Goal: Task Accomplishment & Management: Manage account settings

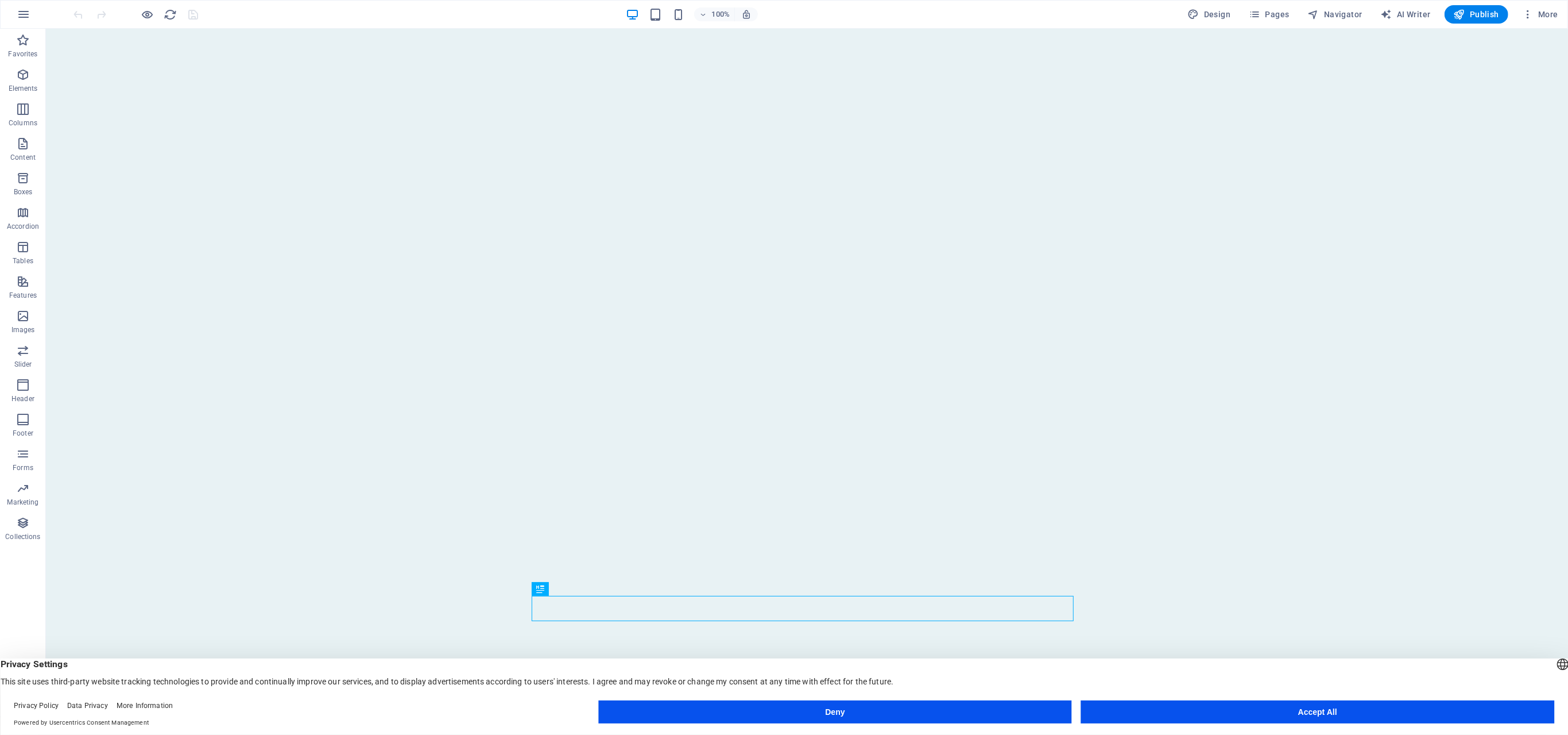
click at [1277, 706] on button "Accept All" at bounding box center [1317, 711] width 473 height 23
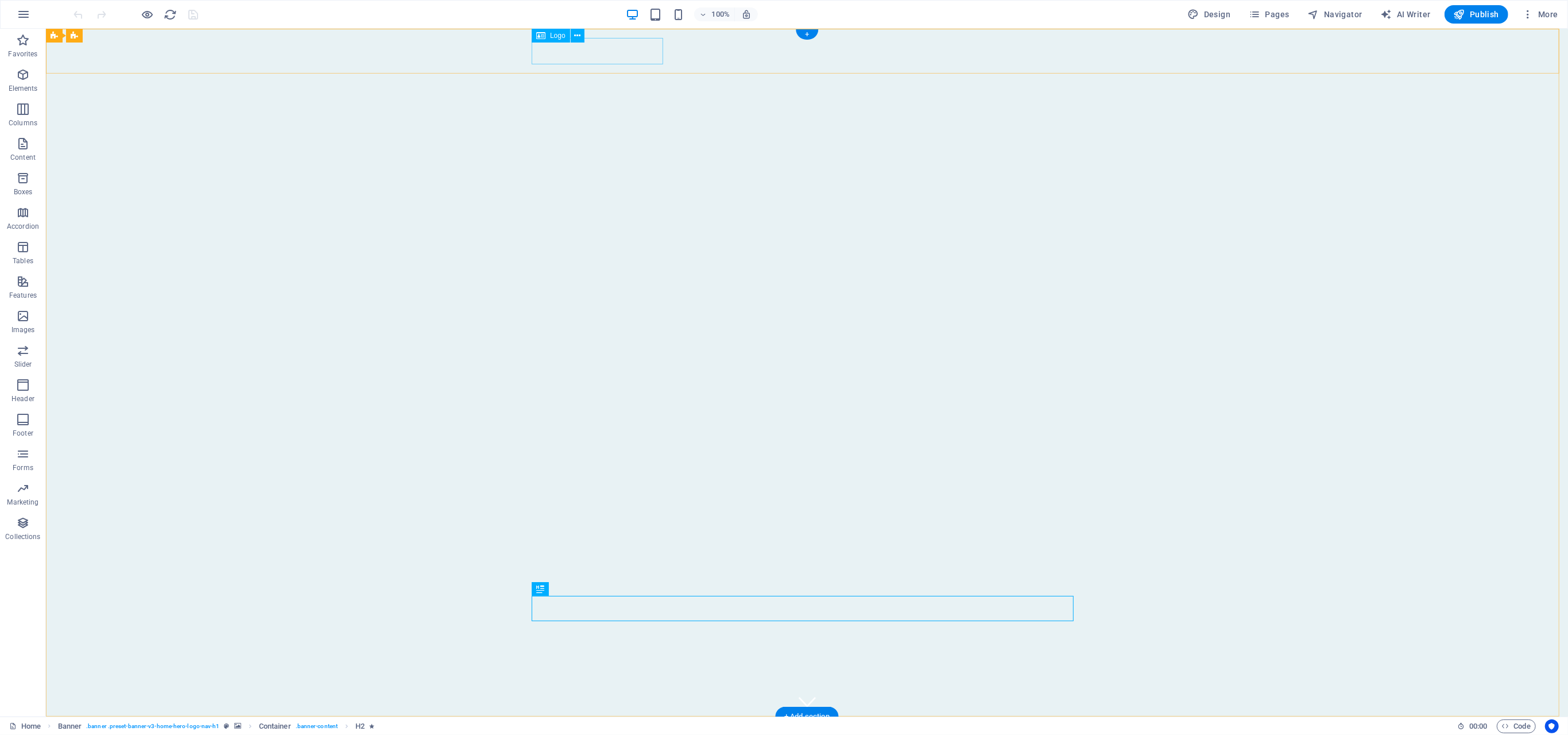
click at [633, 726] on div "Bogevika AS" at bounding box center [806, 739] width 542 height 27
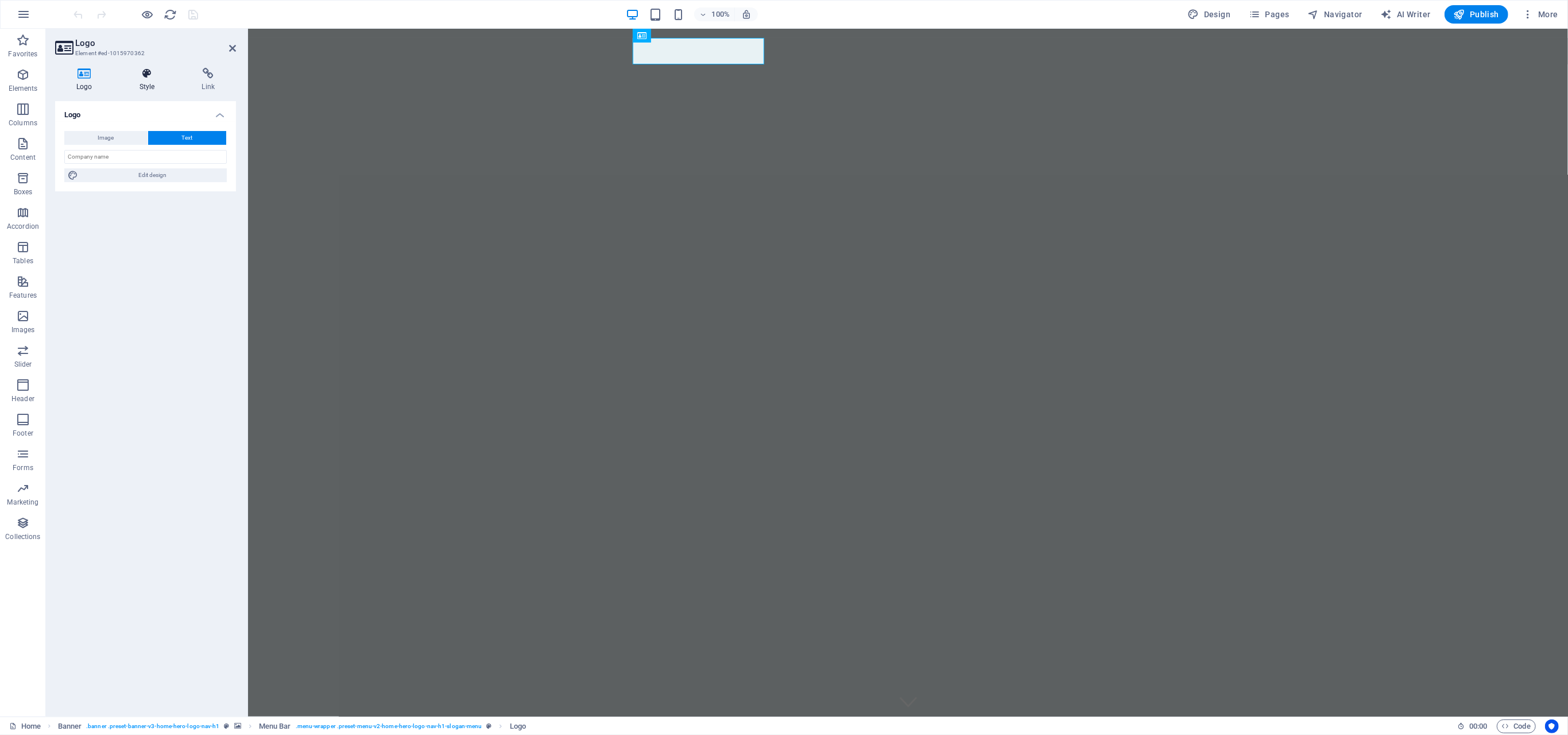
click at [151, 76] on icon at bounding box center [147, 73] width 58 height 12
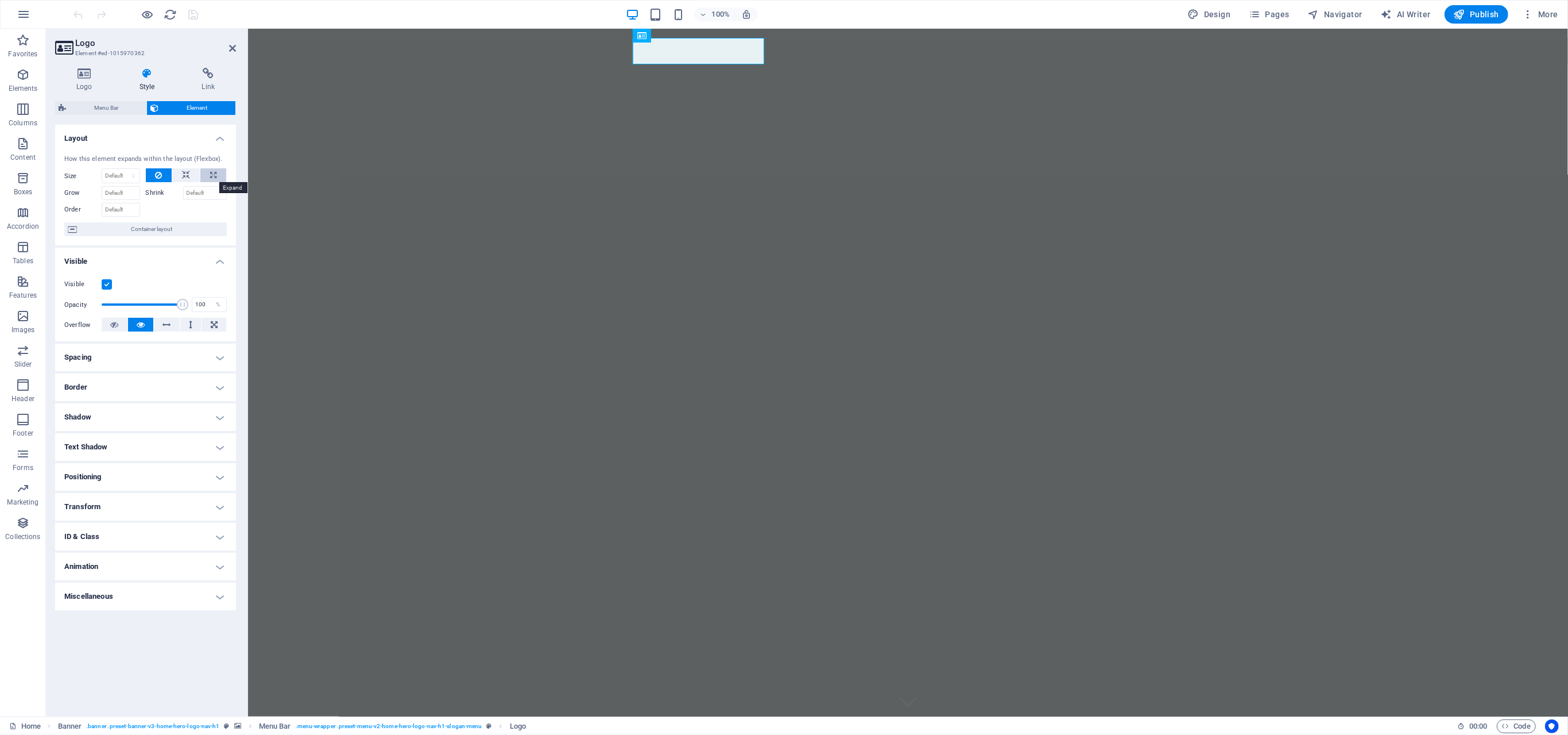
click at [213, 175] on icon at bounding box center [213, 176] width 6 height 14
type input "100"
click at [138, 176] on select "Default auto px % 1/1 1/2 1/3 1/4 1/5 1/6 1/7 1/8 1/9 1/10" at bounding box center [131, 176] width 16 height 14
select select "auto"
click at [123, 169] on select "Default auto px % 1/1 1/2 1/3 1/4 1/5 1/6 1/7 1/8 1/9 1/10" at bounding box center [131, 176] width 16 height 14
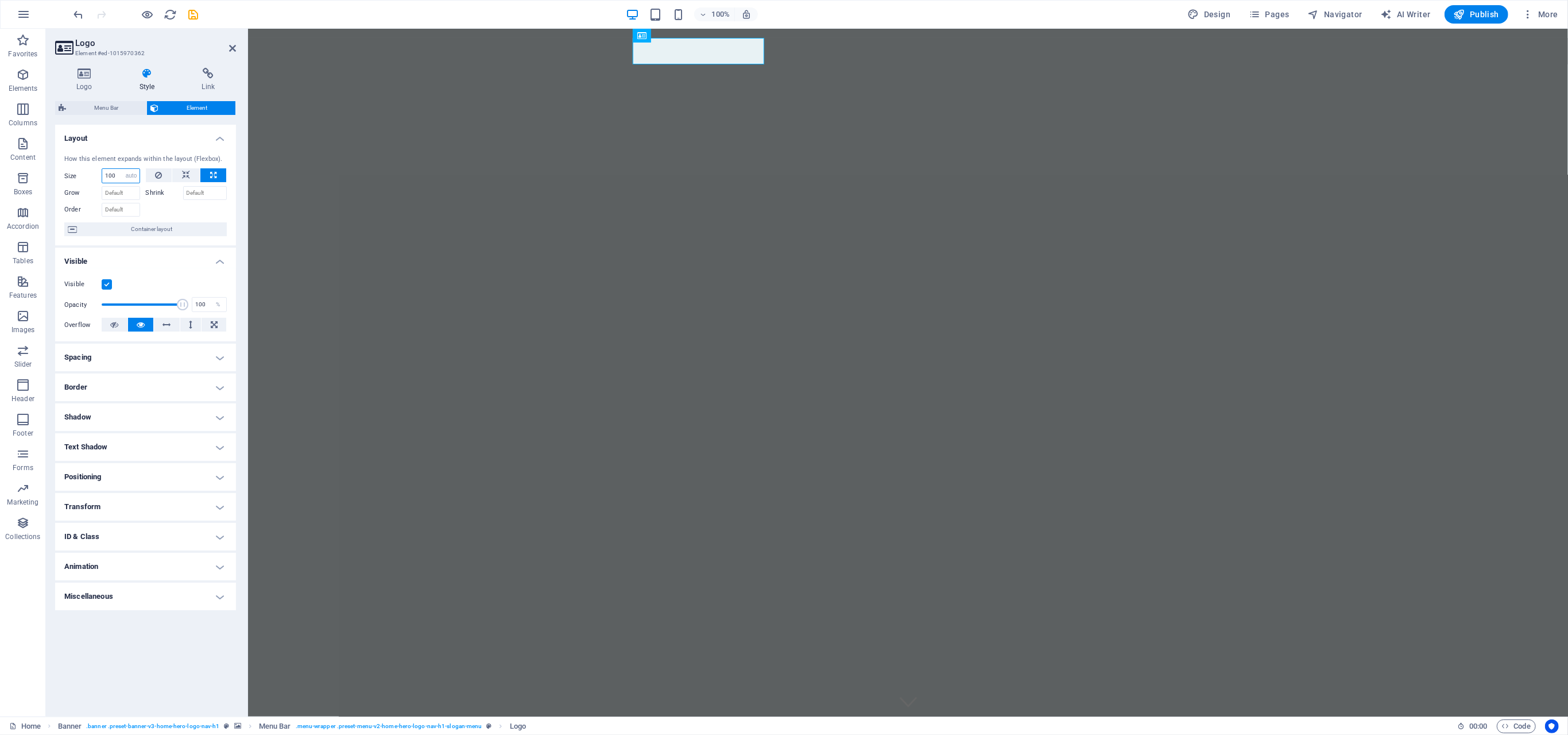
select select "DISABLED_OPTION_VALUE"
drag, startPoint x: 139, startPoint y: 228, endPoint x: 78, endPoint y: 37, distance: 200.5
click at [139, 228] on span "Container layout" at bounding box center [152, 229] width 143 height 14
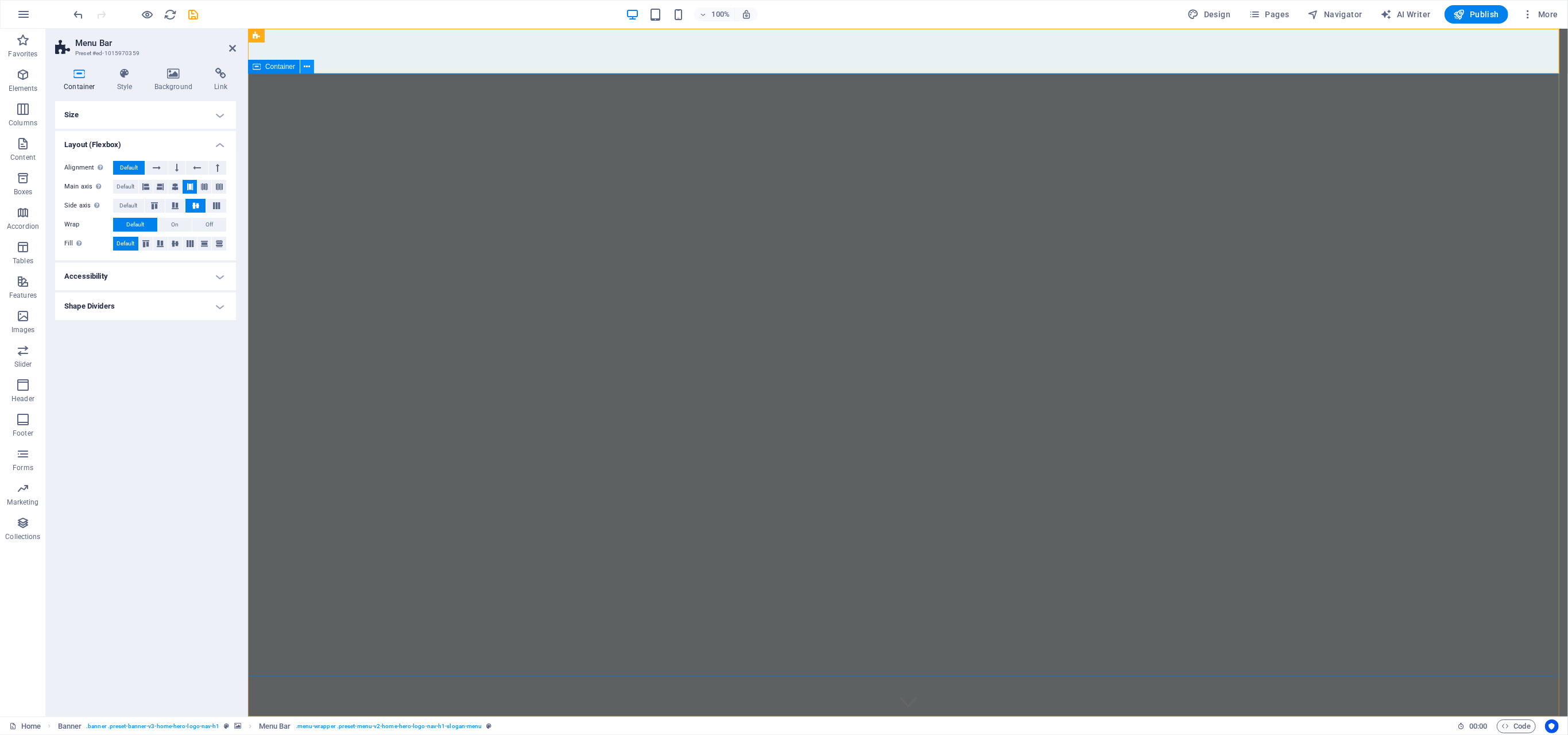
click at [309, 67] on icon at bounding box center [307, 67] width 6 height 12
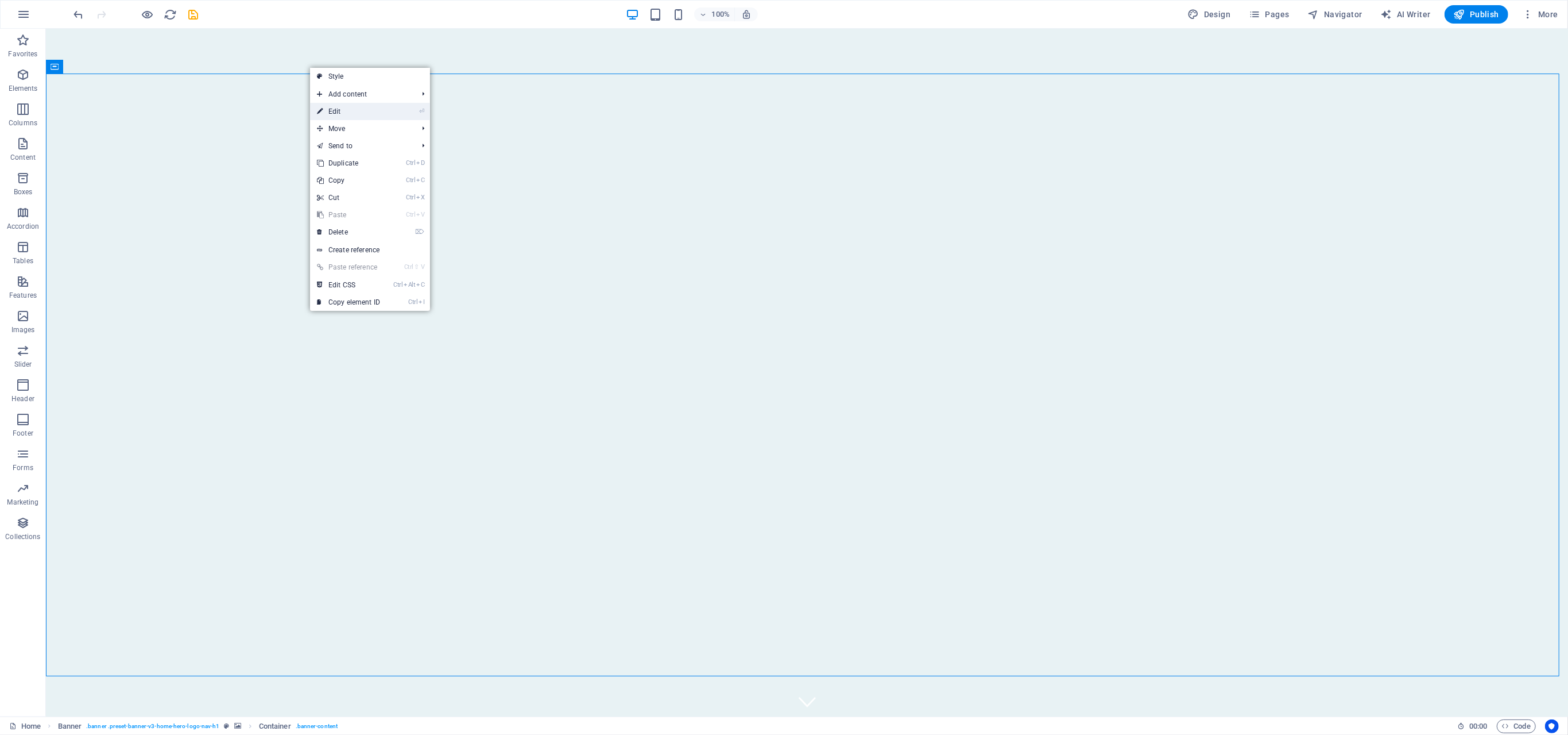
click at [347, 111] on link "⏎ Edit" at bounding box center [348, 111] width 77 height 17
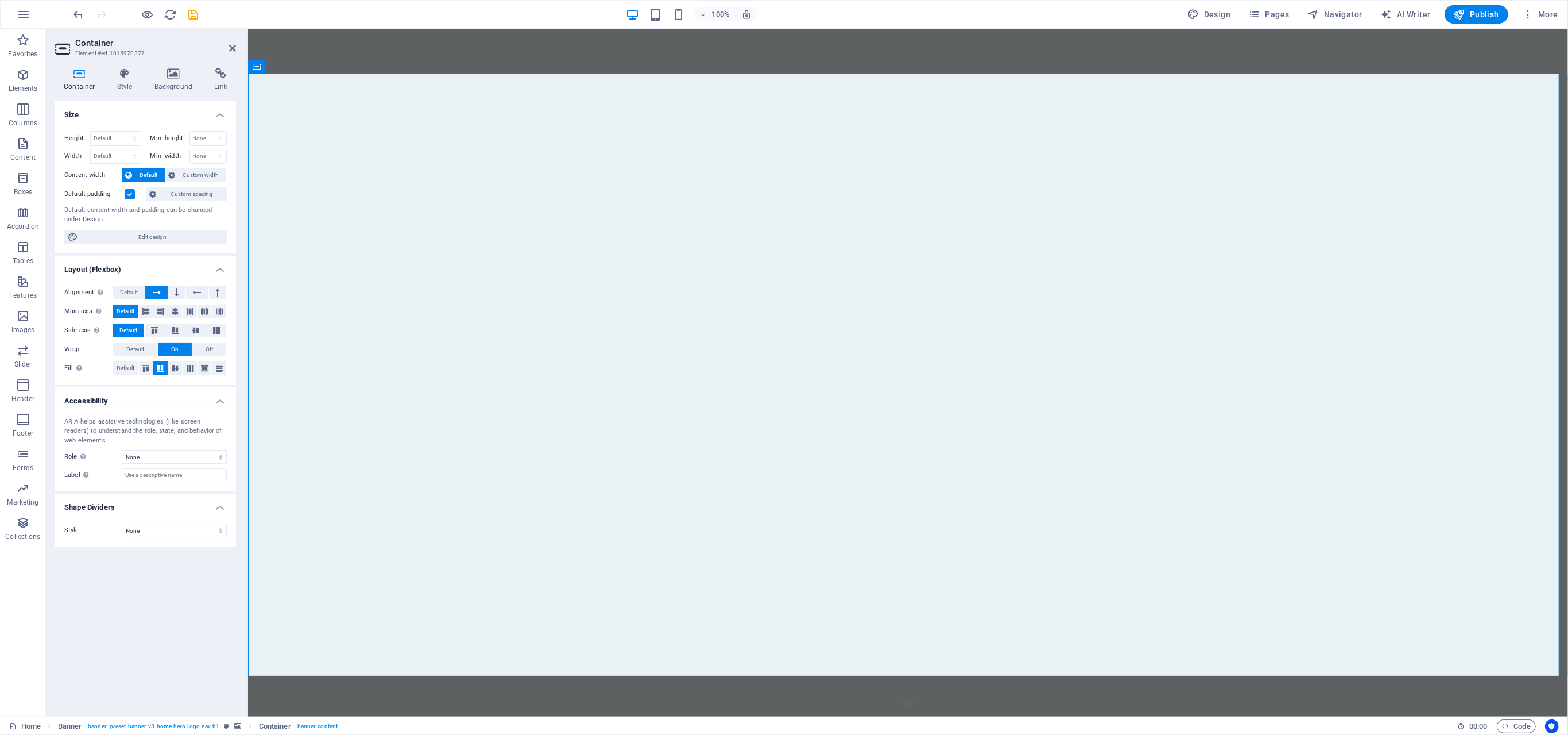
click at [74, 81] on h4 "Container" at bounding box center [82, 79] width 53 height 24
click at [119, 72] on icon at bounding box center [125, 73] width 33 height 12
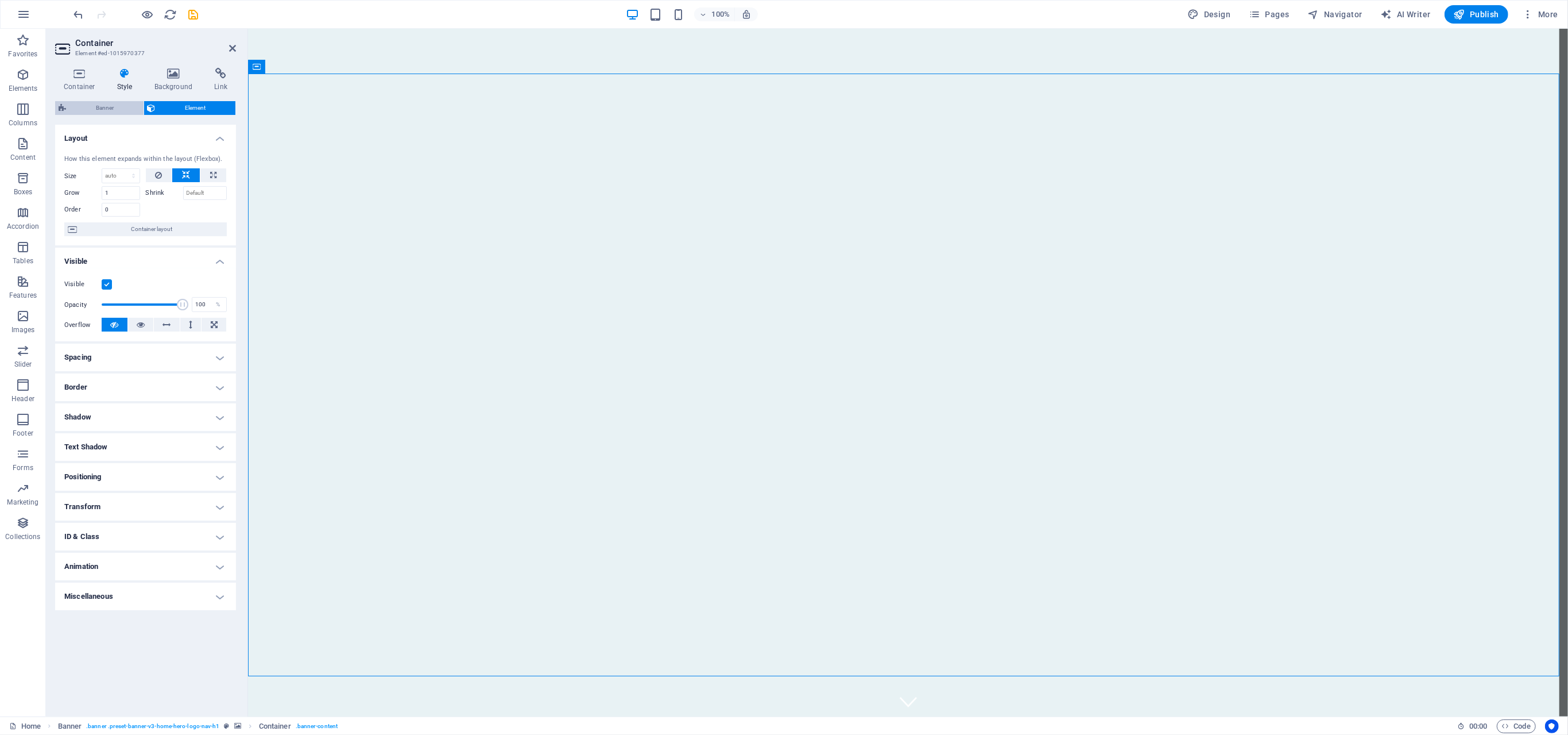
click at [107, 110] on span "Banner" at bounding box center [105, 108] width 71 height 14
select select "preset-banner-v3-home-hero-logo-nav-h1"
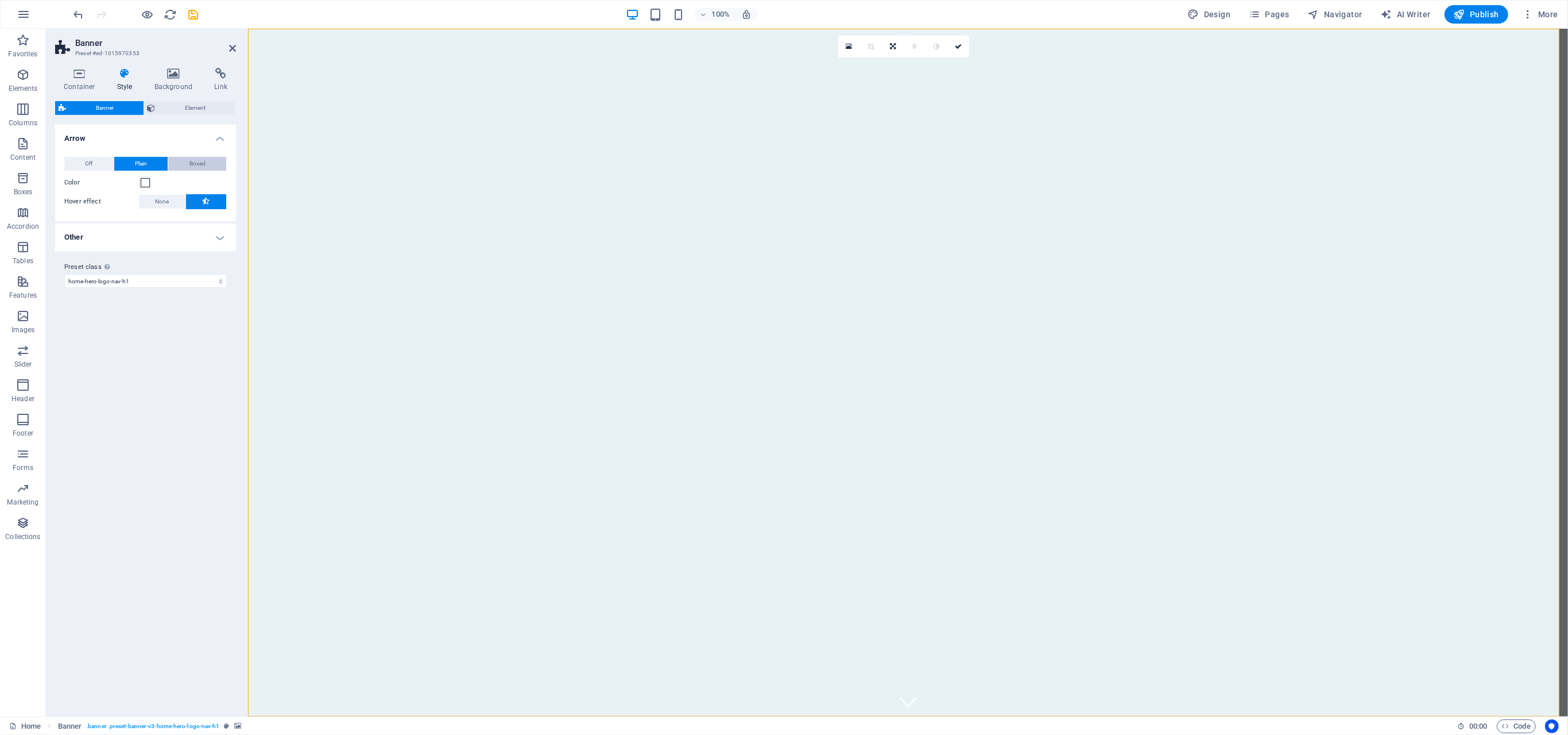
click at [194, 163] on span "Boxed" at bounding box center [198, 164] width 16 height 14
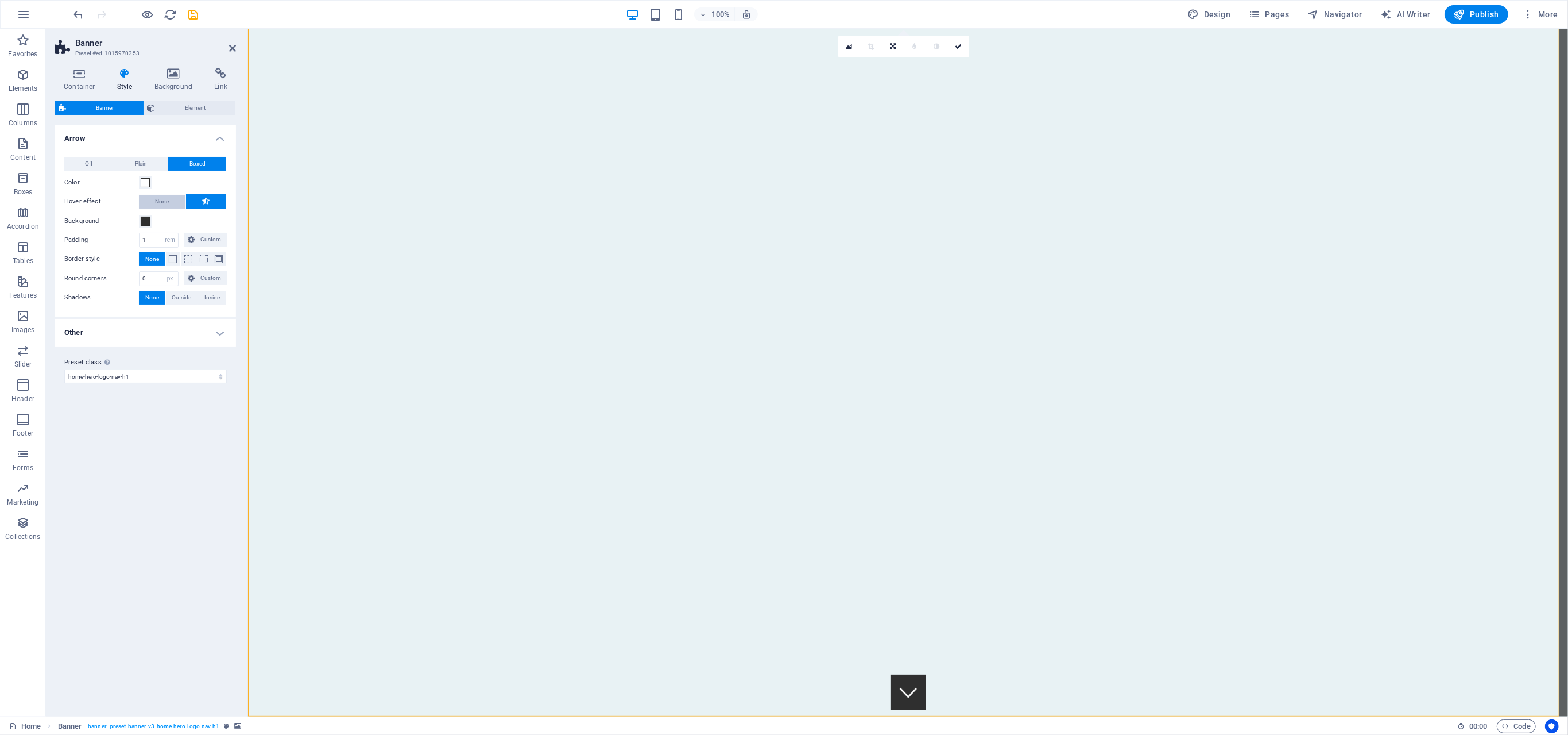
click at [156, 202] on span "None" at bounding box center [162, 202] width 14 height 14
click at [208, 200] on icon at bounding box center [207, 202] width 8 height 14
click at [174, 260] on span at bounding box center [172, 259] width 8 height 8
click at [100, 374] on h4 "Other" at bounding box center [145, 370] width 181 height 27
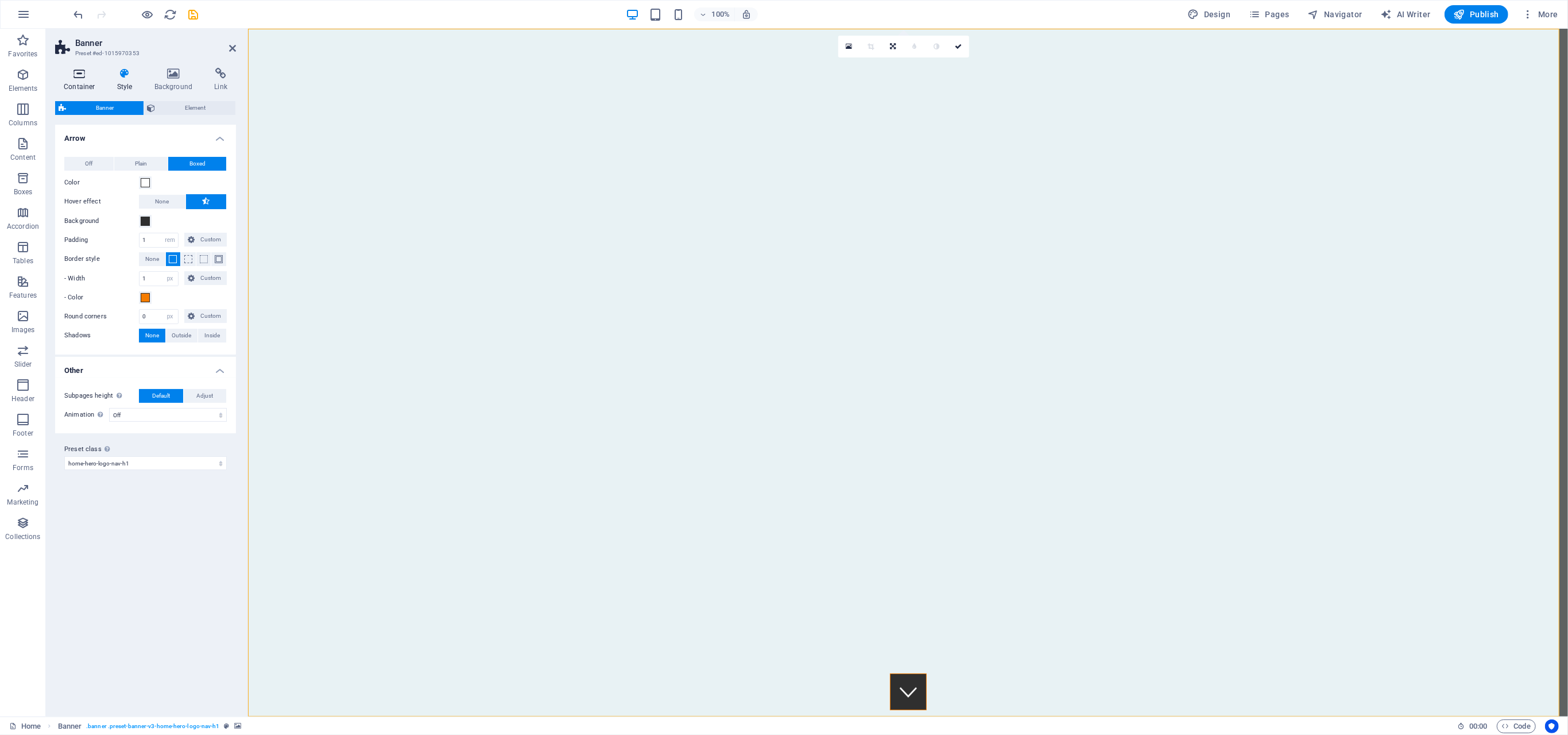
click at [81, 75] on icon at bounding box center [79, 73] width 49 height 12
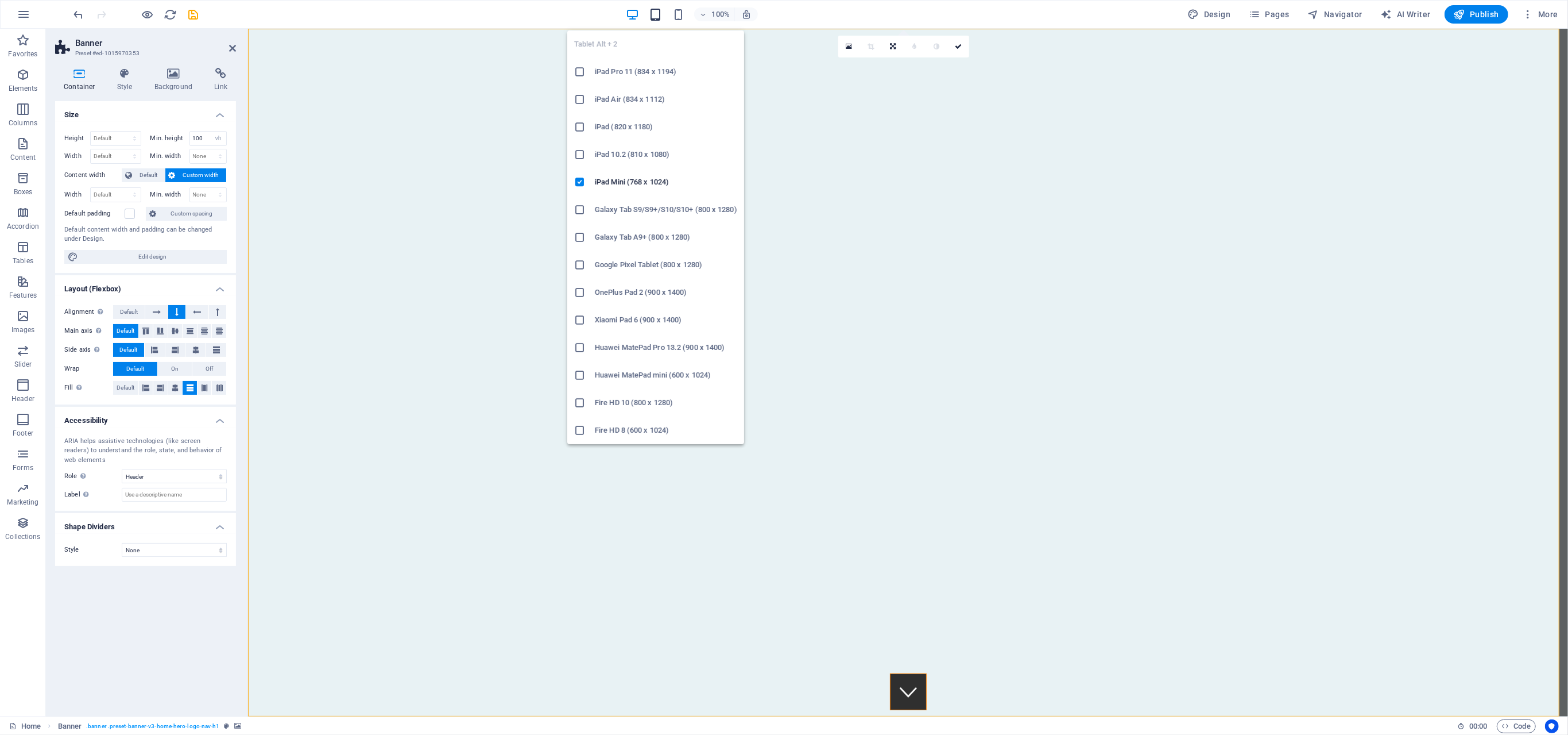
click at [656, 16] on icon "button" at bounding box center [655, 14] width 13 height 13
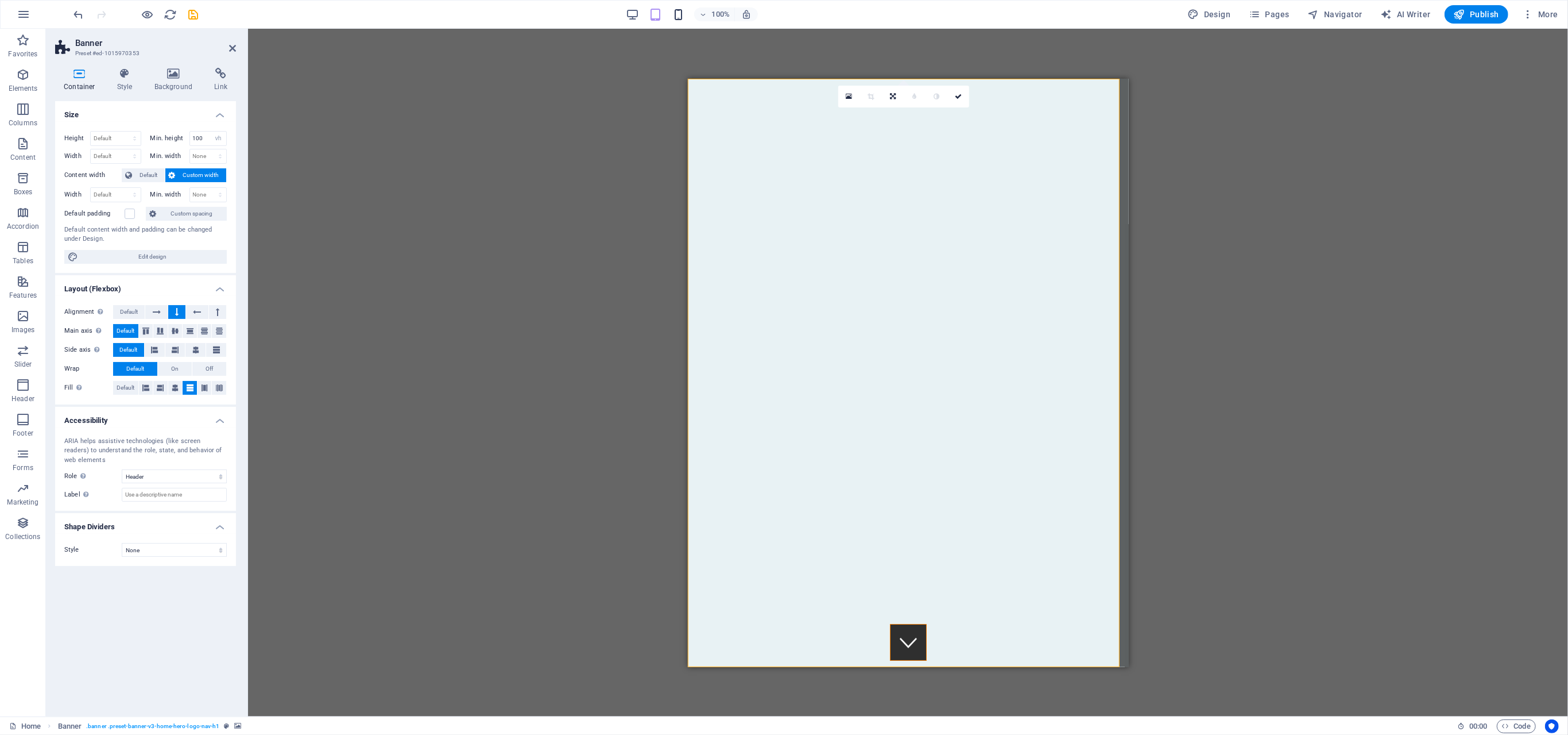
click at [676, 9] on icon "button" at bounding box center [678, 14] width 13 height 13
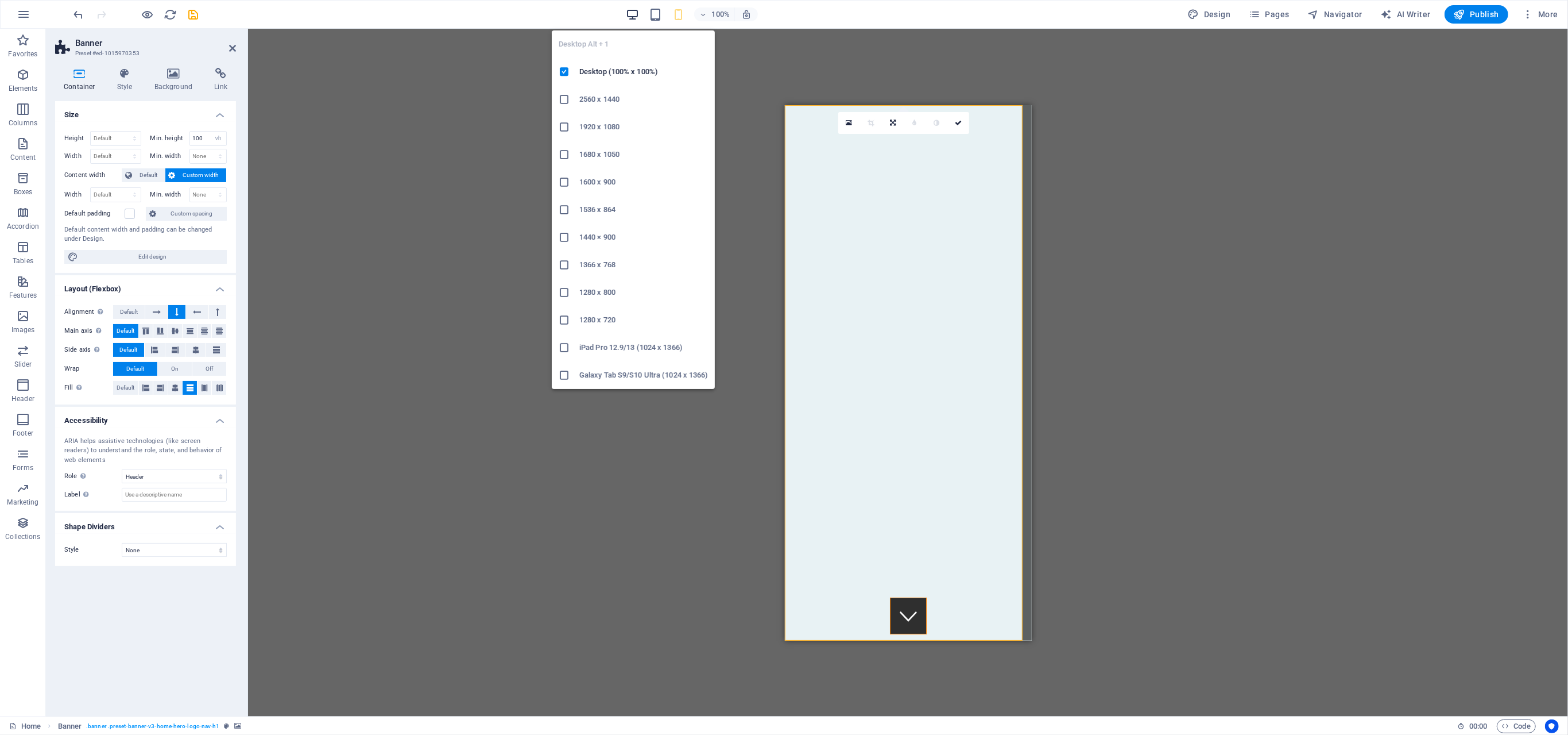
click at [639, 11] on icon "button" at bounding box center [632, 14] width 13 height 13
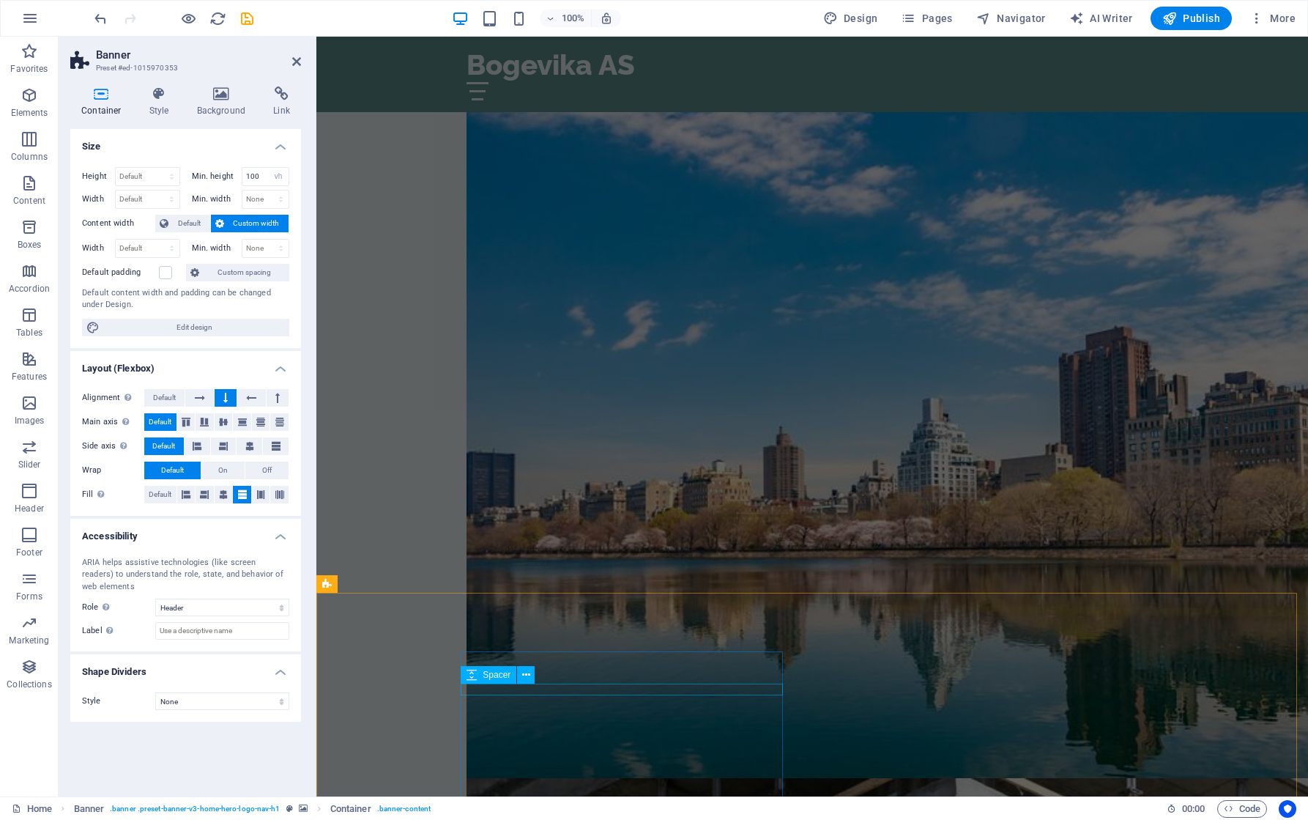
scroll to position [2333, 0]
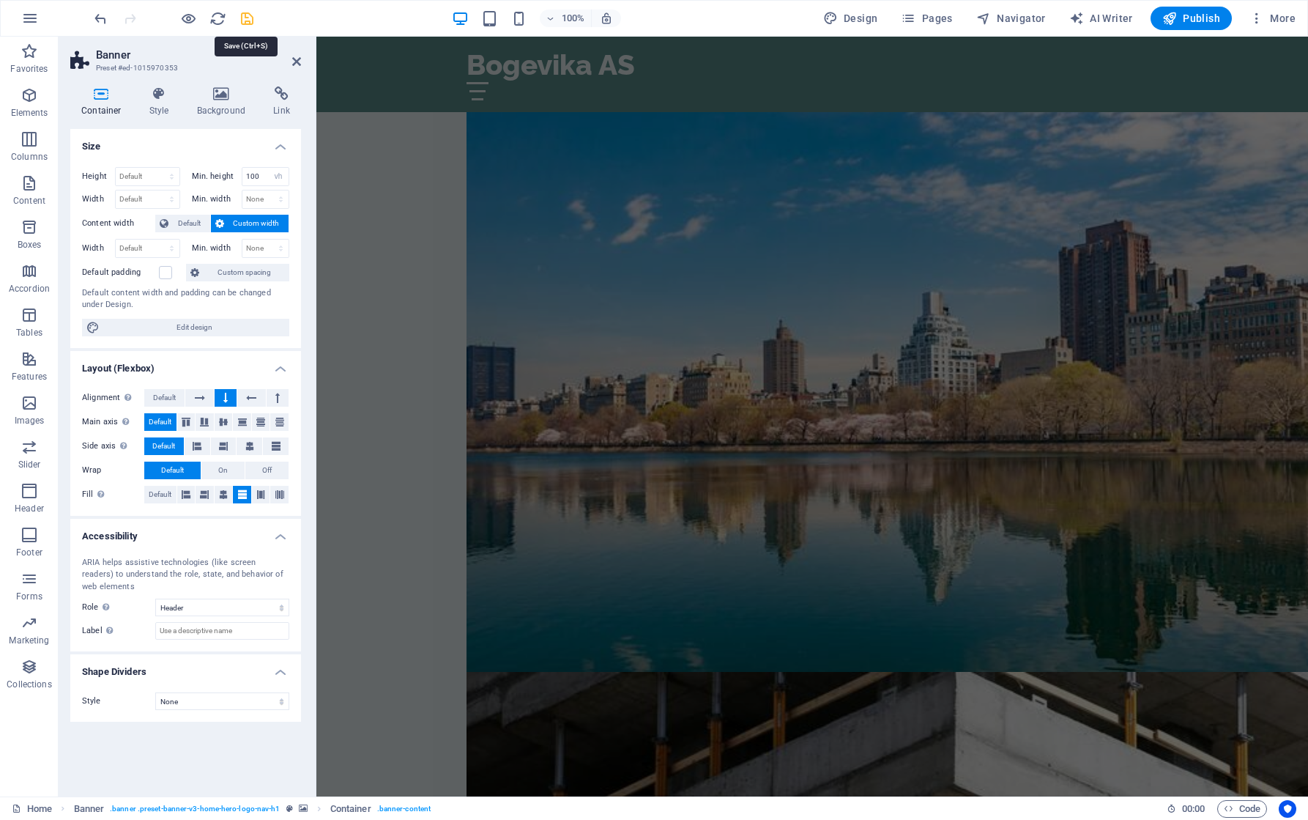
click at [247, 15] on icon "save" at bounding box center [247, 18] width 17 height 17
checkbox input "false"
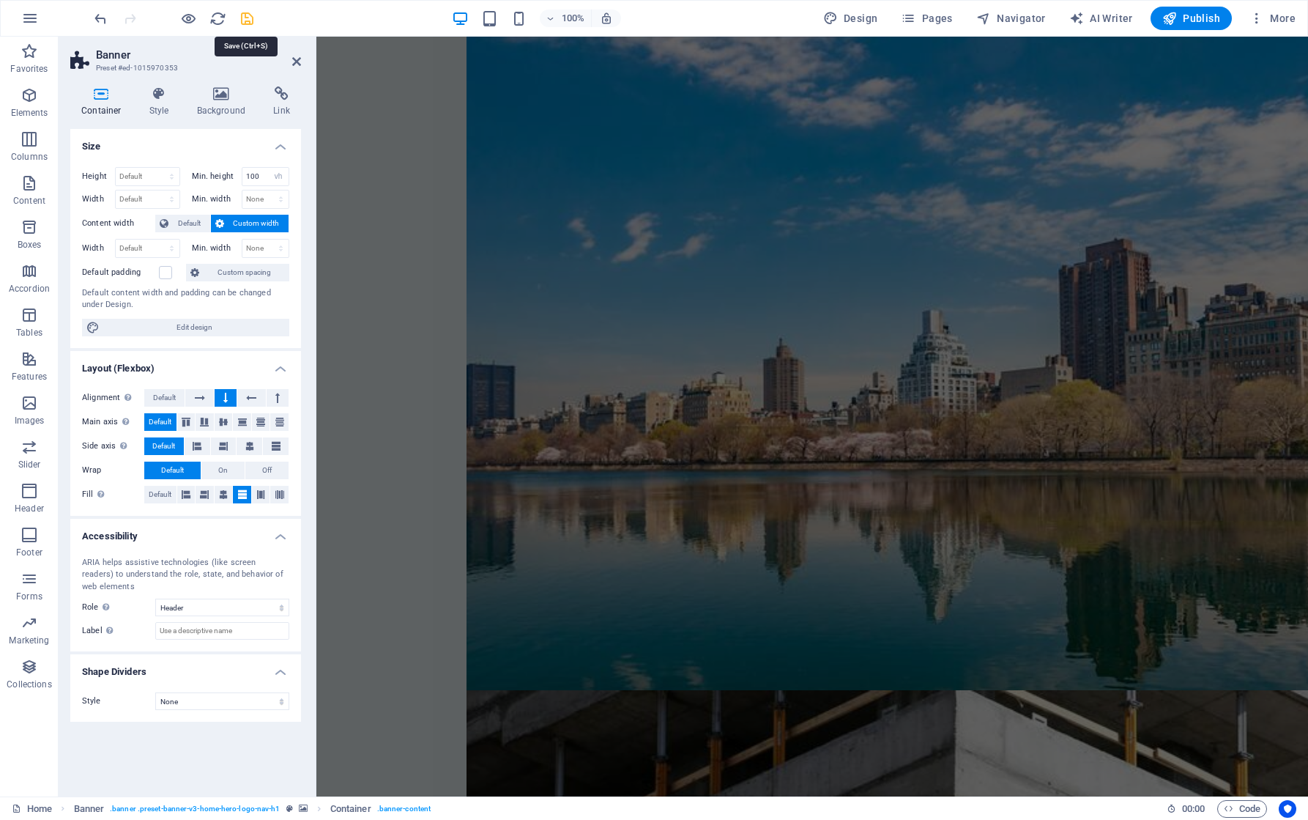
scroll to position [3, 0]
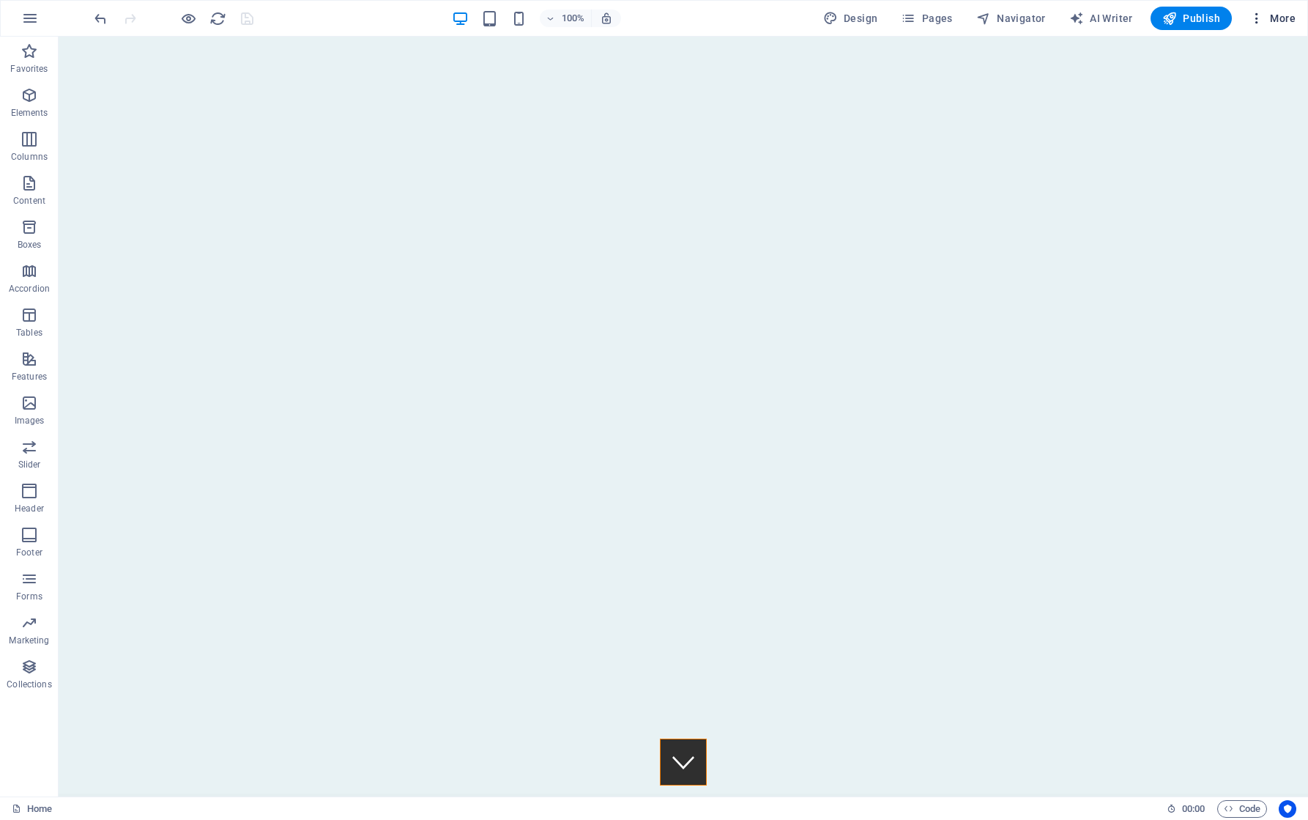
click at [1284, 21] on span "More" at bounding box center [1272, 18] width 46 height 15
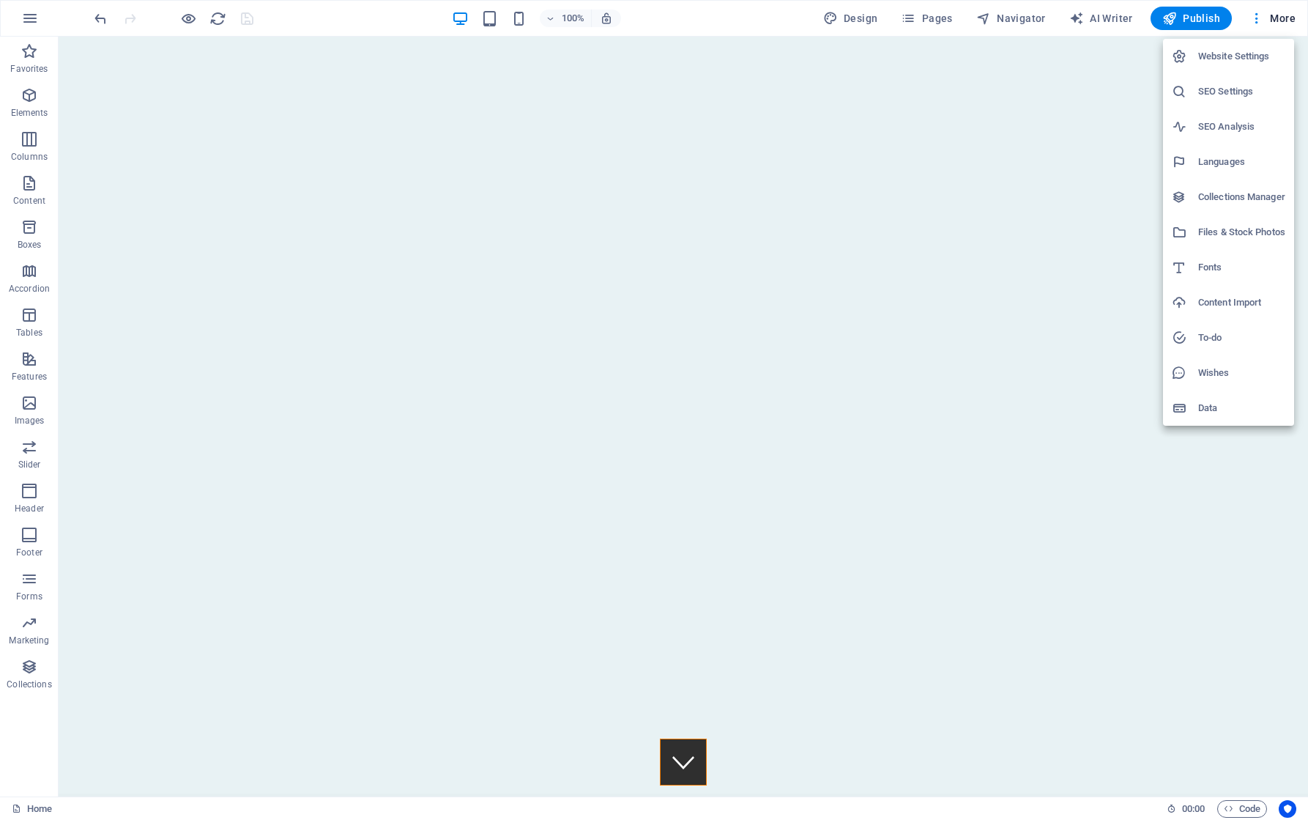
click at [1226, 56] on h6 "Website Settings" at bounding box center [1241, 57] width 87 height 18
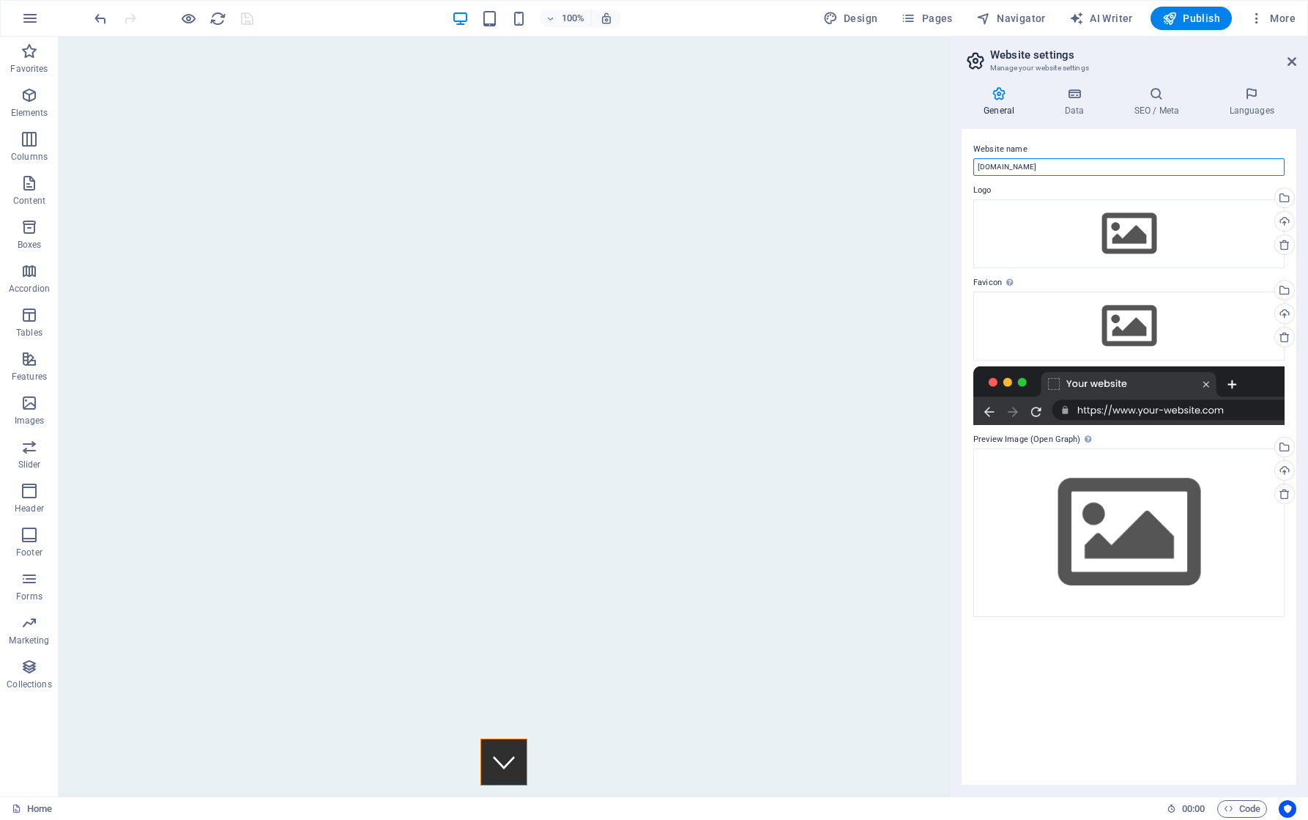
drag, startPoint x: 980, startPoint y: 168, endPoint x: 959, endPoint y: 169, distance: 20.6
click at [960, 168] on div "General Data SEO / Meta Languages Website name bogevika.no Logo Drag files here…" at bounding box center [1129, 435] width 358 height 721
drag, startPoint x: 1033, startPoint y: 166, endPoint x: 961, endPoint y: 169, distance: 71.8
click at [962, 169] on div "Website name Bogevika.no Logo Drag files here, click to choose files or select …" at bounding box center [1129, 456] width 335 height 655
type input "[DOMAIN_NAME]"
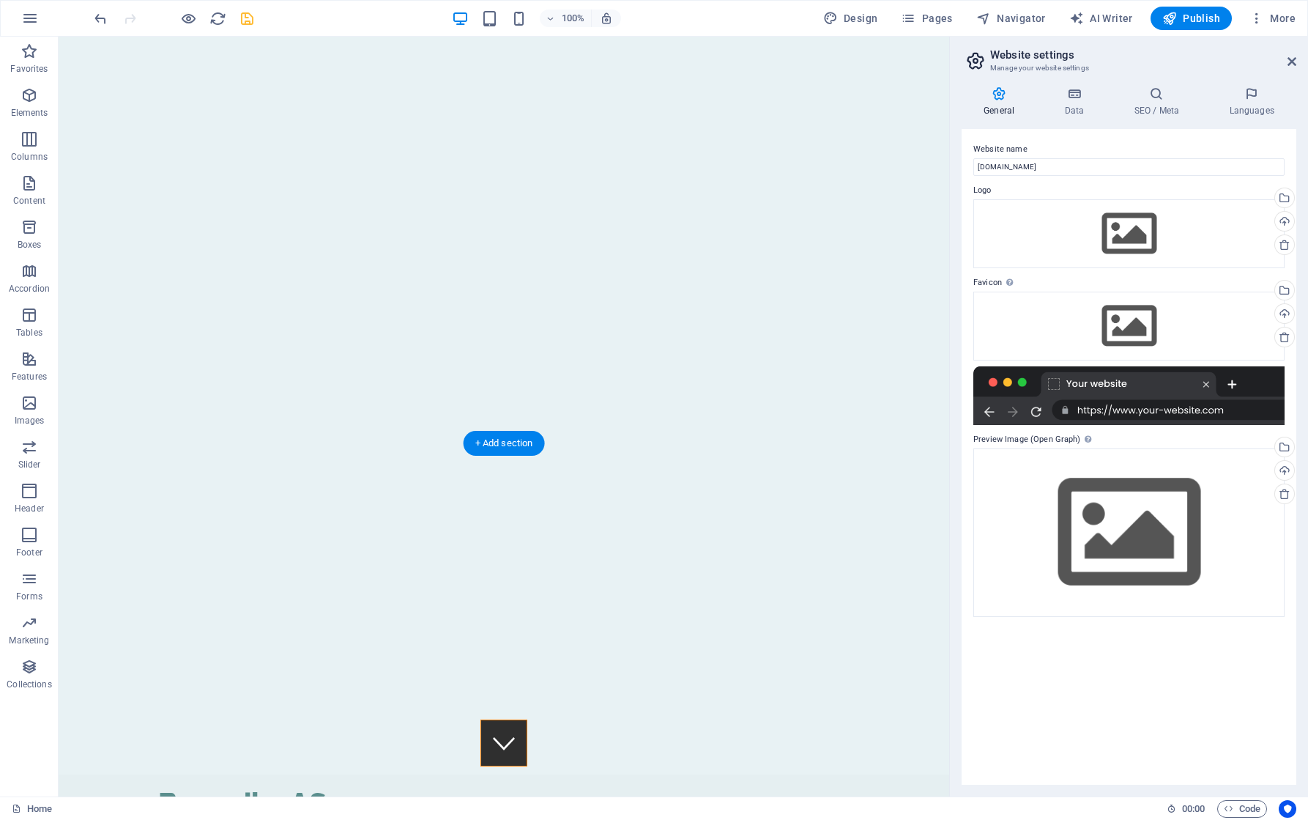
scroll to position [0, 0]
click at [940, 15] on span "Pages" at bounding box center [926, 18] width 51 height 15
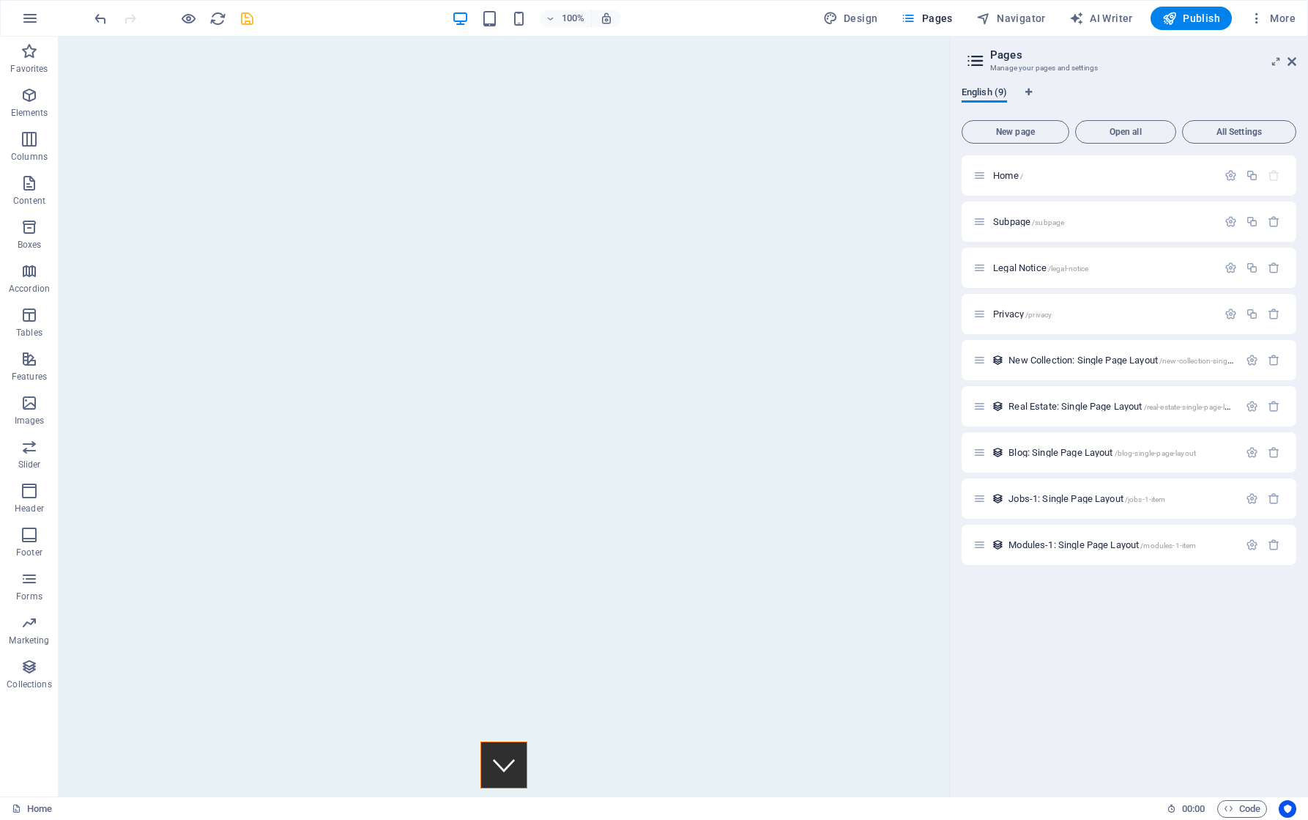
click at [997, 90] on span "English (9)" at bounding box center [984, 93] width 45 height 21
click at [977, 92] on span "English (9)" at bounding box center [984, 93] width 45 height 21
click at [1029, 93] on icon "Language Tabs" at bounding box center [1028, 92] width 7 height 9
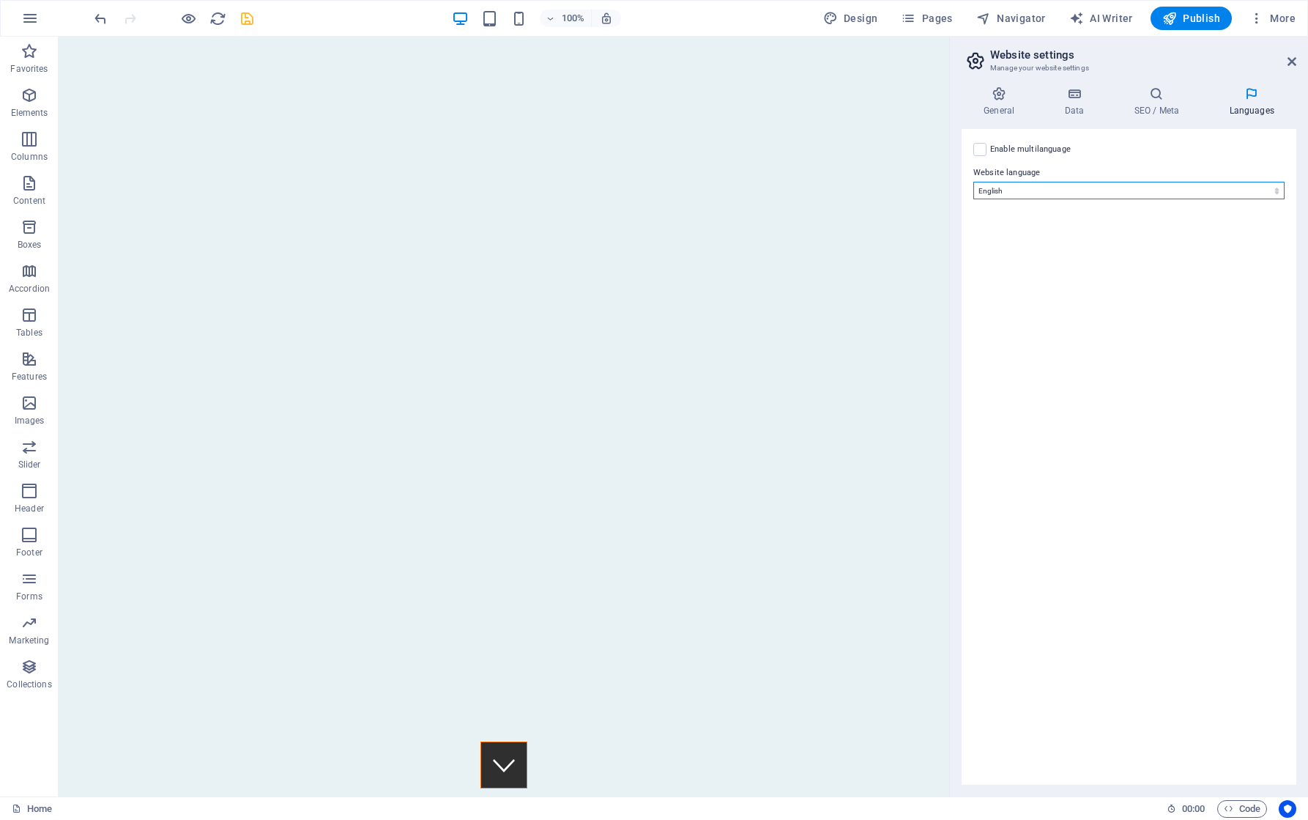
click at [1022, 196] on select "Abkhazian Afar Afrikaans Akan Albanian Amharic Arabic Aragonese Armenian Assame…" at bounding box center [1128, 191] width 311 height 18
select select "117"
click at [973, 182] on select "Abkhazian Afar Afrikaans Akan Albanian Amharic Arabic Aragonese Armenian Assame…" at bounding box center [1128, 191] width 311 height 18
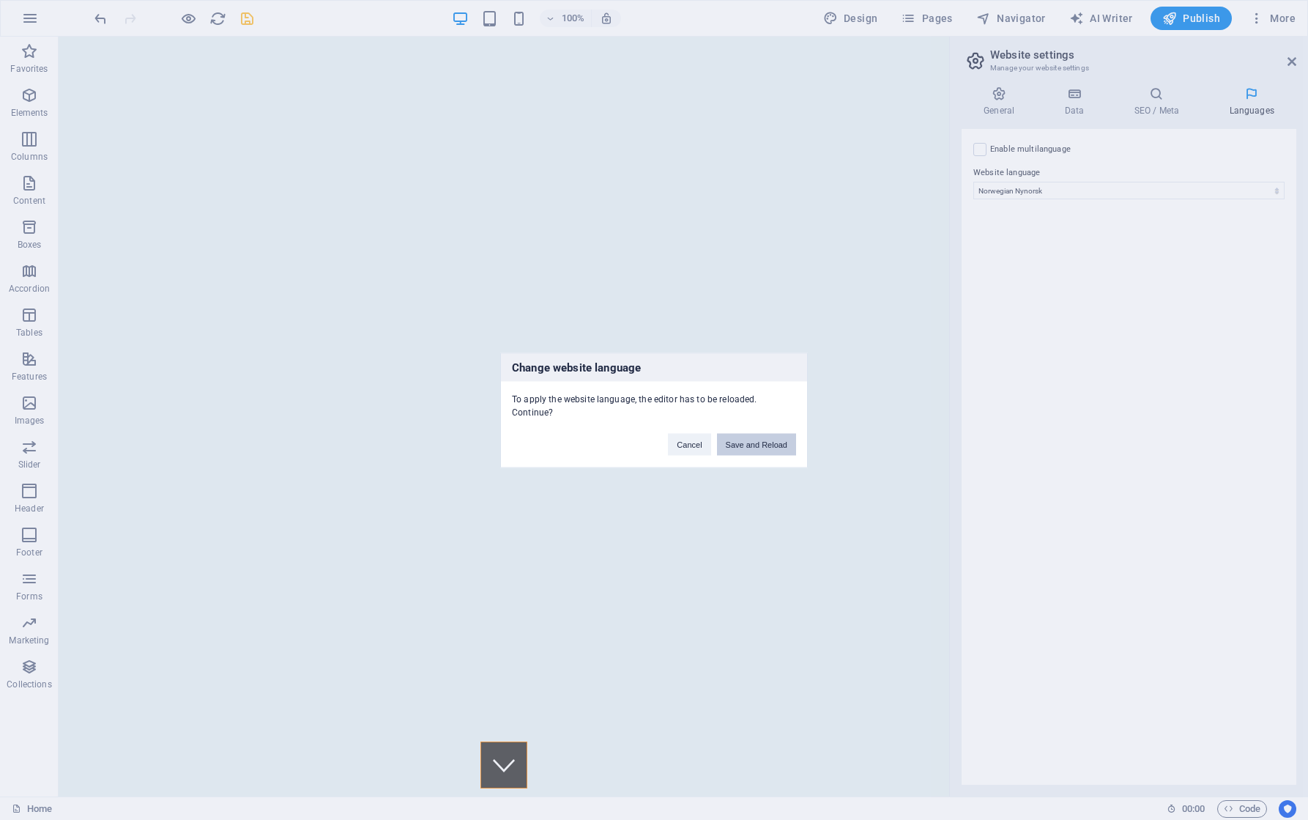
click at [751, 435] on button "Save and Reload" at bounding box center [756, 444] width 79 height 22
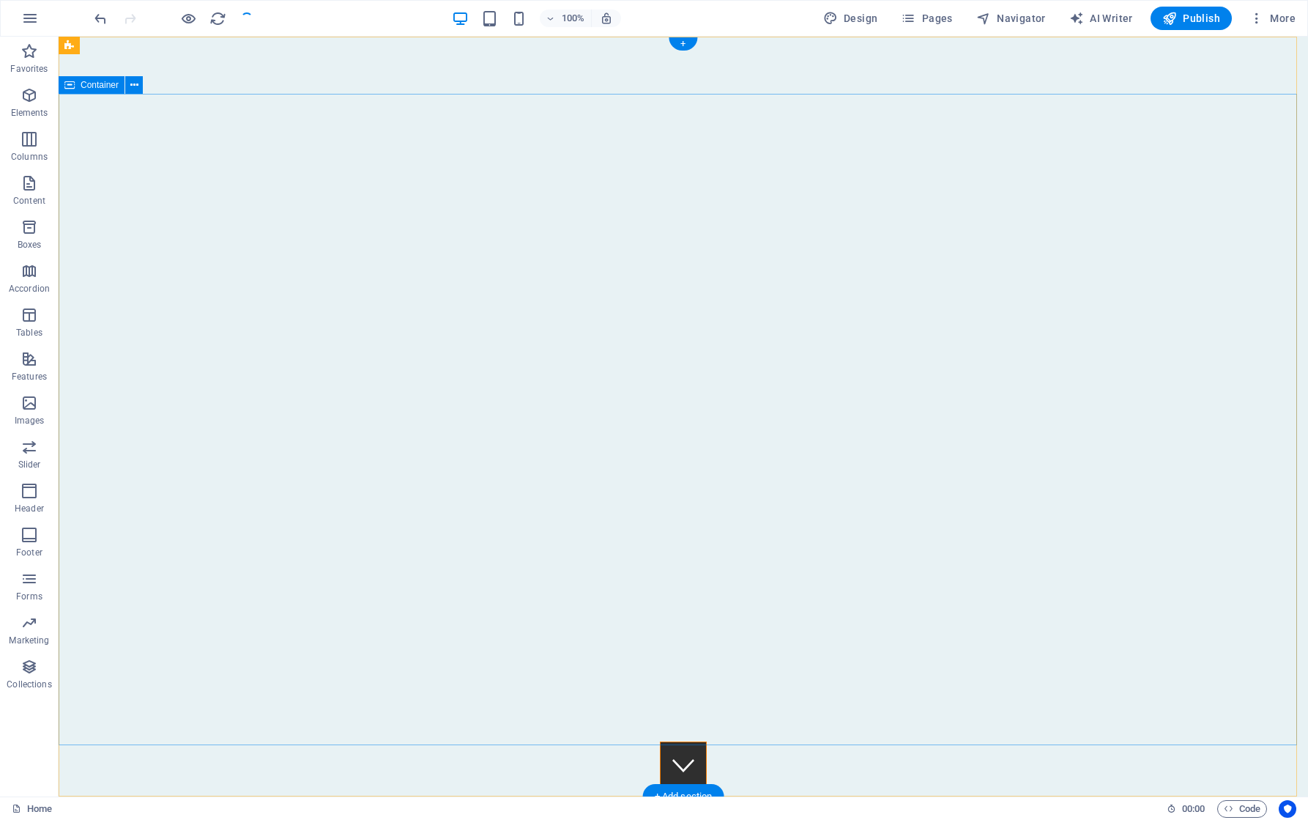
checkbox input "false"
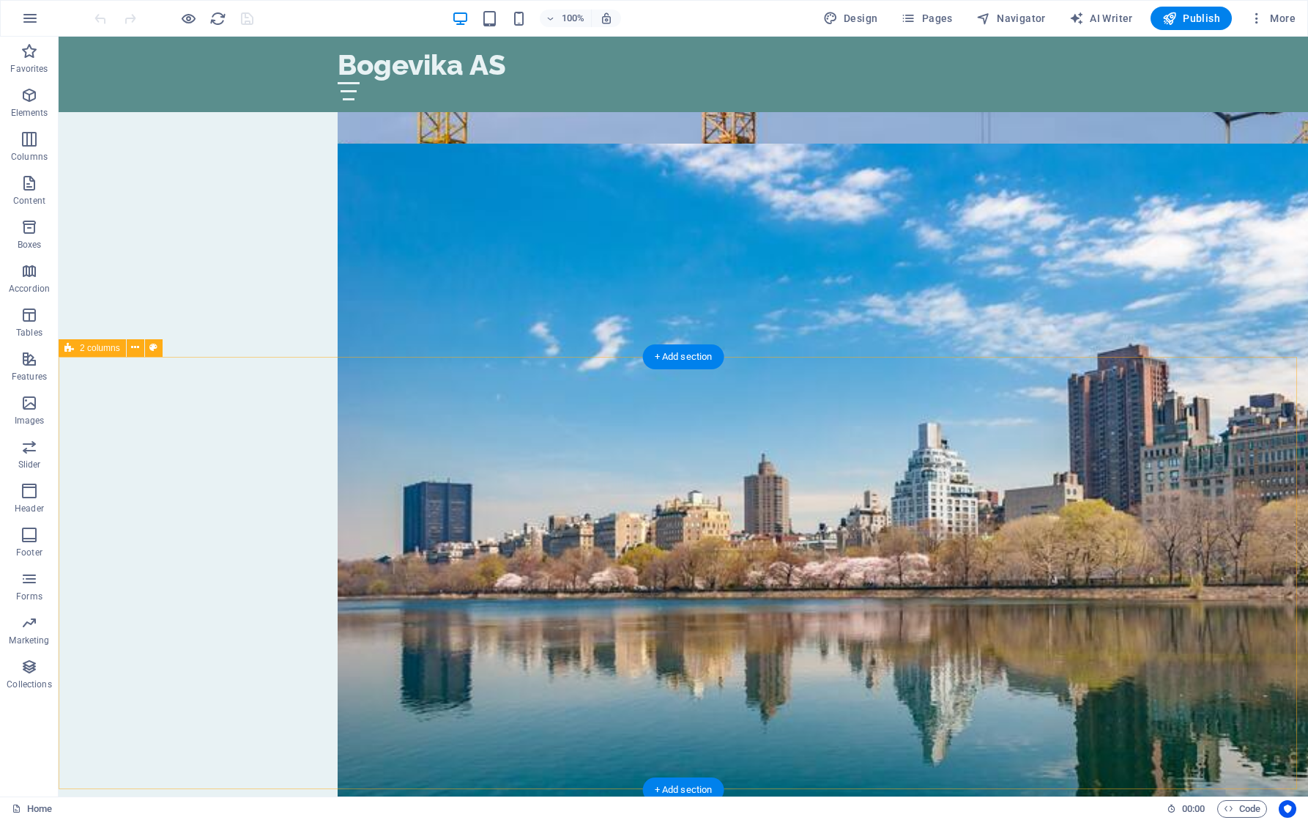
scroll to position [2384, 0]
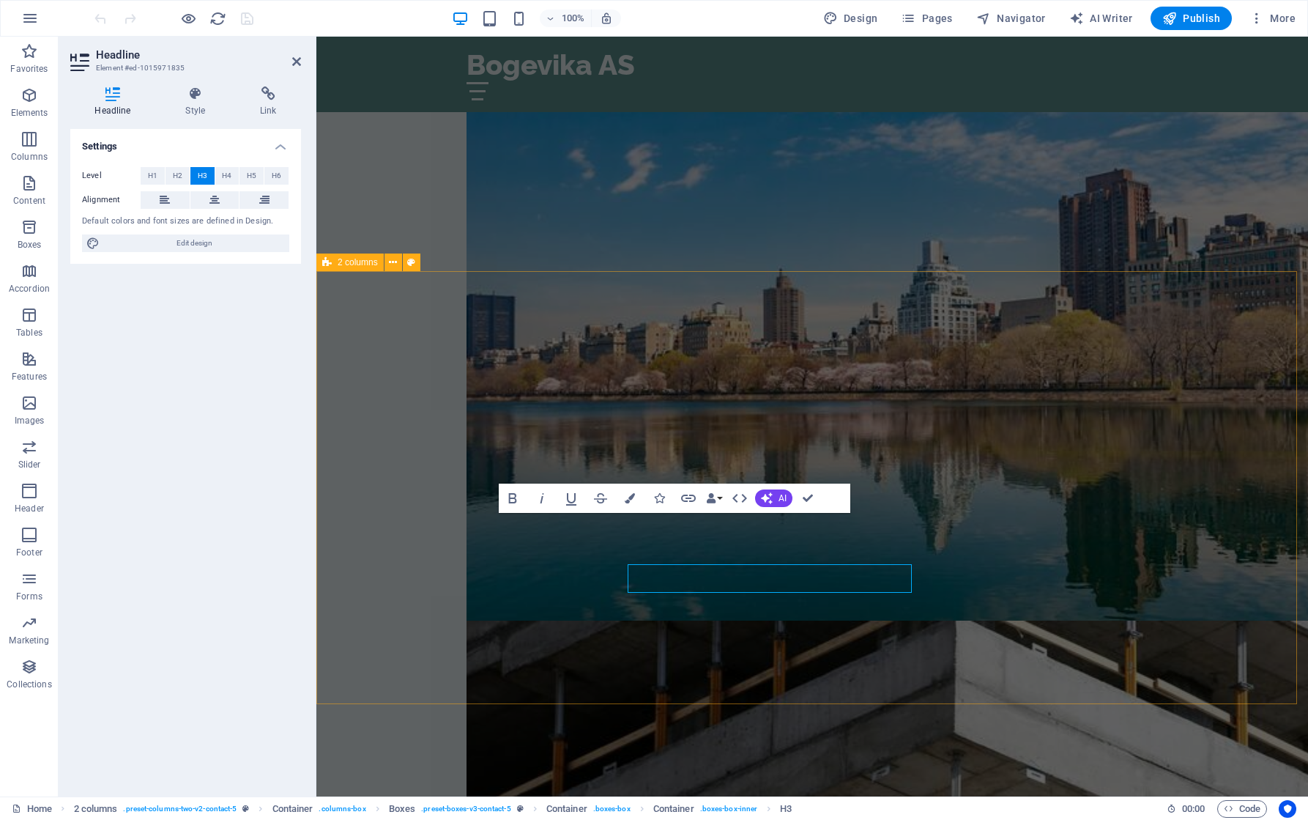
scroll to position [2333, 0]
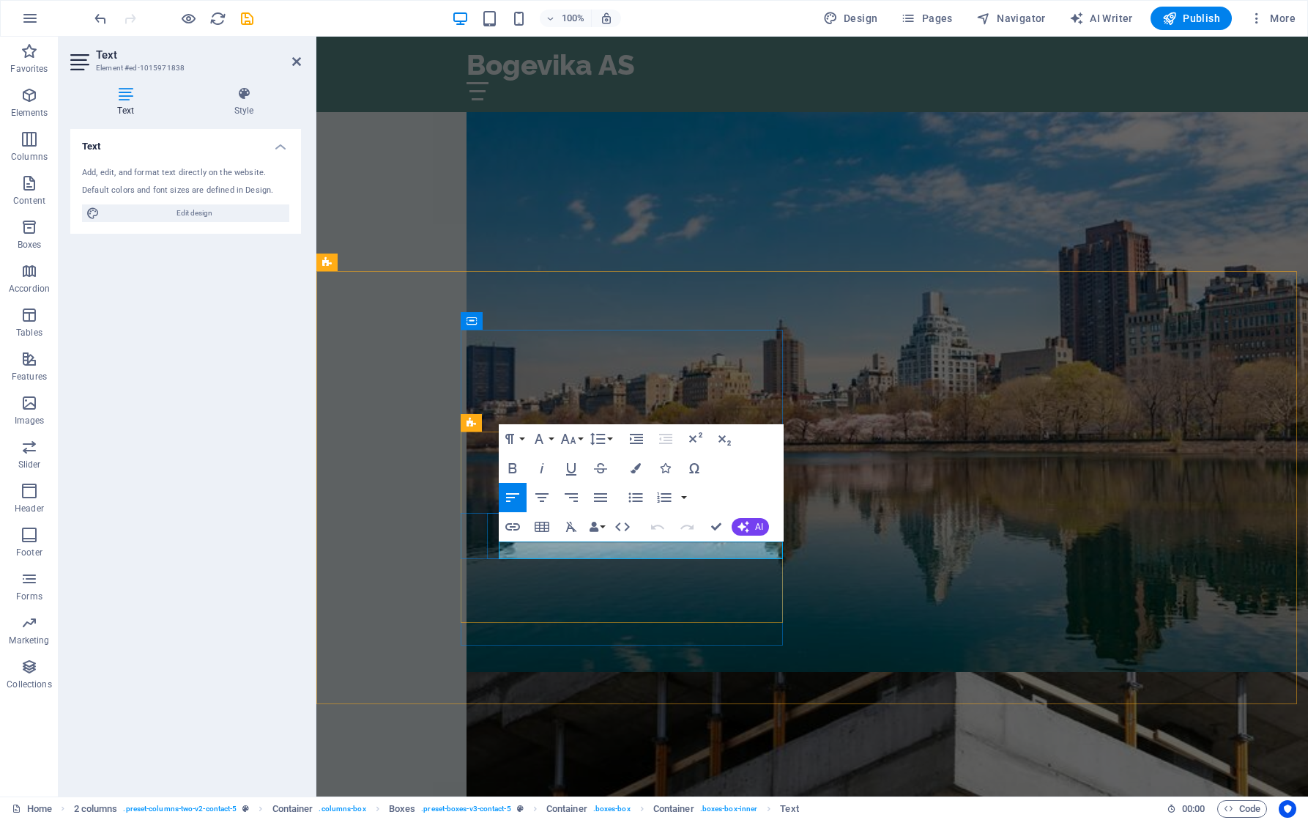
drag, startPoint x: 593, startPoint y: 549, endPoint x: 521, endPoint y: 549, distance: 71.8
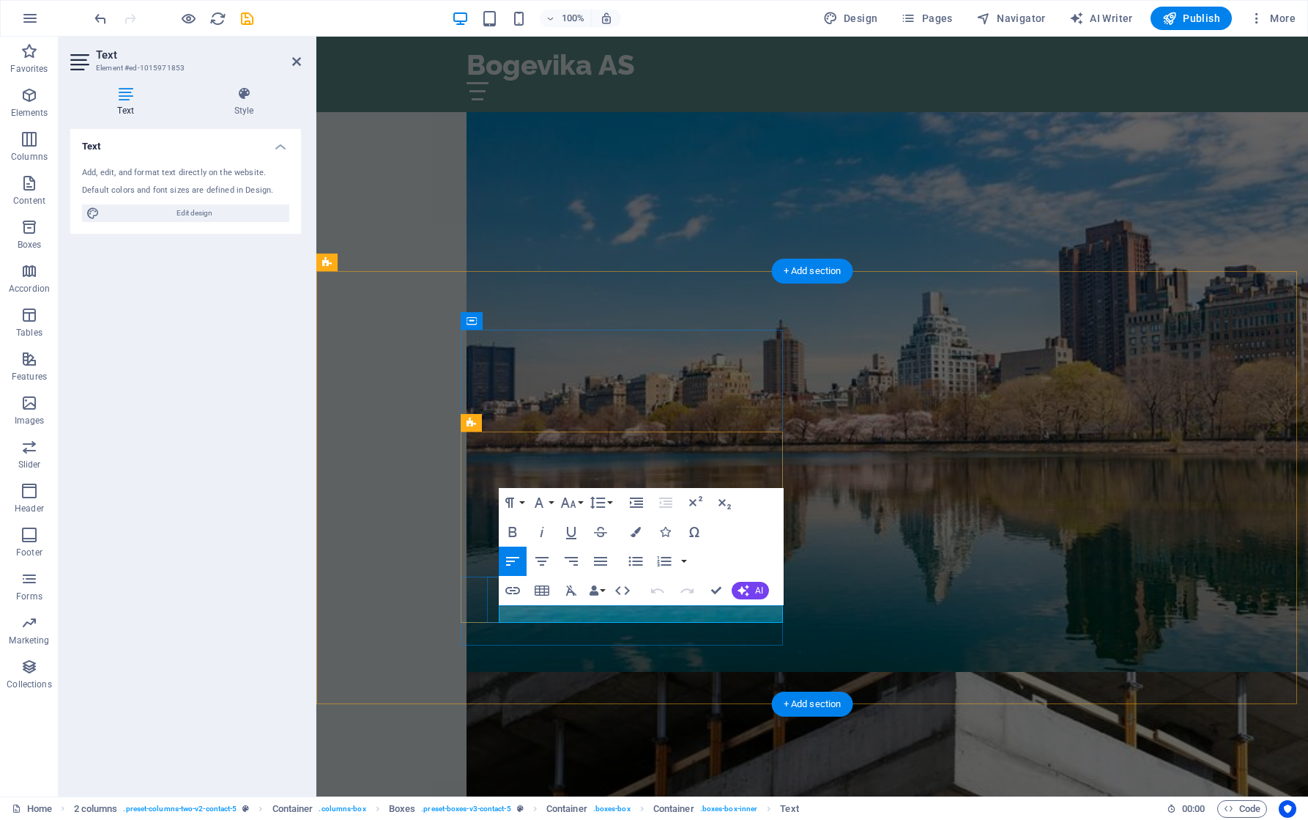
drag, startPoint x: 511, startPoint y: 611, endPoint x: 830, endPoint y: 647, distance: 320.7
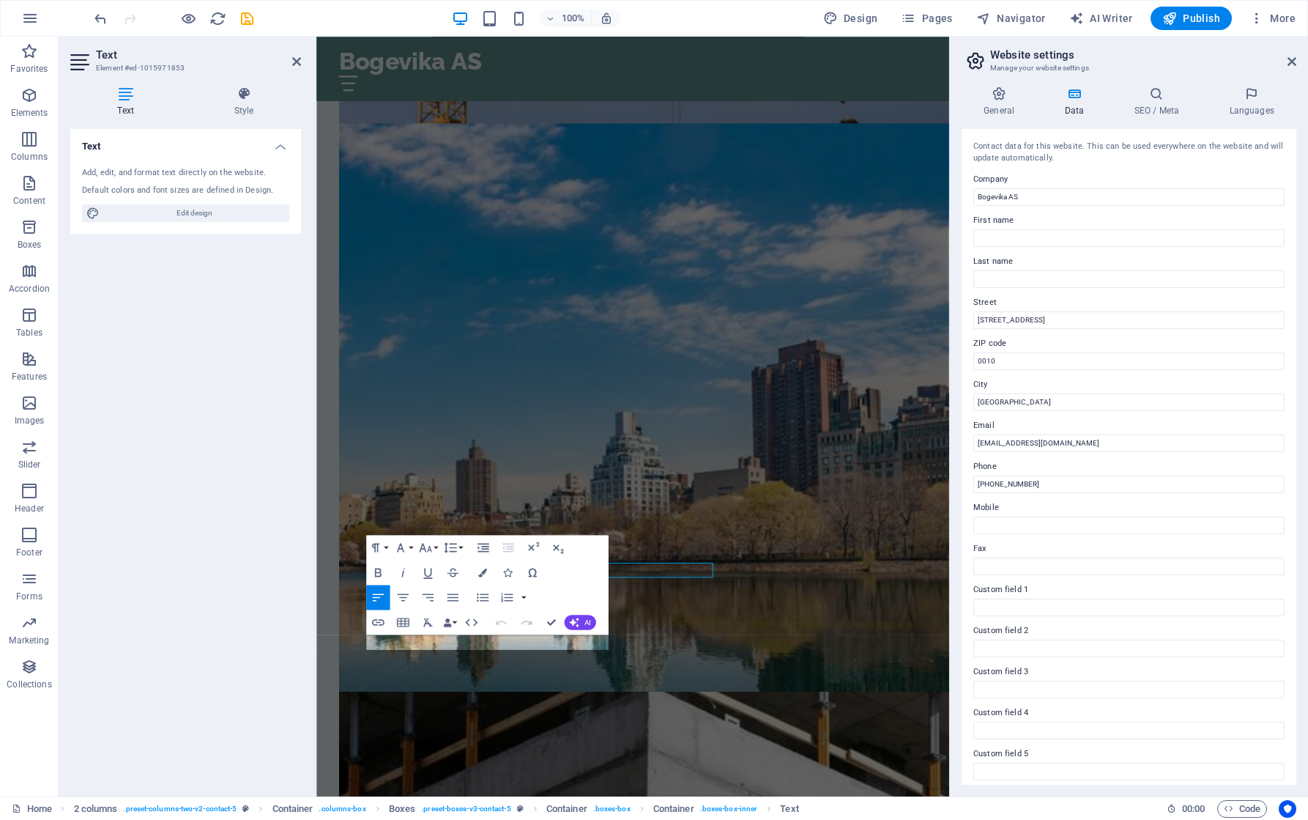
scroll to position [2283, 0]
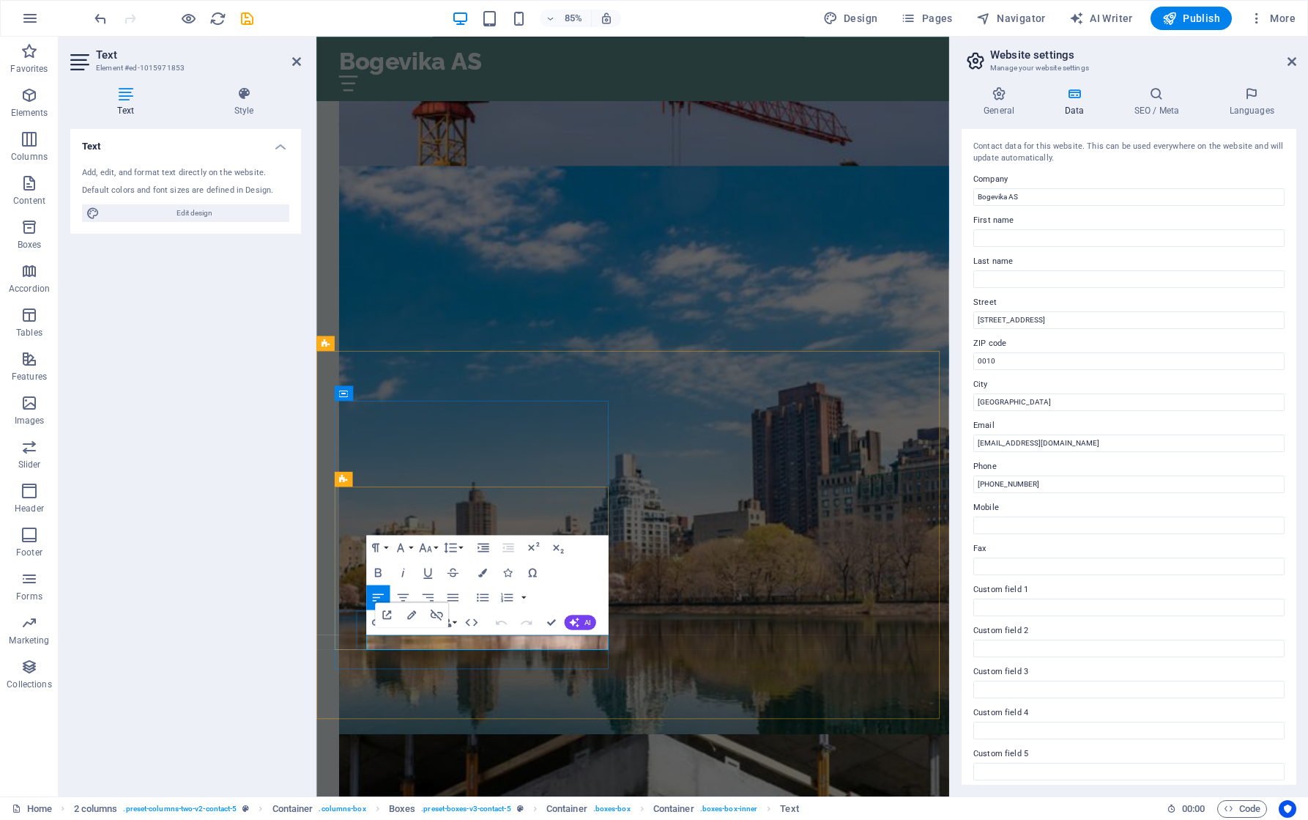
drag, startPoint x: 493, startPoint y: 747, endPoint x: 390, endPoint y: 751, distance: 102.6
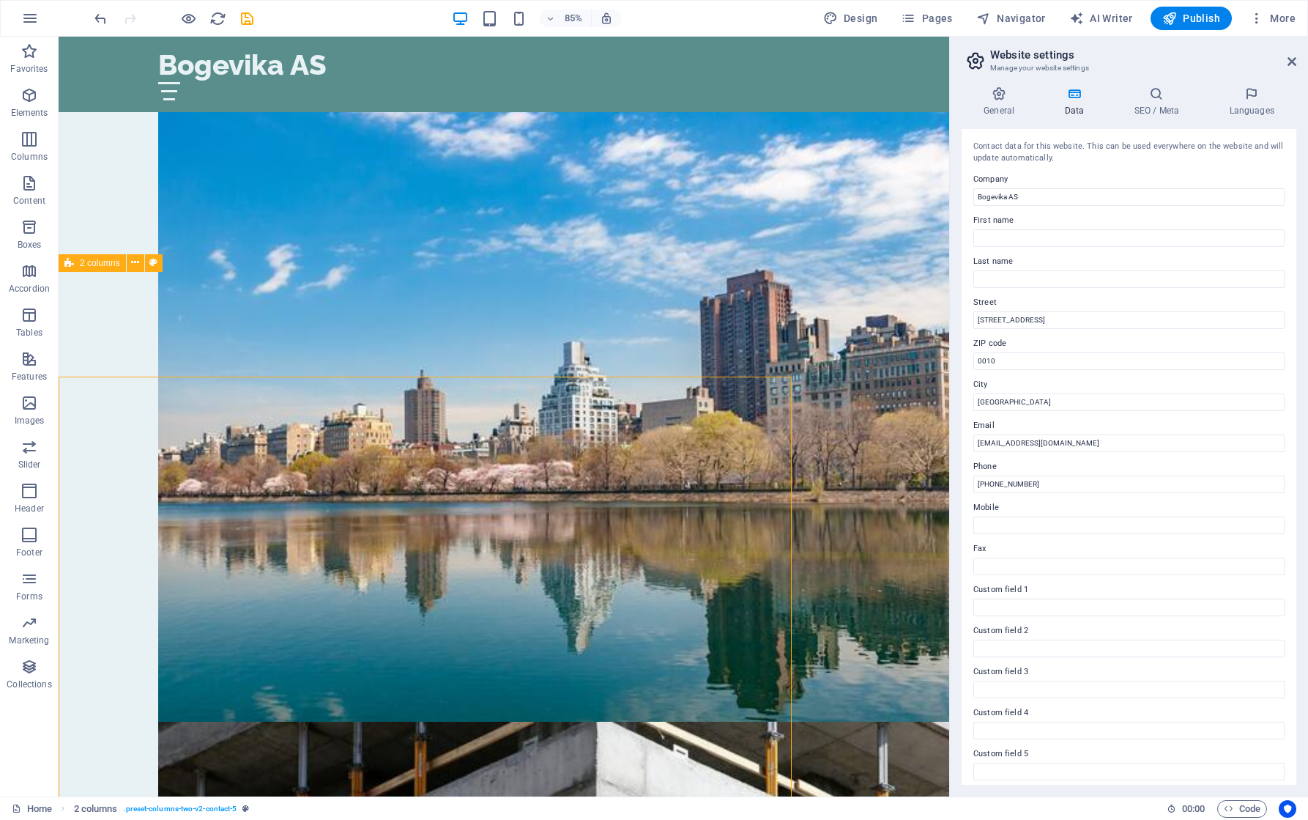
scroll to position [2312, 0]
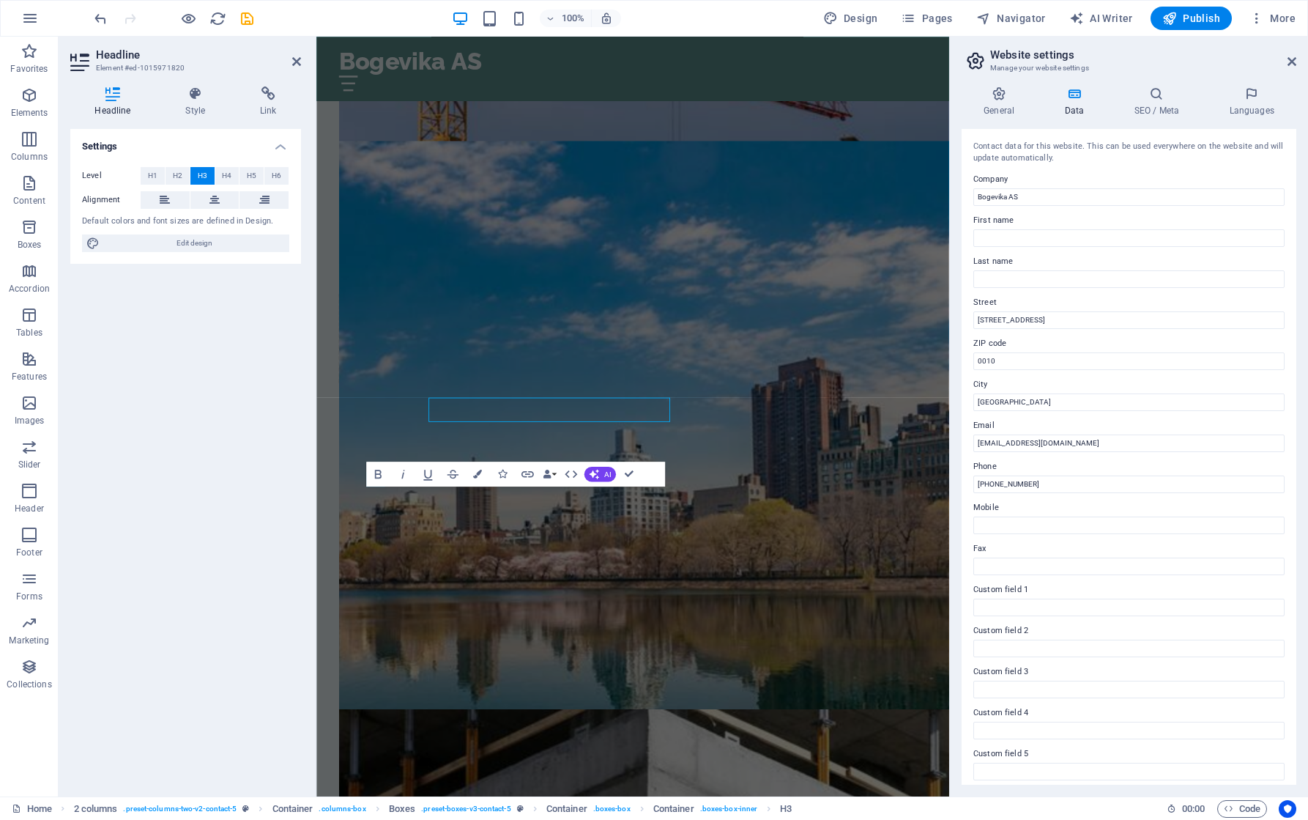
scroll to position [2283, 0]
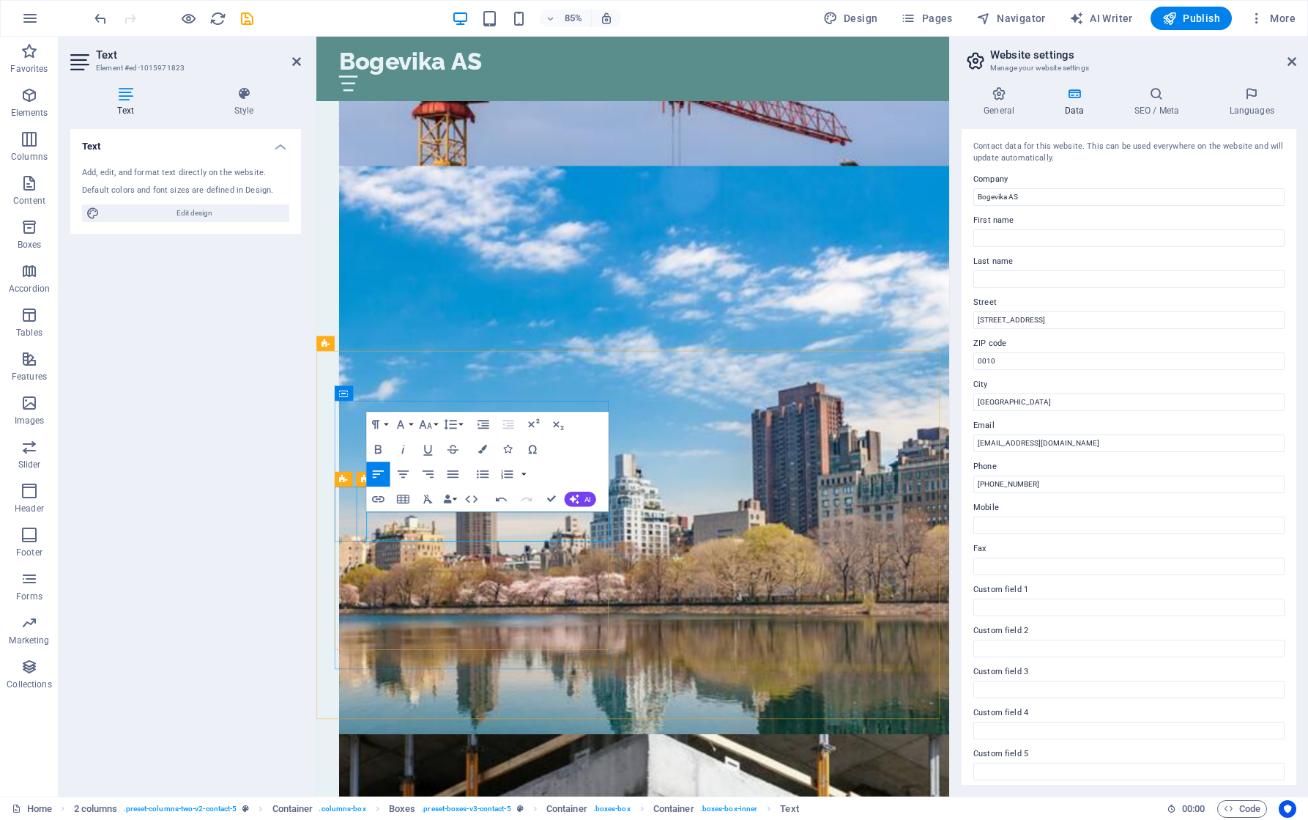
click at [1022, 237] on input "First name" at bounding box center [1128, 238] width 311 height 18
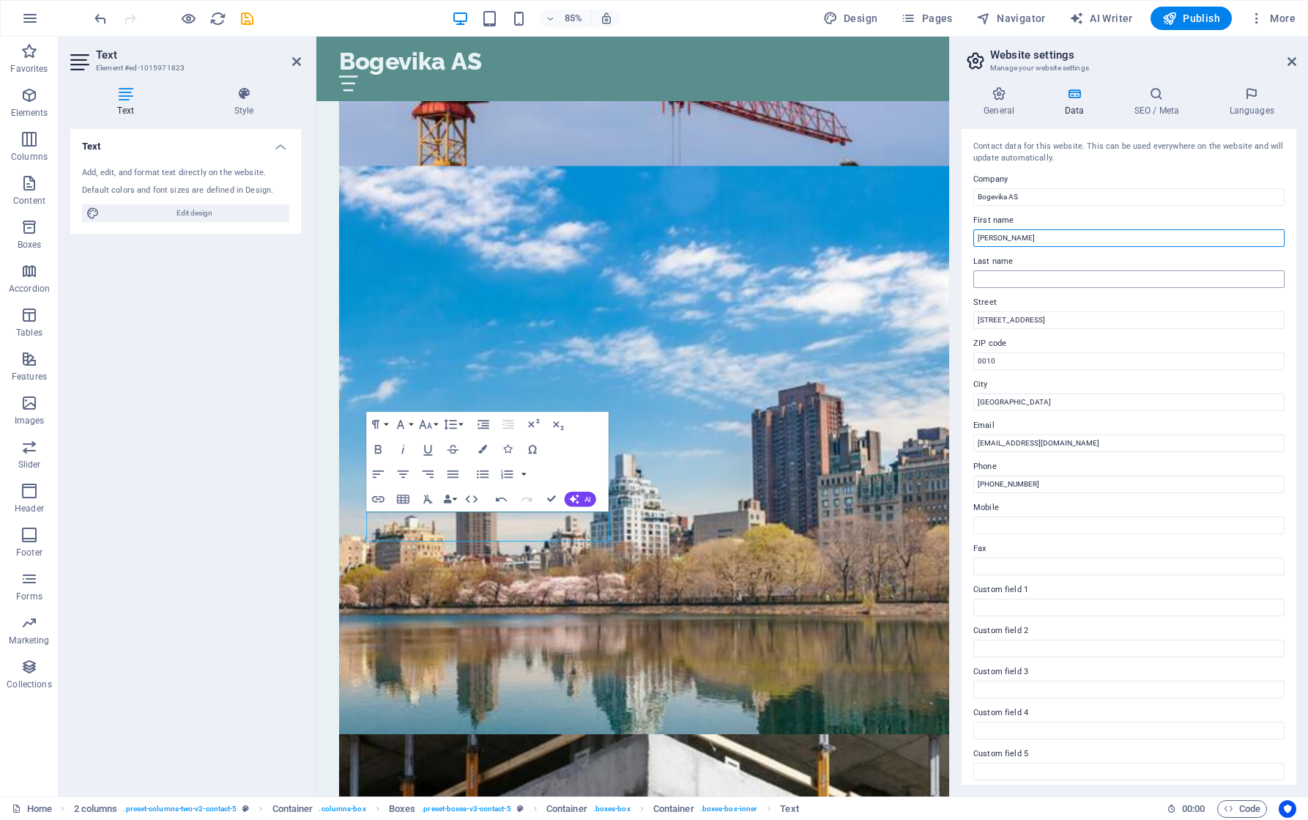
type input "[PERSON_NAME]"
click at [1081, 273] on input "Last name" at bounding box center [1128, 279] width 311 height 18
type input "Vårdal"
click at [1011, 311] on input "[STREET_ADDRESS]" at bounding box center [1128, 320] width 311 height 18
click at [1014, 316] on input "[STREET_ADDRESS]" at bounding box center [1128, 320] width 311 height 18
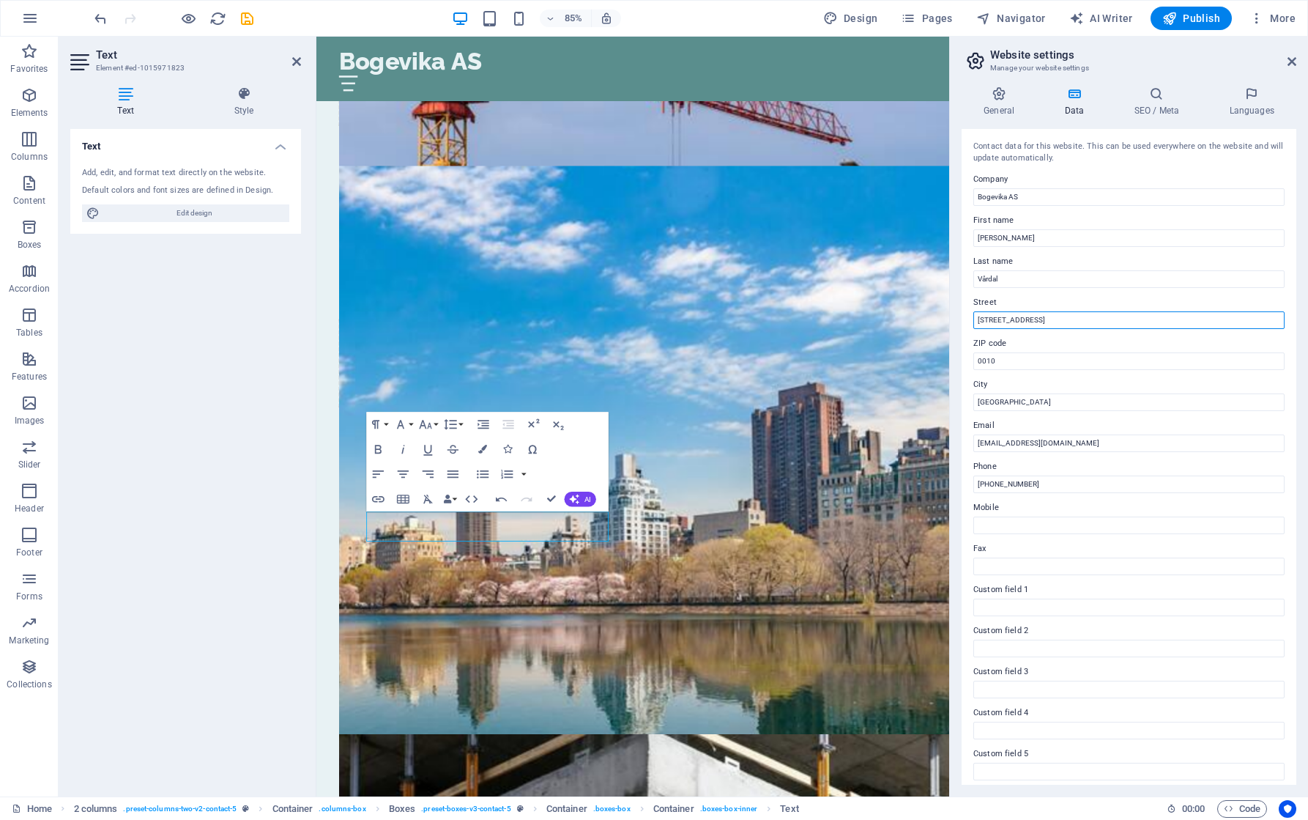
click at [1014, 316] on input "[STREET_ADDRESS]" at bounding box center [1128, 320] width 311 height 18
type input "Kleppeneset"
click at [1005, 362] on input "0010" at bounding box center [1128, 361] width 311 height 18
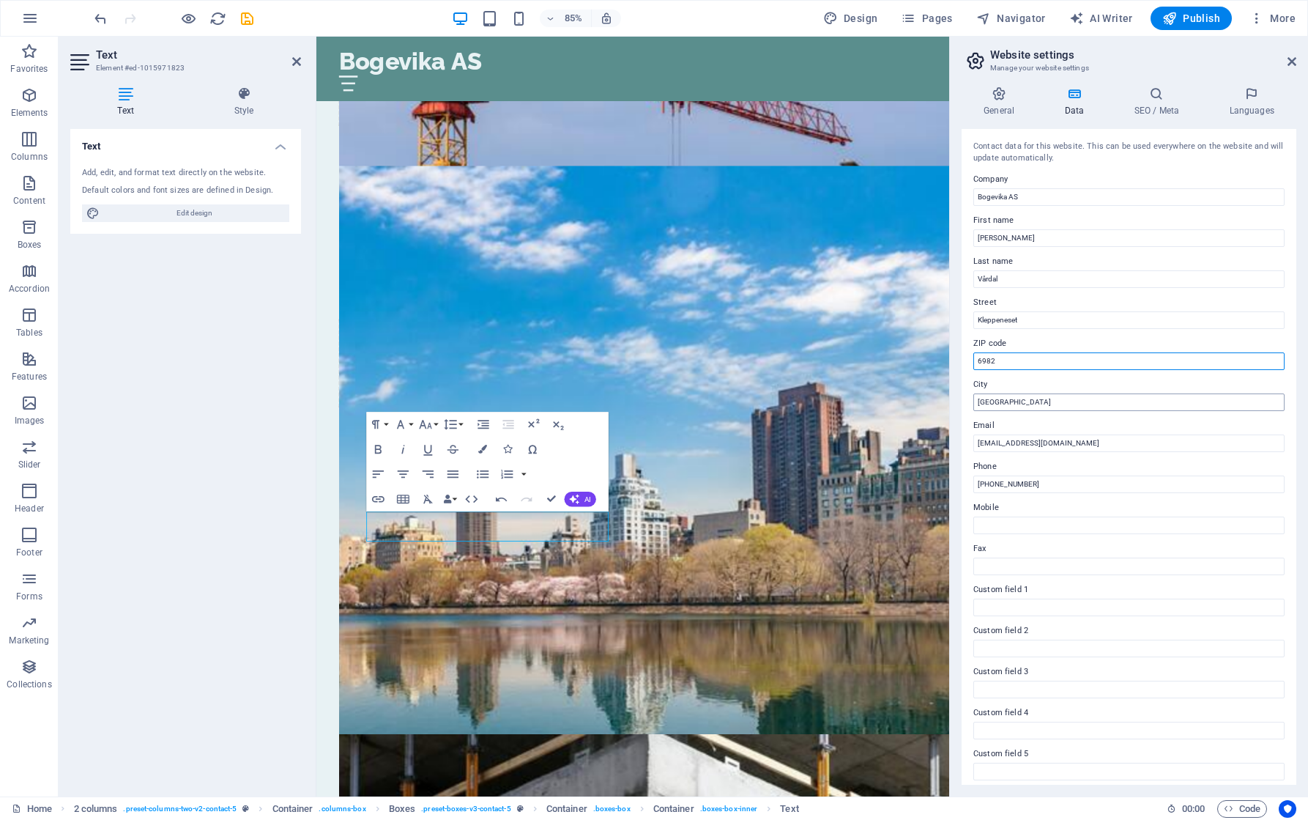
type input "6982"
click at [1019, 401] on input "[GEOGRAPHIC_DATA]" at bounding box center [1128, 402] width 311 height 18
type input "Holmedal"
click at [985, 443] on input "[EMAIL_ADDRESS][DOMAIN_NAME]" at bounding box center [1128, 443] width 311 height 18
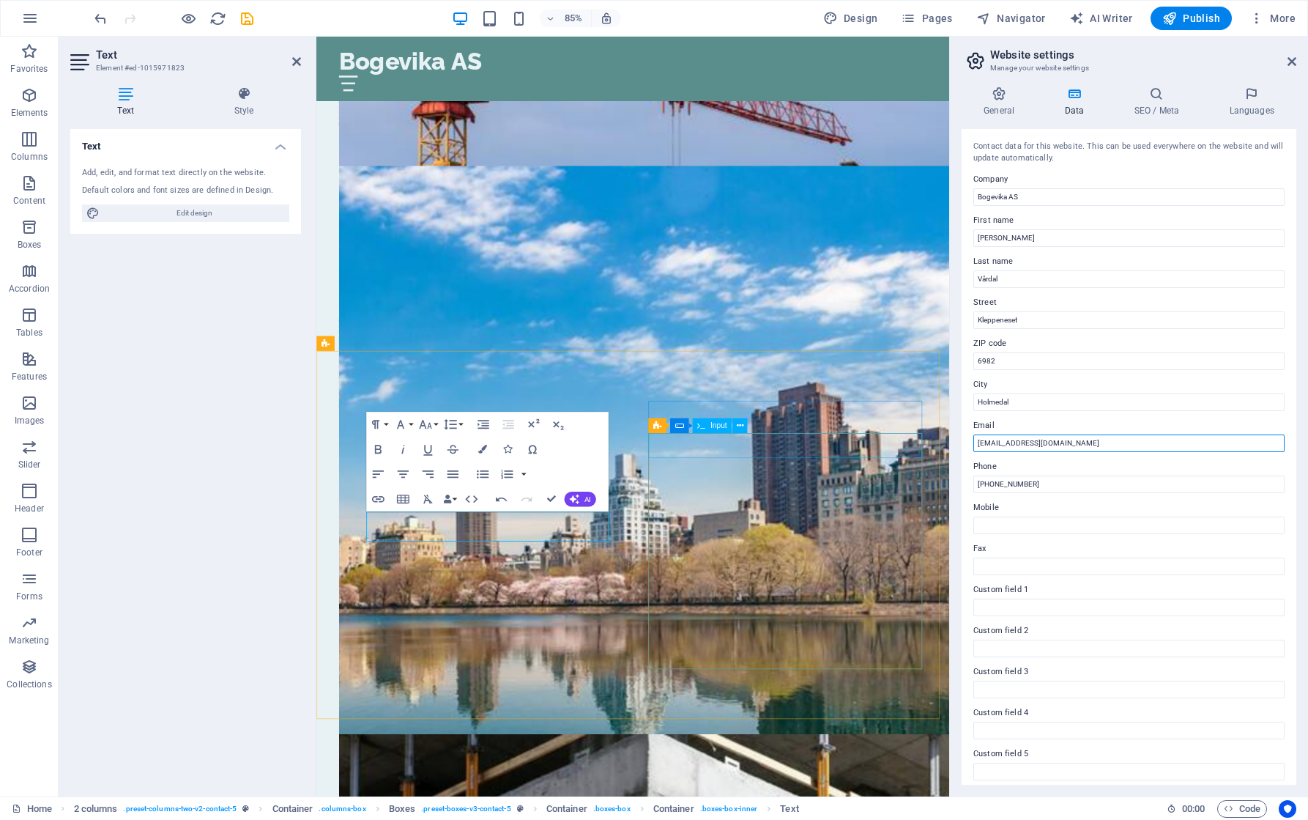
drag, startPoint x: 1304, startPoint y: 480, endPoint x: 1268, endPoint y: 477, distance: 36.8
type input "[EMAIL_ADDRESS][DOMAIN_NAME]"
drag, startPoint x: 1038, startPoint y: 486, endPoint x: 991, endPoint y: 488, distance: 47.7
click at [991, 488] on input "[PHONE_NUMBER]" at bounding box center [1128, 484] width 311 height 18
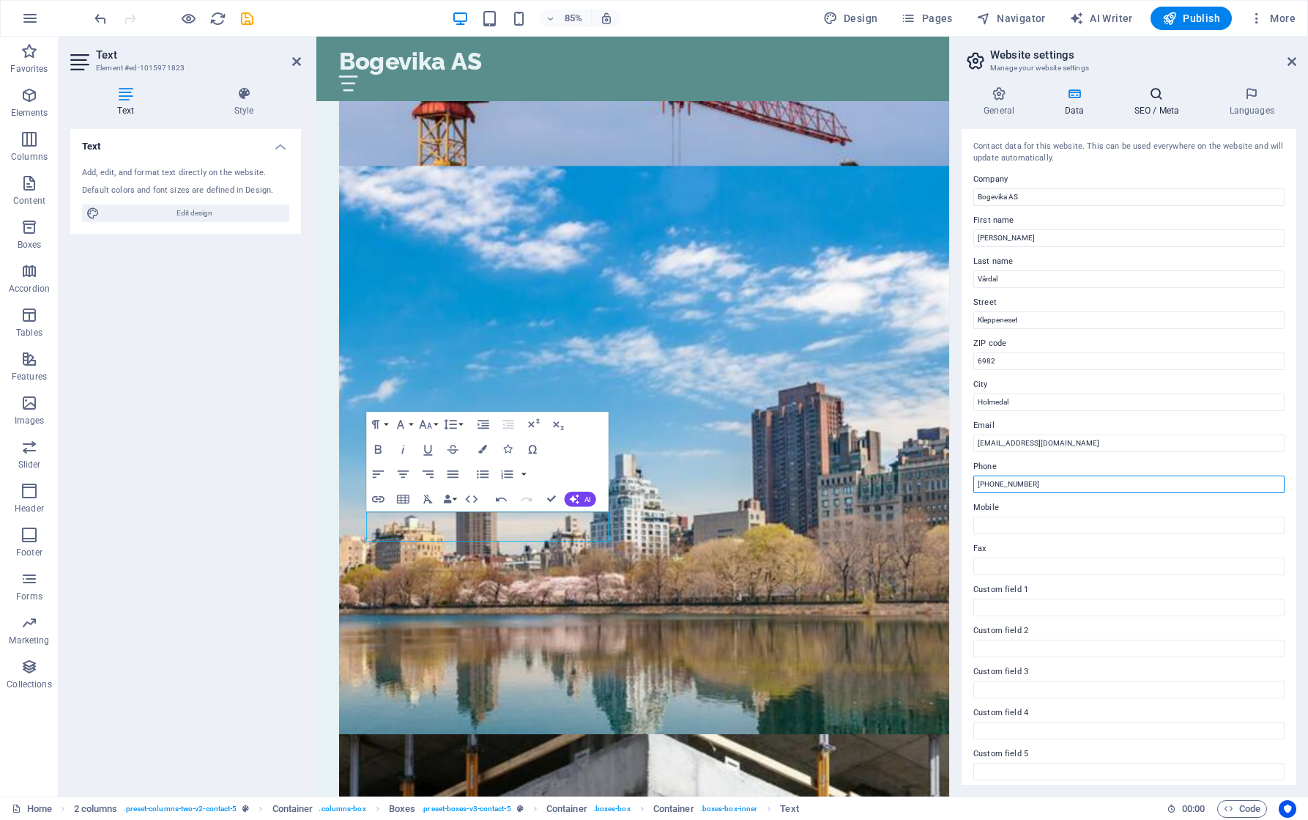
type input "[PHONE_NUMBER]"
click at [1159, 101] on h4 "SEO / Meta" at bounding box center [1159, 101] width 95 height 31
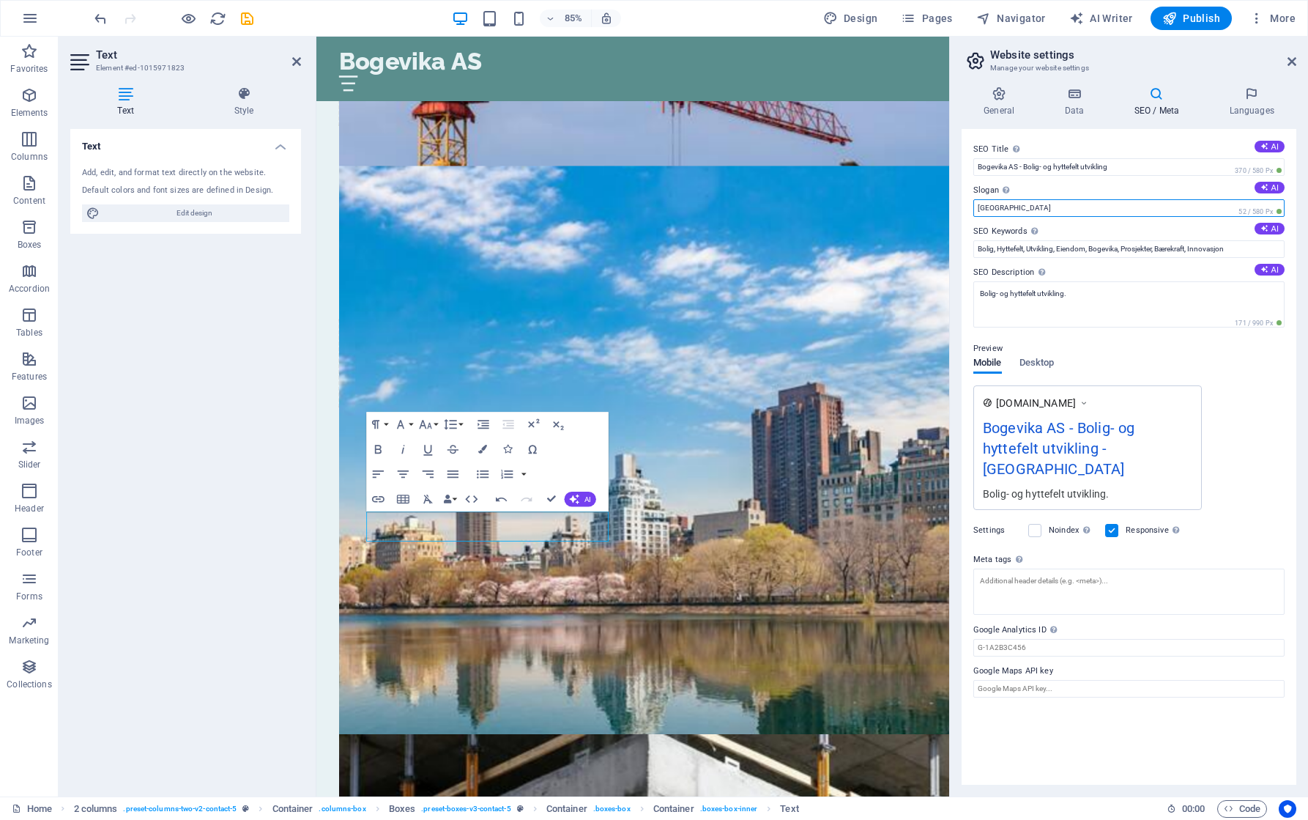
click at [1007, 211] on input "[GEOGRAPHIC_DATA]" at bounding box center [1128, 208] width 311 height 18
click at [196, 457] on div "Text Add, edit, and format text directly on the website. Default colors and fon…" at bounding box center [185, 456] width 231 height 655
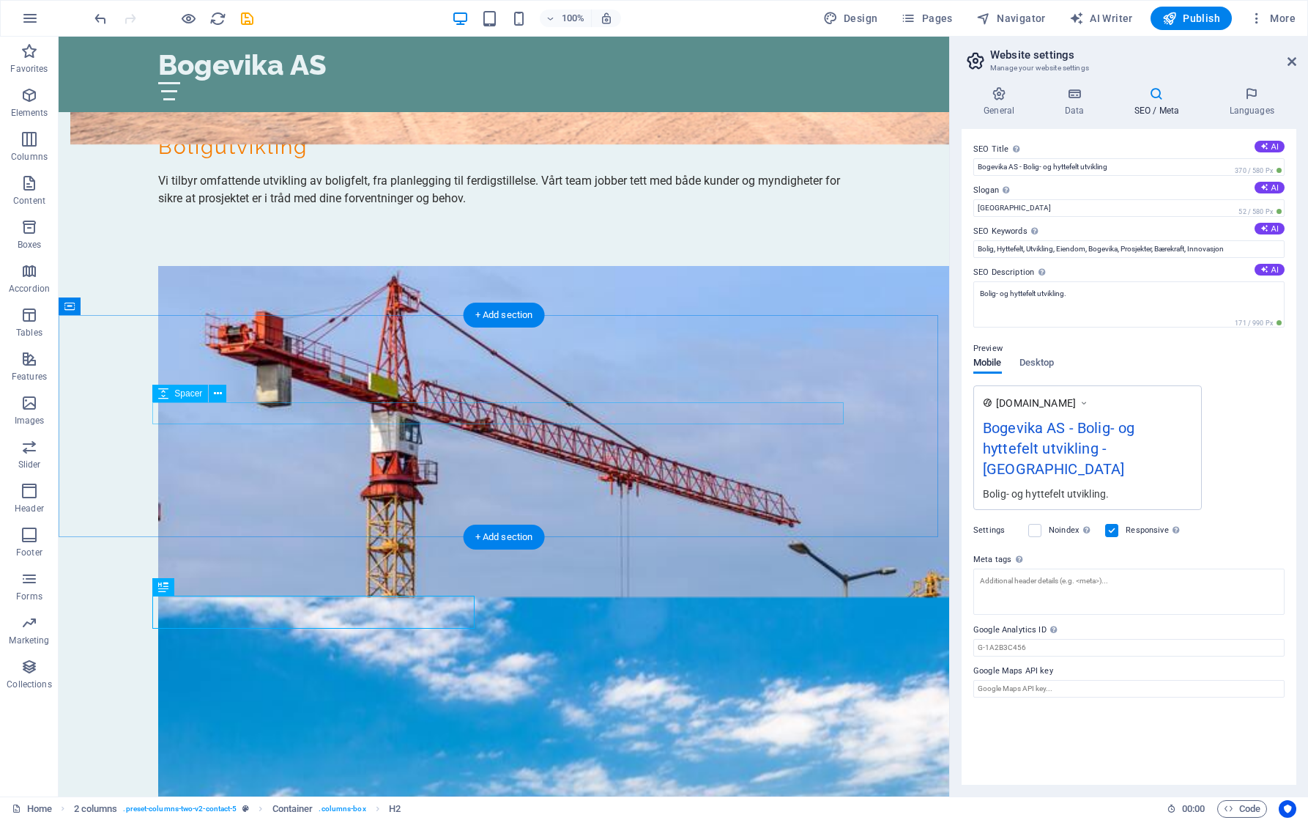
scroll to position [1709, 0]
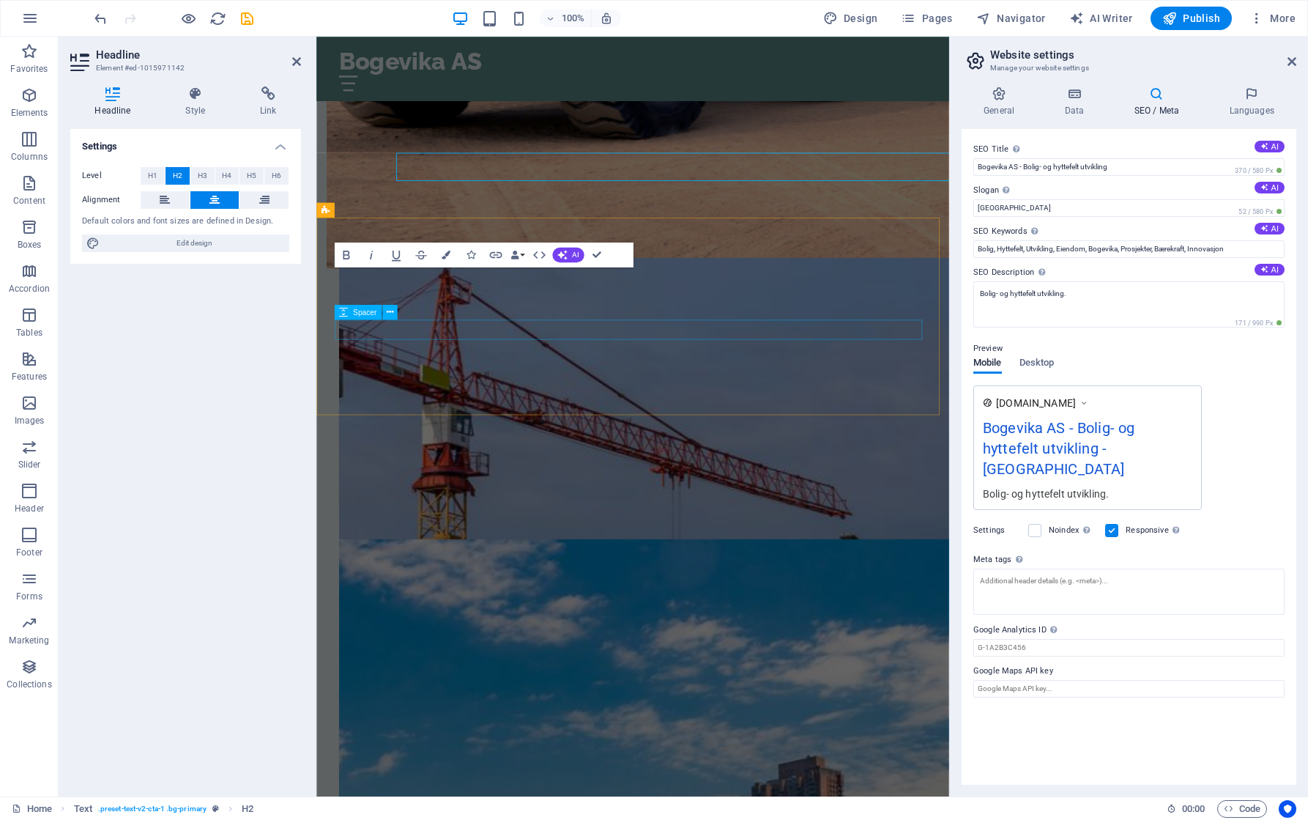
scroll to position [1843, 0]
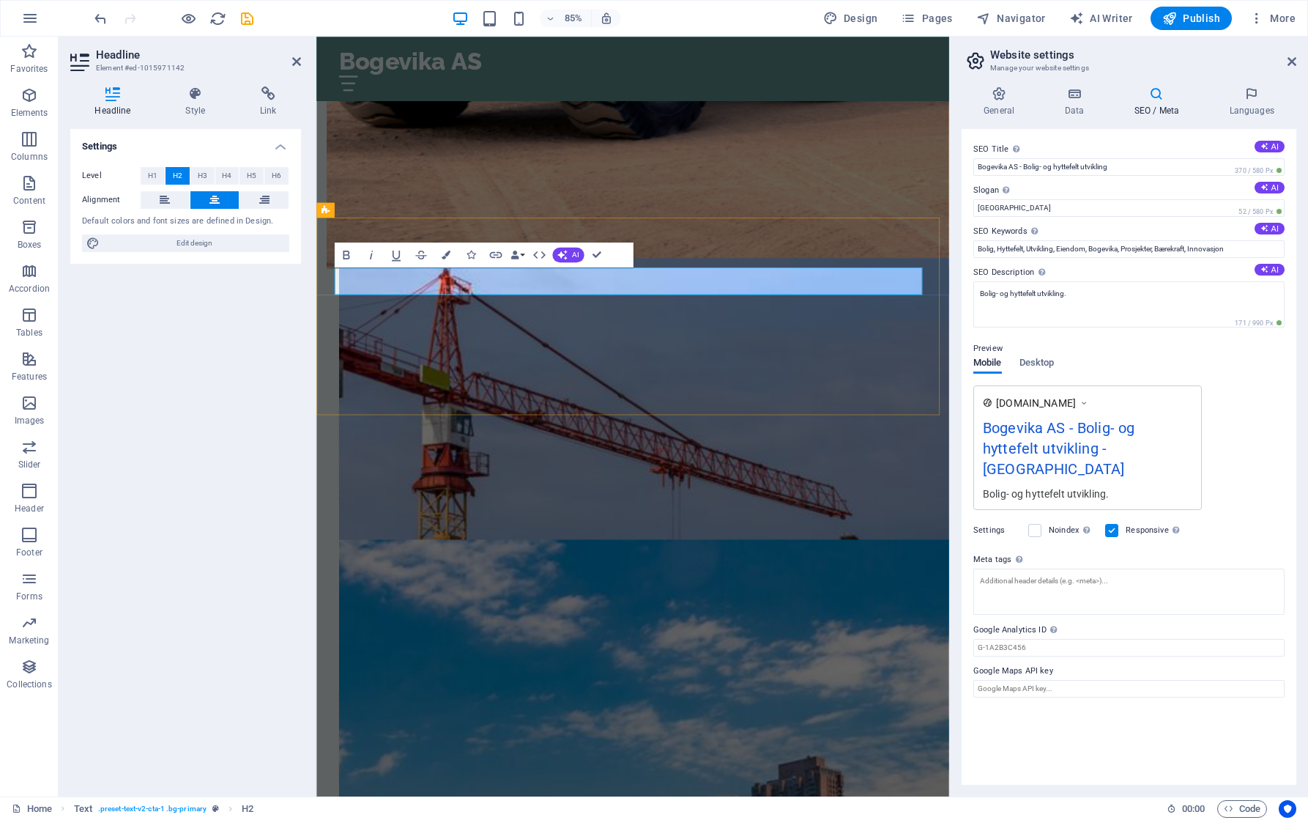
drag, startPoint x: 519, startPoint y: 327, endPoint x: 475, endPoint y: 327, distance: 43.9
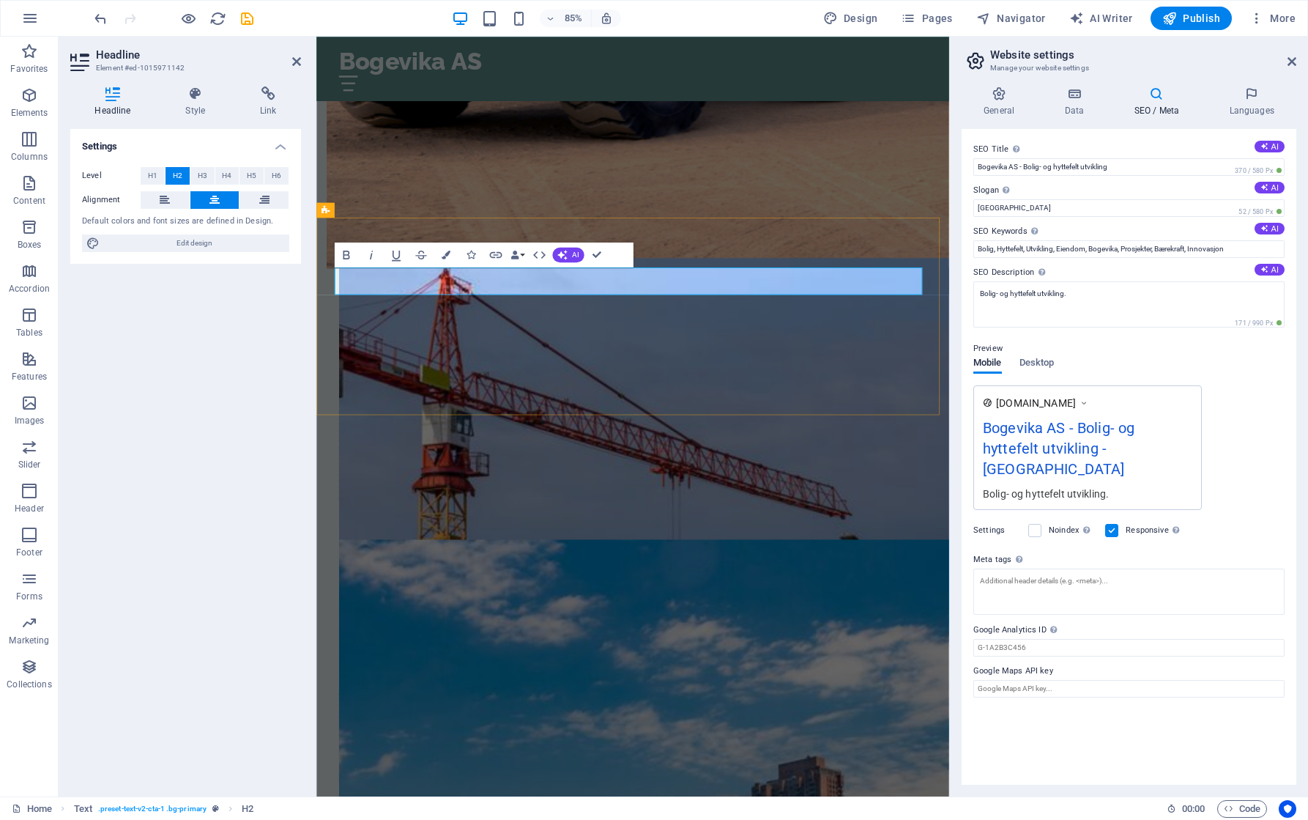
click at [198, 468] on div "Settings Level H1 H2 H3 H4 H5 H6 Alignment Default colors and font sizes are de…" at bounding box center [185, 456] width 231 height 655
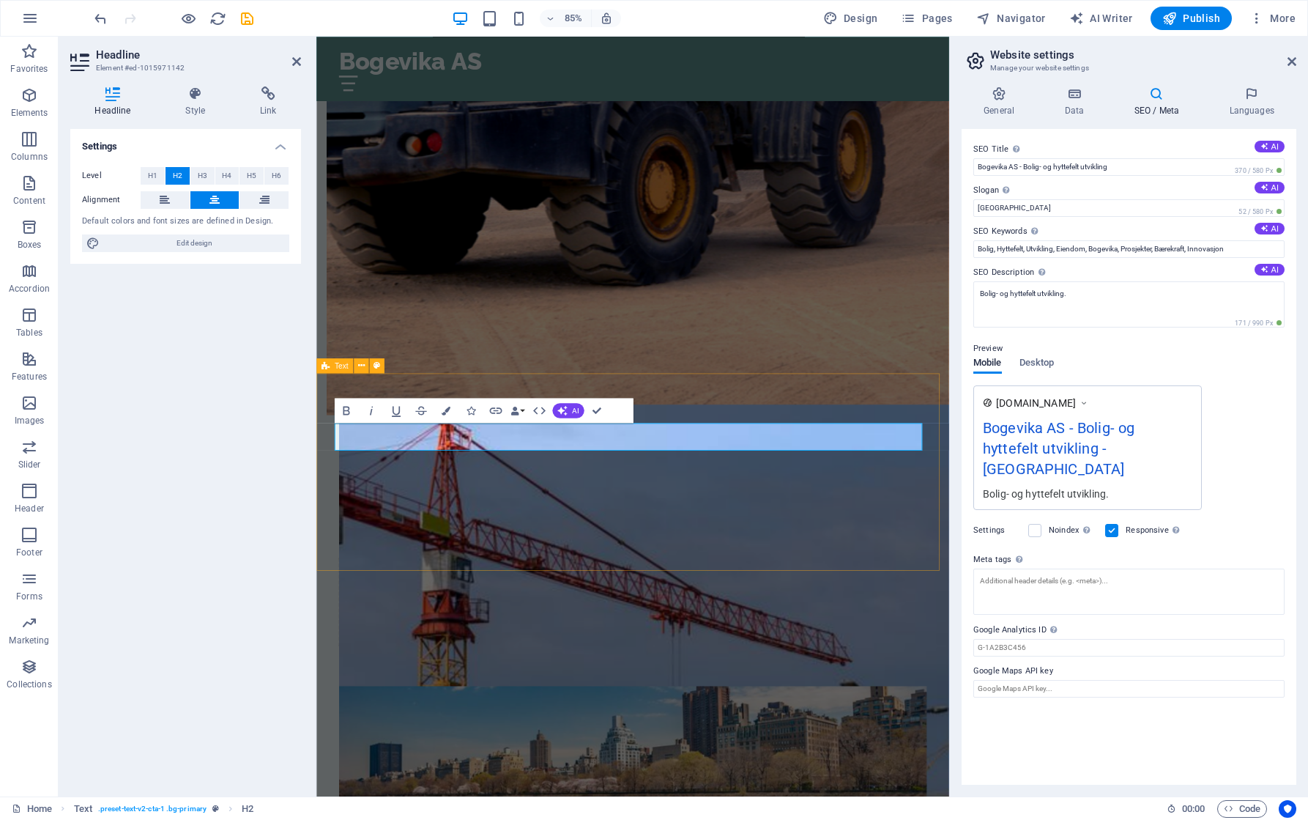
scroll to position [1624, 0]
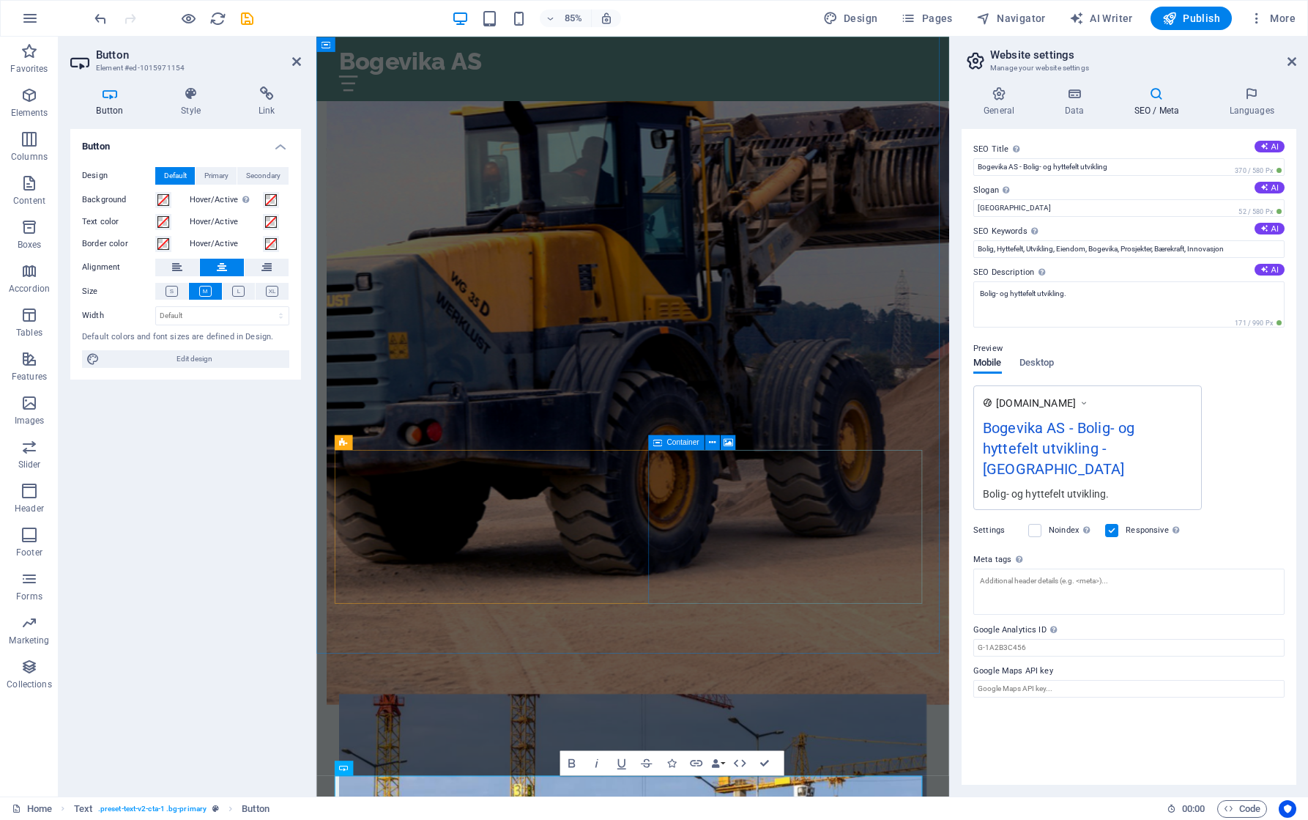
scroll to position [1184, 0]
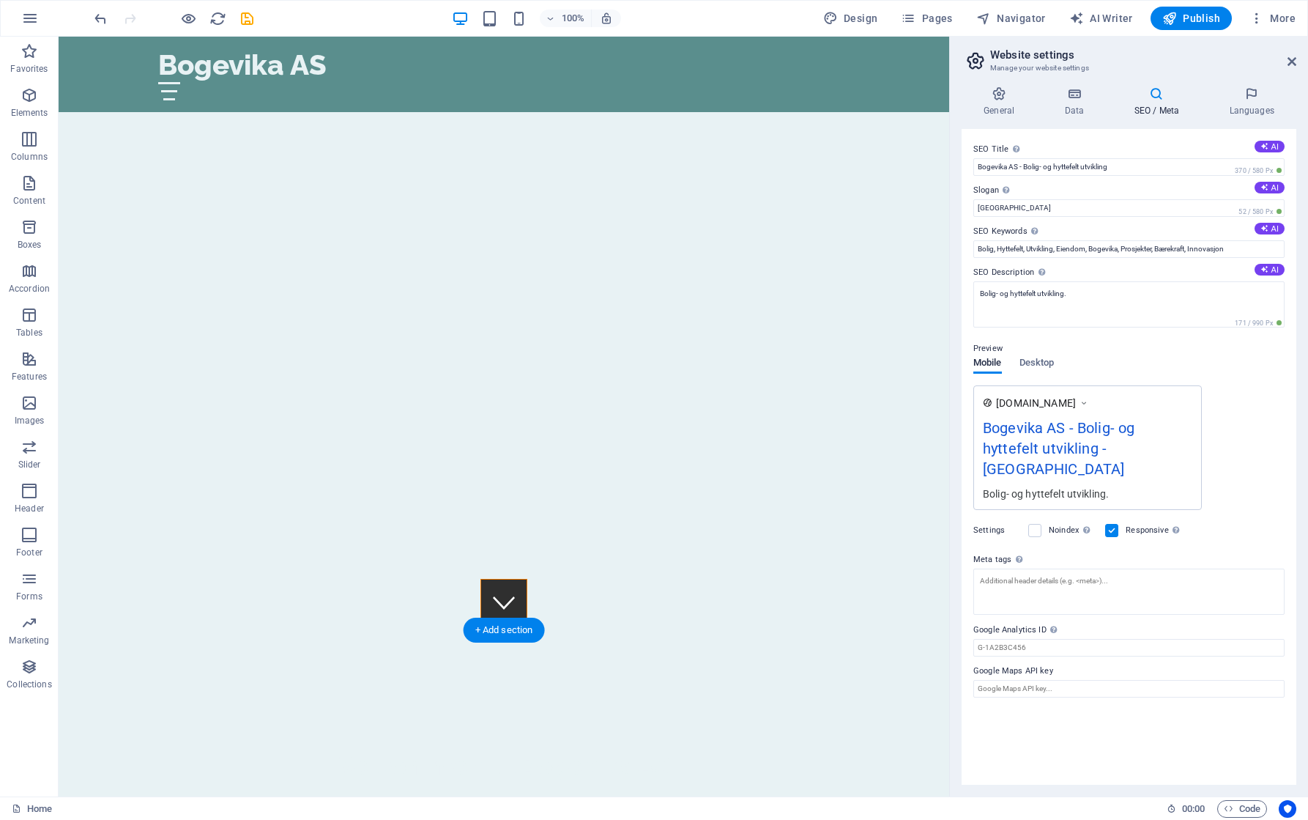
scroll to position [0, 0]
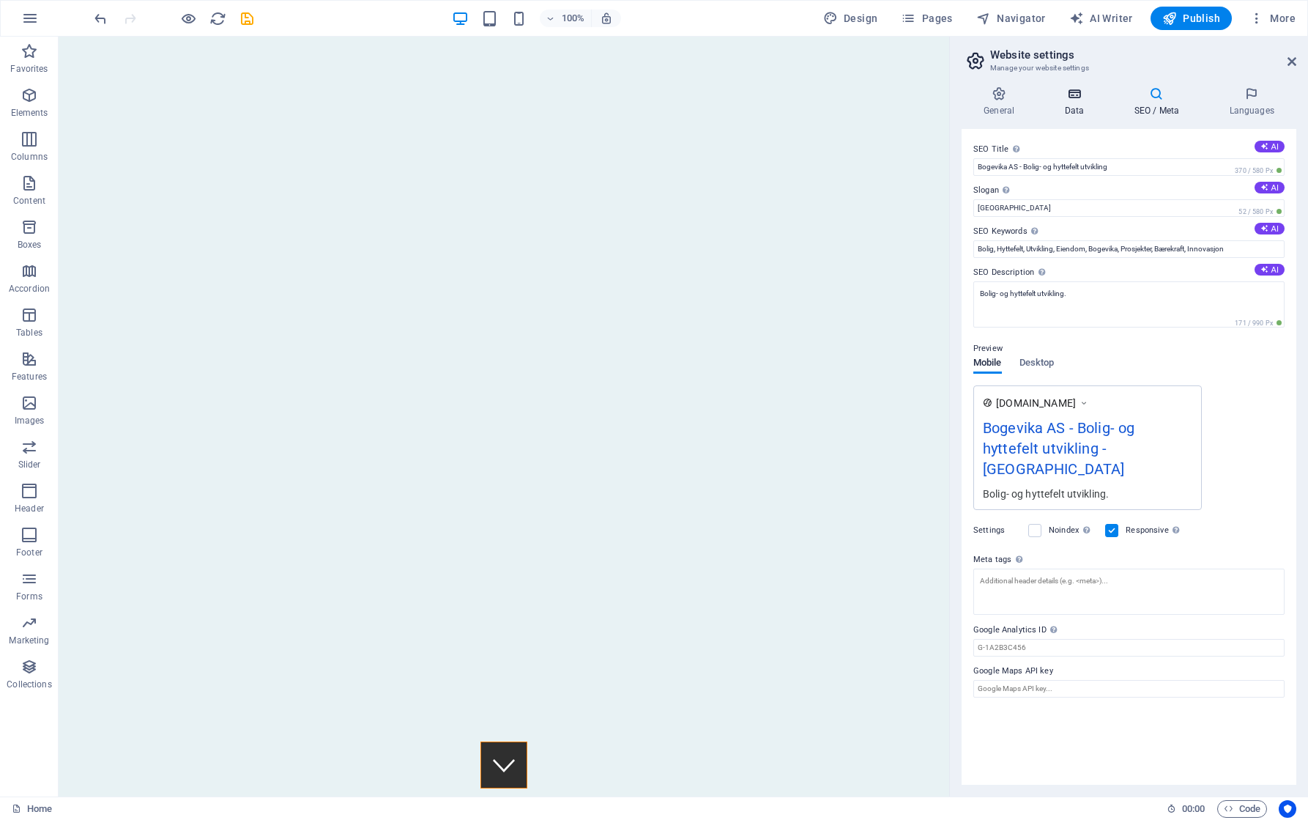
click at [1069, 90] on icon at bounding box center [1074, 93] width 64 height 15
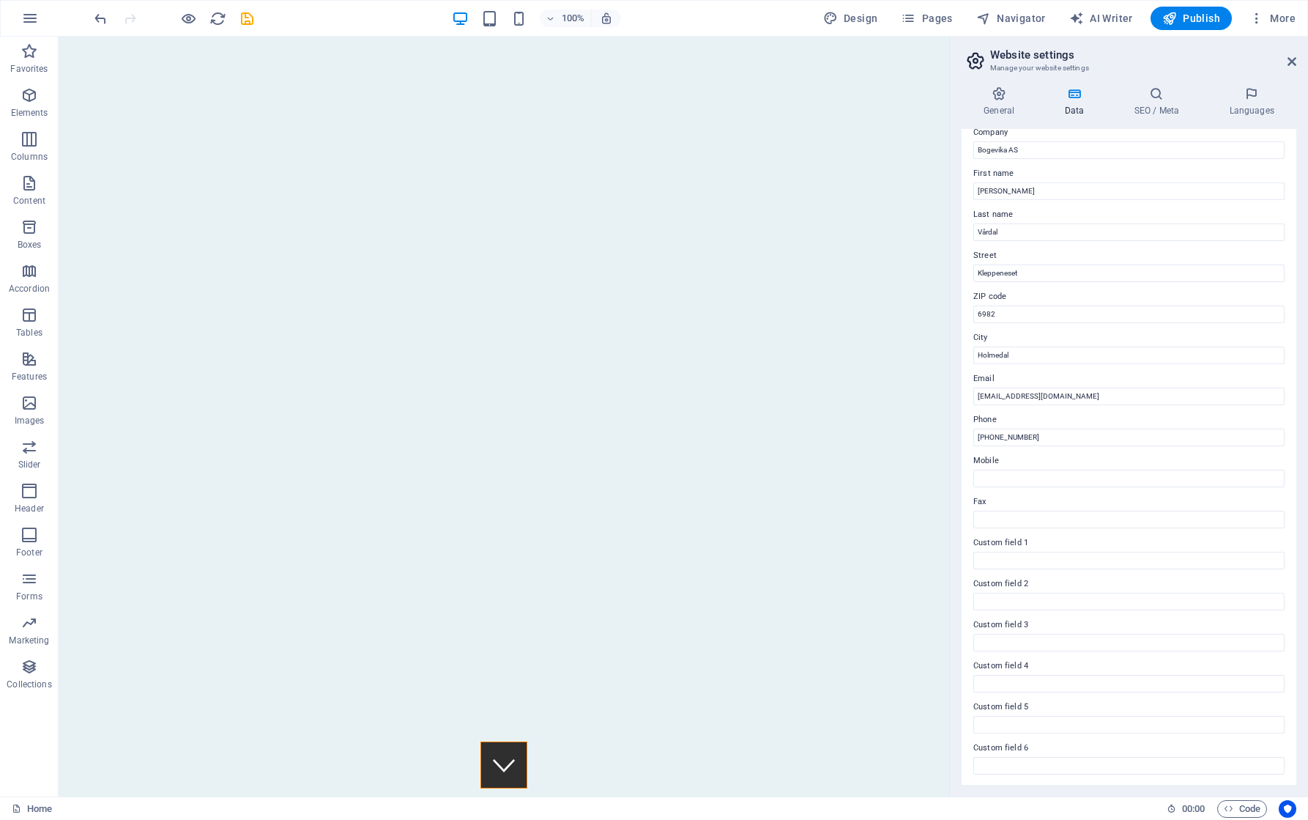
scroll to position [48, 0]
click at [998, 93] on icon at bounding box center [999, 93] width 75 height 15
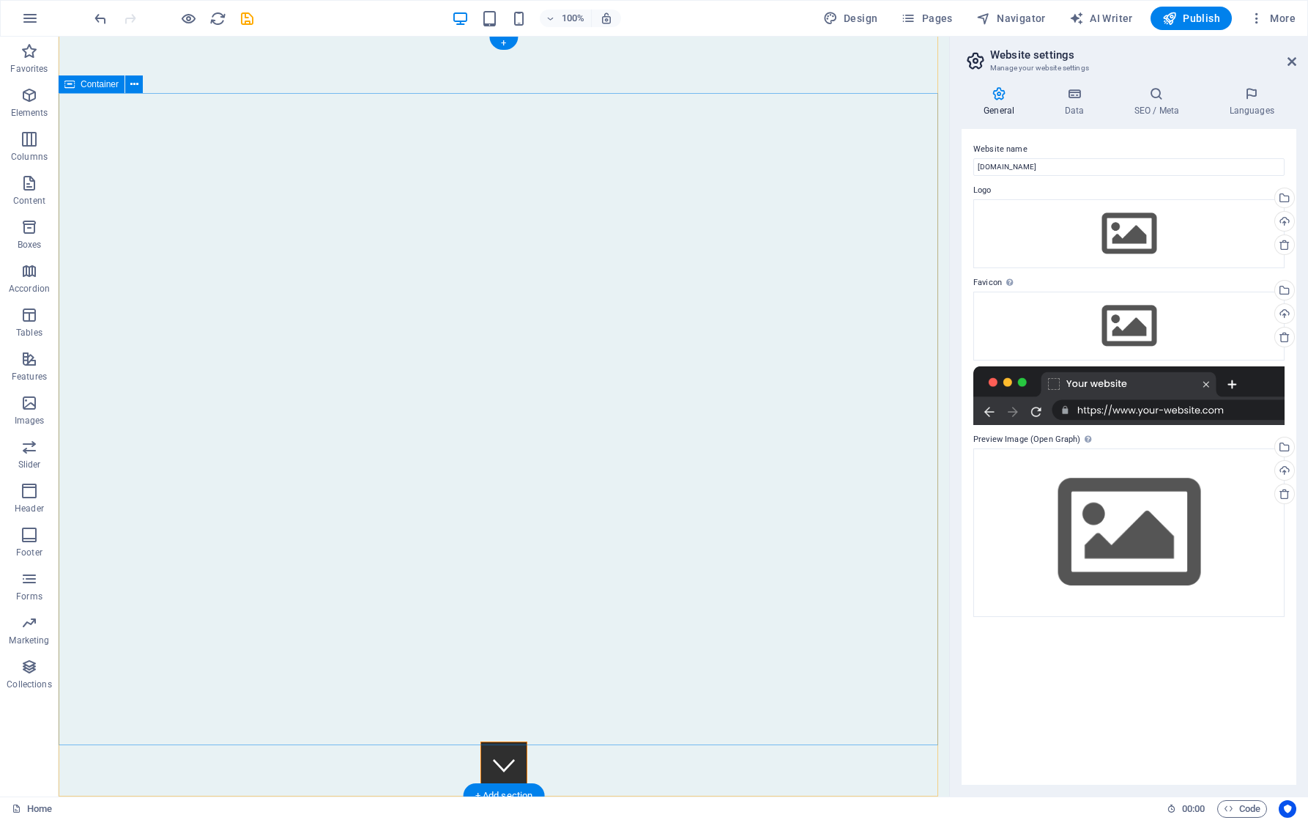
scroll to position [73, 0]
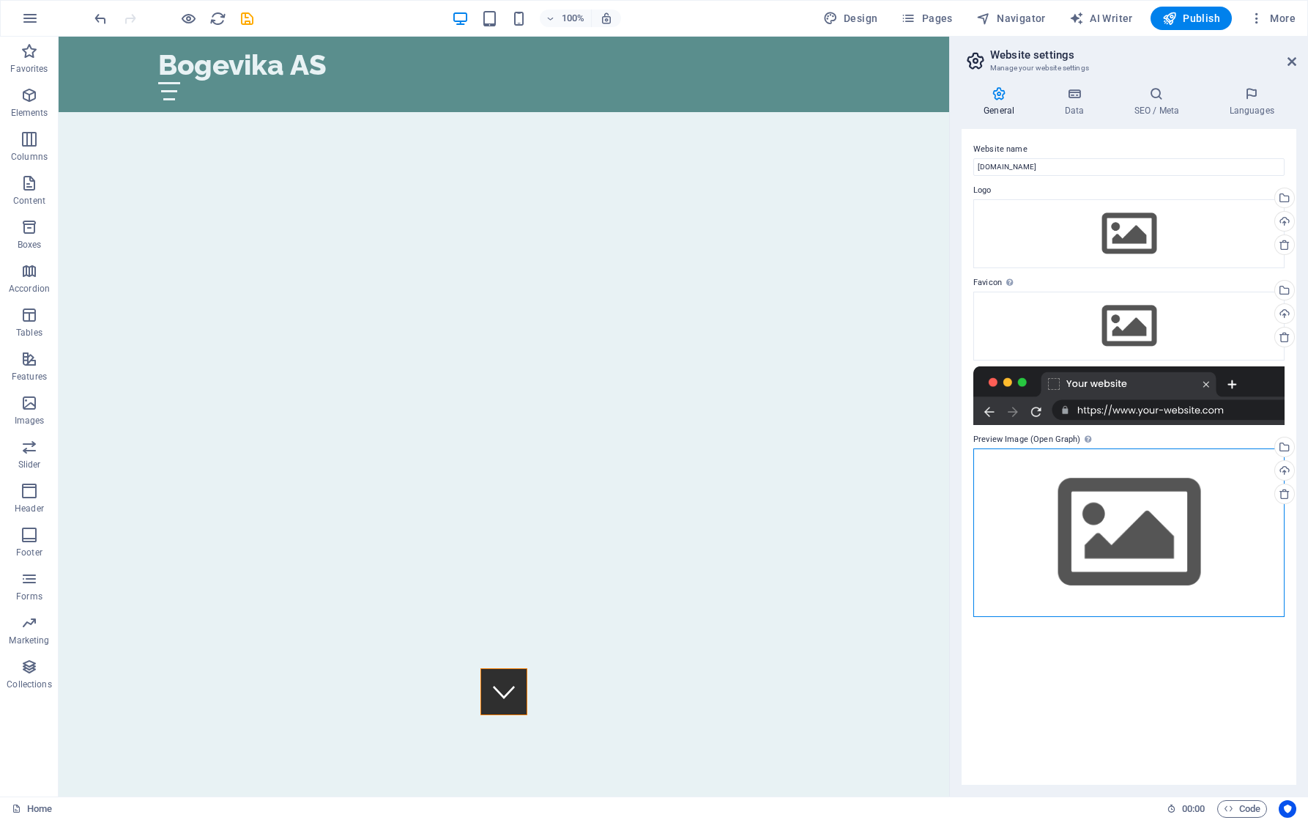
click at [1153, 551] on div "Drag files here, click to choose files or select files from Files or our free s…" at bounding box center [1128, 532] width 311 height 168
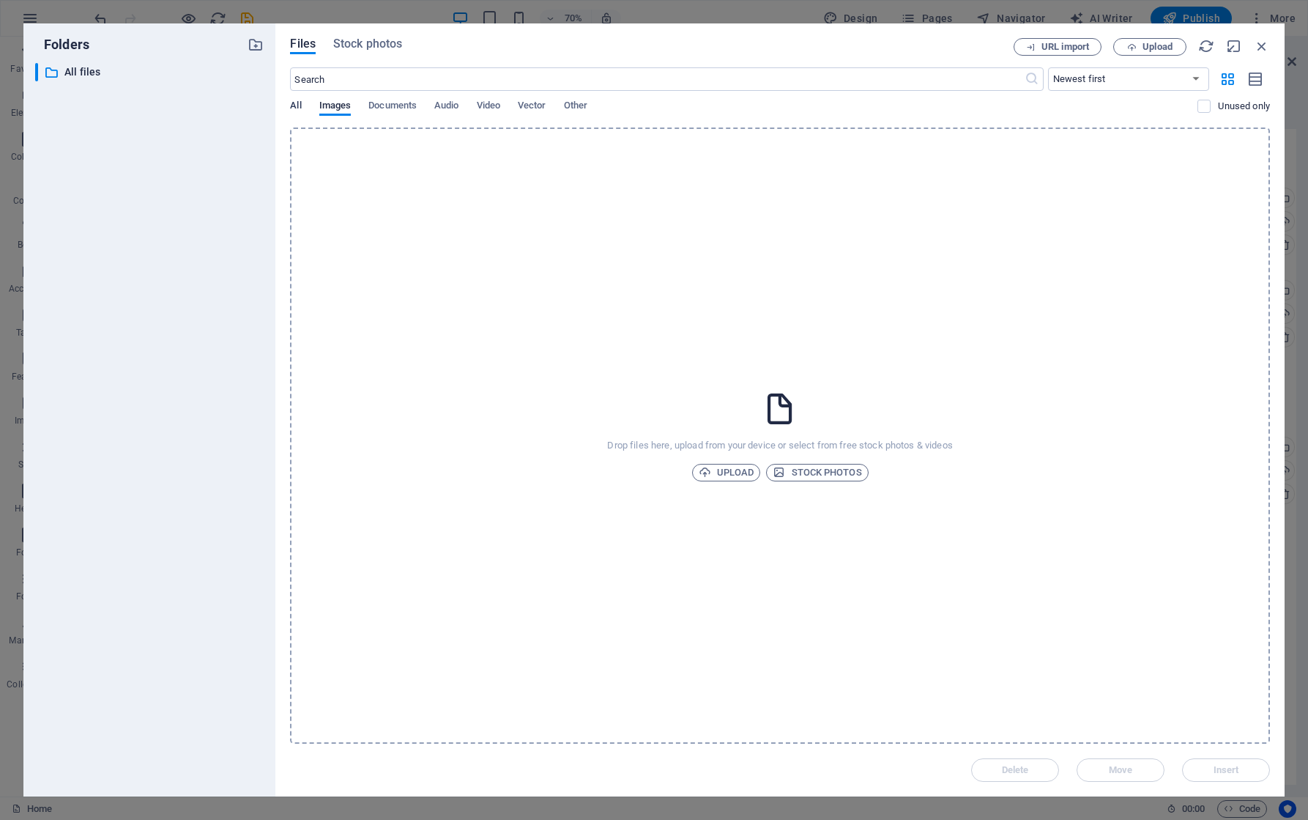
click at [294, 102] on span "All" at bounding box center [295, 107] width 11 height 21
click at [337, 107] on span "Images" at bounding box center [335, 107] width 32 height 21
click at [367, 56] on div "Files Stock photos URL import Upload ​ Newest first Oldest first Name (A-Z) Nam…" at bounding box center [780, 409] width 980 height 743
click at [368, 46] on span "Stock photos" at bounding box center [367, 44] width 69 height 18
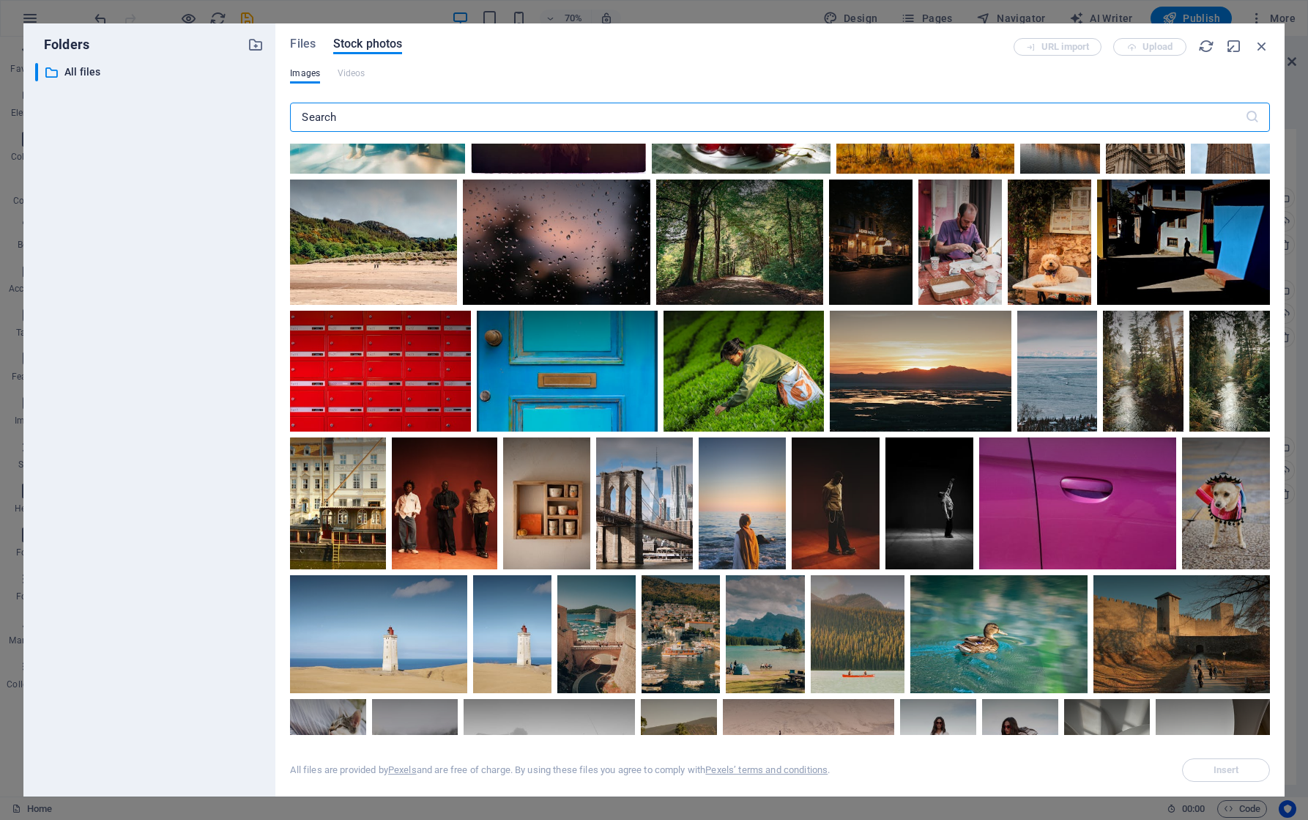
scroll to position [0, 0]
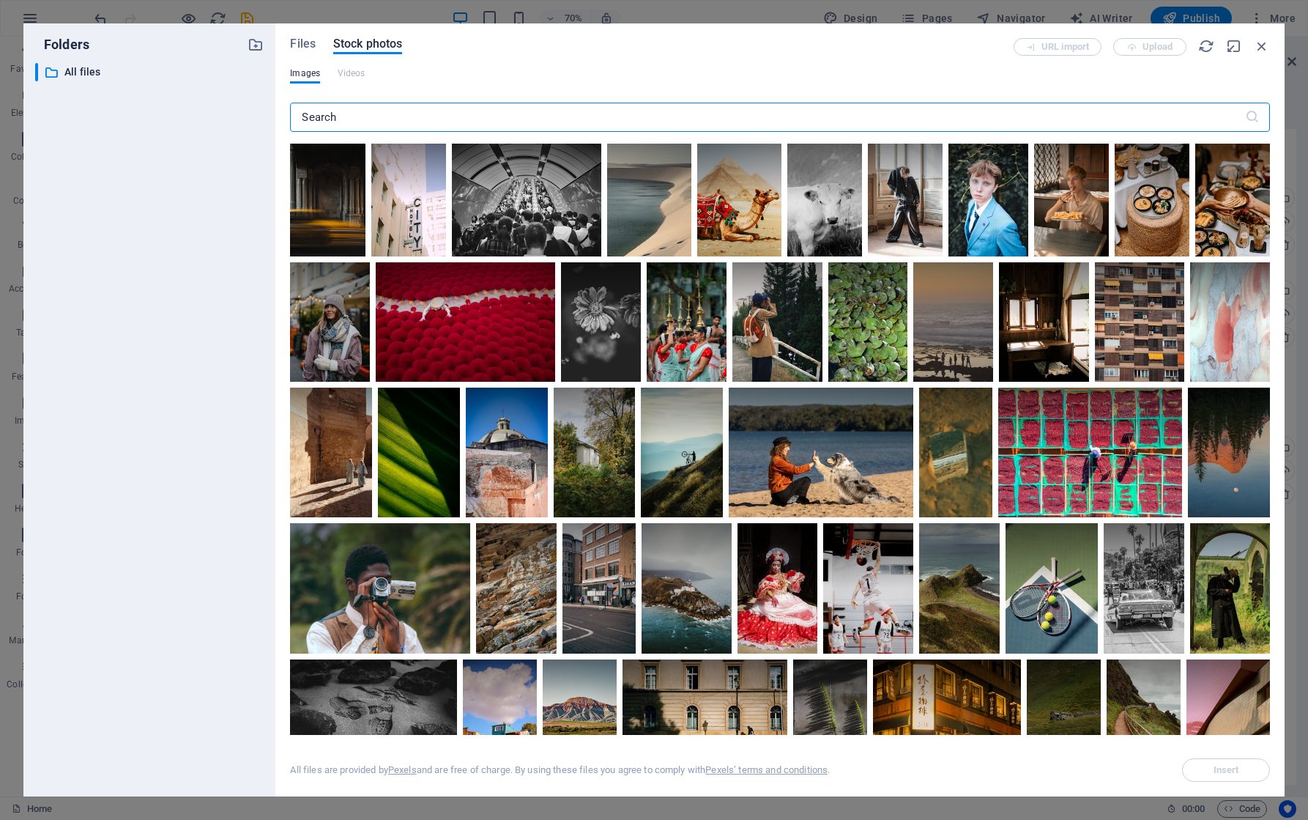
click at [892, 114] on input "text" at bounding box center [767, 117] width 954 height 29
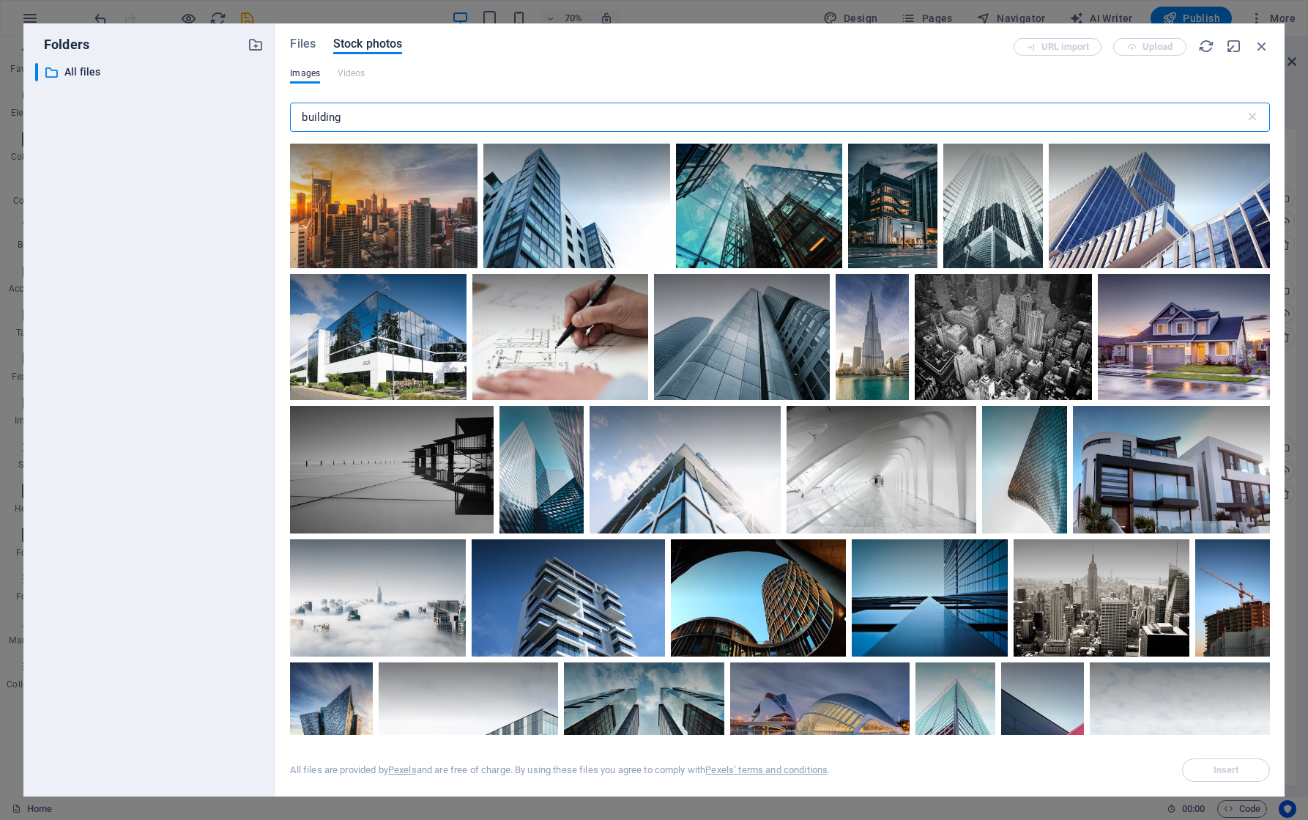
click at [489, 118] on input "building" at bounding box center [767, 117] width 954 height 29
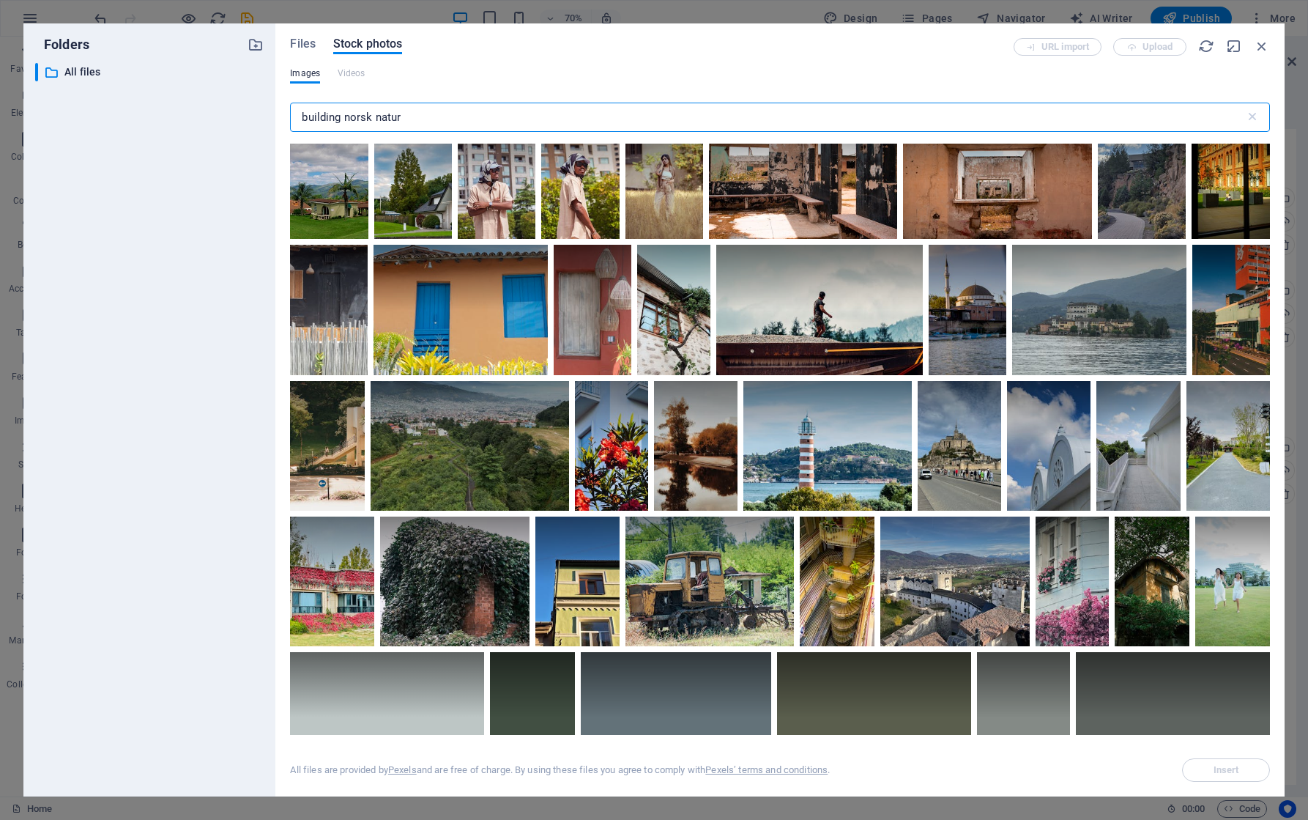
scroll to position [847, 0]
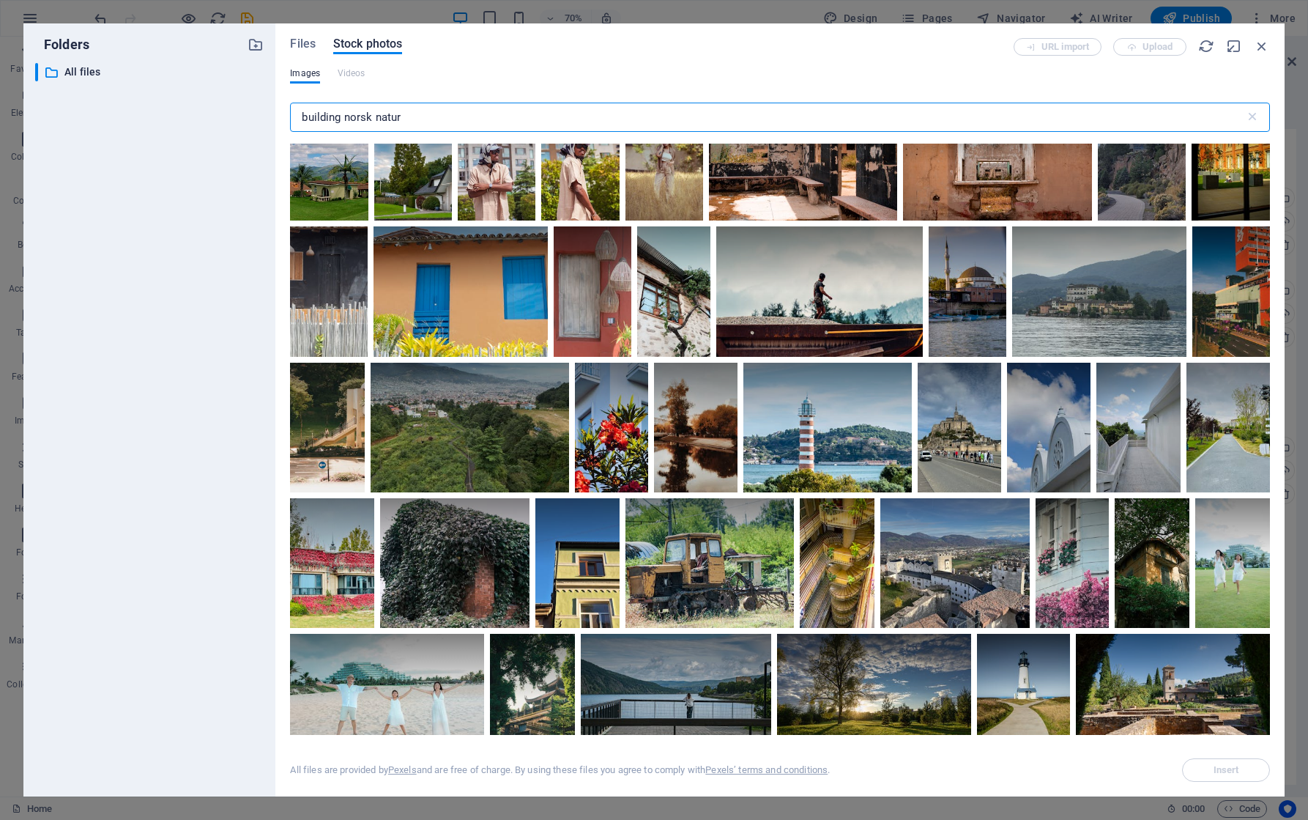
type input "building norsk natur"
click at [304, 48] on span "Files" at bounding box center [303, 44] width 26 height 18
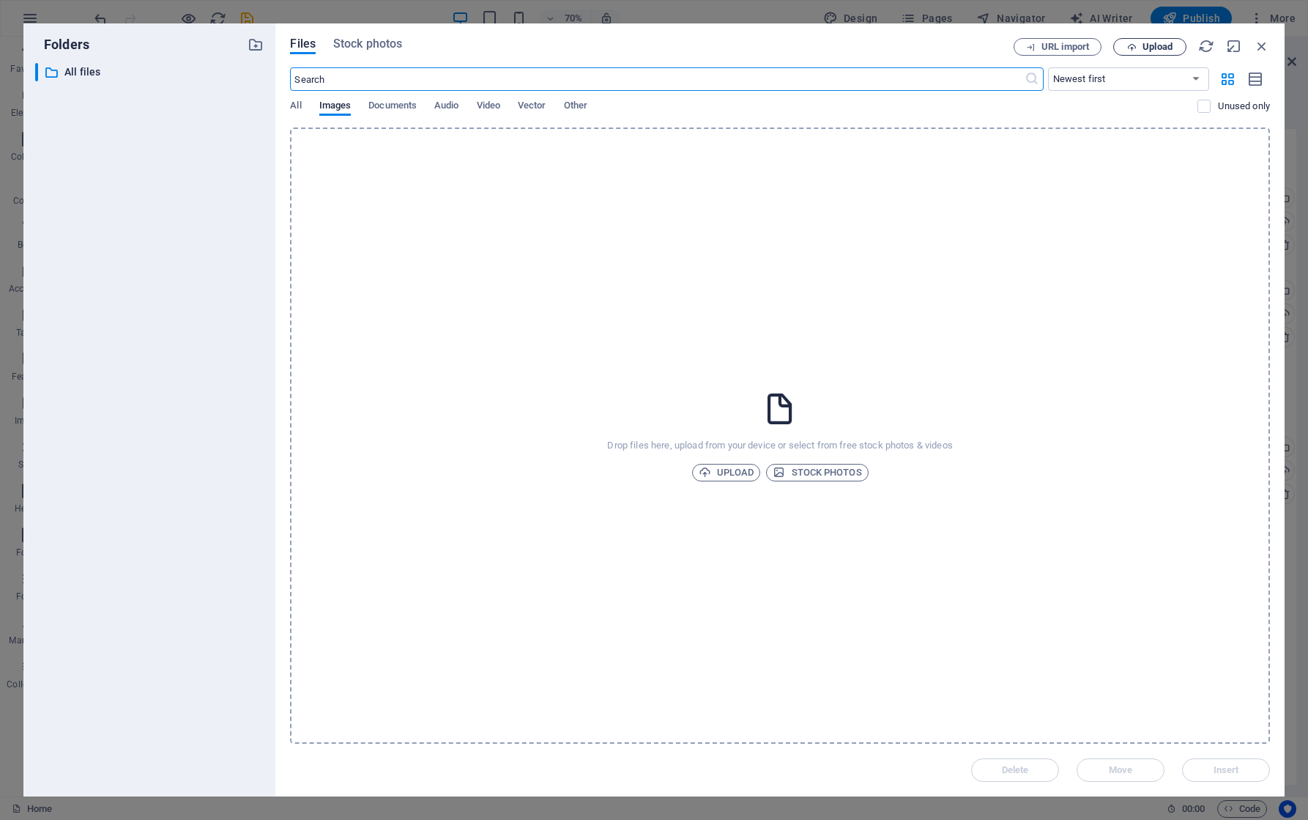
click at [1159, 50] on span "Upload" at bounding box center [1157, 46] width 30 height 9
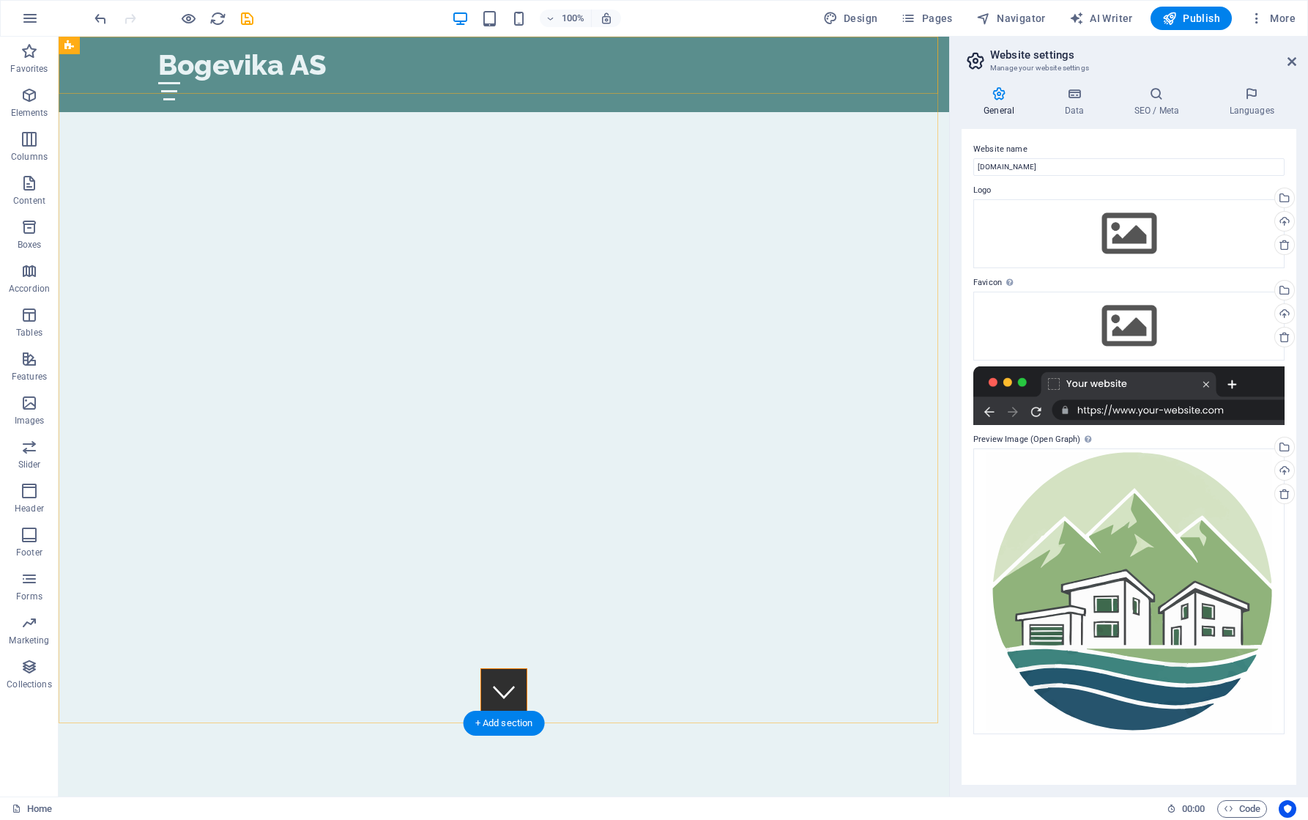
click at [97, 73] on div "Bogevika AS Hjem Om oss Tjenester Galleri Kontakt" at bounding box center [504, 74] width 891 height 75
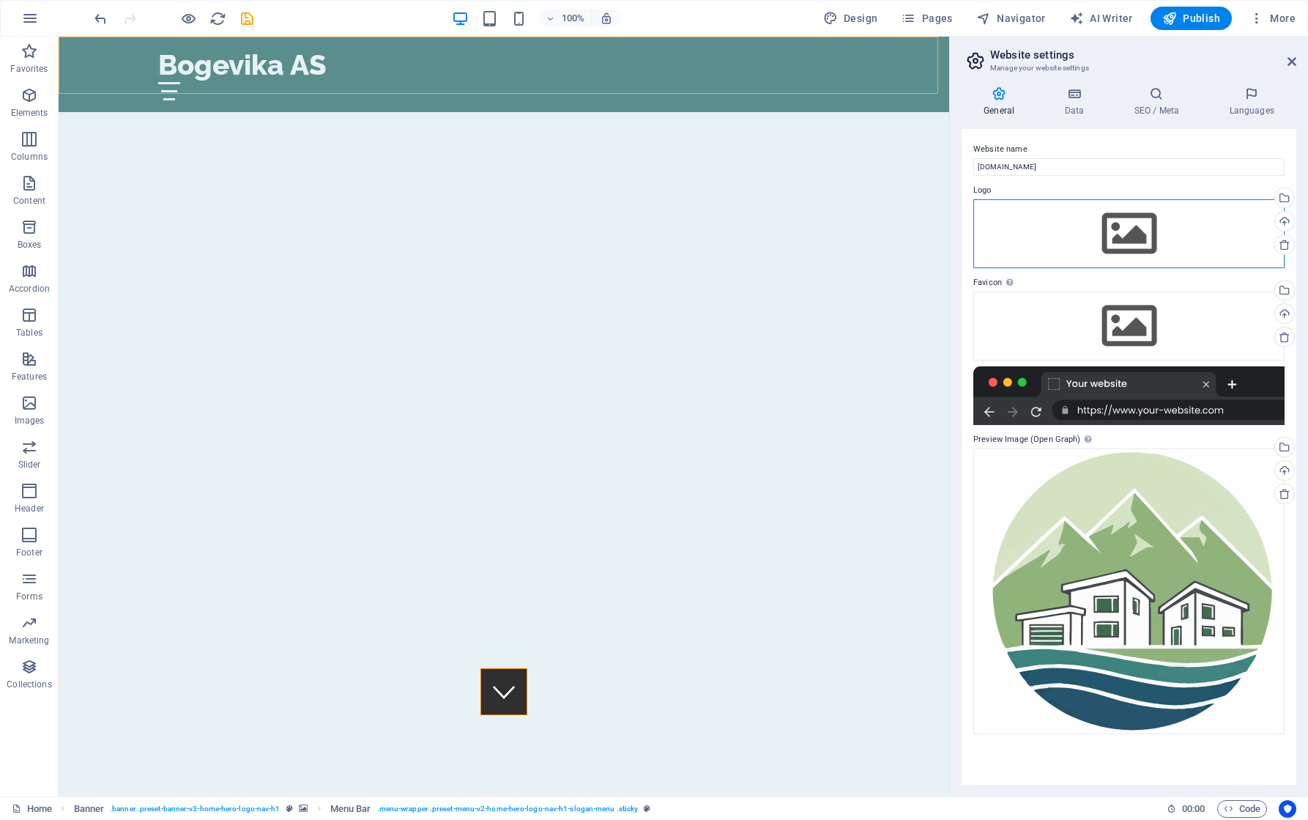
click at [1113, 233] on div "Drag files here, click to choose files or select files from Files or our free s…" at bounding box center [1128, 233] width 311 height 69
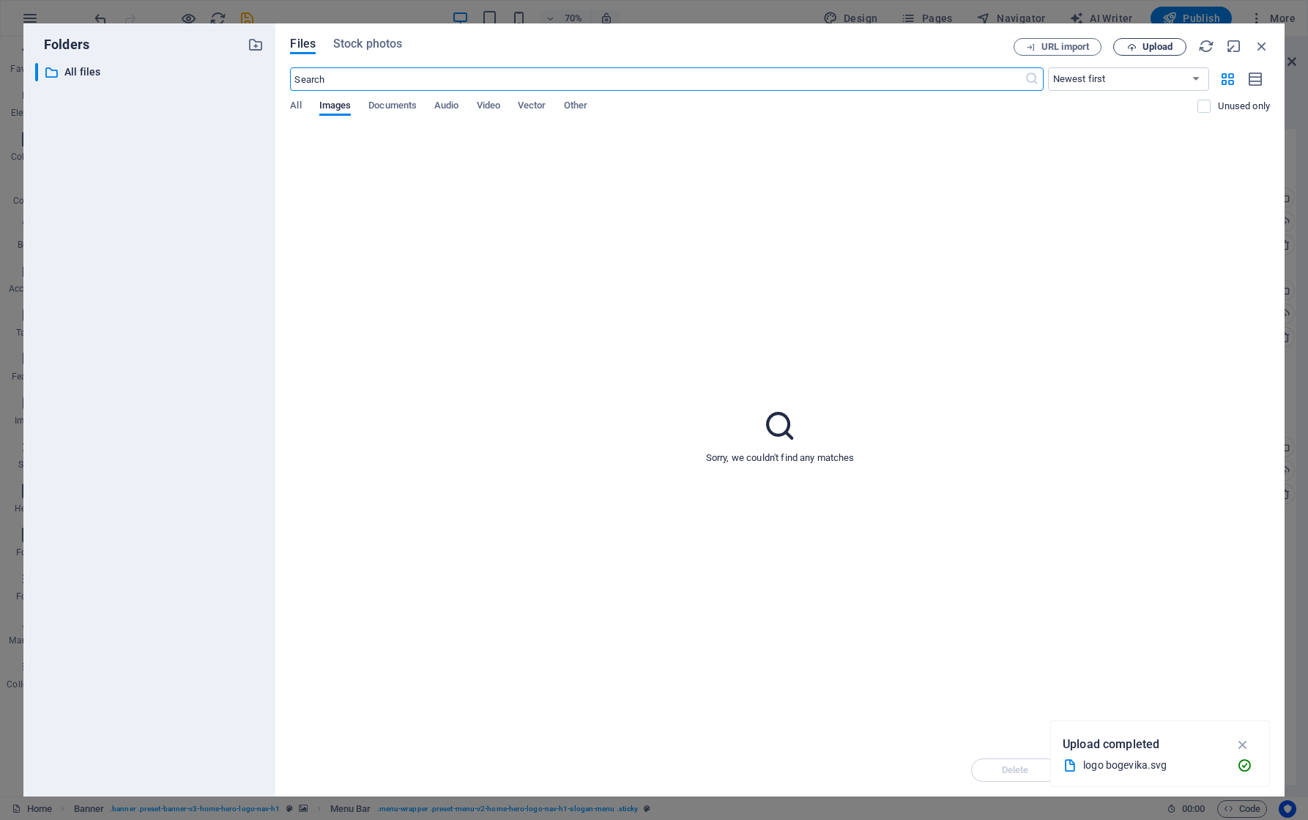
click at [1148, 49] on span "Upload" at bounding box center [1157, 46] width 30 height 9
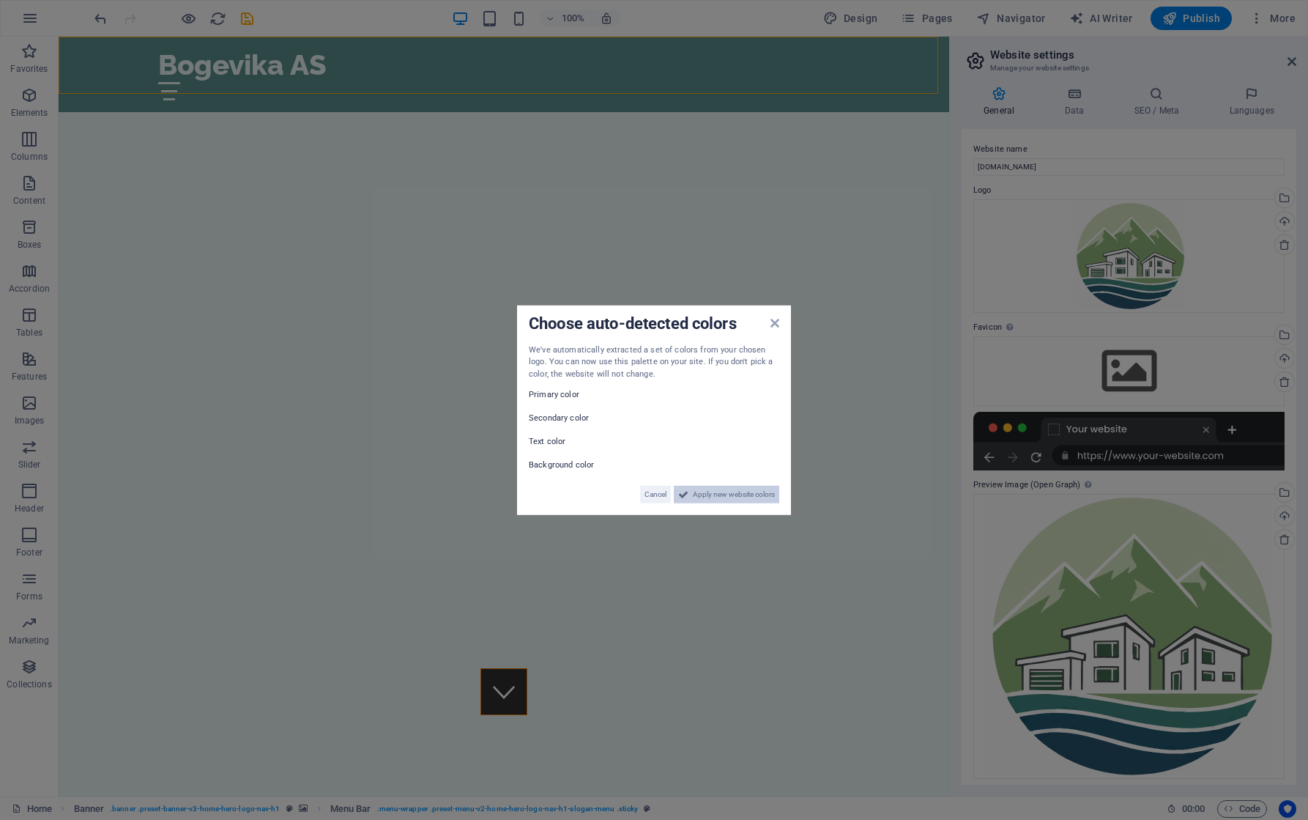
click at [718, 493] on span "Apply new website colors" at bounding box center [734, 495] width 82 height 18
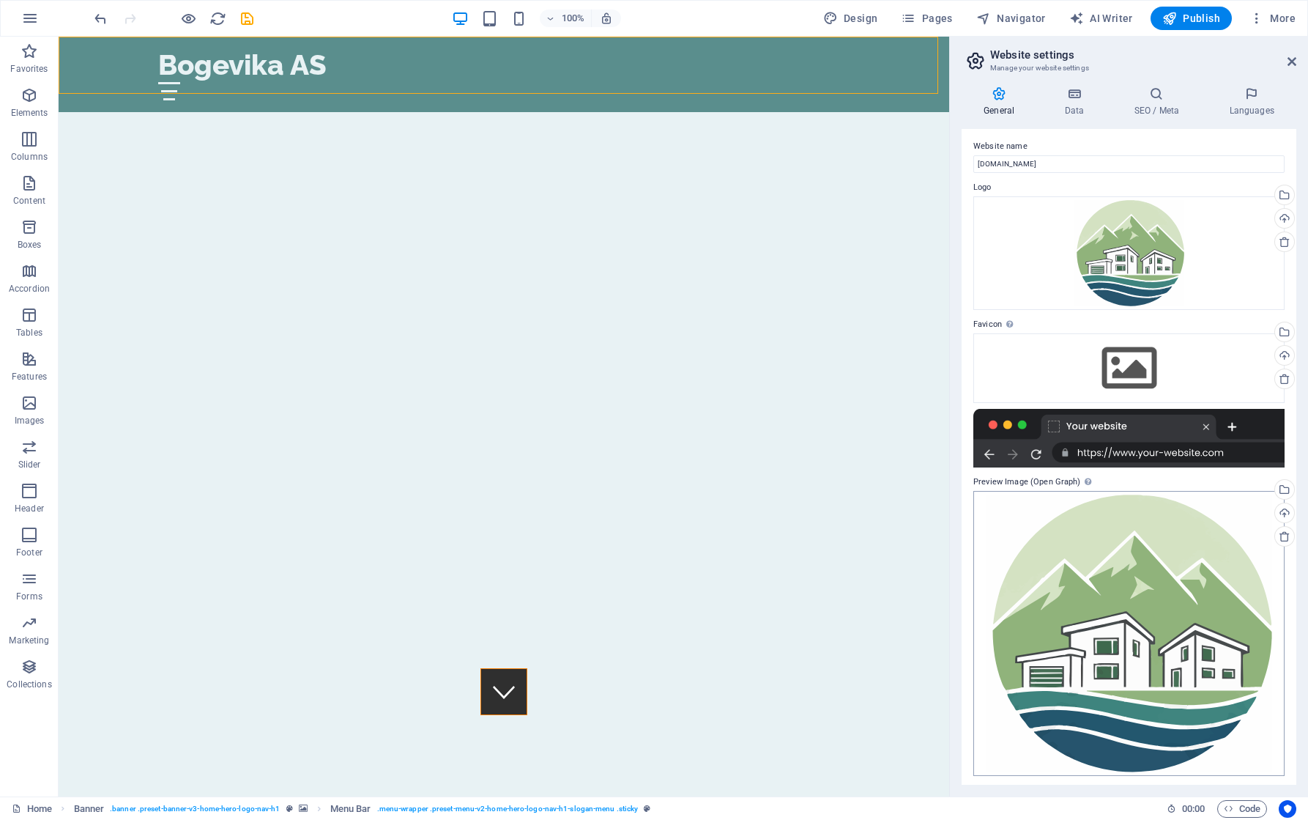
scroll to position [5, 0]
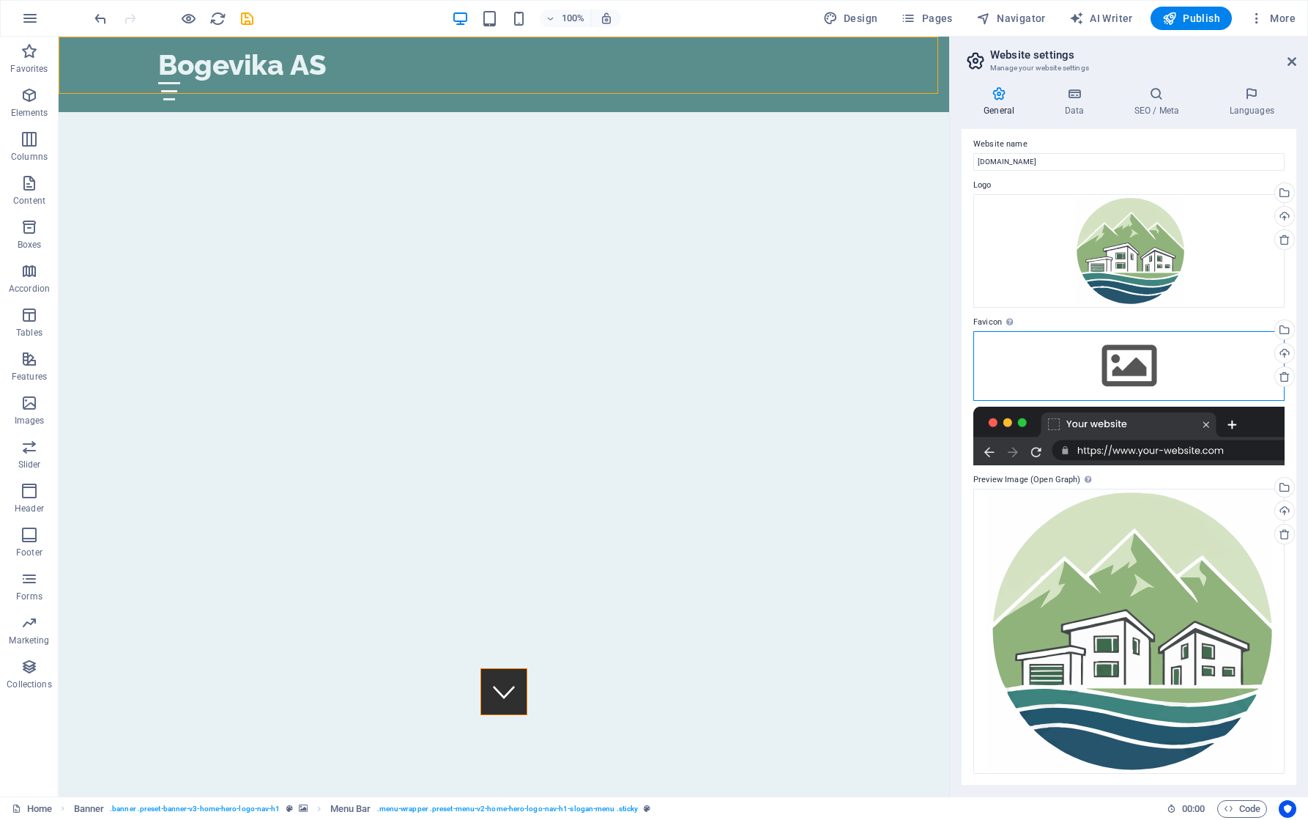
click at [1123, 365] on div "Drag files here, click to choose files or select files from Files or our free s…" at bounding box center [1128, 365] width 311 height 69
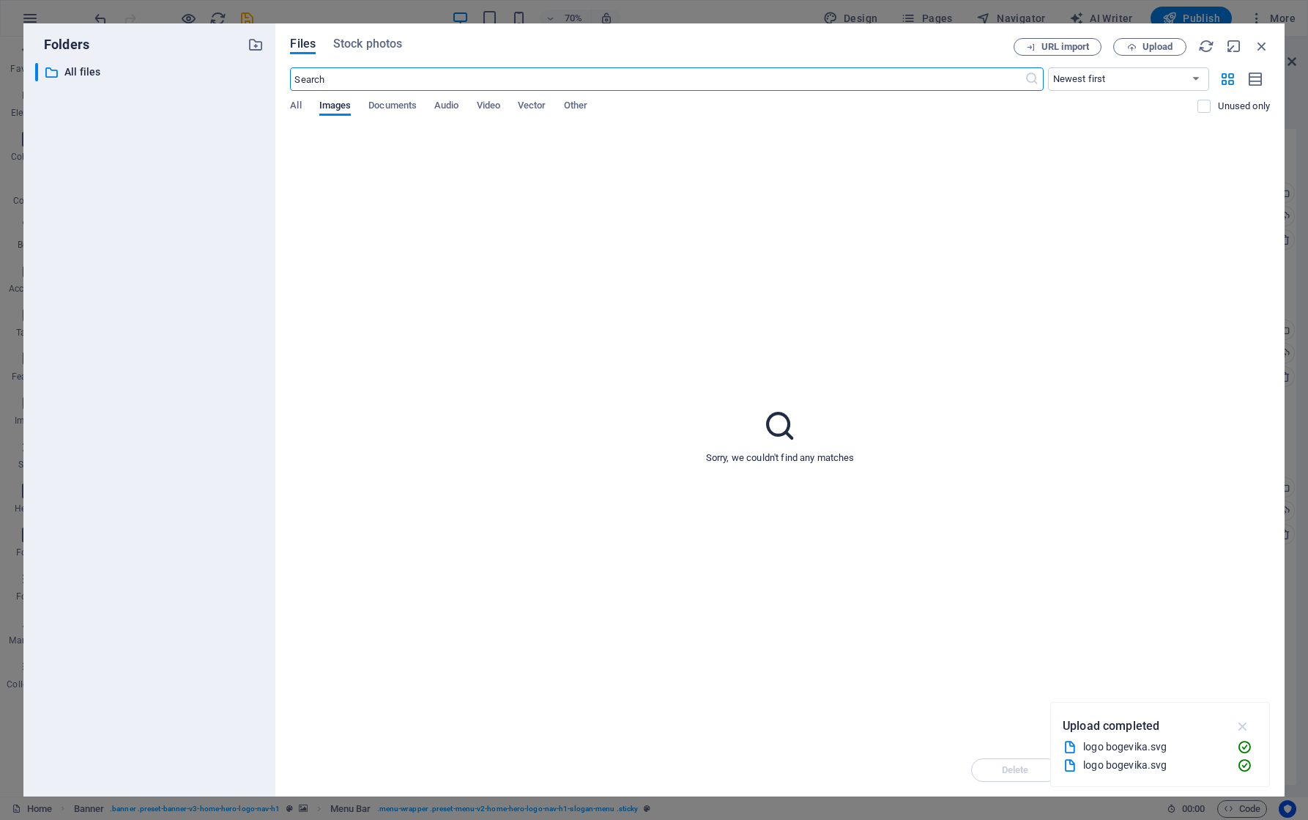
click at [1248, 727] on icon "button" at bounding box center [1243, 726] width 17 height 16
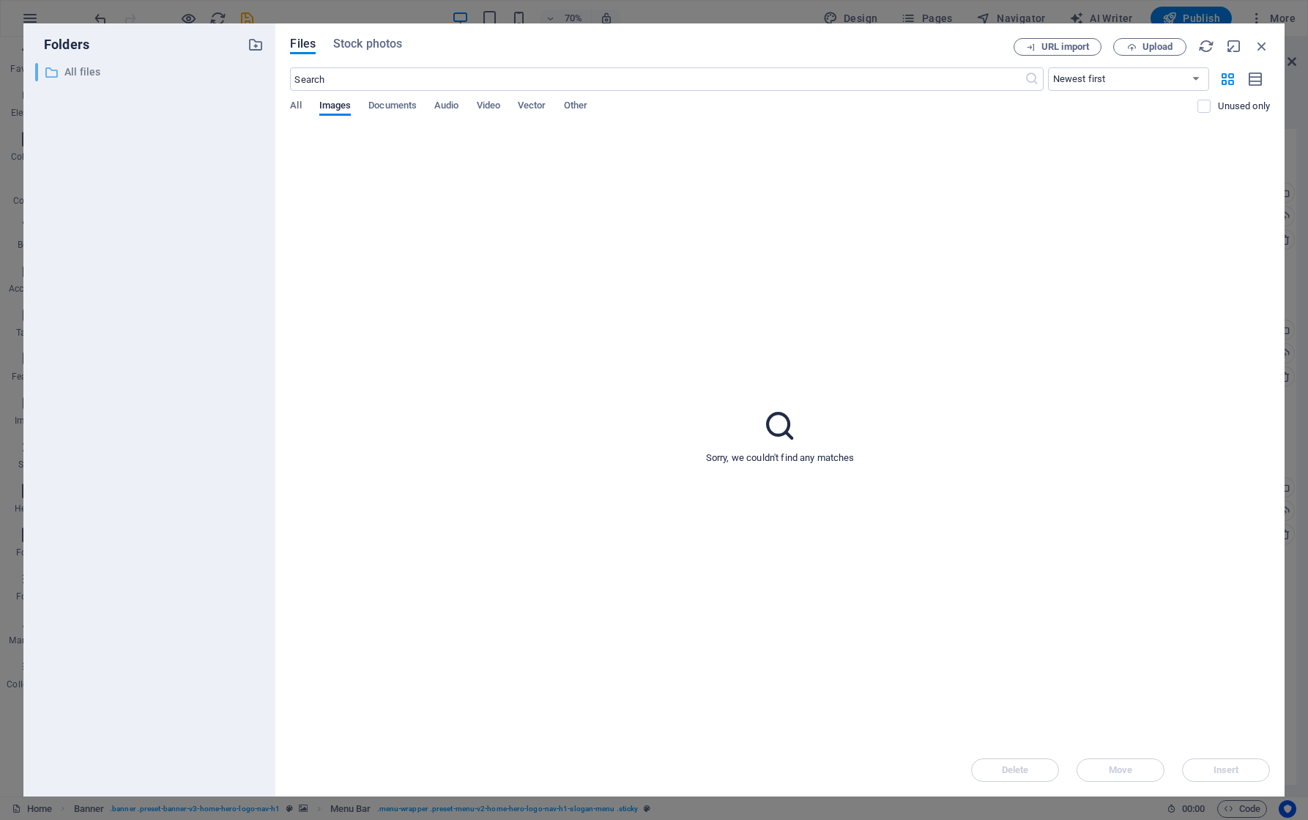
click at [79, 73] on p "All files" at bounding box center [150, 72] width 173 height 17
click at [546, 100] on span "Vector" at bounding box center [532, 107] width 29 height 21
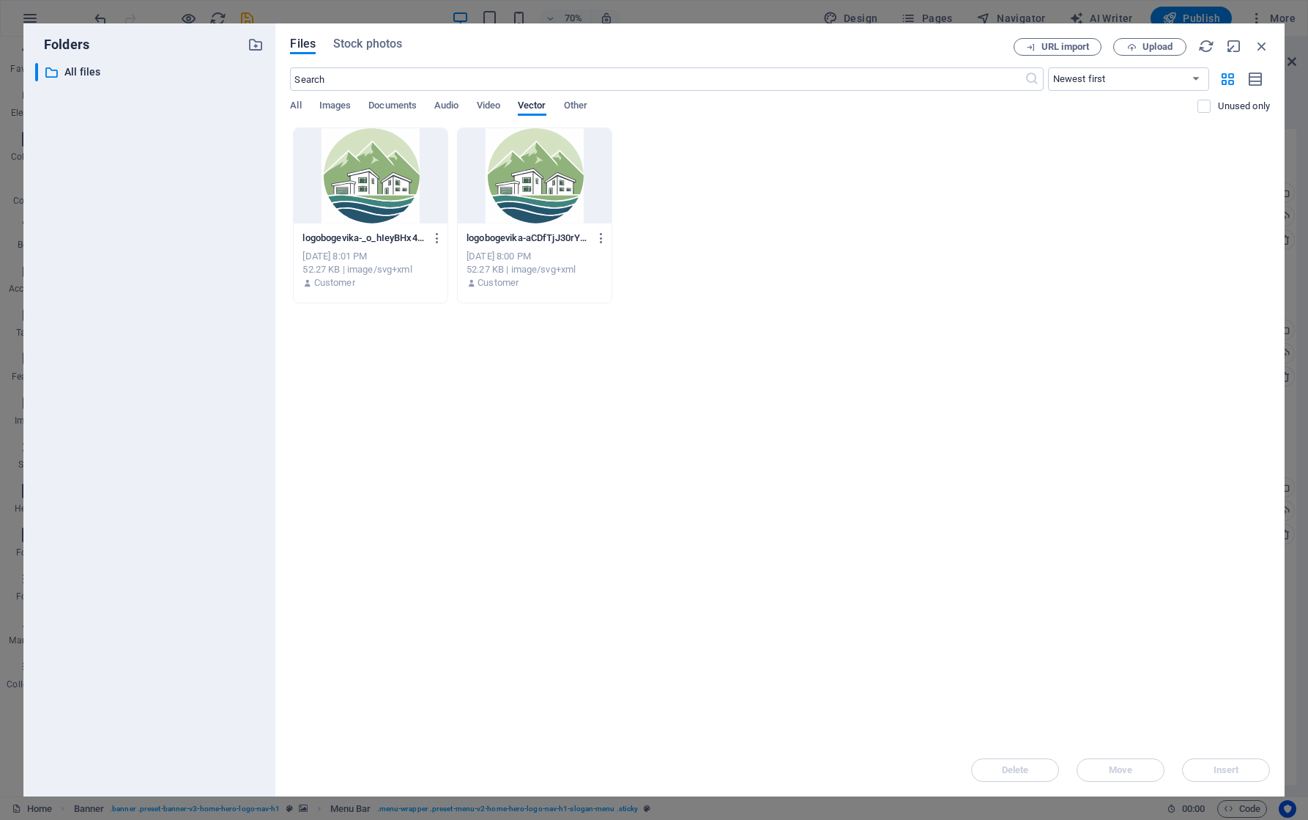
click at [538, 181] on div at bounding box center [535, 175] width 154 height 95
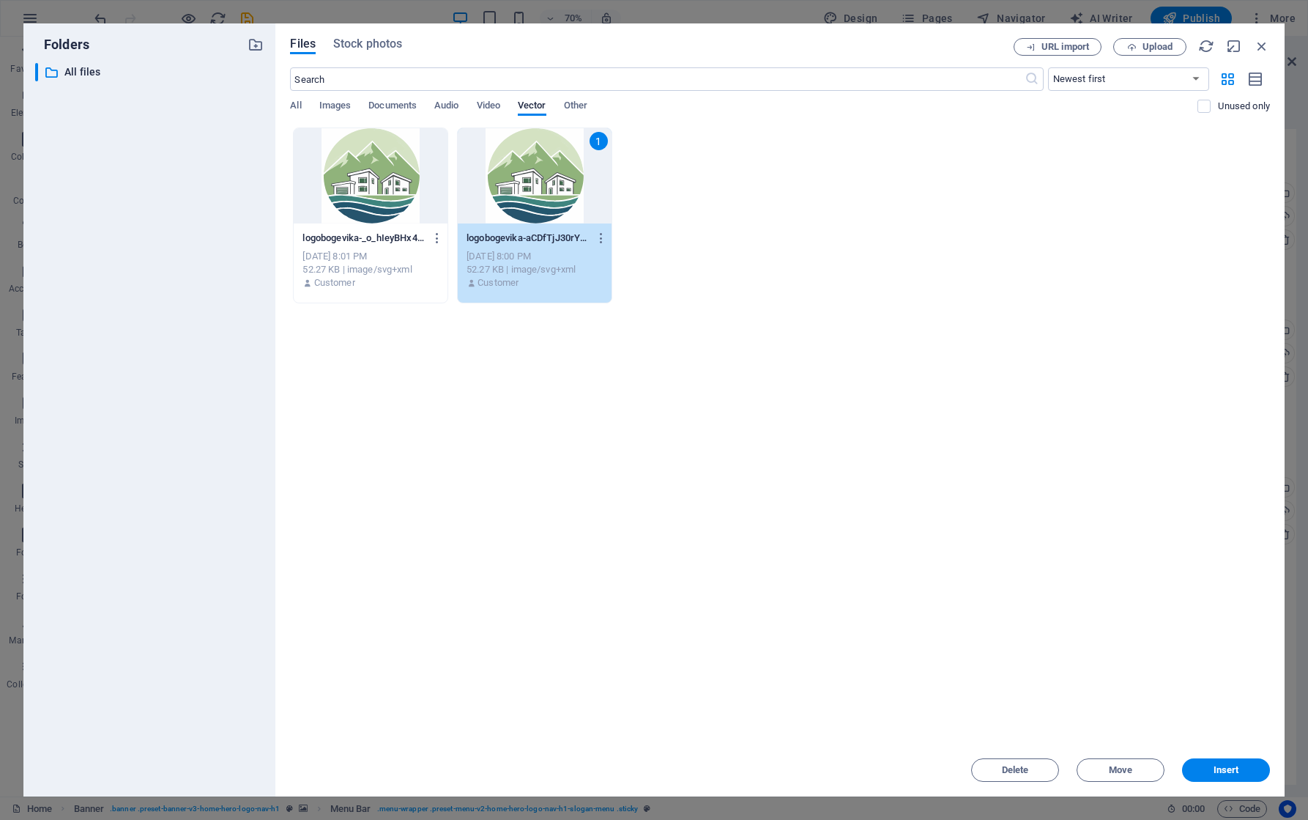
click at [538, 181] on div "1" at bounding box center [535, 175] width 154 height 95
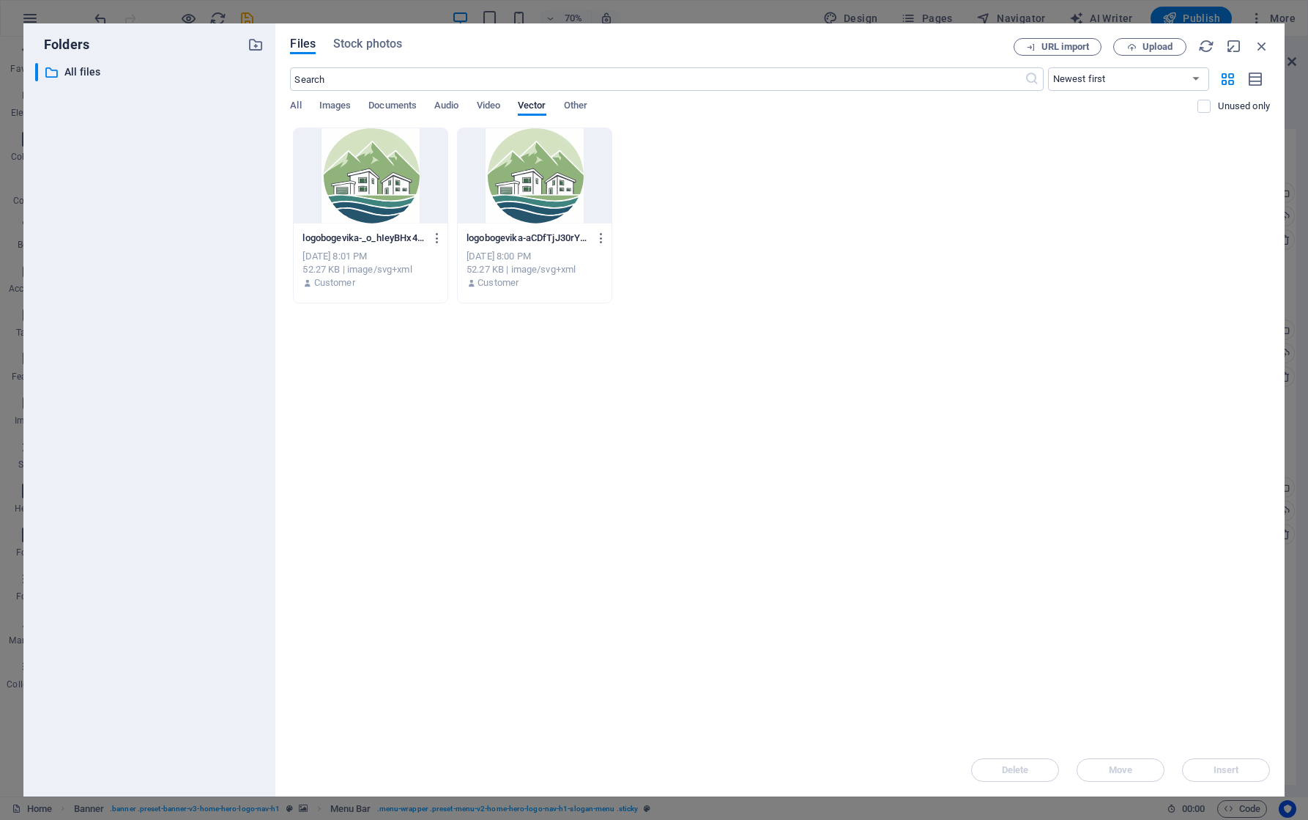
click at [538, 181] on div at bounding box center [535, 175] width 154 height 95
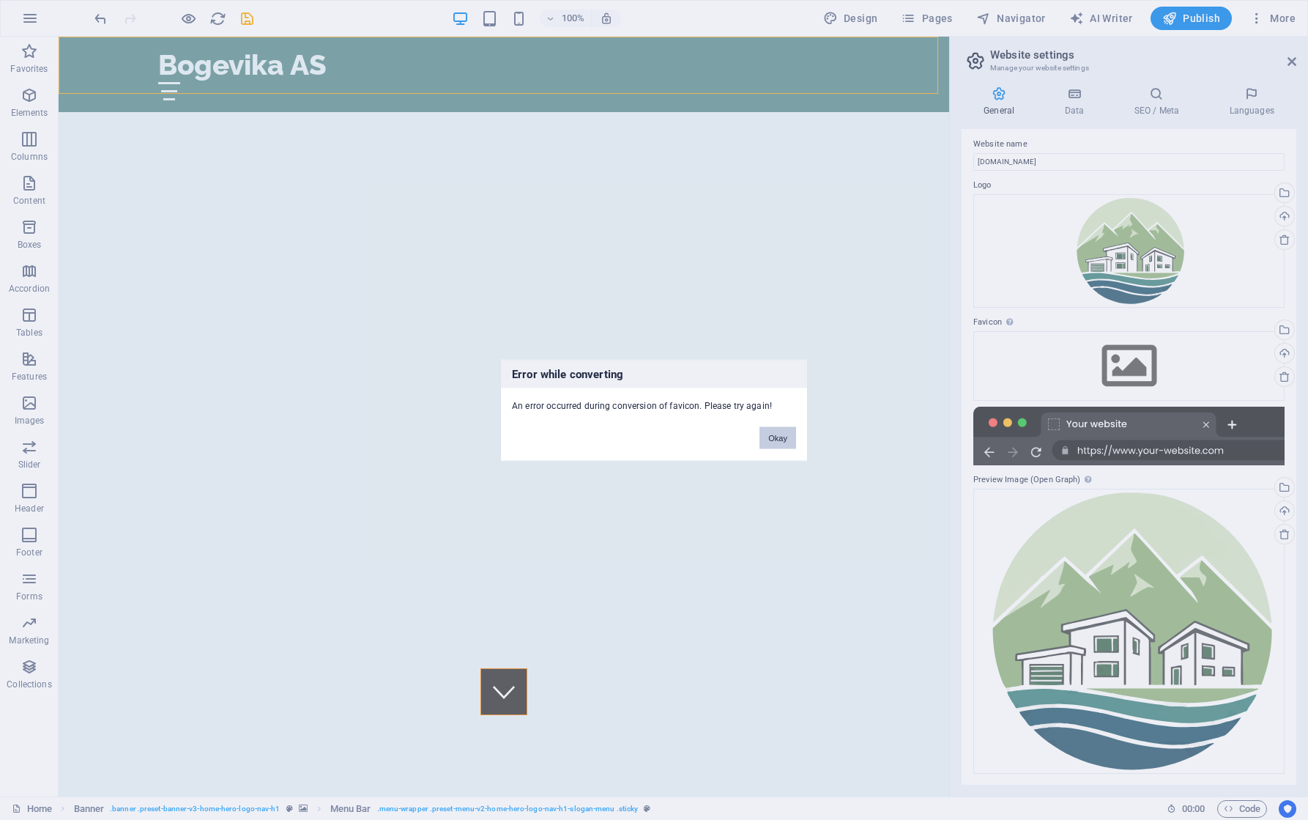
click at [765, 436] on button "Okay" at bounding box center [777, 437] width 37 height 22
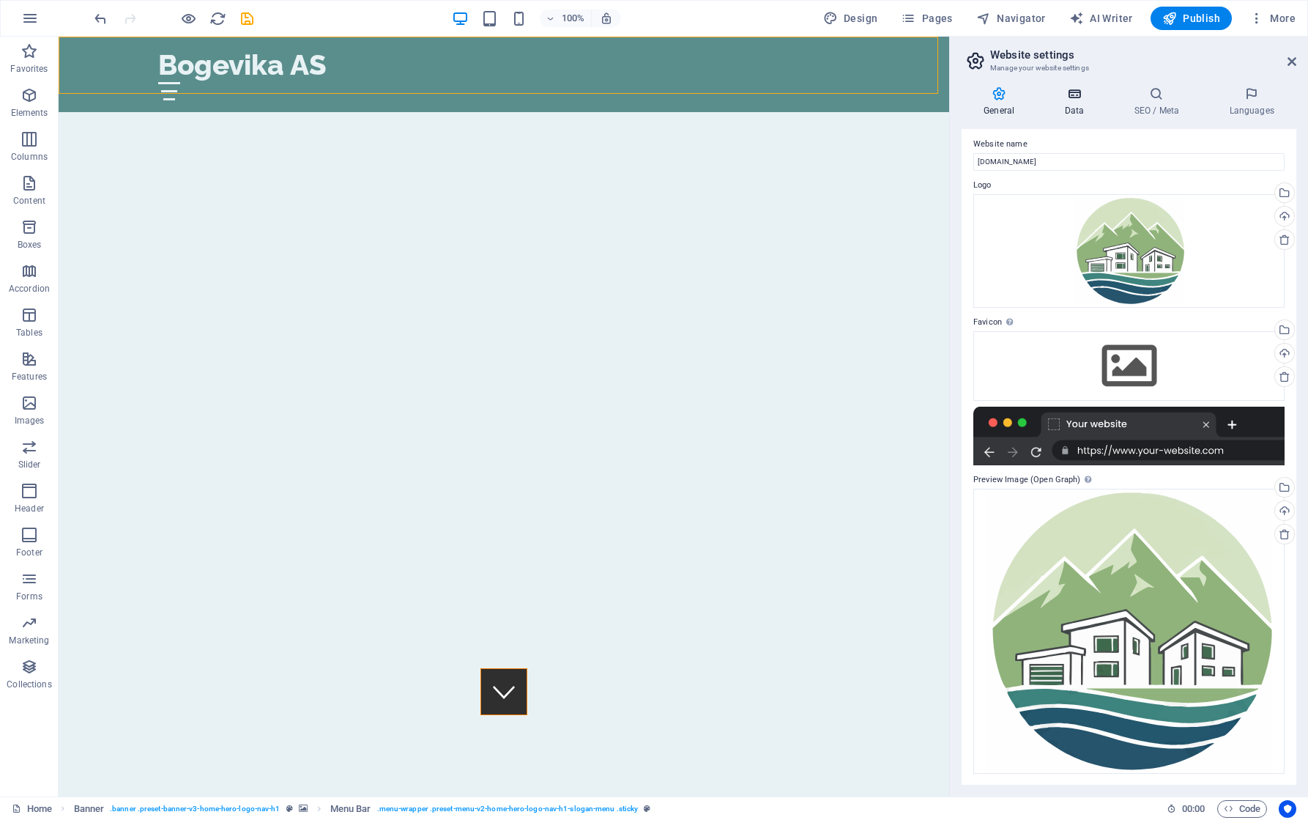
click at [1068, 99] on icon at bounding box center [1074, 93] width 64 height 15
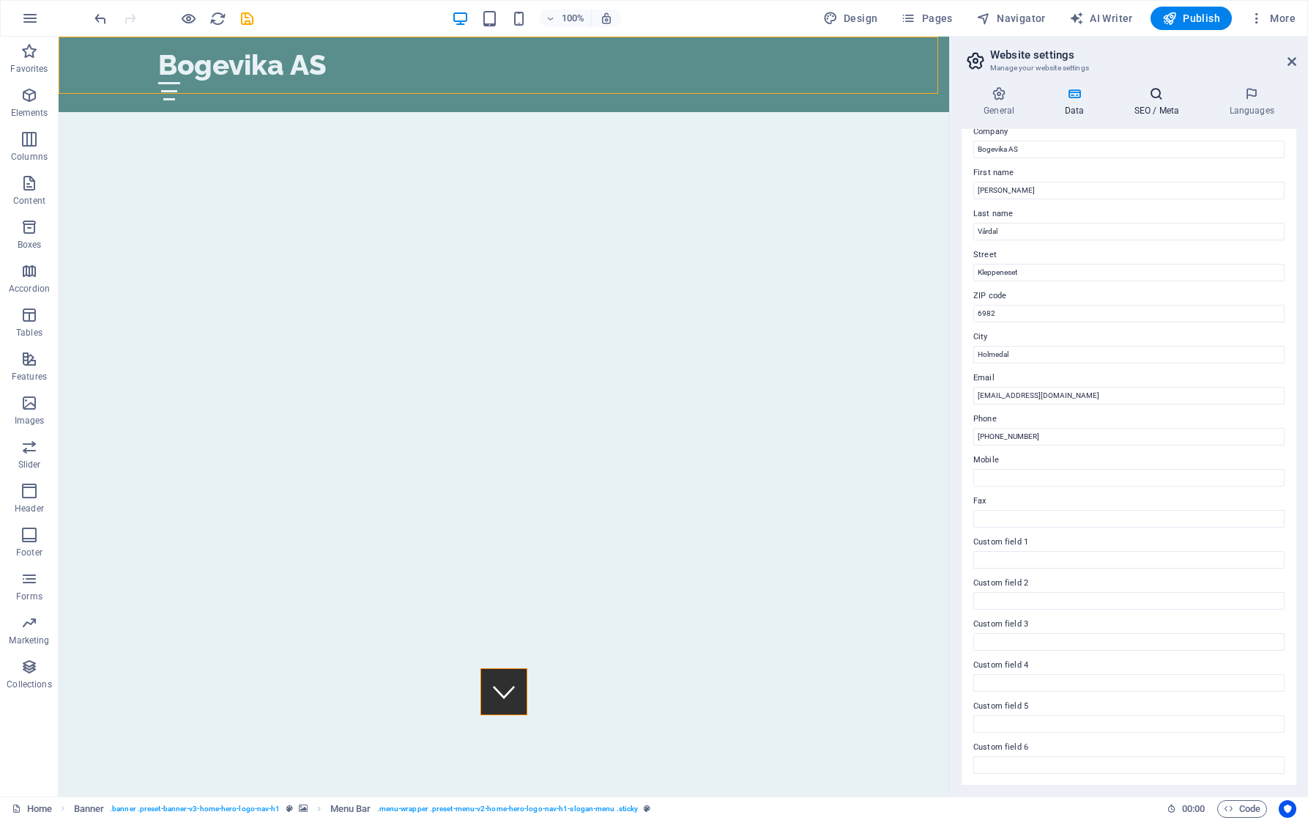
click at [1158, 96] on icon at bounding box center [1156, 93] width 89 height 15
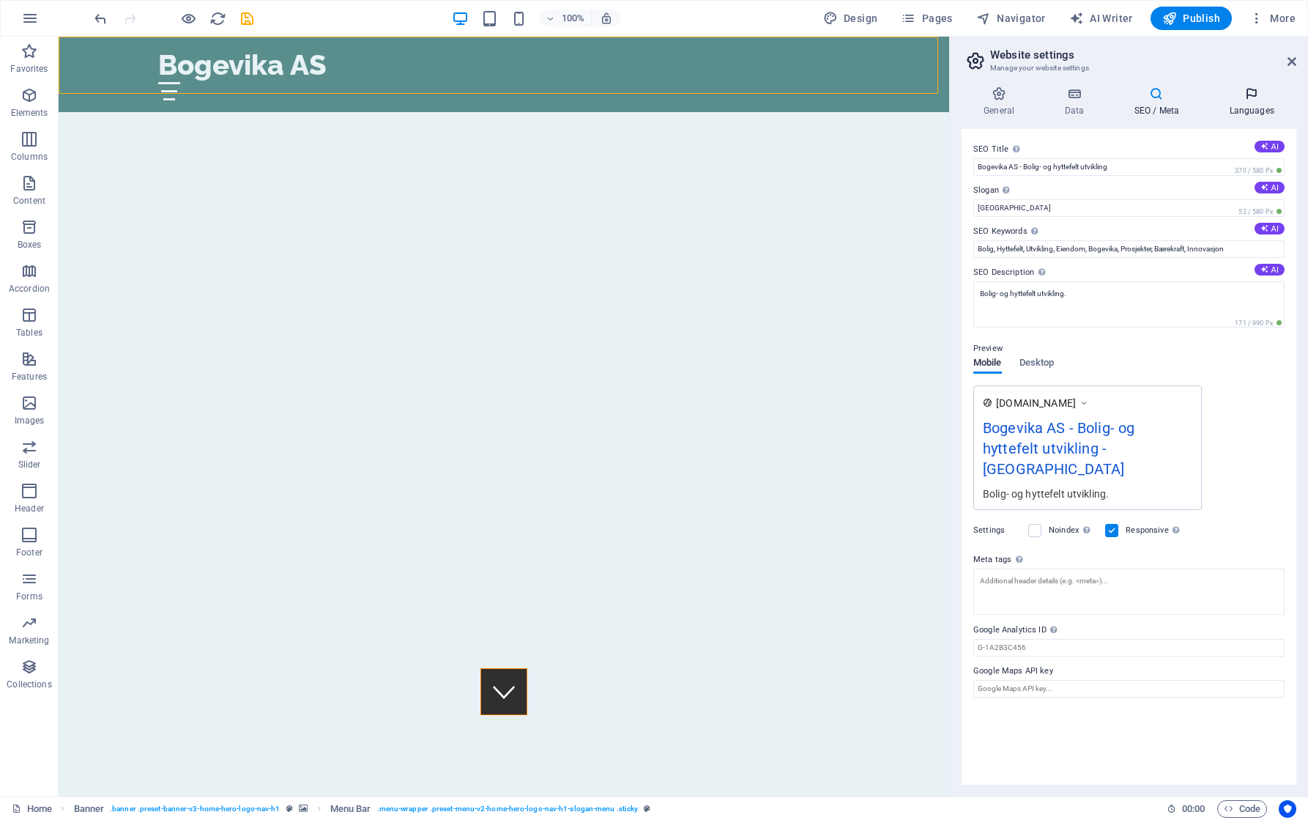
click at [1245, 94] on icon at bounding box center [1251, 93] width 89 height 15
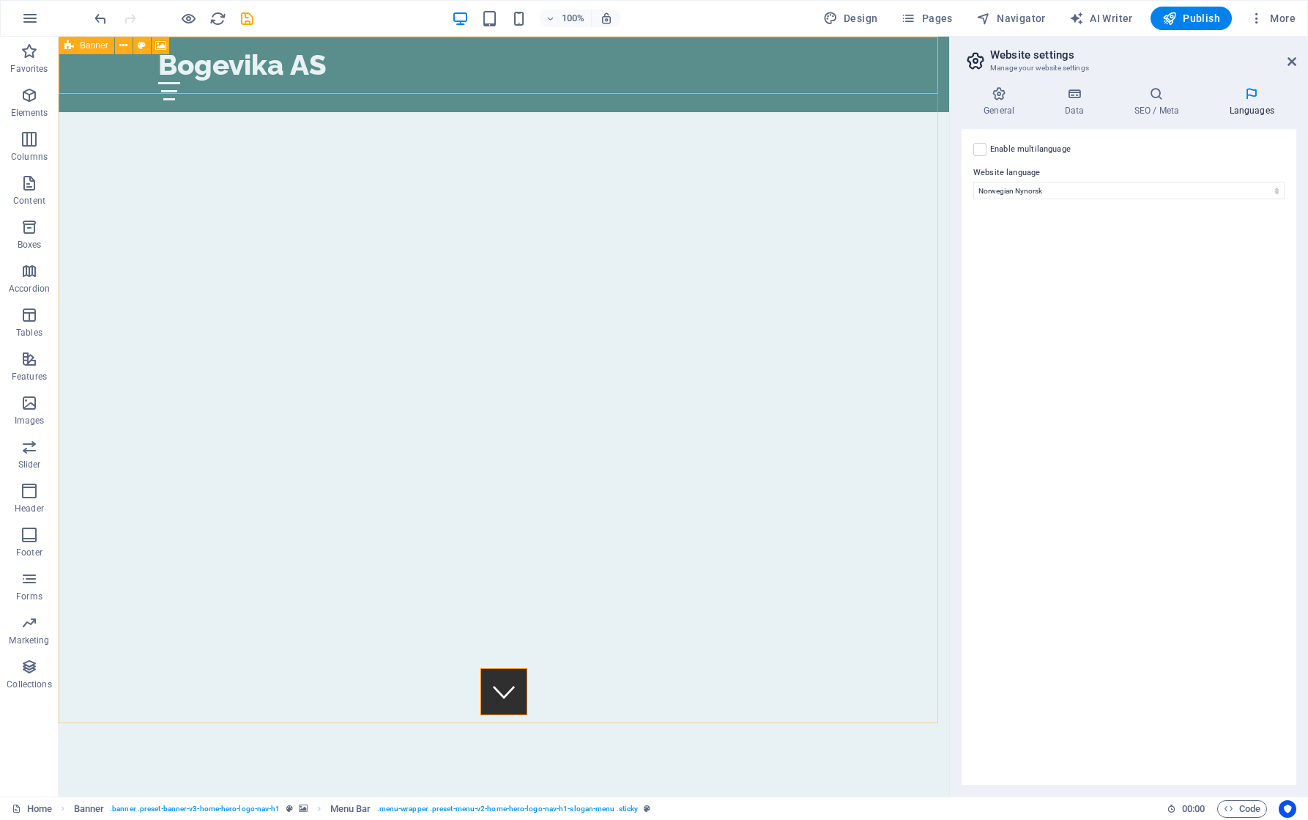
click at [70, 46] on icon at bounding box center [69, 46] width 10 height 18
click at [93, 49] on span "Banner" at bounding box center [94, 45] width 29 height 9
click at [160, 45] on icon at bounding box center [160, 45] width 11 height 15
select select "ms"
select select "s"
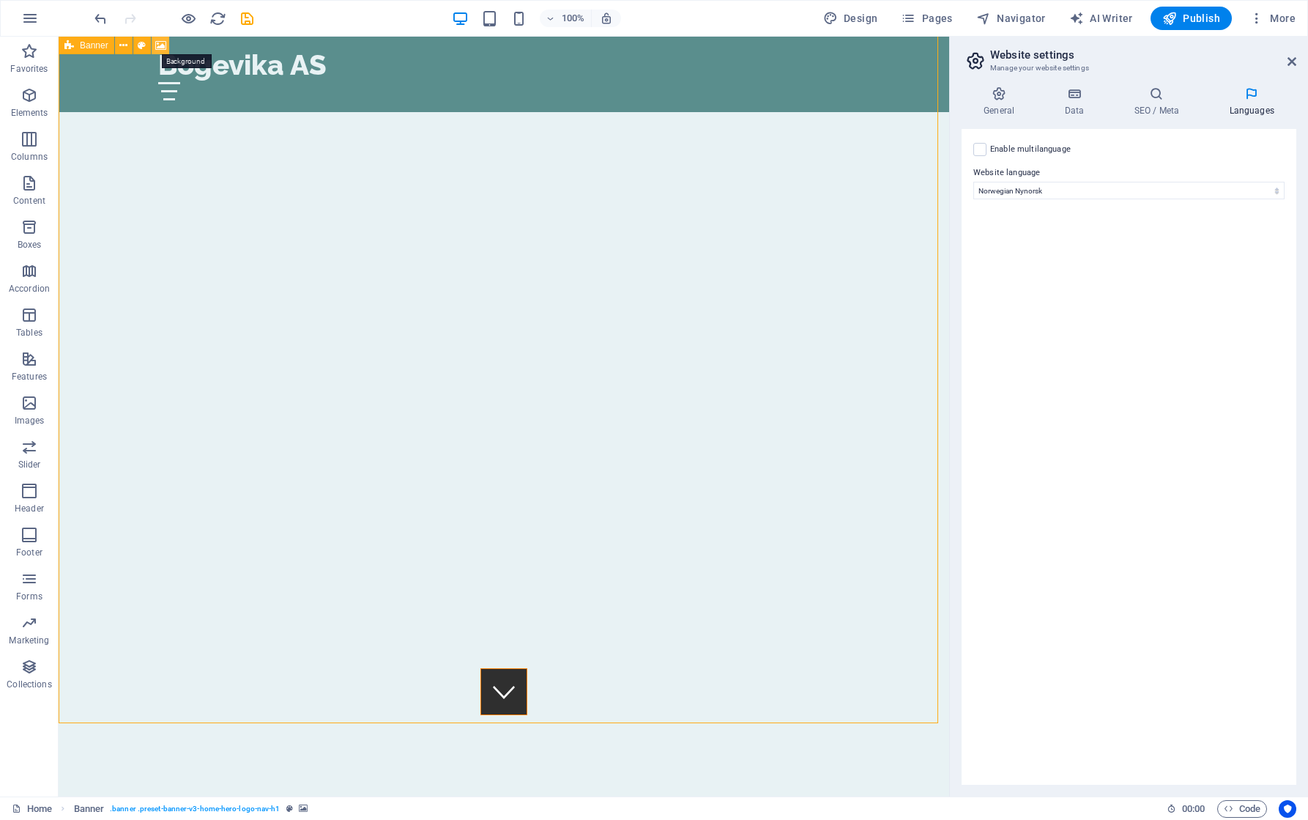
select select "progressive"
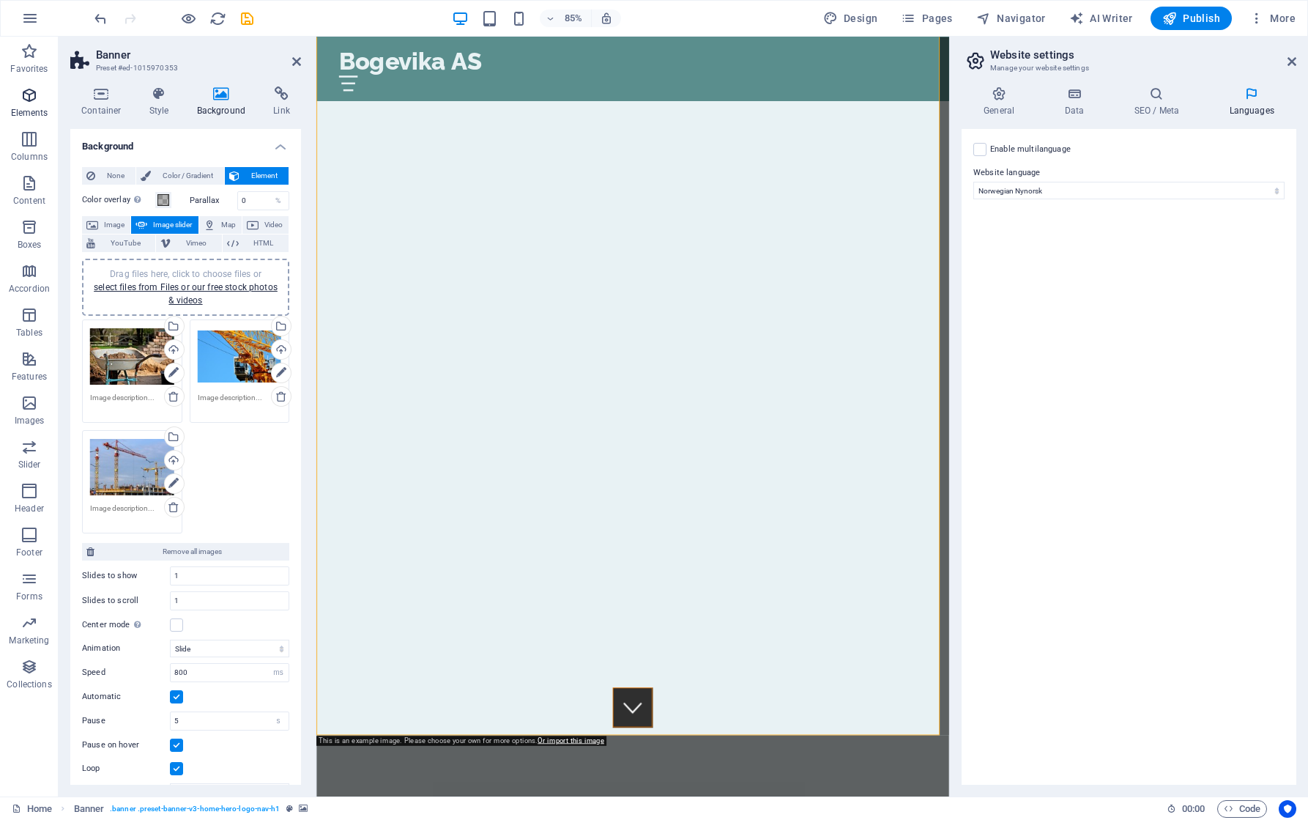
click at [30, 97] on icon "button" at bounding box center [30, 95] width 18 height 18
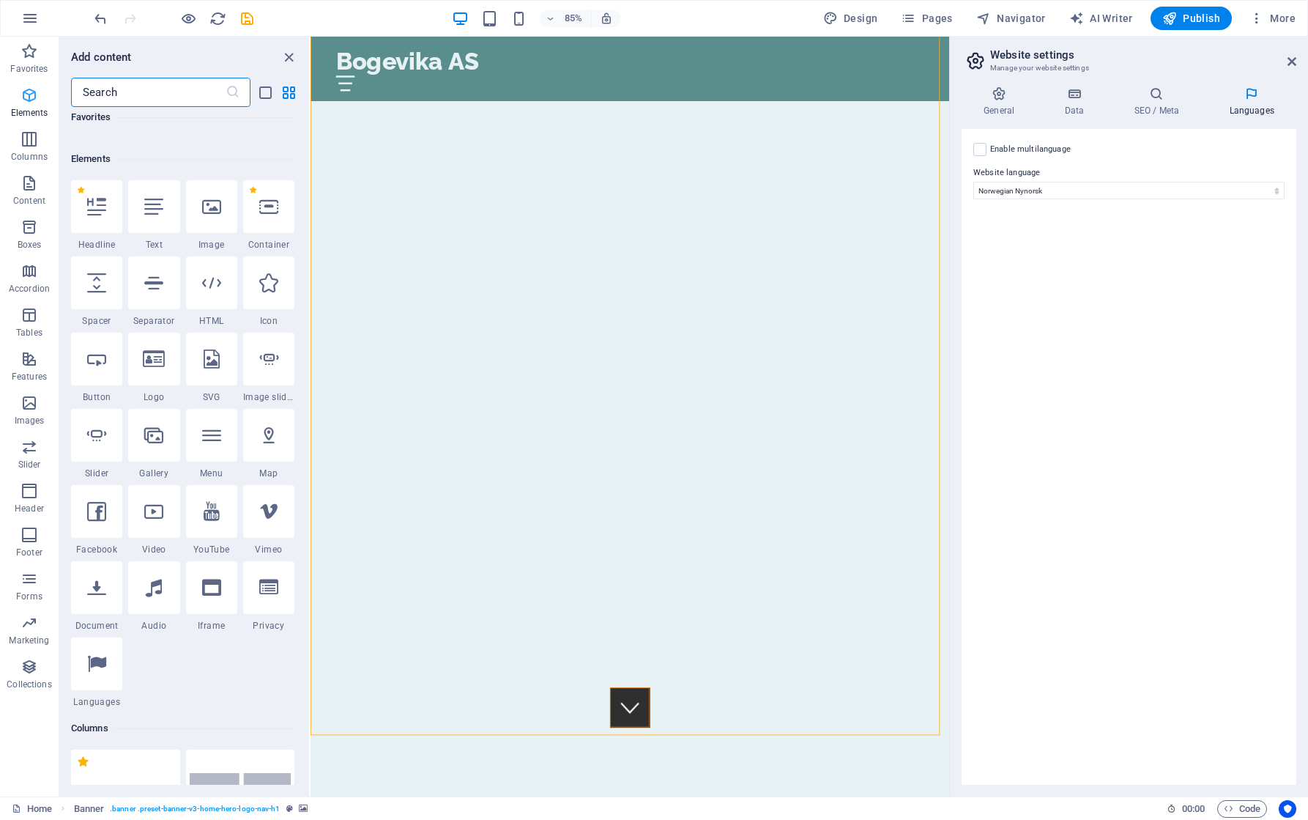
scroll to position [156, 0]
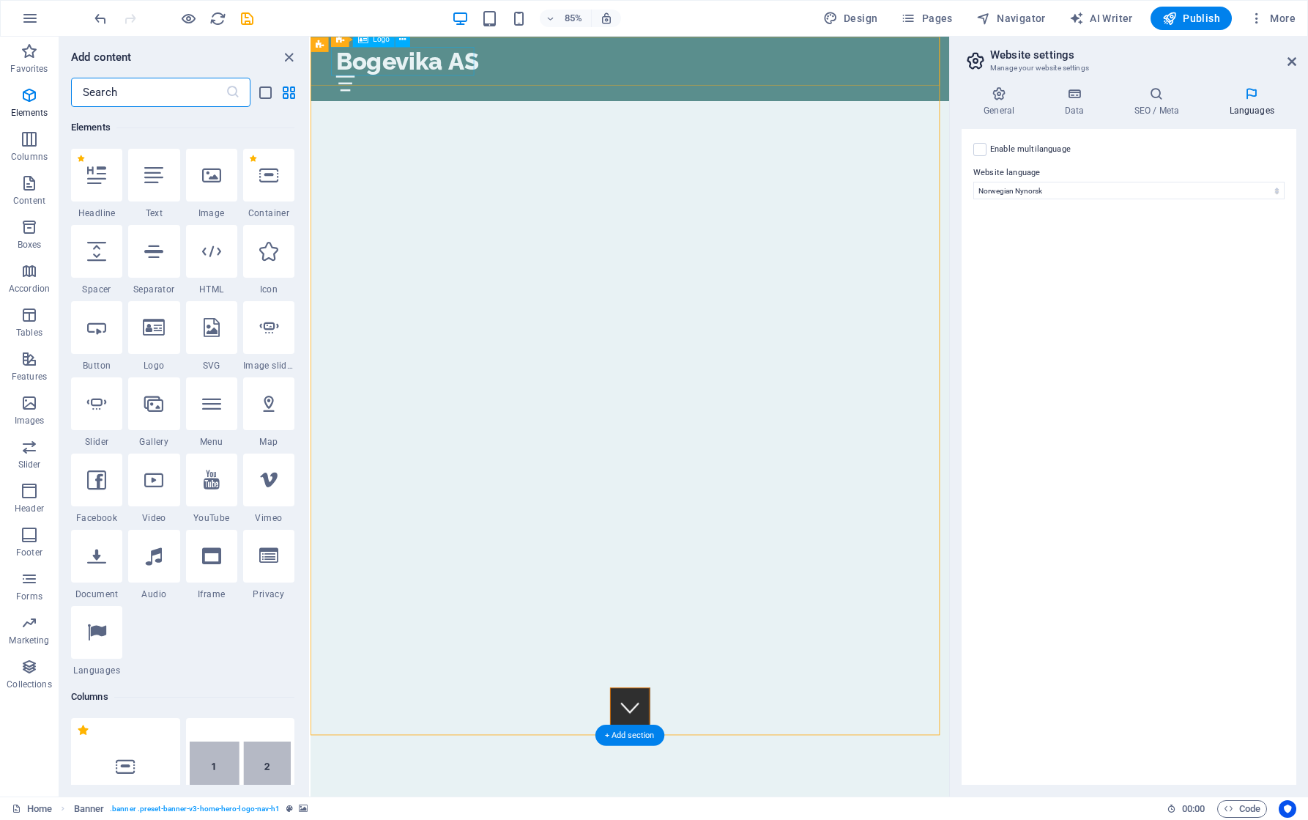
click at [371, 62] on div "Bogevika AS" at bounding box center [686, 65] width 691 height 34
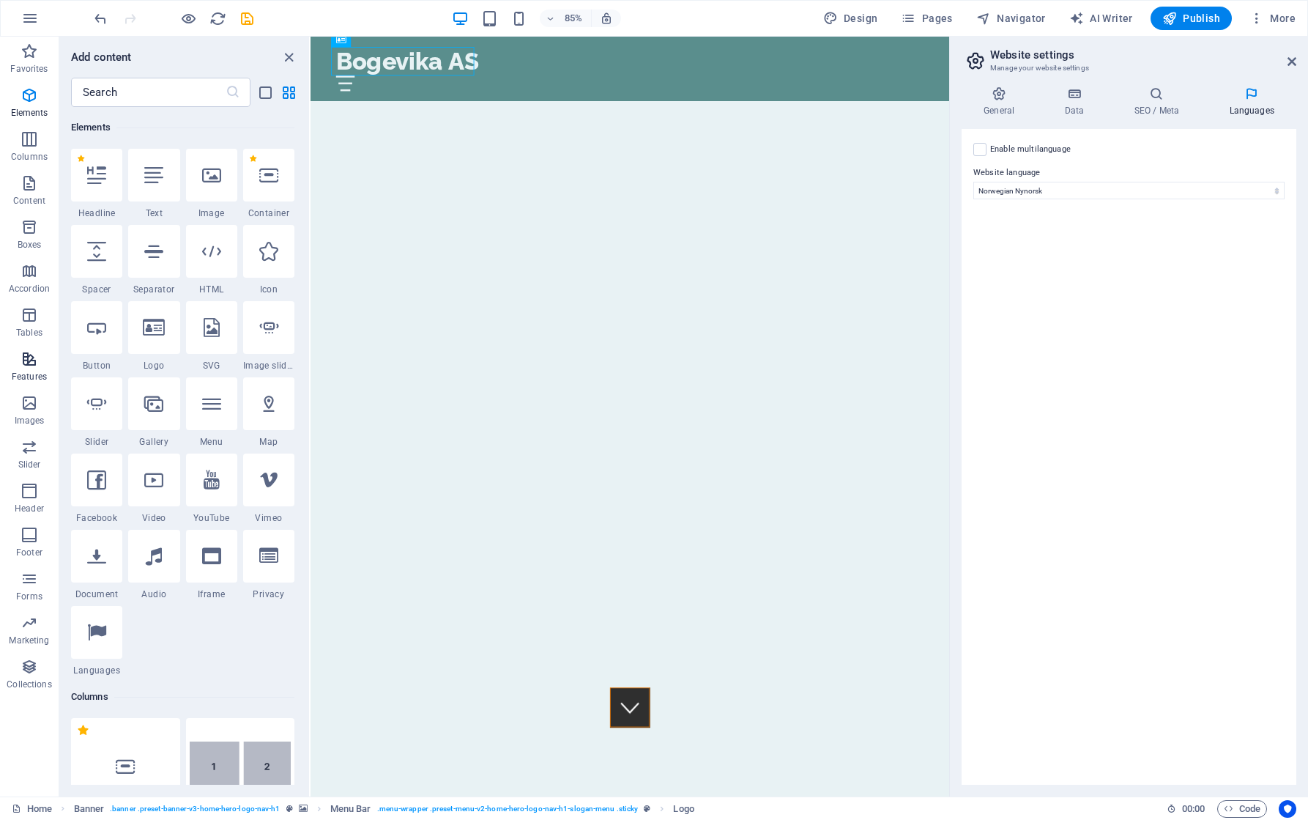
click at [29, 349] on button "Features" at bounding box center [29, 366] width 59 height 44
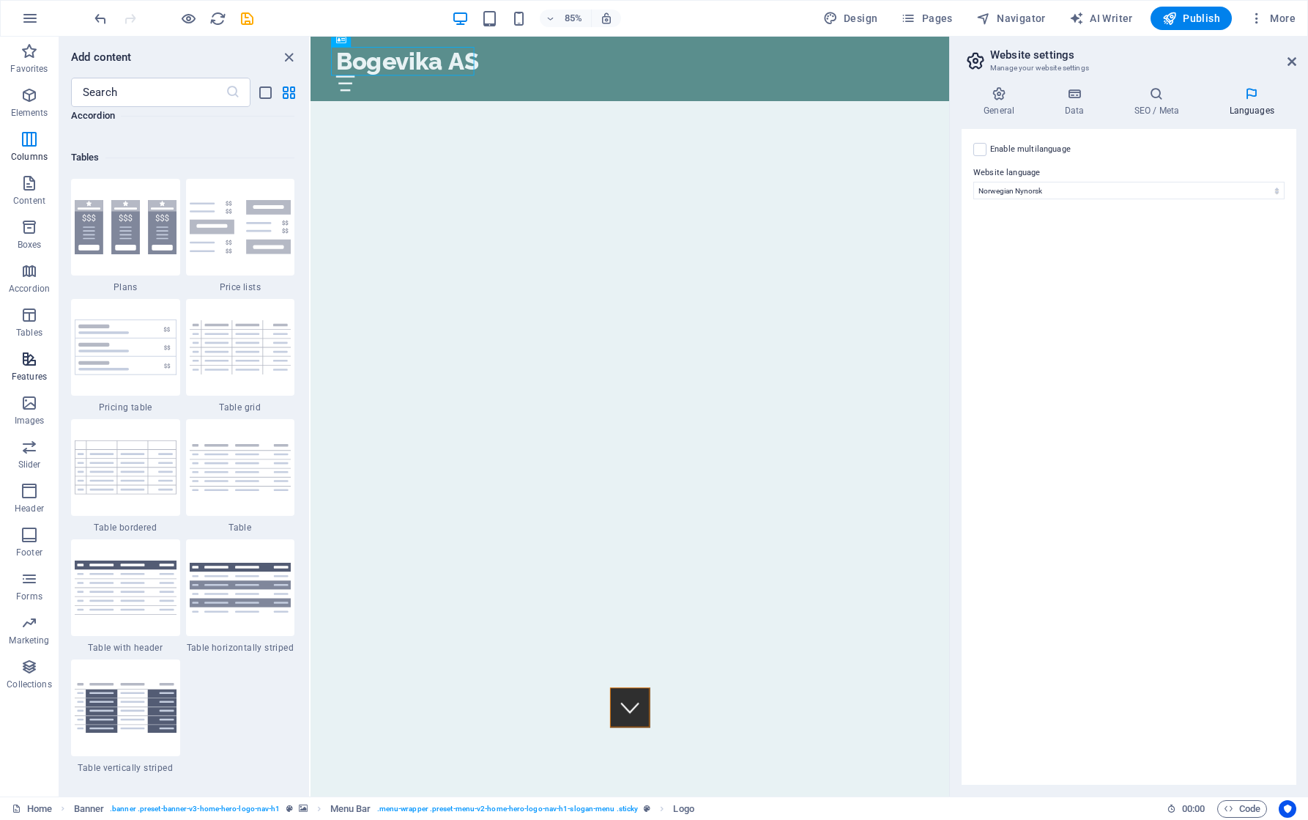
scroll to position [5709, 0]
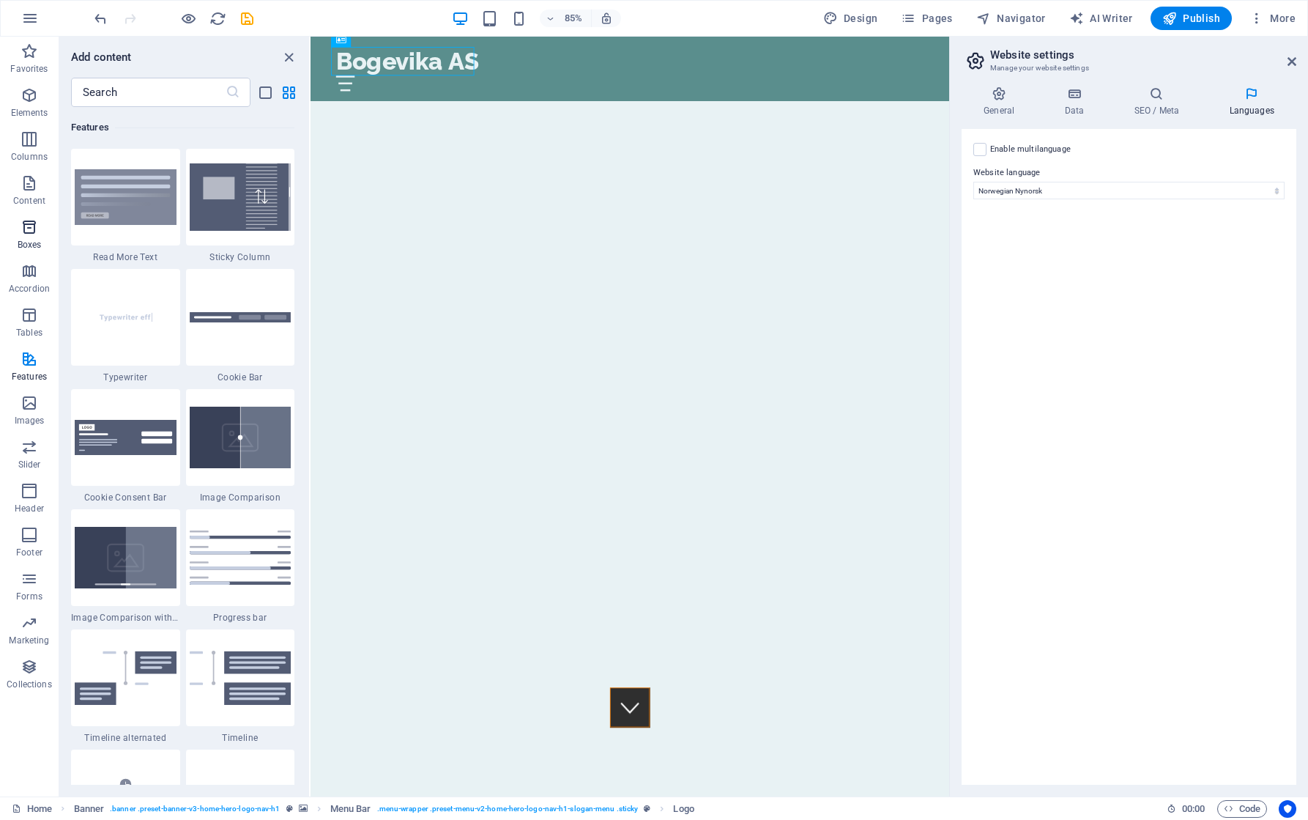
click at [30, 228] on icon "button" at bounding box center [30, 227] width 18 height 18
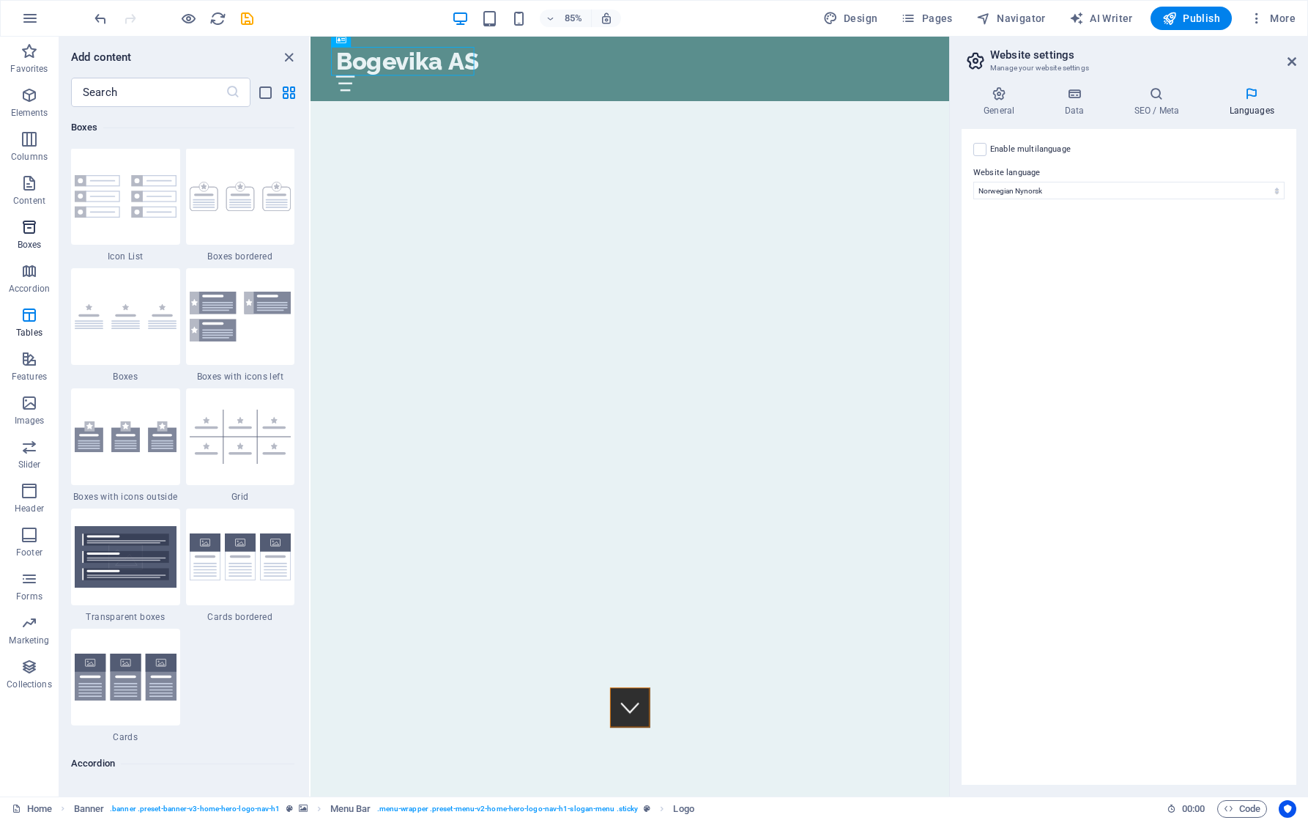
scroll to position [4040, 0]
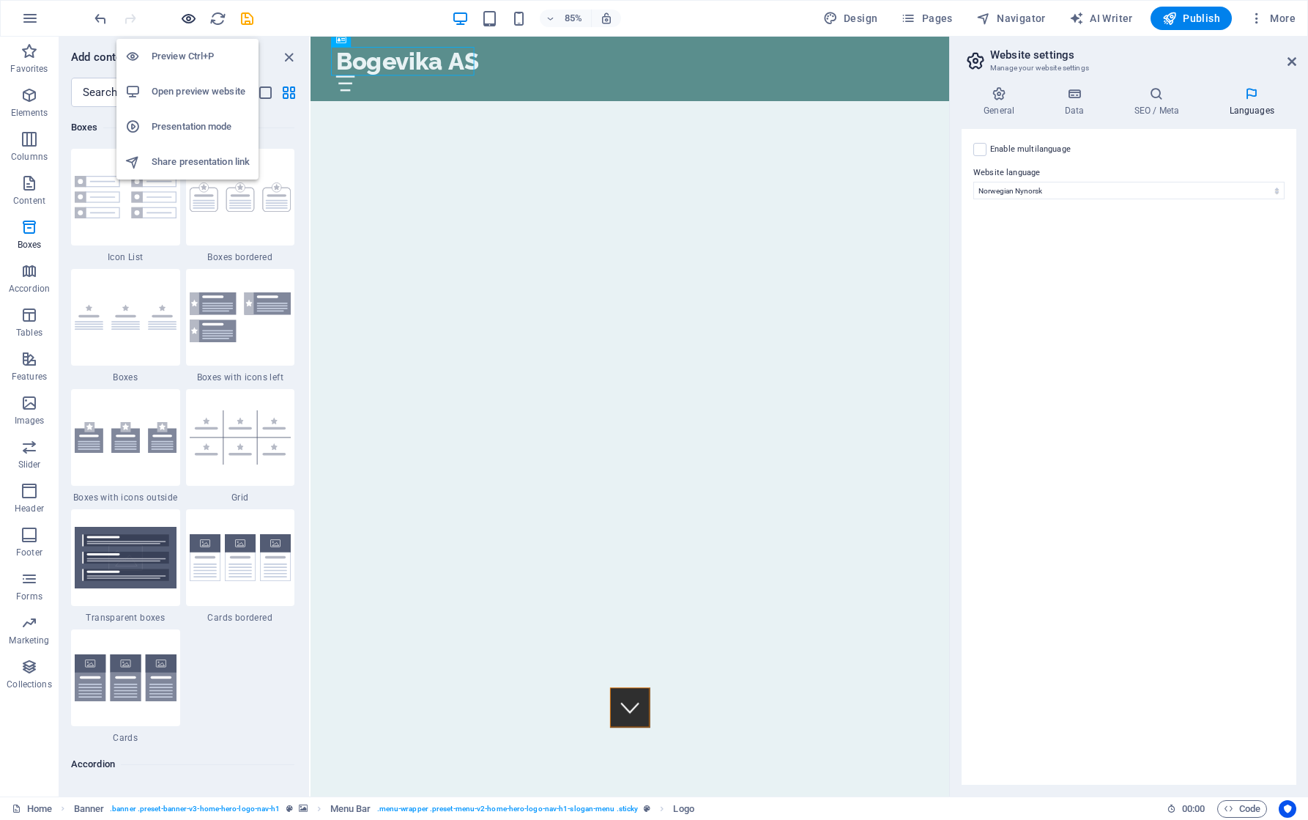
click at [185, 19] on icon "button" at bounding box center [188, 18] width 17 height 17
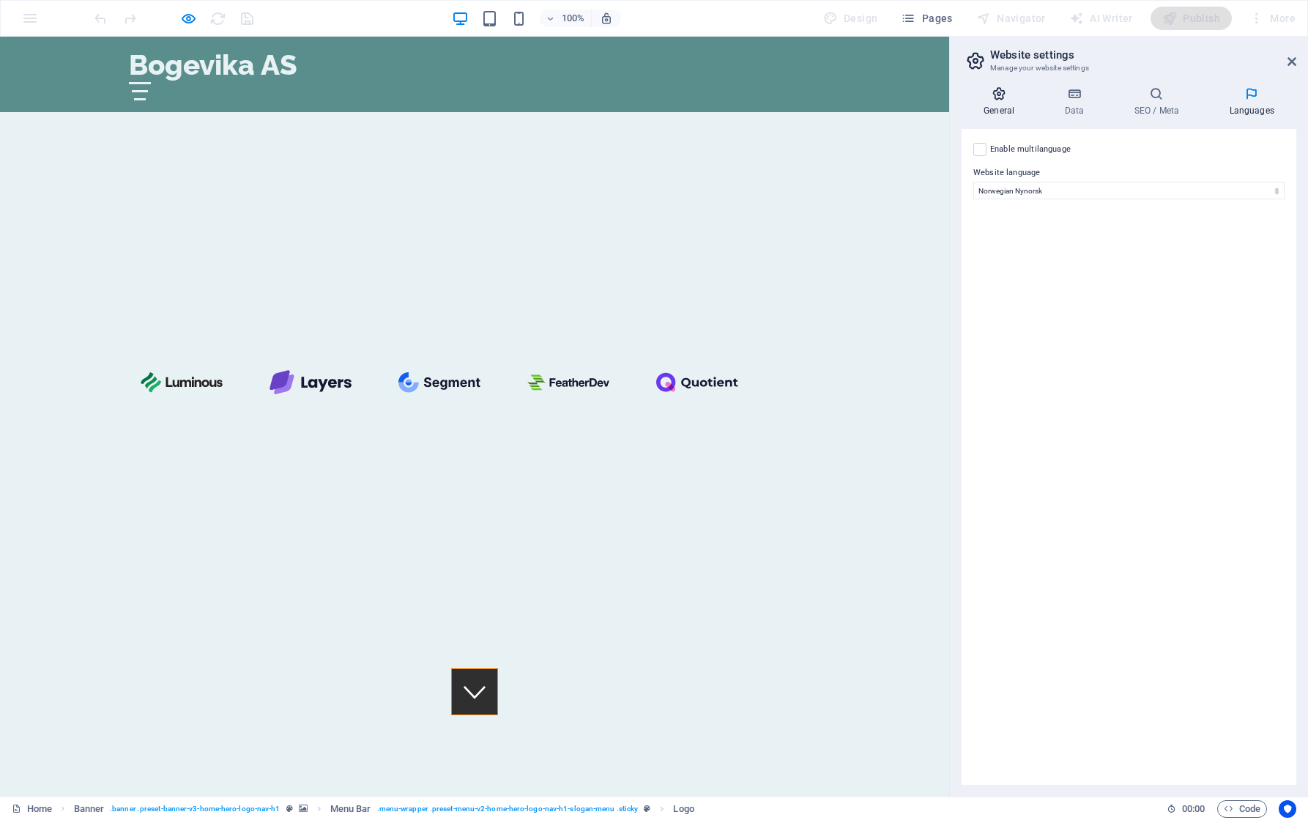
click at [1002, 94] on icon at bounding box center [999, 93] width 75 height 15
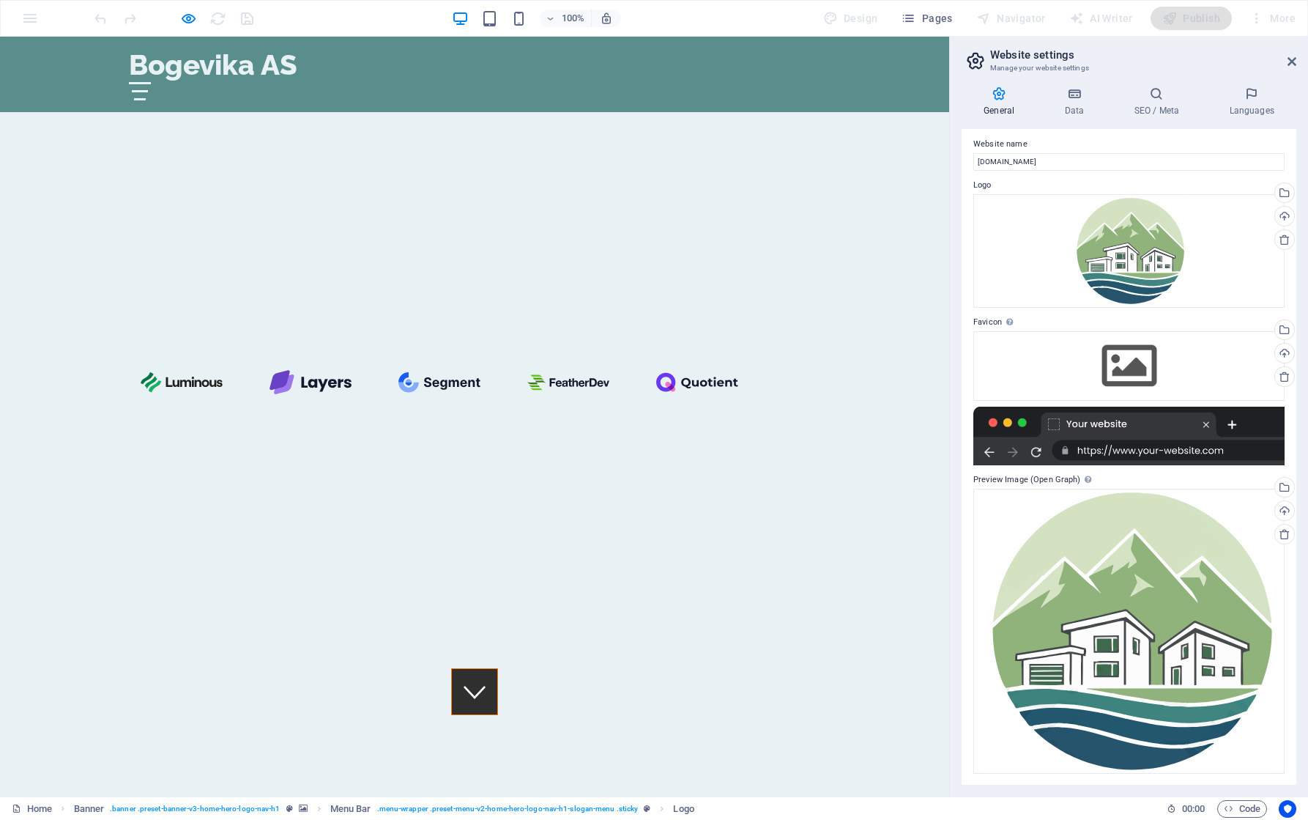
click at [1021, 64] on h3 "Manage your website settings" at bounding box center [1128, 68] width 277 height 13
click at [1014, 15] on div "Navigator" at bounding box center [1010, 18] width 81 height 23
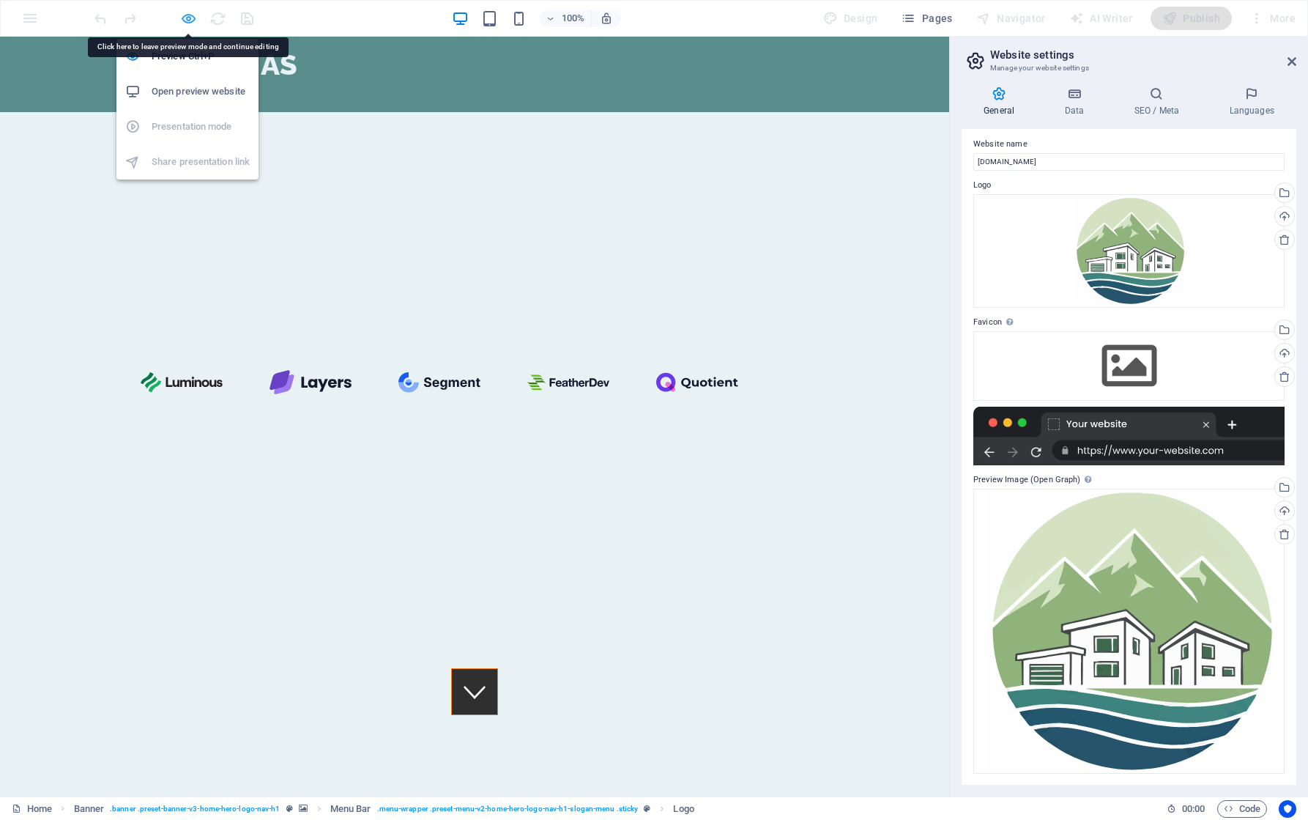
click at [192, 17] on icon "button" at bounding box center [188, 18] width 17 height 17
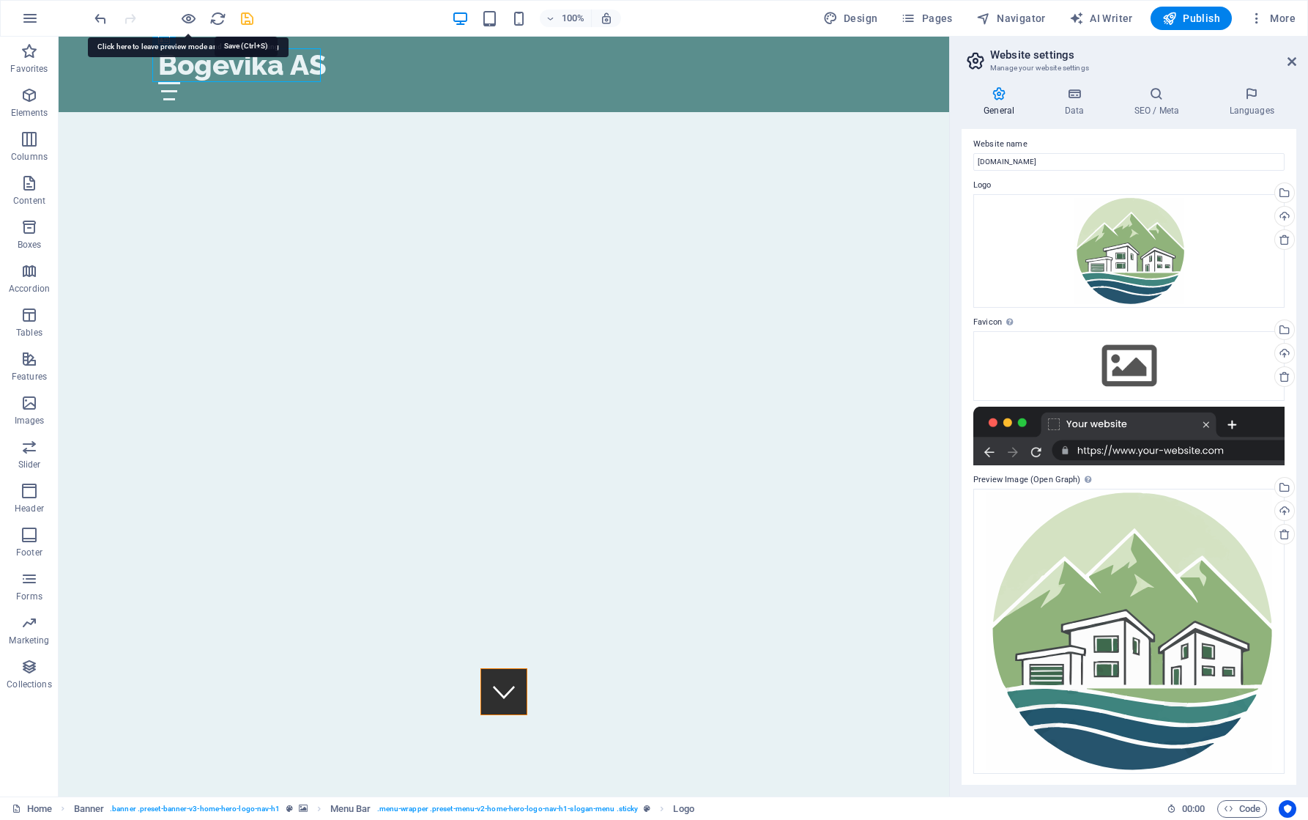
click at [248, 15] on icon "save" at bounding box center [247, 18] width 17 height 17
checkbox input "false"
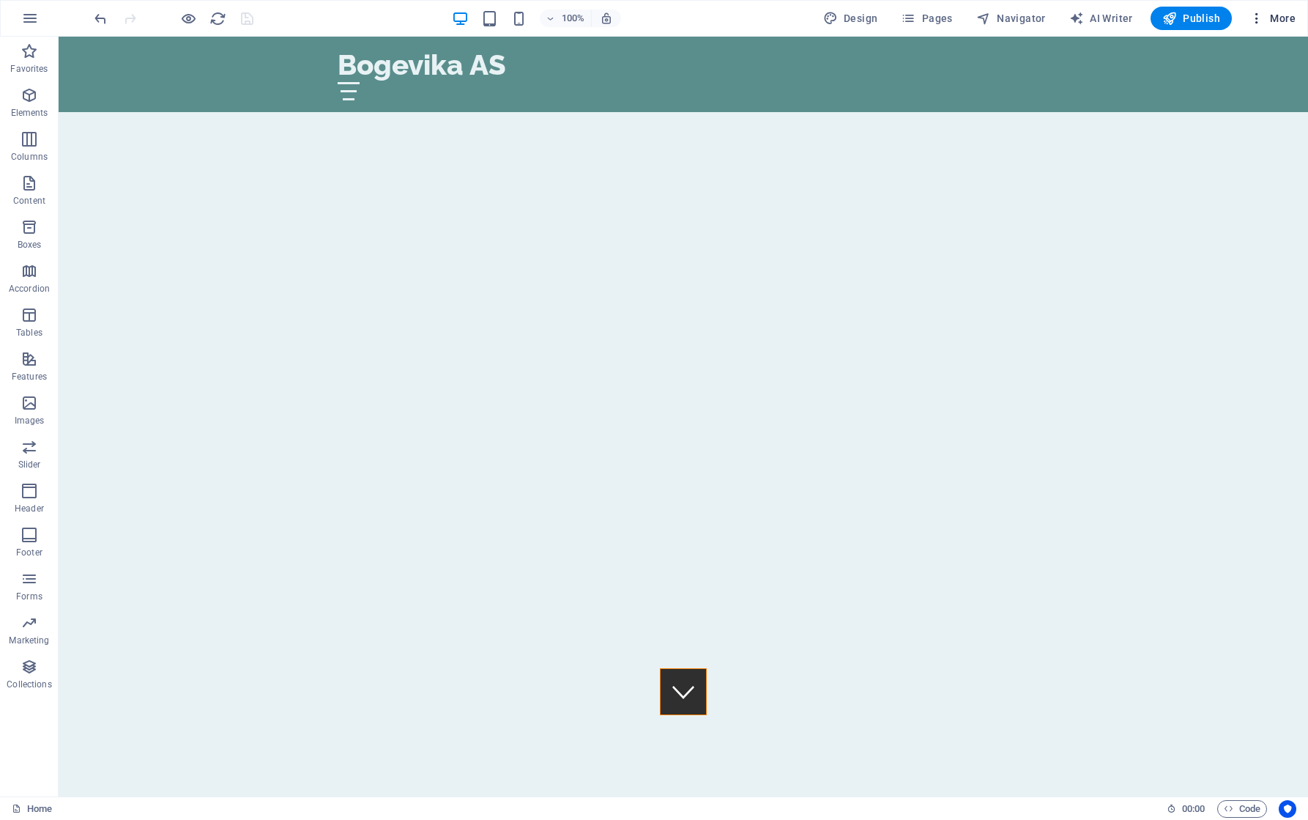
click at [1286, 18] on span "More" at bounding box center [1272, 18] width 46 height 15
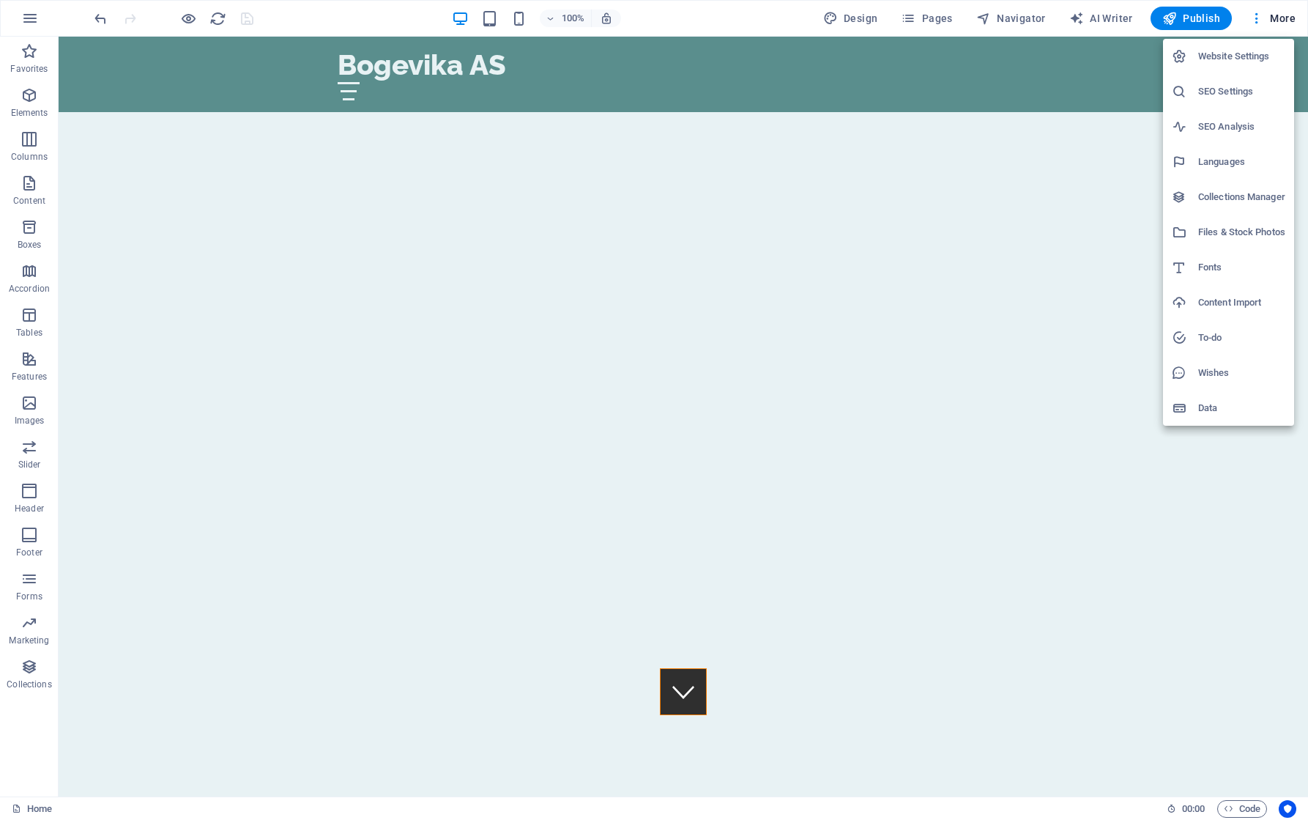
click at [1218, 94] on h6 "SEO Settings" at bounding box center [1241, 92] width 87 height 18
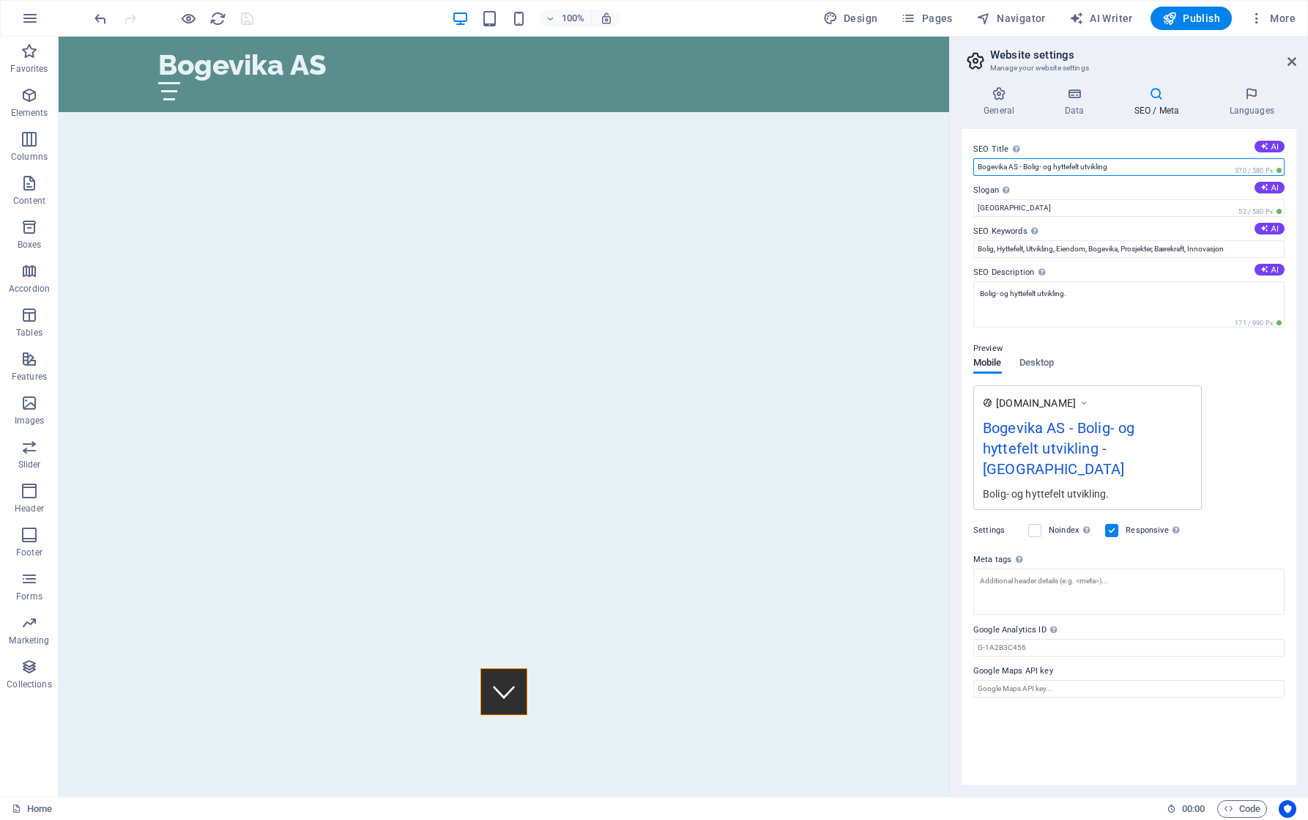
drag, startPoint x: 1129, startPoint y: 167, endPoint x: 952, endPoint y: 166, distance: 176.5
click at [952, 166] on div "General Data SEO / Meta Languages Website name [DOMAIN_NAME] Logo Drag files he…" at bounding box center [1129, 435] width 358 height 721
paste input "OGEVIKA HYTTE-OG [PERSON_NAME]"
click at [996, 165] on input "BOGEVIKA HYTTE-OG [PERSON_NAME]" at bounding box center [1128, 167] width 311 height 18
drag, startPoint x: 980, startPoint y: 168, endPoint x: 1132, endPoint y: 163, distance: 152.4
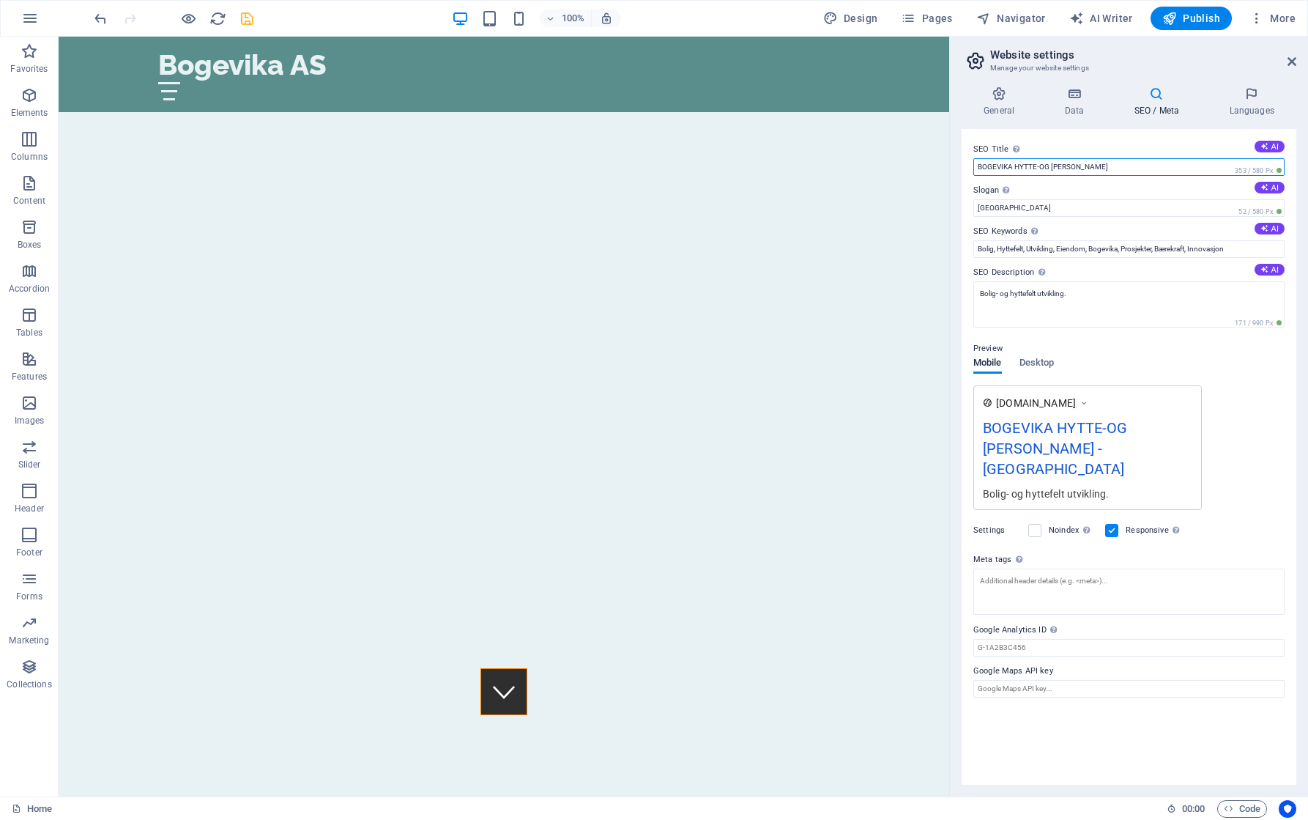
click at [1132, 163] on input "BOGEVIKA HYTTE-OG [PERSON_NAME]" at bounding box center [1128, 167] width 311 height 18
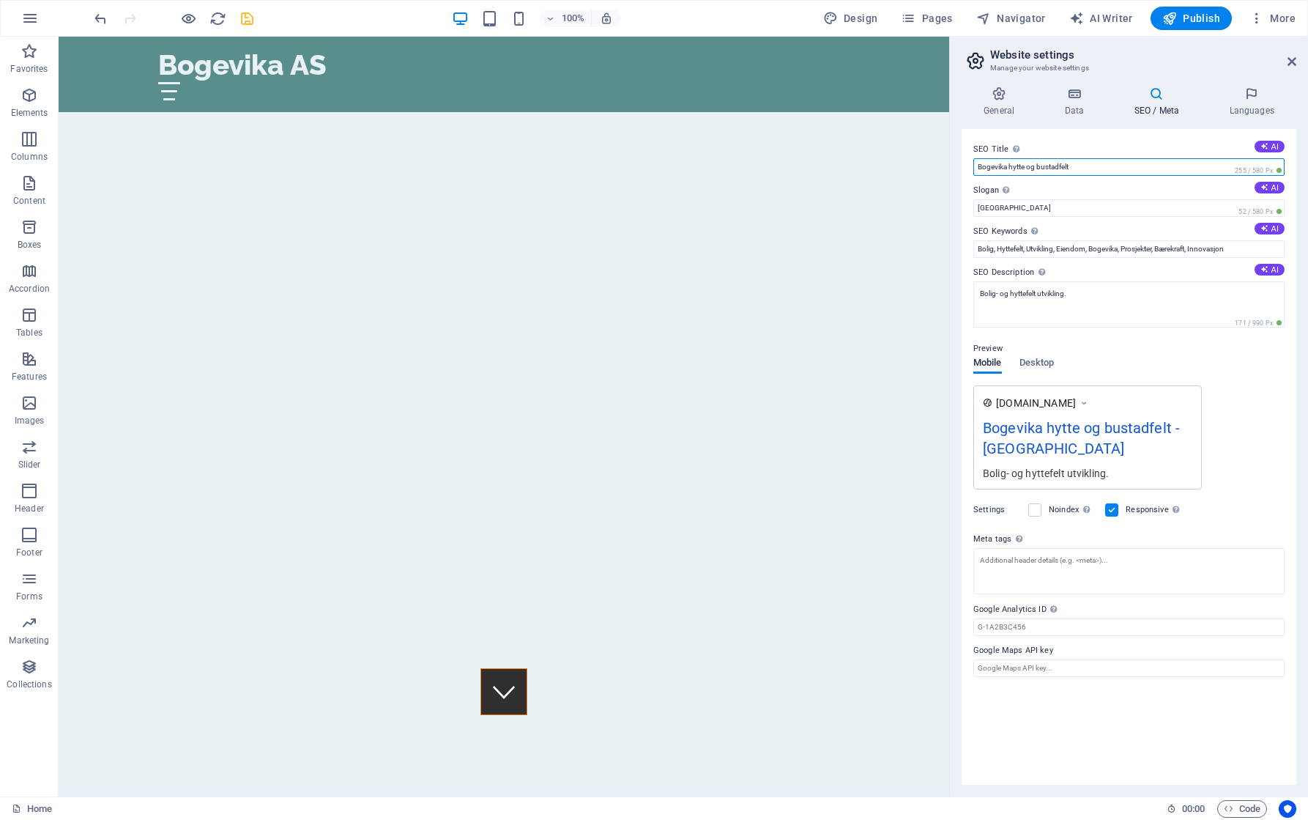
type input "Bogevika hytte og bustadfelt"
click at [1019, 209] on input "[GEOGRAPHIC_DATA]" at bounding box center [1128, 208] width 311 height 18
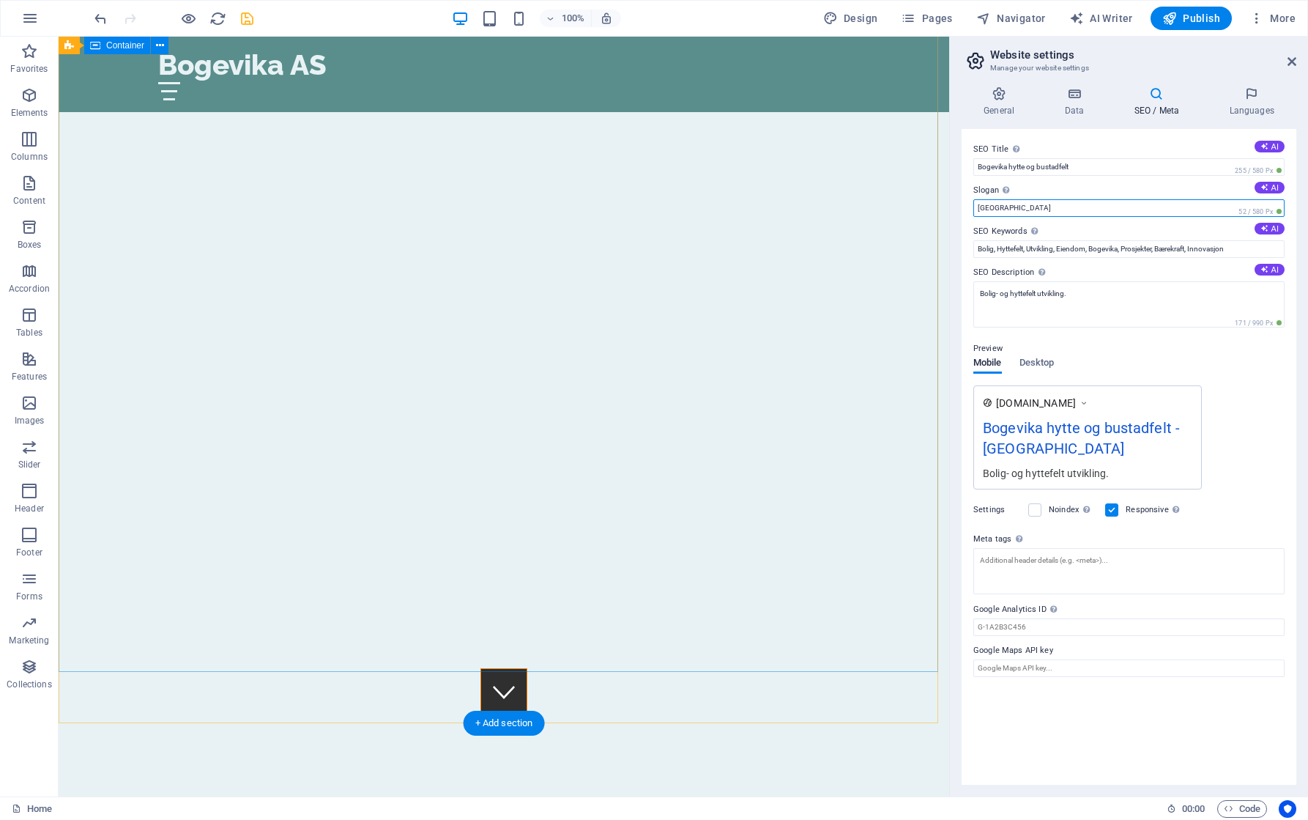
drag, startPoint x: 1077, startPoint y: 245, endPoint x: 929, endPoint y: 194, distance: 156.3
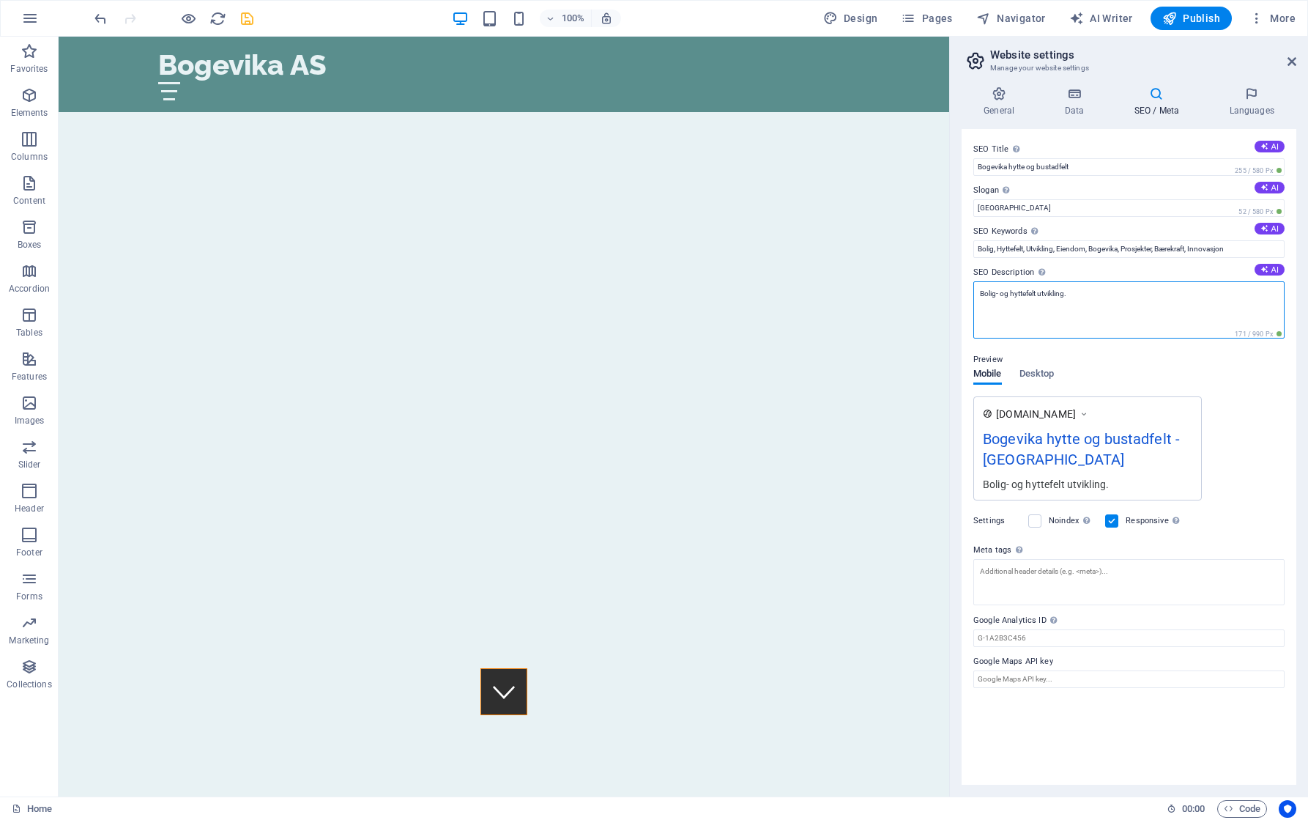
drag, startPoint x: 1041, startPoint y: 308, endPoint x: 954, endPoint y: 287, distance: 90.4
click at [954, 287] on div "General Data SEO / Meta Languages Website name [DOMAIN_NAME] Logo Drag files he…" at bounding box center [1129, 435] width 358 height 721
drag, startPoint x: 1142, startPoint y: 310, endPoint x: 962, endPoint y: 292, distance: 181.7
click at [962, 292] on div "SEO Title The title of your website - make it something that stands out in sear…" at bounding box center [1129, 456] width 335 height 655
paste textarea "Attraktive og romslege hytte- og bustadtomter med gode solforhold og nærleik ti…"
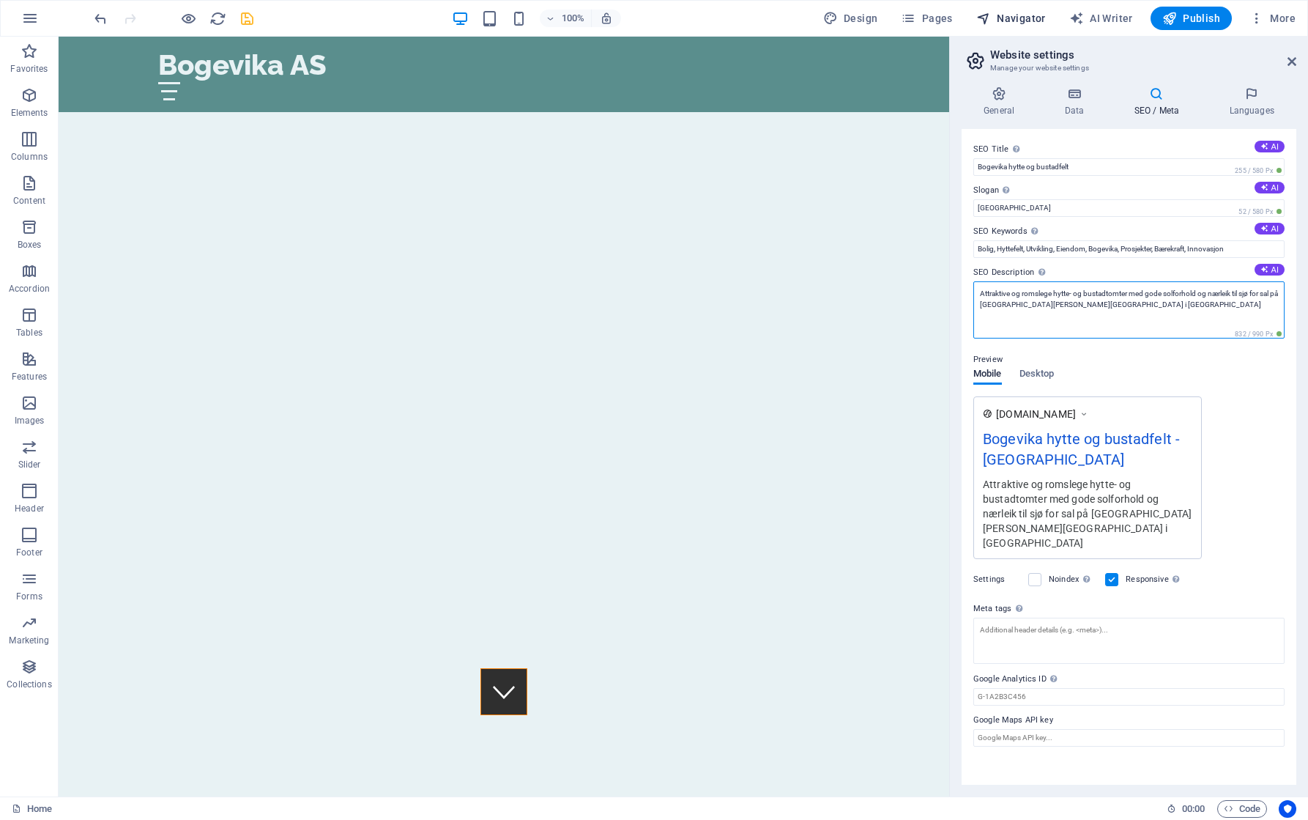
type textarea "Attraktive og romslege hytte- og bustadtomter med gode solforhold og nærleik ti…"
click at [1077, 167] on input "Bogevika hytte og bustadfelt" at bounding box center [1128, 167] width 311 height 18
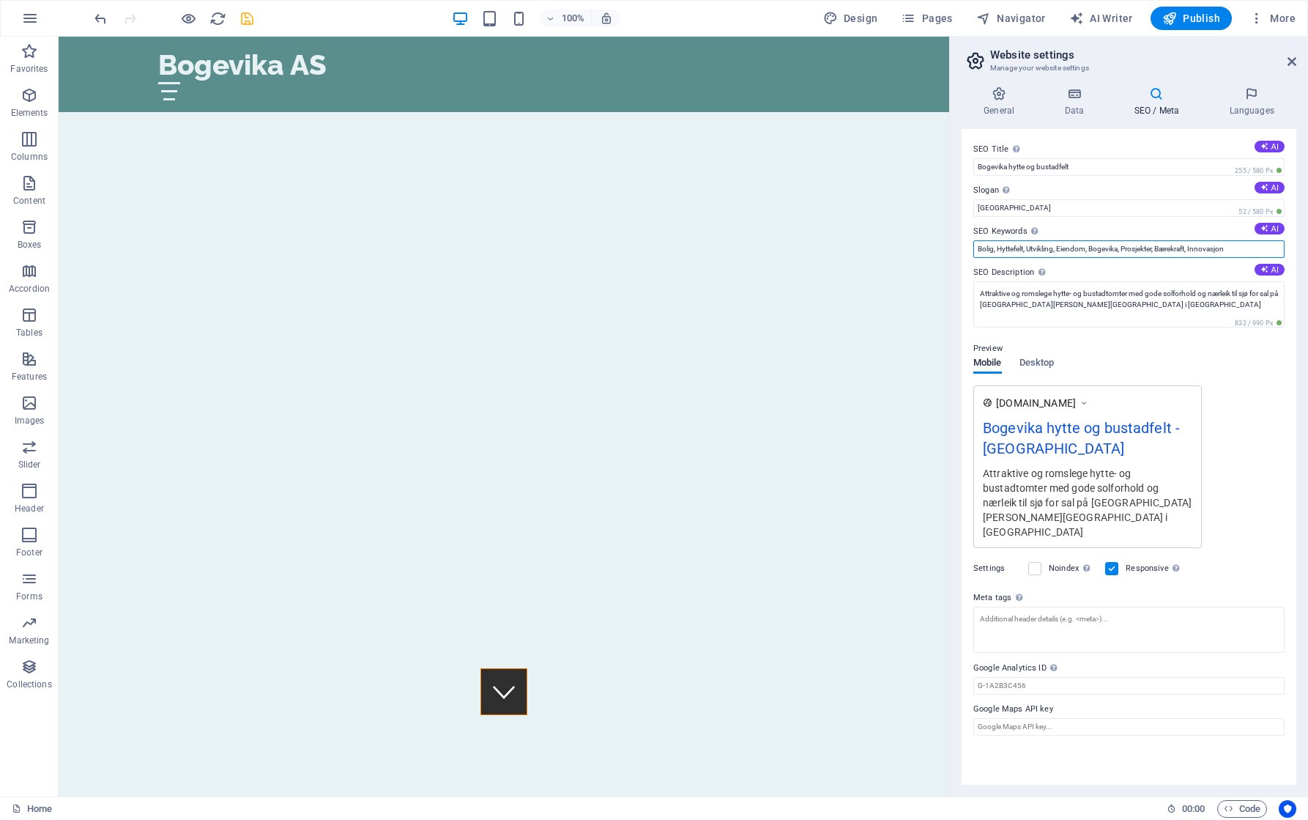
click at [1068, 249] on input "Bolig, Hyttefelt, Utvikling, Eiendom, Bogevika, Prosjekter, Bærekraft, Innovasj…" at bounding box center [1128, 249] width 311 height 18
click at [1024, 166] on input "Bogevika hytte og bustadfelt" at bounding box center [1128, 167] width 311 height 18
click at [1058, 167] on input "Bogevika hytte- og bustadfelt" at bounding box center [1128, 167] width 311 height 18
click at [1062, 167] on input "Bogevika hytte- og bustadfelt" at bounding box center [1128, 167] width 311 height 18
click at [1081, 165] on input "Bogevika hytte- og bustadfelt" at bounding box center [1128, 167] width 311 height 18
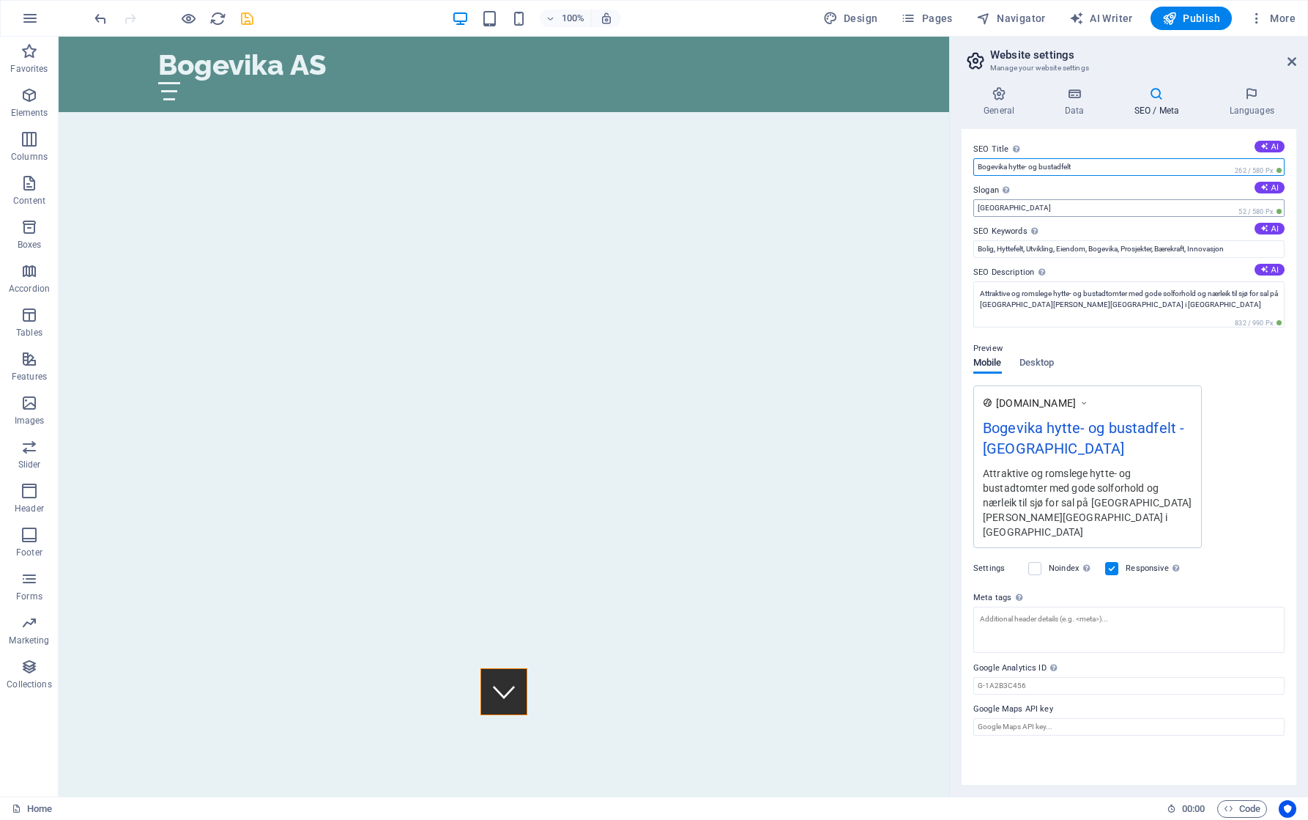
type input "Bogevika hytte- og bustadfelt"
drag, startPoint x: 1025, startPoint y: 206, endPoint x: 975, endPoint y: 209, distance: 50.6
click at [975, 209] on input "[GEOGRAPHIC_DATA]" at bounding box center [1128, 208] width 311 height 18
click at [1075, 209] on input "N" at bounding box center [1128, 208] width 311 height 18
drag, startPoint x: 1079, startPoint y: 206, endPoint x: 978, endPoint y: 210, distance: 100.4
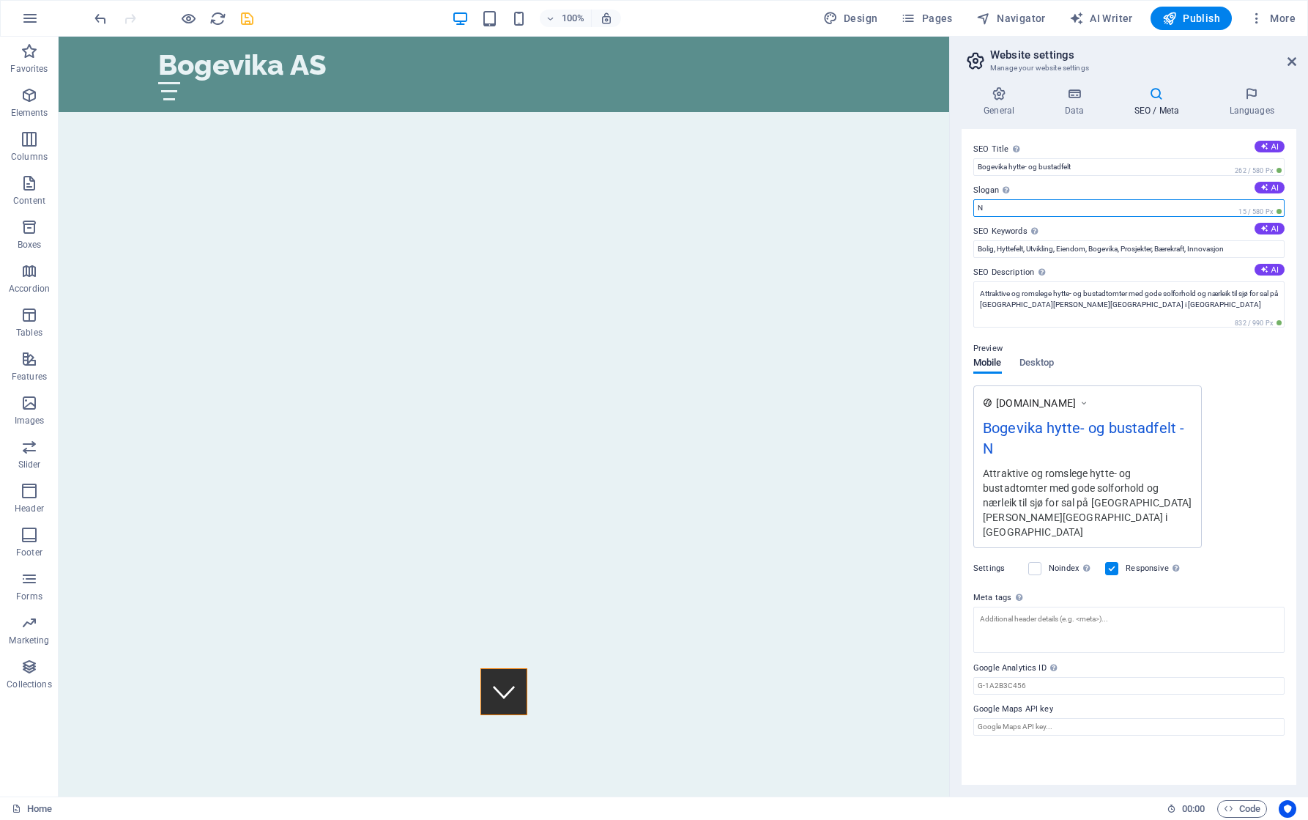
click at [978, 210] on input "N" at bounding box center [1128, 208] width 311 height 18
type input "Ein god plass å bu!"
click at [1046, 360] on span "Desktop" at bounding box center [1036, 364] width 35 height 21
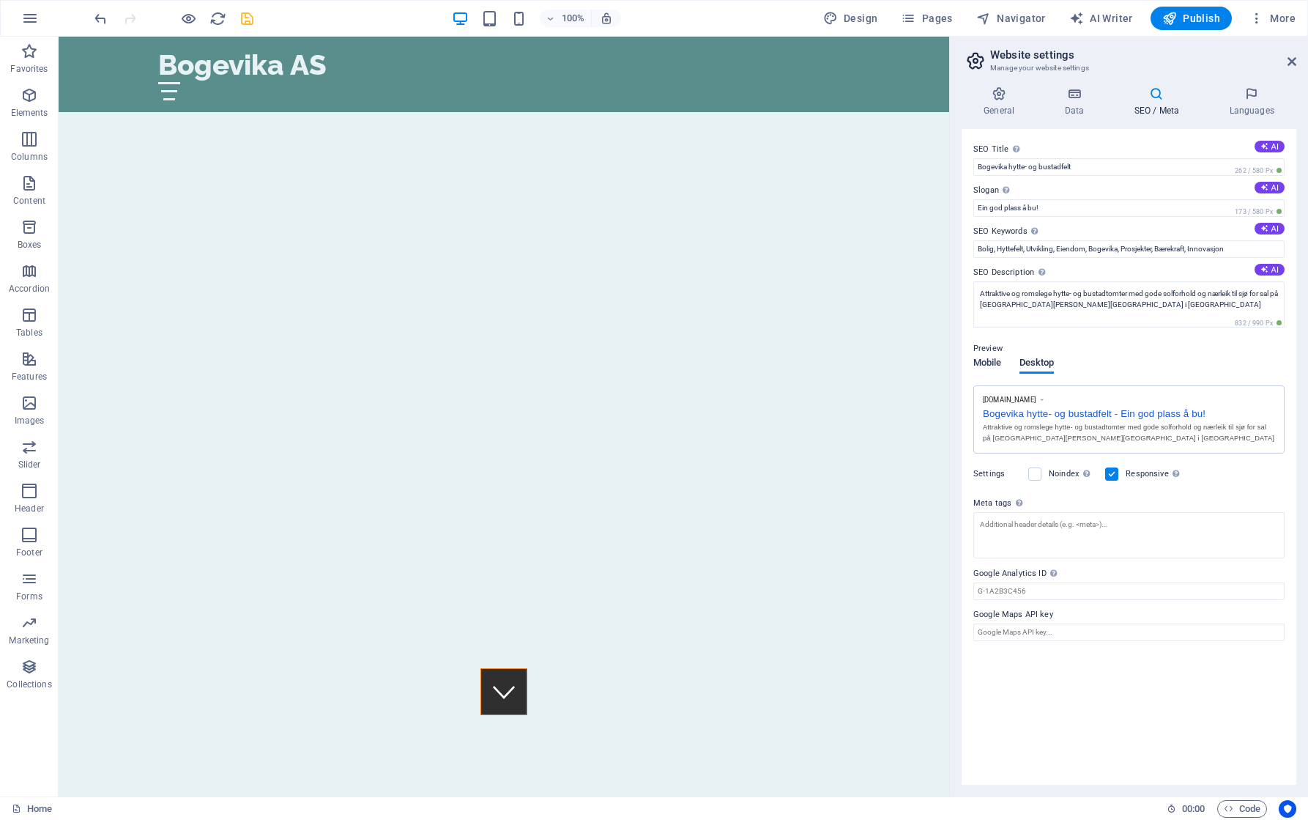
click at [996, 363] on span "Mobile" at bounding box center [987, 364] width 29 height 21
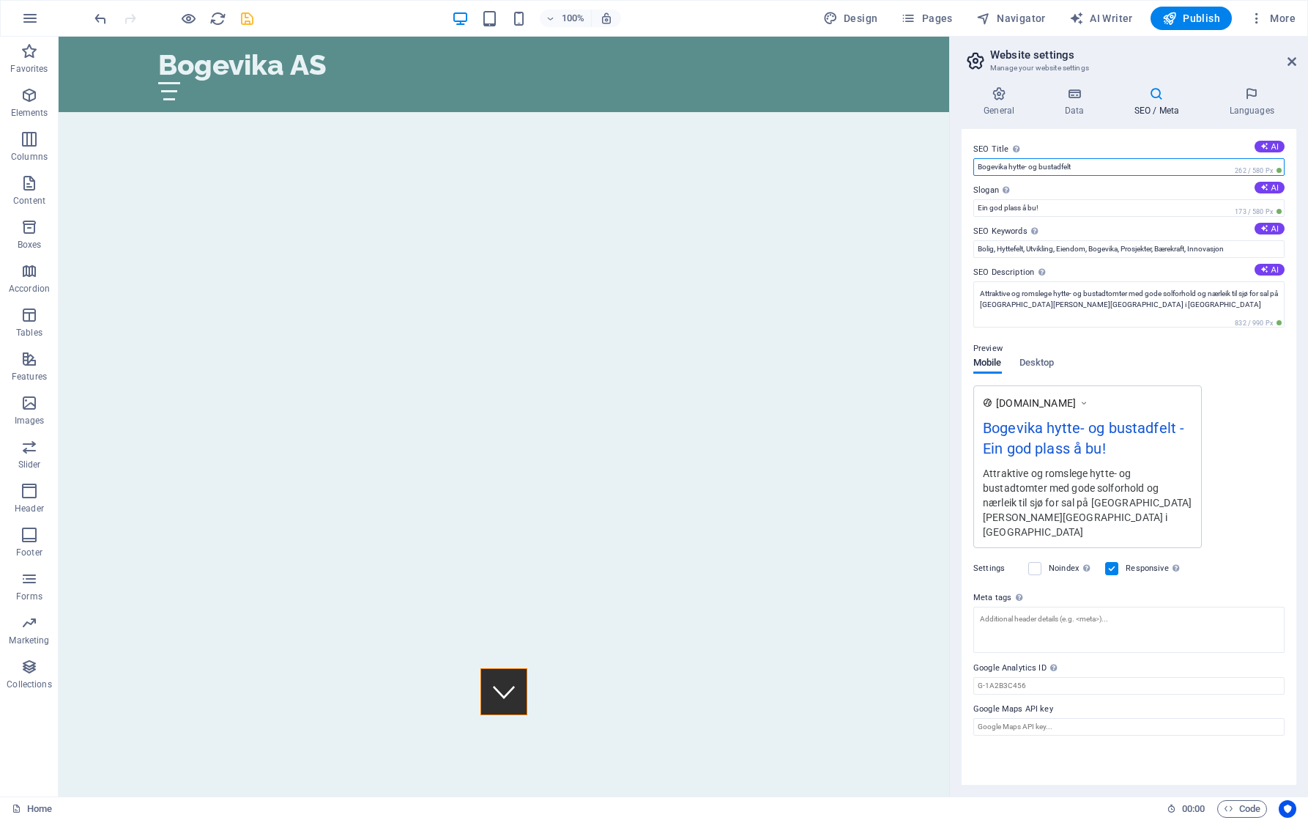
click at [1102, 167] on input "Bogevika hytte- og bustadfelt" at bounding box center [1128, 167] width 311 height 18
click at [1038, 358] on span "Desktop" at bounding box center [1036, 364] width 35 height 21
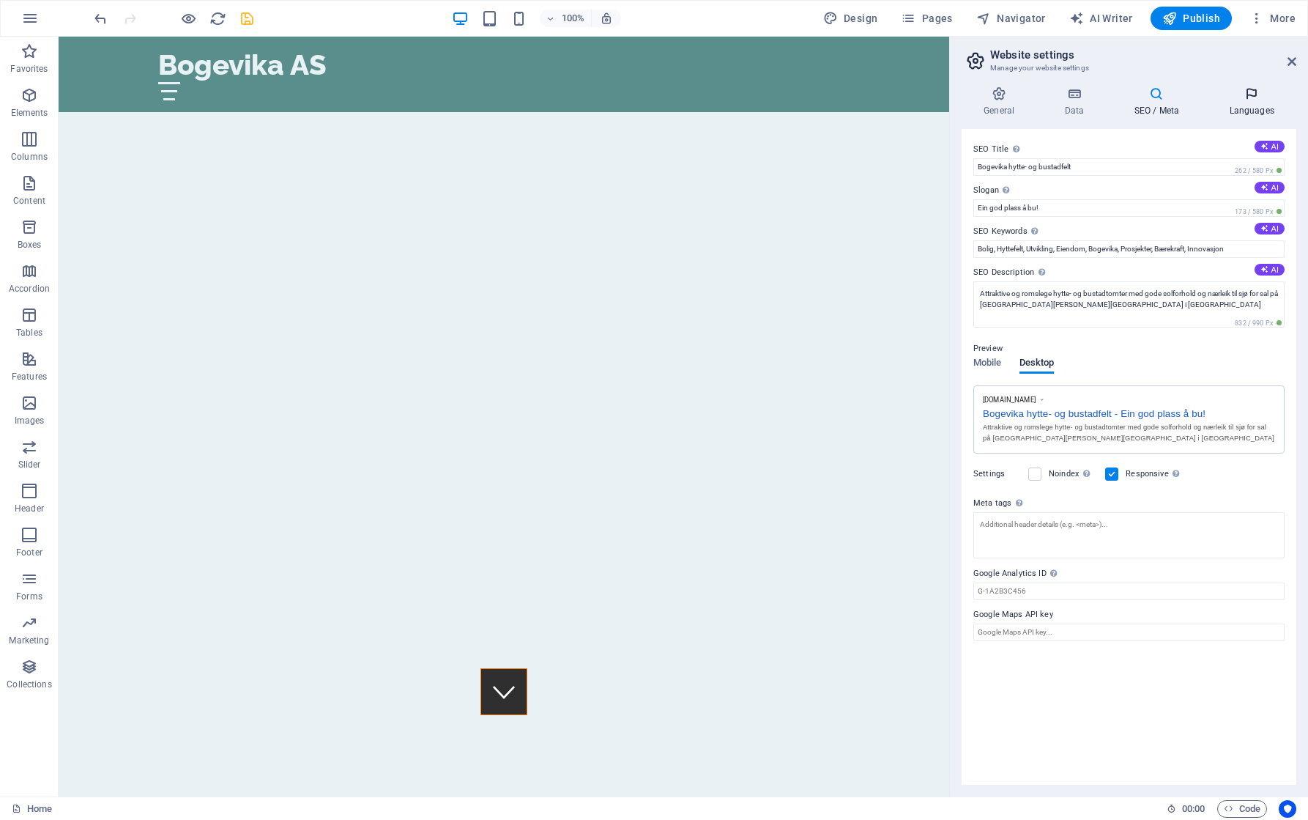
click at [1252, 94] on icon at bounding box center [1251, 93] width 89 height 15
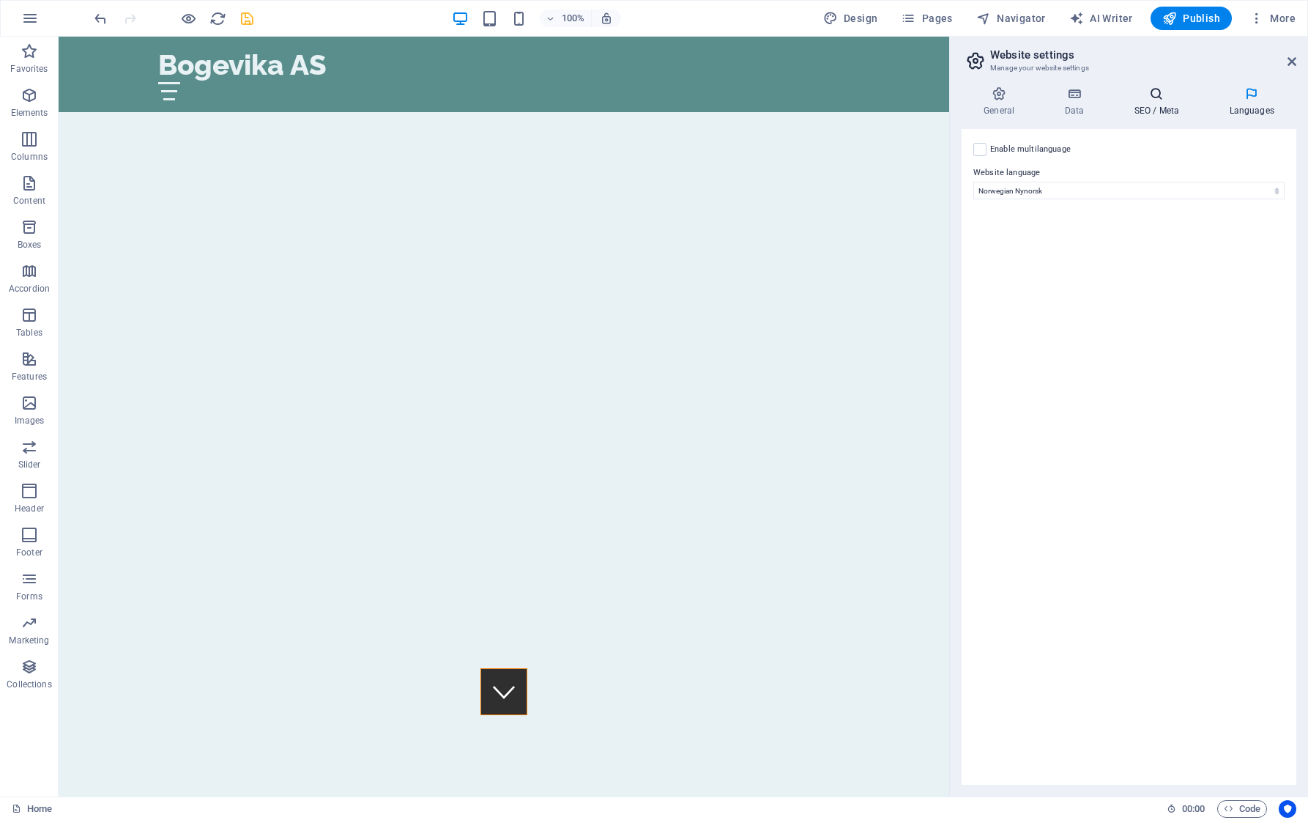
click at [1182, 103] on h4 "SEO / Meta" at bounding box center [1159, 101] width 95 height 31
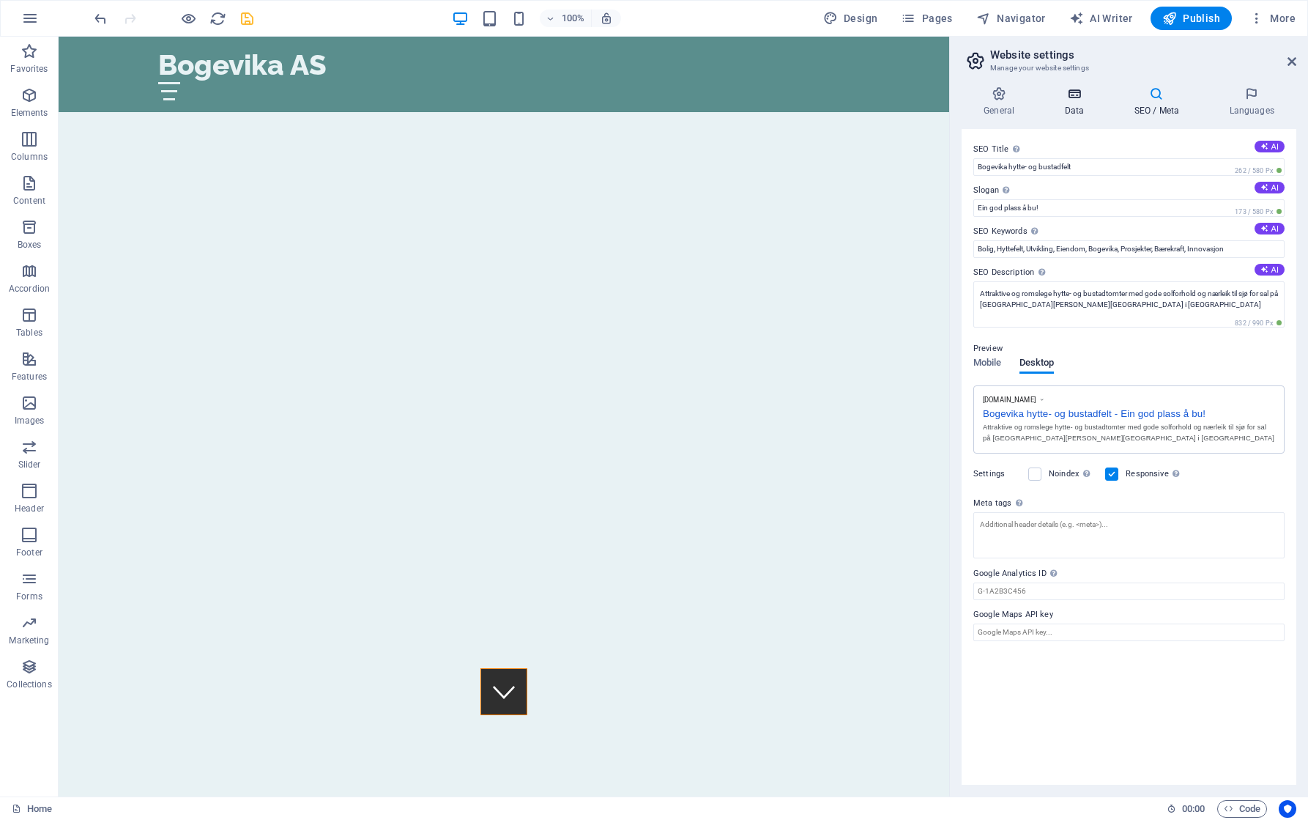
click at [1071, 106] on h4 "Data" at bounding box center [1077, 101] width 70 height 31
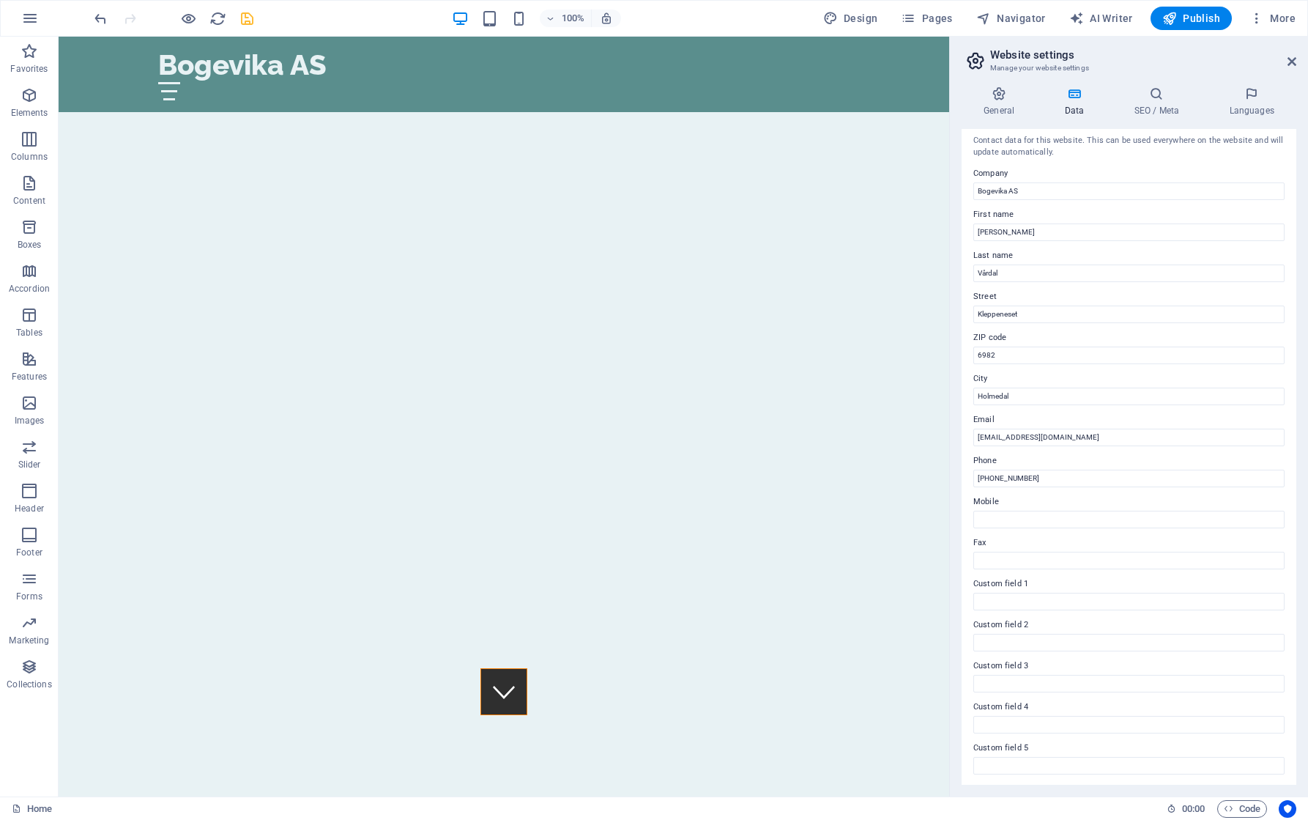
scroll to position [0, 0]
click at [1008, 93] on icon at bounding box center [999, 93] width 75 height 15
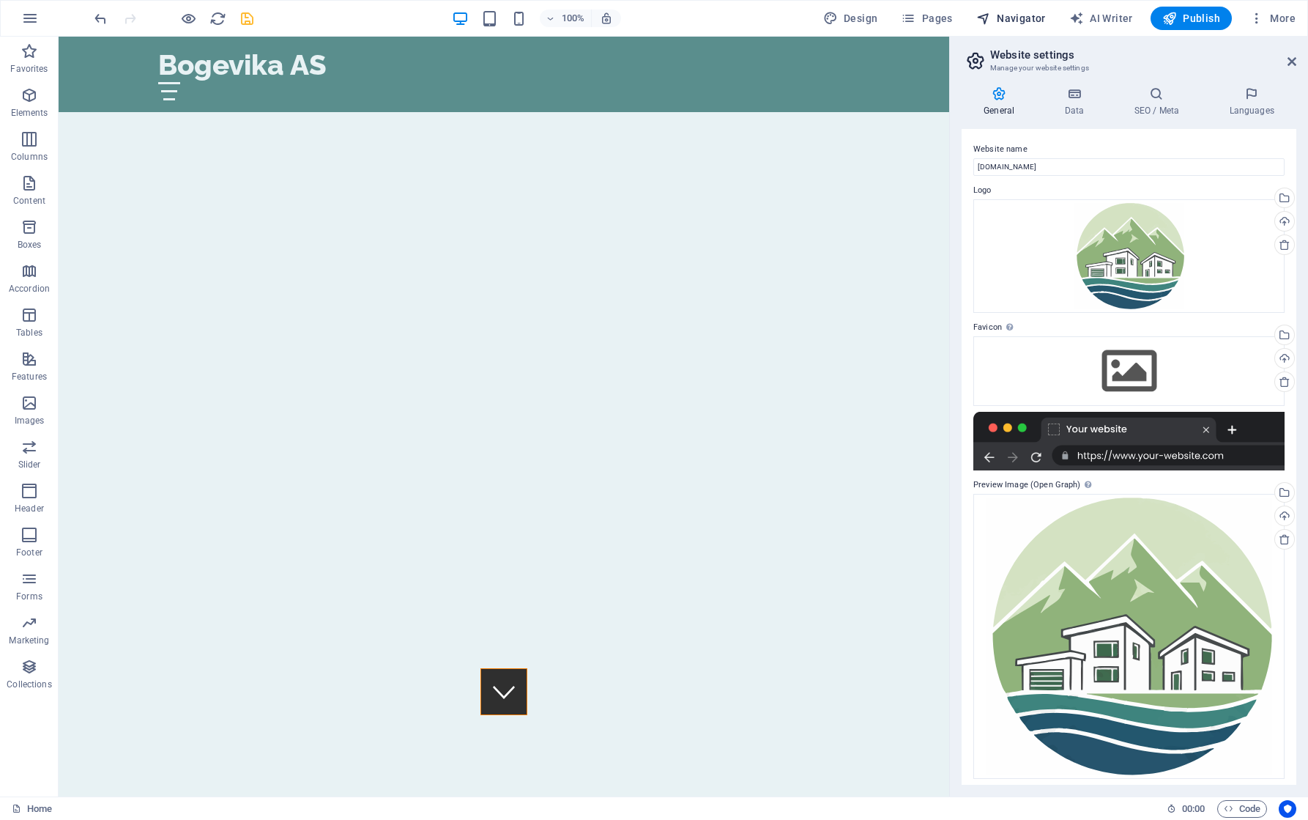
click at [1009, 18] on span "Navigator" at bounding box center [1011, 18] width 70 height 15
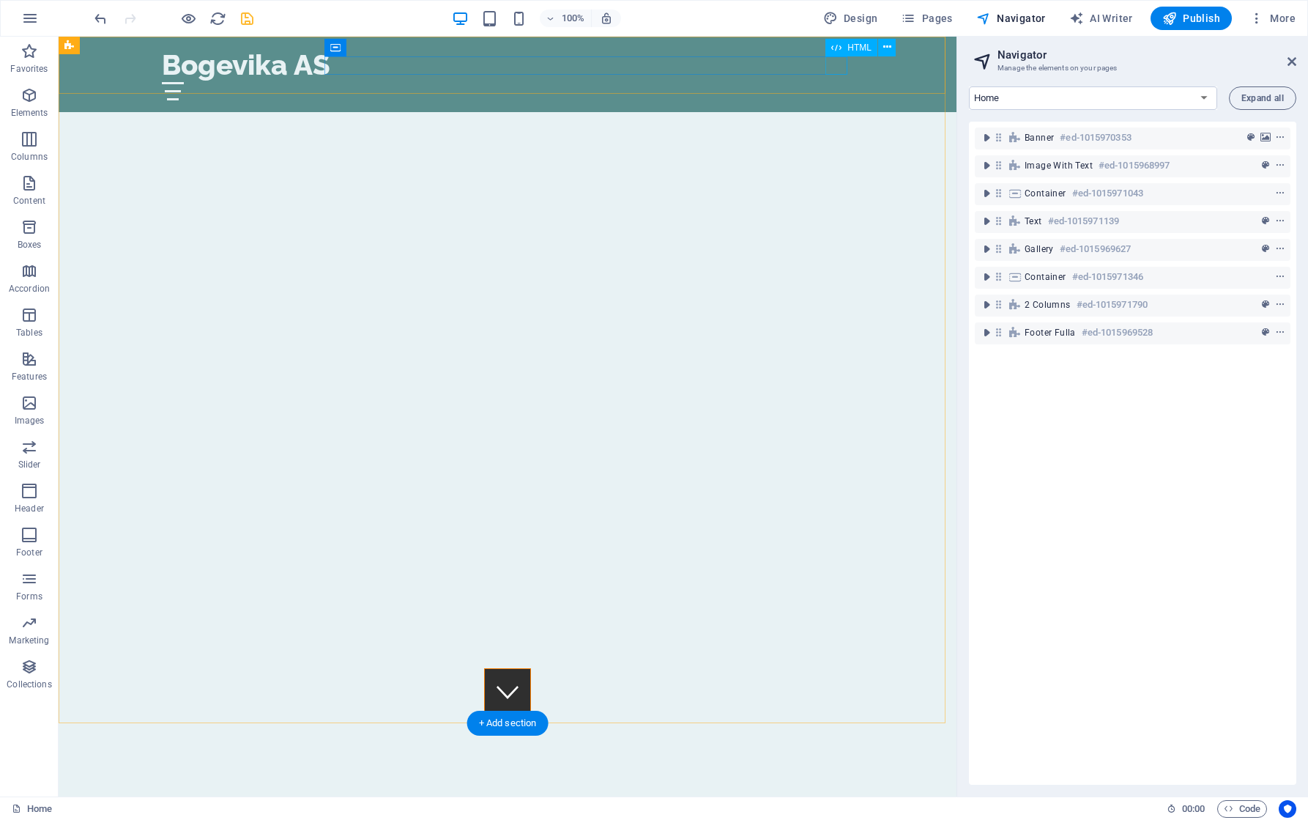
click at [836, 82] on div at bounding box center [507, 91] width 691 height 18
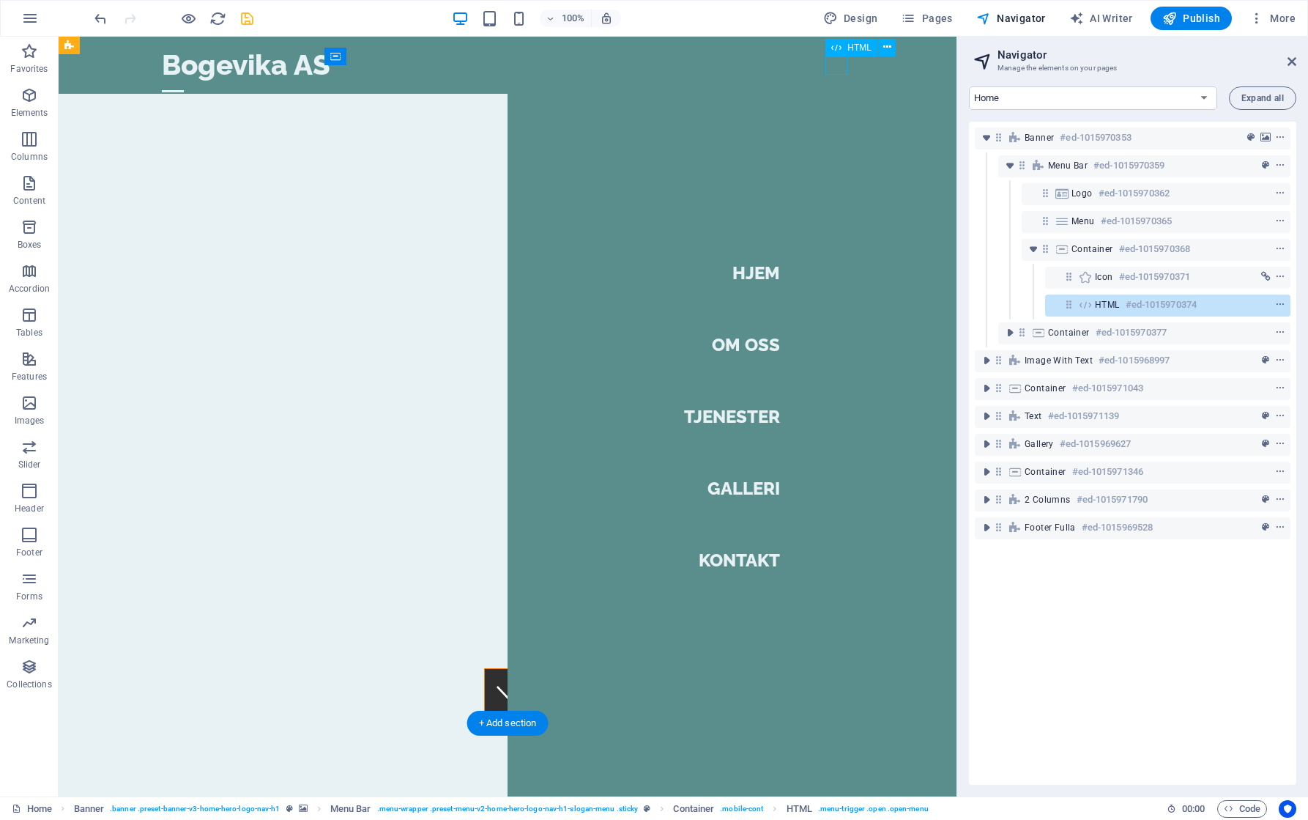
click at [184, 82] on div at bounding box center [173, 91] width 22 height 18
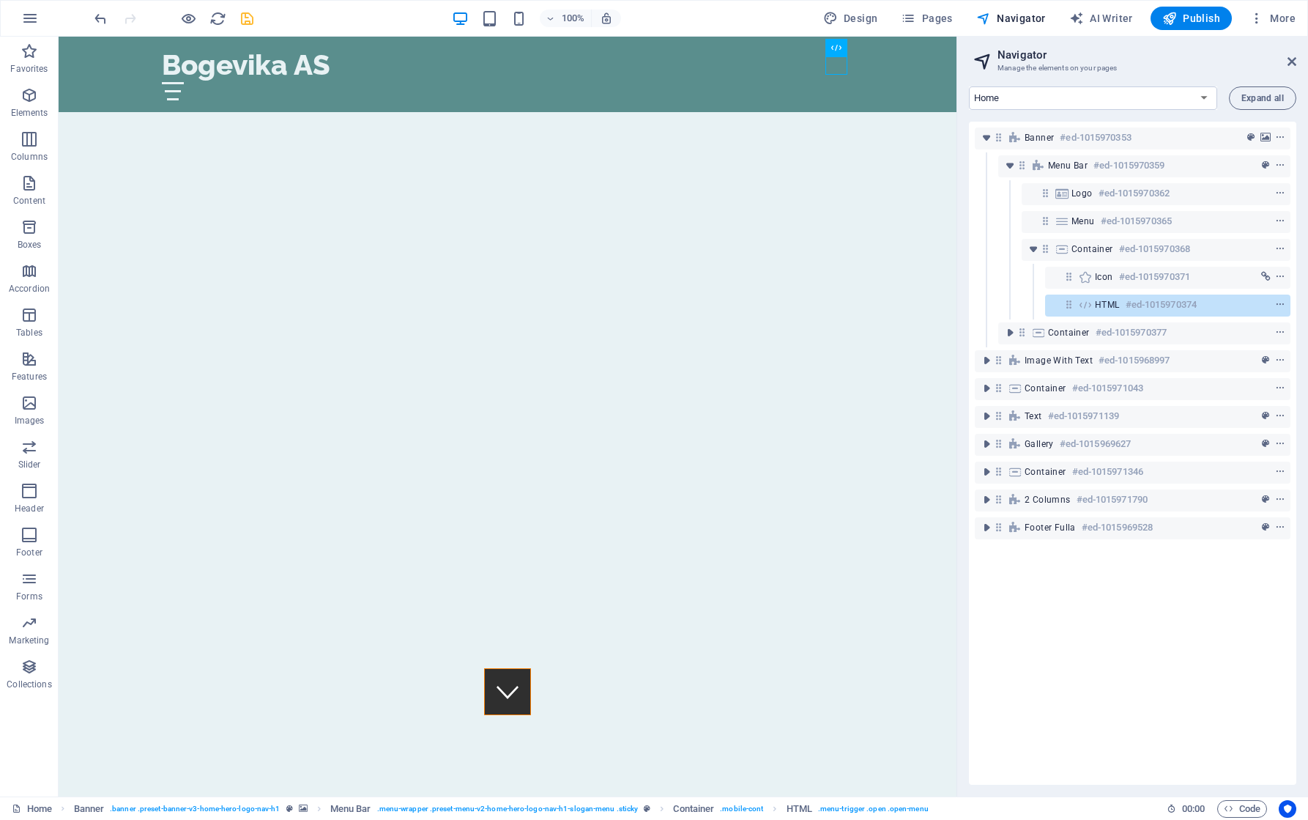
click at [1112, 48] on header "Navigator Manage the elements on your pages" at bounding box center [1134, 56] width 324 height 38
click at [1178, 60] on h2 "Navigator" at bounding box center [1146, 54] width 299 height 13
click at [21, 51] on icon "button" at bounding box center [30, 51] width 18 height 18
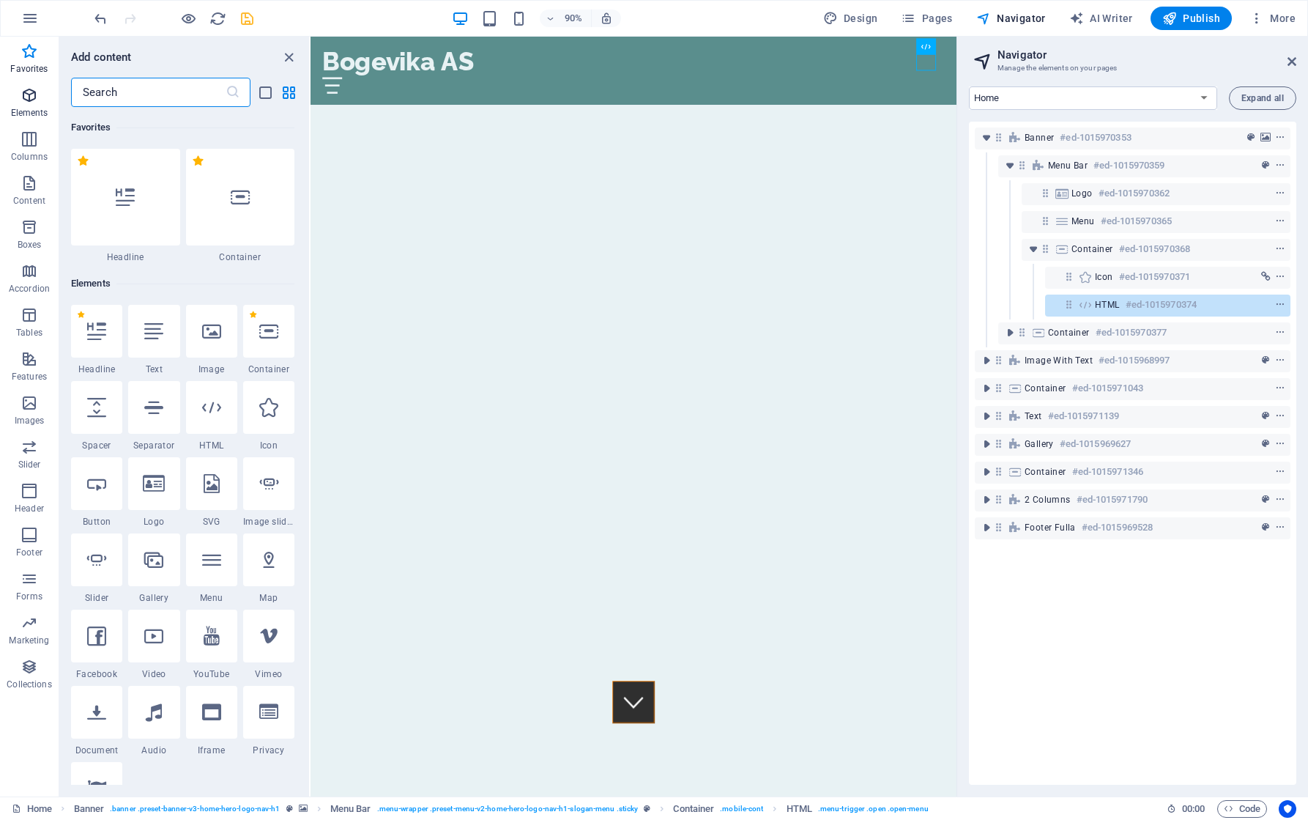
click at [26, 98] on icon "button" at bounding box center [30, 95] width 18 height 18
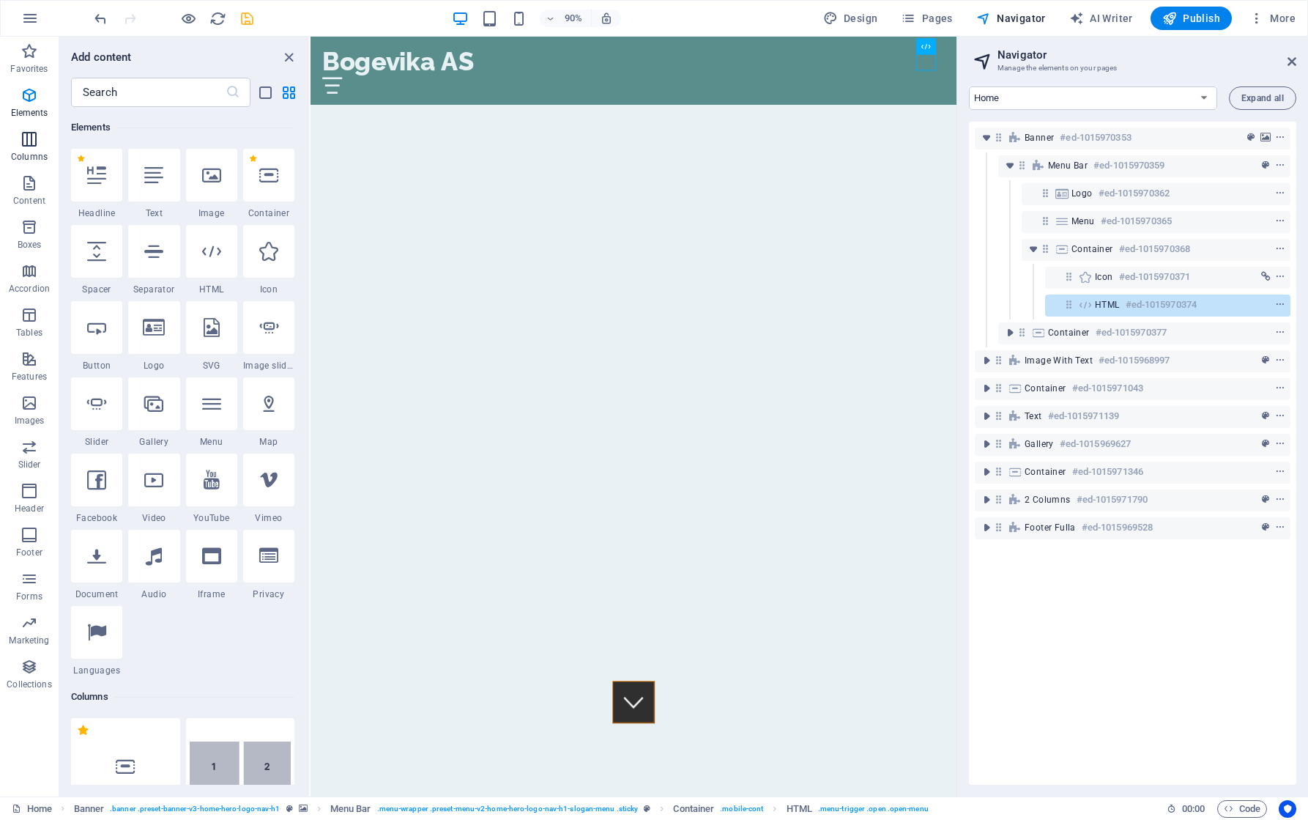
click at [29, 146] on icon "button" at bounding box center [30, 139] width 18 height 18
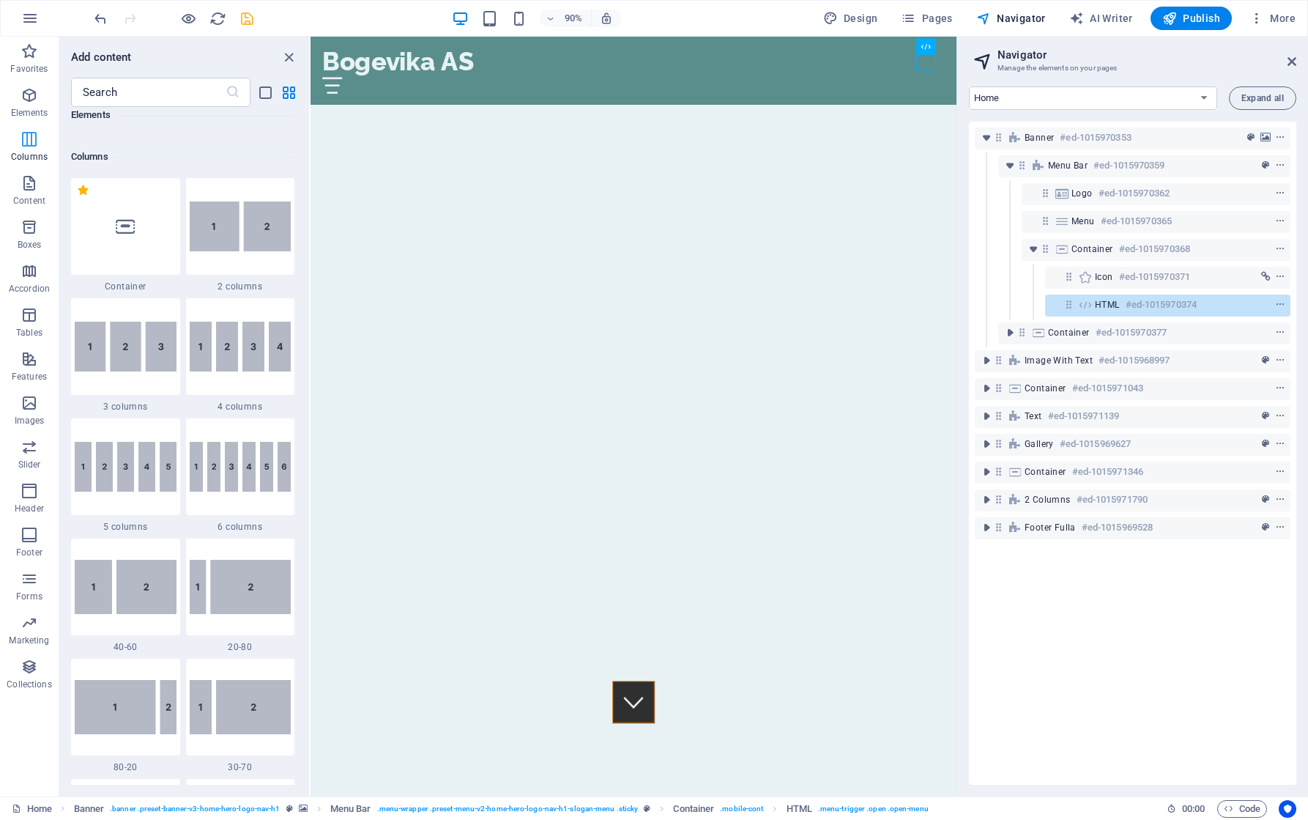
scroll to position [725, 0]
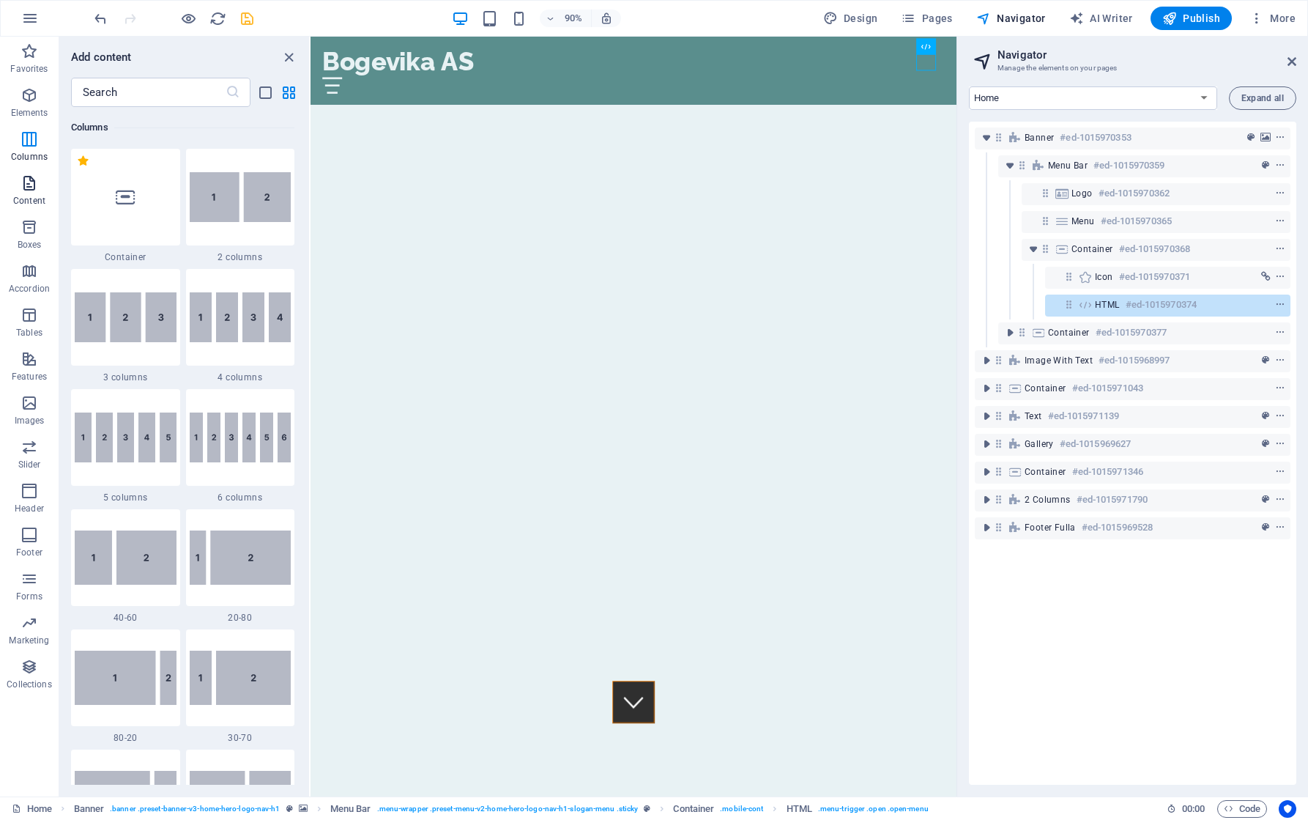
click at [26, 201] on p "Content" at bounding box center [29, 201] width 32 height 12
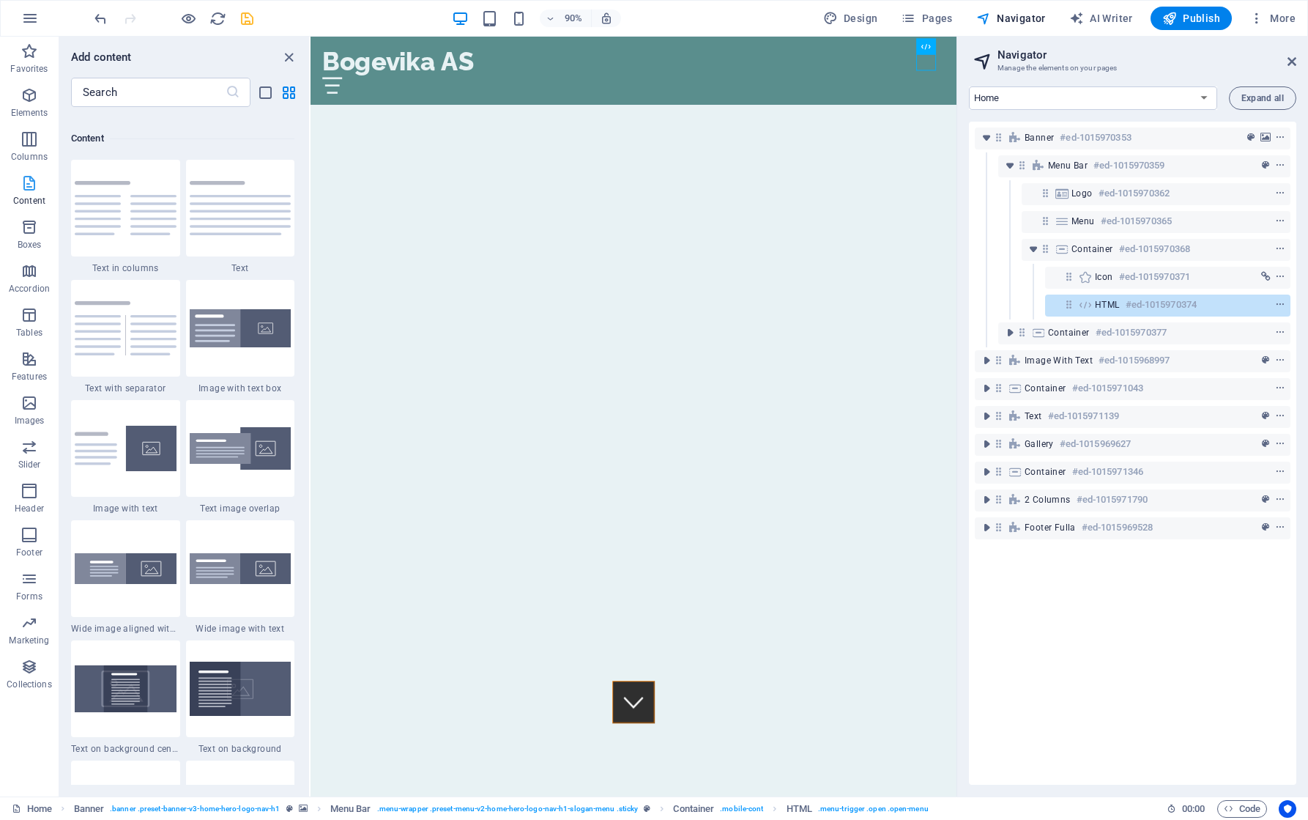
scroll to position [2562, 0]
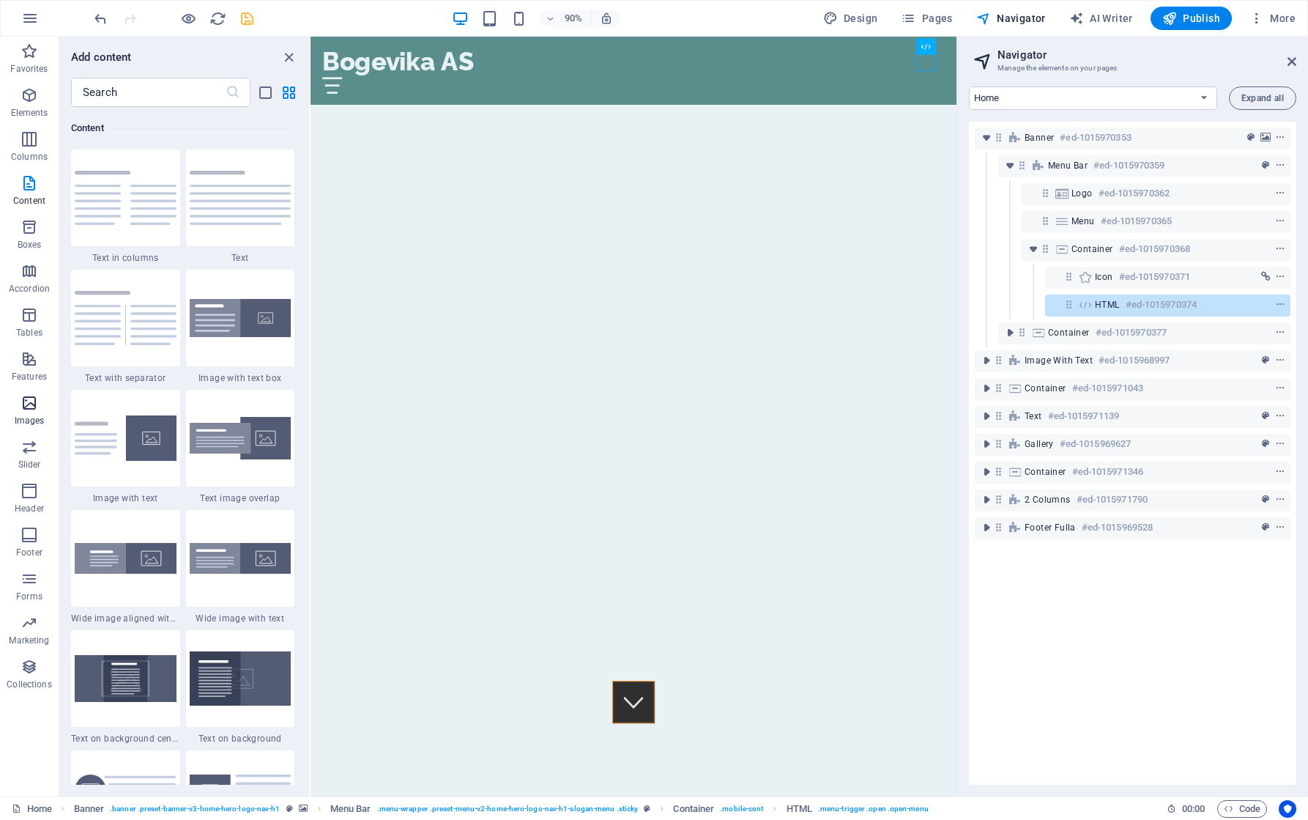
click at [32, 398] on icon "button" at bounding box center [30, 403] width 18 height 18
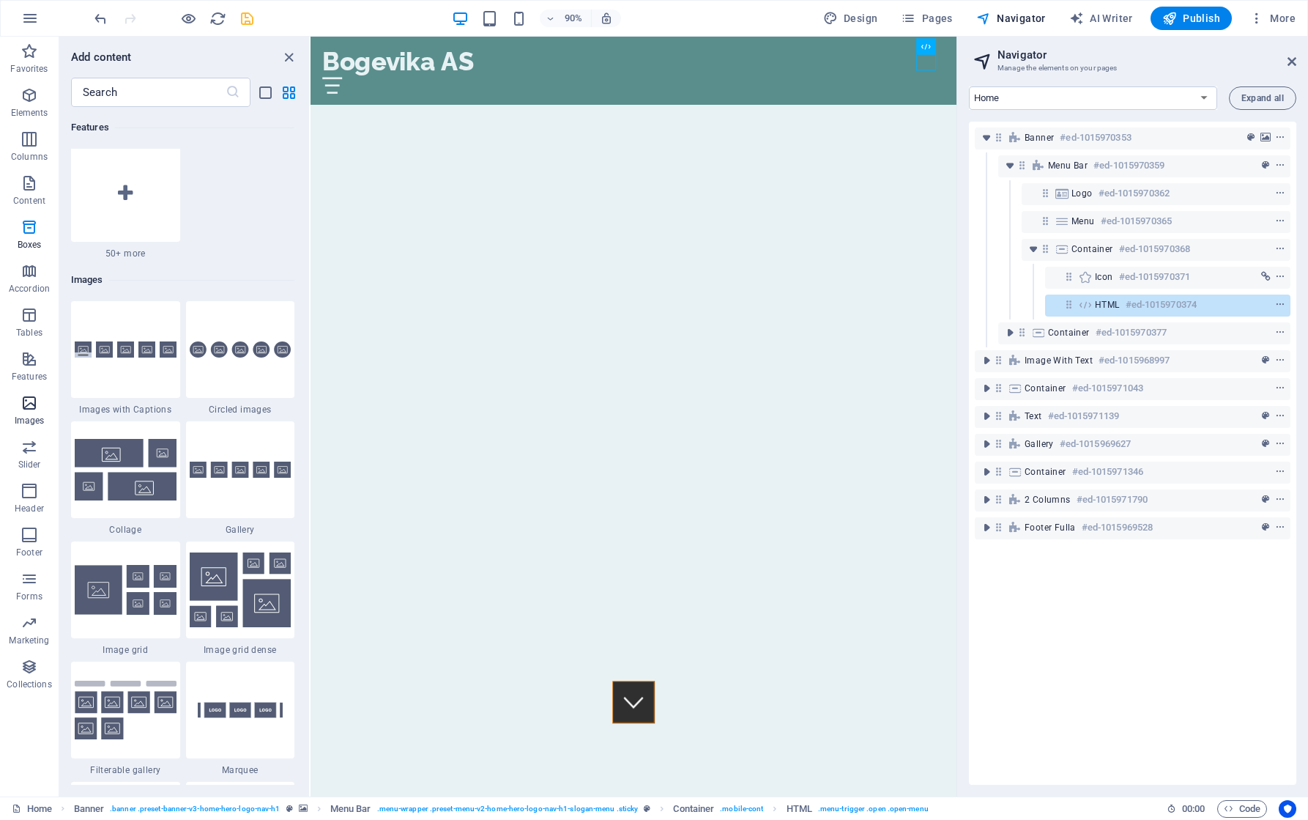
scroll to position [7426, 0]
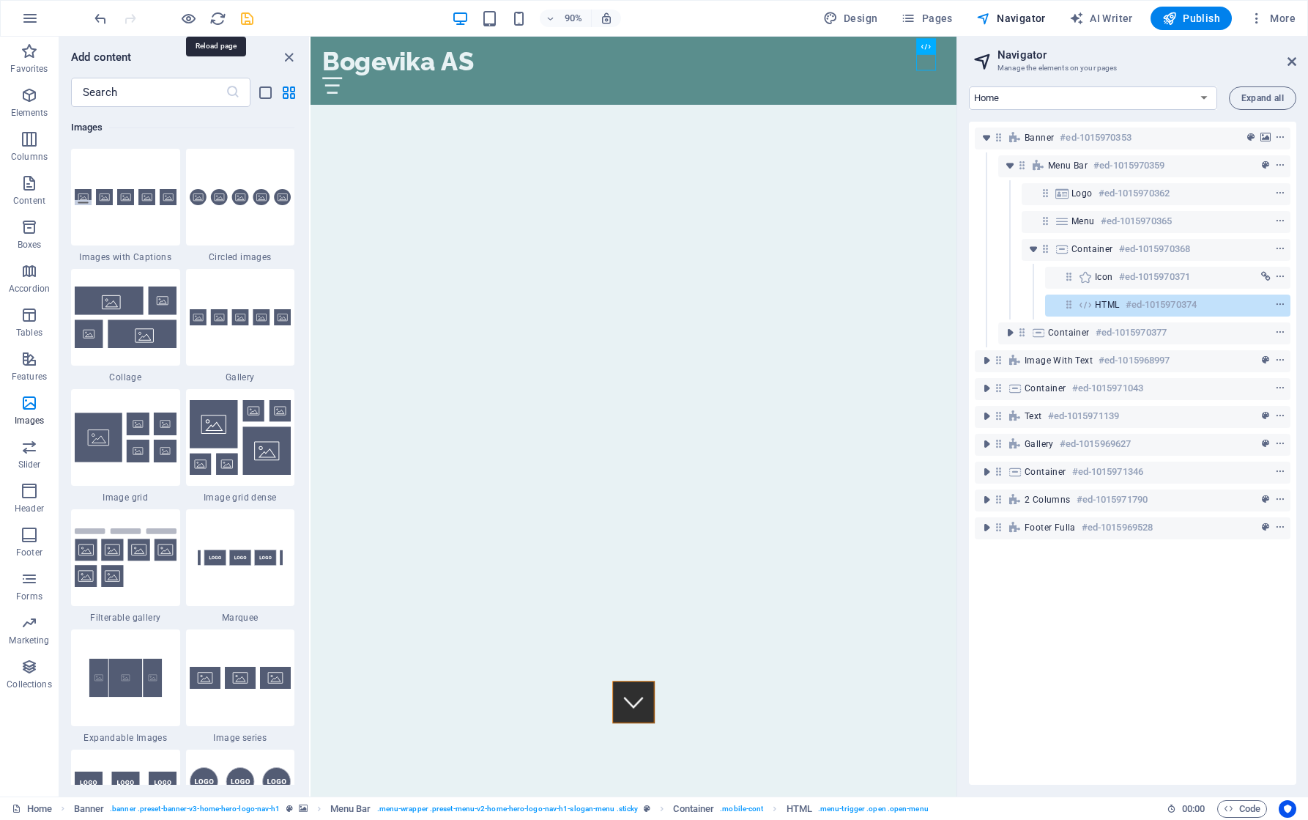
click at [207, 18] on div at bounding box center [174, 18] width 164 height 23
click at [217, 16] on icon "reload" at bounding box center [217, 18] width 17 height 17
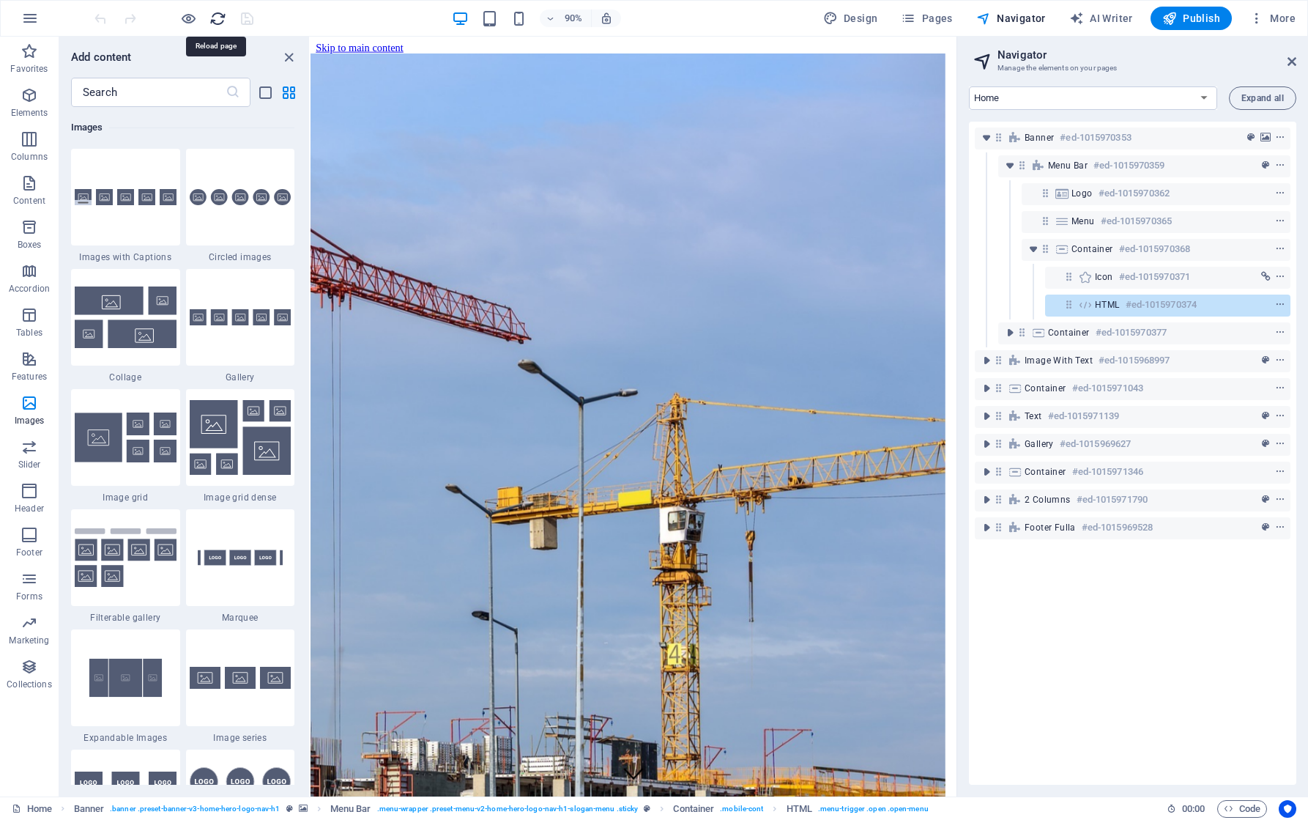
scroll to position [0, 0]
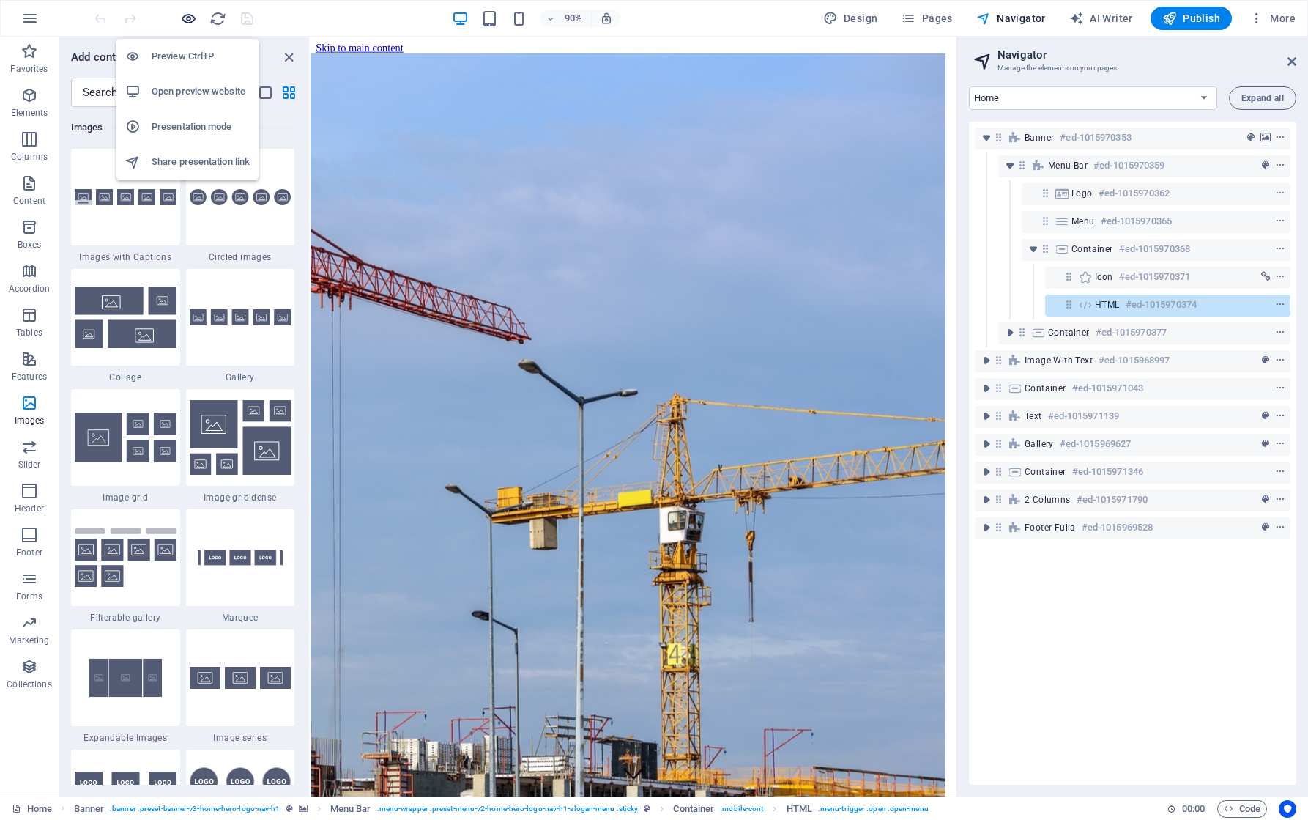
click at [191, 21] on icon "button" at bounding box center [188, 18] width 17 height 17
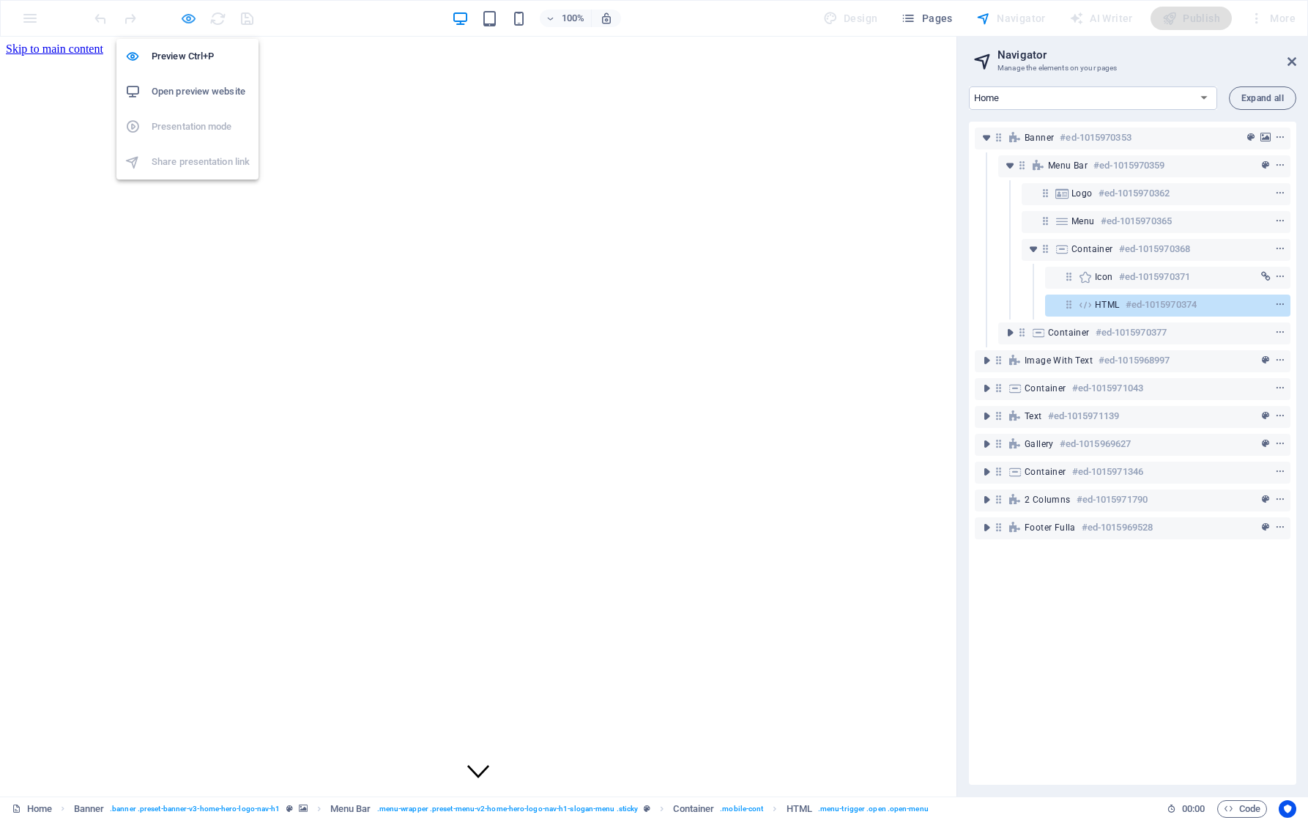
click at [187, 18] on icon "button" at bounding box center [188, 18] width 17 height 17
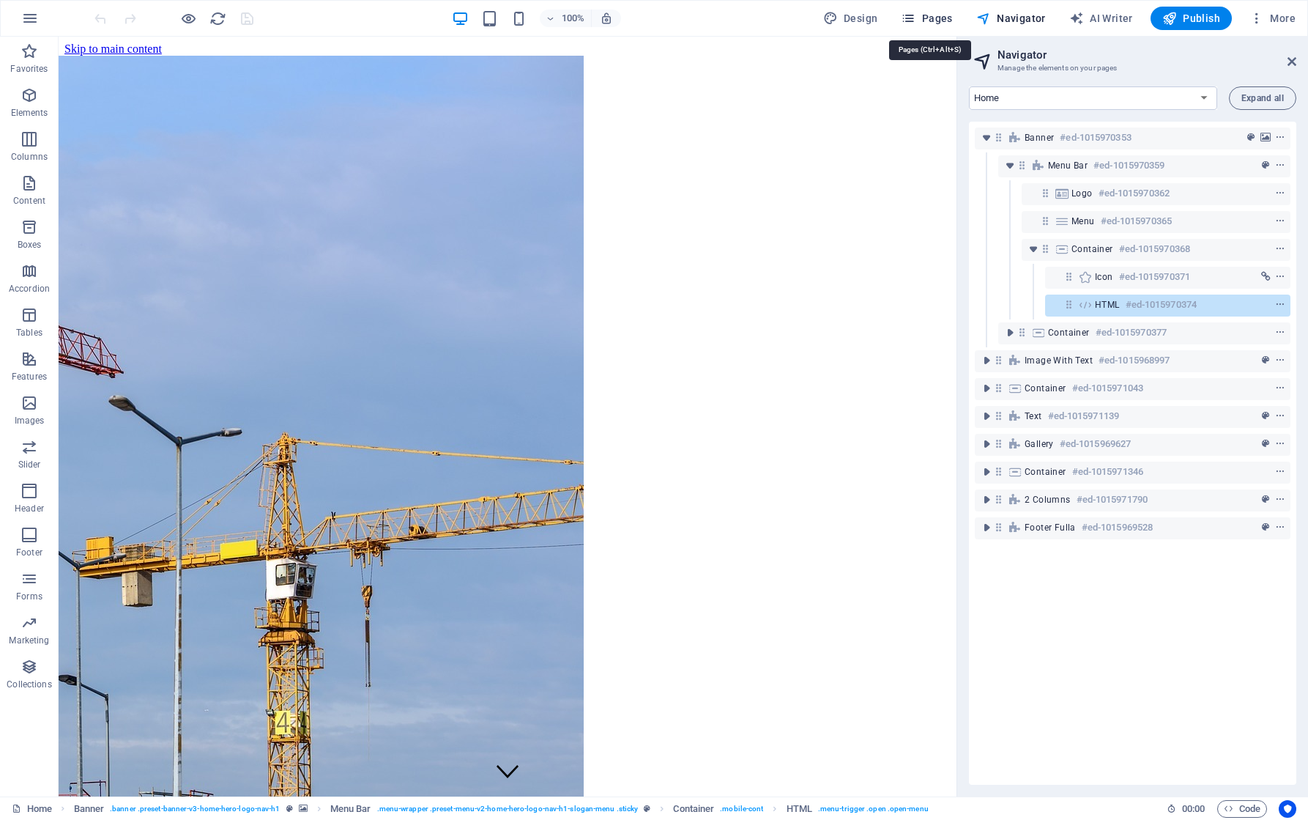
click at [932, 22] on span "Pages" at bounding box center [926, 18] width 51 height 15
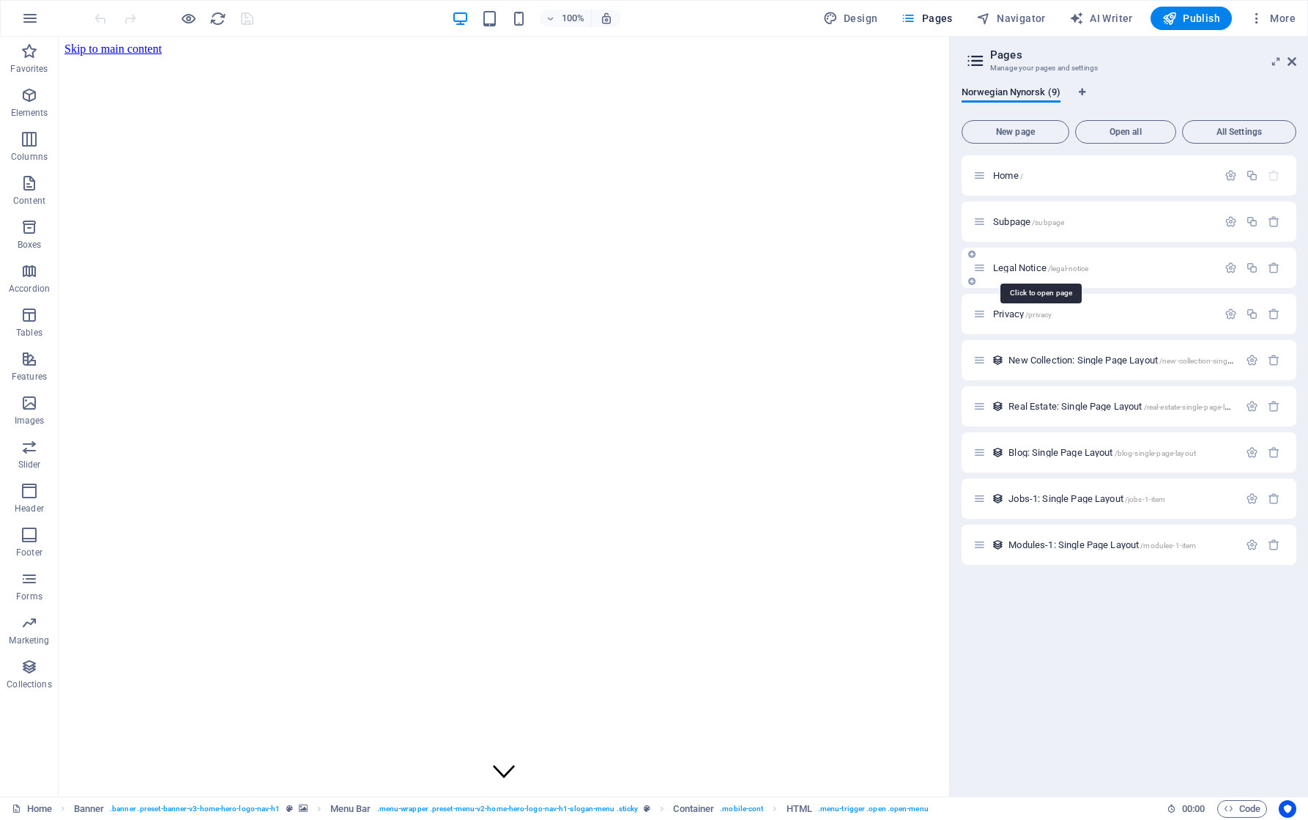
click at [1052, 268] on span "/legal-notice" at bounding box center [1068, 268] width 41 height 8
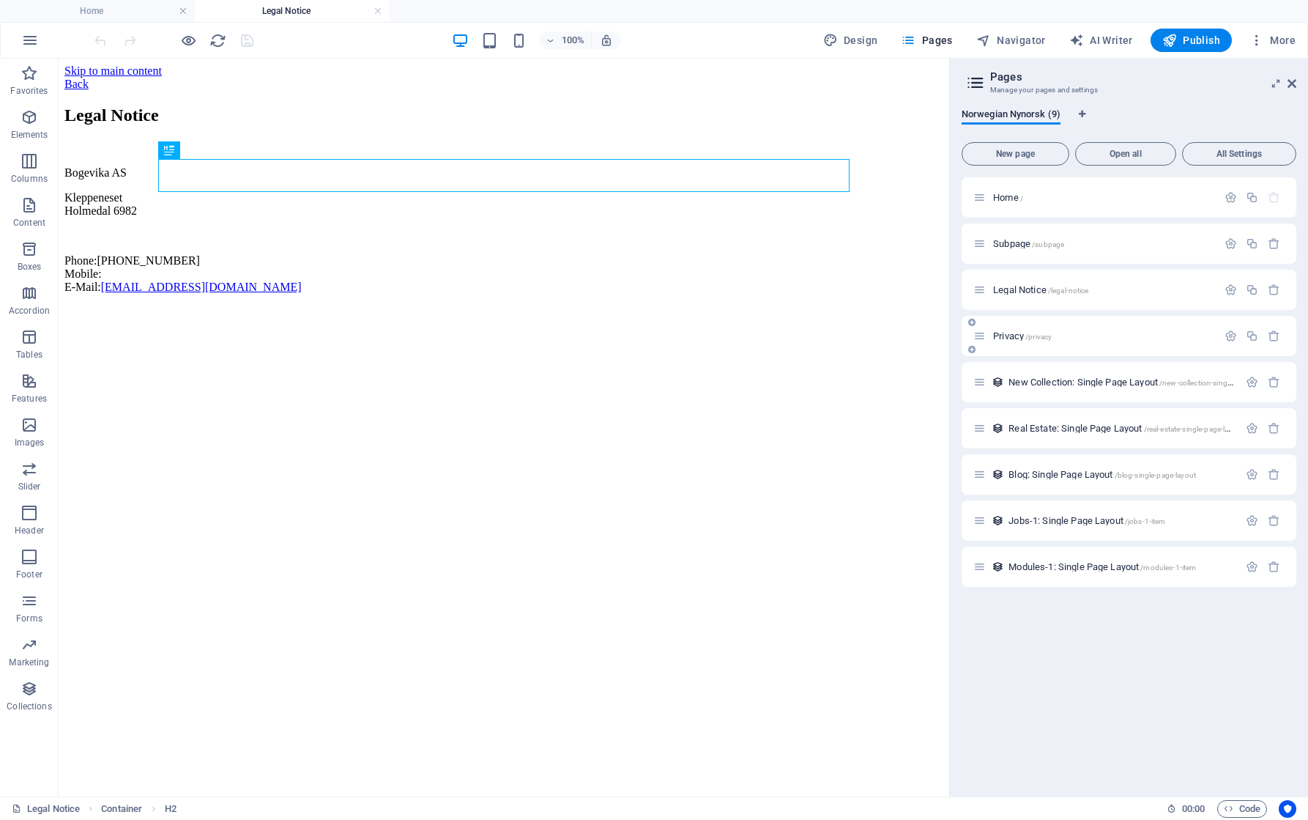
click at [1104, 333] on p "Privacy /privacy" at bounding box center [1103, 336] width 220 height 10
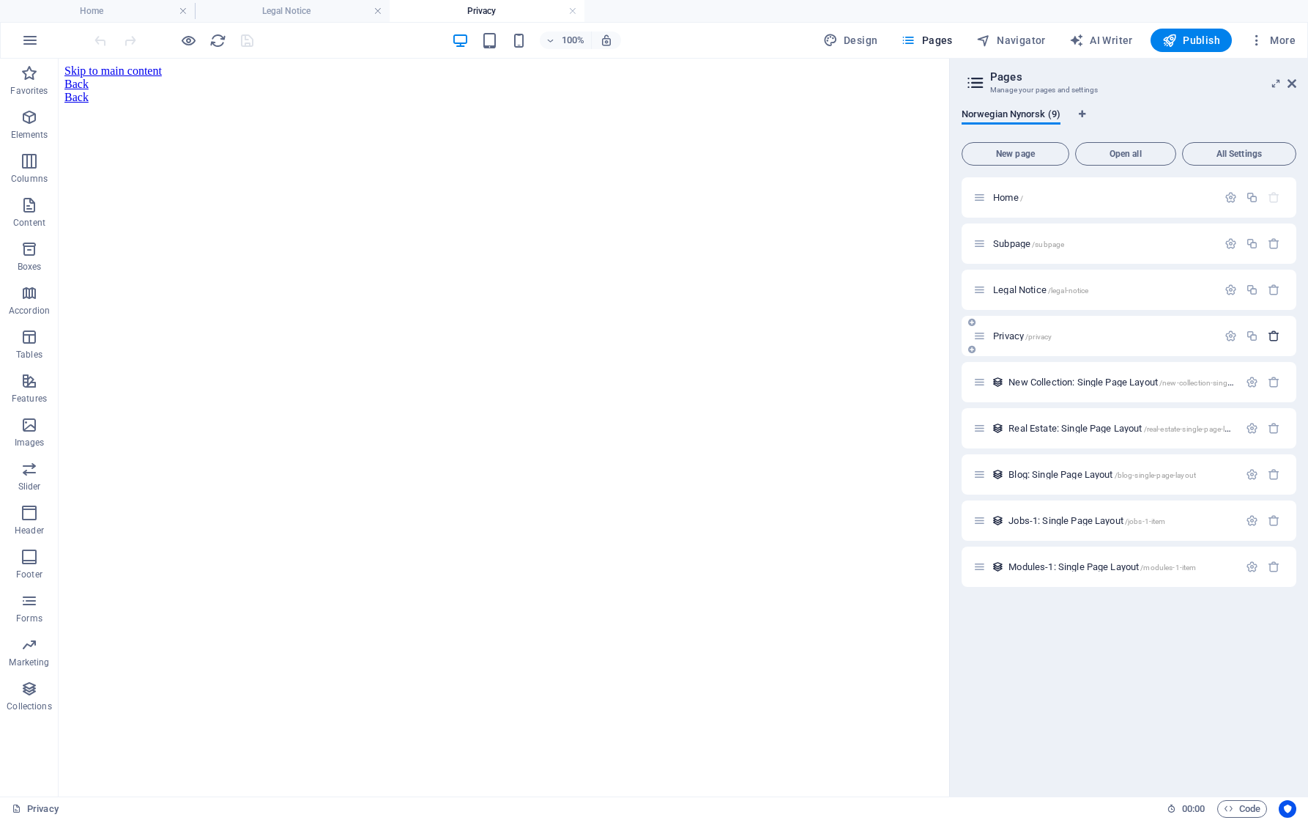
click at [1274, 335] on icon "button" at bounding box center [1274, 336] width 12 height 12
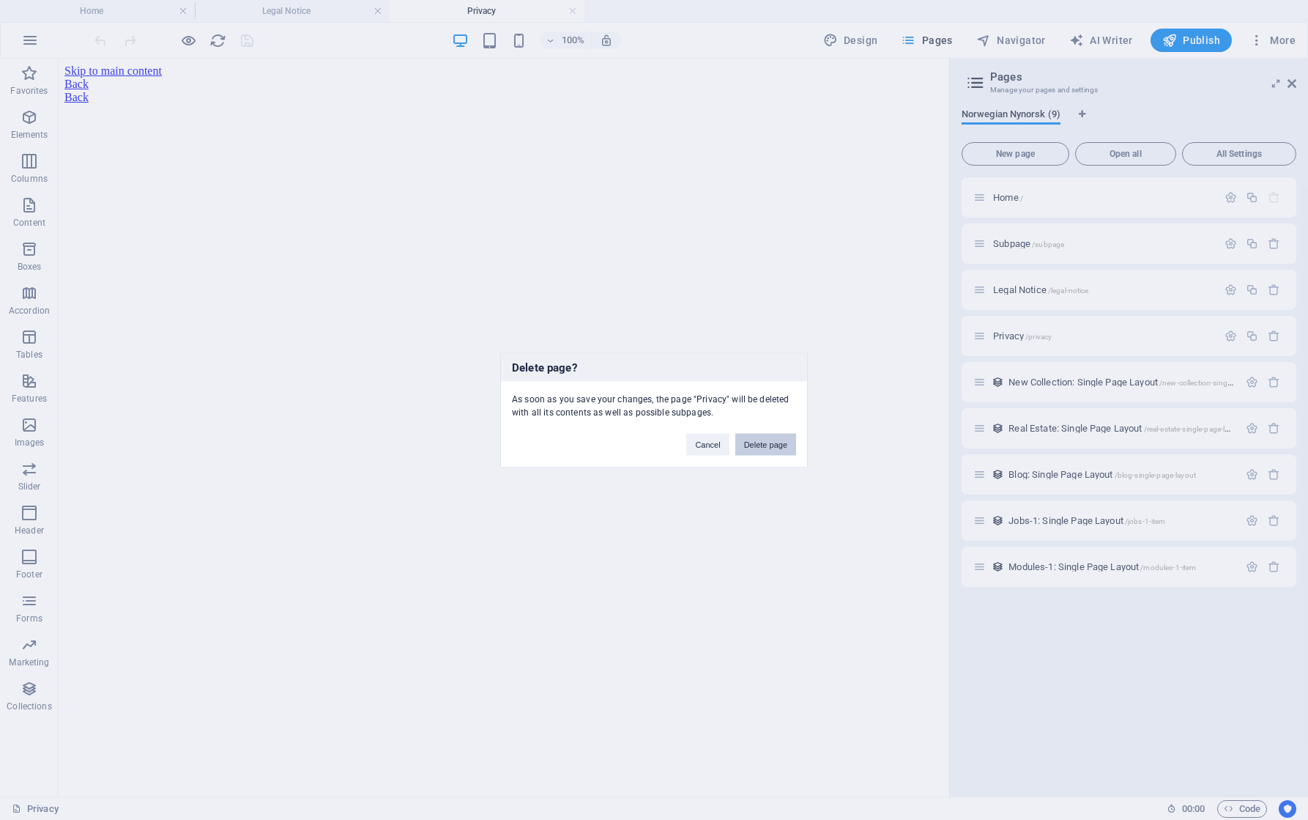
click at [770, 445] on button "Delete page" at bounding box center [765, 444] width 61 height 22
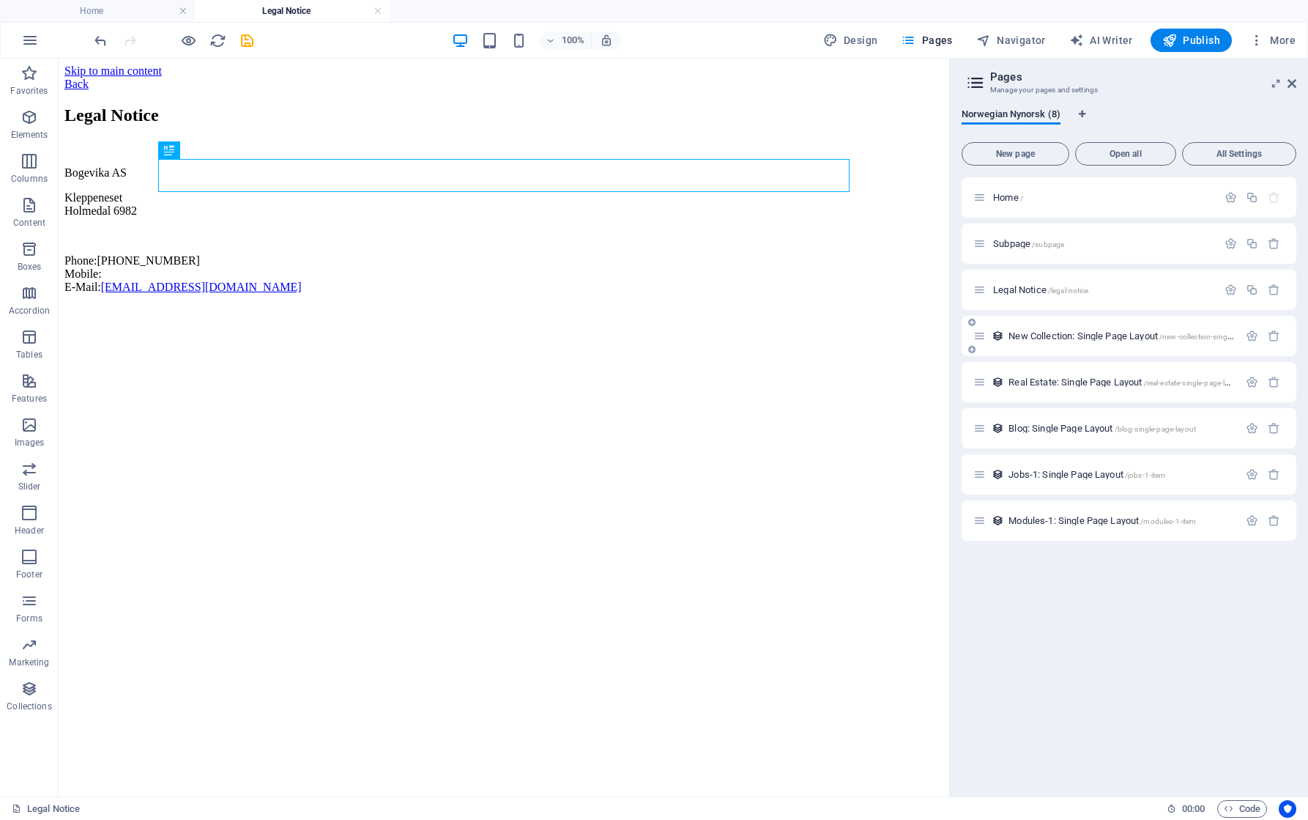
click at [1069, 338] on span "New Collection: Single Page Layout /new-collection-single-page-layout" at bounding box center [1140, 335] width 265 height 11
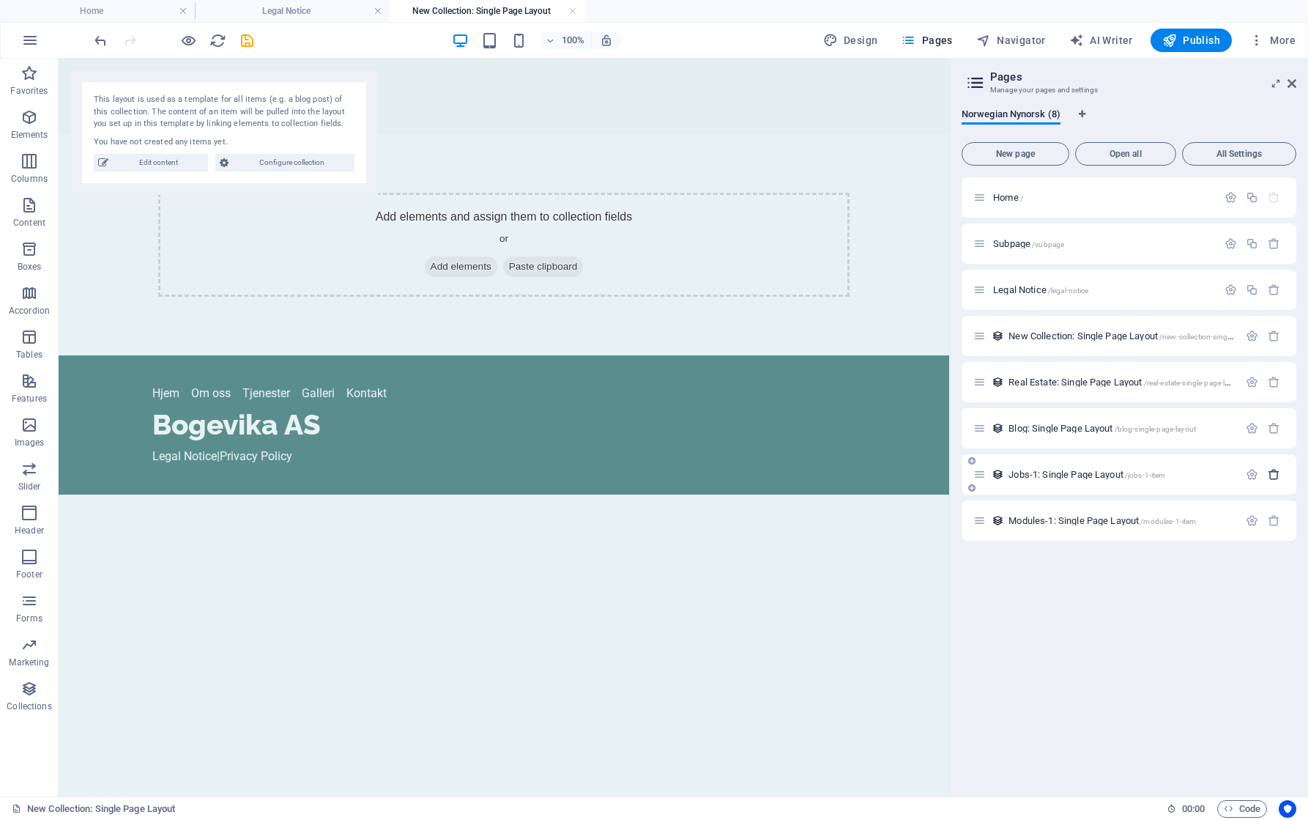
click at [1274, 474] on icon "button" at bounding box center [1274, 474] width 12 height 12
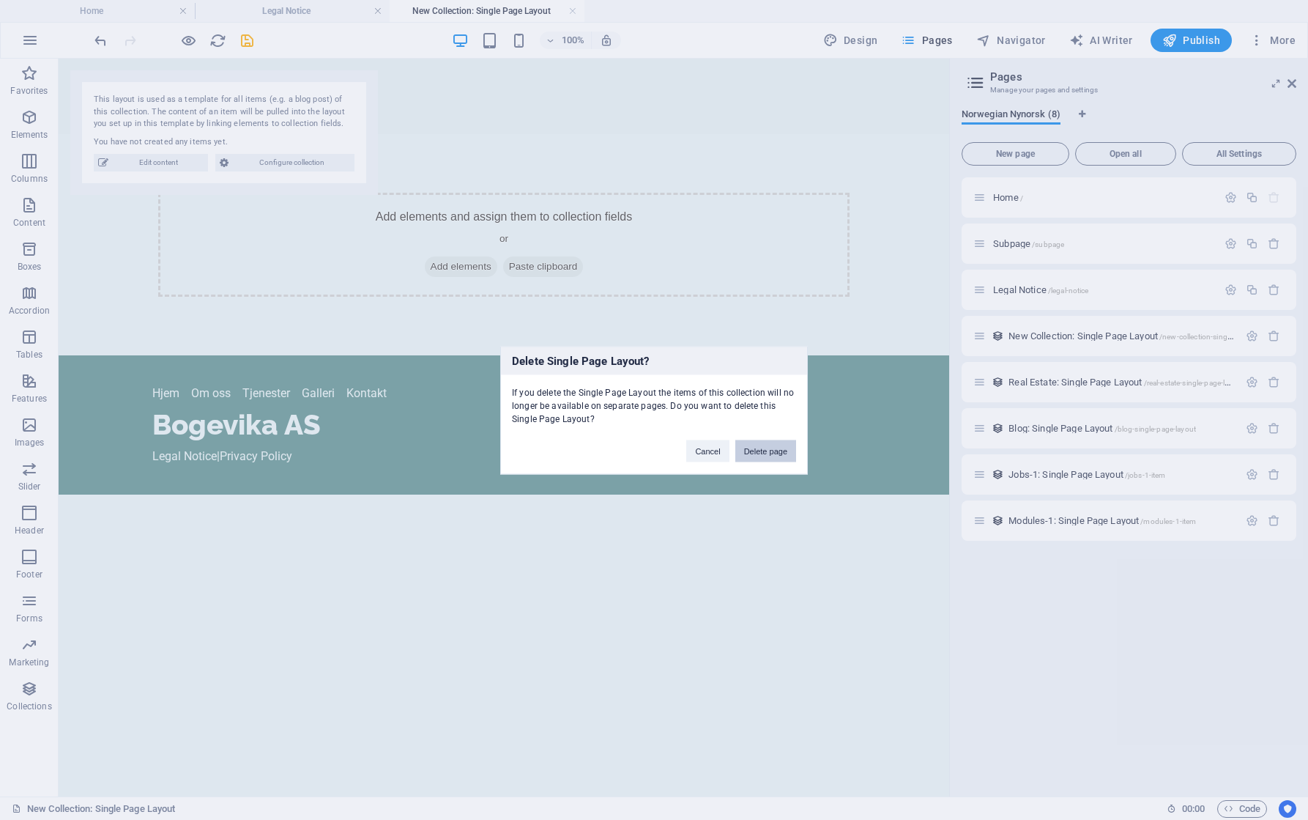
click at [776, 447] on button "Delete page" at bounding box center [765, 450] width 61 height 22
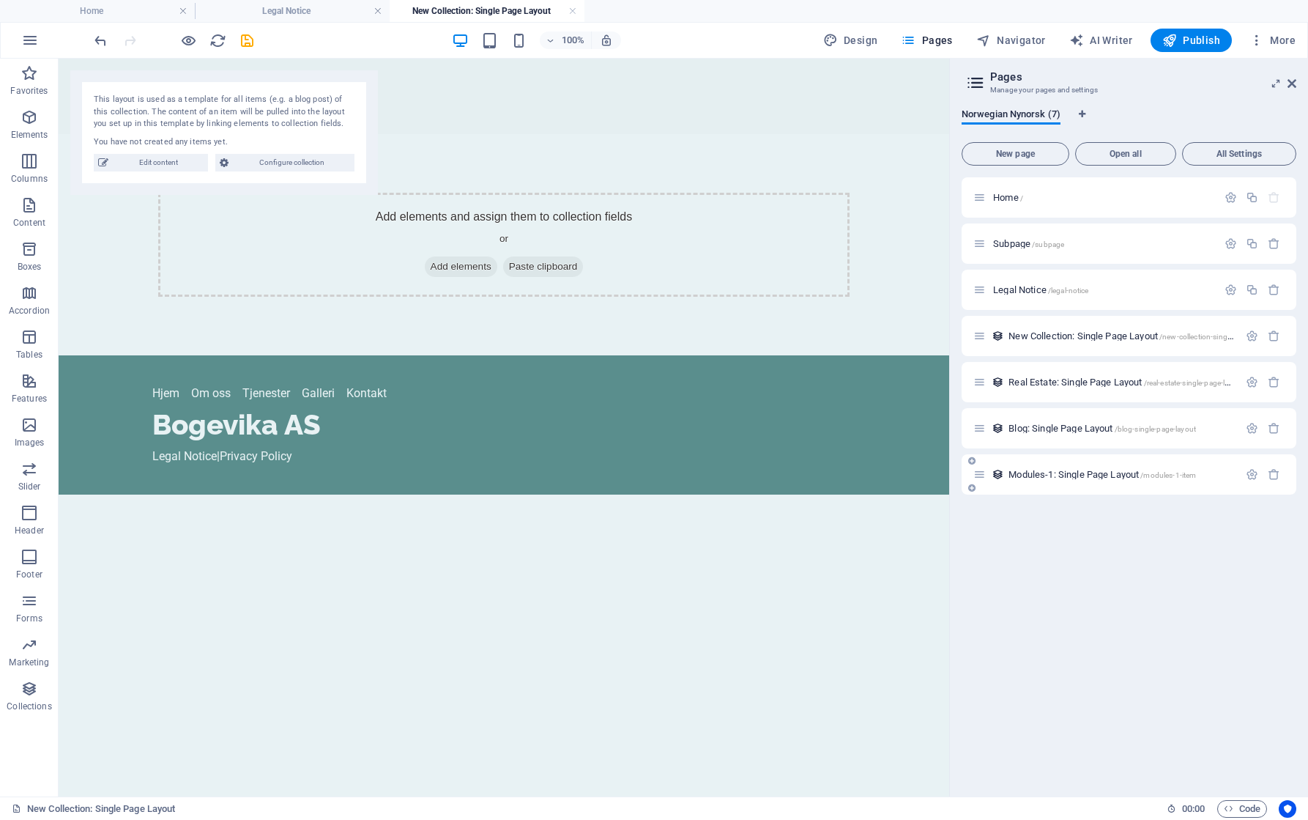
click at [1094, 474] on span "Modules-1: Single Page Layout /modules-1-item" at bounding box center [1101, 474] width 187 height 11
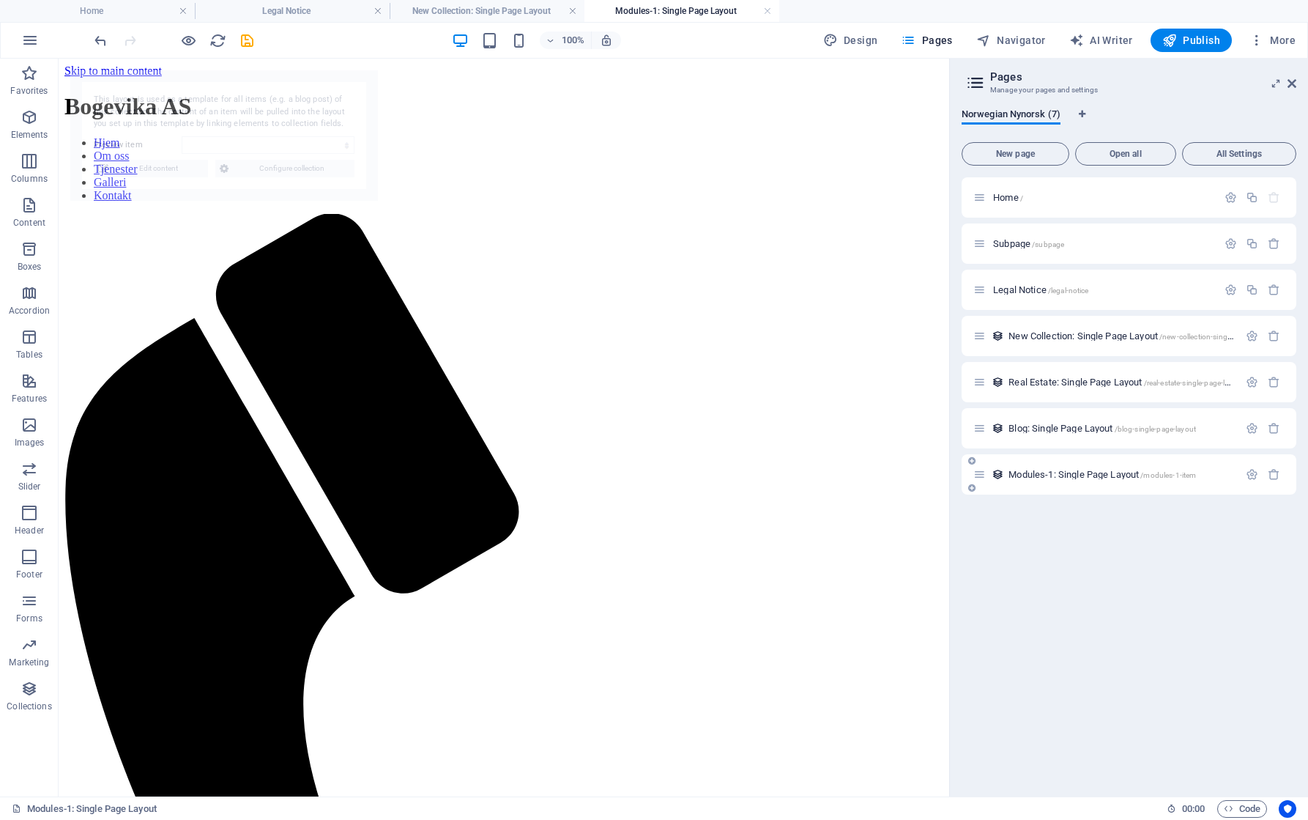
select select "68e2a5f2af33a84773057685"
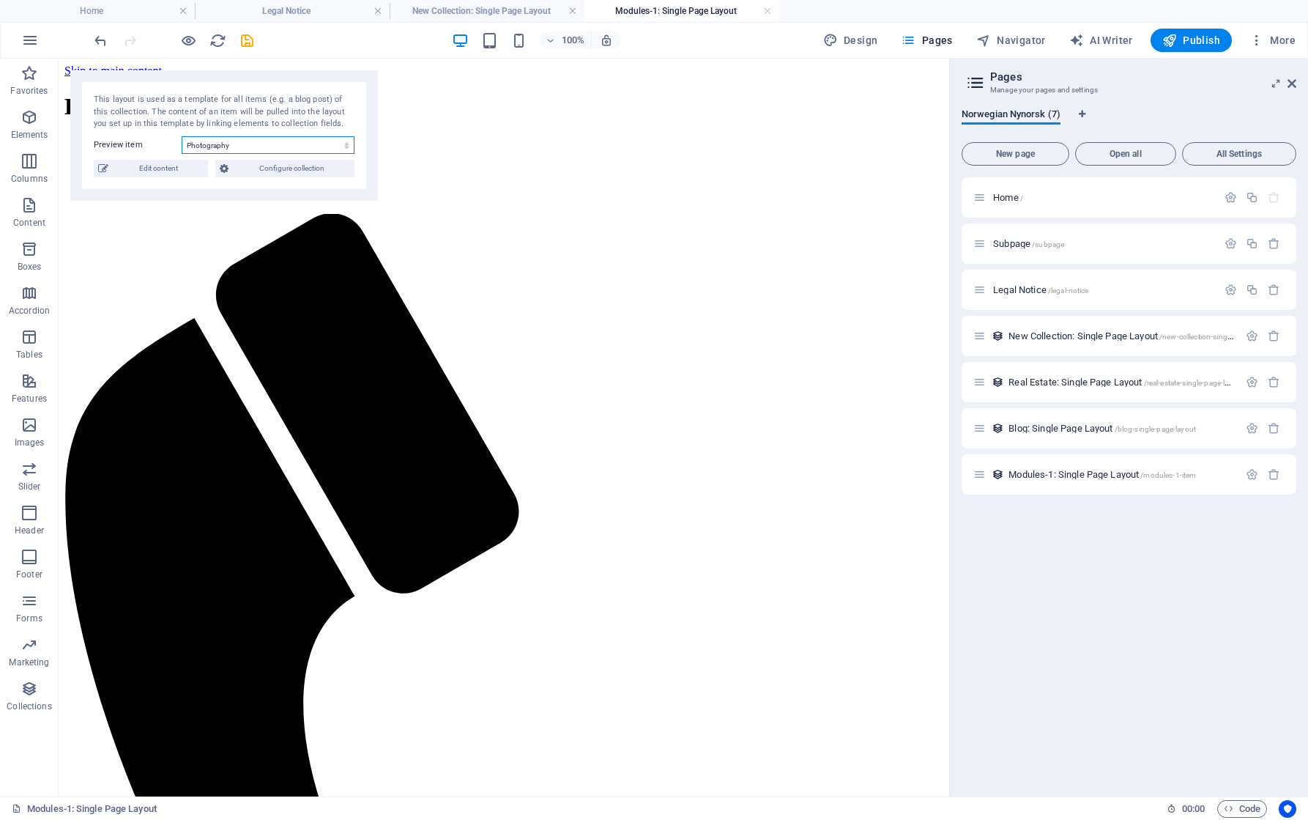
click at [251, 146] on select "Photography Data Science Finances Public Speaking Coding Digital Marketing" at bounding box center [268, 145] width 173 height 18
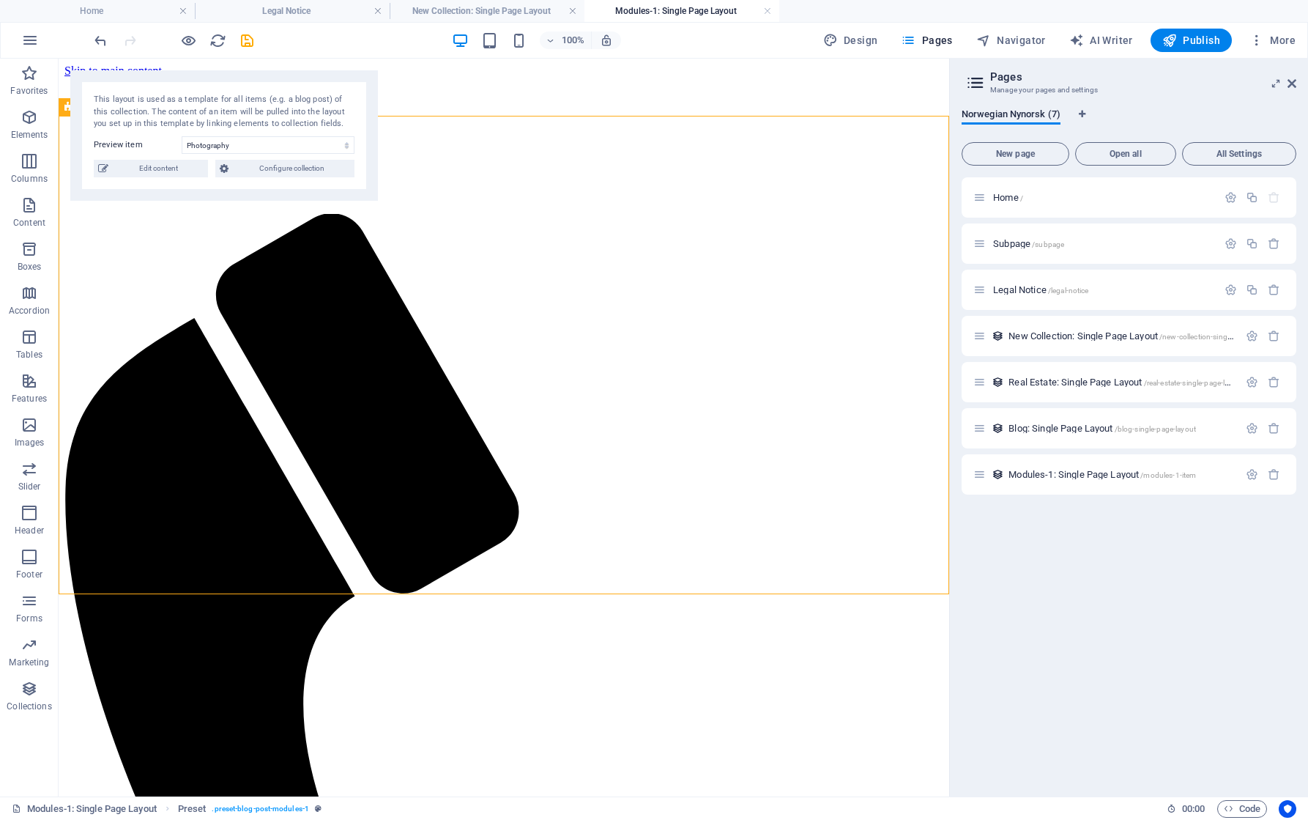
click at [1133, 550] on div "Home / Subpage /subpage Legal Notice /legal-notice New Collection: Single Page …" at bounding box center [1129, 480] width 335 height 607
click at [1008, 240] on span "Subpage /subpage" at bounding box center [1028, 243] width 71 height 11
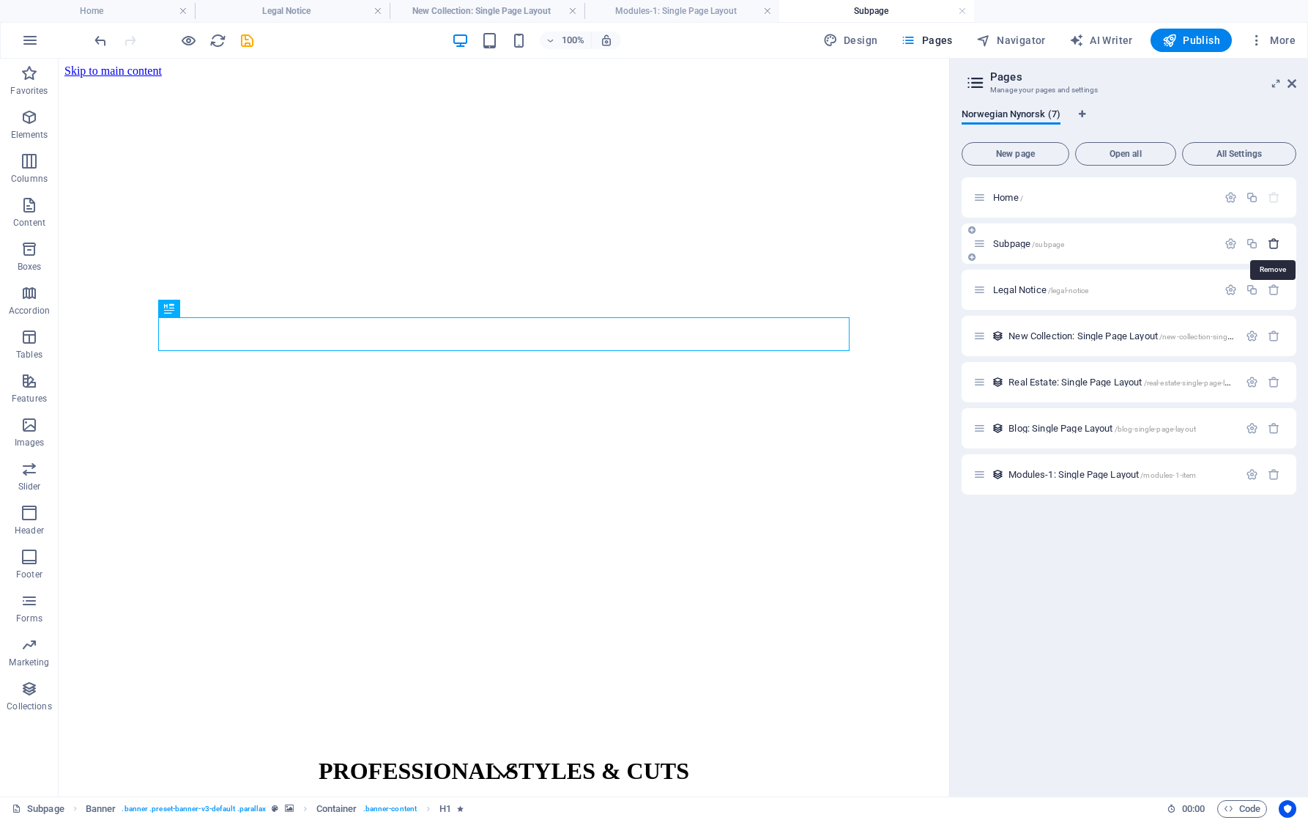
click at [1274, 245] on icon "button" at bounding box center [1274, 243] width 12 height 12
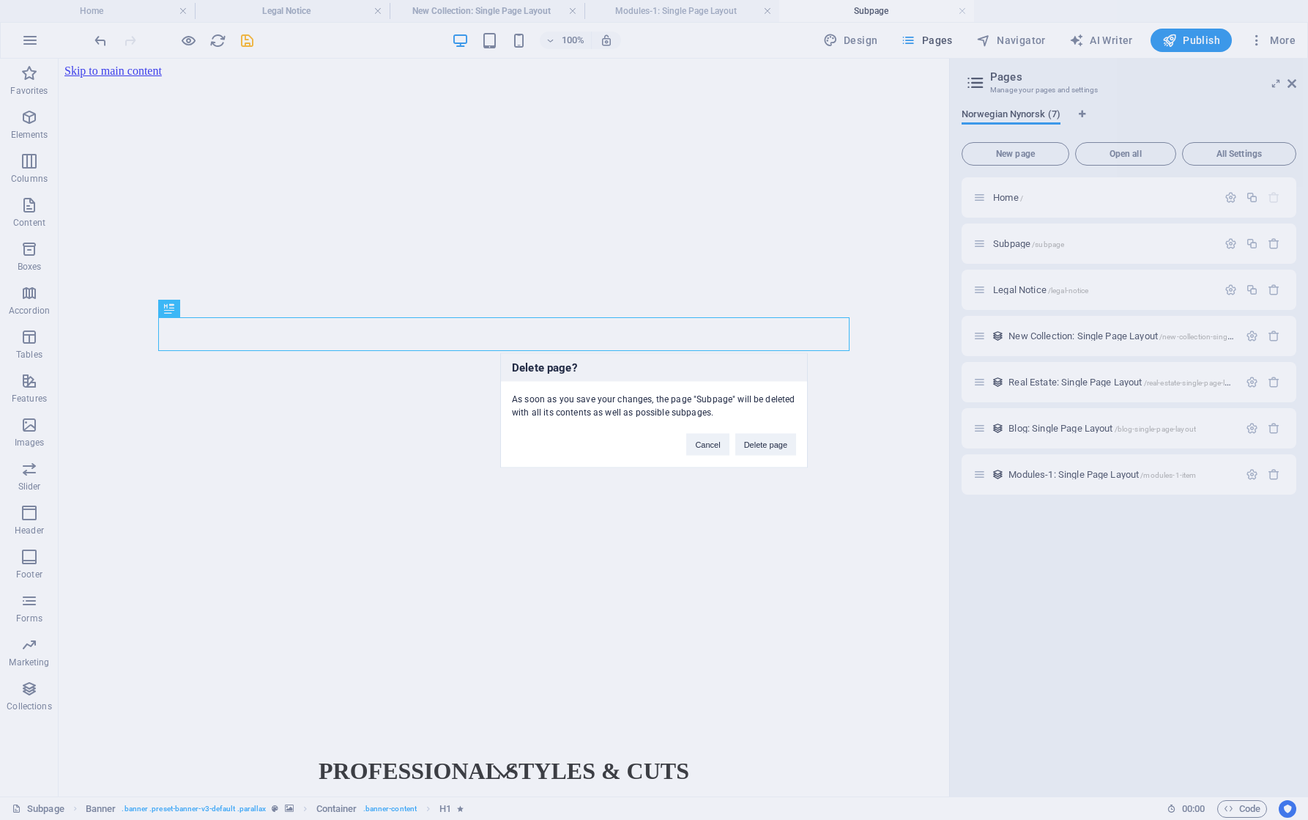
click at [804, 439] on div "Cancel Delete page" at bounding box center [741, 436] width 132 height 37
click at [785, 445] on button "Delete page" at bounding box center [765, 444] width 61 height 22
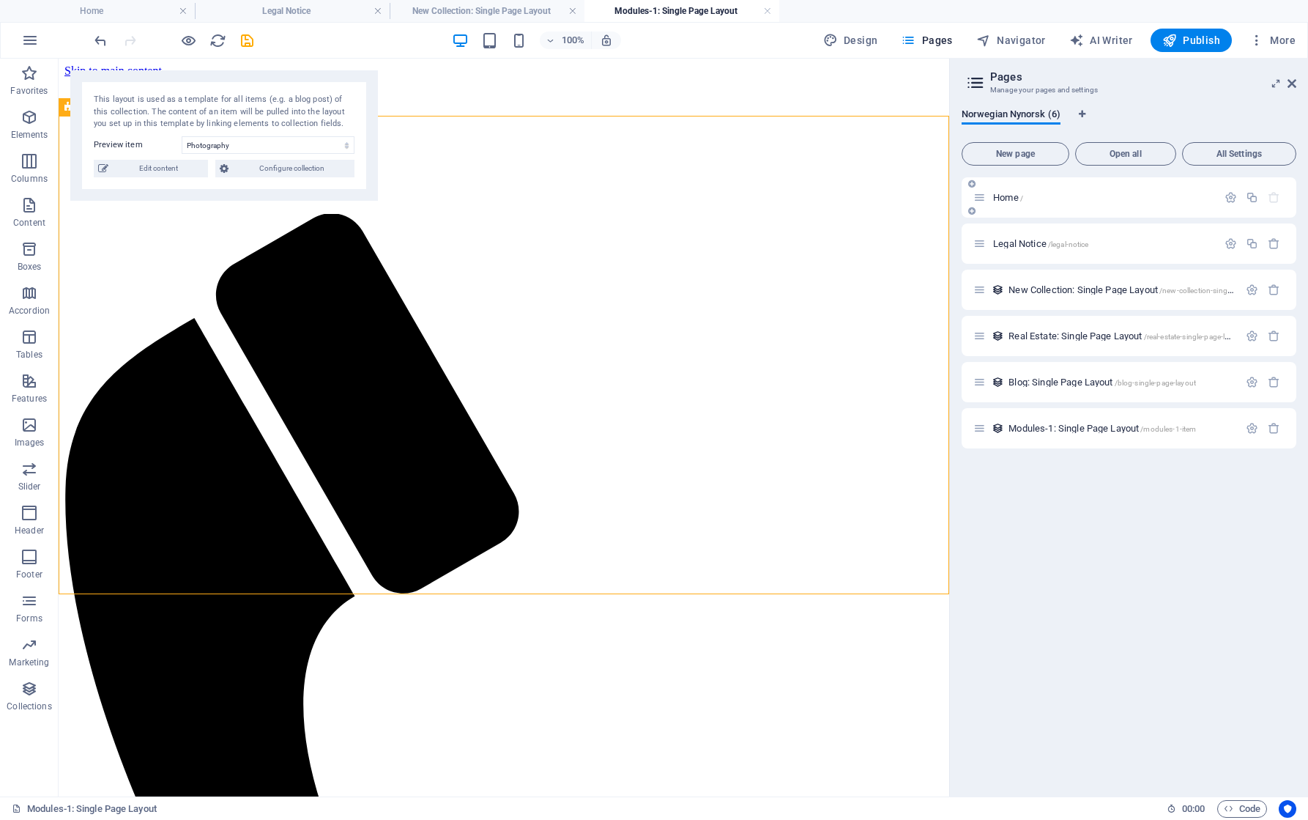
click at [1140, 201] on p "Home /" at bounding box center [1103, 198] width 220 height 10
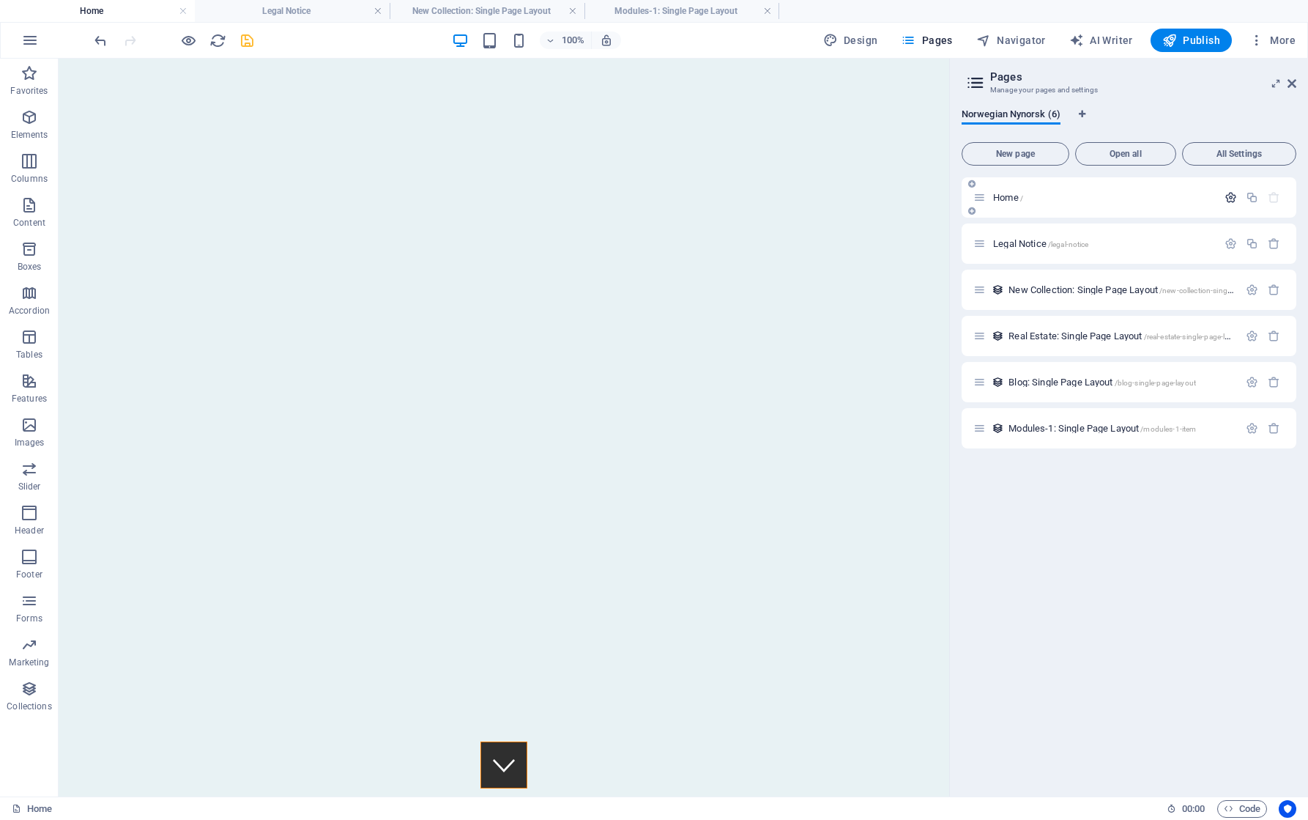
click at [1232, 200] on icon "button" at bounding box center [1231, 197] width 12 height 12
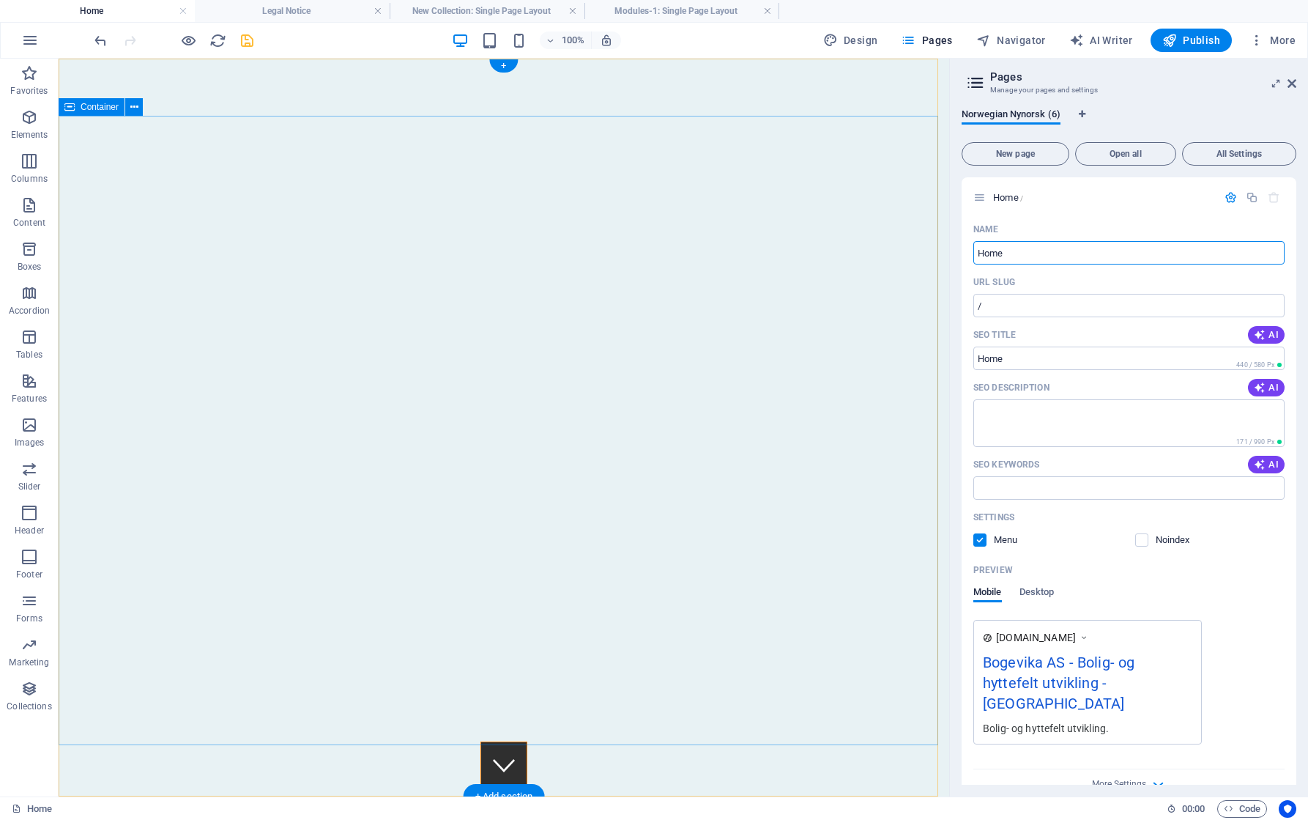
drag, startPoint x: 1092, startPoint y: 316, endPoint x: 933, endPoint y: 261, distance: 167.9
click at [1033, 251] on input "Home" at bounding box center [1128, 252] width 311 height 23
type input "H"
type input "Heim"
type input "/heim"
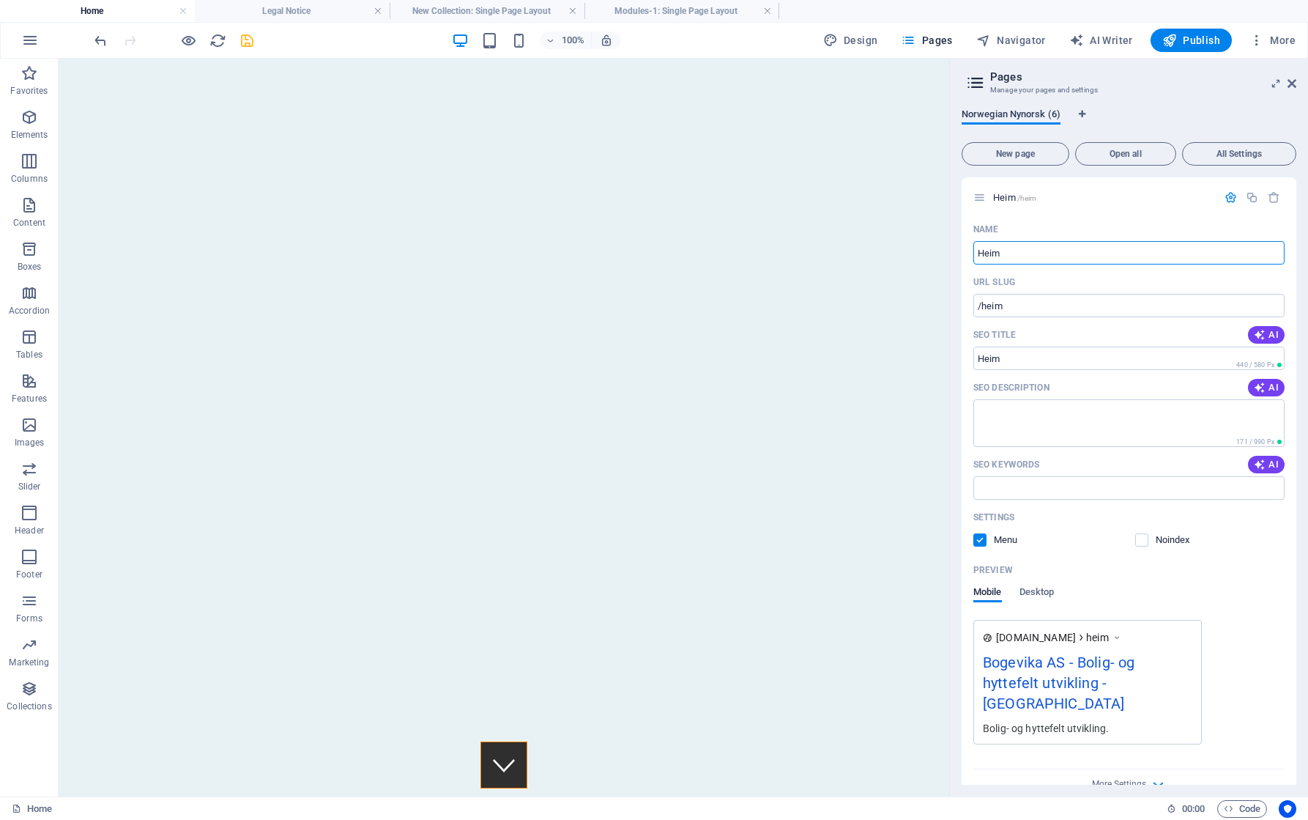
type input "Heim"
click at [1038, 117] on span "Norwegian Nynorsk (6)" at bounding box center [1011, 115] width 99 height 21
click at [243, 39] on icon "save" at bounding box center [247, 40] width 17 height 17
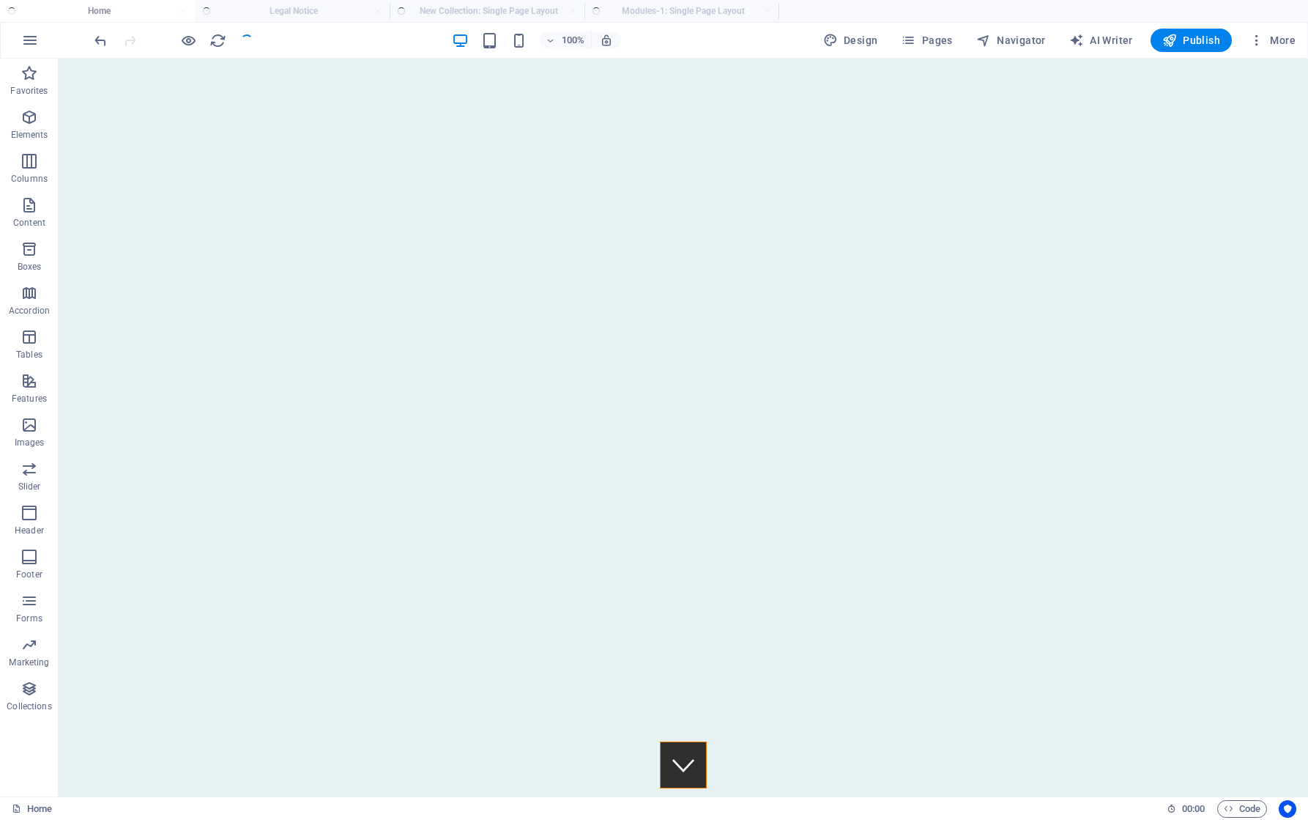
checkbox input "false"
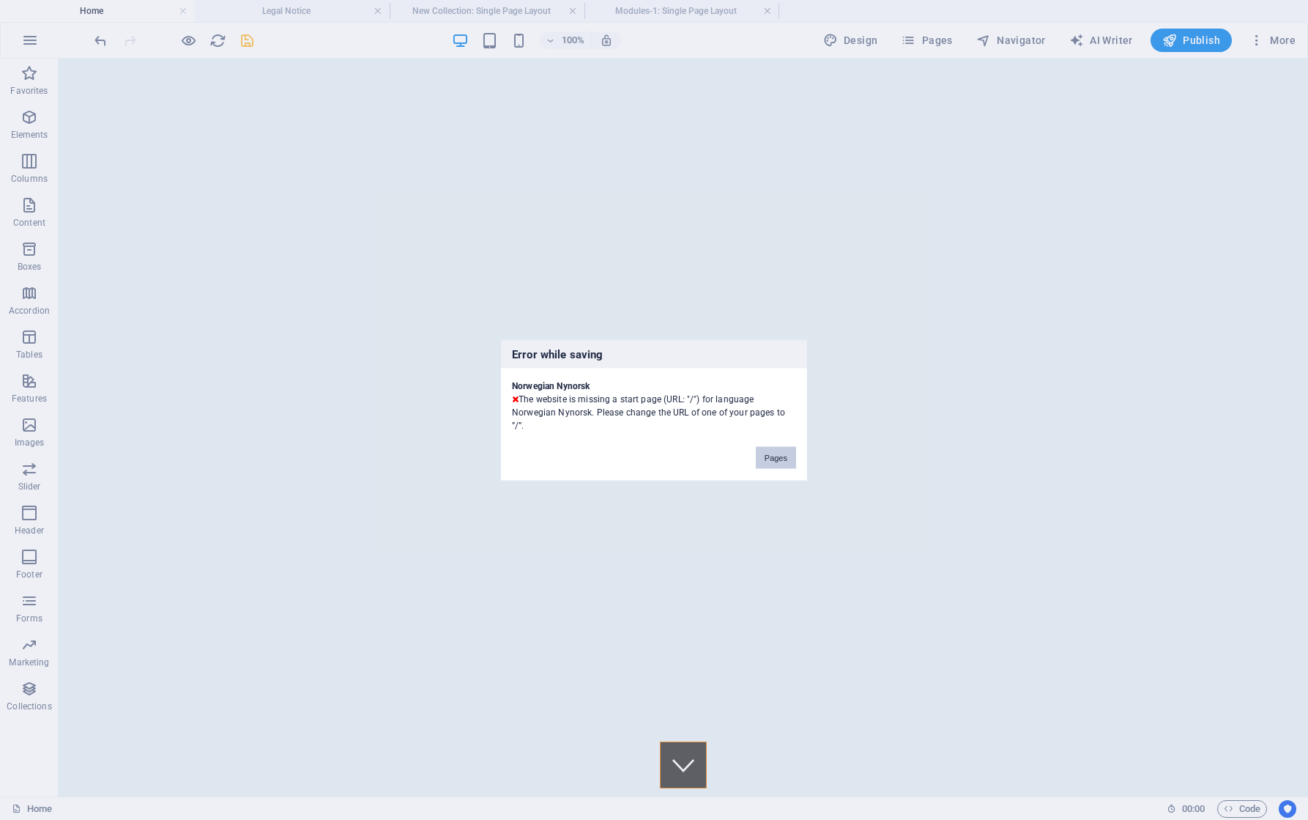
click at [776, 459] on button "Pages" at bounding box center [776, 457] width 40 height 22
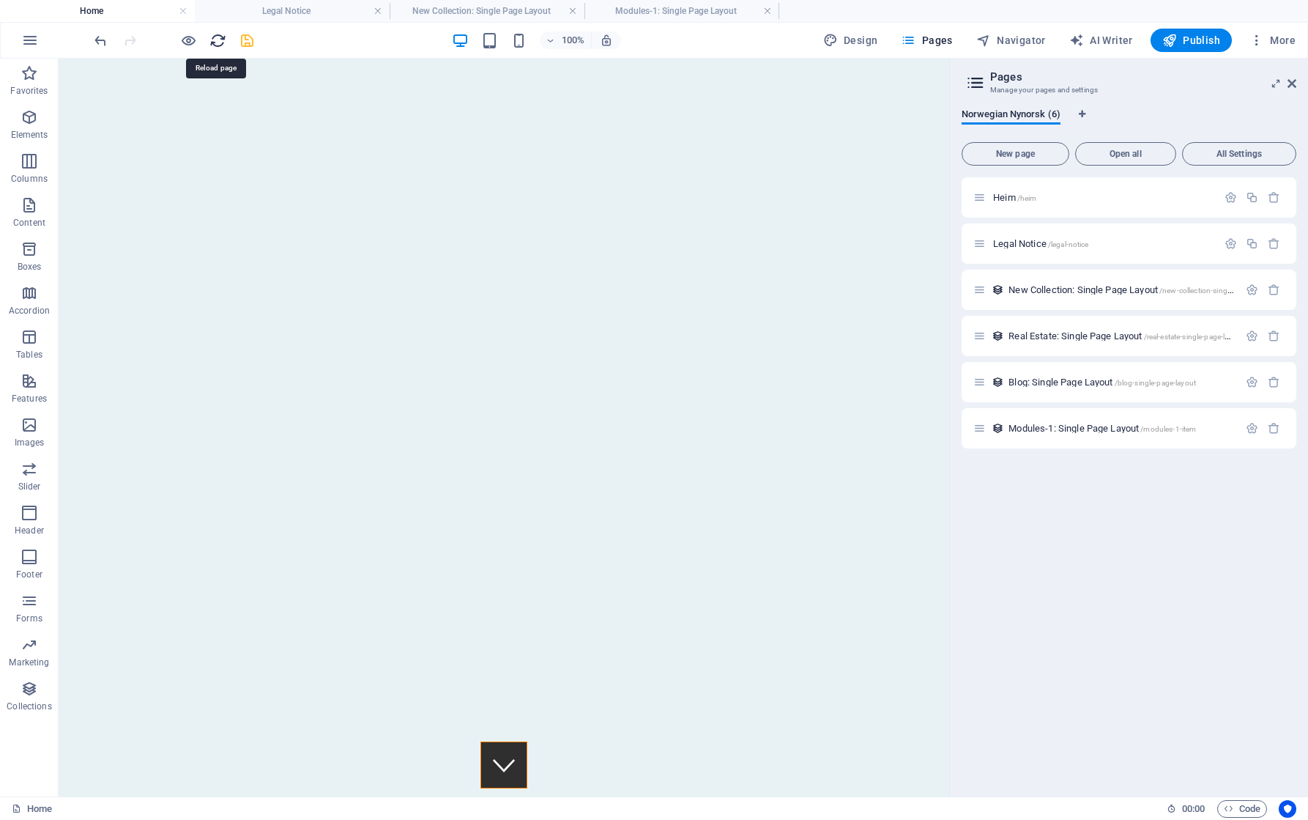
click at [215, 40] on icon "reload" at bounding box center [217, 40] width 17 height 17
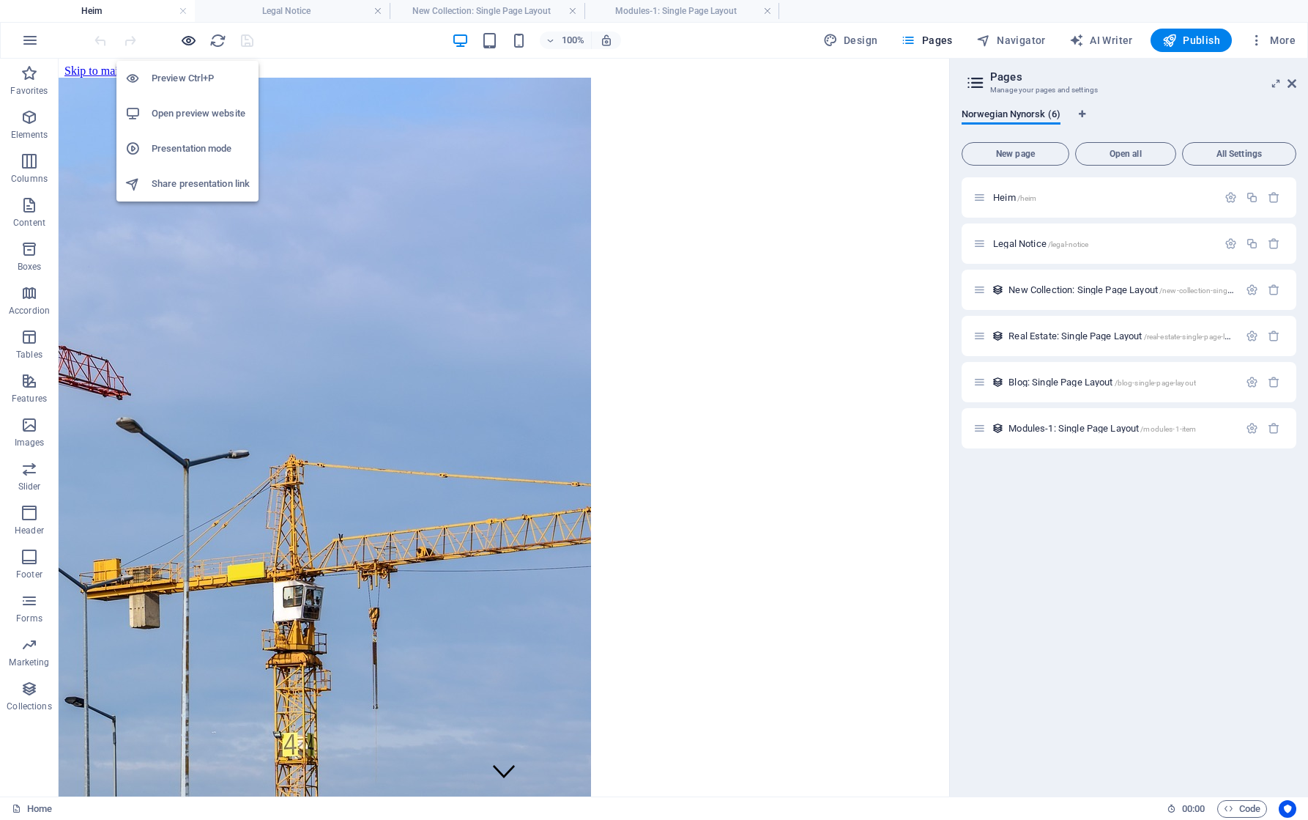
click at [185, 36] on icon "button" at bounding box center [188, 40] width 17 height 17
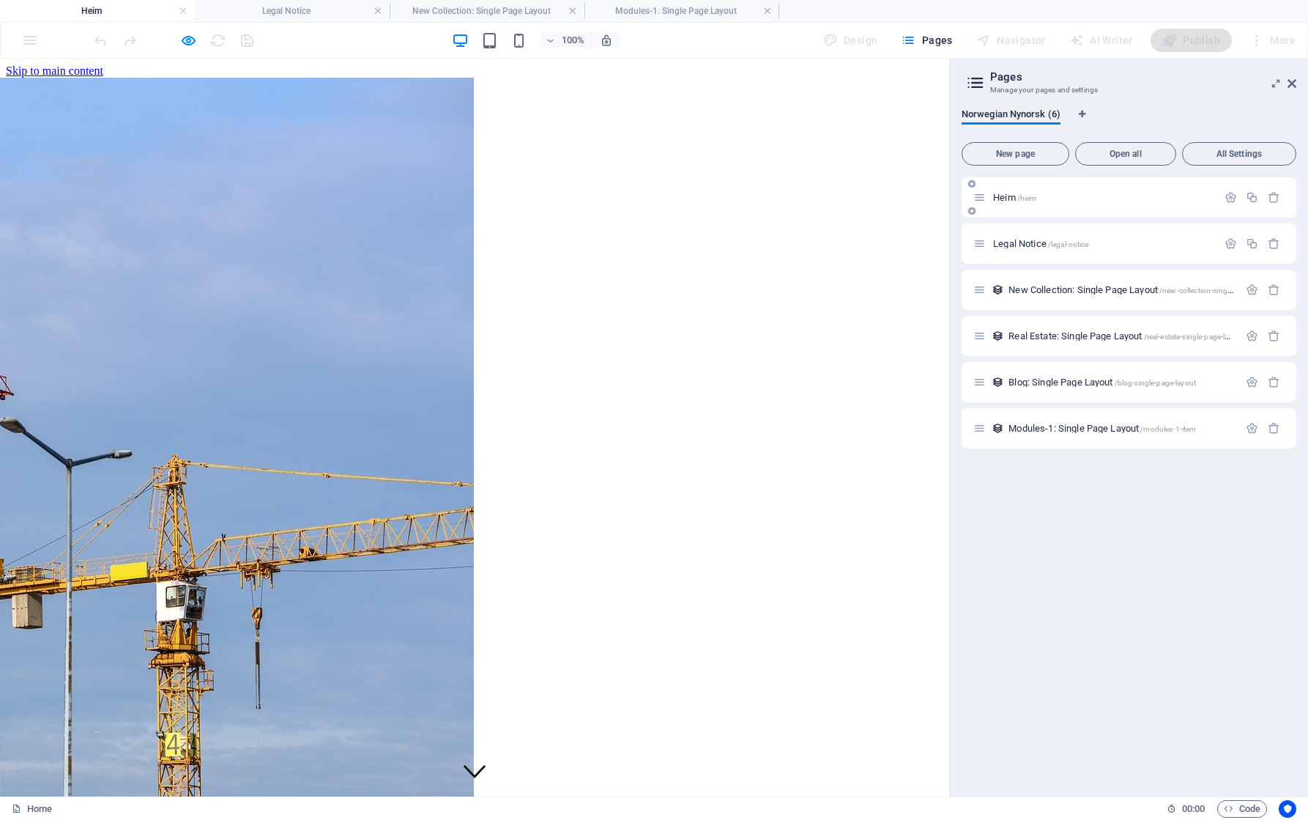
click at [1132, 196] on p "Heim /heim" at bounding box center [1103, 198] width 220 height 10
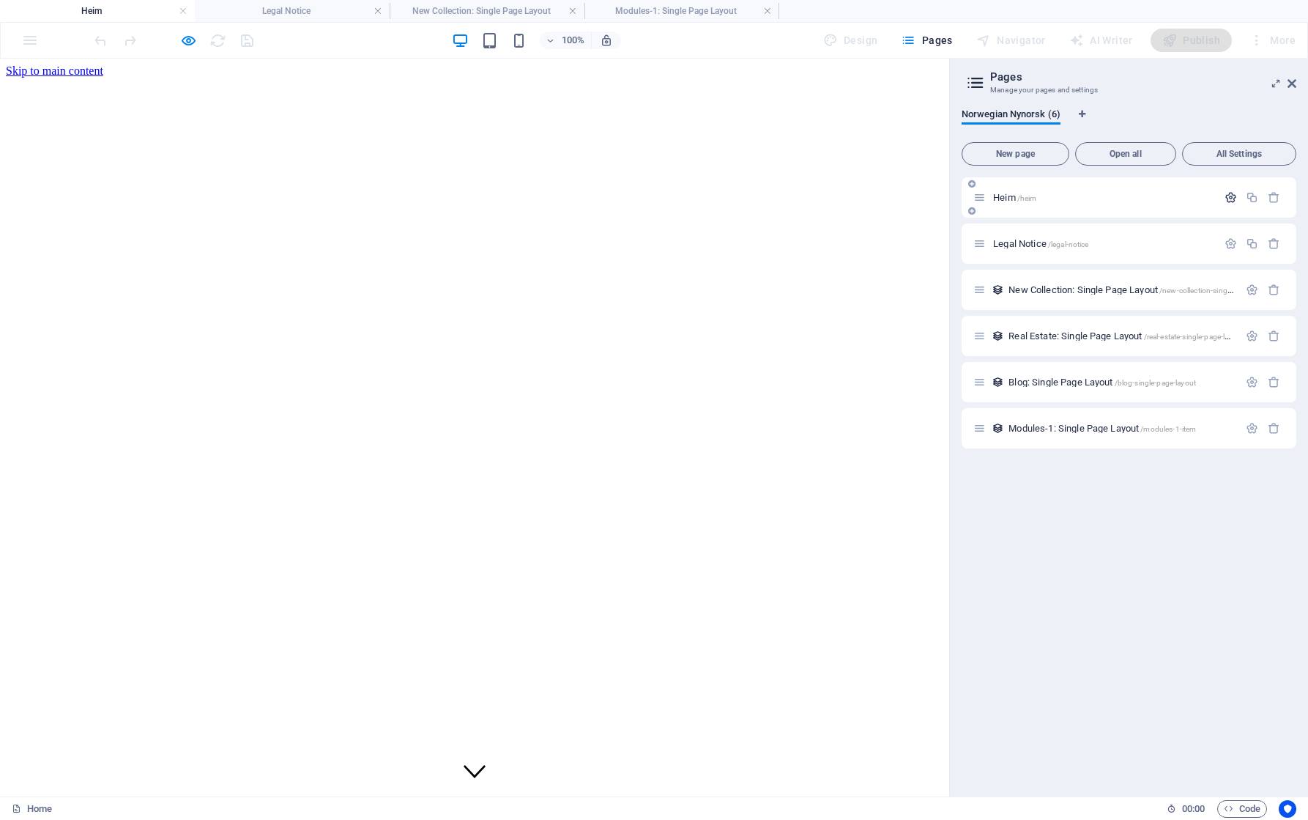
click at [1234, 198] on icon "button" at bounding box center [1231, 197] width 12 height 12
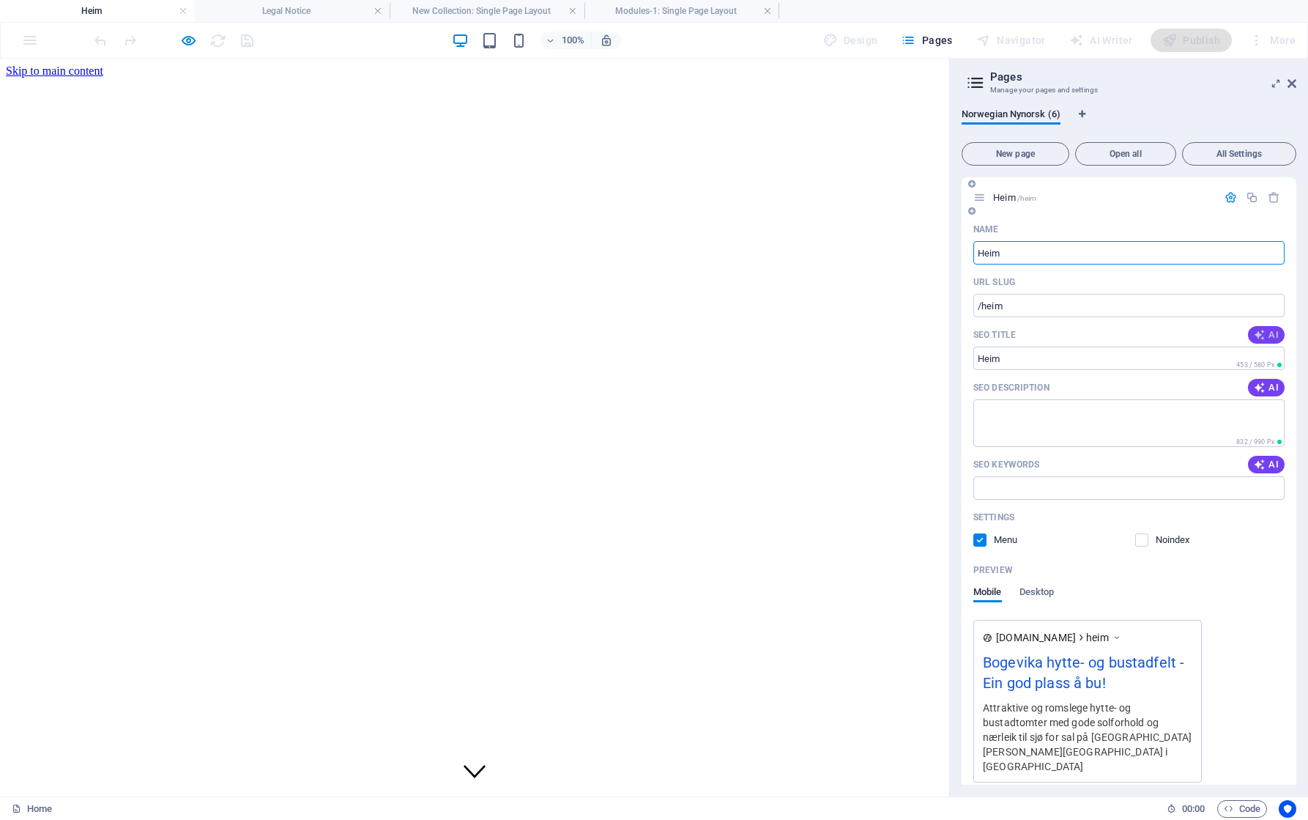
click at [1264, 335] on span "AI" at bounding box center [1266, 335] width 25 height 12
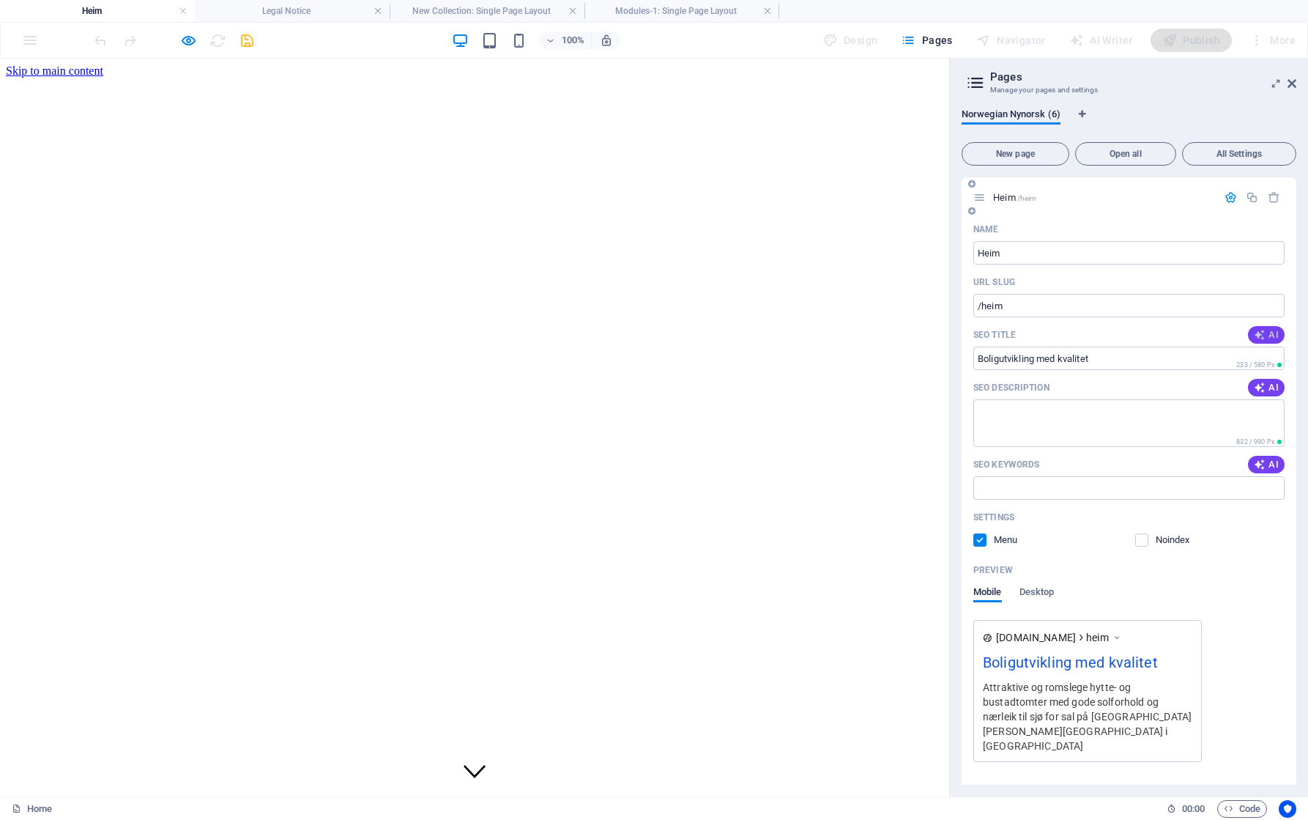
click at [1254, 335] on icon "button" at bounding box center [1260, 335] width 12 height 12
type input "Boligutvikling i Bogevika AS"
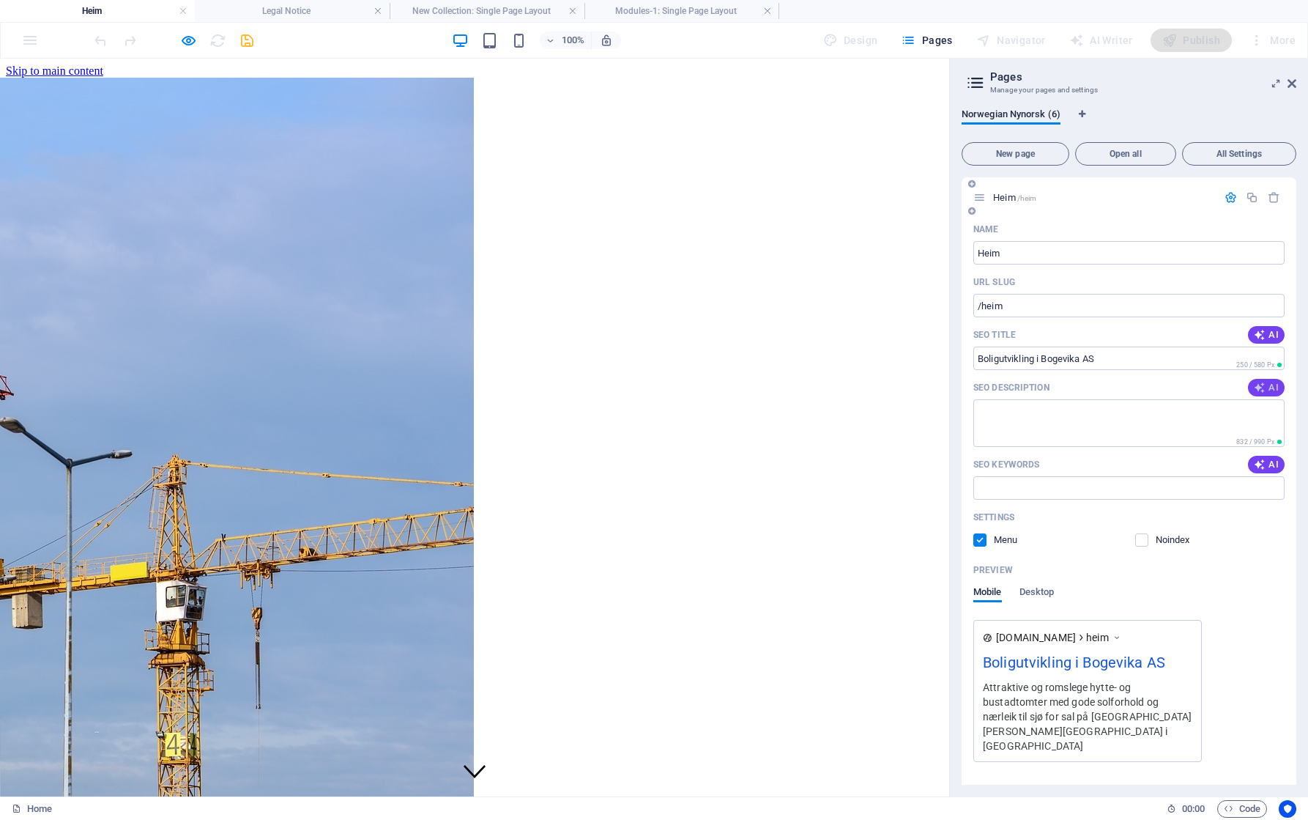
click at [1265, 386] on span "AI" at bounding box center [1266, 388] width 25 height 12
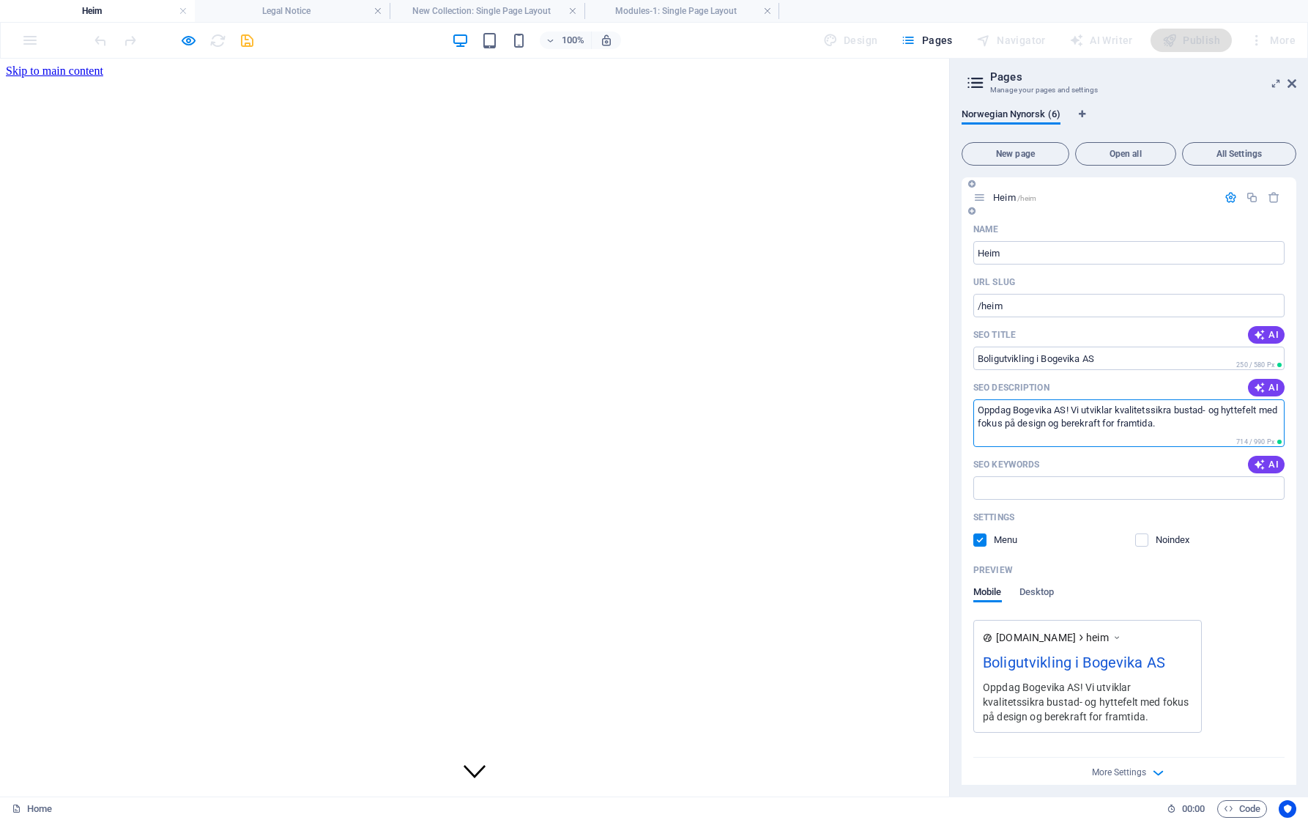
drag, startPoint x: 1118, startPoint y: 409, endPoint x: 1173, endPoint y: 412, distance: 55.0
click at [1173, 412] on textarea "Oppdag Bogevika AS! Vi utviklar kvalitetssikra bustad- og hyttefelt med fokus p…" at bounding box center [1128, 423] width 311 height 48
type textarea "Oppdag Bogevika AS! Vi utviklar bustad- og hyttefelt med fokus på design og ber…"
click at [1260, 463] on icon "button" at bounding box center [1260, 464] width 12 height 12
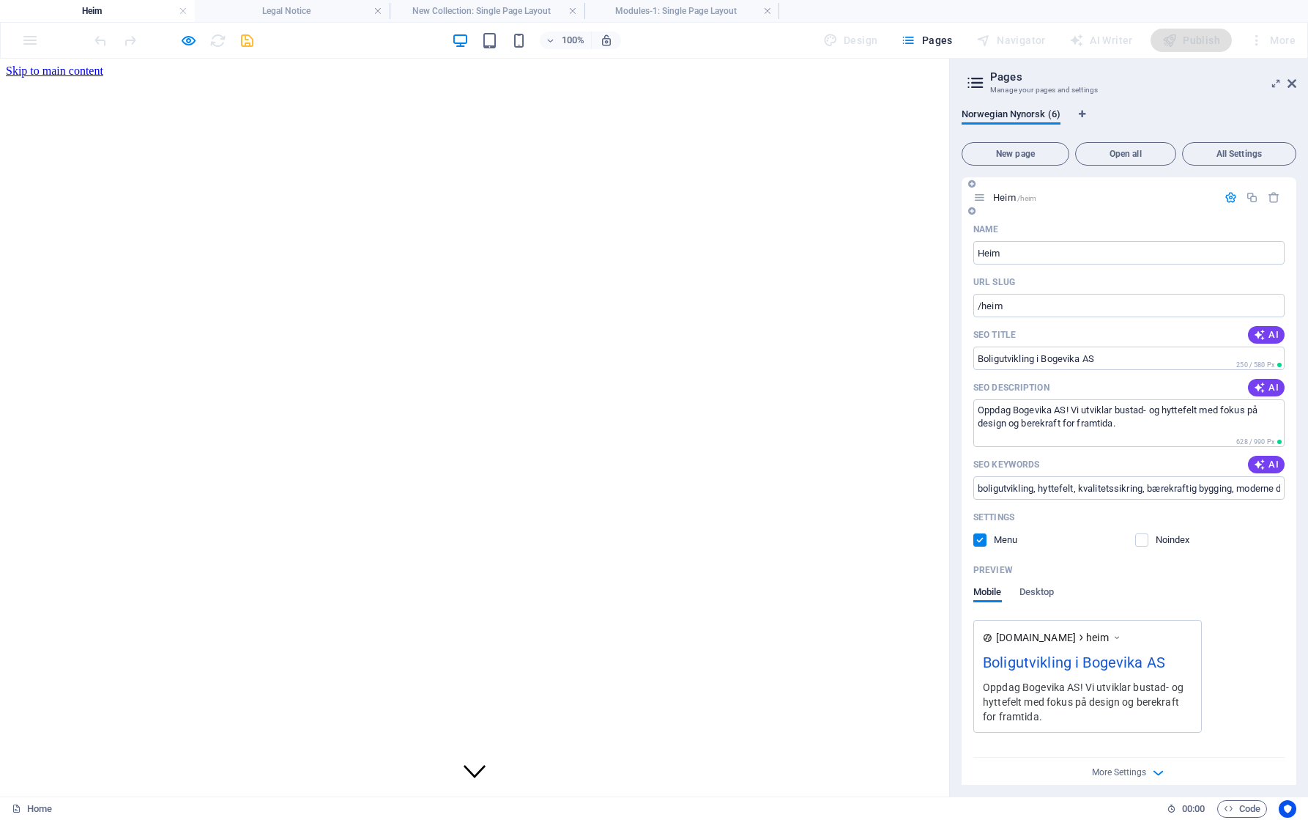
type input "boligutvikling, hyttefelt, kvalitetssikring, bærekraftig bygging, moderne desig…"
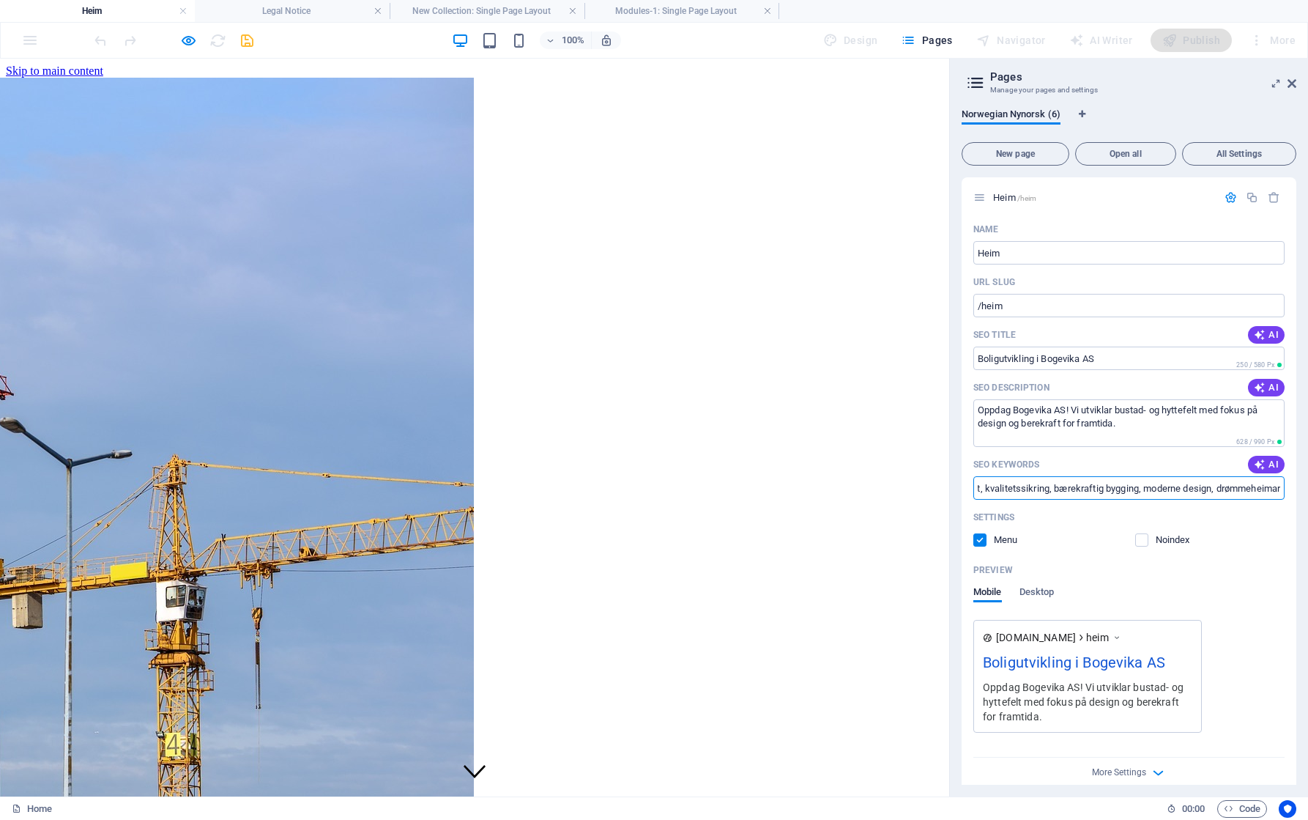
scroll to position [0, 103]
drag, startPoint x: 1250, startPoint y: 488, endPoint x: 1343, endPoint y: 487, distance: 93.0
click at [1307, 487] on html "Bogevika AS Heim Legal Notice New Collection: Single Page Layout Modules-1: Sin…" at bounding box center [654, 410] width 1308 height 820
click at [1216, 486] on input "boligutvikling, hyttefelt, kvalitetssikring, bærekraftig bygging, moderne desig…" at bounding box center [1128, 487] width 311 height 23
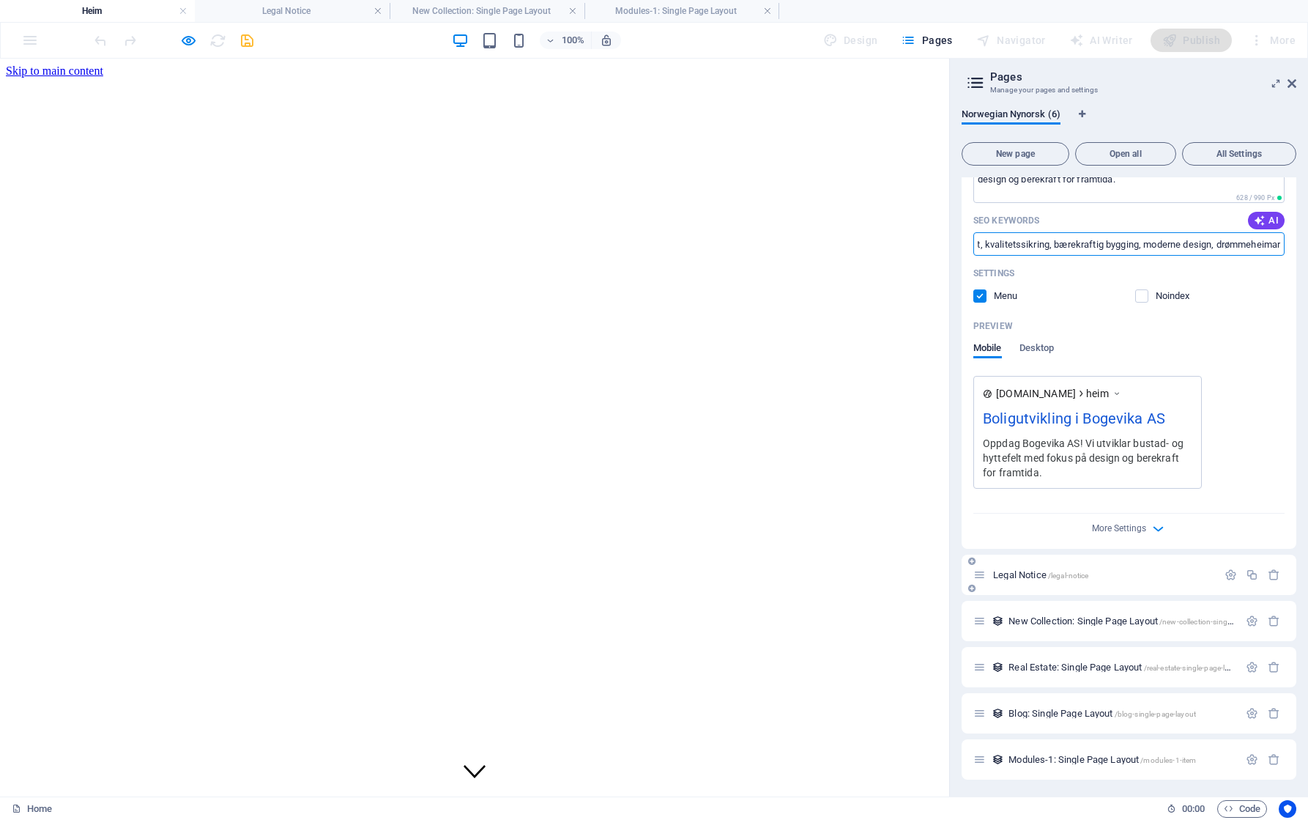
scroll to position [0, 0]
click at [1071, 568] on div "Legal Notice /legal-notice" at bounding box center [1095, 574] width 244 height 17
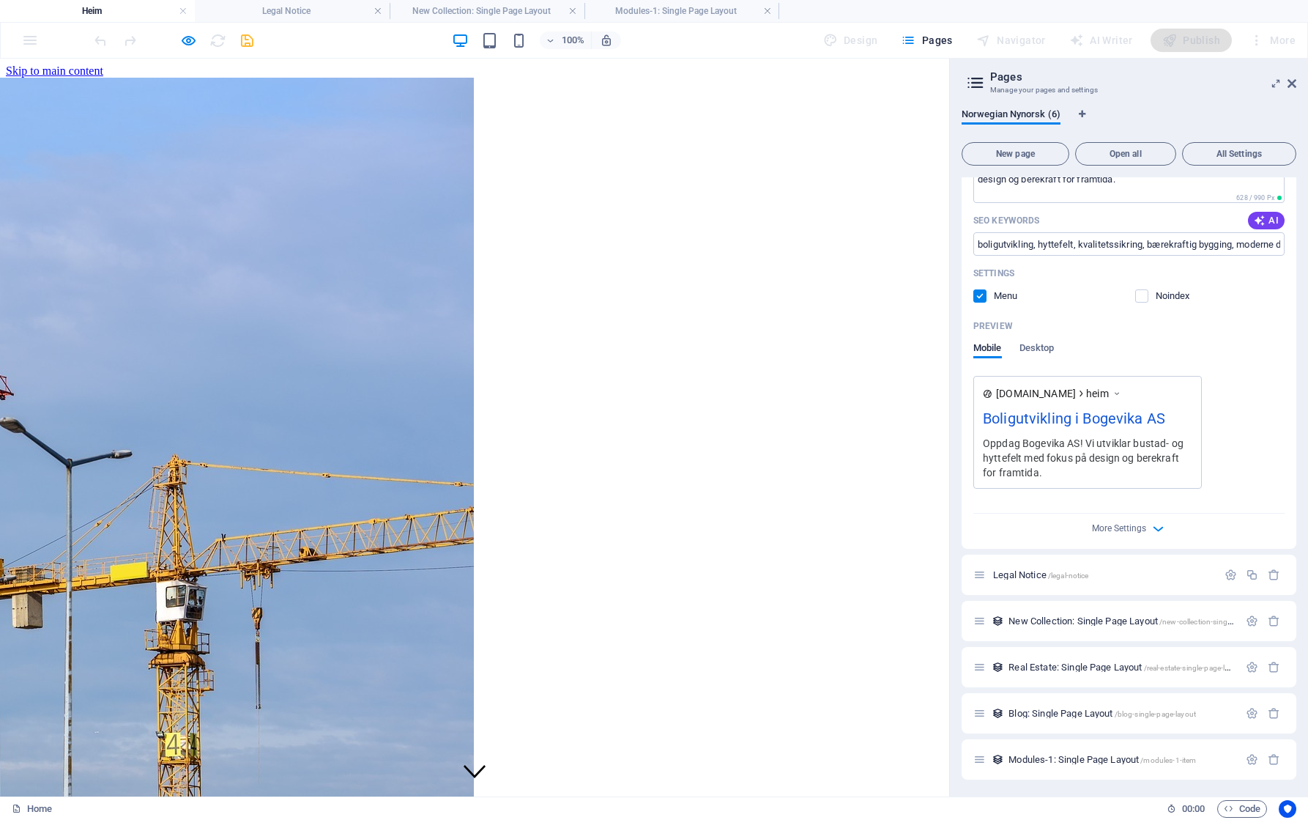
click at [1132, 514] on div "More Settings" at bounding box center [1128, 524] width 311 height 23
click at [1135, 524] on span "More Settings" at bounding box center [1119, 528] width 54 height 10
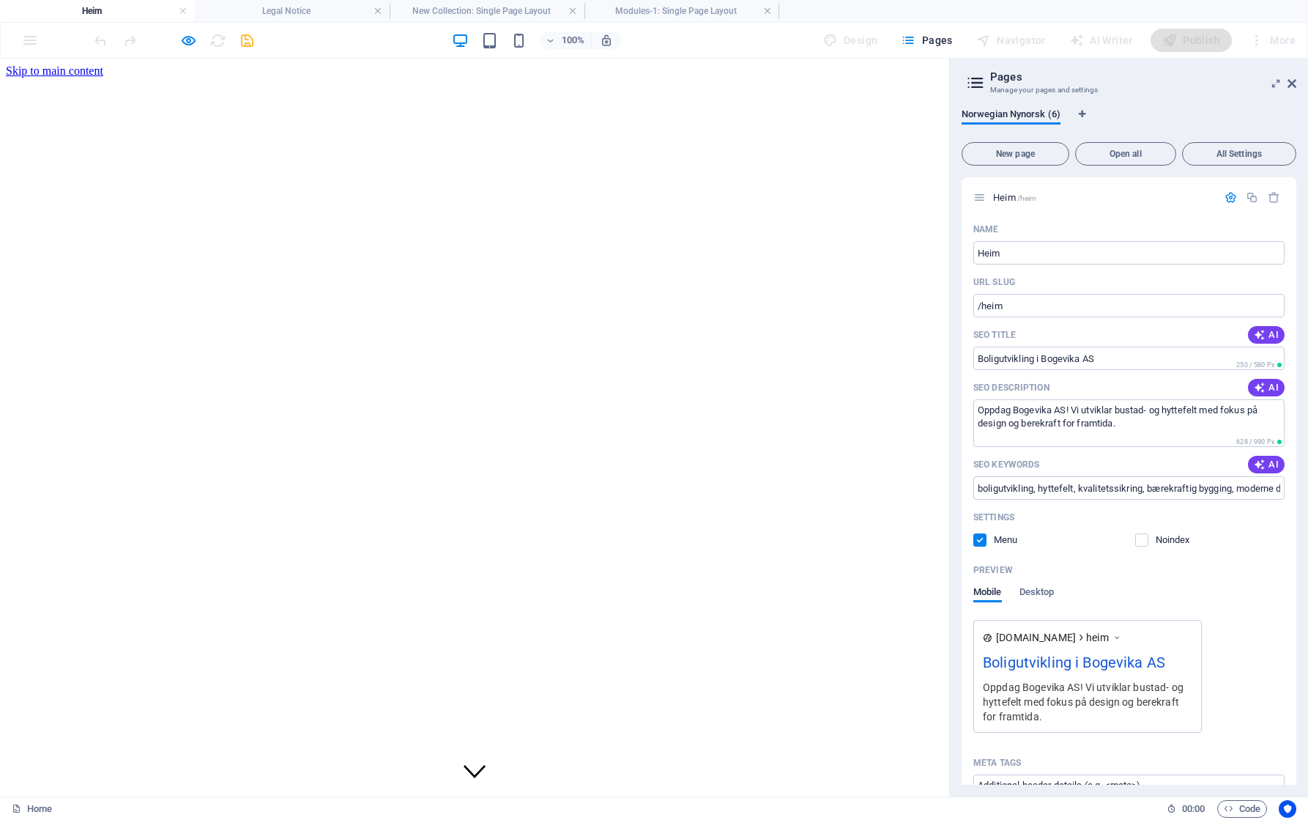
click at [1011, 35] on div "Navigator" at bounding box center [1010, 40] width 81 height 23
click at [1240, 150] on span "All Settings" at bounding box center [1239, 153] width 101 height 9
click at [1293, 81] on icon at bounding box center [1291, 84] width 9 height 12
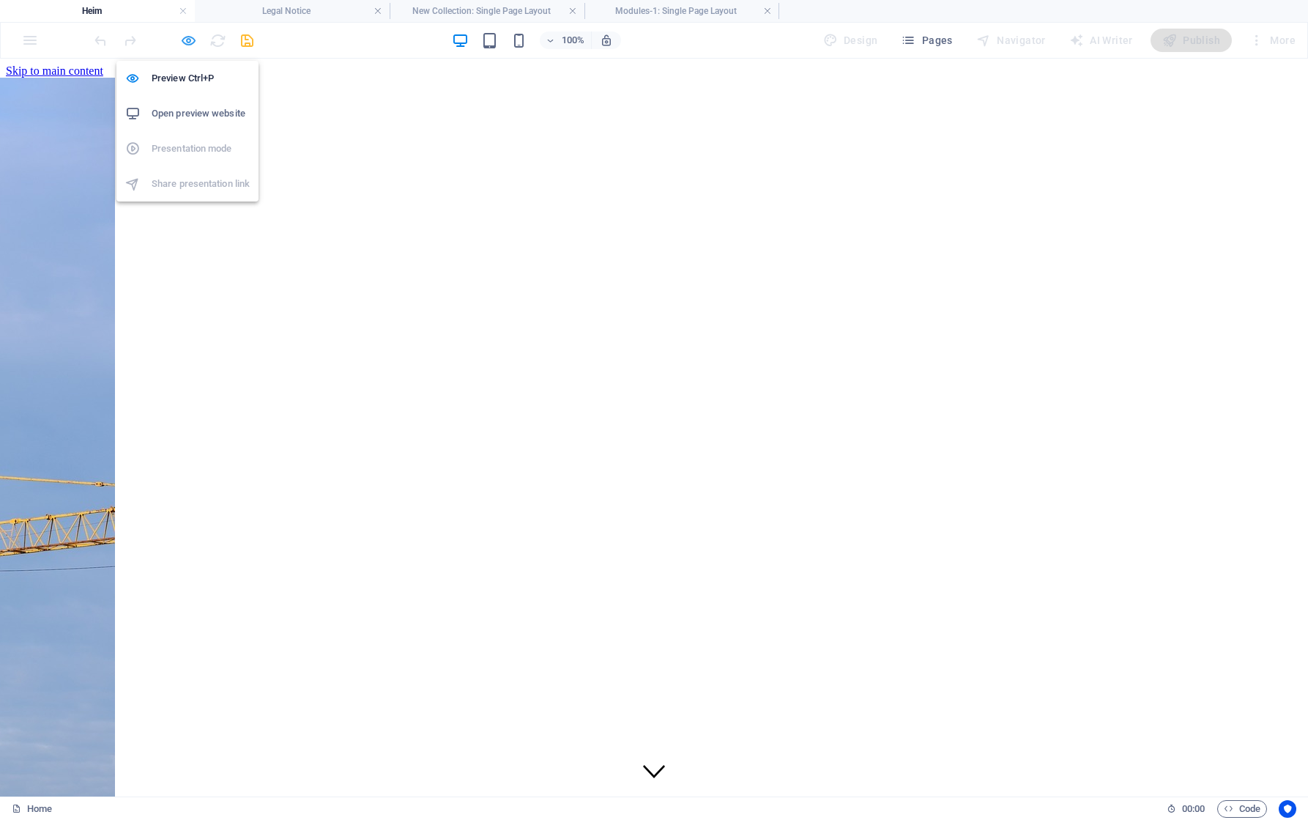
click at [190, 42] on icon "button" at bounding box center [188, 40] width 17 height 17
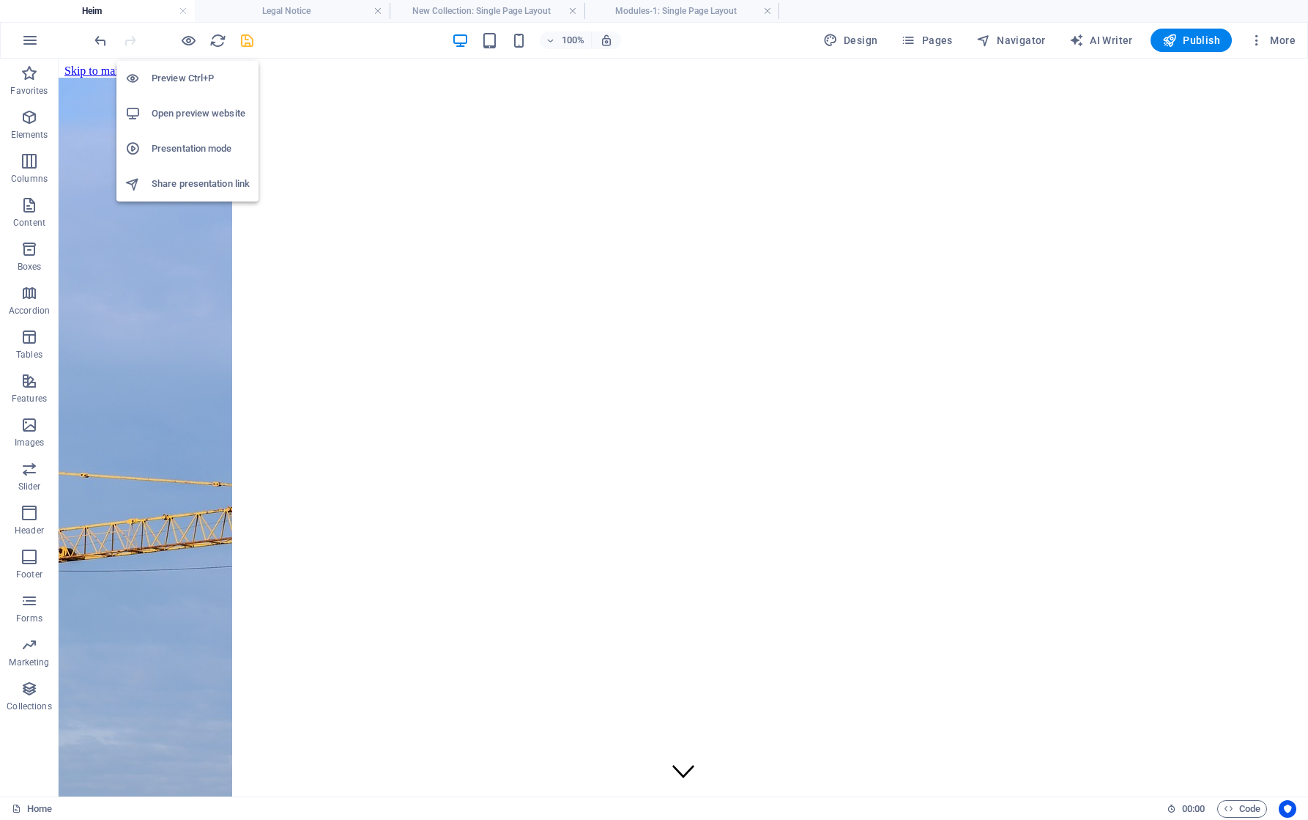
click at [193, 114] on h6 "Open preview website" at bounding box center [201, 114] width 98 height 18
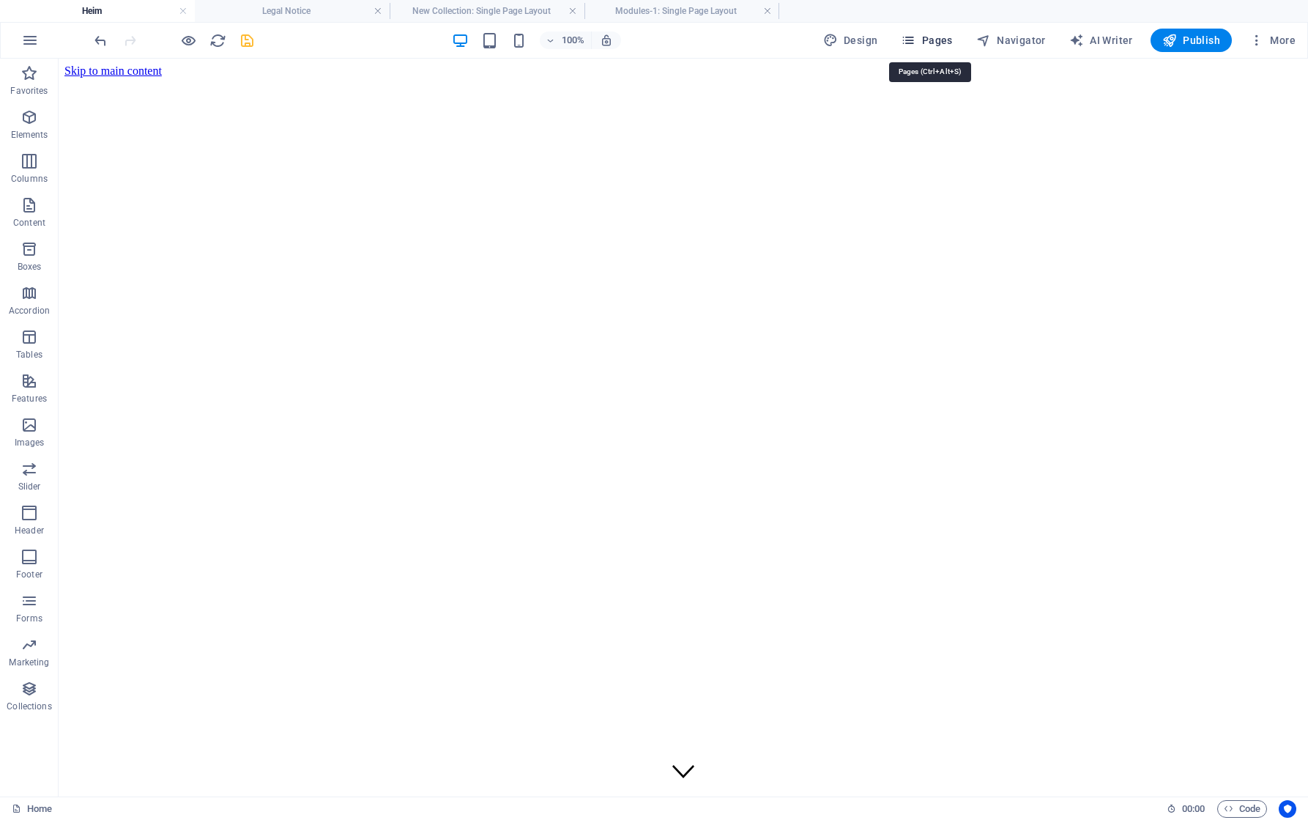
click at [932, 40] on span "Pages" at bounding box center [926, 40] width 51 height 15
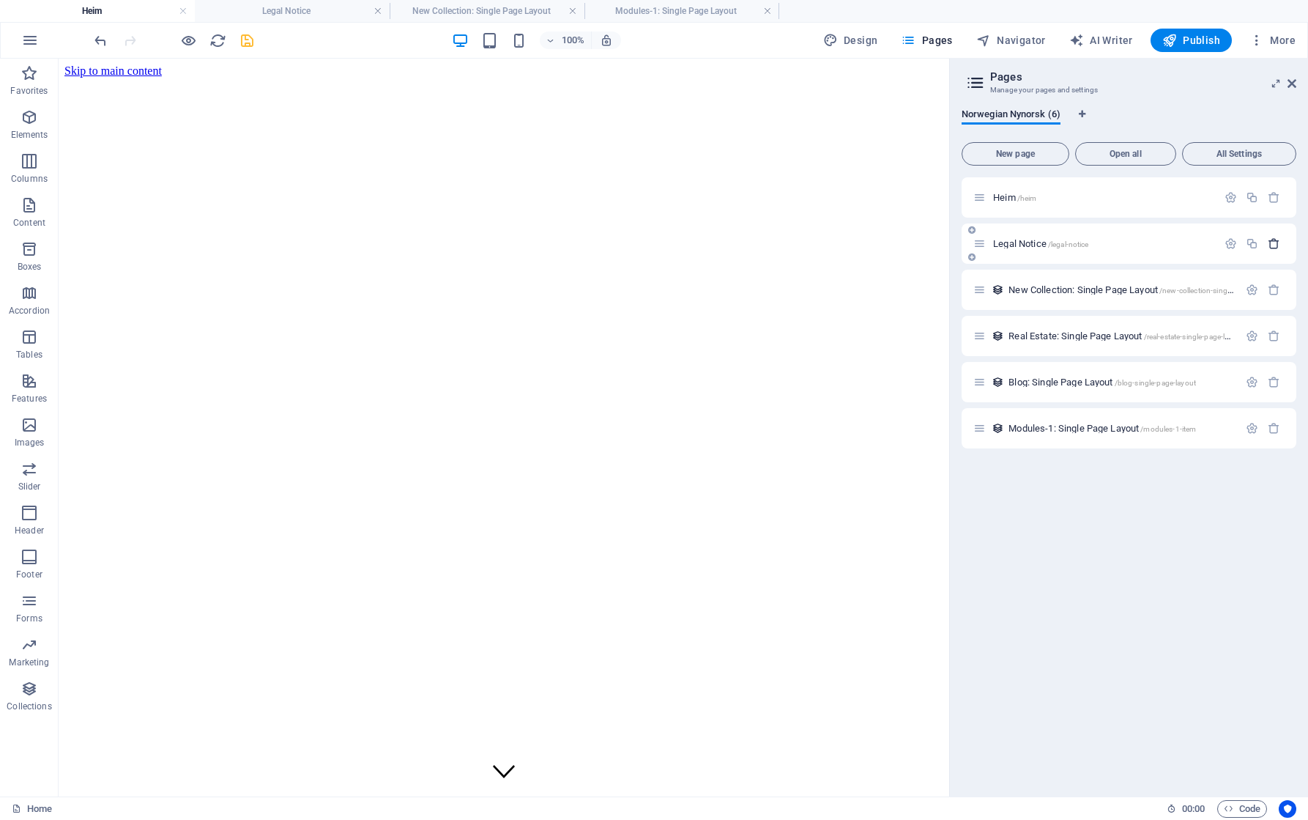
click at [1273, 246] on icon "button" at bounding box center [1274, 243] width 12 height 12
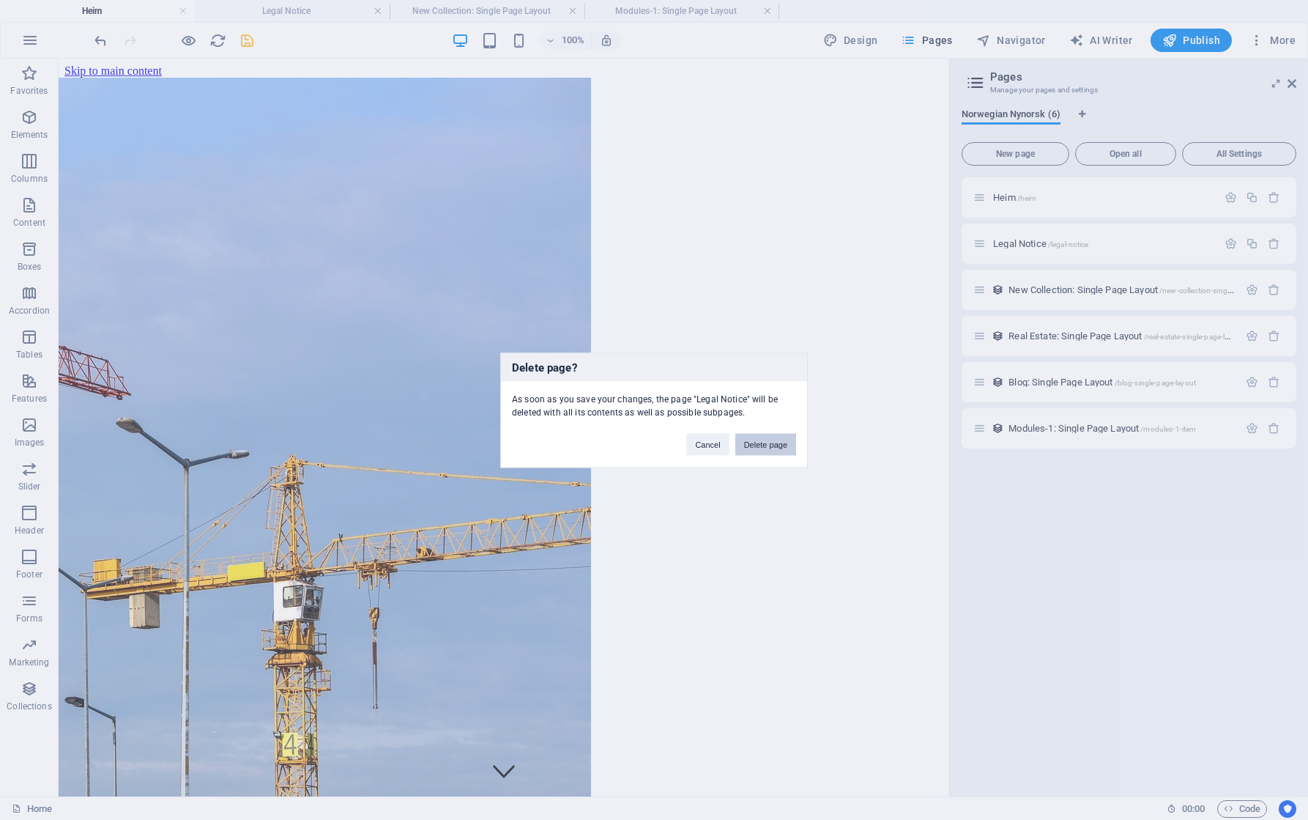
click at [766, 448] on button "Delete page" at bounding box center [765, 444] width 61 height 22
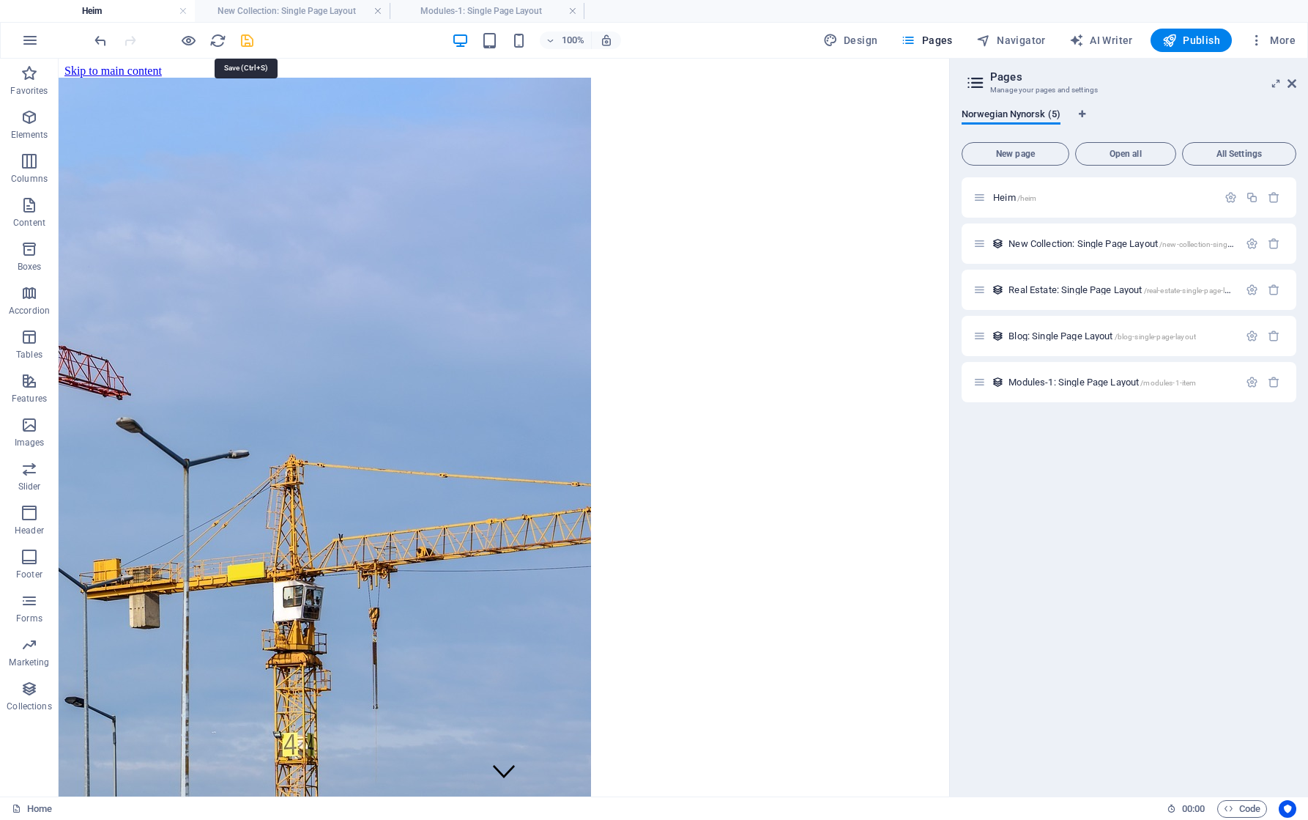
click at [249, 40] on icon "save" at bounding box center [247, 40] width 17 height 17
checkbox input "false"
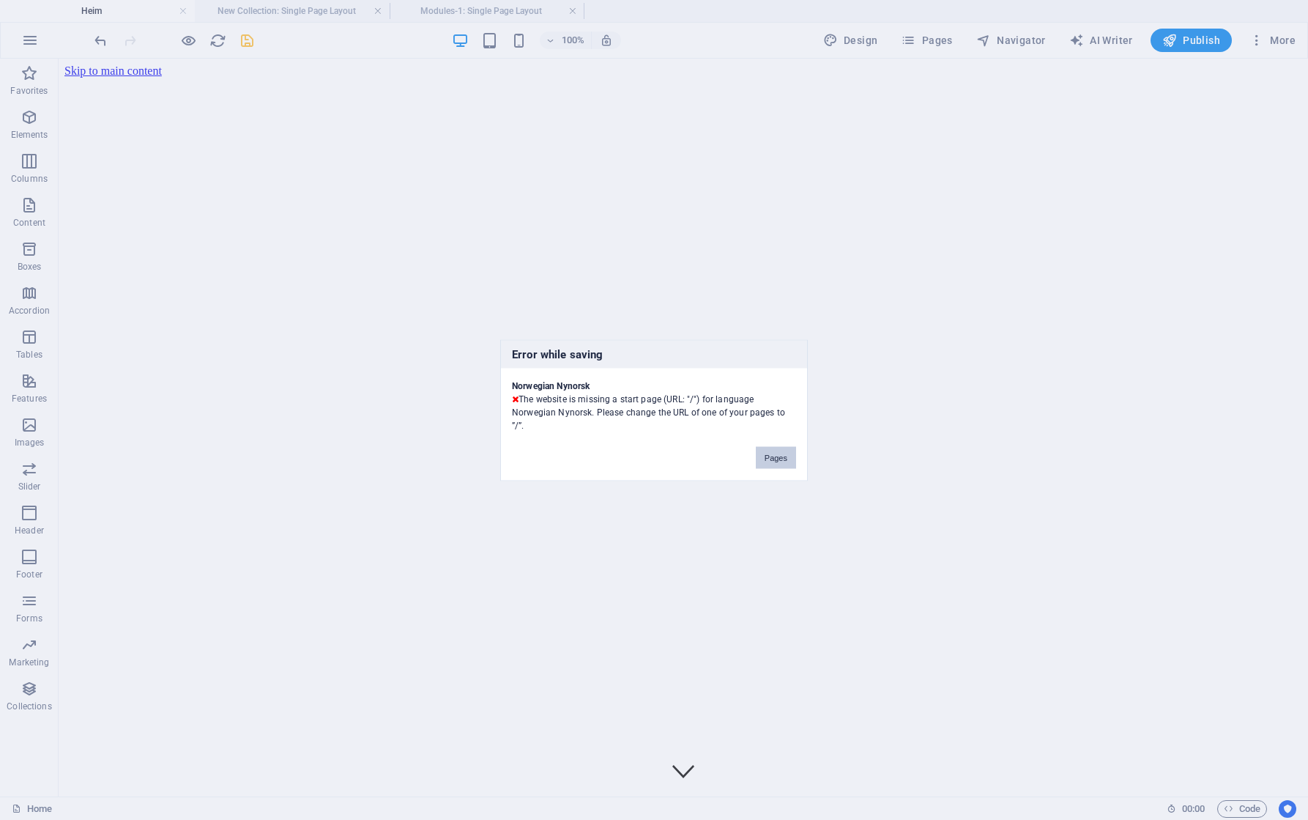
click at [776, 457] on button "Pages" at bounding box center [776, 457] width 40 height 22
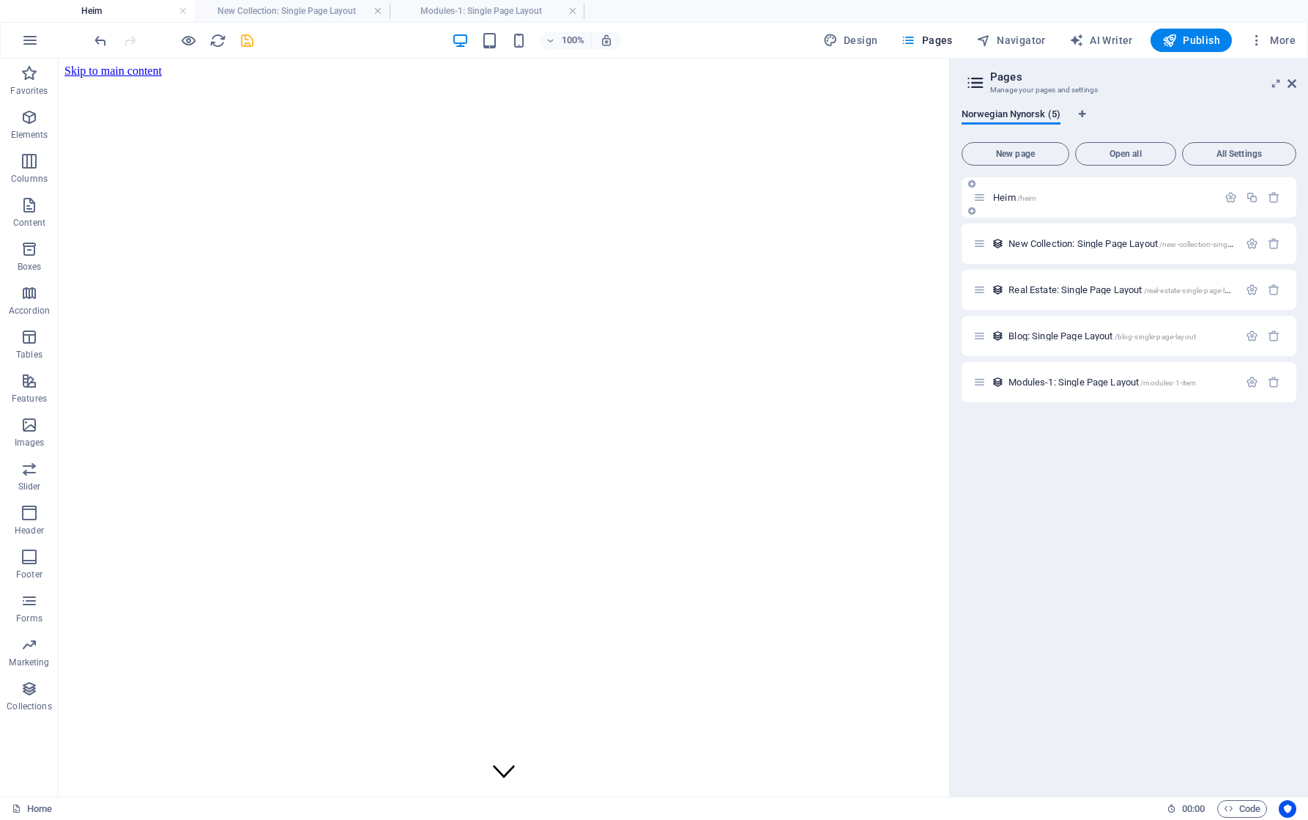
click at [1040, 196] on p "Heim /heim" at bounding box center [1103, 198] width 220 height 10
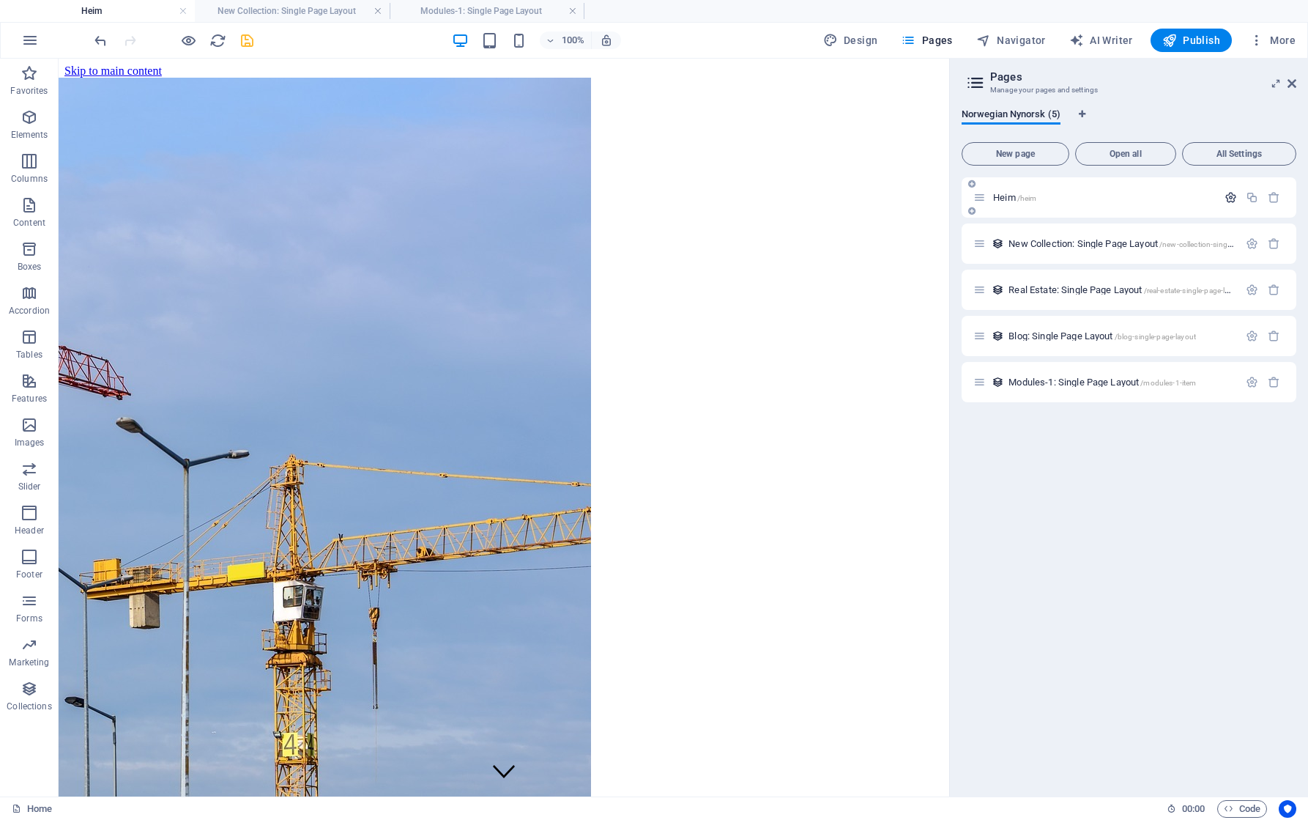
click at [1231, 197] on icon "button" at bounding box center [1231, 197] width 12 height 12
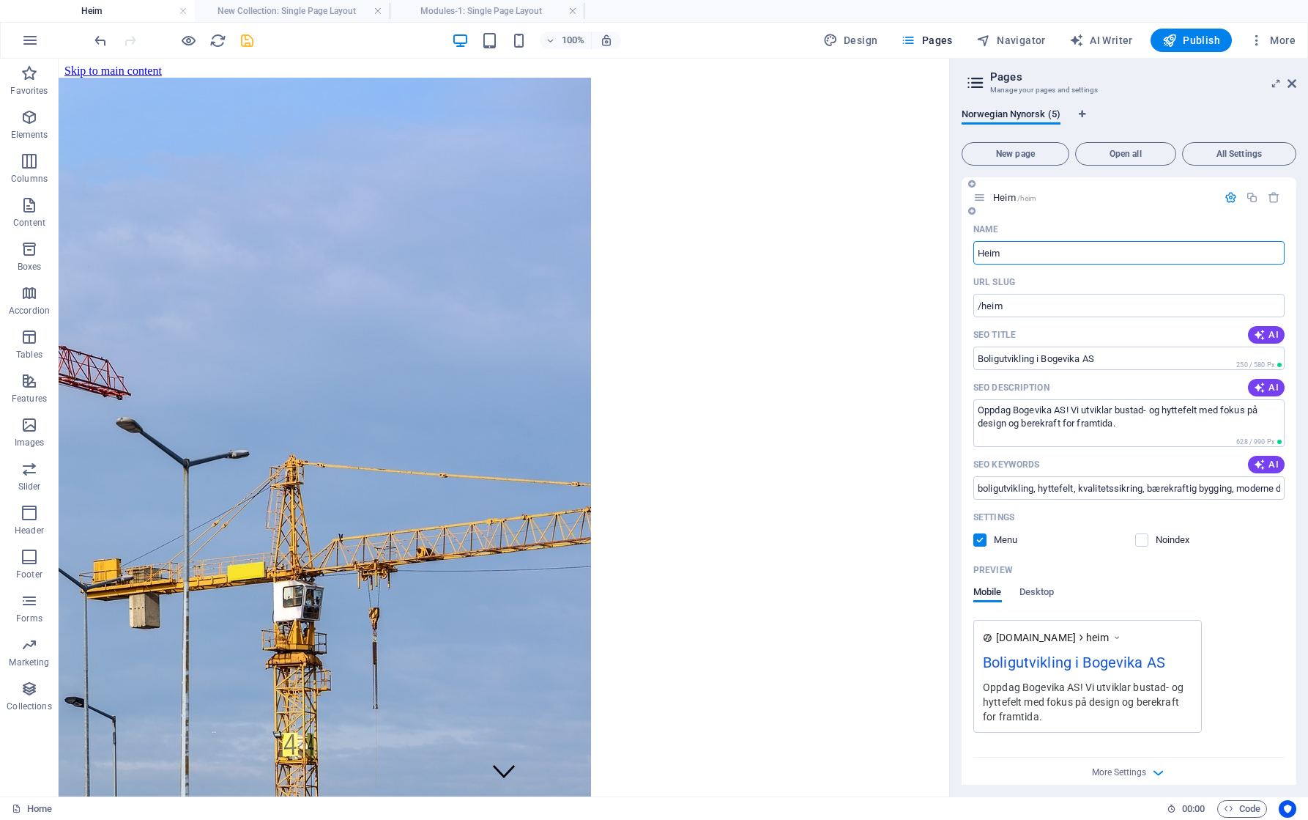
drag, startPoint x: 1008, startPoint y: 250, endPoint x: 1028, endPoint y: 248, distance: 20.6
click at [1026, 248] on input "Heim" at bounding box center [1128, 252] width 311 height 23
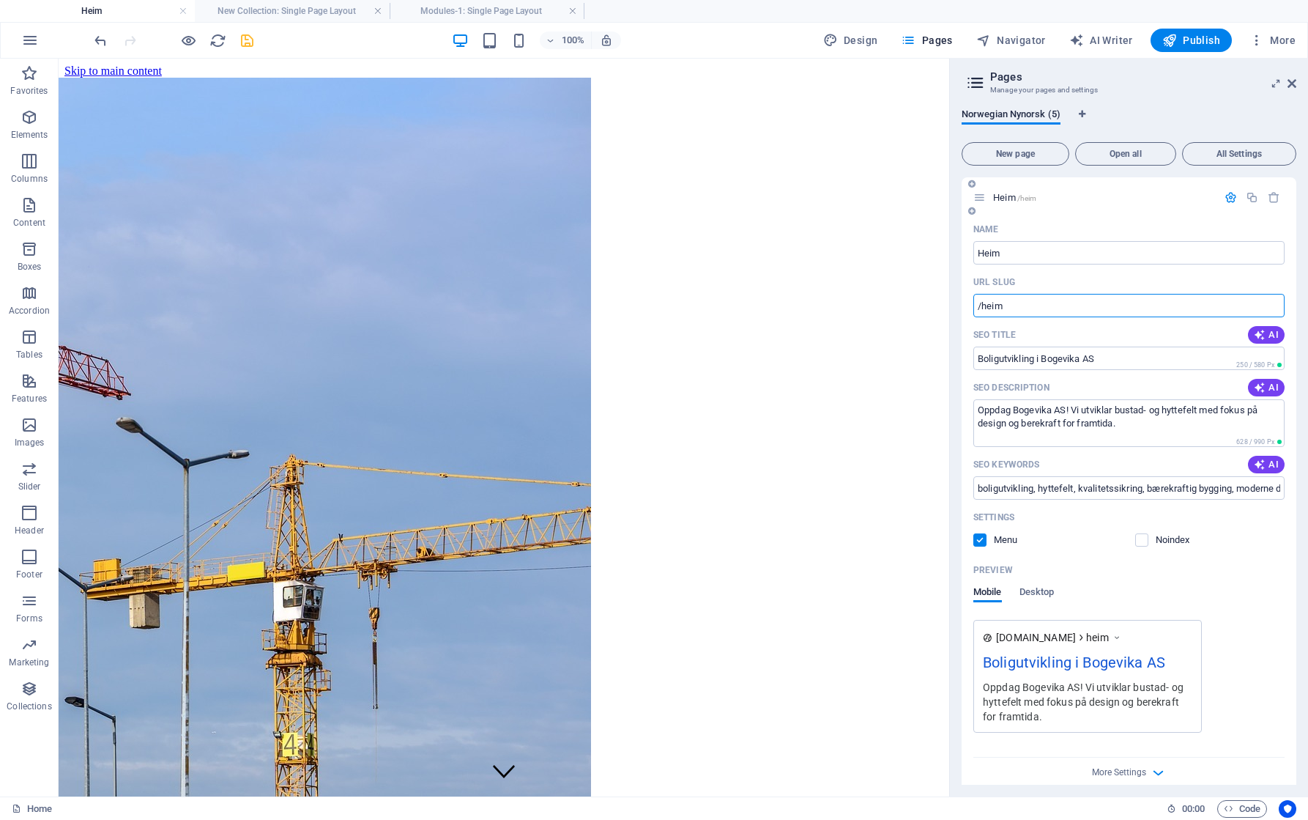
drag, startPoint x: 1024, startPoint y: 311, endPoint x: 984, endPoint y: 323, distance: 41.2
click at [984, 323] on div "Name Heim ​ URL SLUG /heim ​ SEO Title AI Boligutvikling i Bogevika AS ​ 250 / …" at bounding box center [1129, 505] width 335 height 575
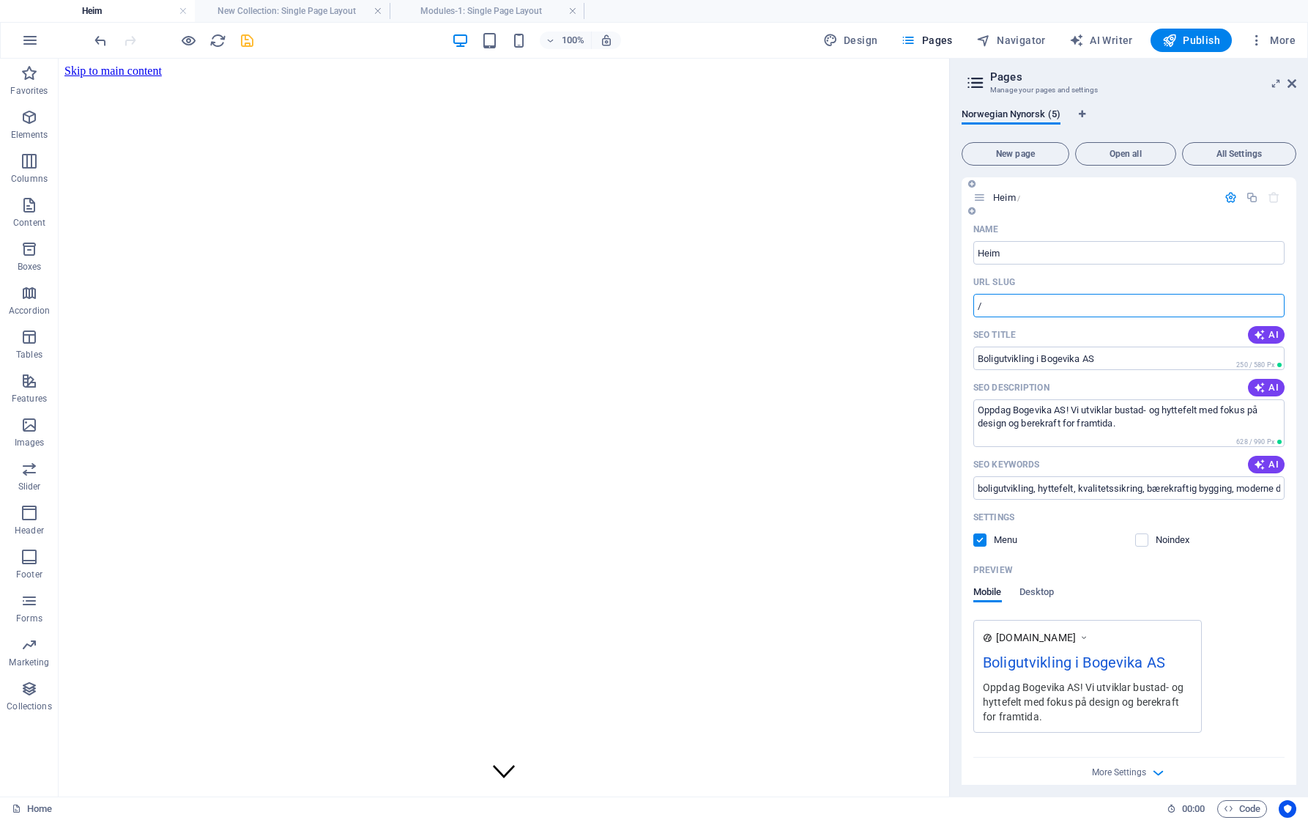
type input "/"
click at [1216, 579] on div "Preview" at bounding box center [1128, 569] width 311 height 23
click at [248, 47] on icon "save" at bounding box center [247, 40] width 17 height 17
checkbox input "false"
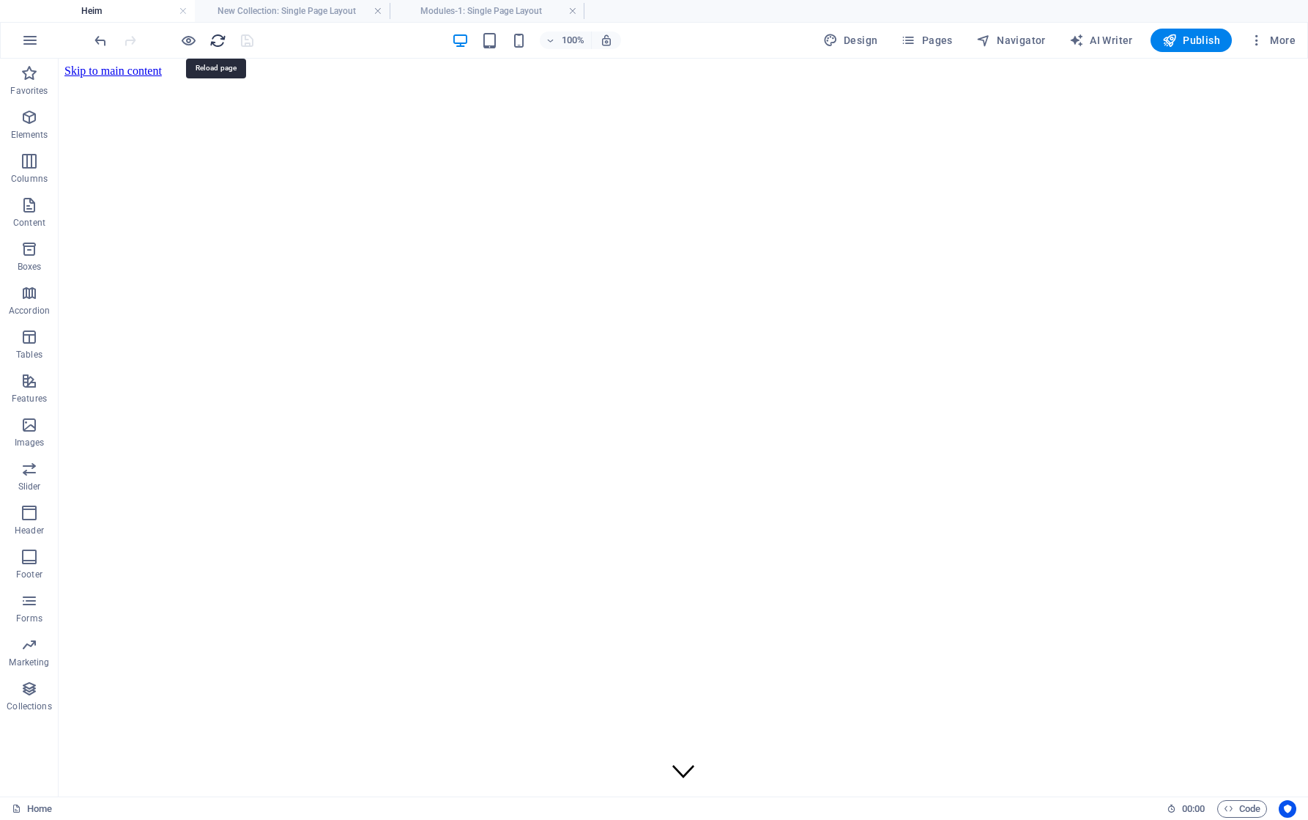
click at [217, 37] on icon "reload" at bounding box center [217, 40] width 17 height 17
click at [189, 114] on h6 "Open preview website" at bounding box center [201, 114] width 98 height 18
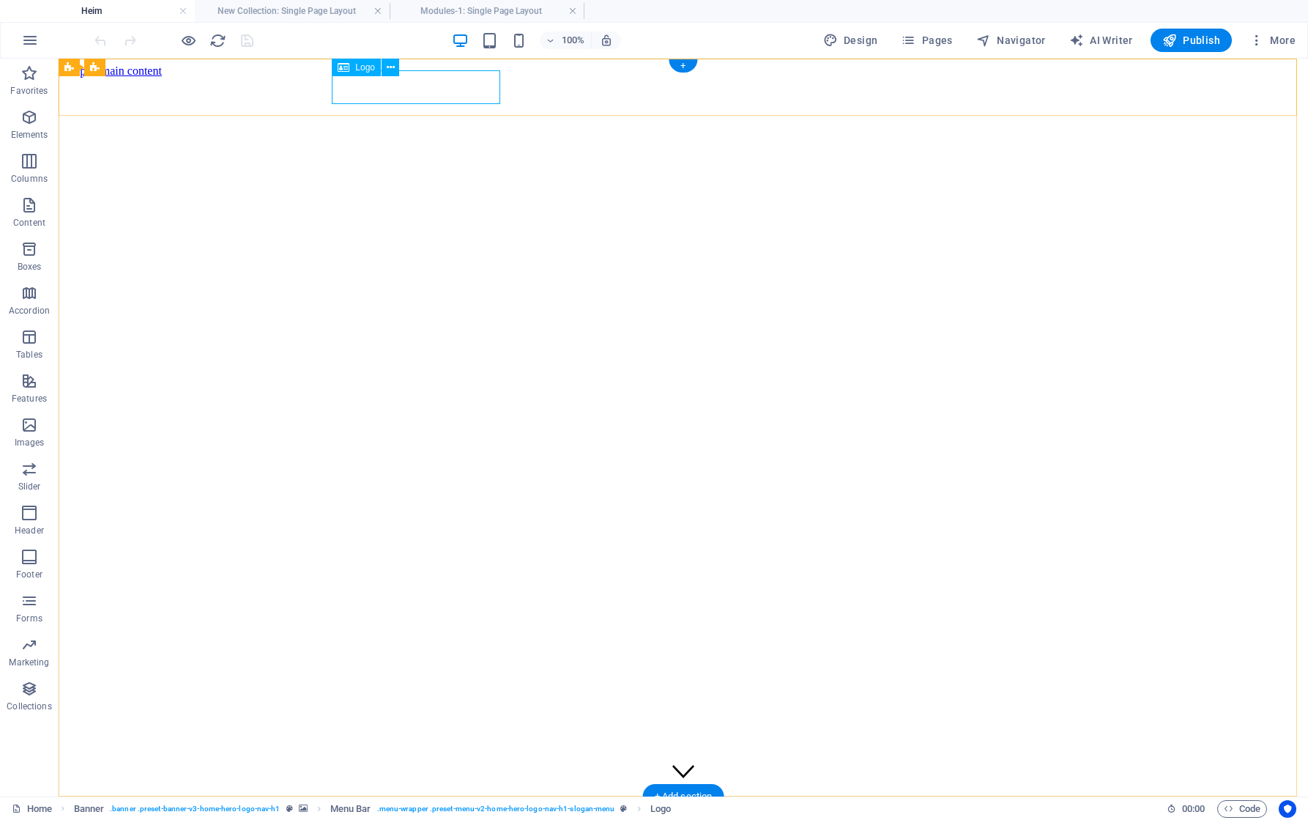
click at [364, 68] on span "Logo" at bounding box center [365, 67] width 20 height 9
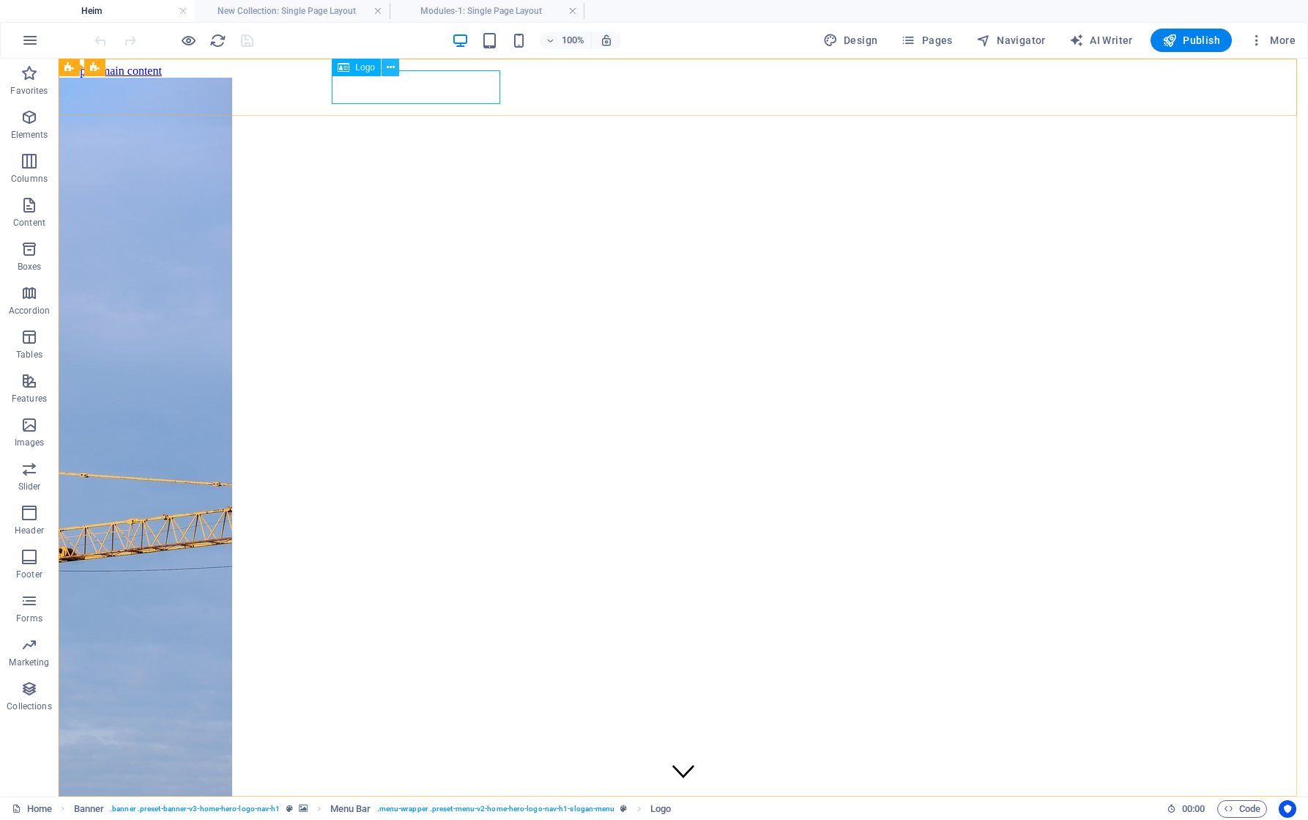
click at [390, 70] on icon at bounding box center [391, 67] width 8 height 15
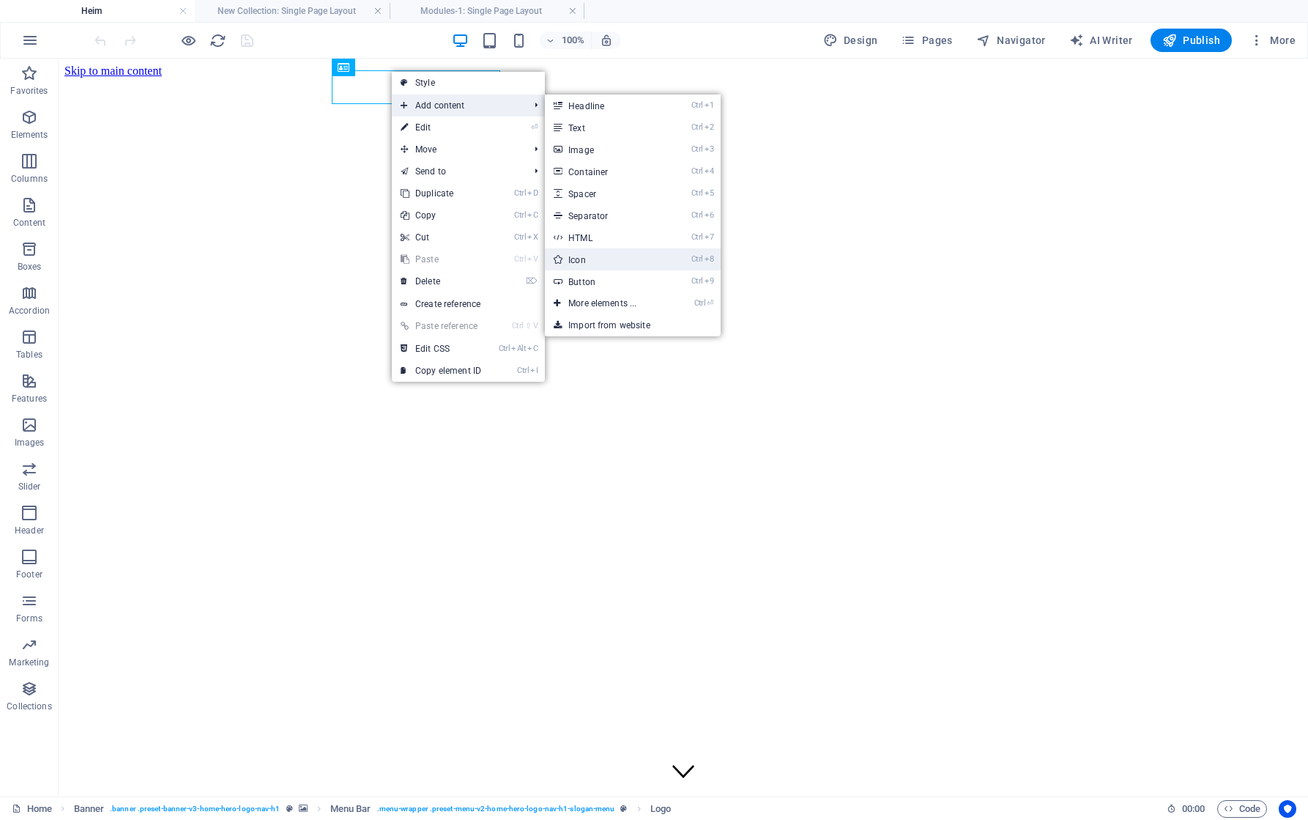
click at [579, 257] on link "Ctrl 8 Icon" at bounding box center [605, 259] width 121 height 22
select select "xMidYMid"
select select "px"
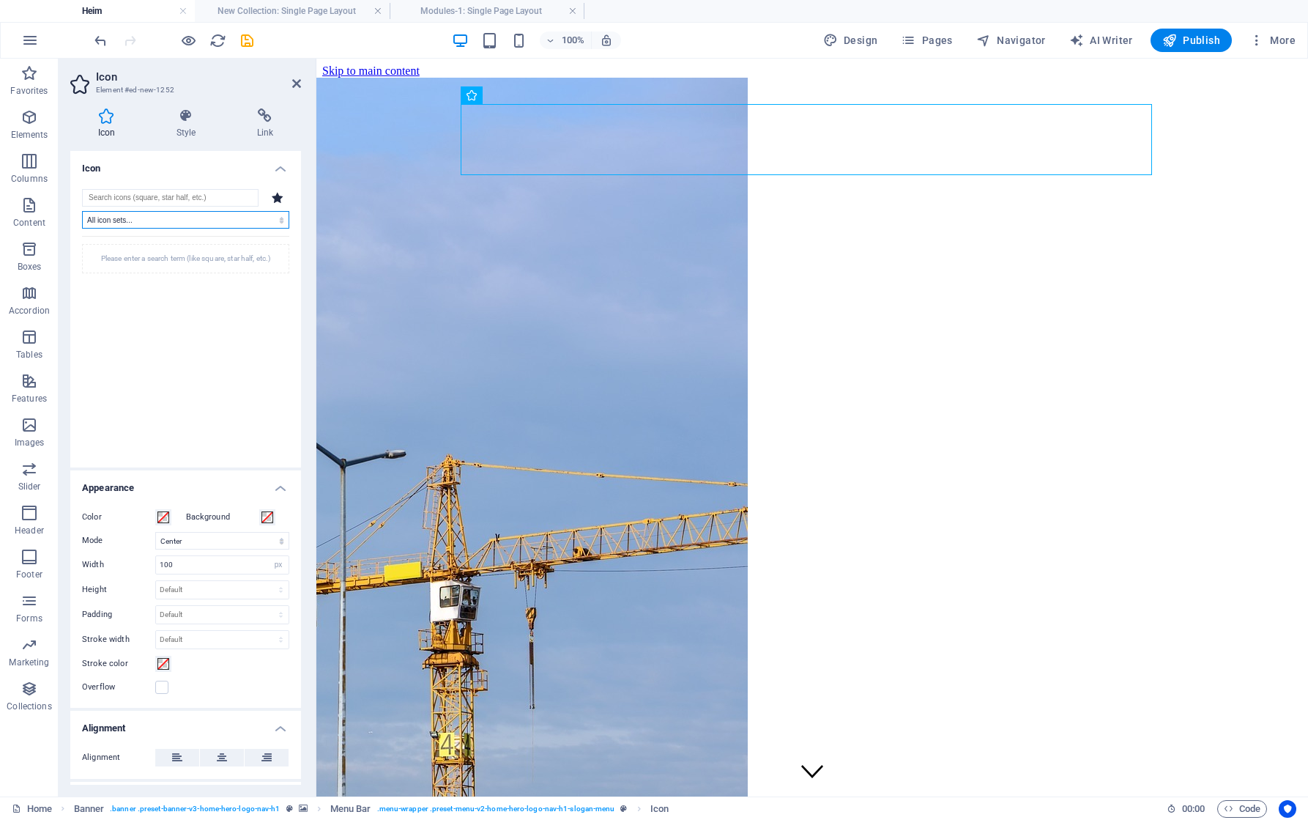
click at [215, 220] on select "All icon sets... IcoFont Ionicons FontAwesome Brands FontAwesome Duotone FontAw…" at bounding box center [185, 220] width 207 height 18
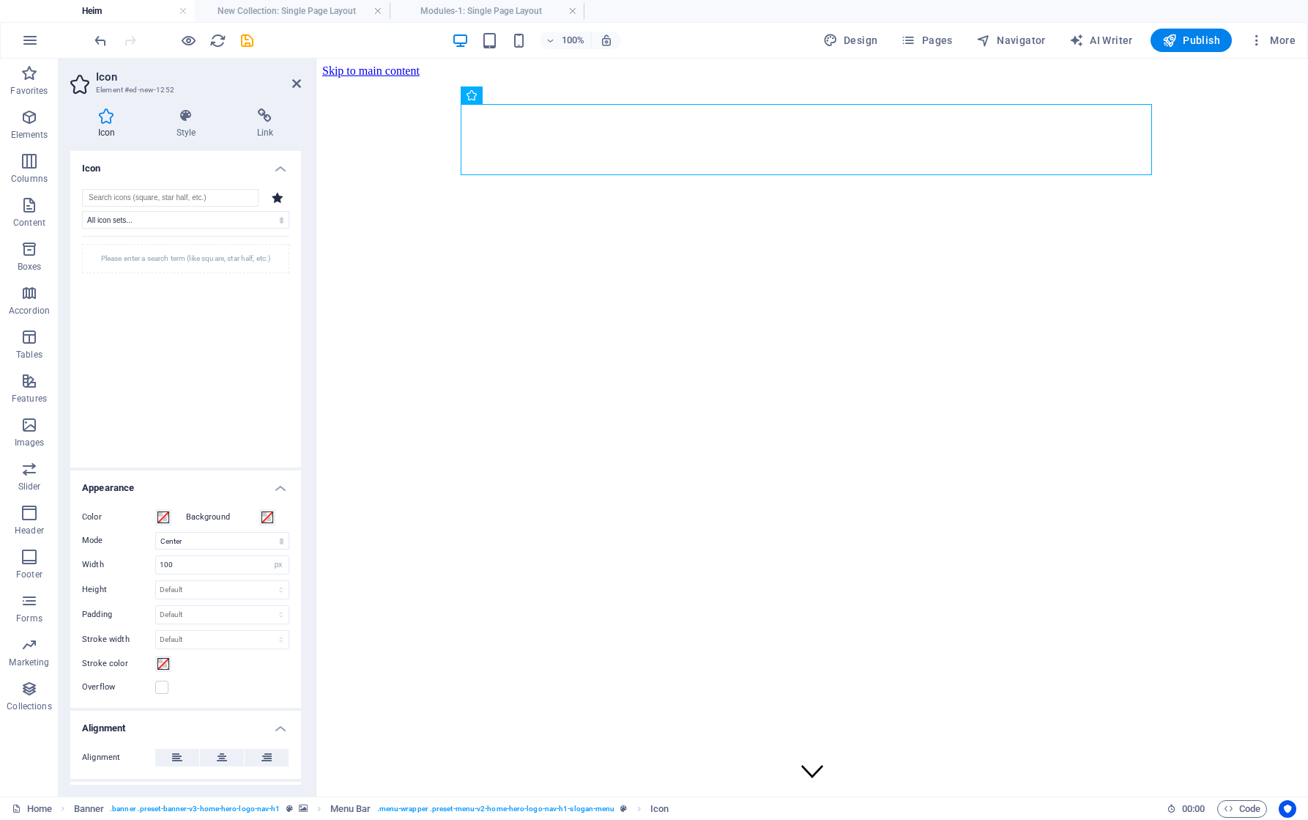
click at [283, 165] on h4 "Icon" at bounding box center [185, 164] width 231 height 26
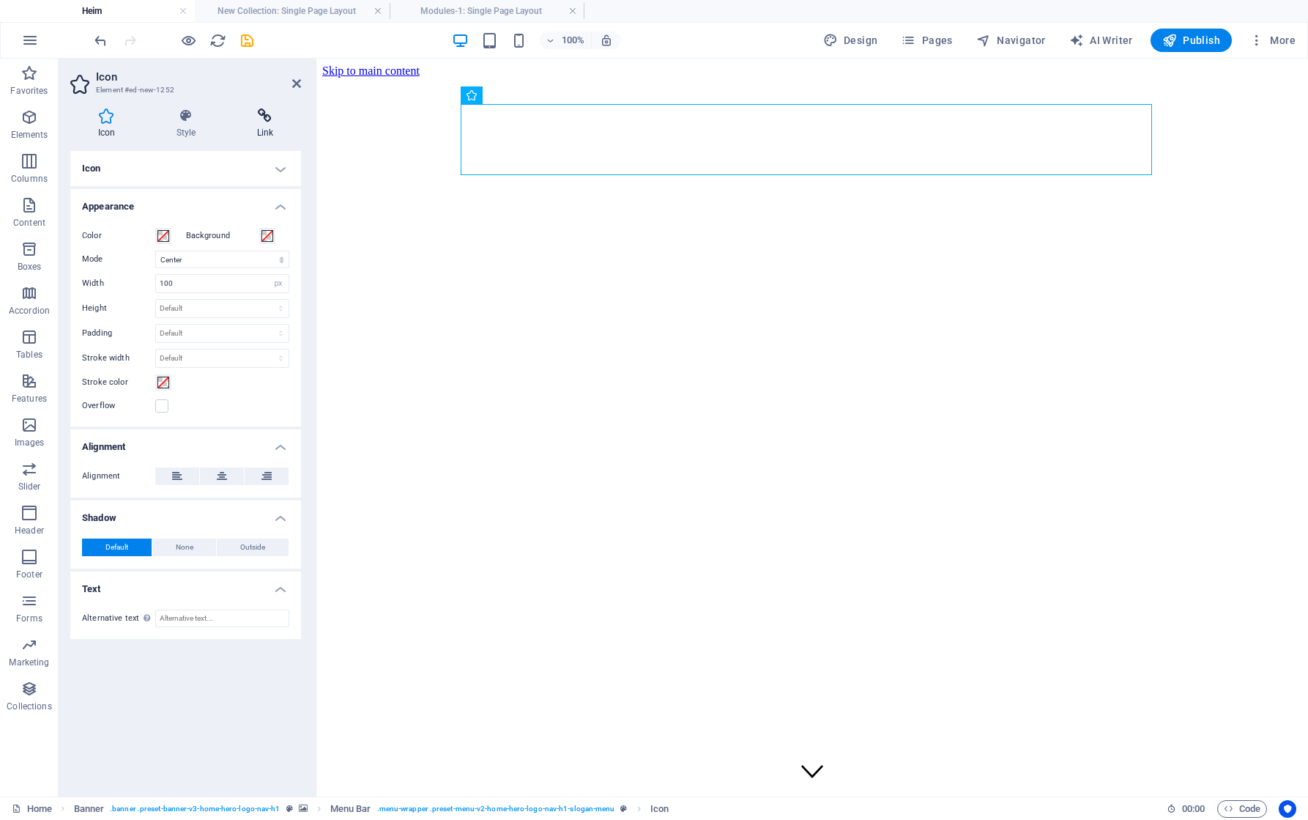
click at [267, 115] on icon at bounding box center [265, 115] width 72 height 15
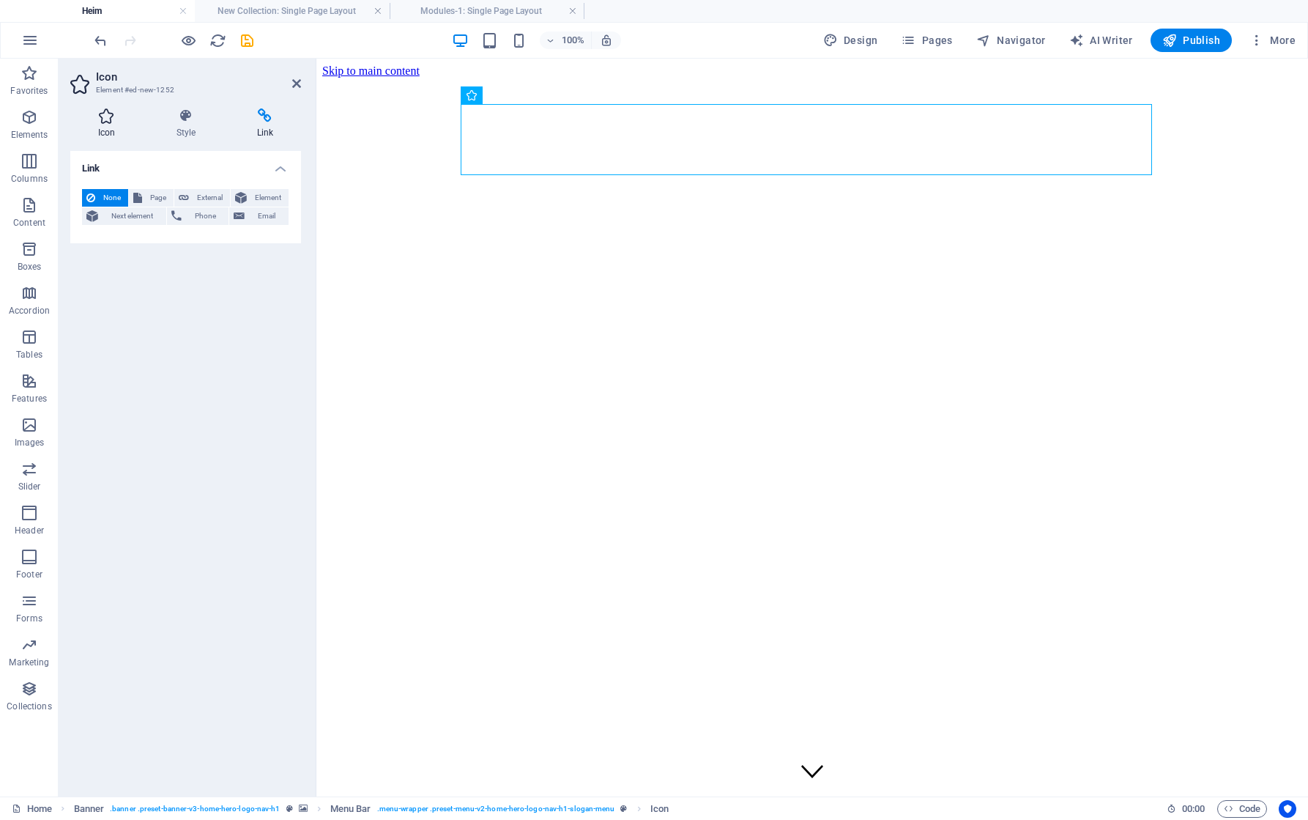
click at [114, 116] on icon at bounding box center [106, 115] width 73 height 15
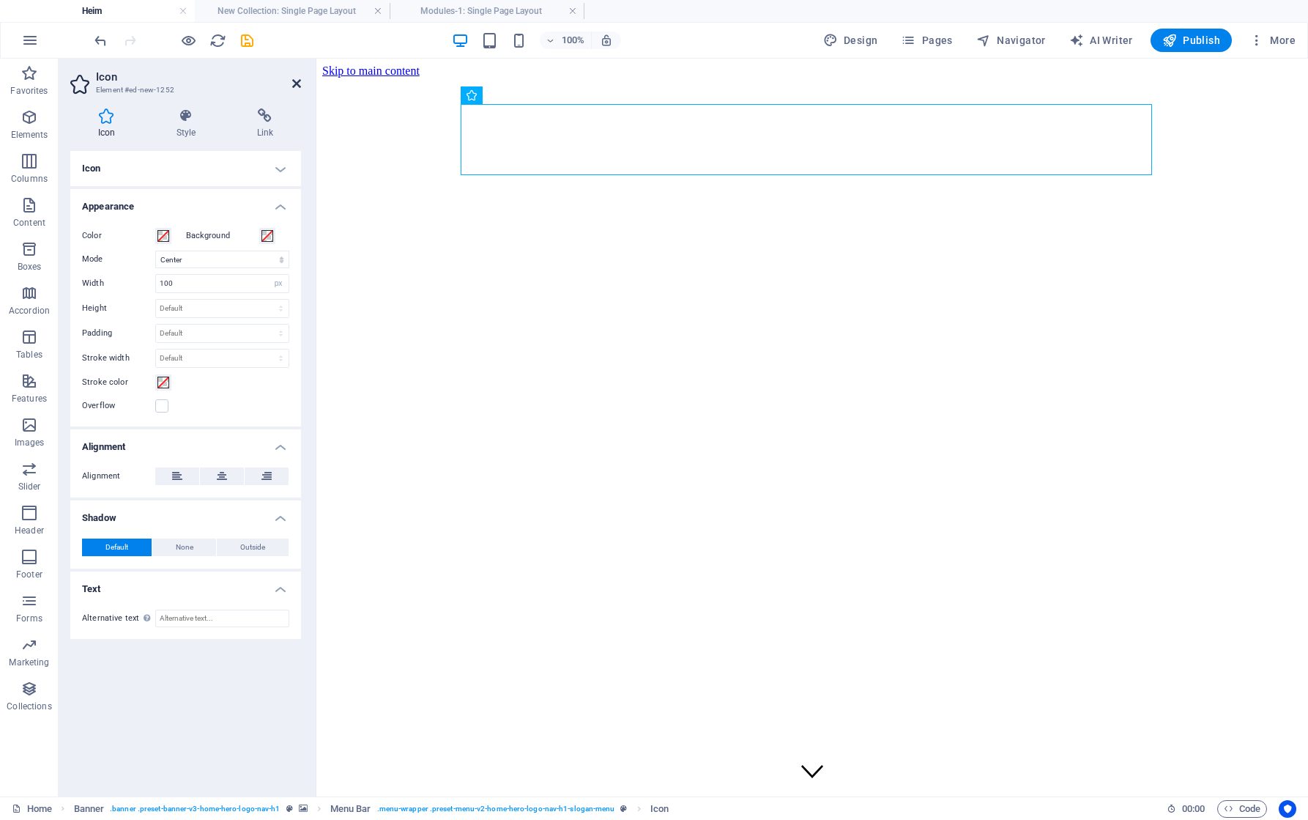
click at [293, 83] on icon at bounding box center [296, 84] width 9 height 12
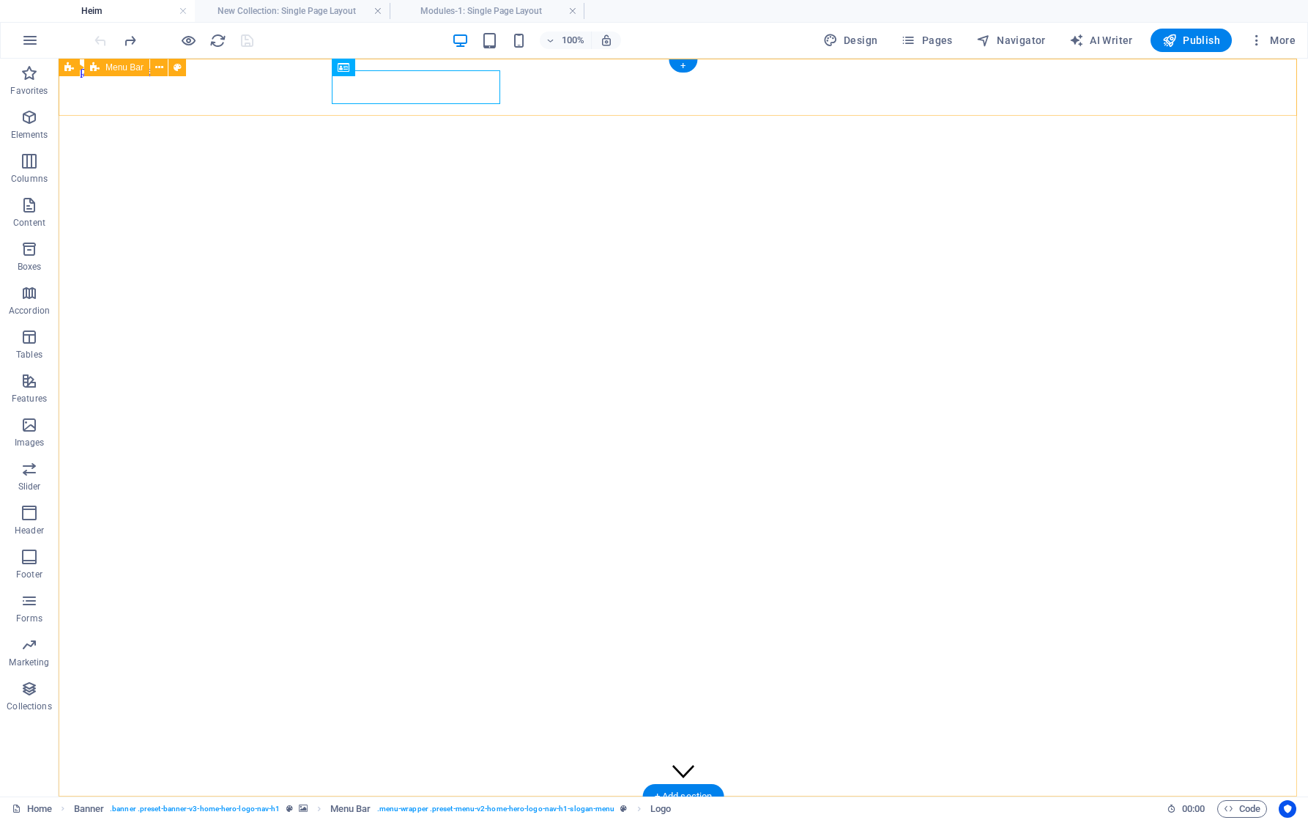
click at [157, 68] on icon at bounding box center [159, 67] width 8 height 15
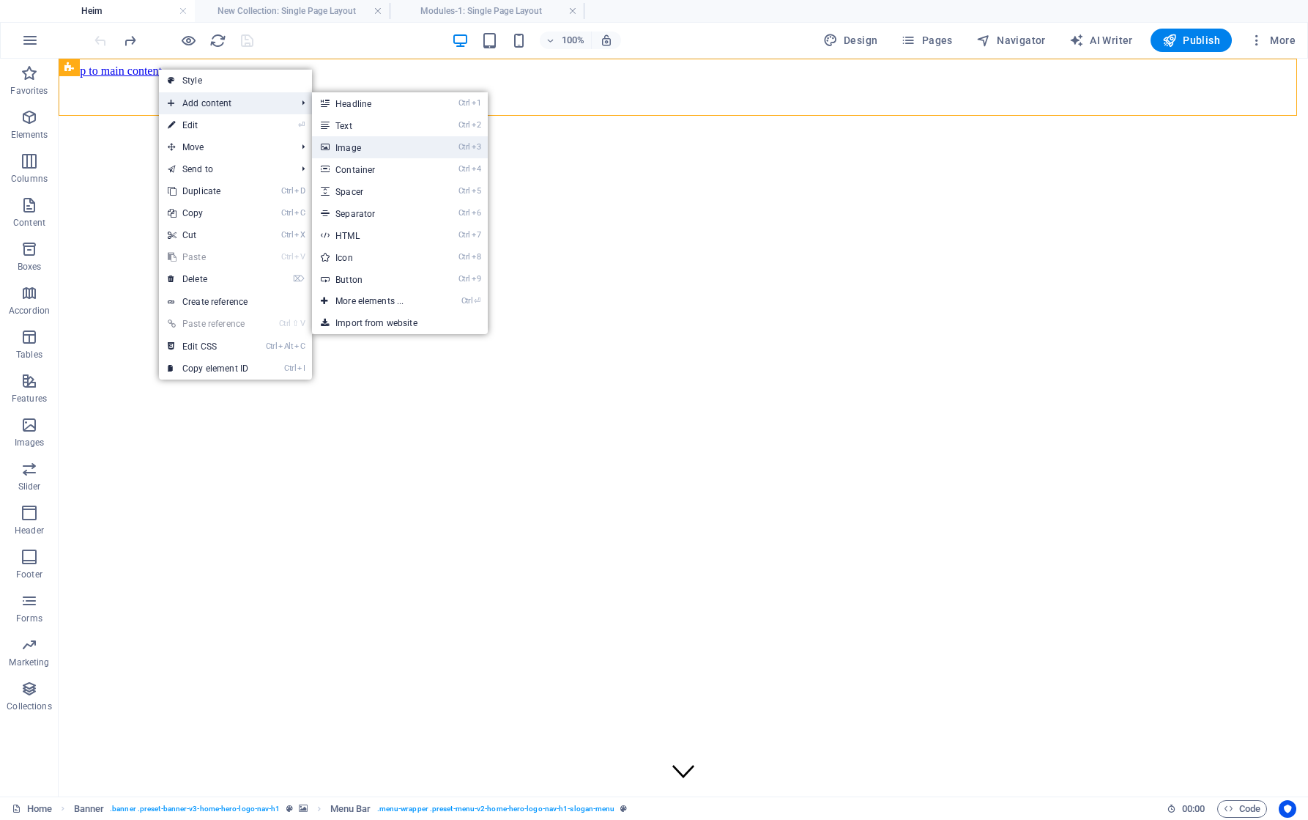
click at [358, 149] on link "Ctrl 3 Image" at bounding box center [372, 147] width 121 height 22
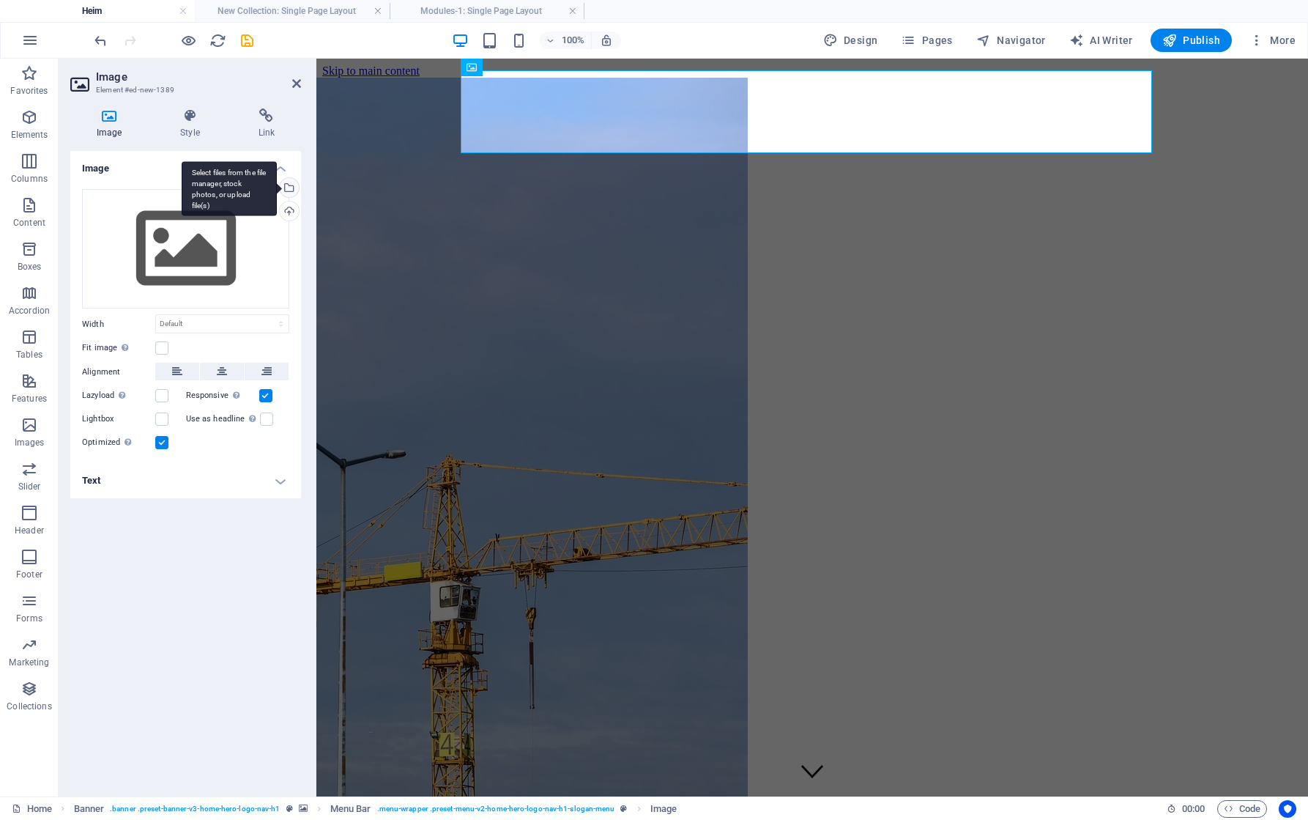
click at [291, 187] on div "Select files from the file manager, stock photos, or upload file(s)" at bounding box center [288, 189] width 22 height 22
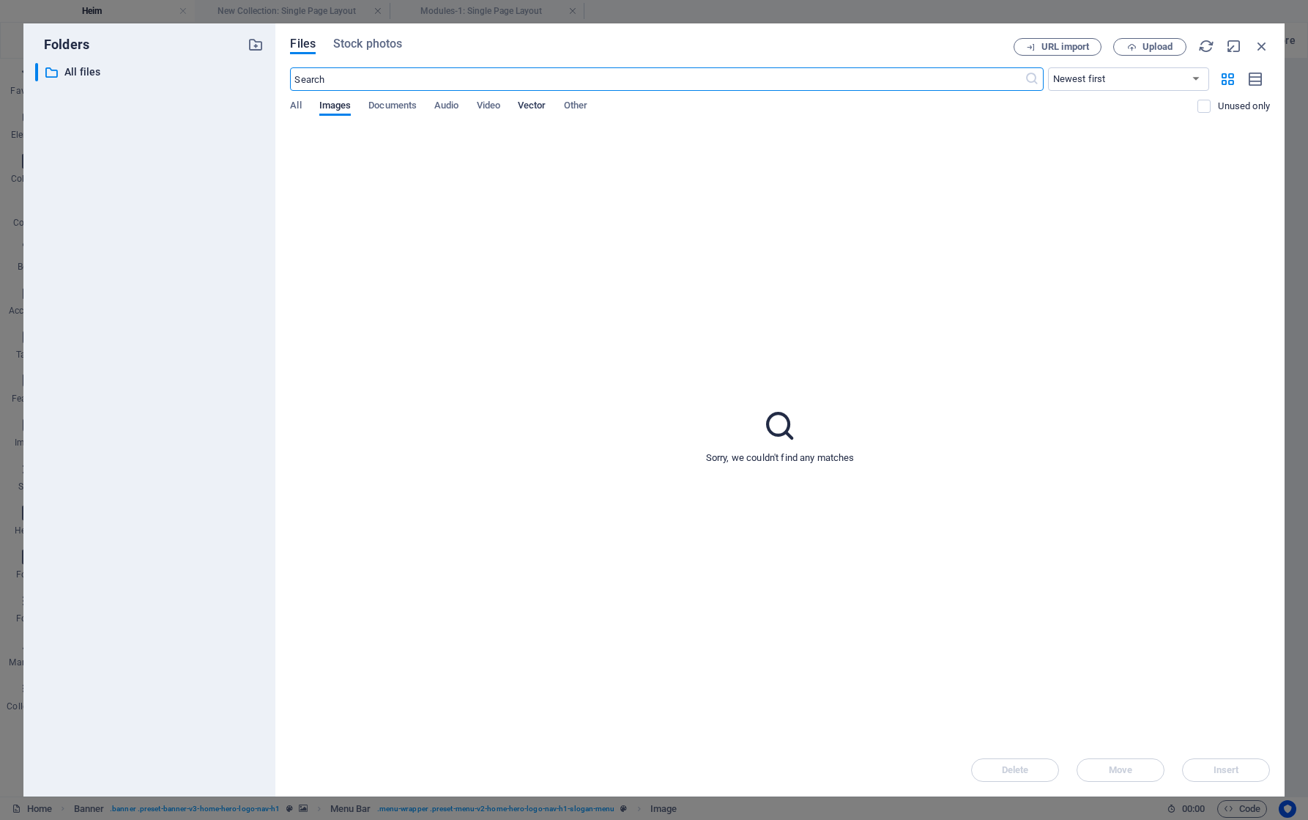
click at [544, 105] on span "Vector" at bounding box center [532, 107] width 29 height 21
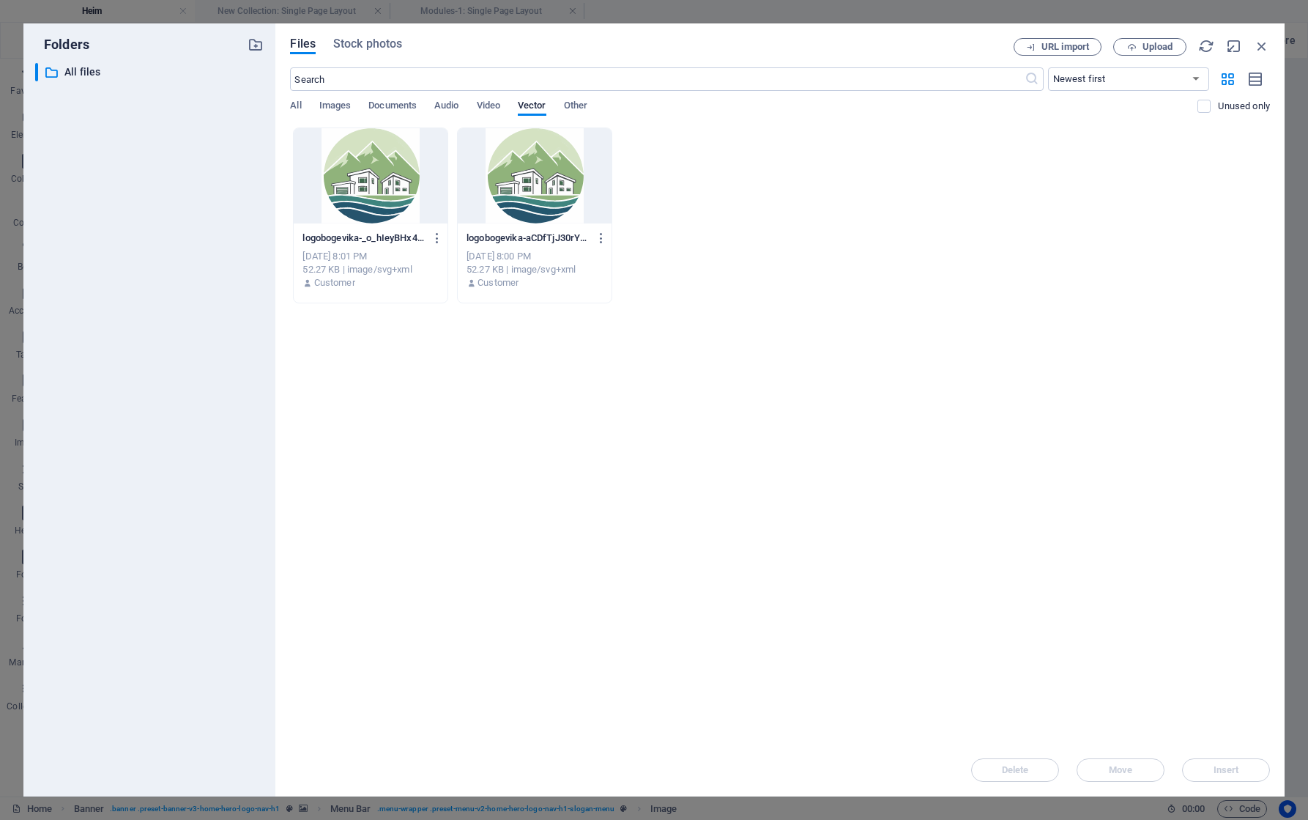
click at [379, 193] on div at bounding box center [371, 175] width 154 height 95
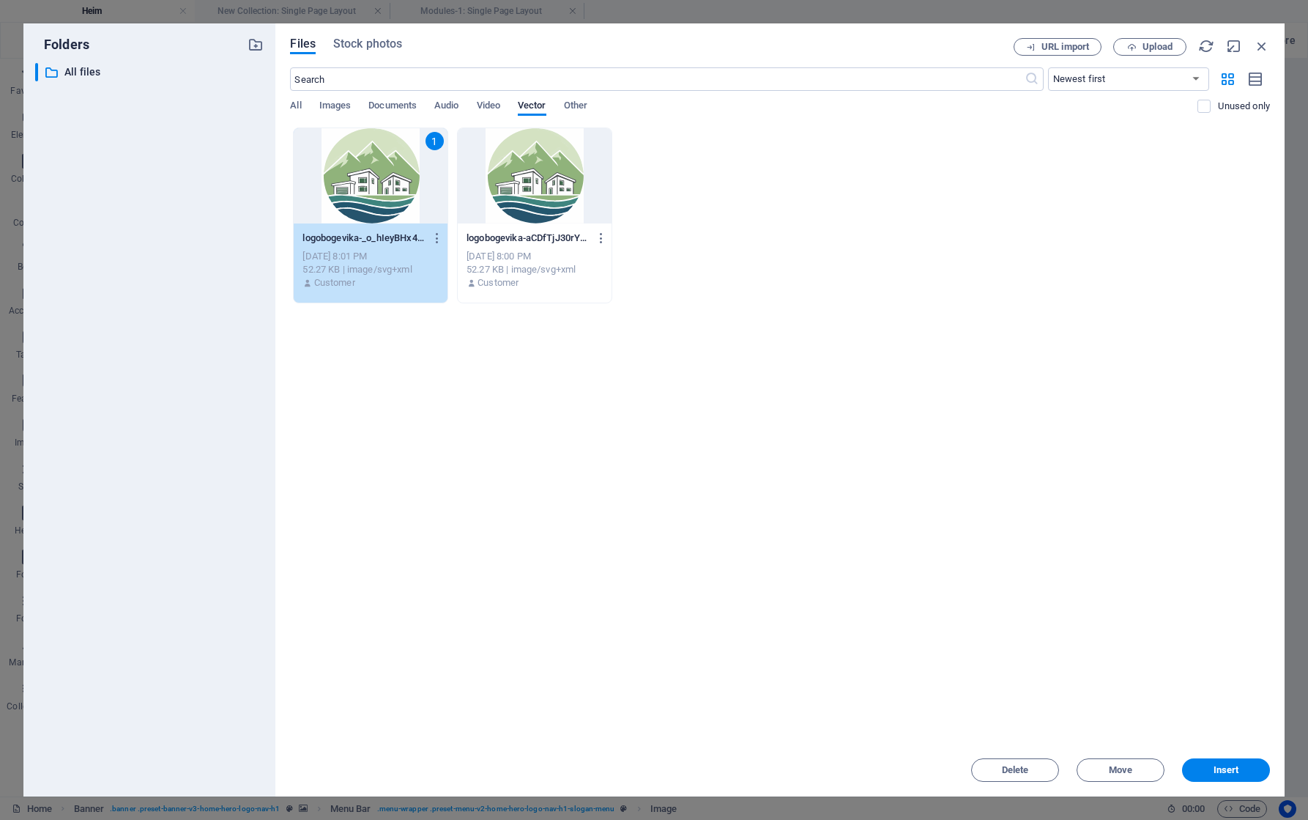
click at [379, 193] on div "1" at bounding box center [371, 175] width 154 height 95
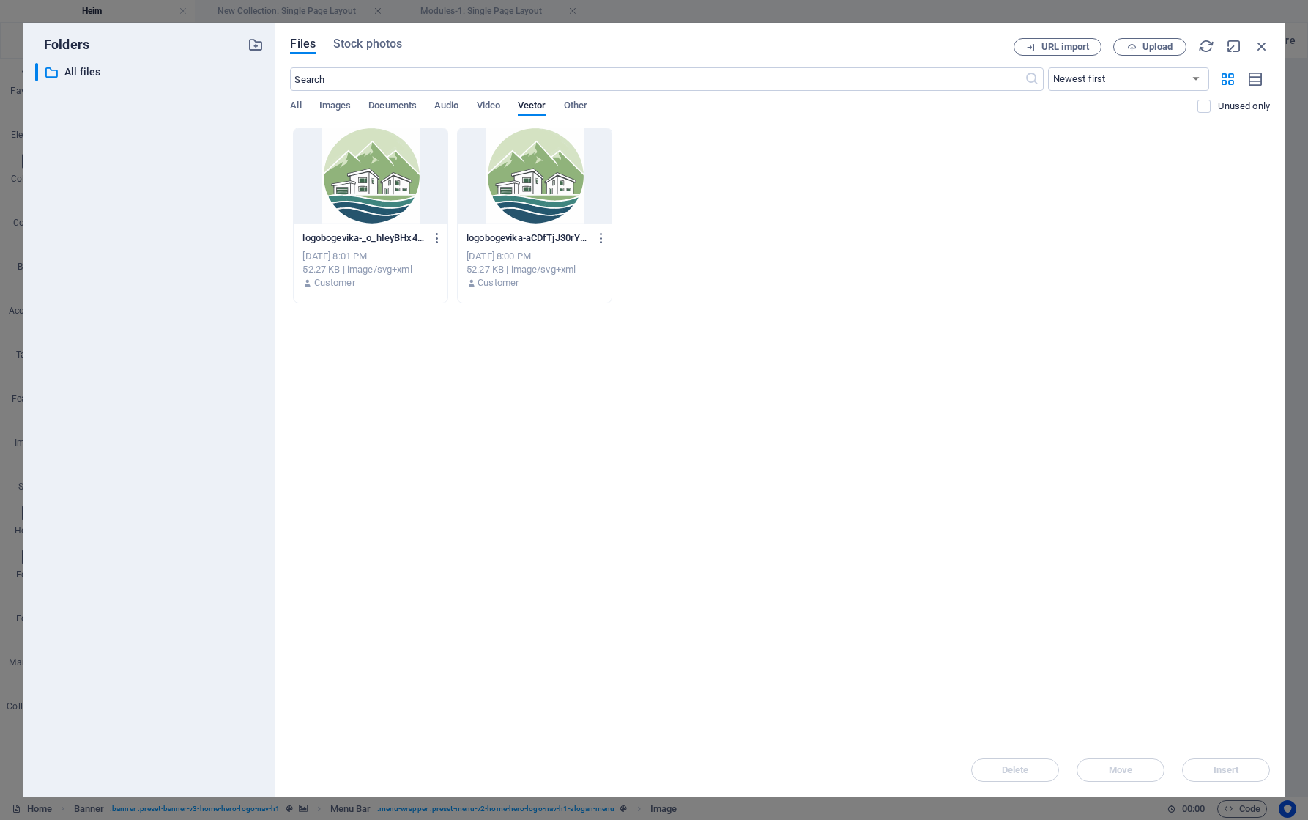
click at [379, 192] on div at bounding box center [371, 175] width 154 height 95
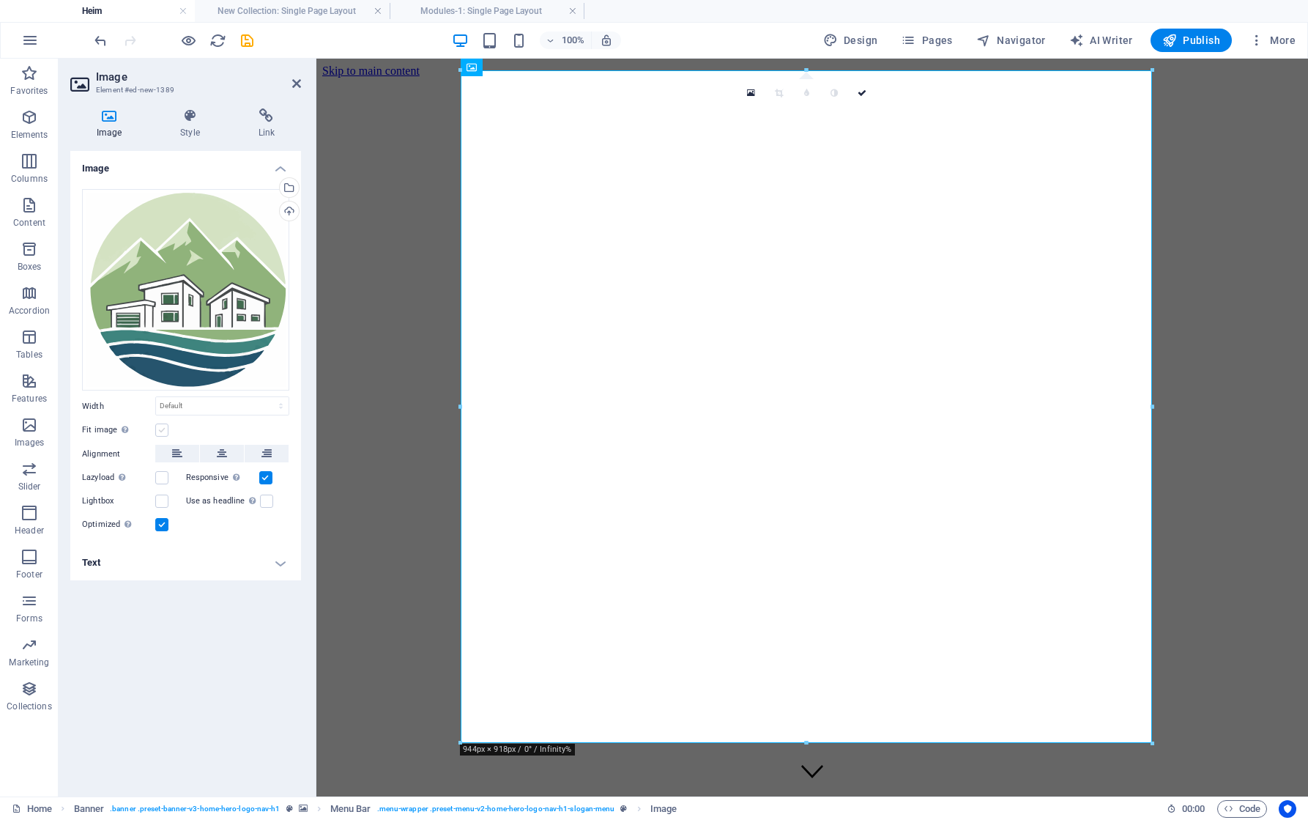
click at [161, 430] on label at bounding box center [161, 429] width 13 height 13
click at [0, 0] on input "Fit image Automatically fit image to a fixed width and height" at bounding box center [0, 0] width 0 height 0
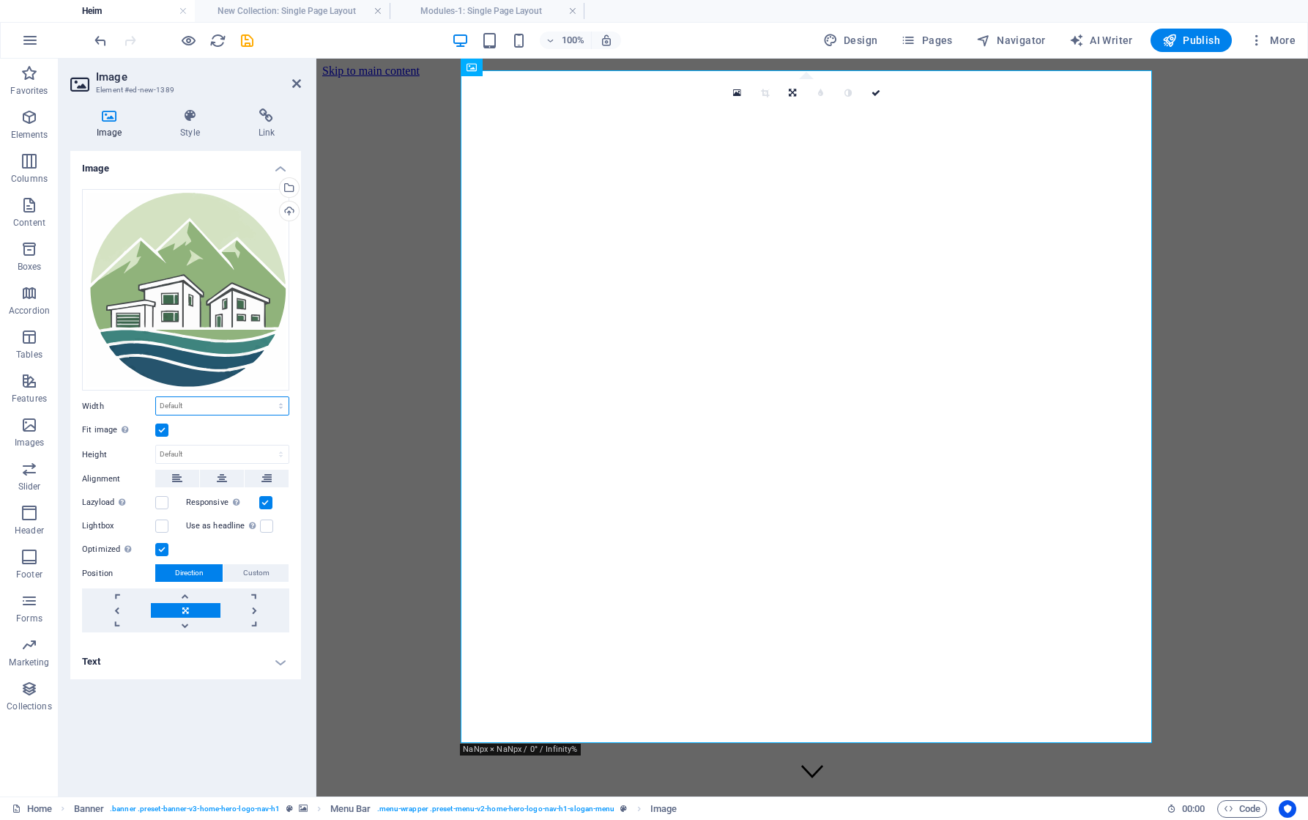
click at [227, 409] on select "Default auto px rem % em vh vw" at bounding box center [222, 406] width 133 height 18
click at [156, 397] on select "Default auto px rem % em vh vw" at bounding box center [222, 406] width 133 height 18
click at [216, 406] on select "Default auto px rem % em vh vw" at bounding box center [222, 406] width 133 height 18
select select "px"
click at [268, 397] on select "Default auto px rem % em vh vw" at bounding box center [222, 406] width 133 height 18
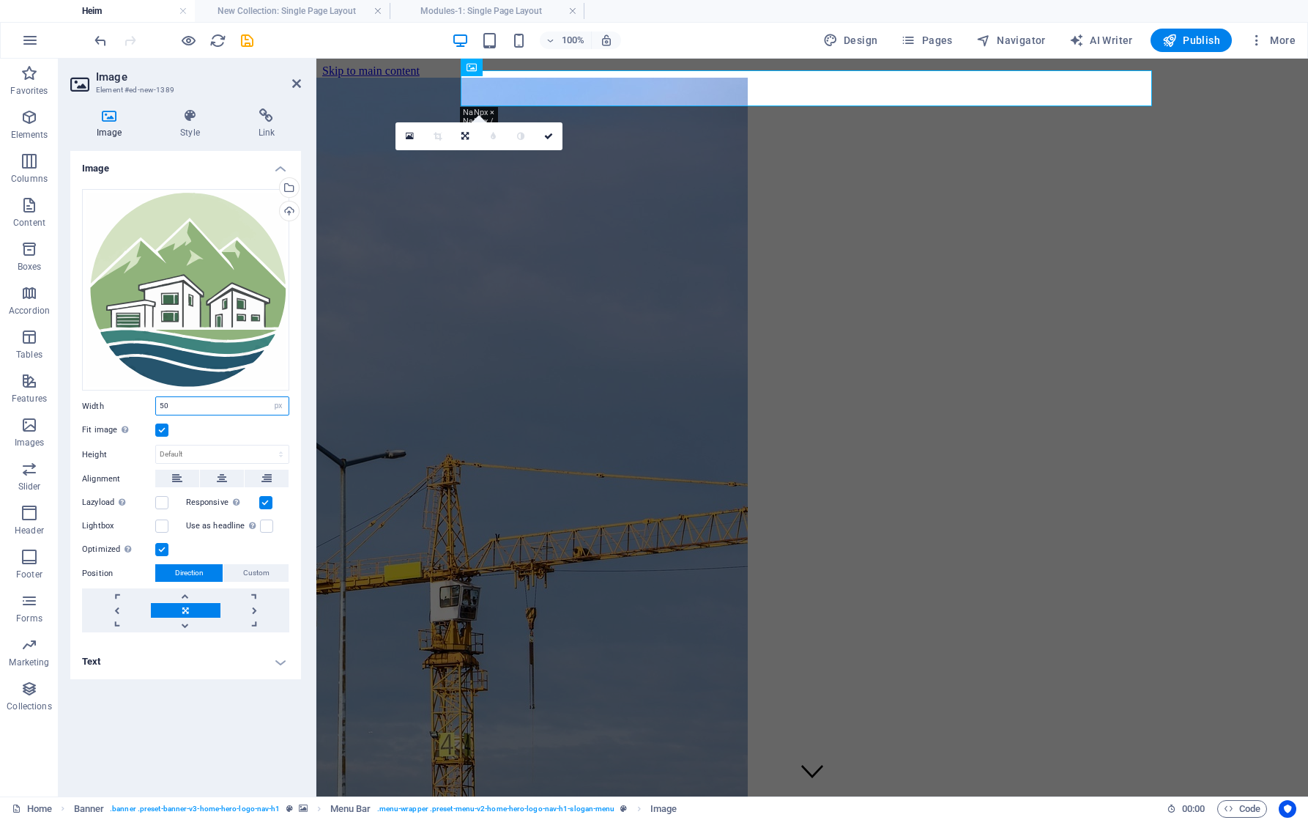
click at [189, 410] on input "50" at bounding box center [222, 406] width 133 height 18
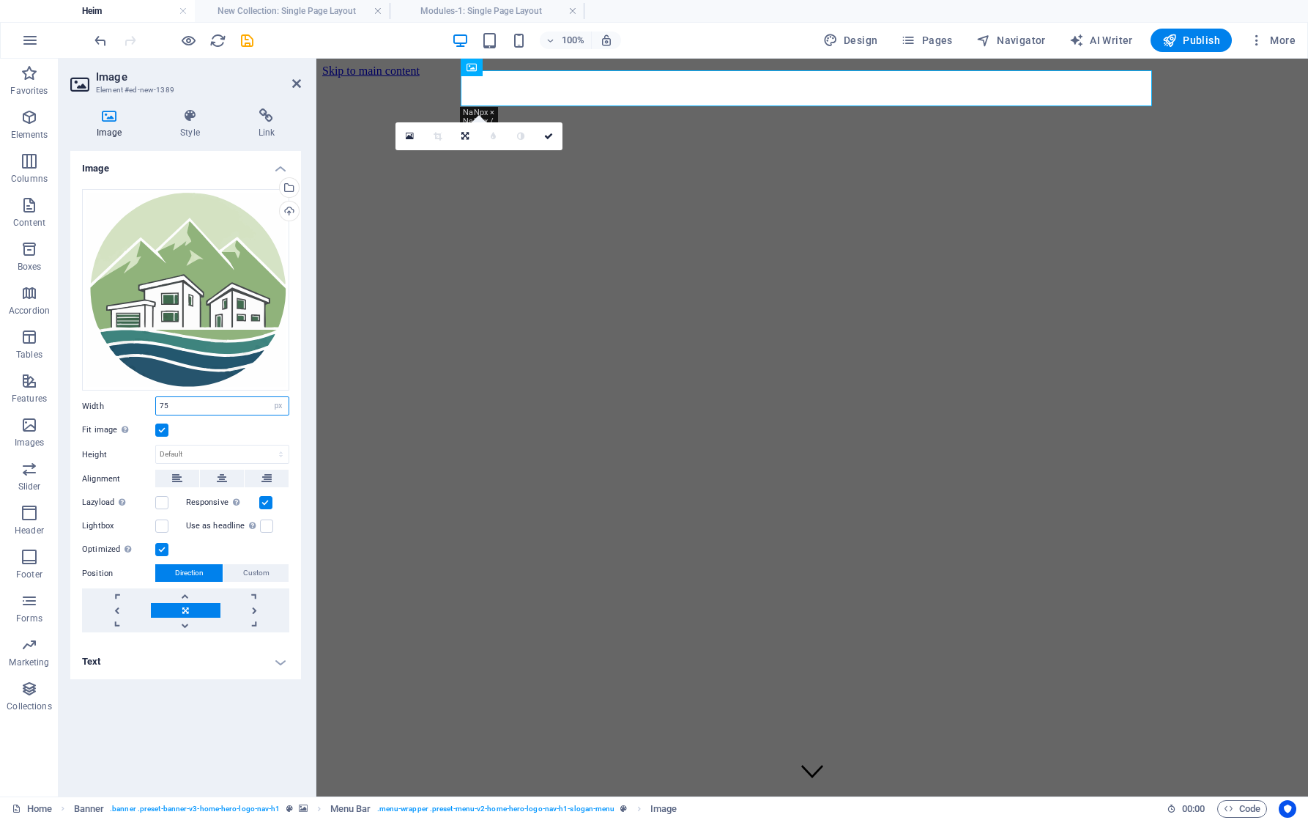
type input "75"
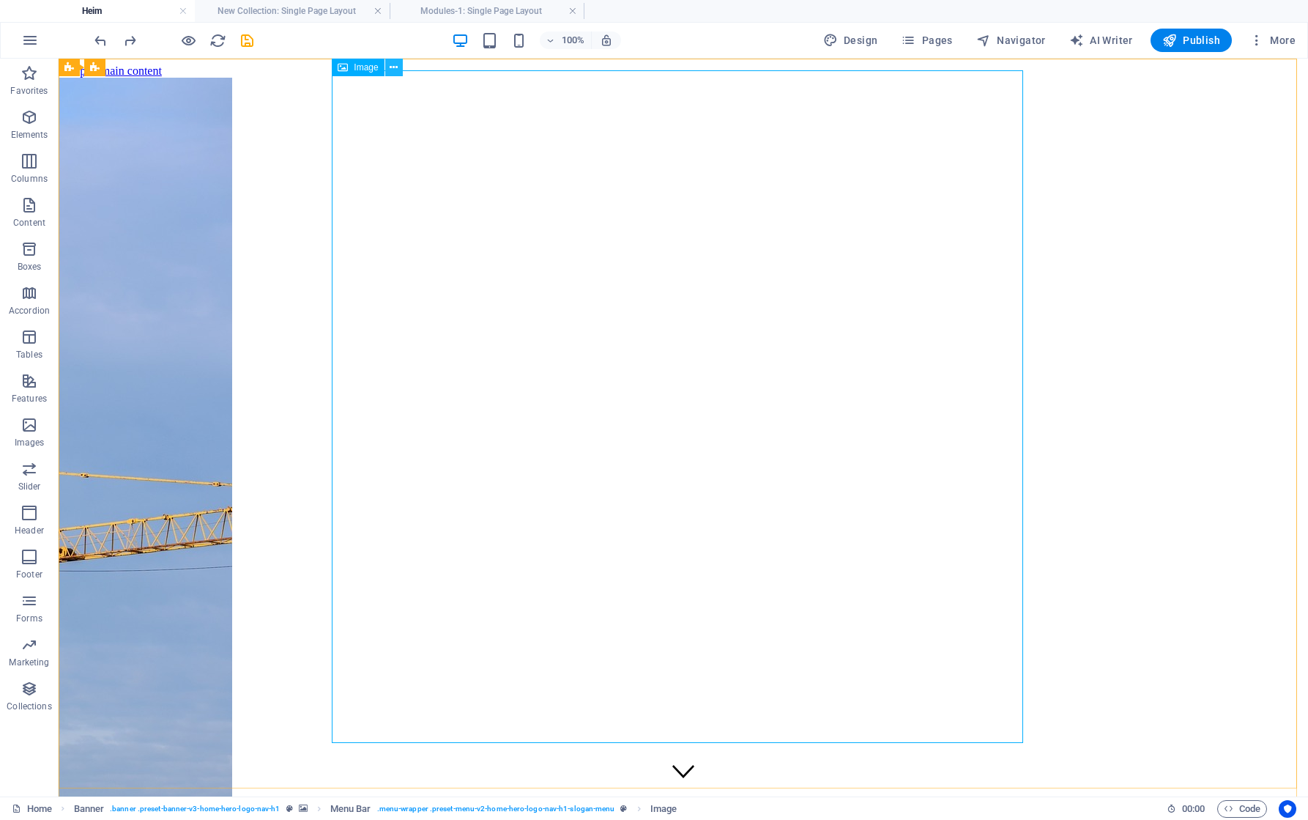
click at [399, 70] on button at bounding box center [394, 68] width 18 height 18
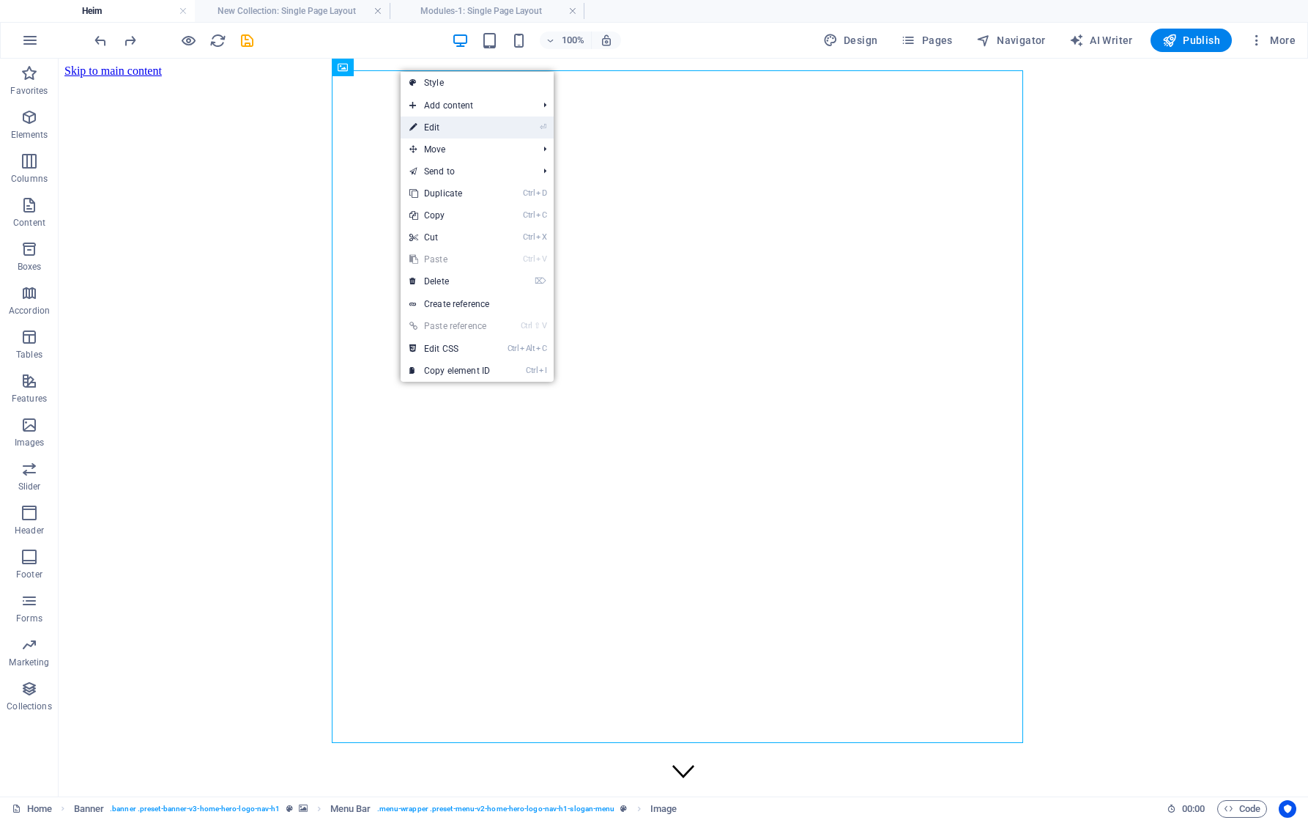
click at [443, 122] on link "⏎ Edit" at bounding box center [450, 127] width 98 height 22
select select "px"
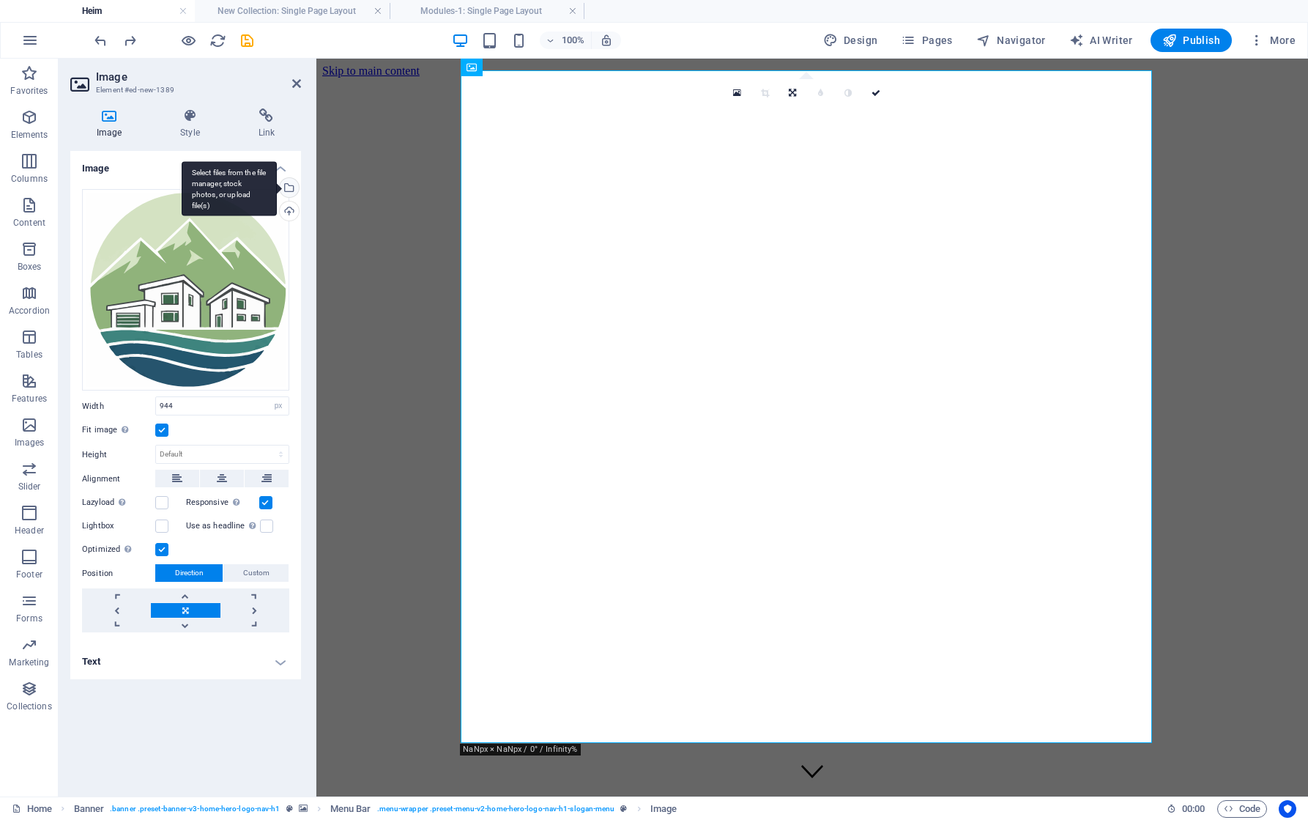
click at [292, 184] on div "Select files from the file manager, stock photos, or upload file(s)" at bounding box center [288, 189] width 22 height 22
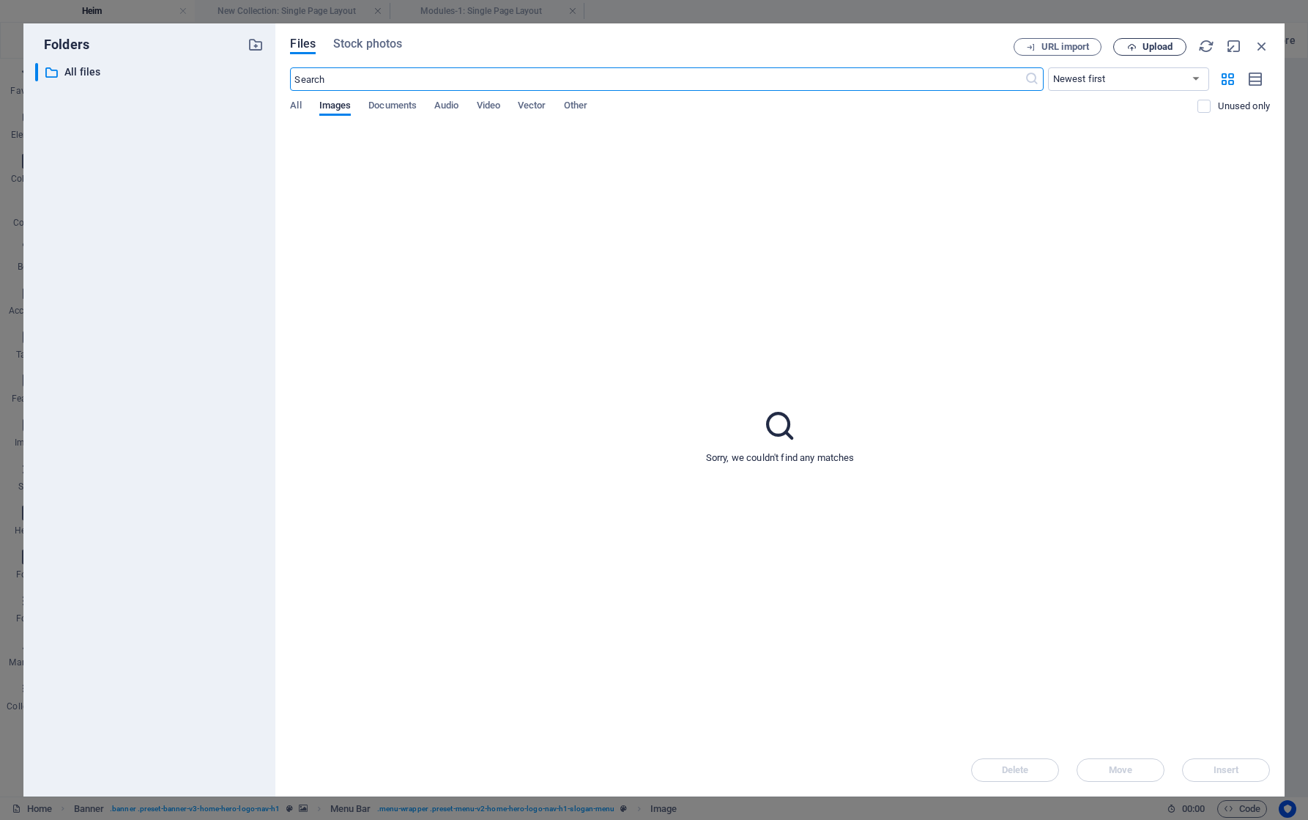
click at [1153, 48] on span "Upload" at bounding box center [1157, 46] width 30 height 9
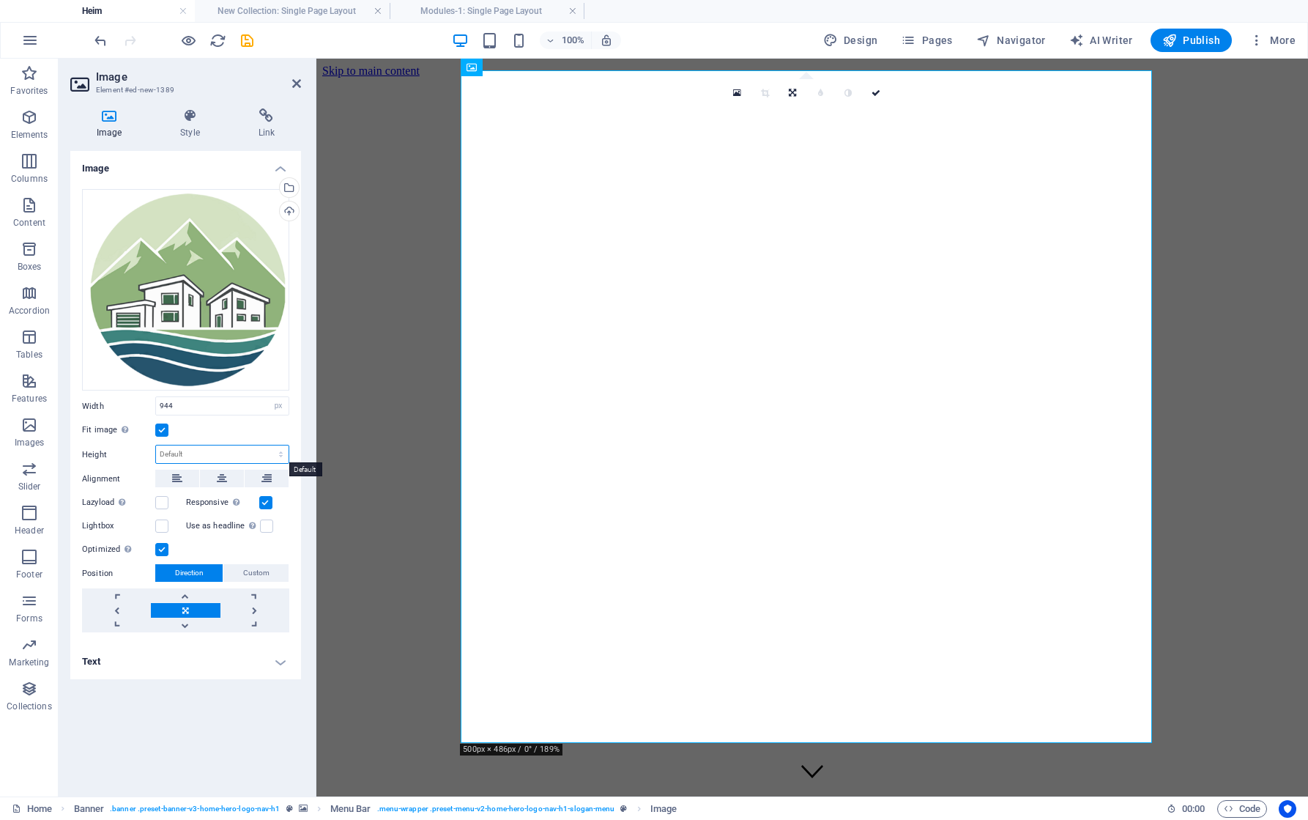
click at [193, 452] on select "Default auto px" at bounding box center [222, 454] width 133 height 18
drag, startPoint x: 187, startPoint y: 402, endPoint x: 138, endPoint y: 402, distance: 48.3
click at [139, 402] on div "Width 944 Default auto px rem % em vh vw" at bounding box center [185, 405] width 207 height 19
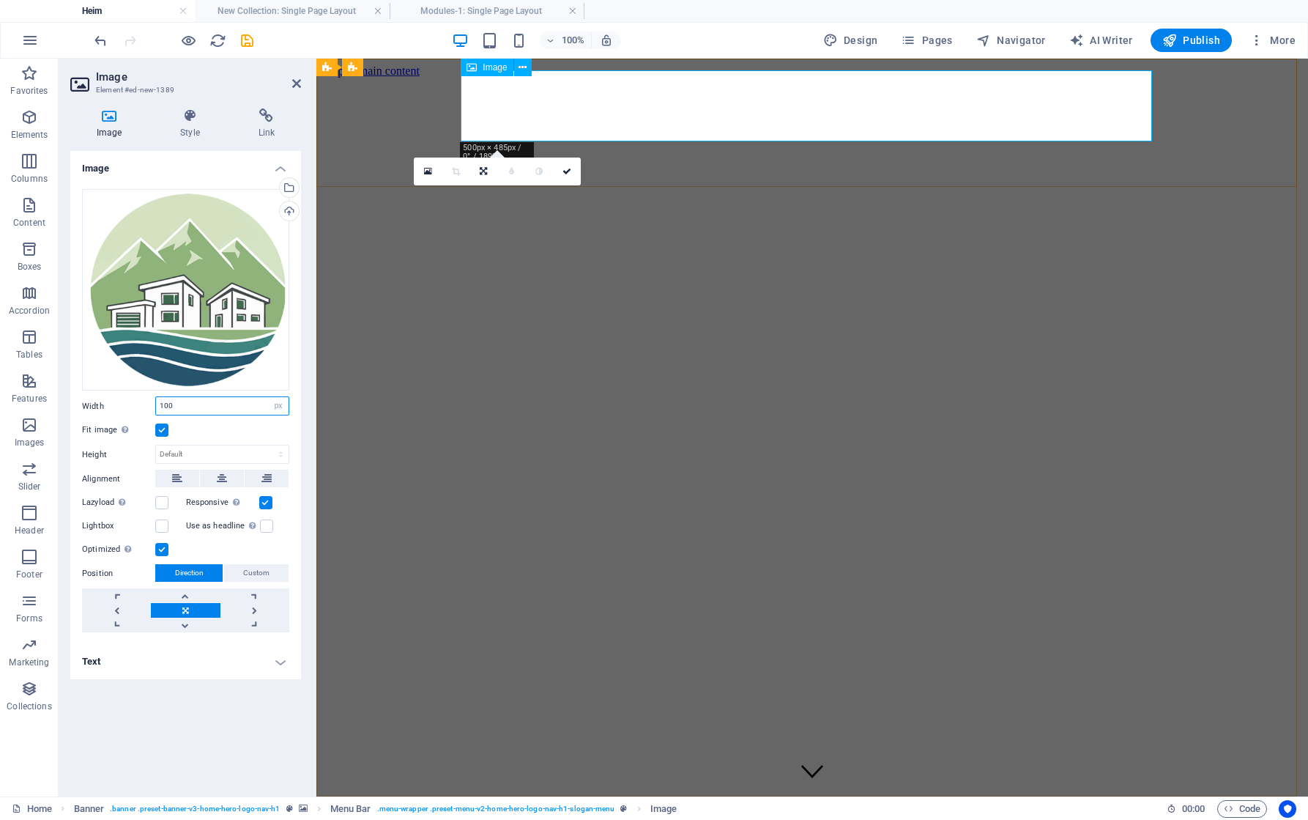
type input "100"
click at [565, 170] on icon at bounding box center [566, 171] width 9 height 9
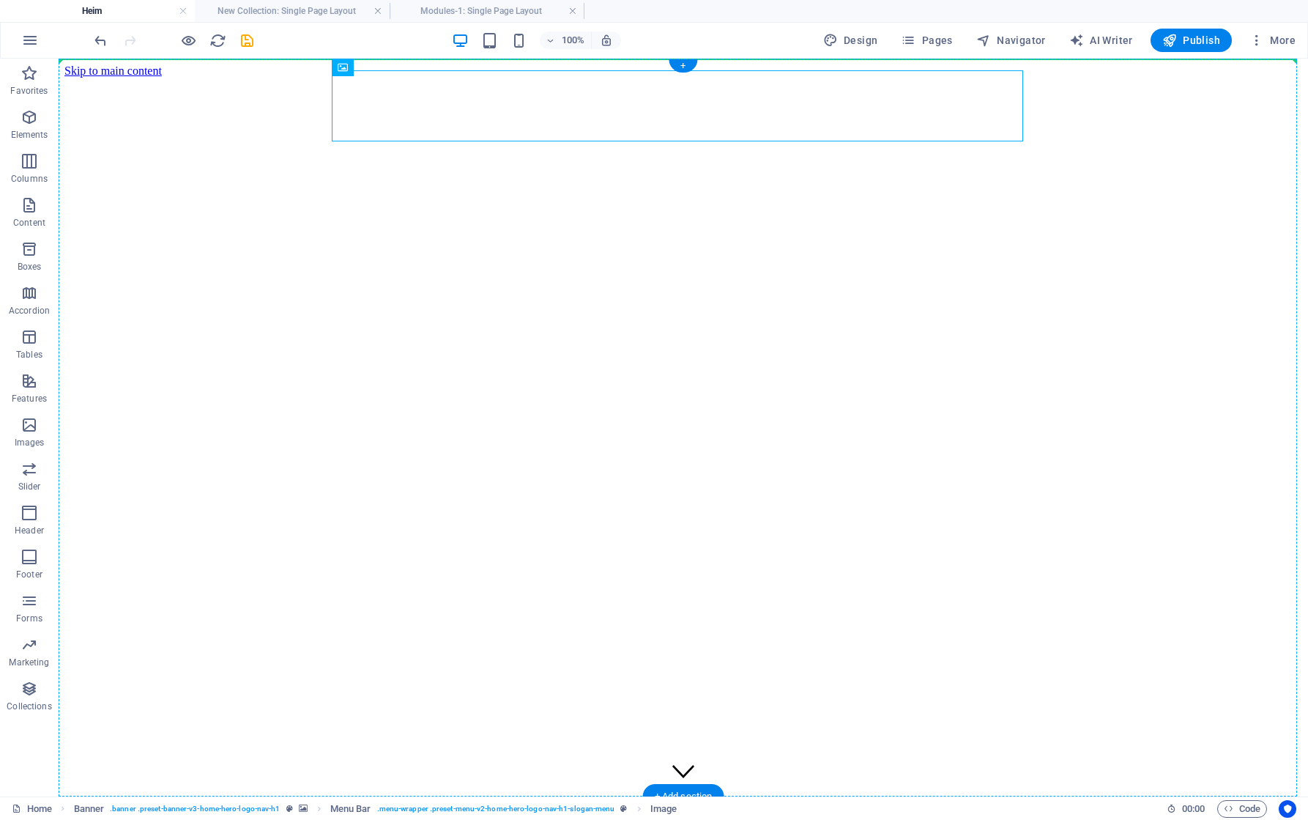
drag, startPoint x: 368, startPoint y: 96, endPoint x: 286, endPoint y: 163, distance: 106.3
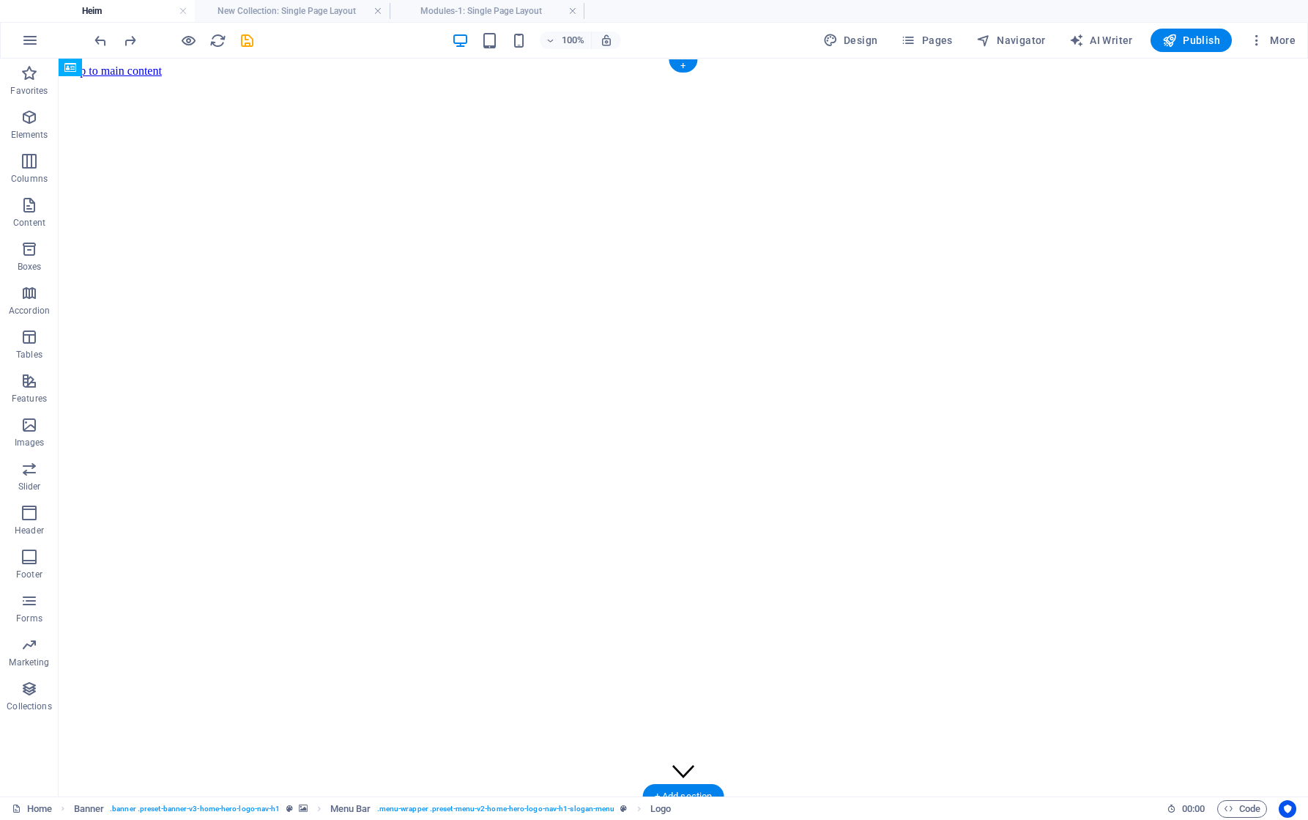
drag, startPoint x: 368, startPoint y: 166, endPoint x: 462, endPoint y: 166, distance: 94.5
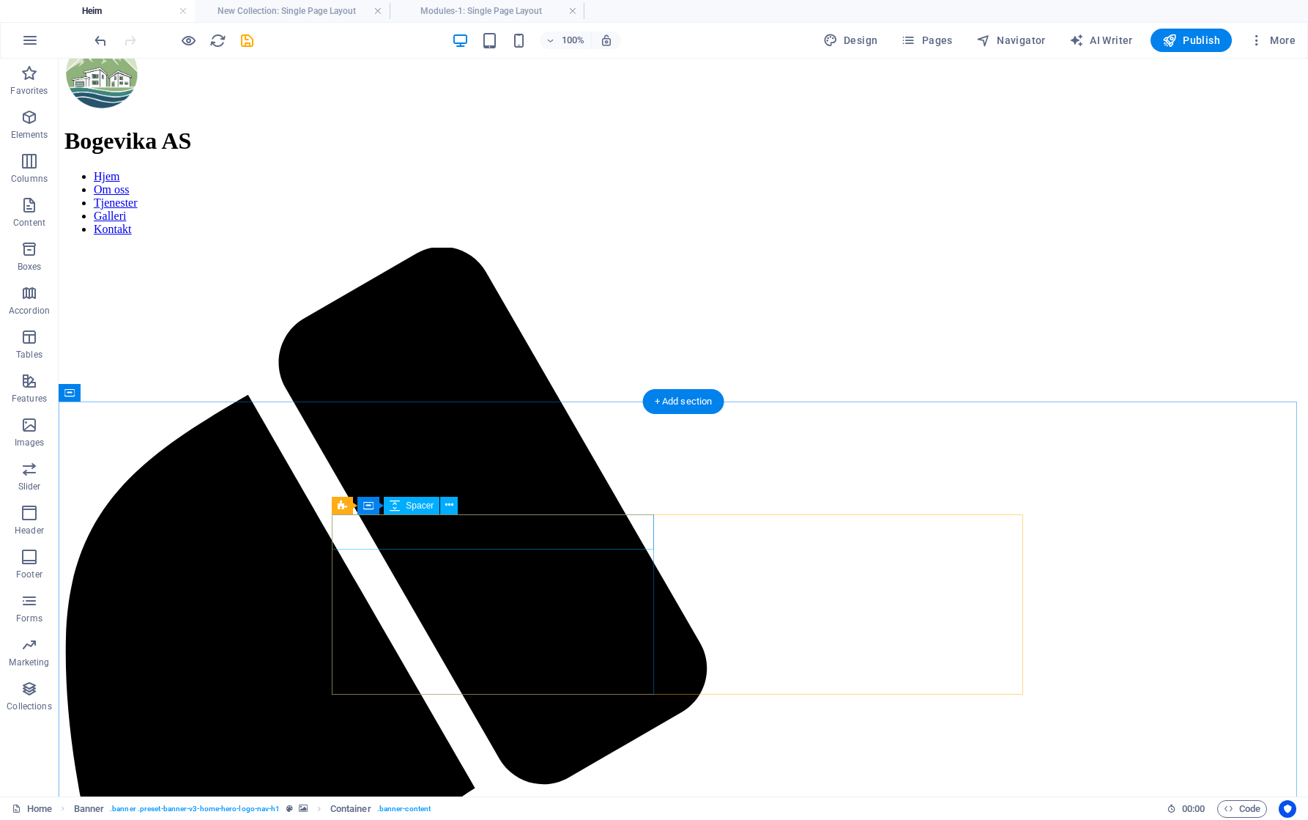
scroll to position [806, 0]
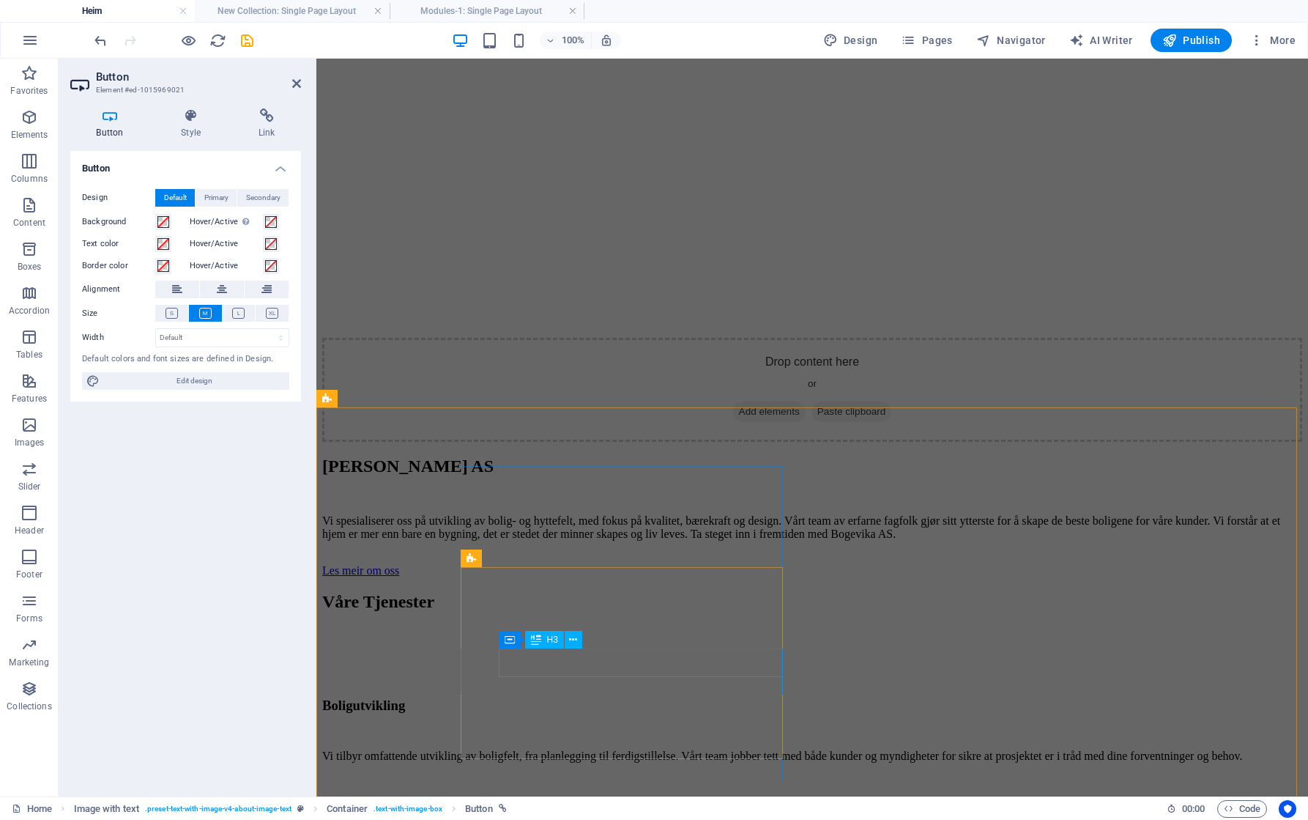
scroll to position [2333, 0]
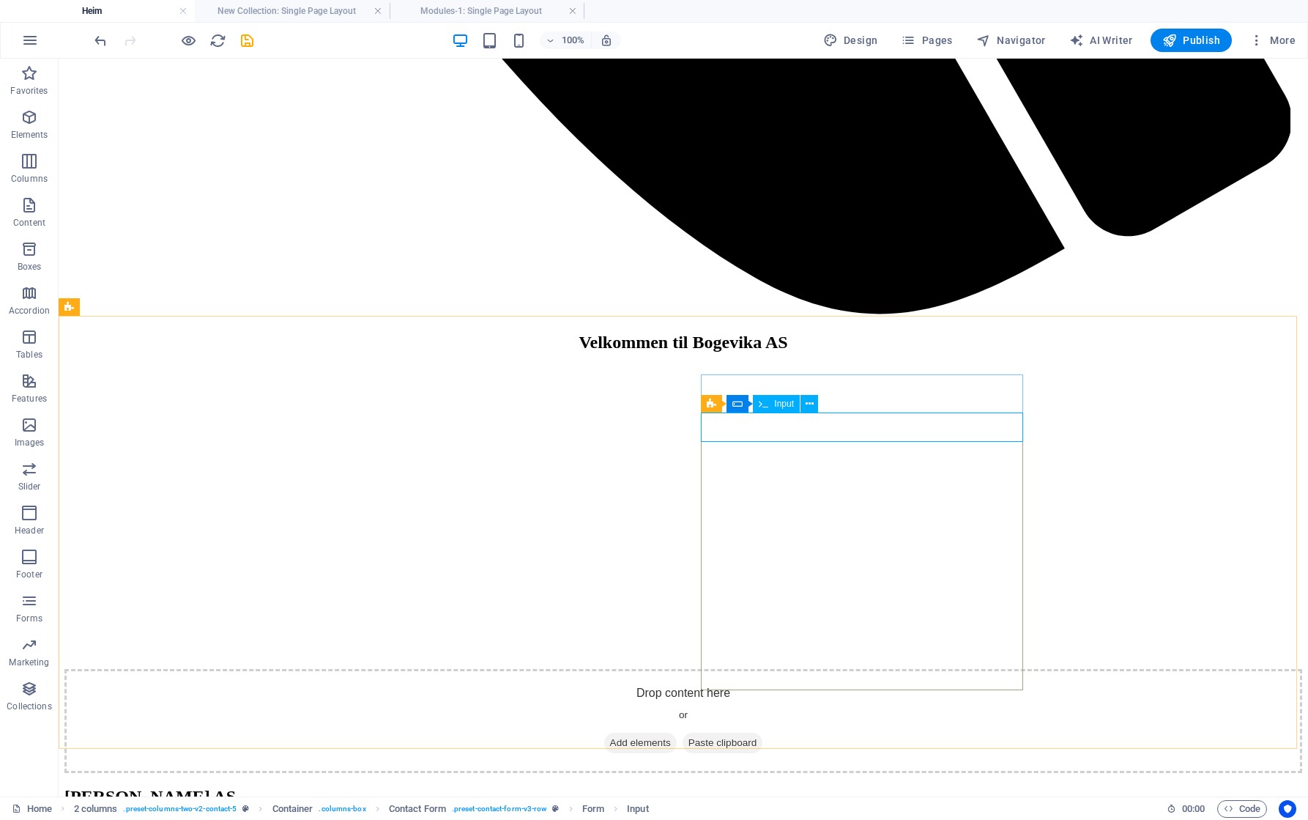
click at [782, 404] on span "Input" at bounding box center [784, 403] width 20 height 9
click at [809, 403] on icon at bounding box center [810, 403] width 8 height 15
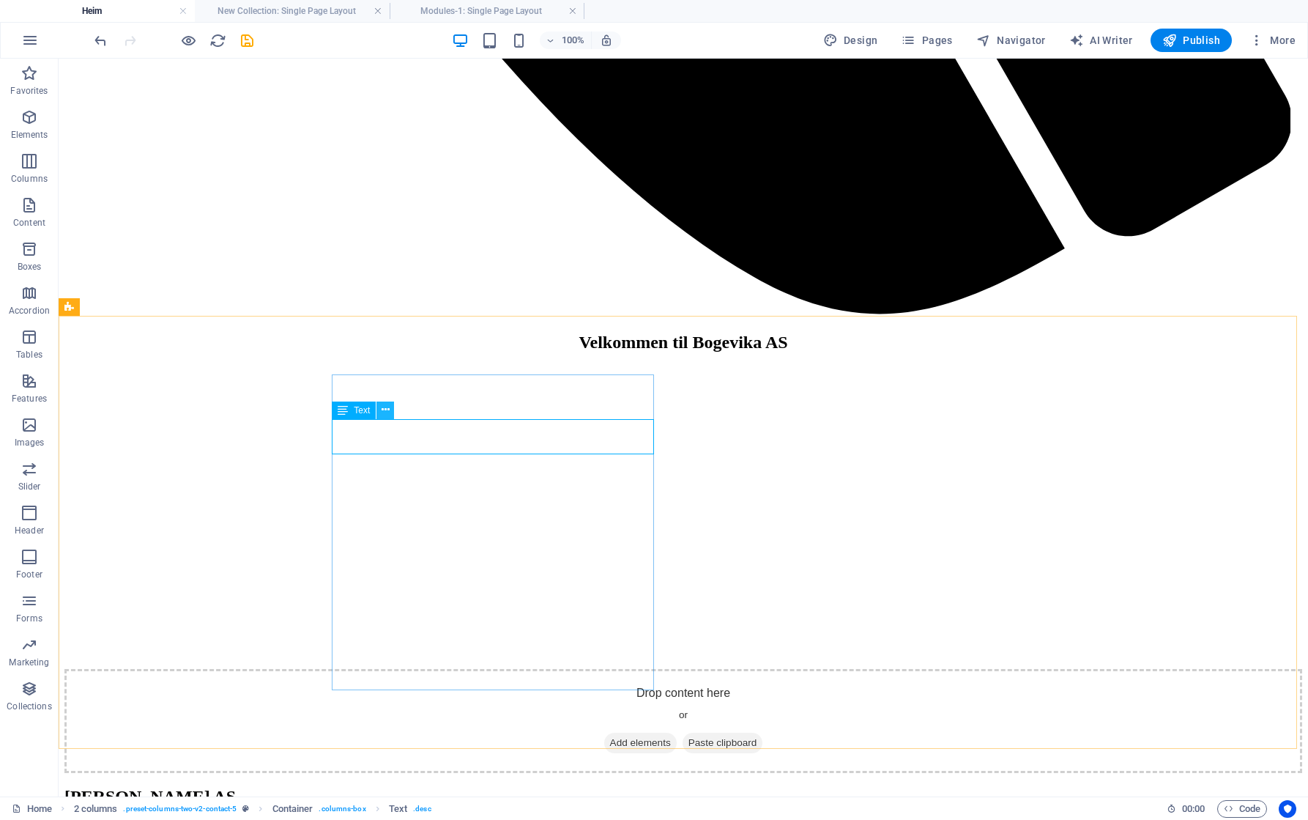
click at [390, 409] on button at bounding box center [385, 410] width 18 height 18
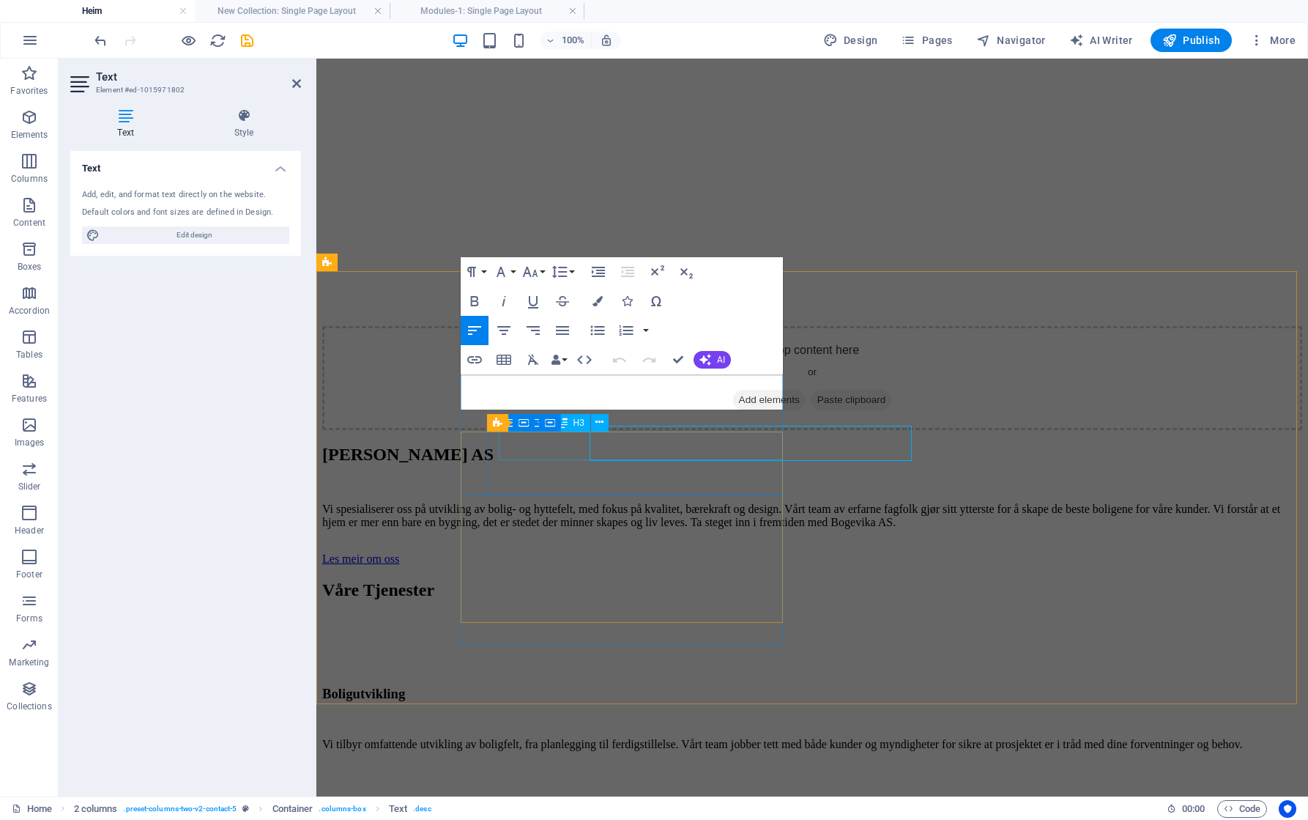
scroll to position [2333, 0]
drag, startPoint x: 768, startPoint y: 398, endPoint x: 447, endPoint y: 382, distance: 321.9
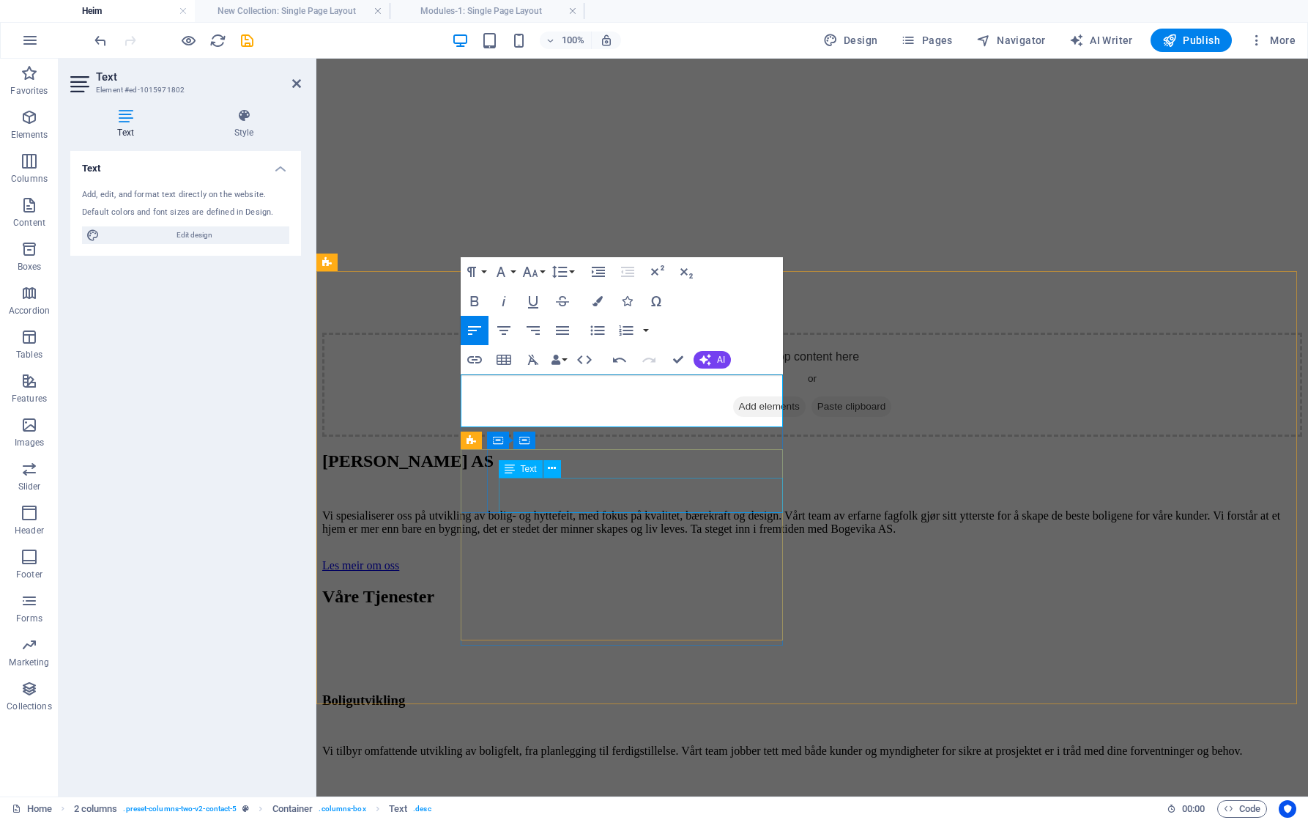
scroll to position [1082, 1]
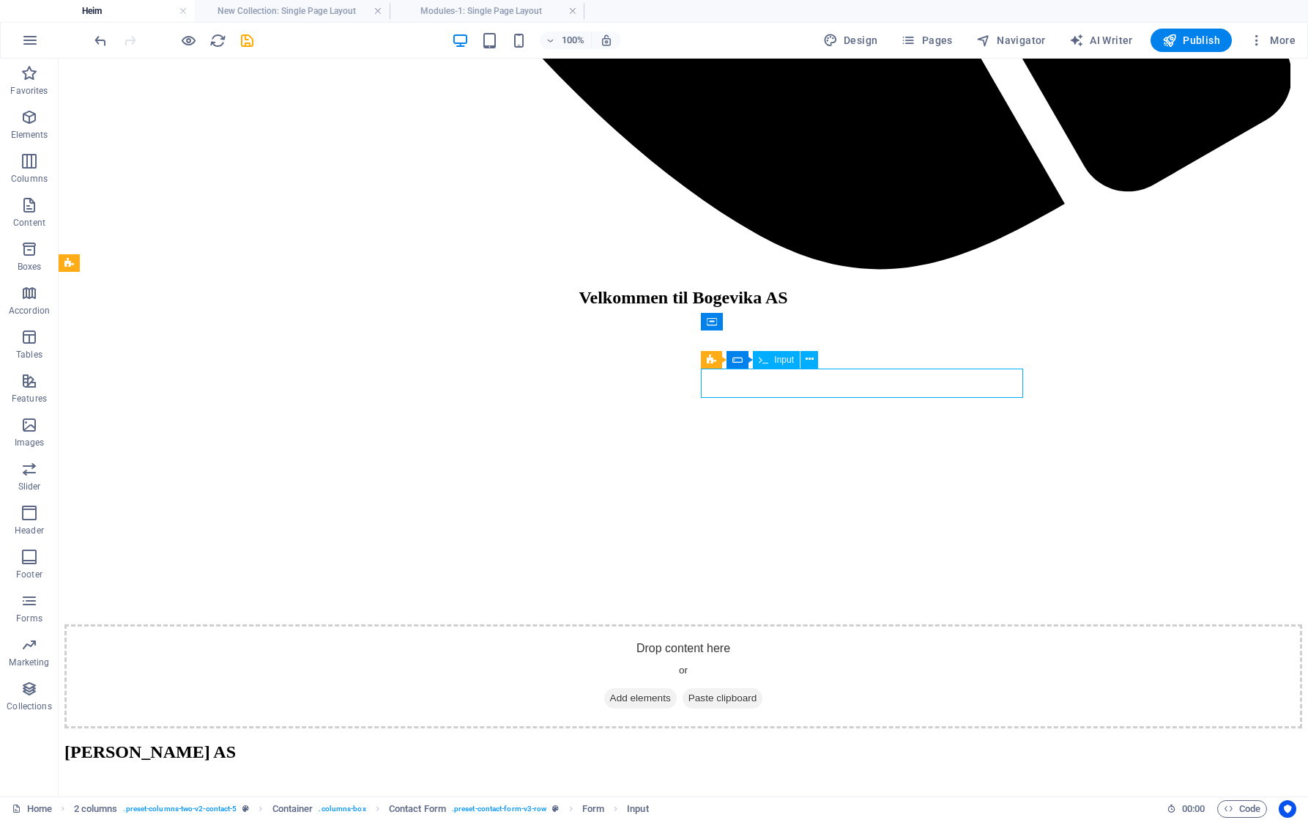
drag, startPoint x: 789, startPoint y: 389, endPoint x: 532, endPoint y: 388, distance: 257.8
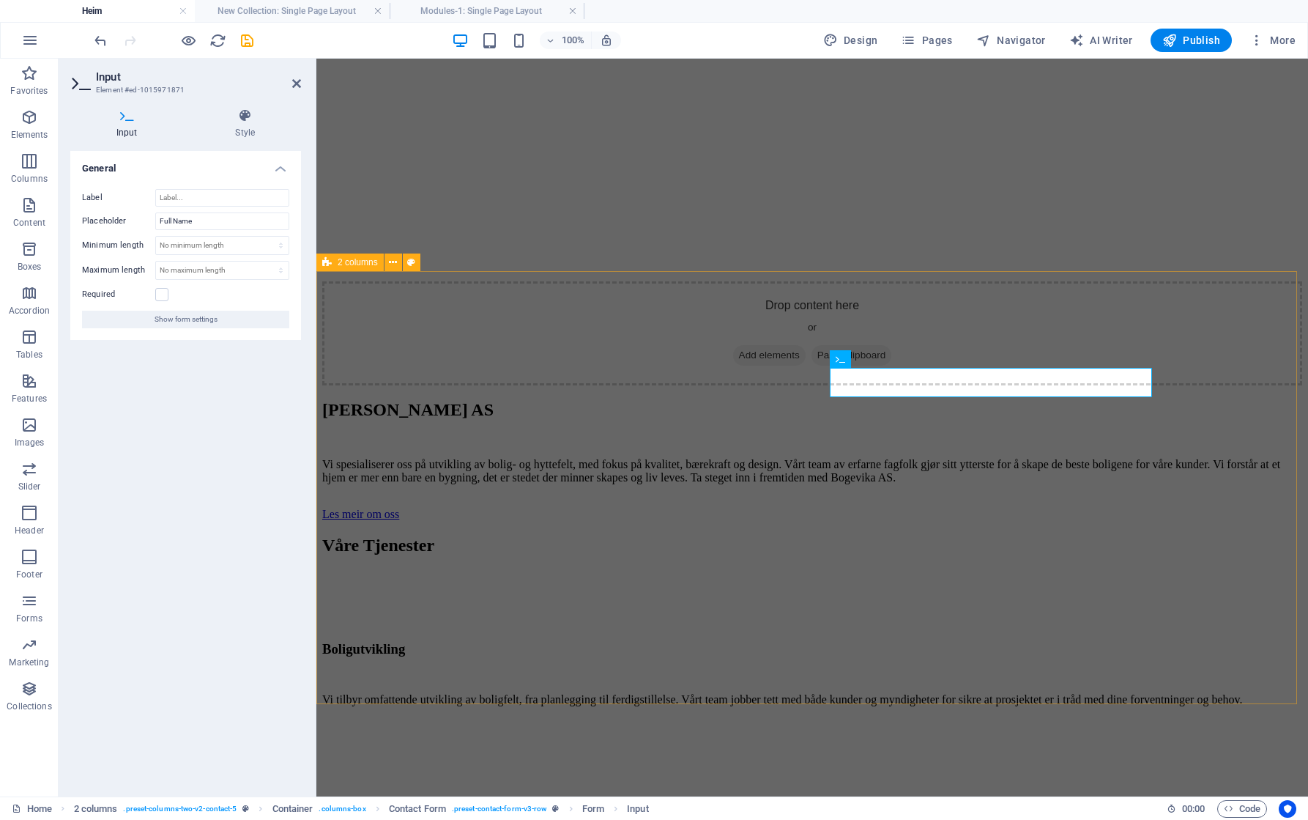
scroll to position [2333, 0]
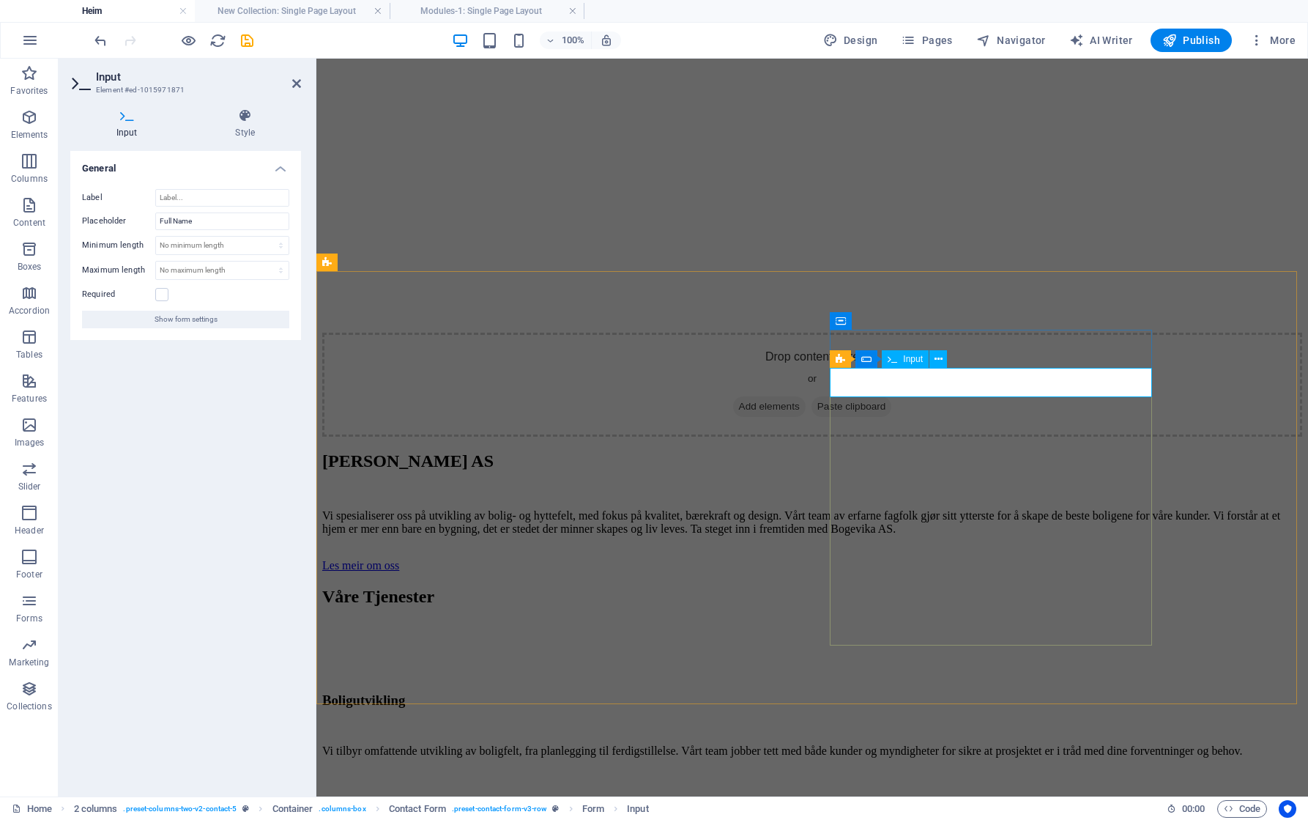
drag, startPoint x: 206, startPoint y: 219, endPoint x: 119, endPoint y: 220, distance: 86.4
click at [119, 220] on div "Placeholder Full Name" at bounding box center [185, 221] width 207 height 18
type input "Navn"
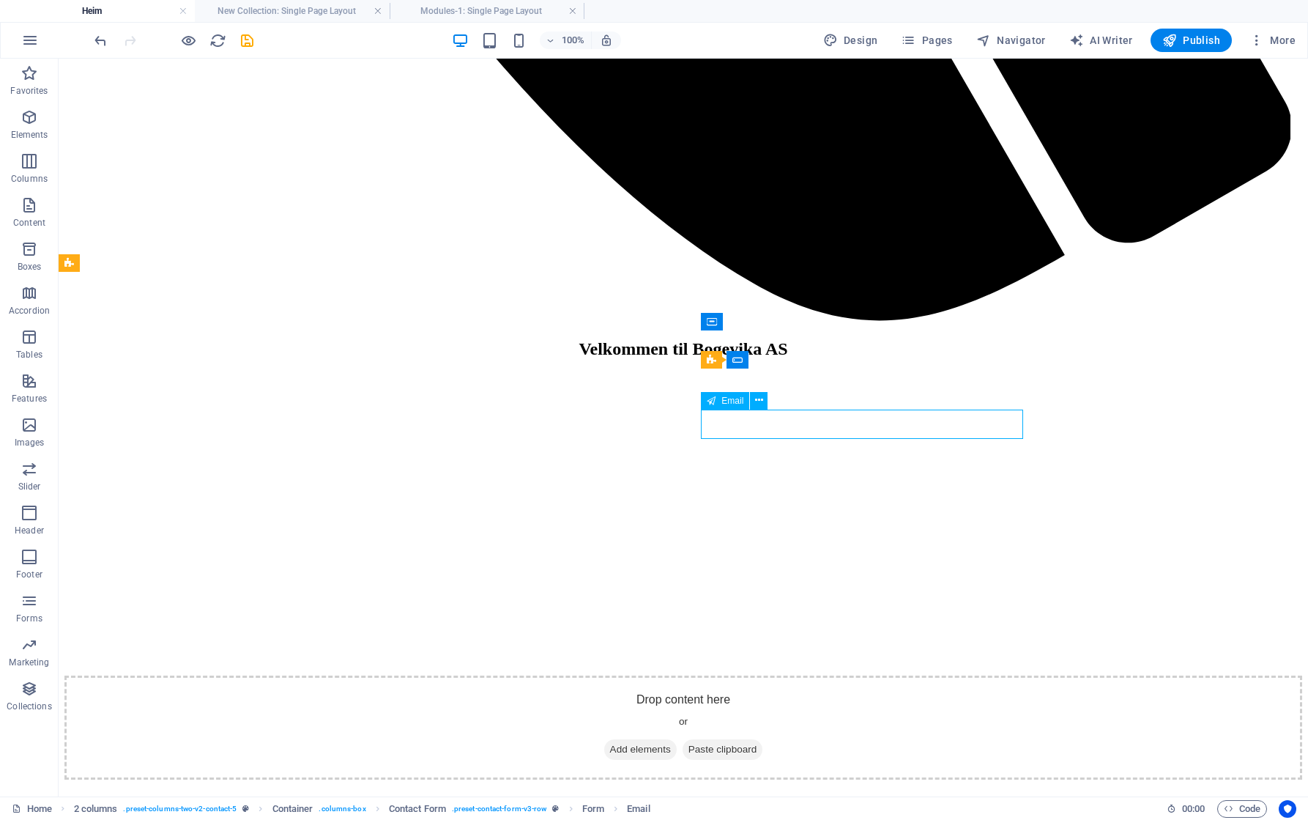
scroll to position [2384, 0]
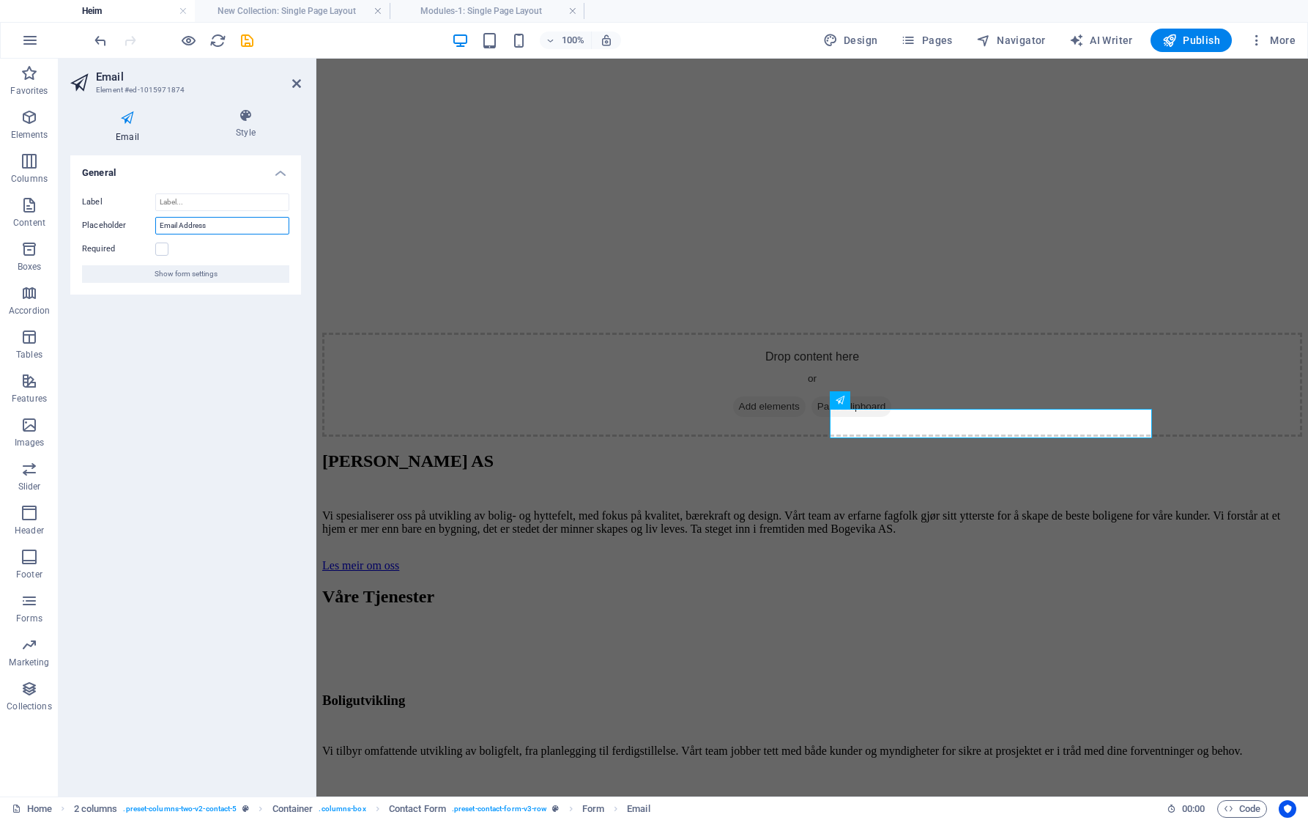
drag, startPoint x: 209, startPoint y: 223, endPoint x: 123, endPoint y: 223, distance: 86.4
click at [123, 223] on div "Placeholder Email Address" at bounding box center [185, 226] width 207 height 18
type input "E-Post adresse"
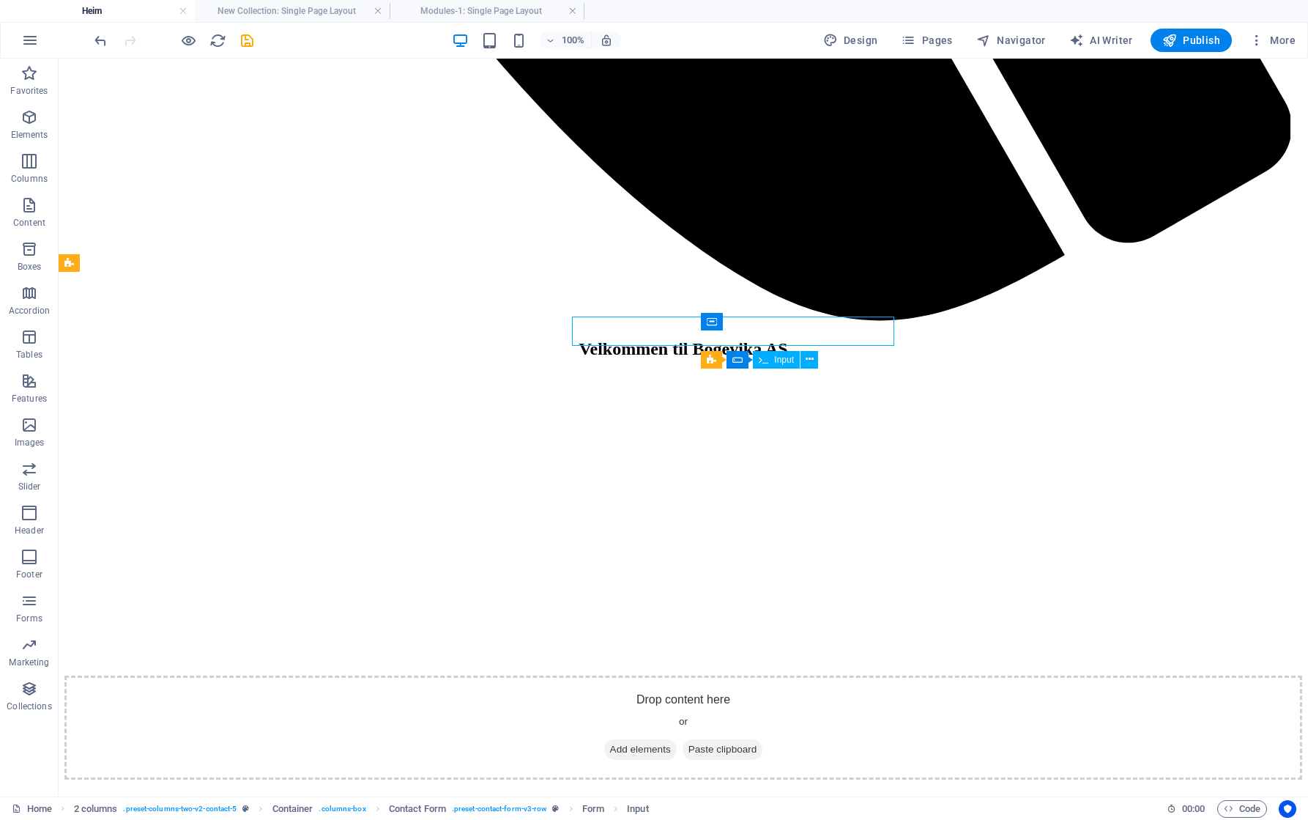
scroll to position [2384, 0]
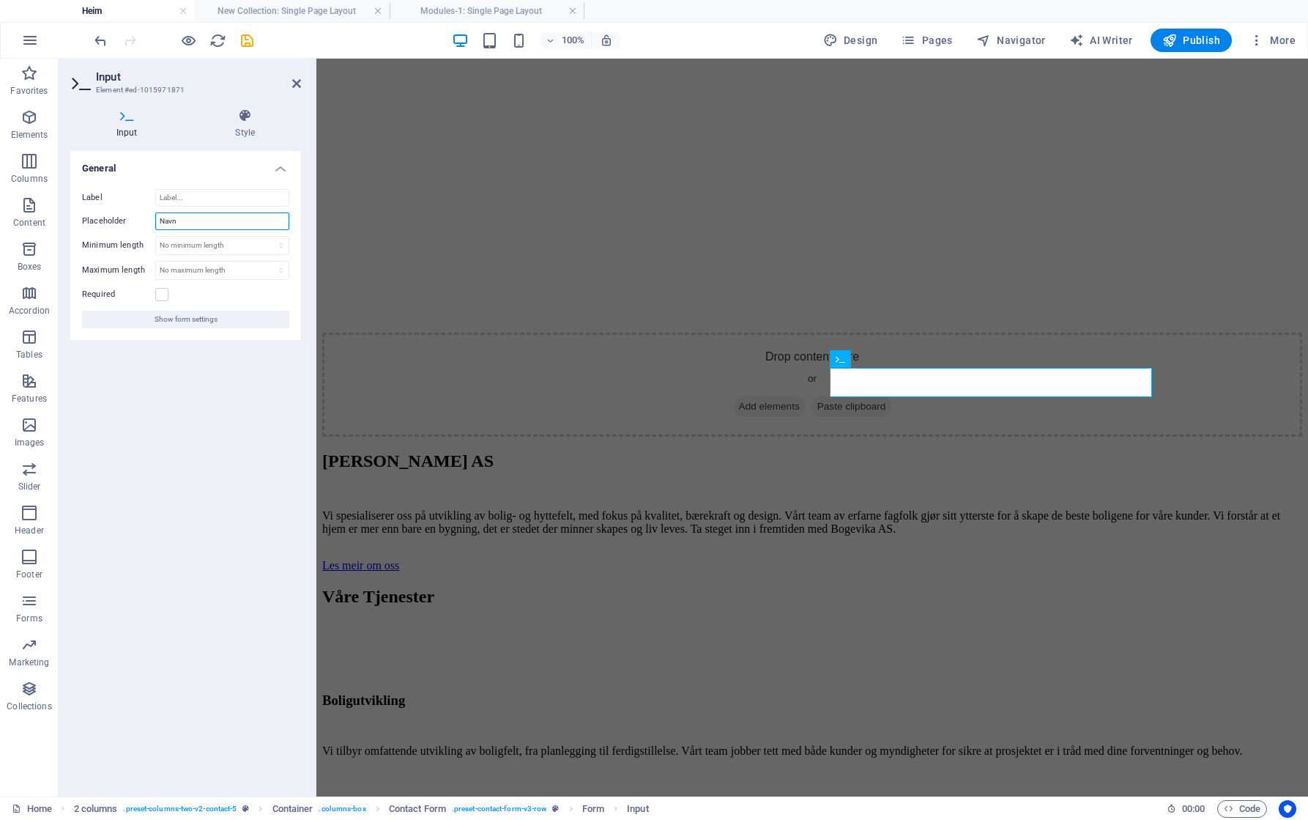
click at [183, 221] on input "Navn" at bounding box center [222, 221] width 134 height 18
type input "Namn"
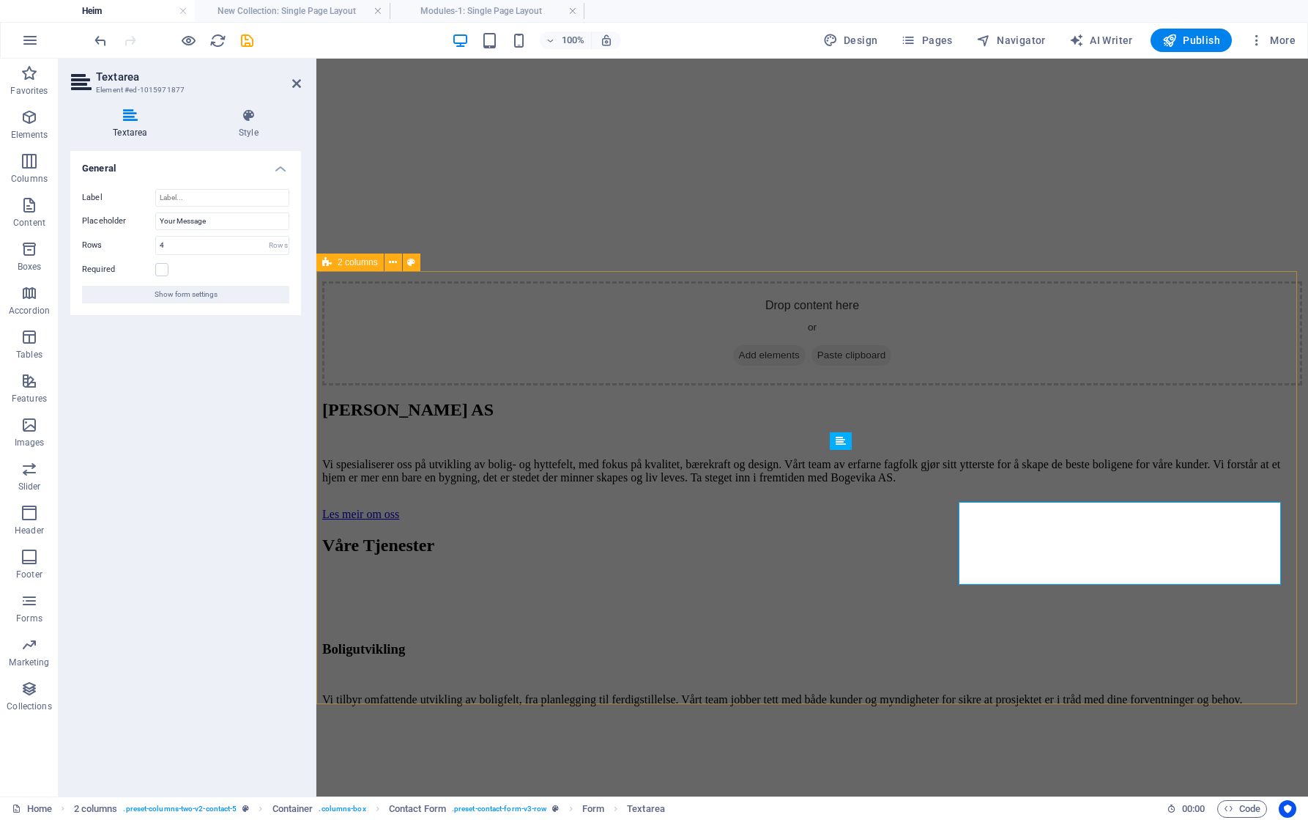
scroll to position [2333, 0]
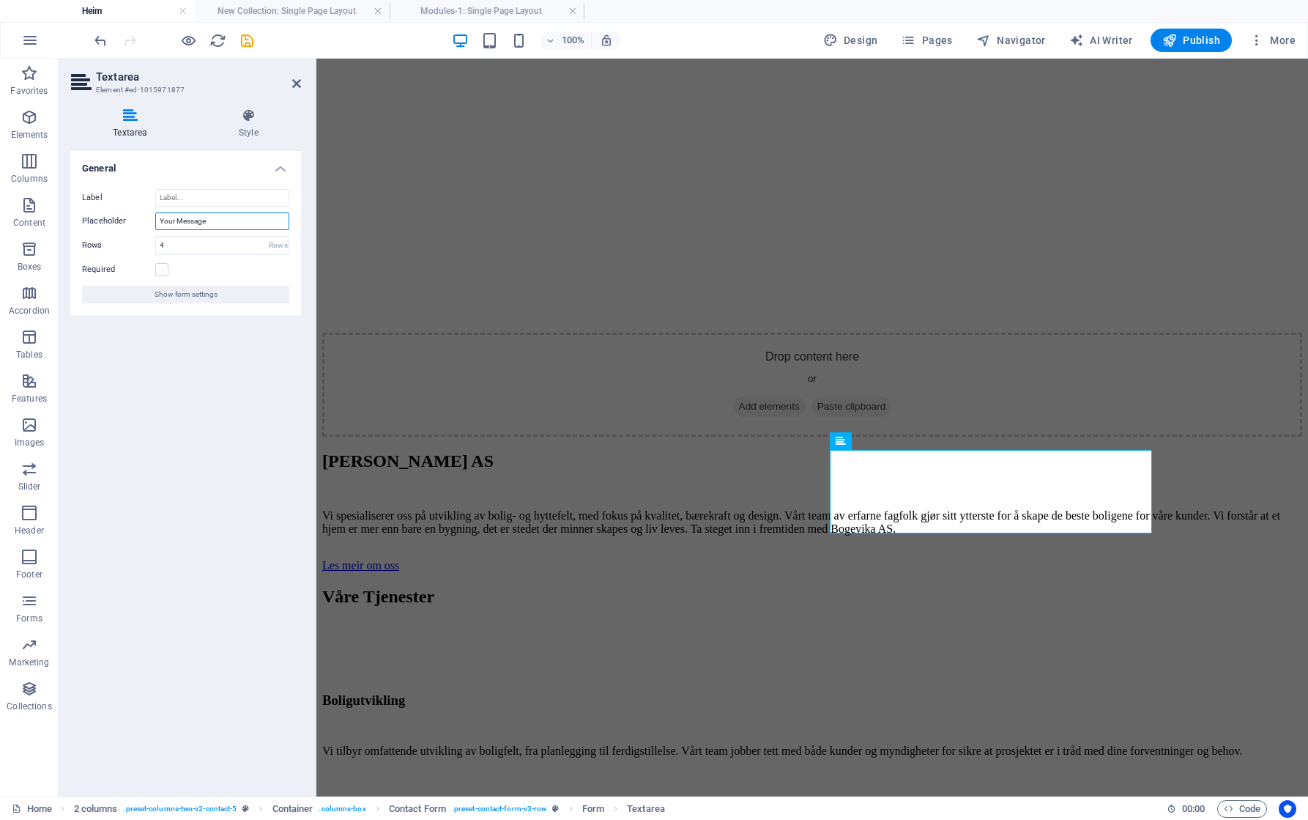
drag, startPoint x: 227, startPoint y: 218, endPoint x: 129, endPoint y: 220, distance: 98.1
click at [129, 220] on div "Placeholder Your Message" at bounding box center [185, 221] width 207 height 18
type input "Meldinga di:"
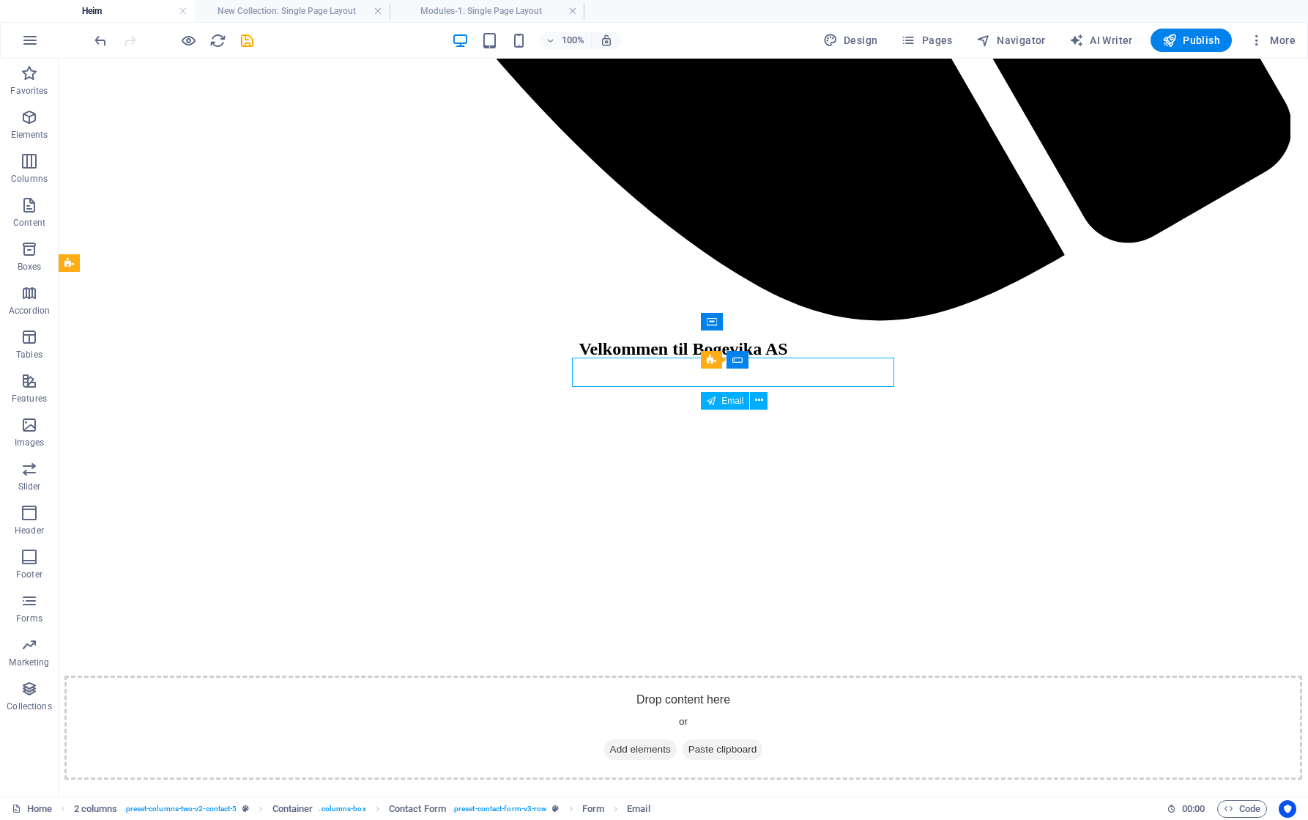
scroll to position [2384, 0]
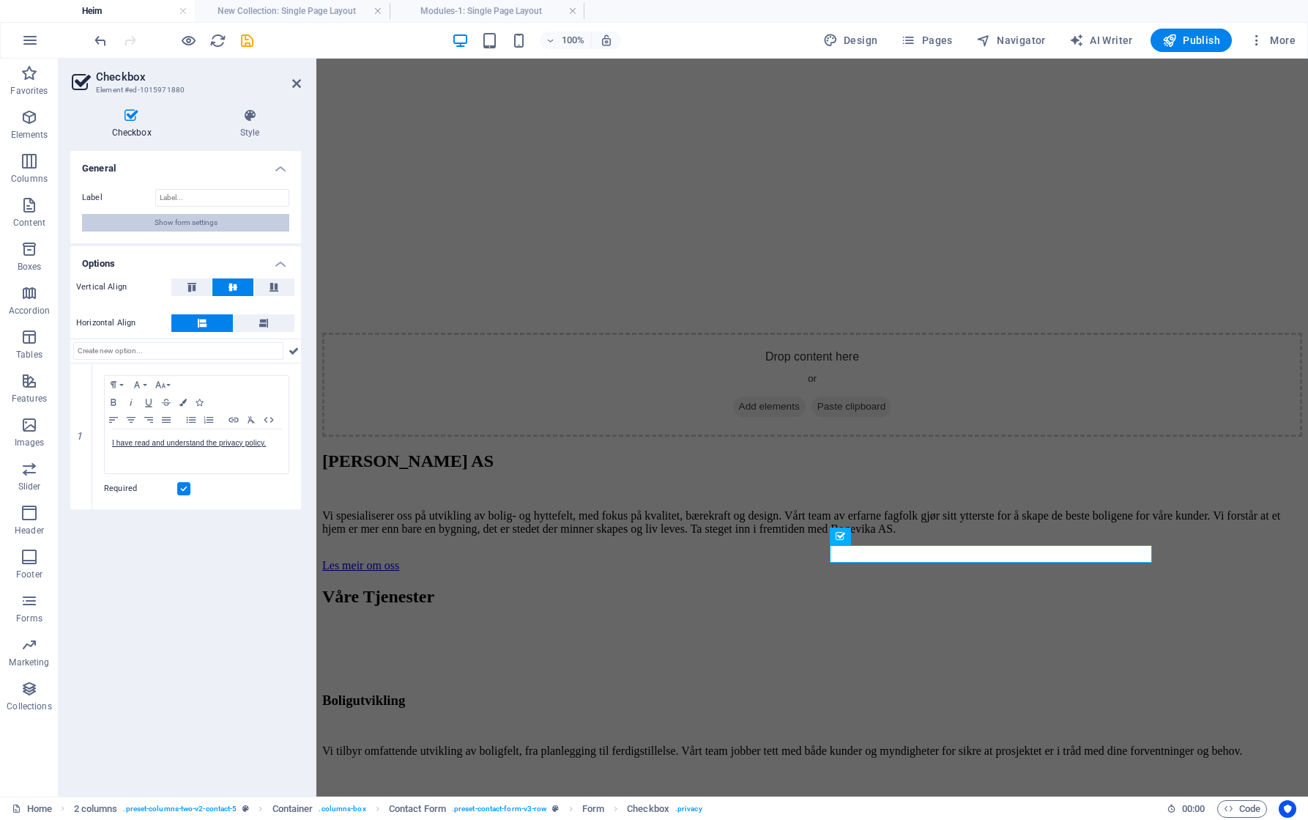
click at [213, 221] on span "Show form settings" at bounding box center [186, 223] width 63 height 18
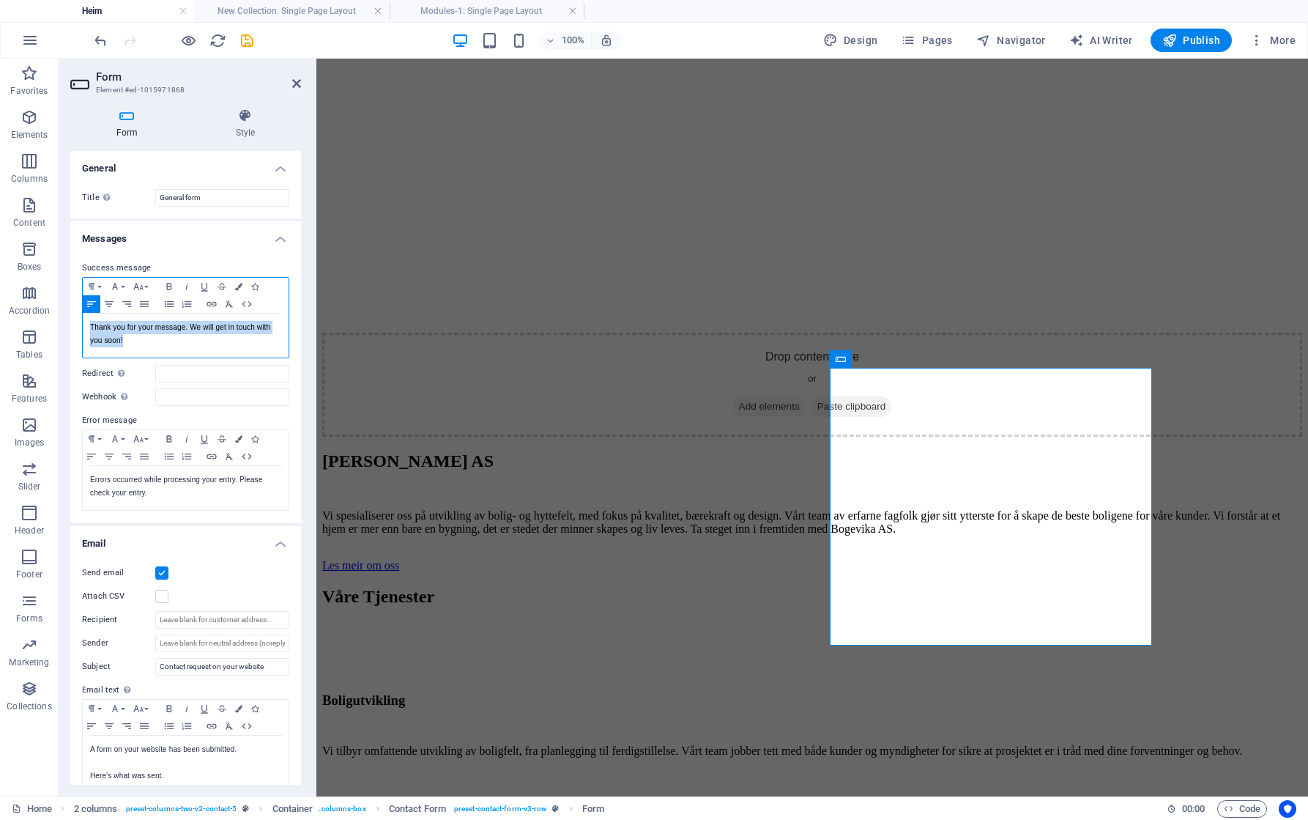
drag, startPoint x: 105, startPoint y: 336, endPoint x: 81, endPoint y: 328, distance: 26.2
click at [81, 328] on div "Success message Paragraph Format Normal Heading 1 Heading 2 Heading 3 Heading 4…" at bounding box center [185, 385] width 231 height 275
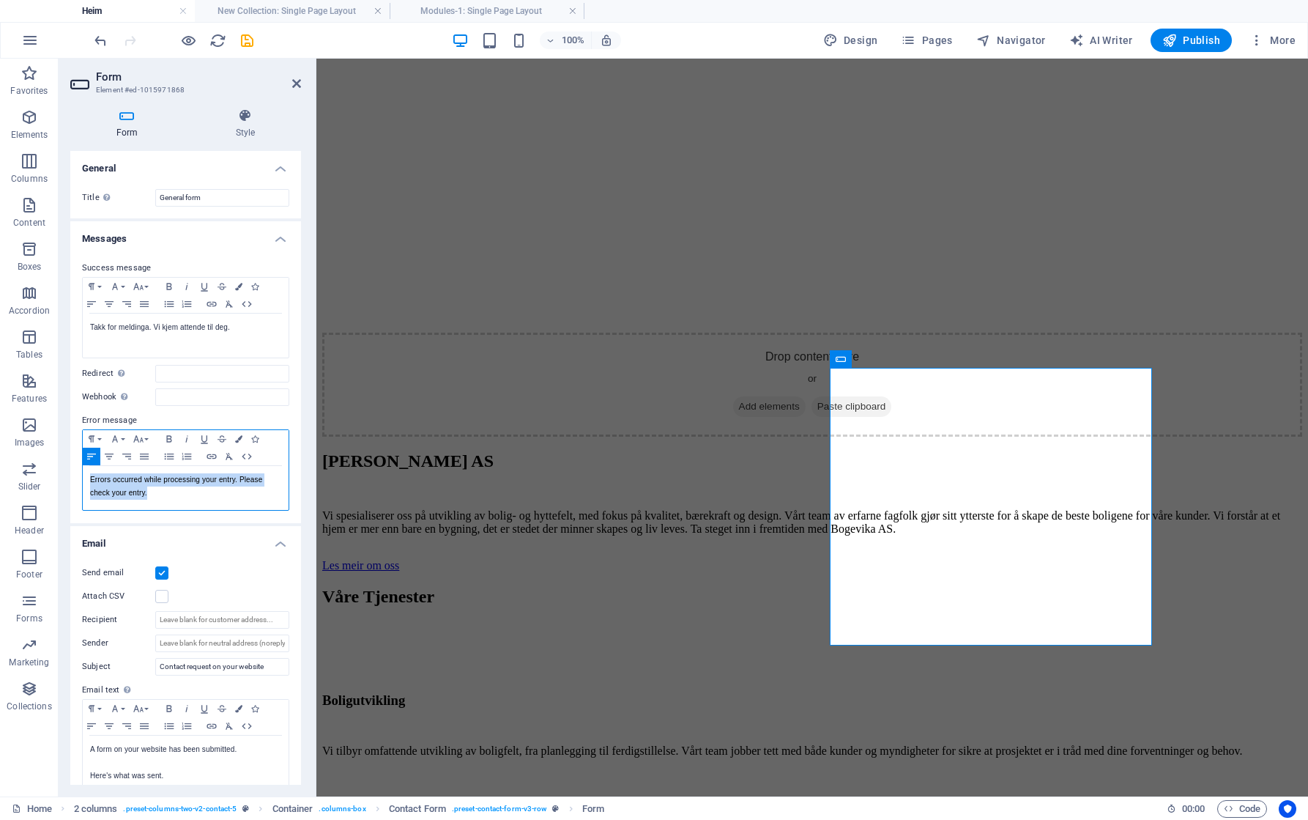
drag, startPoint x: 153, startPoint y: 491, endPoint x: 75, endPoint y: 465, distance: 82.7
click at [75, 465] on div "Success message Paragraph Format Normal Heading 1 Heading 2 Heading 3 Heading 4…" at bounding box center [185, 385] width 231 height 275
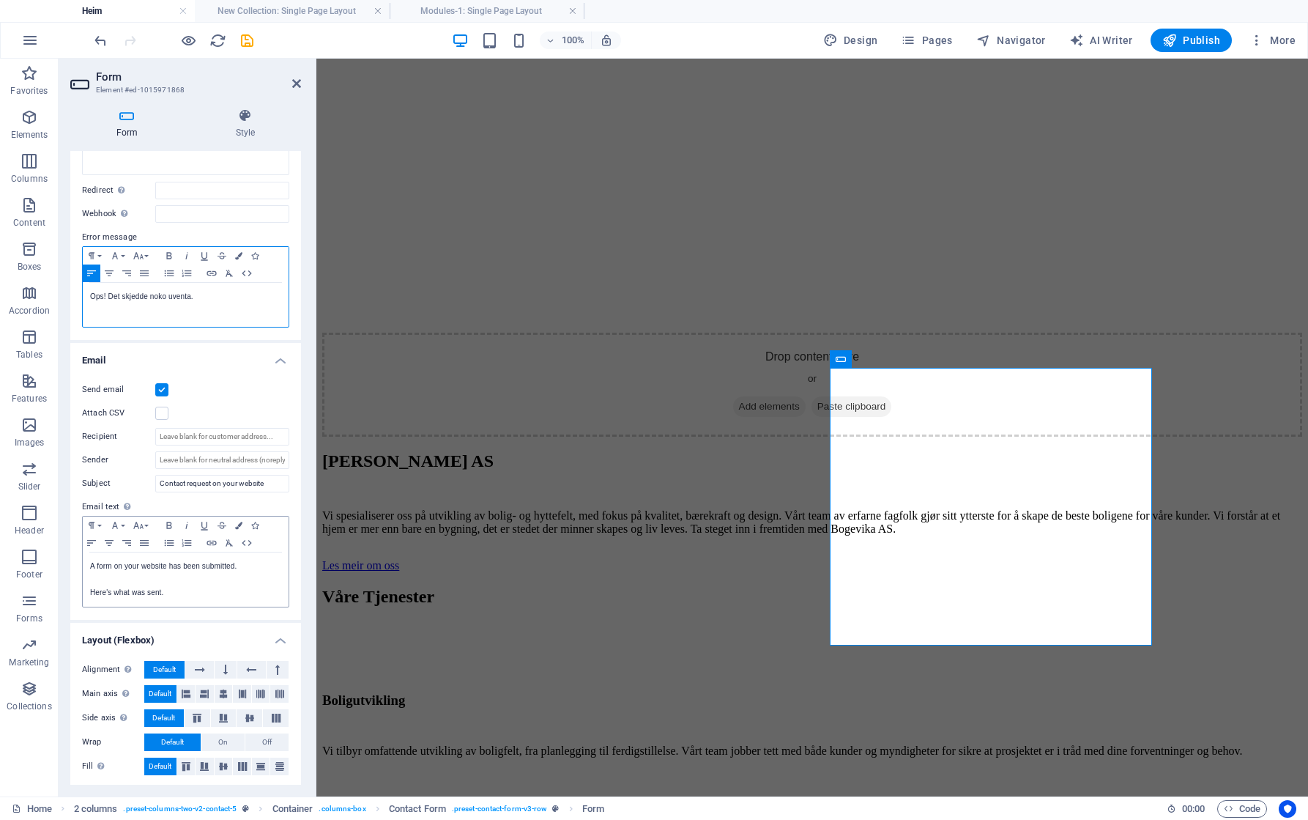
scroll to position [184, 0]
drag, startPoint x: 169, startPoint y: 590, endPoint x: 83, endPoint y: 559, distance: 91.3
click at [83, 559] on div "A form on your website has been submitted. Here's what was sent." at bounding box center [186, 578] width 206 height 54
click at [245, 478] on input "Contact request on your website" at bounding box center [222, 483] width 134 height 18
drag, startPoint x: 275, startPoint y: 480, endPoint x: 149, endPoint y: 492, distance: 126.5
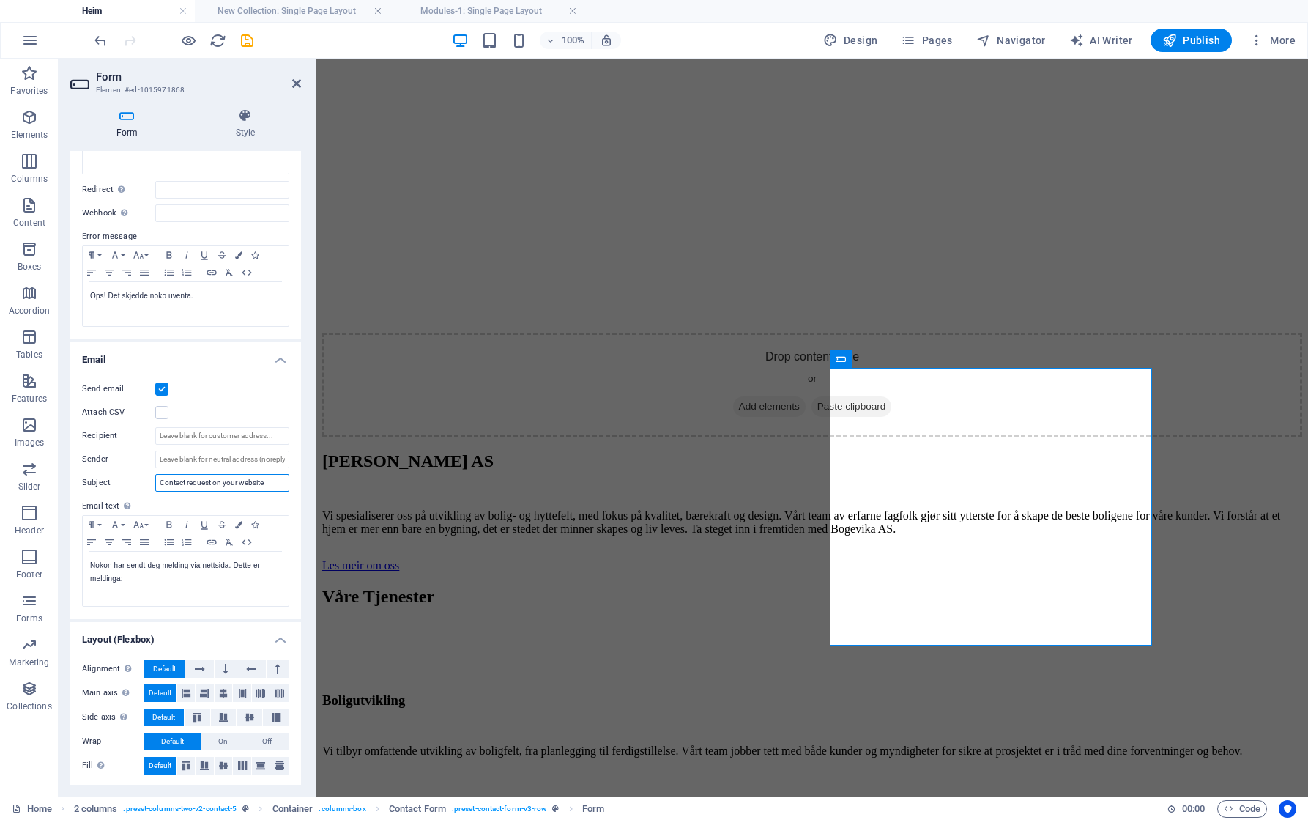
click at [149, 492] on div "Send email Attach CSV Recipient Sender Subject Contact request on your website …" at bounding box center [185, 493] width 231 height 250
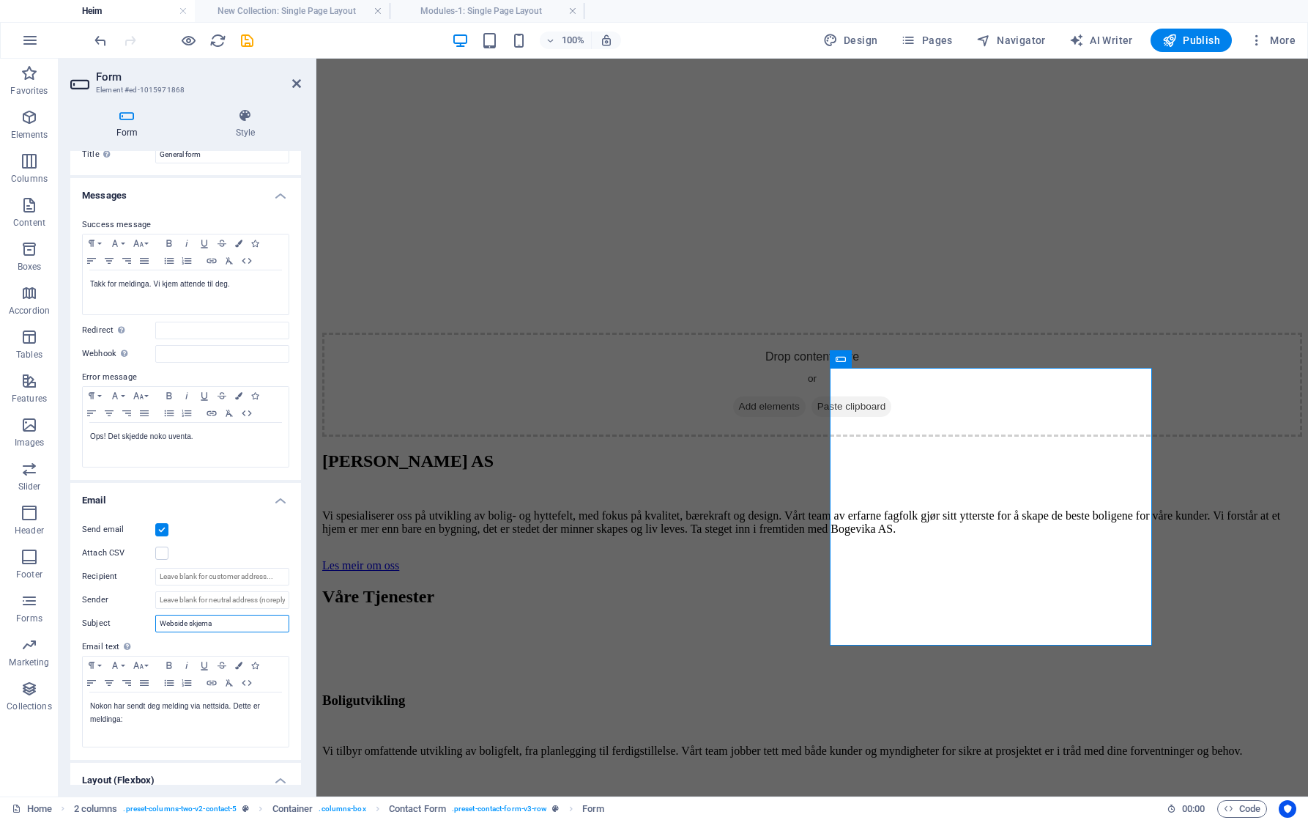
scroll to position [0, 0]
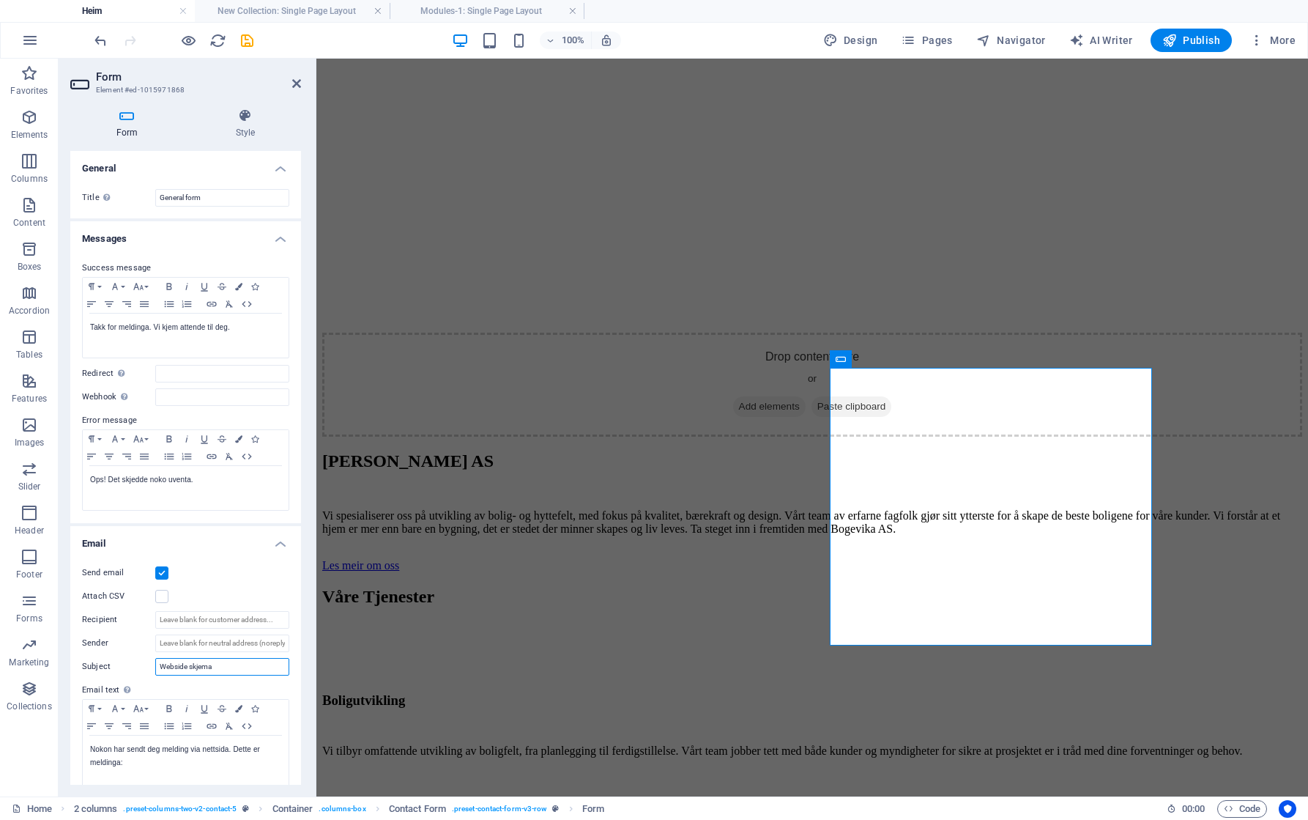
type input "Webside skjema"
click at [275, 540] on h4 "Email" at bounding box center [185, 539] width 231 height 26
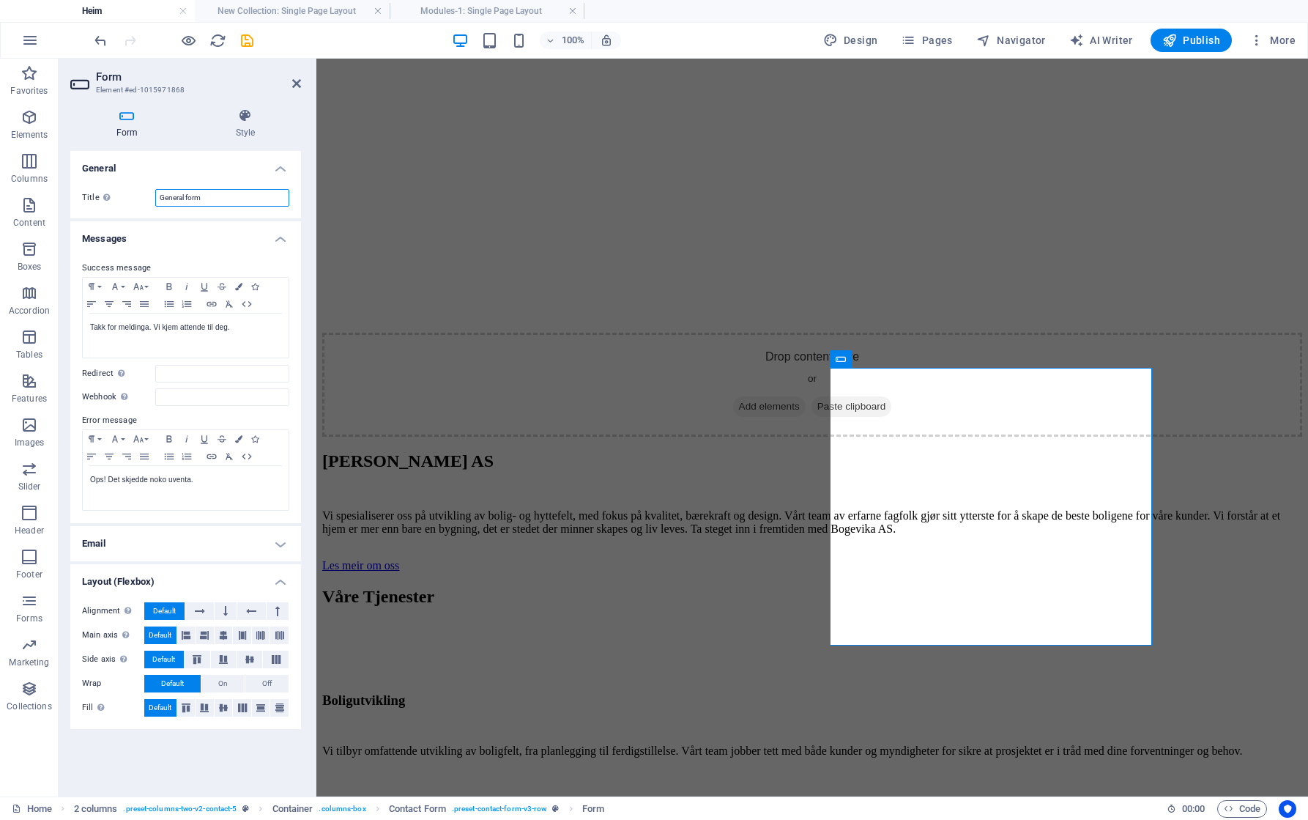
drag, startPoint x: 220, startPoint y: 197, endPoint x: 158, endPoint y: 201, distance: 62.4
click at [158, 201] on input "General form" at bounding box center [222, 198] width 134 height 18
type input "Kontaktskjema"
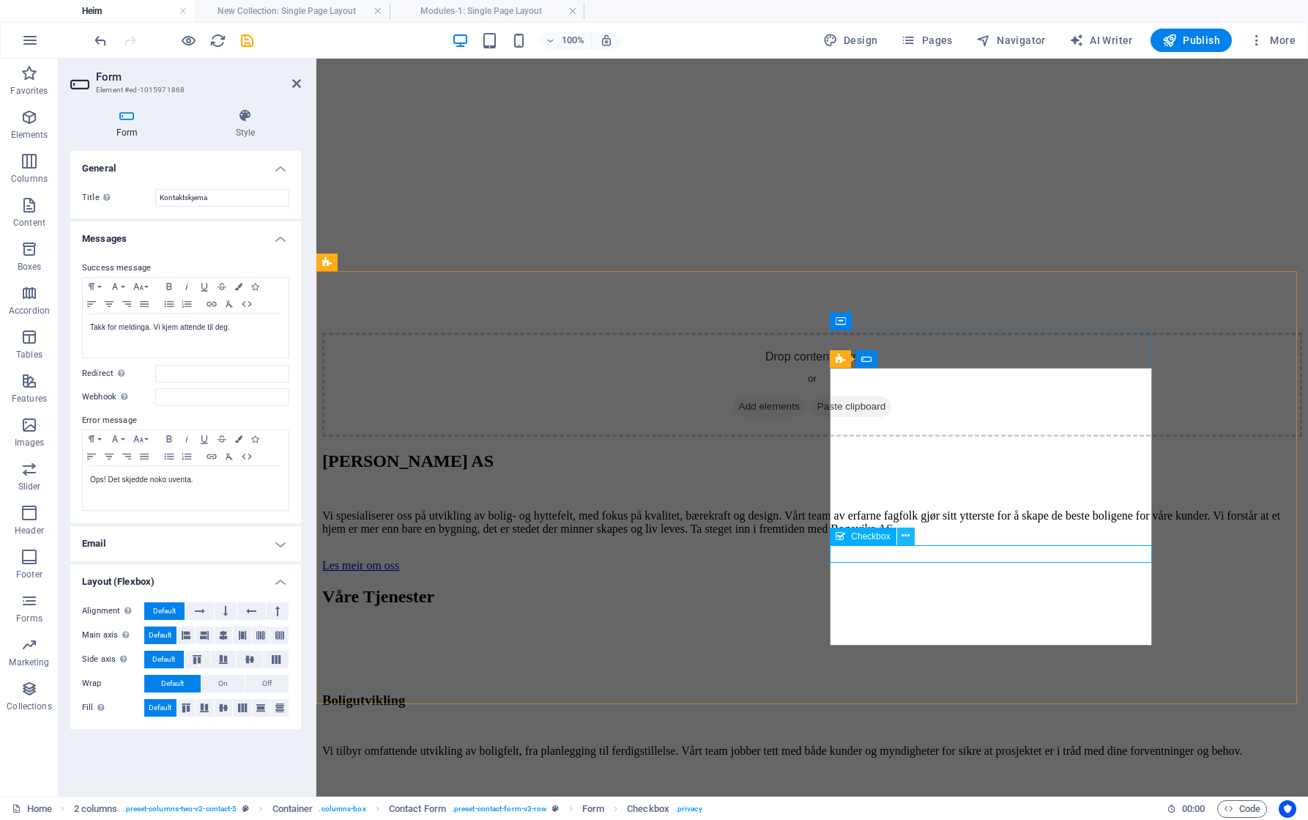
click at [904, 533] on button at bounding box center [906, 536] width 18 height 18
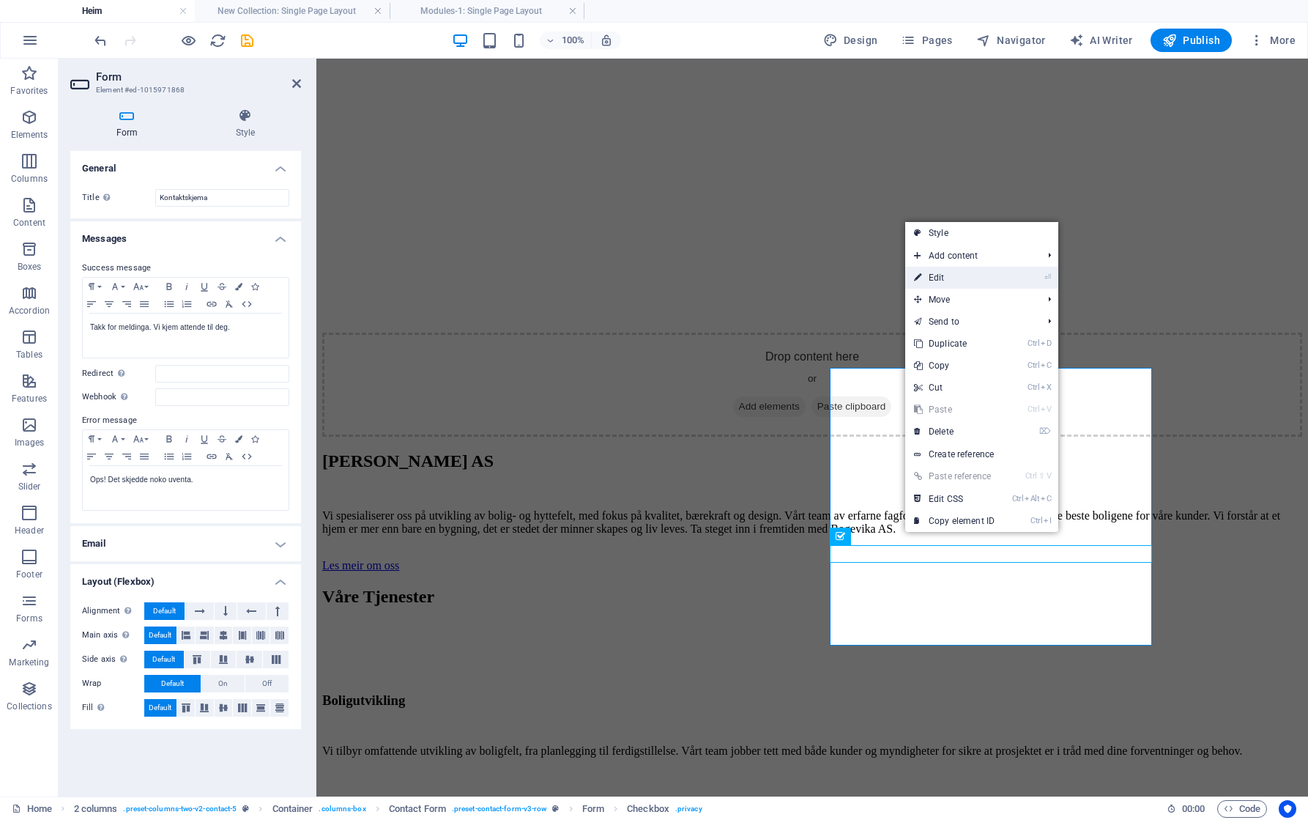
click at [937, 275] on link "⏎ Edit" at bounding box center [954, 278] width 98 height 22
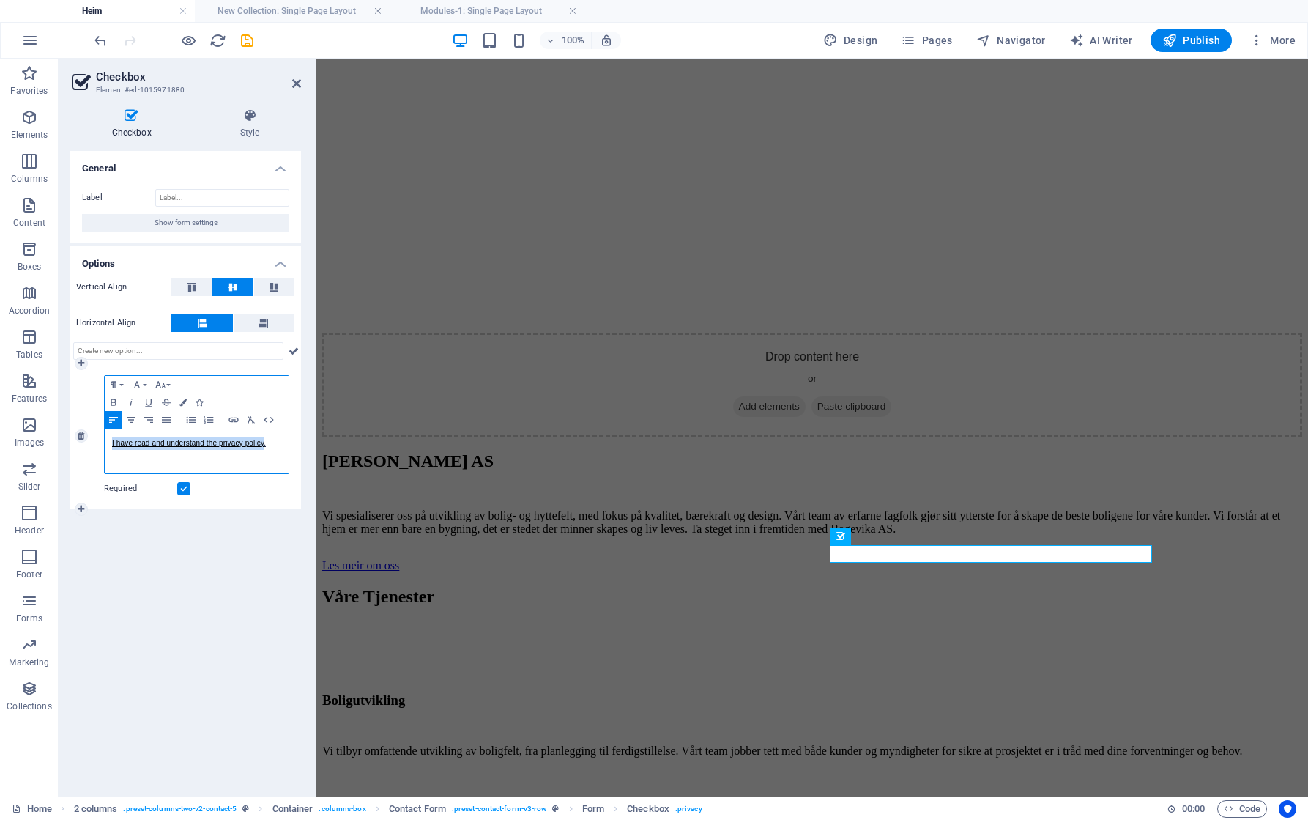
drag, startPoint x: 264, startPoint y: 442, endPoint x: 135, endPoint y: 454, distance: 129.5
click at [113, 446] on p "I have read and understand the privacy policy." at bounding box center [196, 442] width 169 height 13
drag, startPoint x: 274, startPoint y: 445, endPoint x: 94, endPoint y: 436, distance: 180.4
click at [94, 436] on div "Paragraph Format Normal Heading 1 Heading 2 Heading 3 Heading 4 Heading 5 Headi…" at bounding box center [196, 436] width 209 height 146
copy link "I have read and understand the privacy policy."
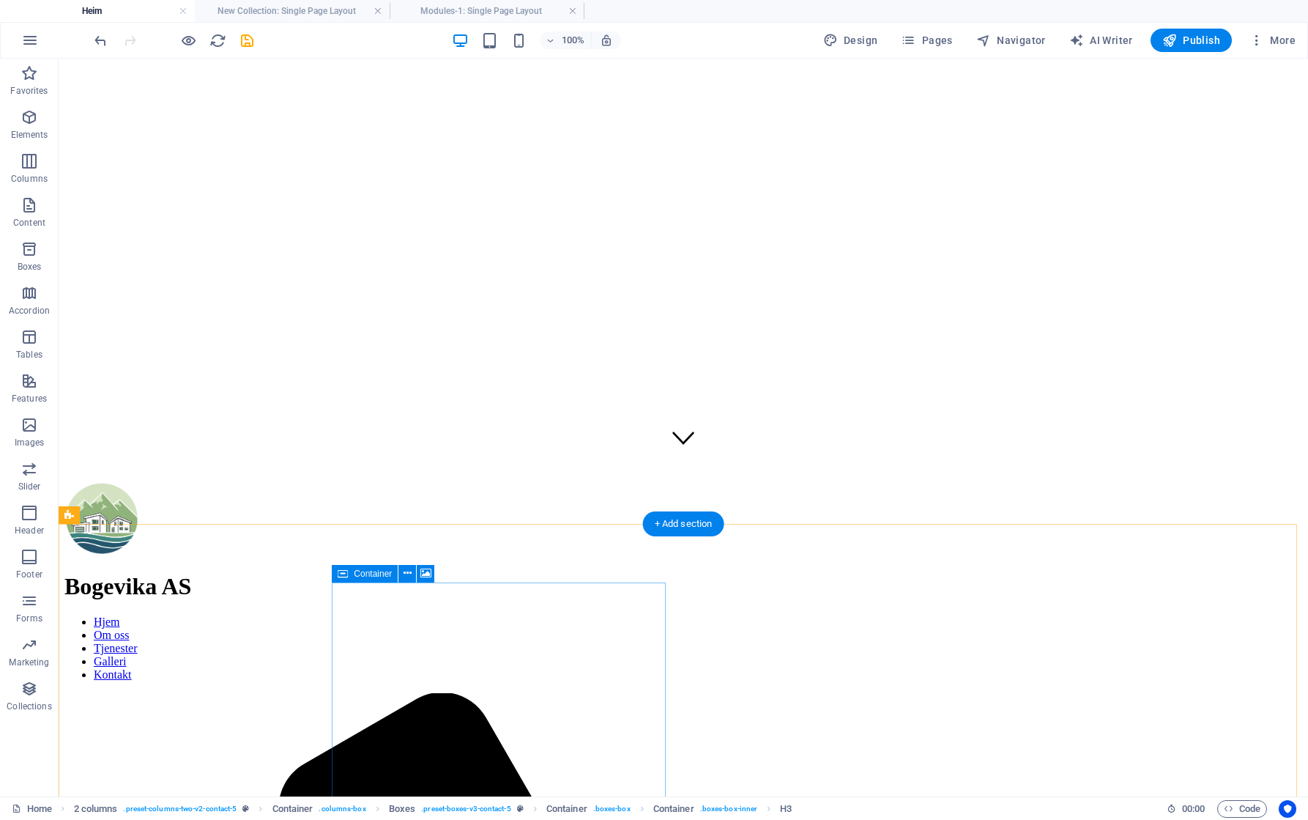
scroll to position [0, 0]
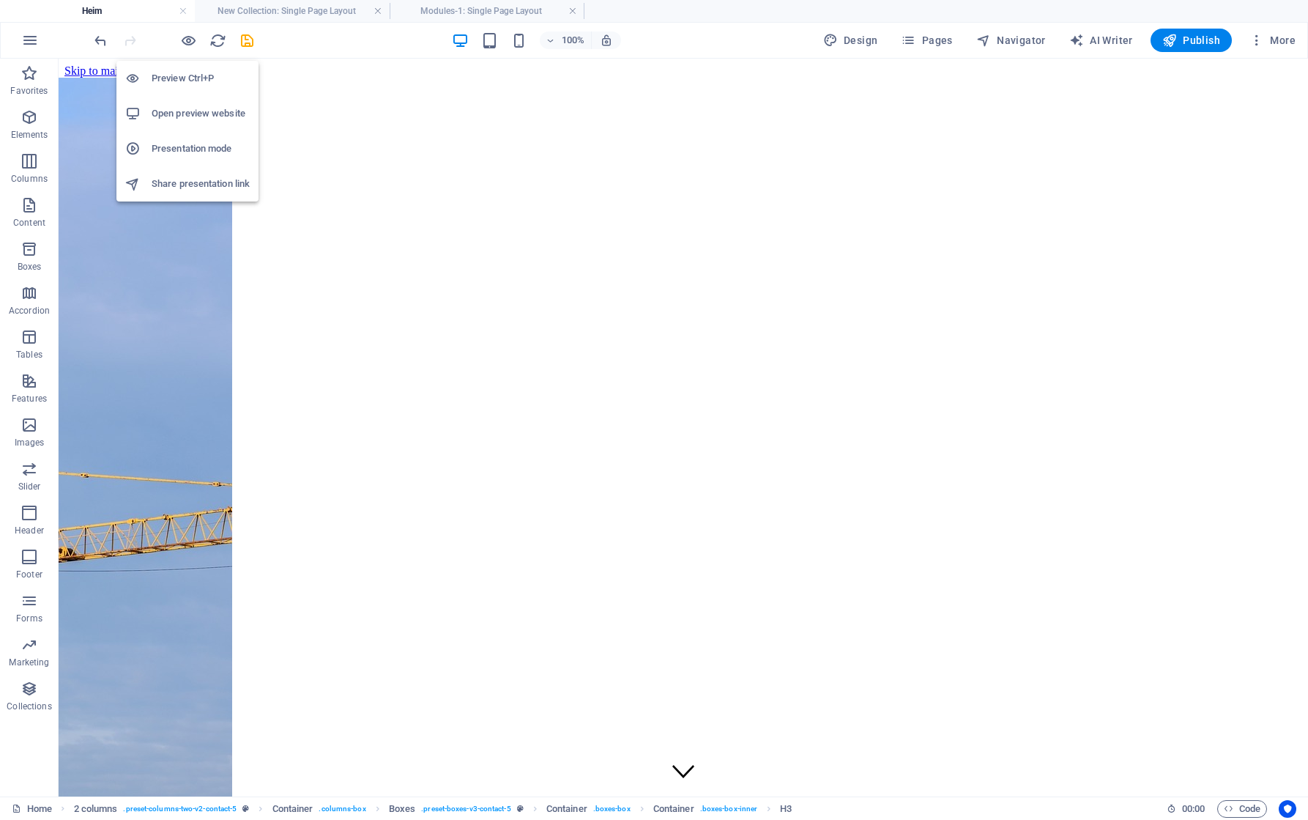
click at [186, 145] on h6 "Presentation mode" at bounding box center [201, 149] width 98 height 18
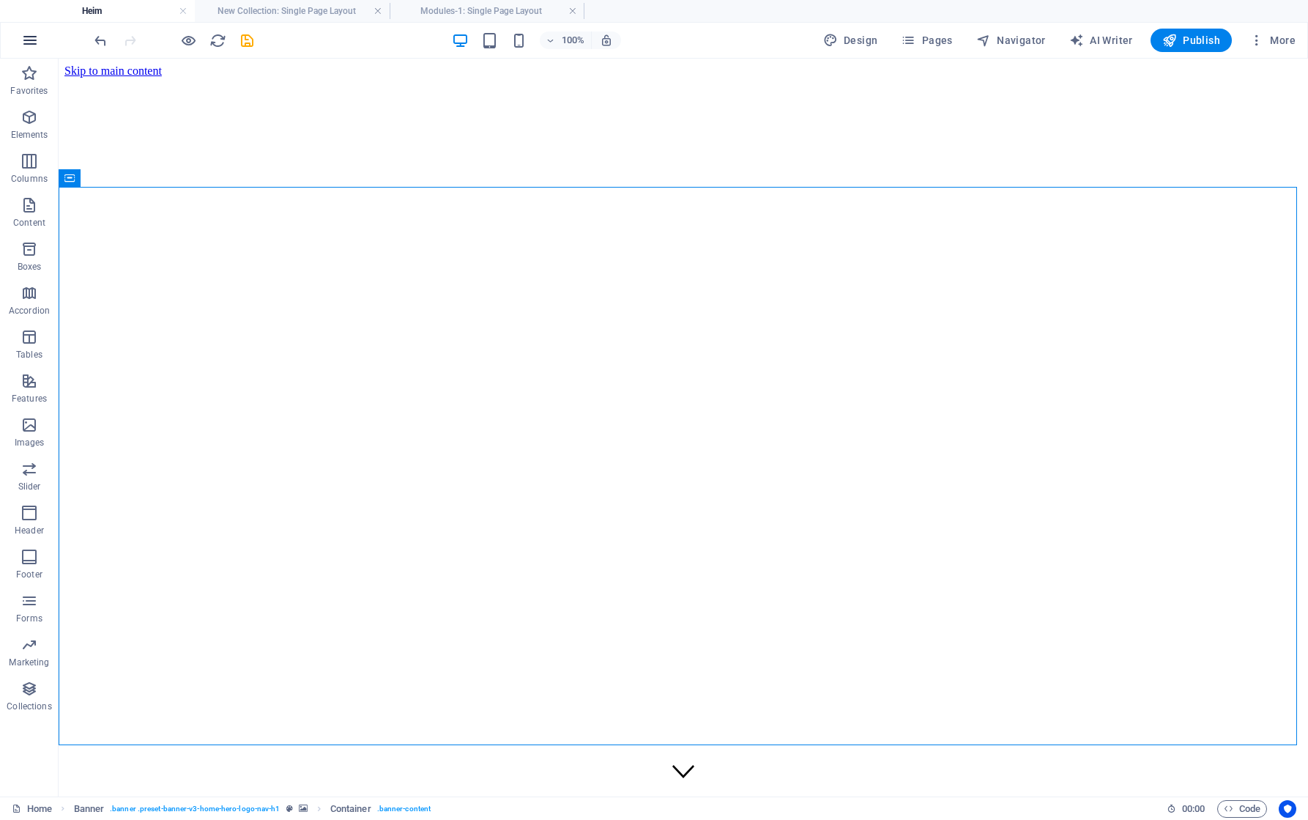
click at [28, 40] on icon "button" at bounding box center [30, 40] width 18 height 18
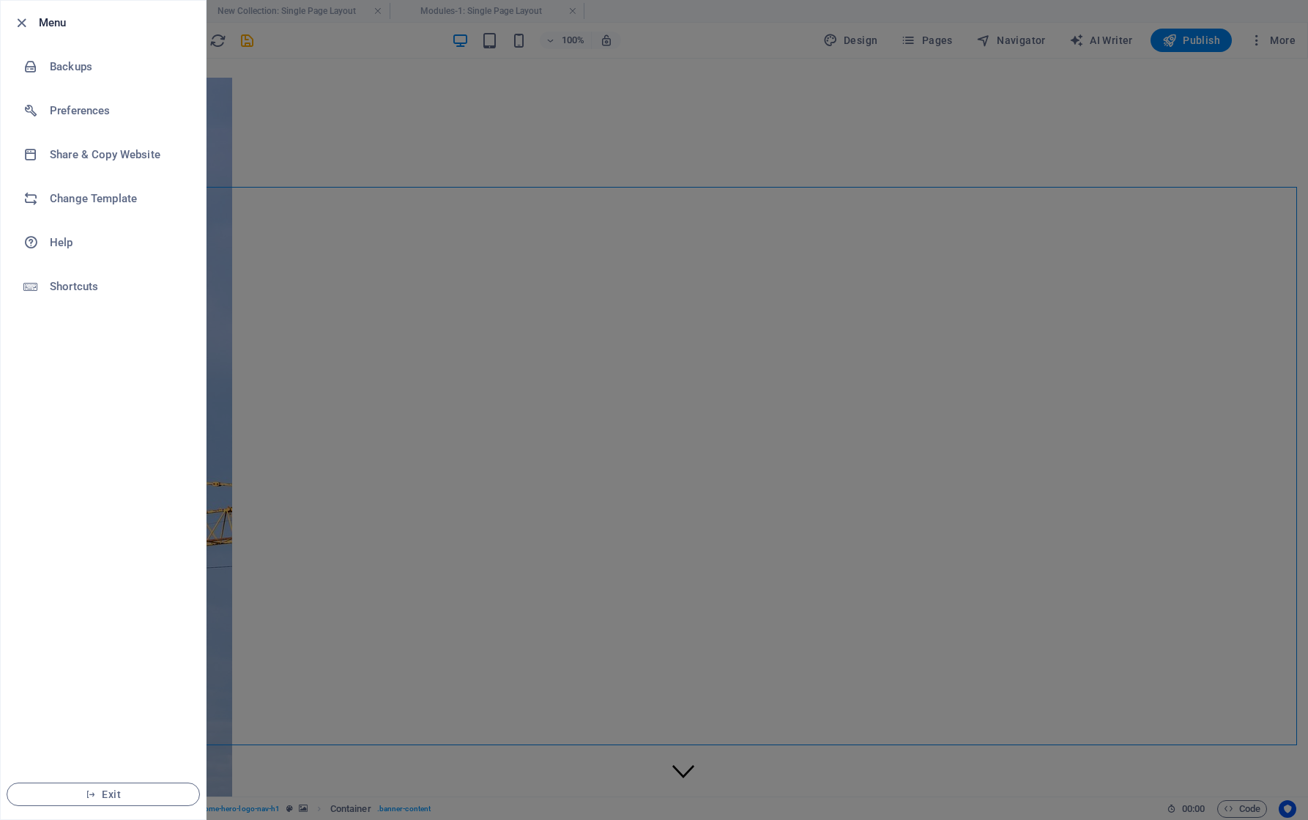
click at [861, 42] on div at bounding box center [654, 410] width 1308 height 820
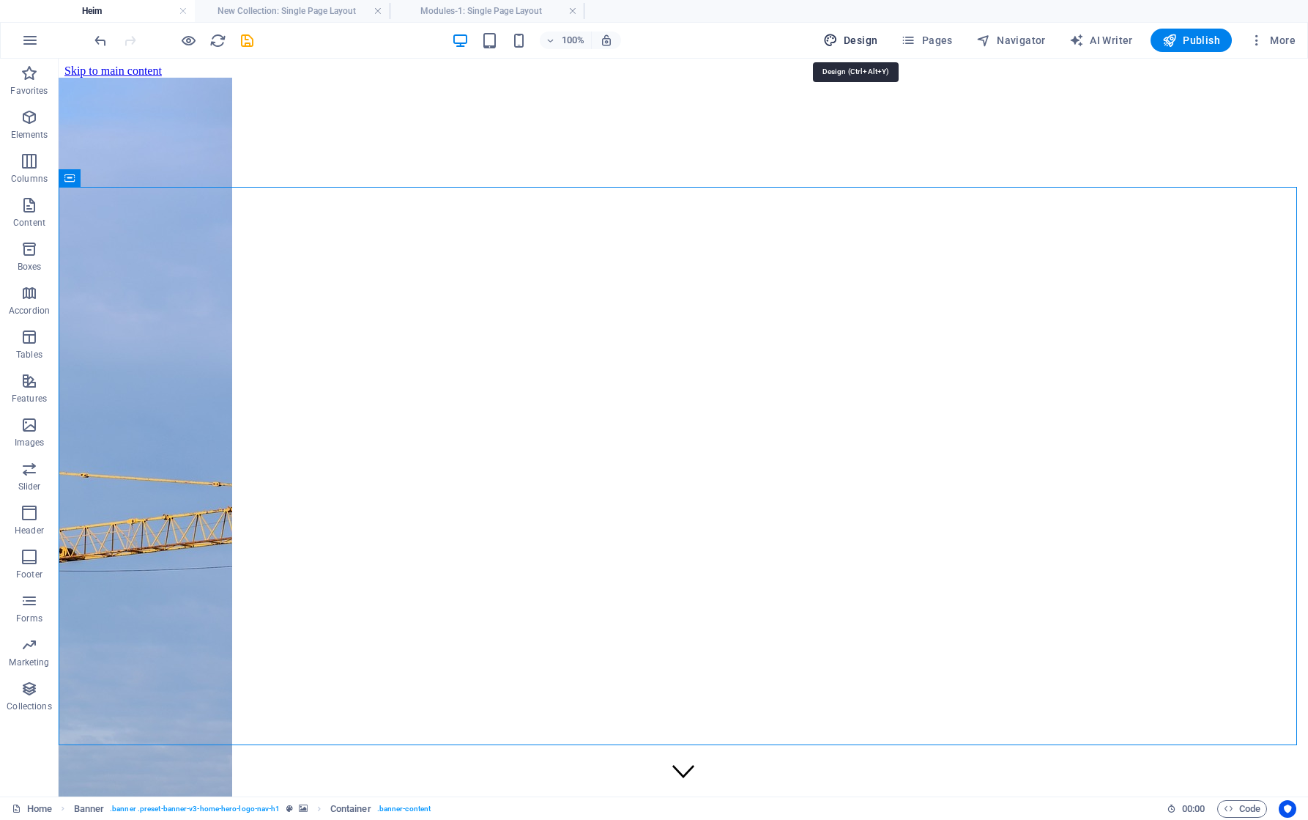
click at [865, 38] on span "Design" at bounding box center [850, 40] width 55 height 15
select select "px"
select select "200"
select select "px"
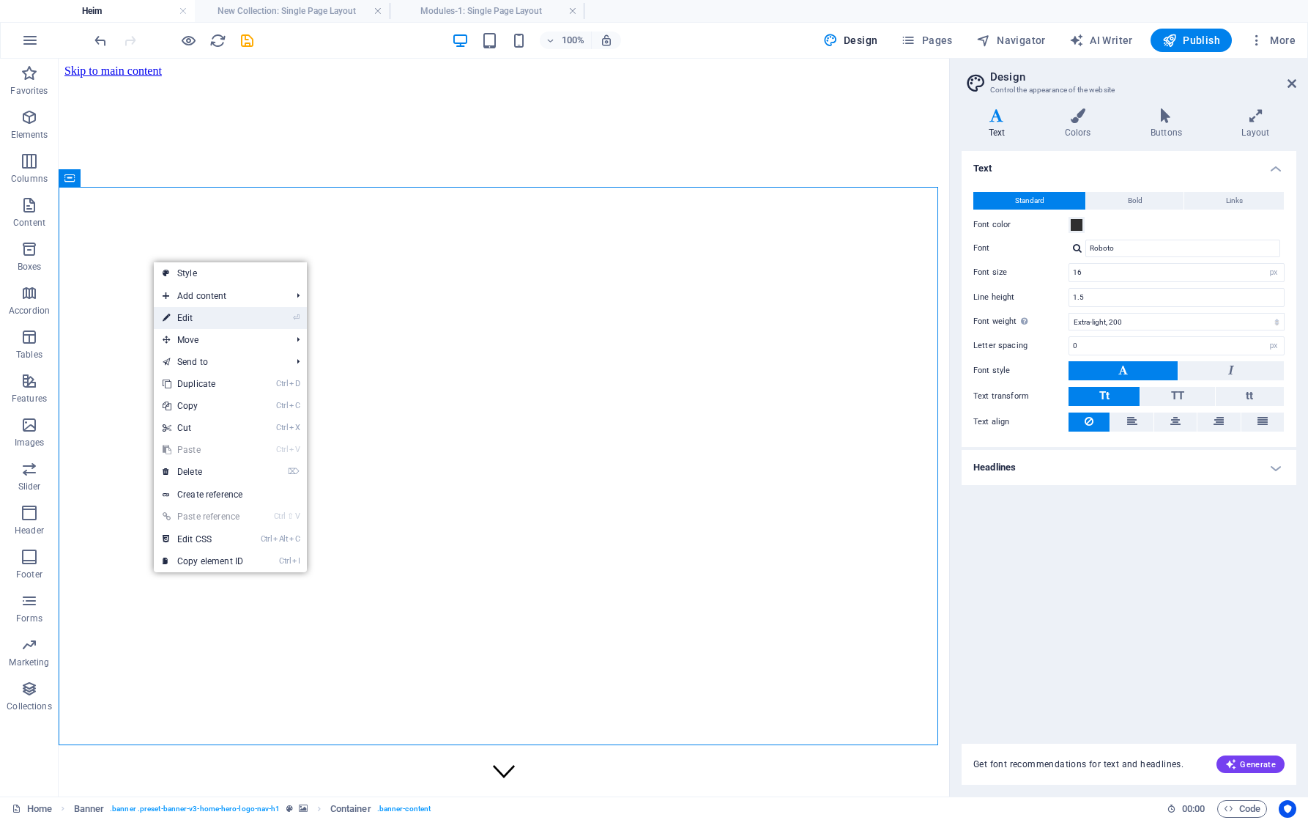
click at [217, 316] on link "⏎ Edit" at bounding box center [203, 318] width 98 height 22
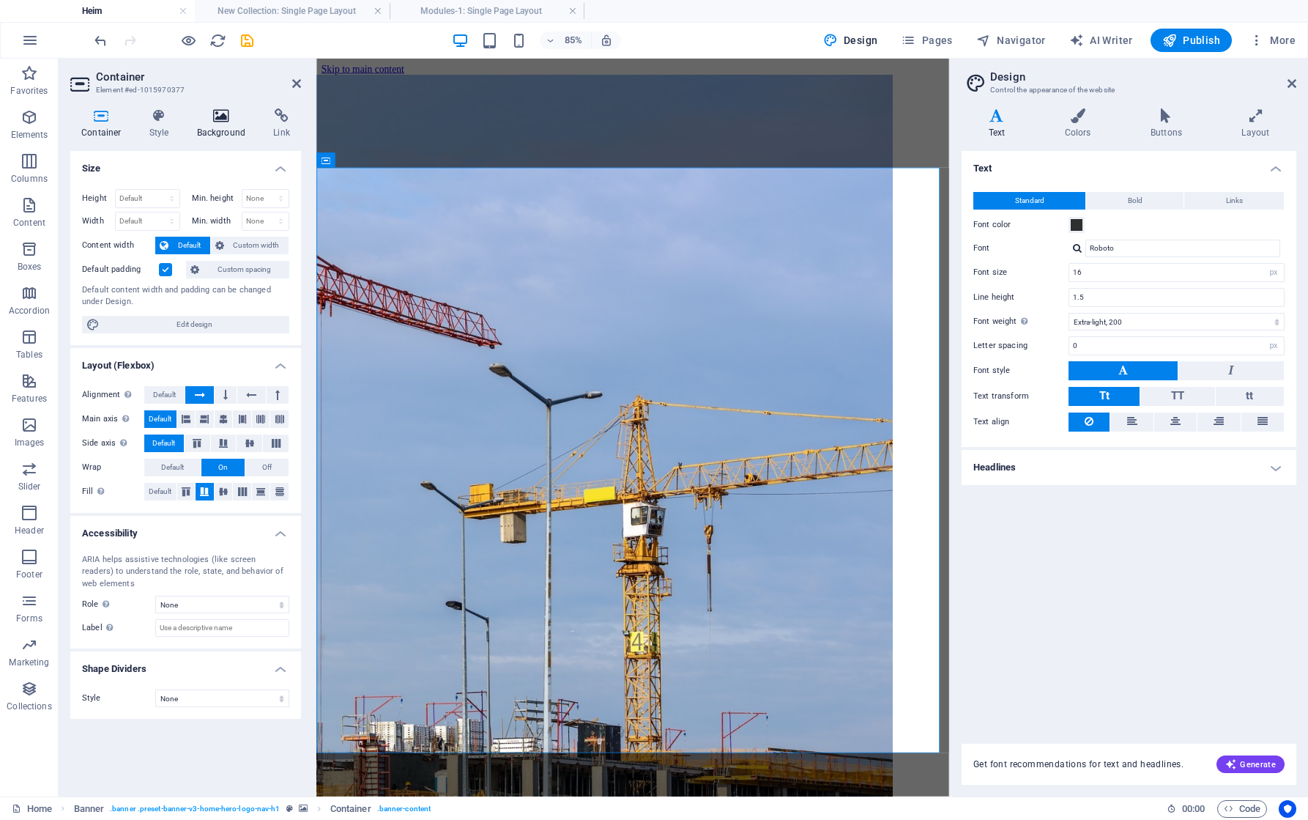
click at [215, 116] on icon at bounding box center [221, 115] width 71 height 15
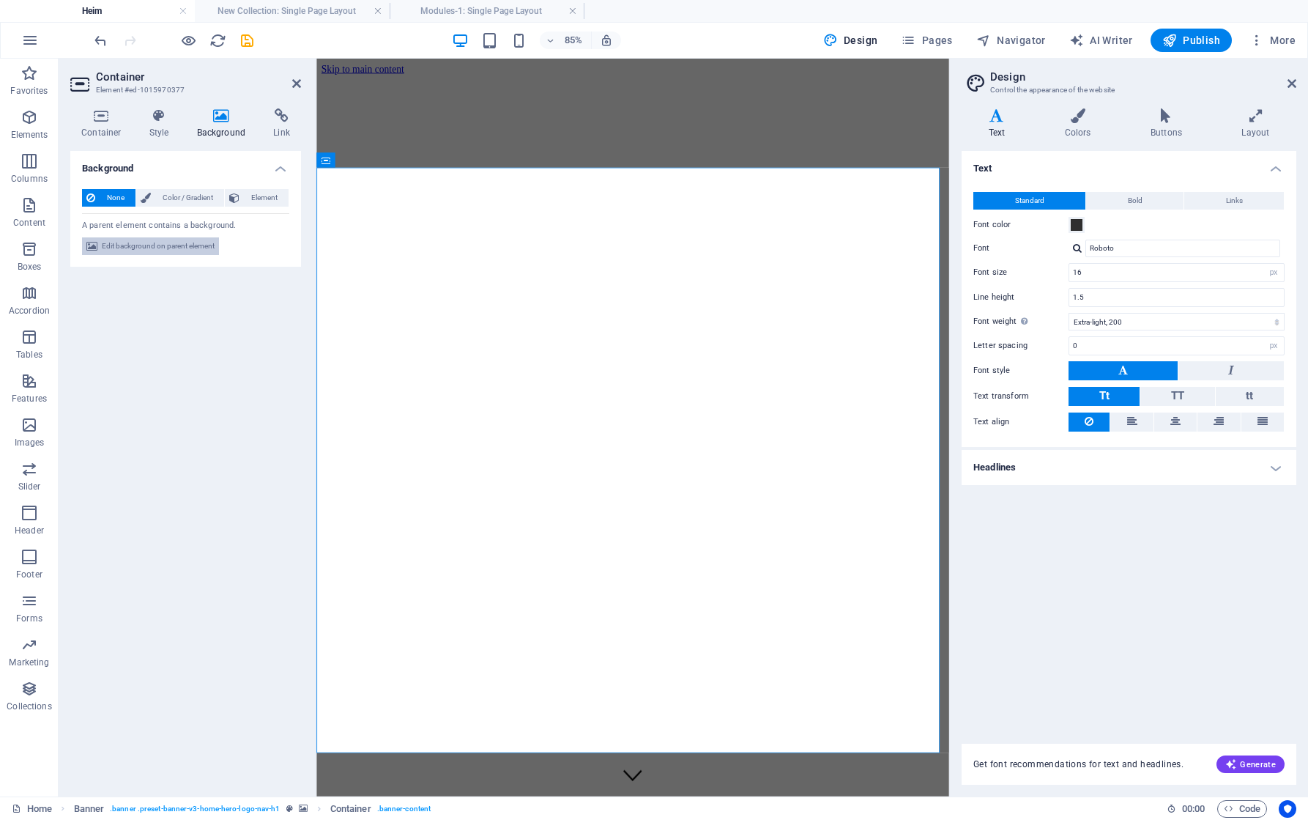
click at [135, 247] on span "Edit background on parent element" at bounding box center [158, 246] width 113 height 18
select select "ms"
select select "s"
select select "progressive"
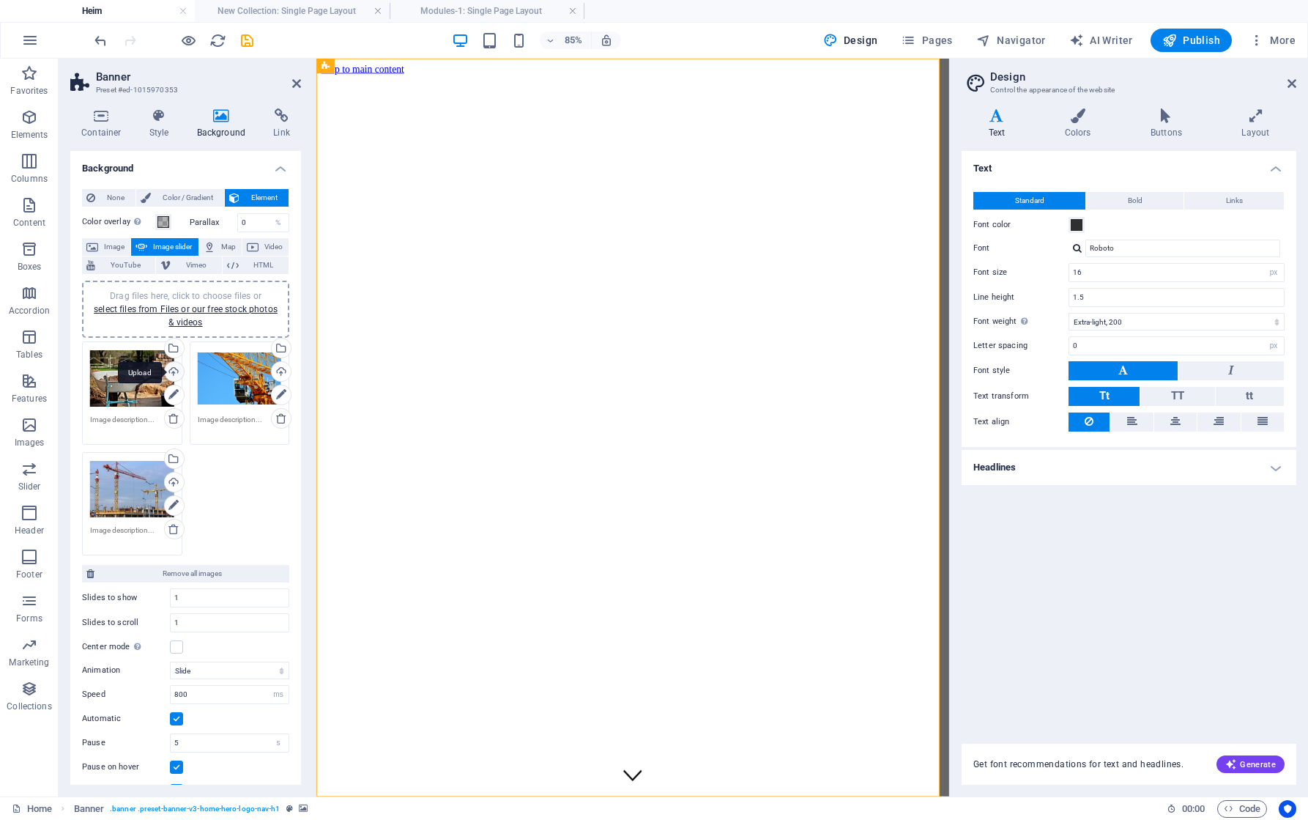
click at [172, 368] on div "Upload" at bounding box center [173, 373] width 22 height 22
click at [281, 367] on div "Upload" at bounding box center [280, 373] width 22 height 22
click at [174, 499] on icon at bounding box center [173, 506] width 10 height 18
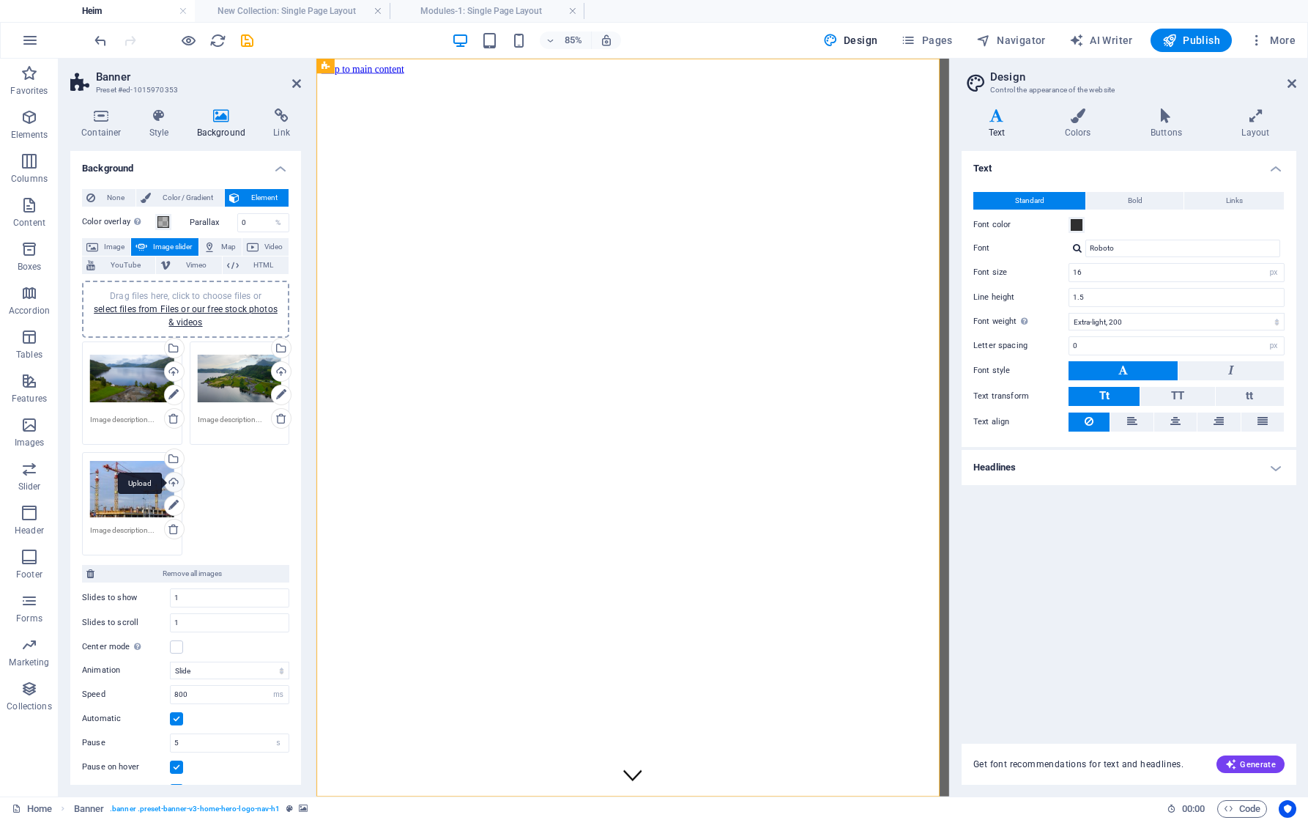
click at [177, 479] on div "Upload" at bounding box center [173, 483] width 22 height 22
click at [223, 244] on span "Map" at bounding box center [229, 247] width 18 height 18
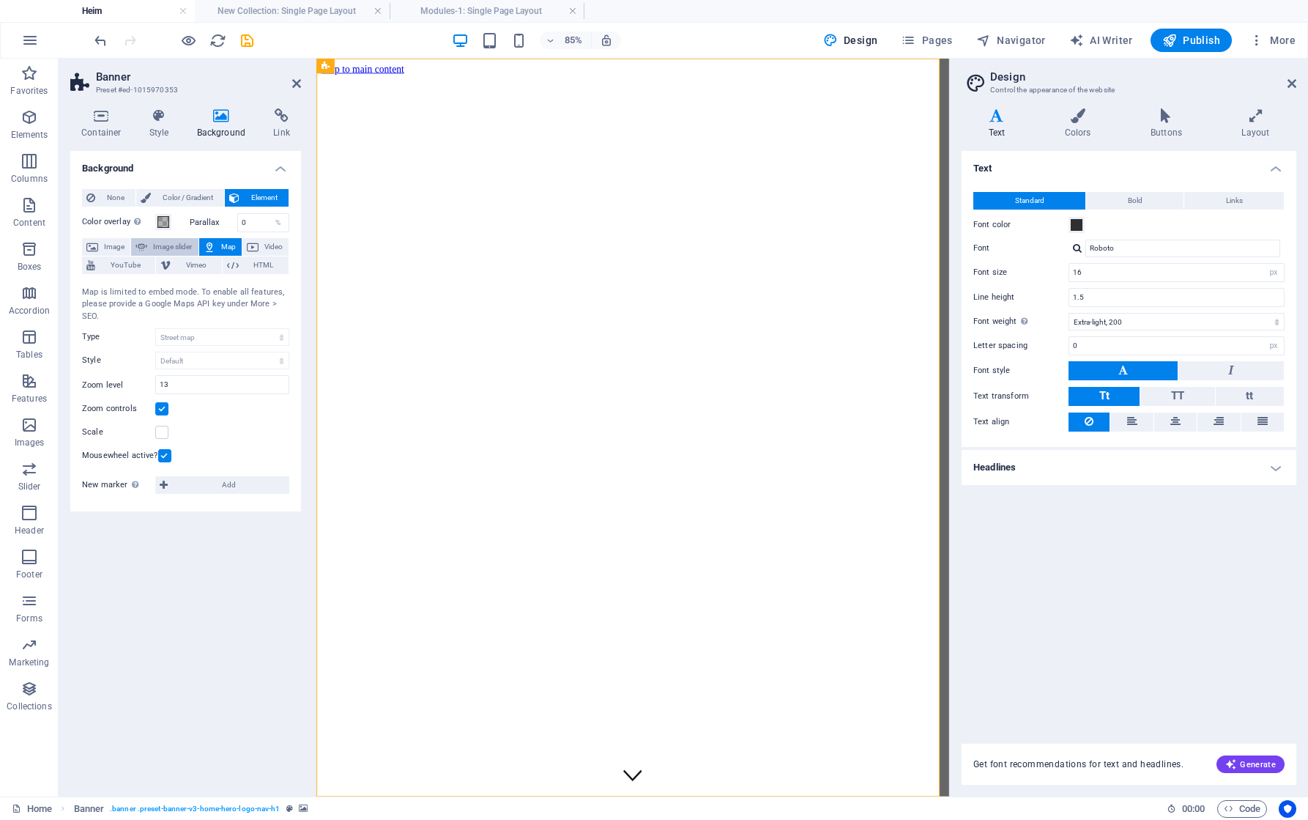
click at [163, 243] on span "Image slider" at bounding box center [173, 247] width 42 height 18
select select "ms"
select select "s"
select select "progressive"
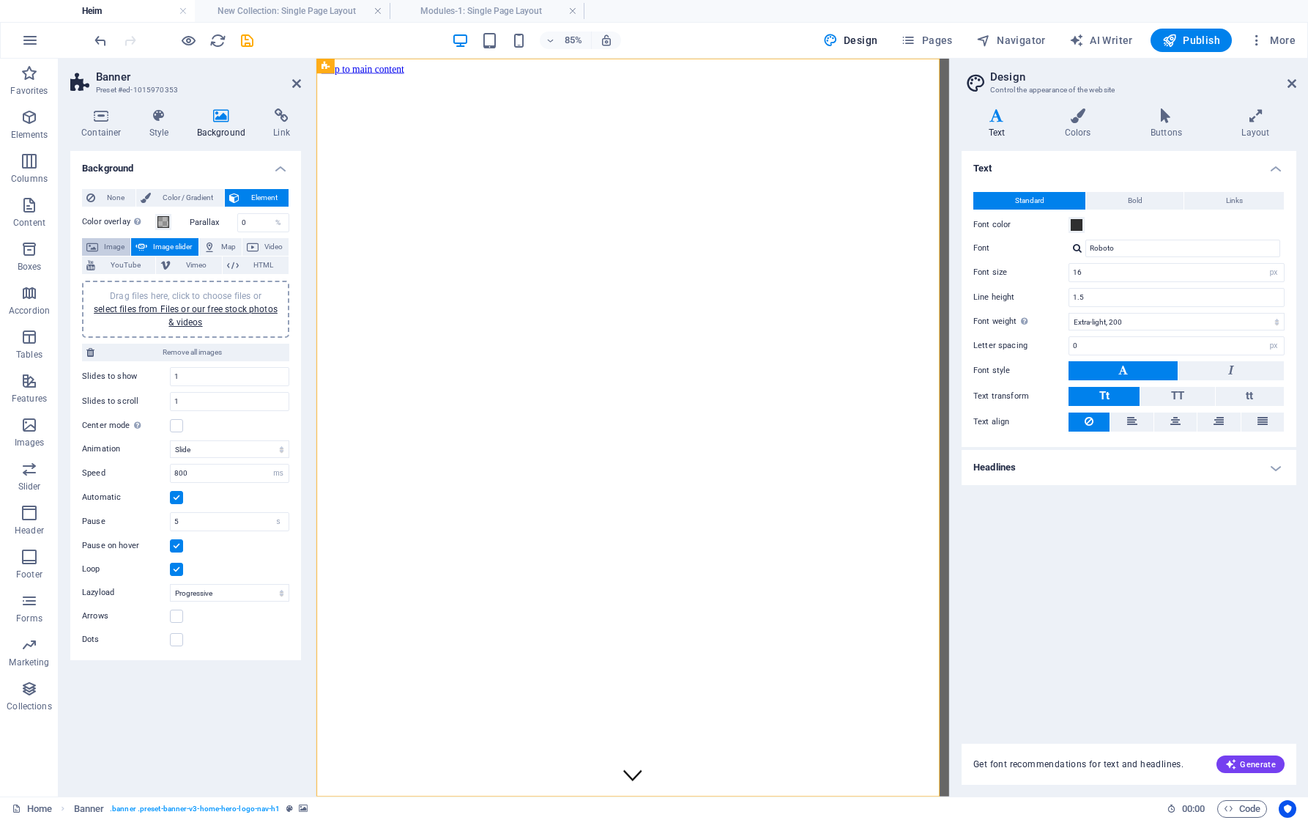
click at [116, 242] on span "Image" at bounding box center [114, 247] width 23 height 18
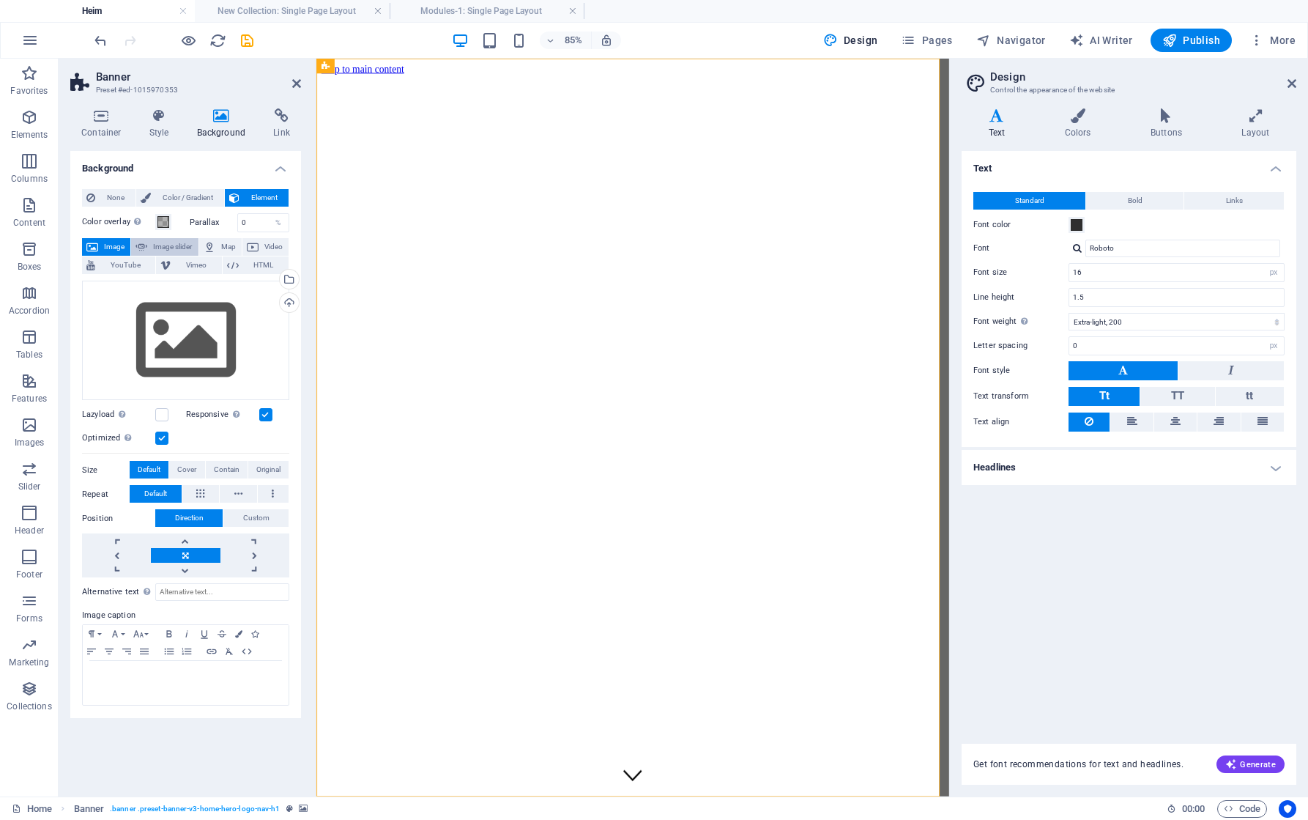
click at [166, 245] on span "Image slider" at bounding box center [173, 247] width 42 height 18
select select "ms"
select select "s"
select select "progressive"
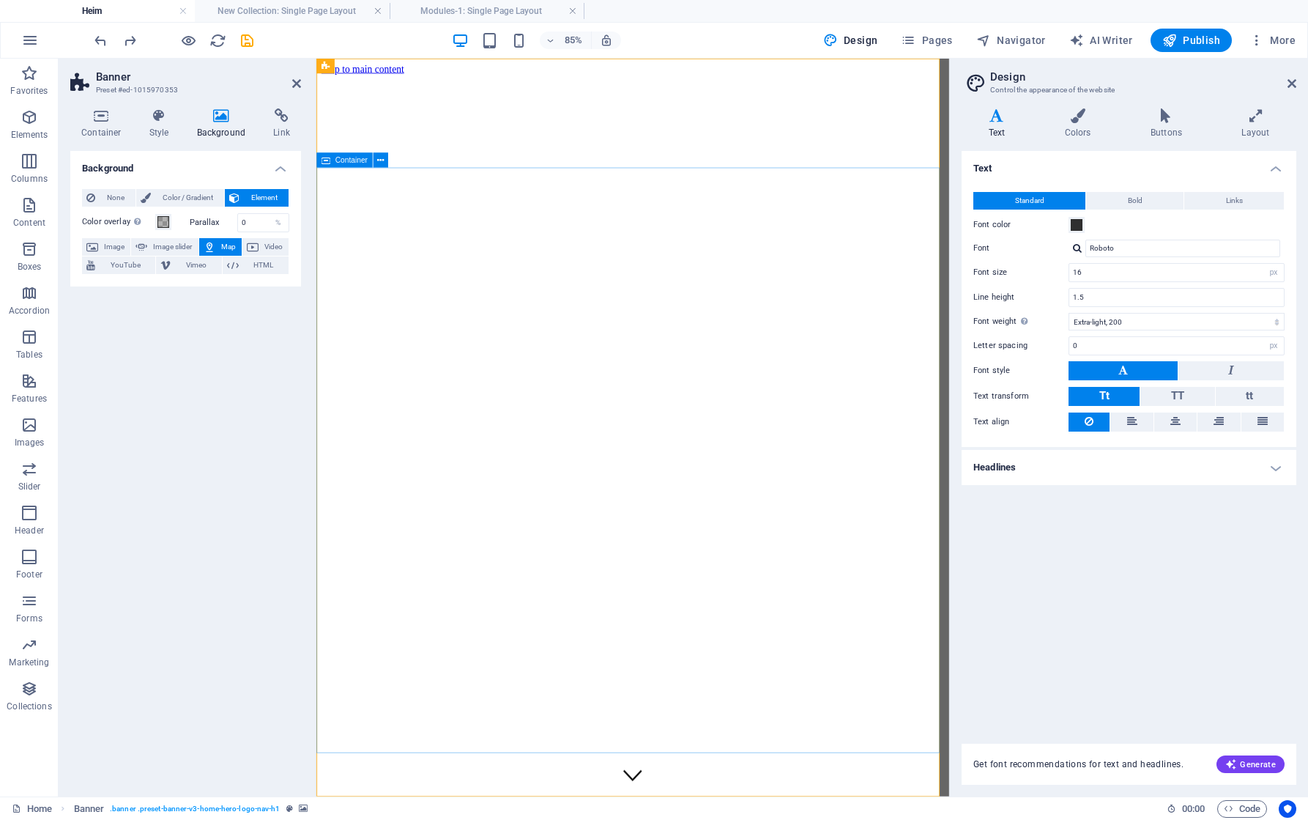
click at [218, 40] on icon "reload" at bounding box center [217, 40] width 17 height 17
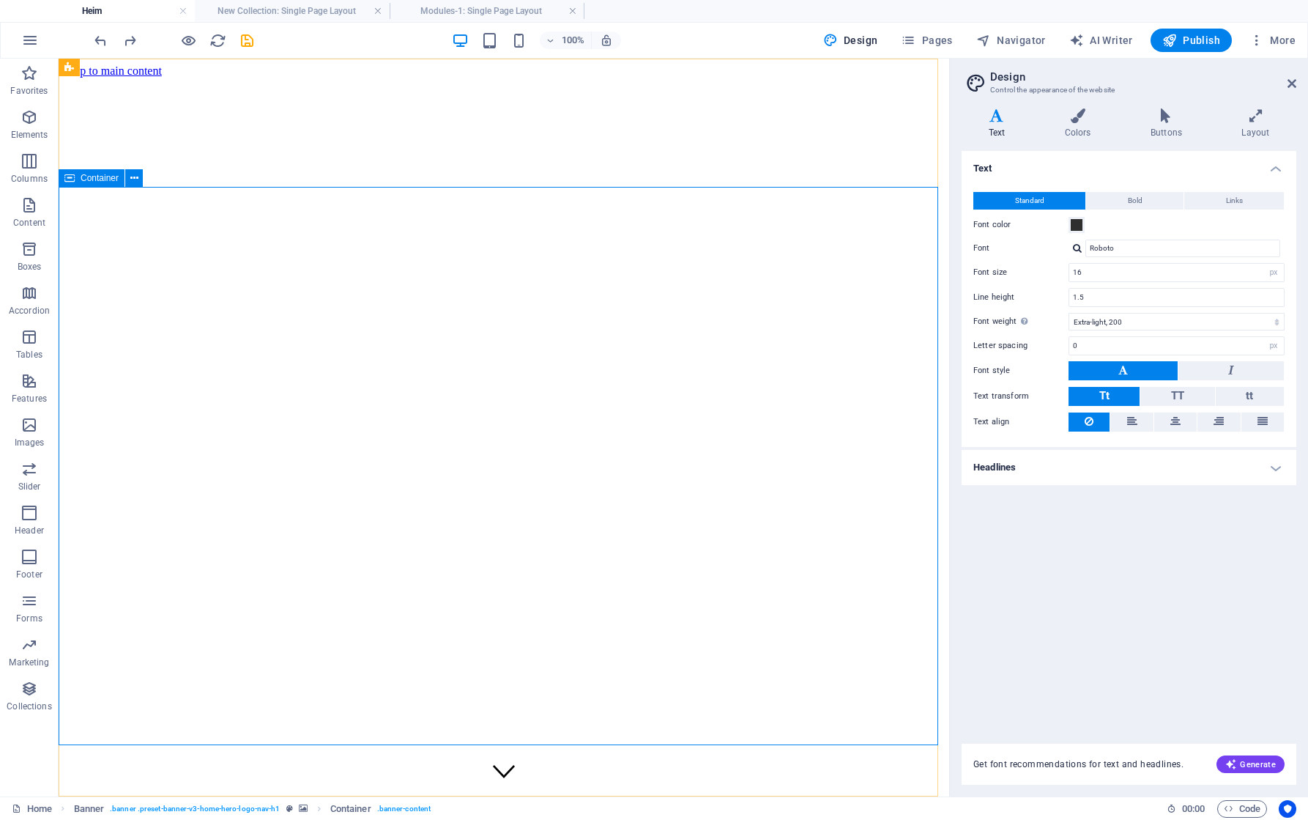
click at [132, 174] on icon at bounding box center [134, 178] width 8 height 15
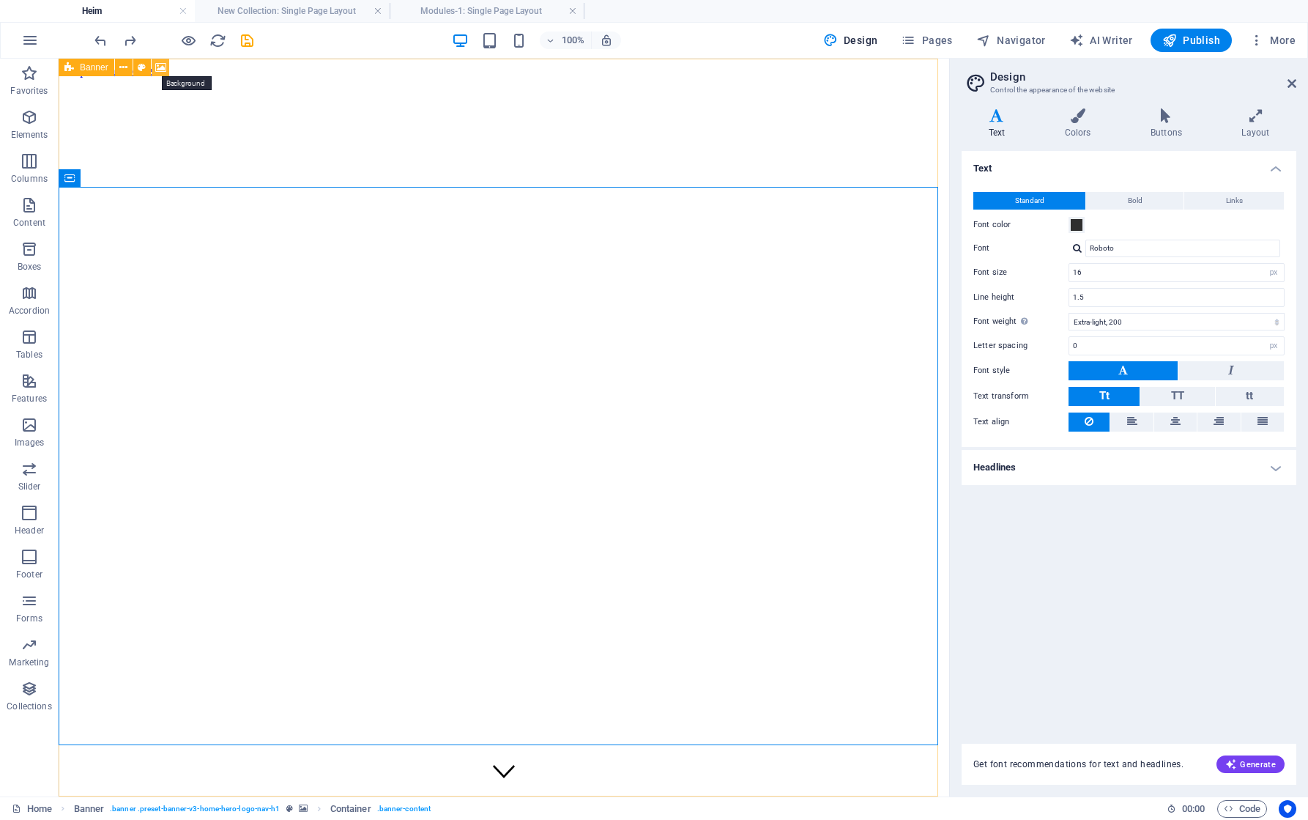
click at [160, 65] on icon at bounding box center [160, 67] width 11 height 15
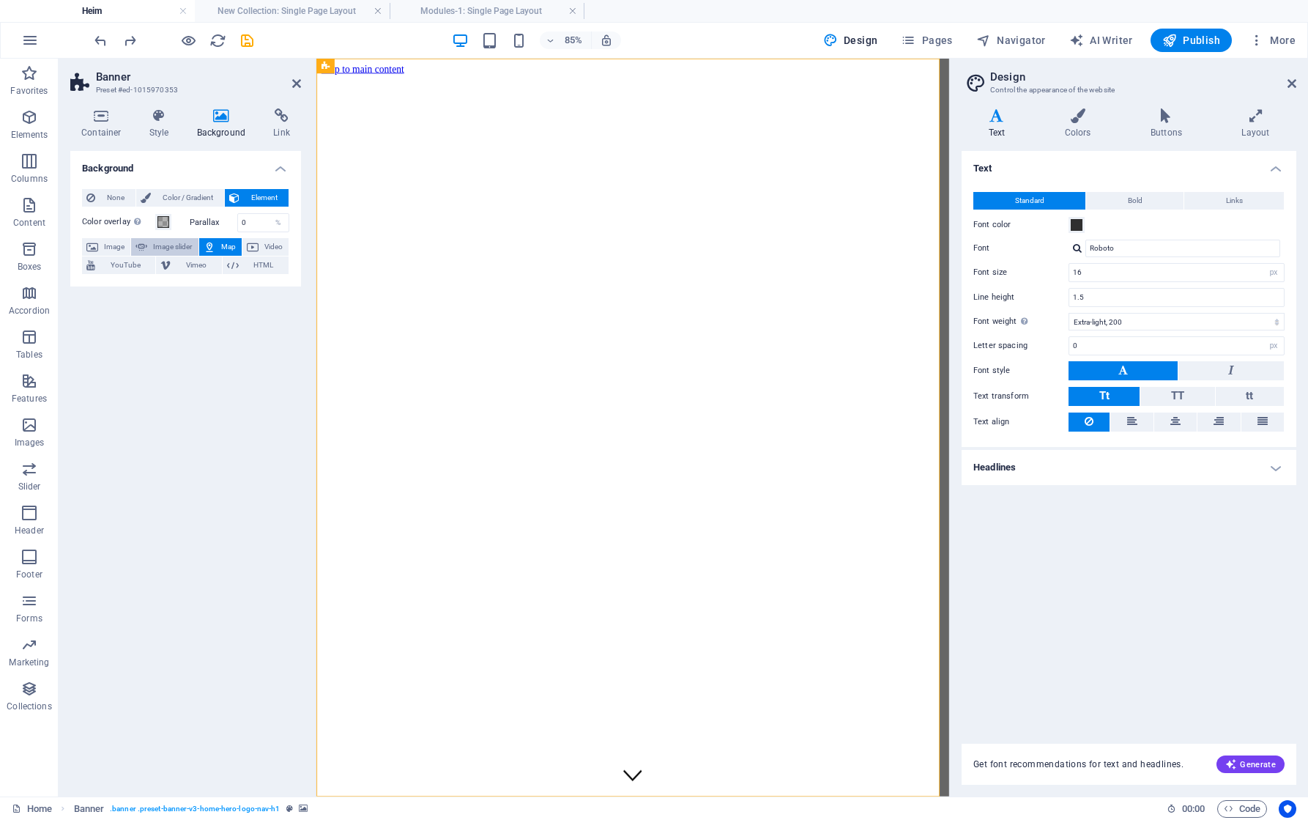
click at [160, 243] on span "Image slider" at bounding box center [173, 247] width 42 height 18
select select "ms"
select select "s"
select select "progressive"
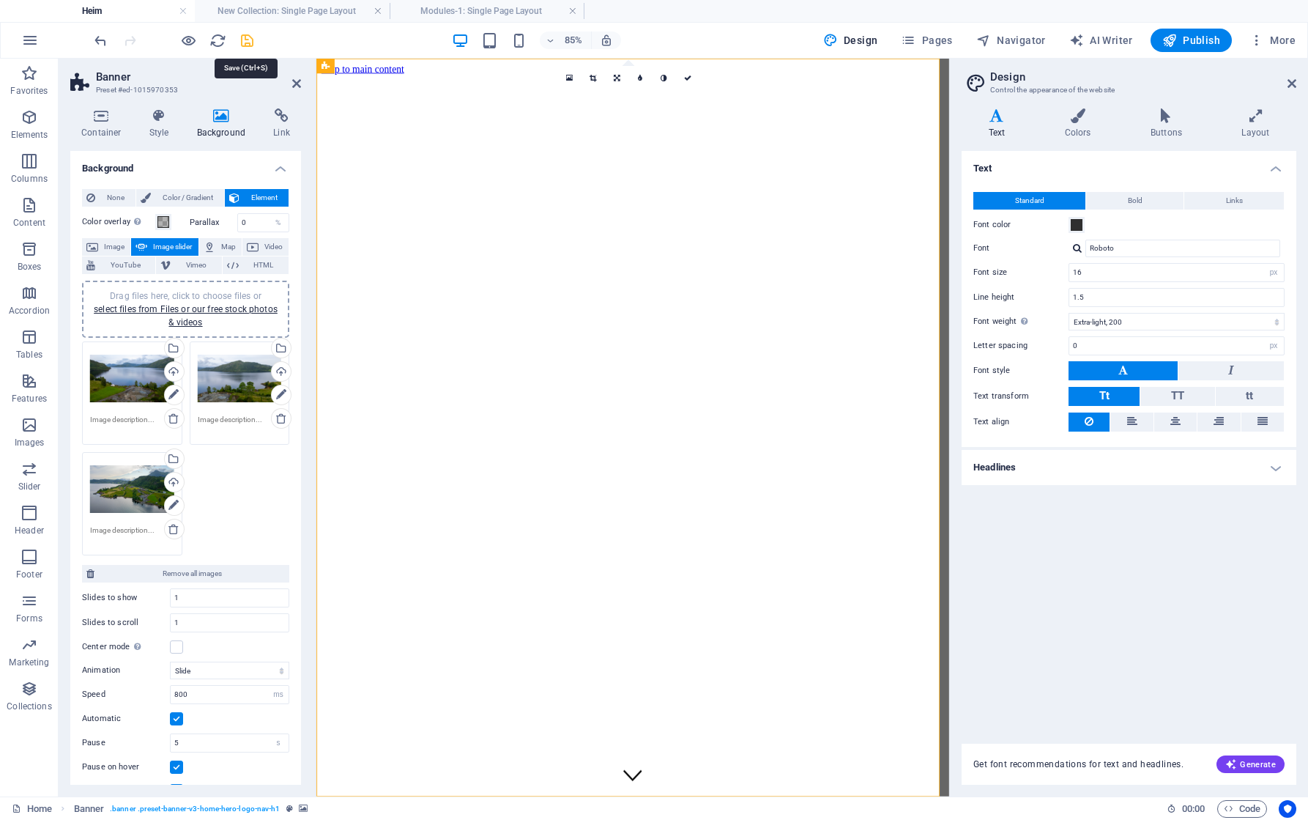
click at [245, 40] on icon "save" at bounding box center [247, 40] width 17 height 17
checkbox input "false"
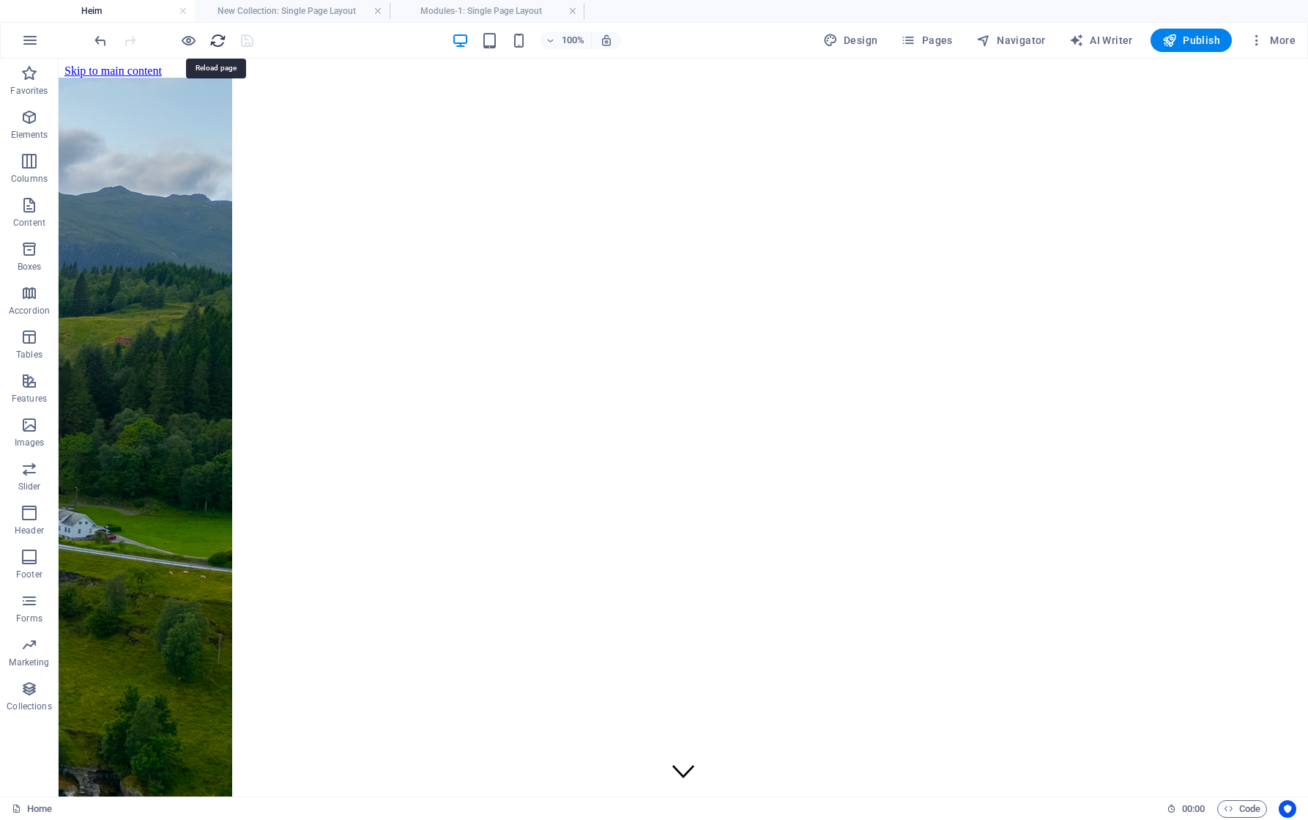
click at [215, 42] on icon "reload" at bounding box center [217, 40] width 17 height 17
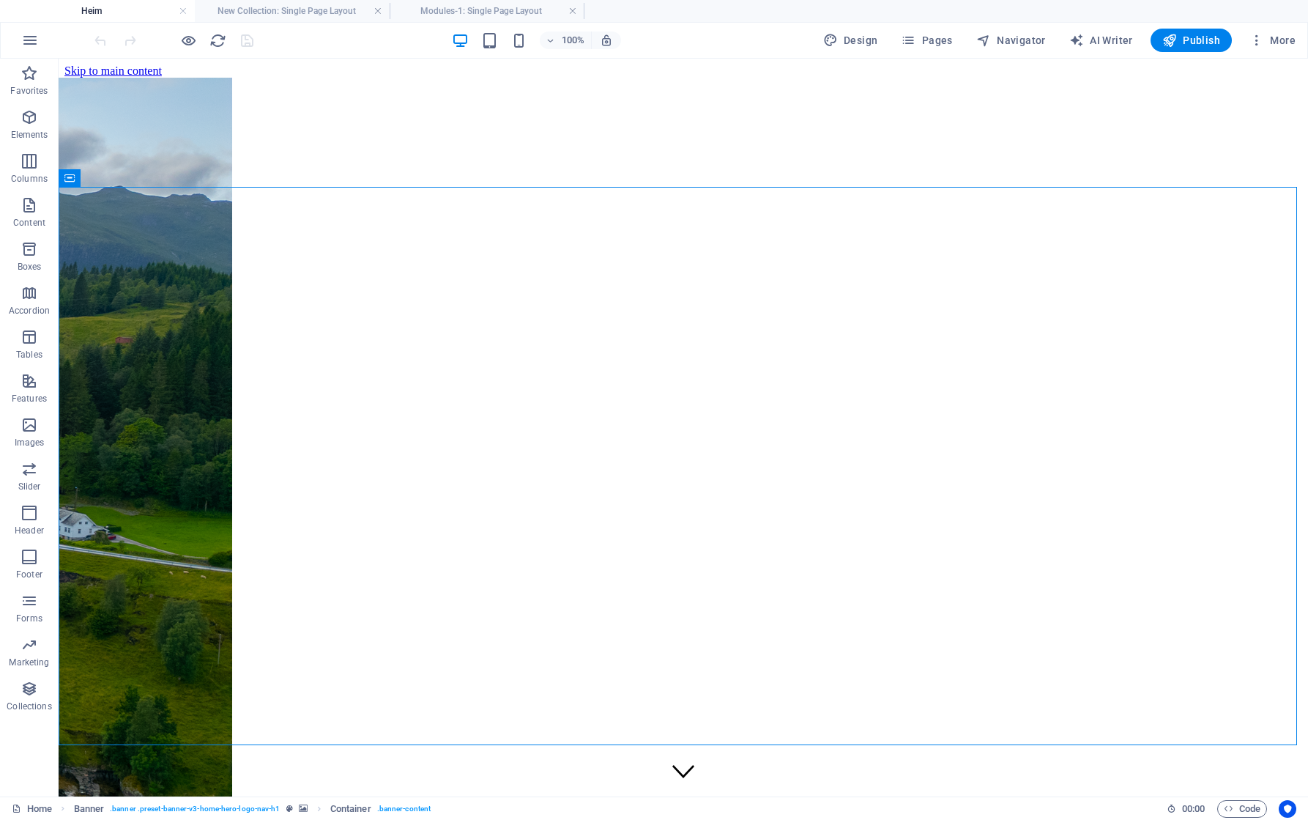
click at [226, 37] on div at bounding box center [174, 40] width 164 height 23
click at [217, 42] on icon "reload" at bounding box center [217, 40] width 17 height 17
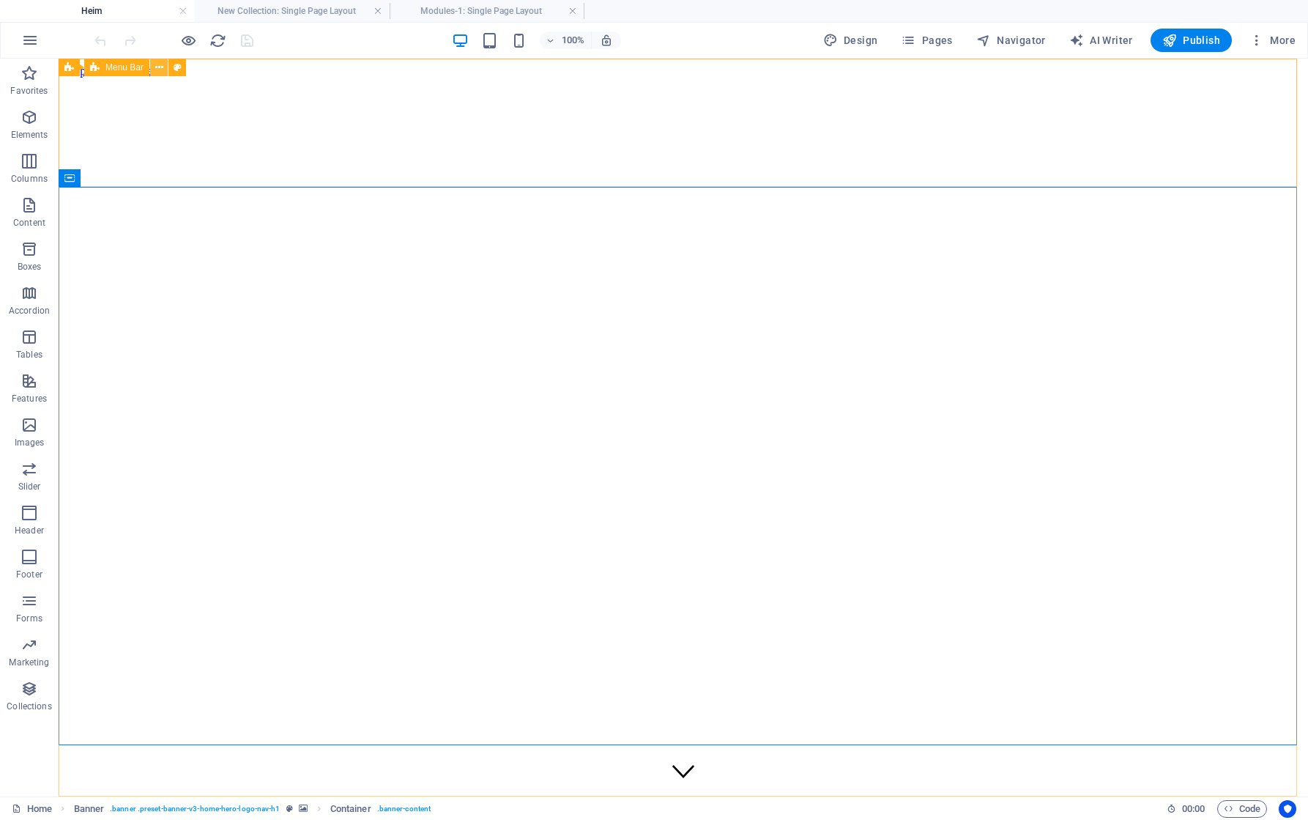
click at [163, 70] on icon at bounding box center [159, 67] width 8 height 15
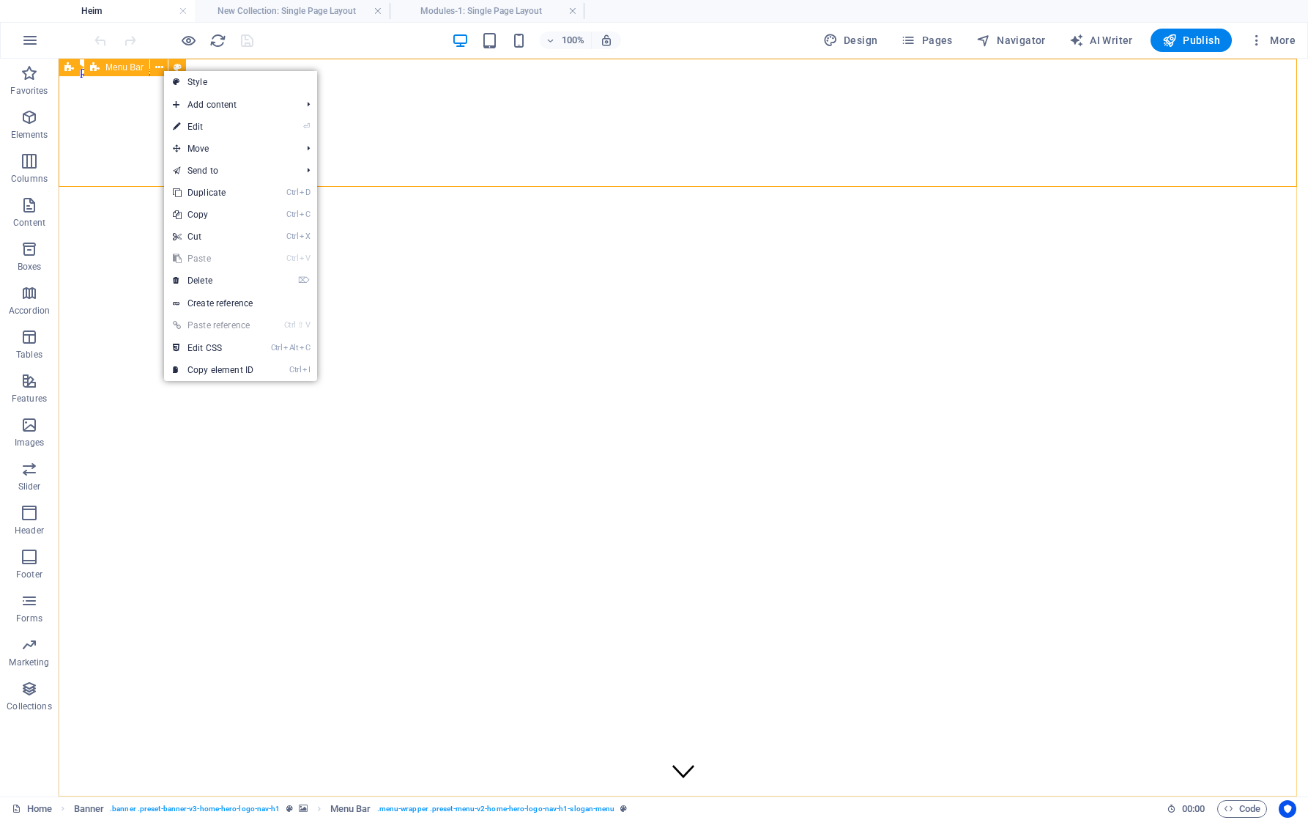
click at [130, 74] on div "Menu Bar" at bounding box center [116, 68] width 65 height 18
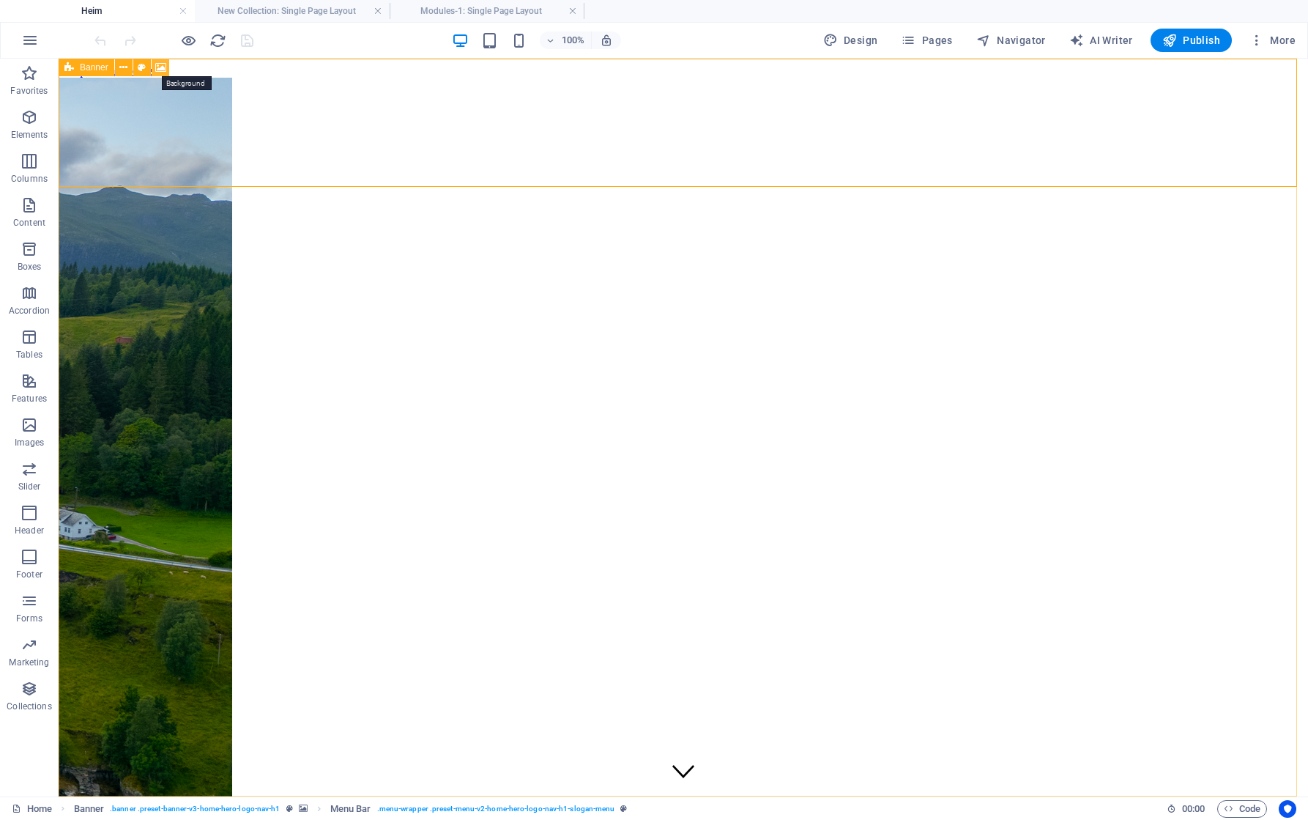
click at [162, 69] on icon at bounding box center [160, 67] width 11 height 15
select select "ms"
select select "s"
select select "progressive"
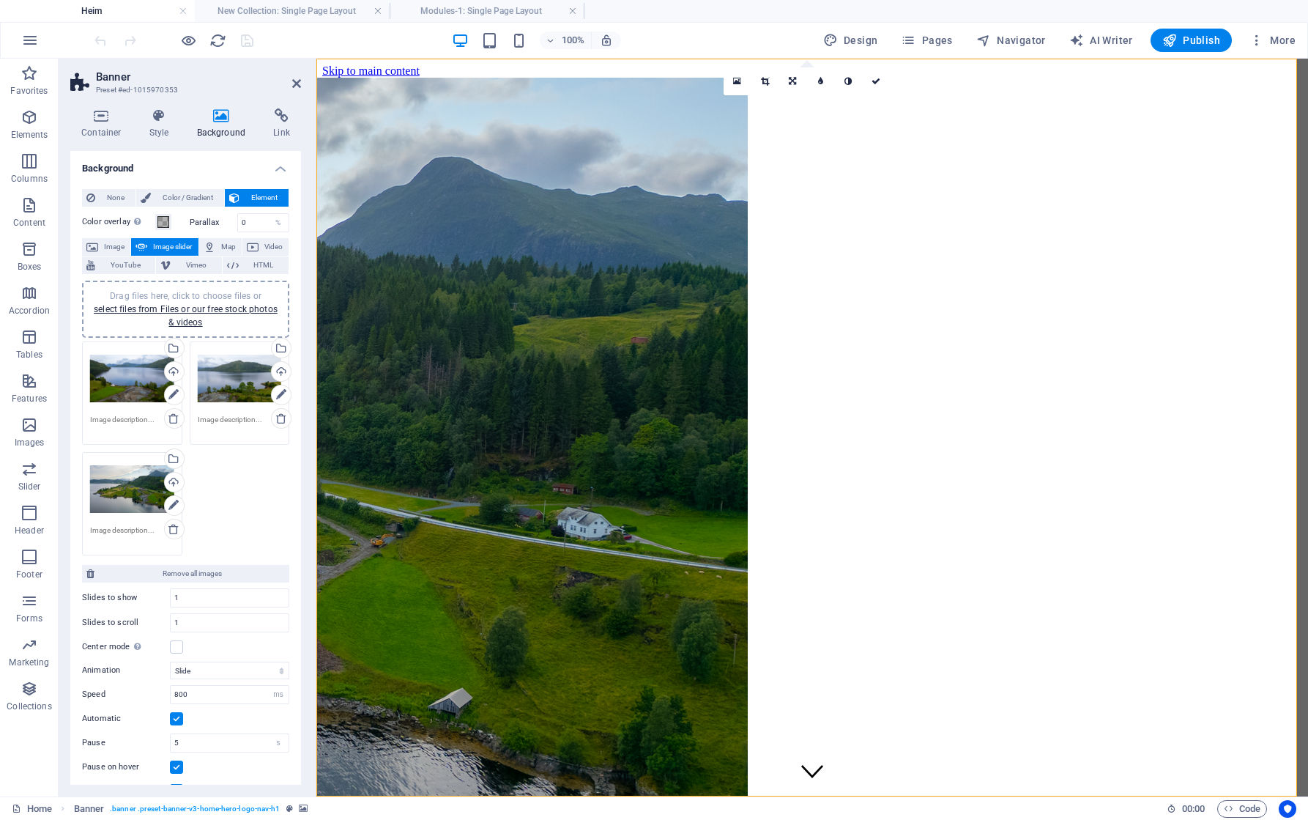
click at [246, 509] on div "Drag files here, click to choose files or select files from Files or our free s…" at bounding box center [185, 448] width 215 height 221
click at [173, 369] on div "Upload" at bounding box center [173, 373] width 22 height 22
click at [250, 39] on icon "save" at bounding box center [247, 40] width 17 height 17
checkbox input "false"
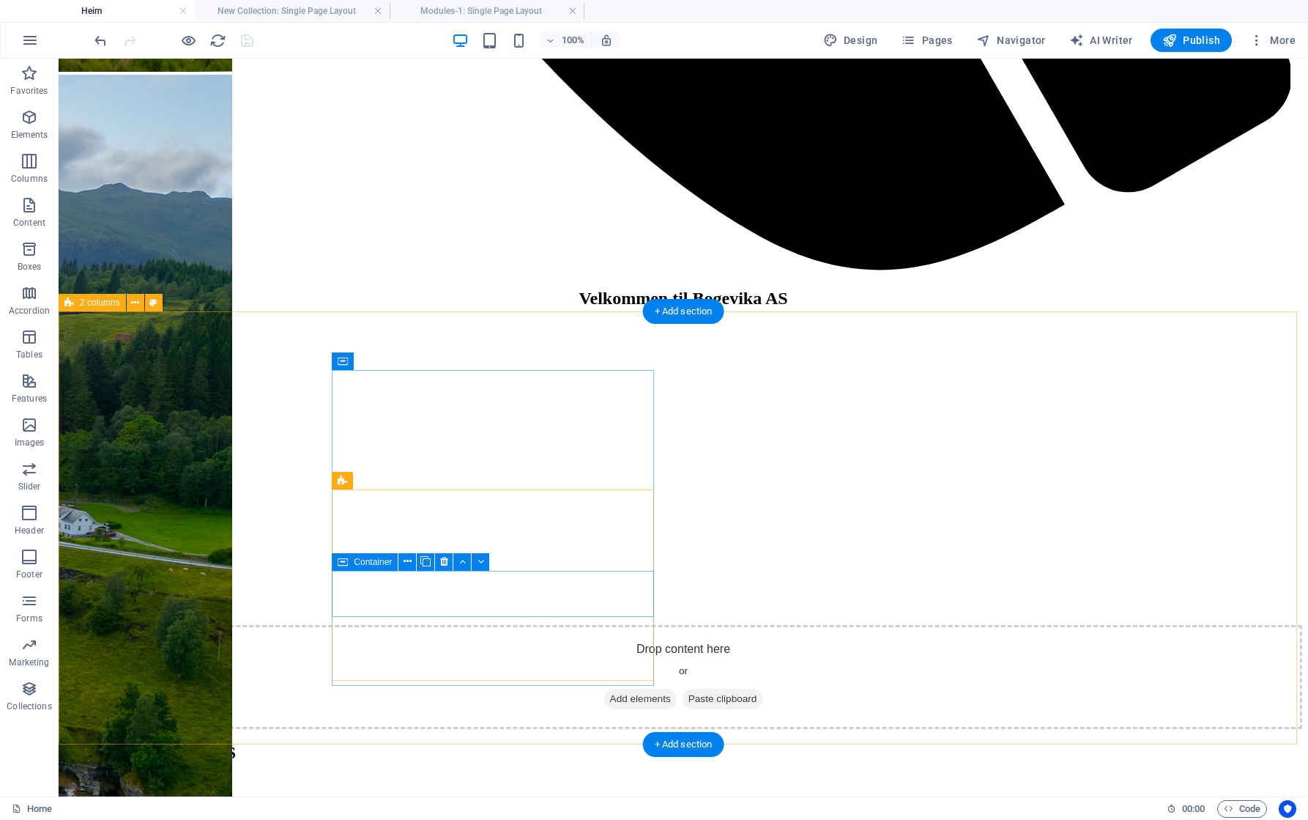
scroll to position [2384, 0]
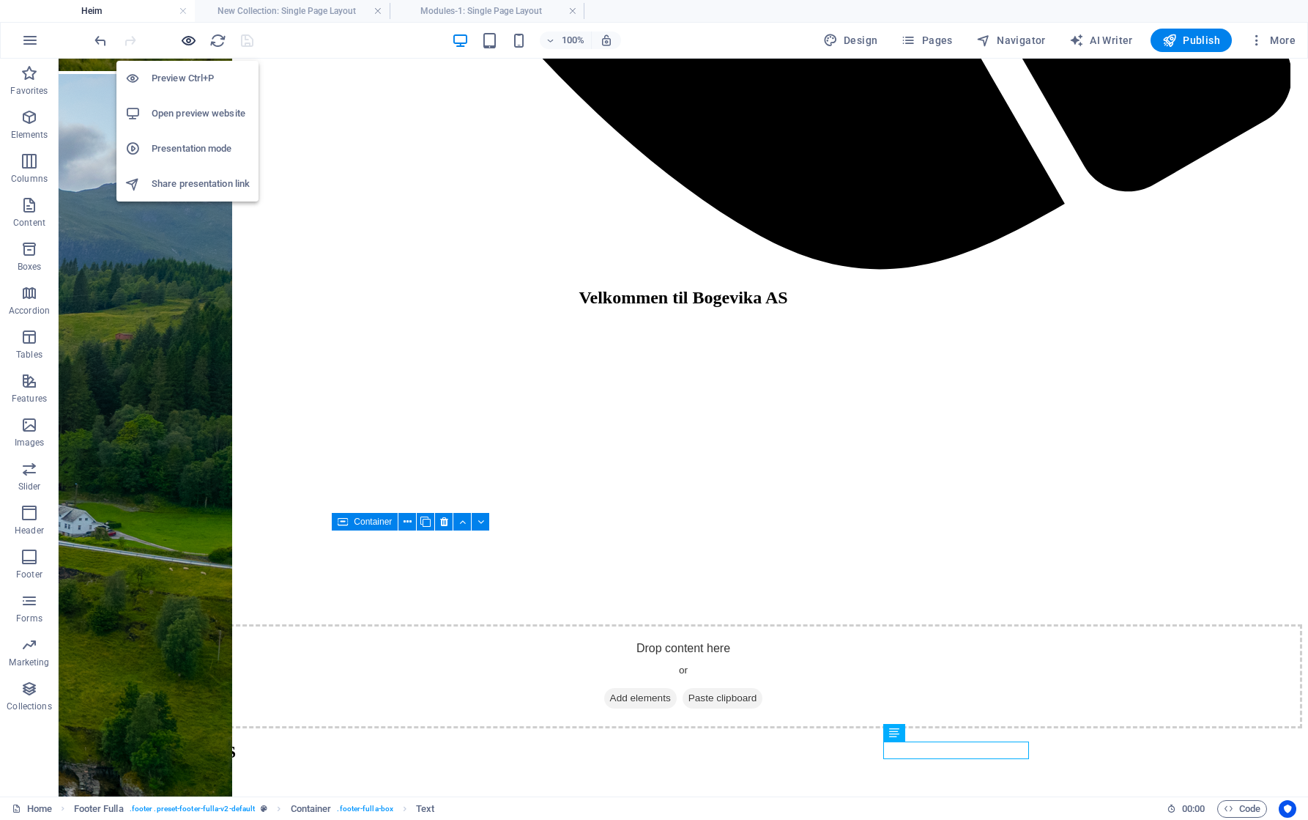
click at [193, 40] on icon "button" at bounding box center [188, 40] width 17 height 17
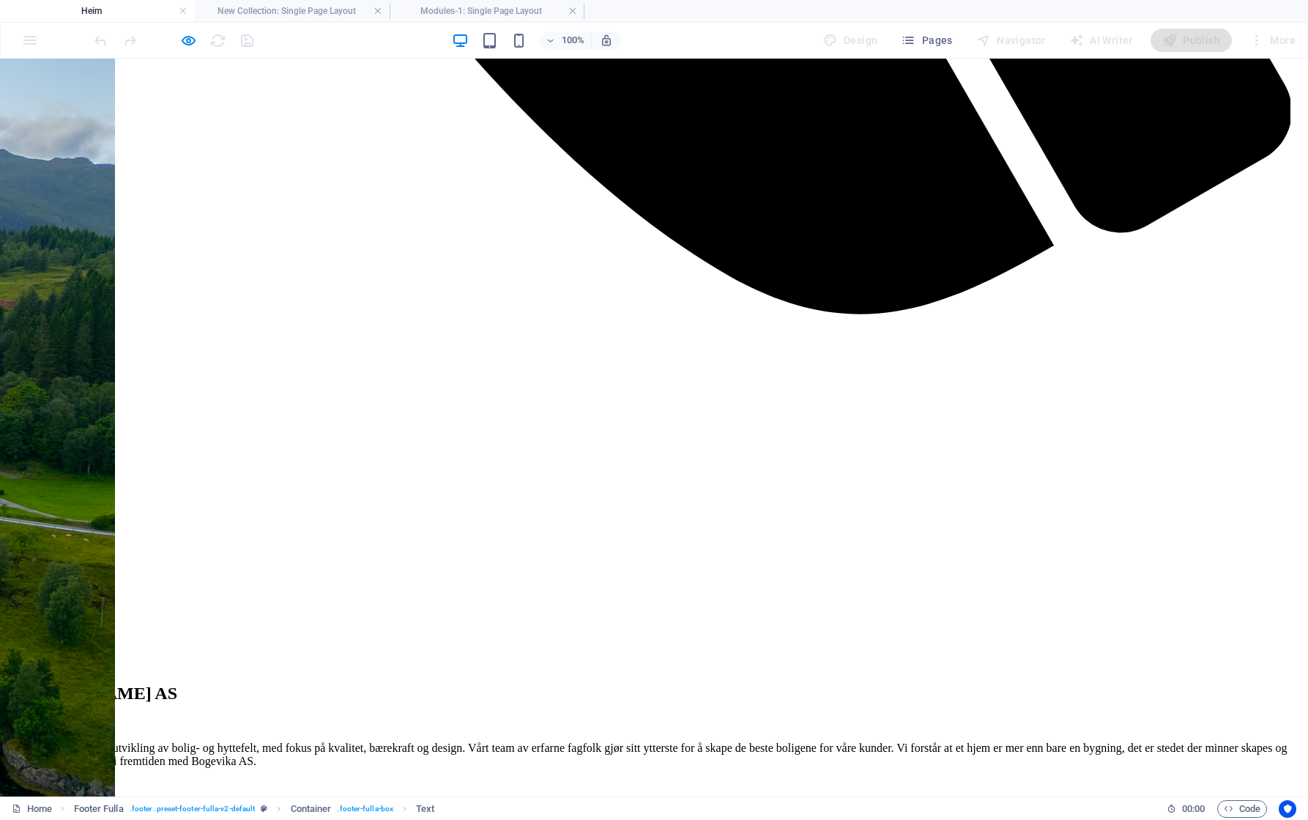
scroll to position [2435, 0]
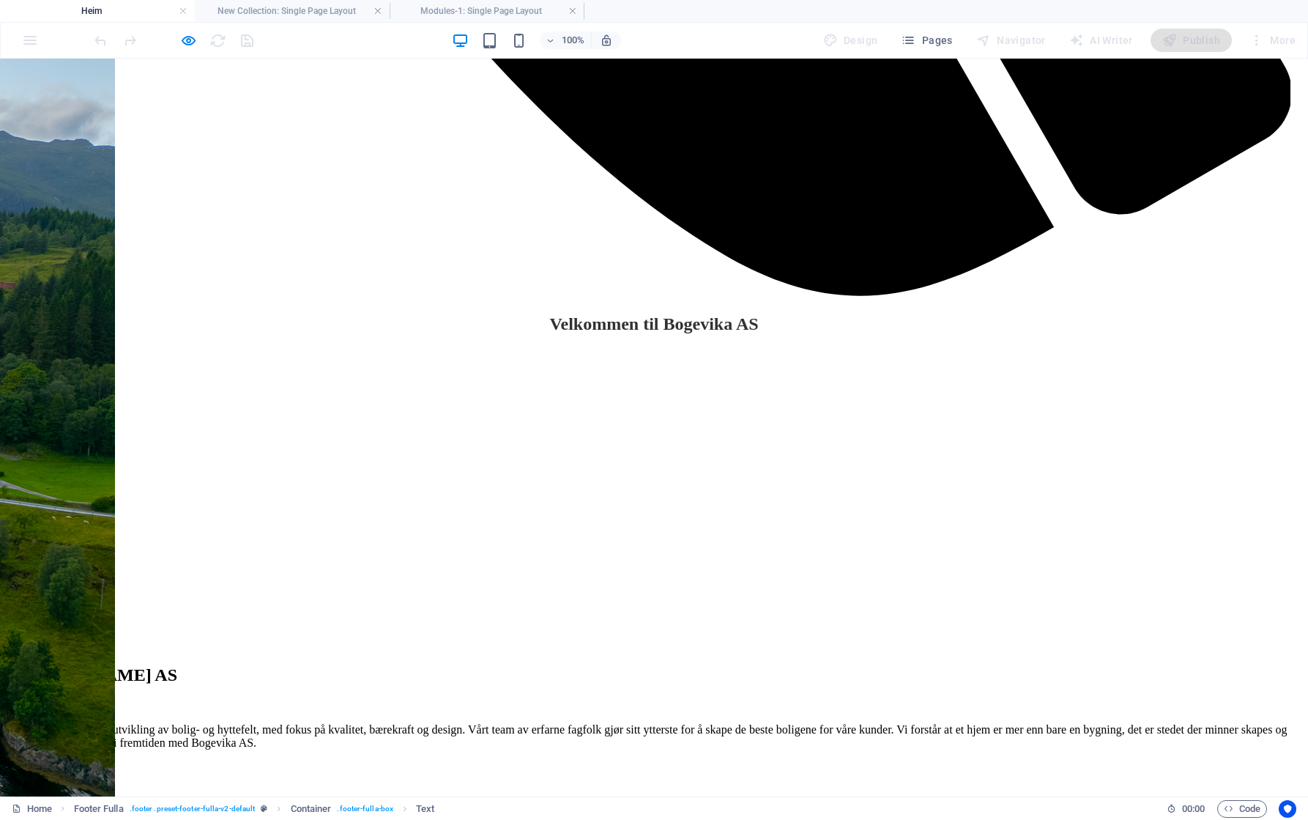
click at [340, 11] on h4 "New Collection: Single Page Layout" at bounding box center [292, 11] width 195 height 16
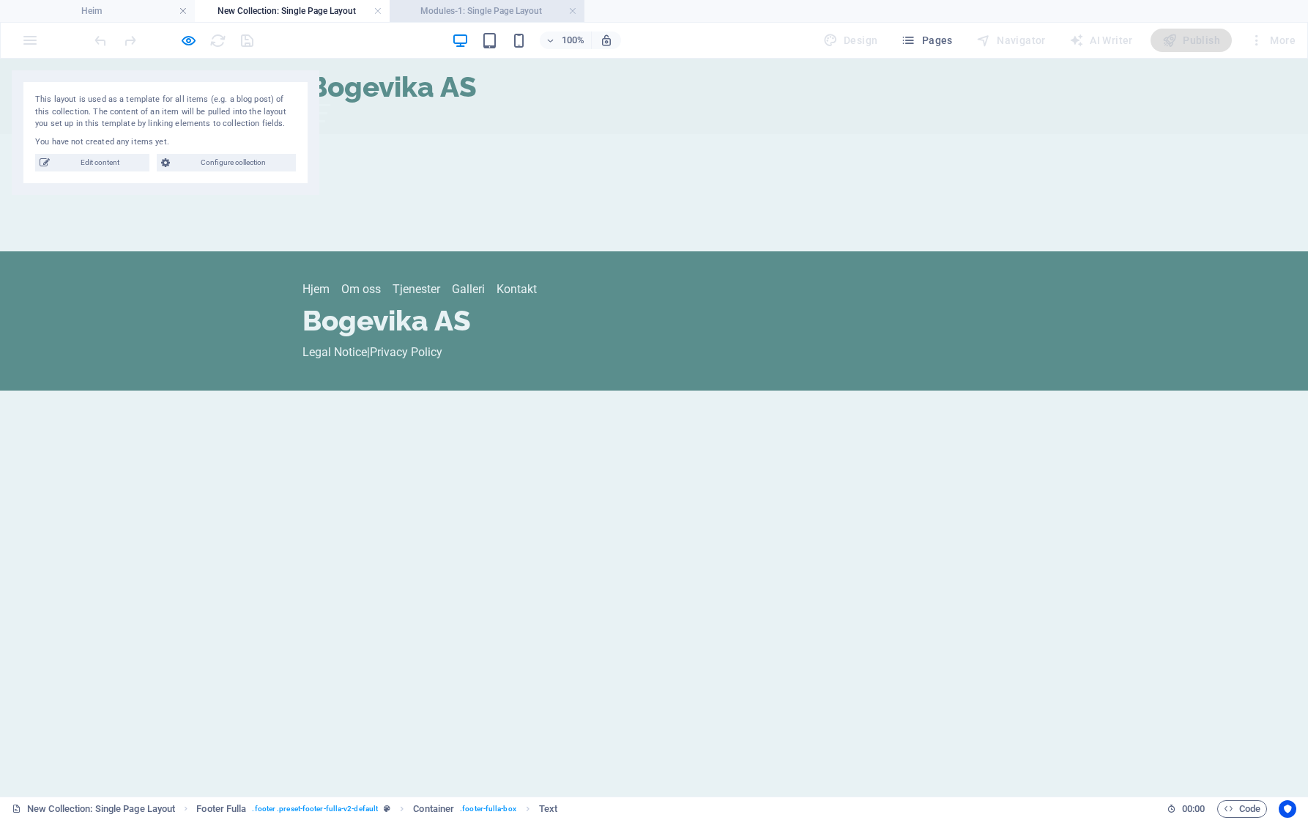
click at [488, 13] on h4 "Modules-1: Single Page Layout" at bounding box center [487, 11] width 195 height 16
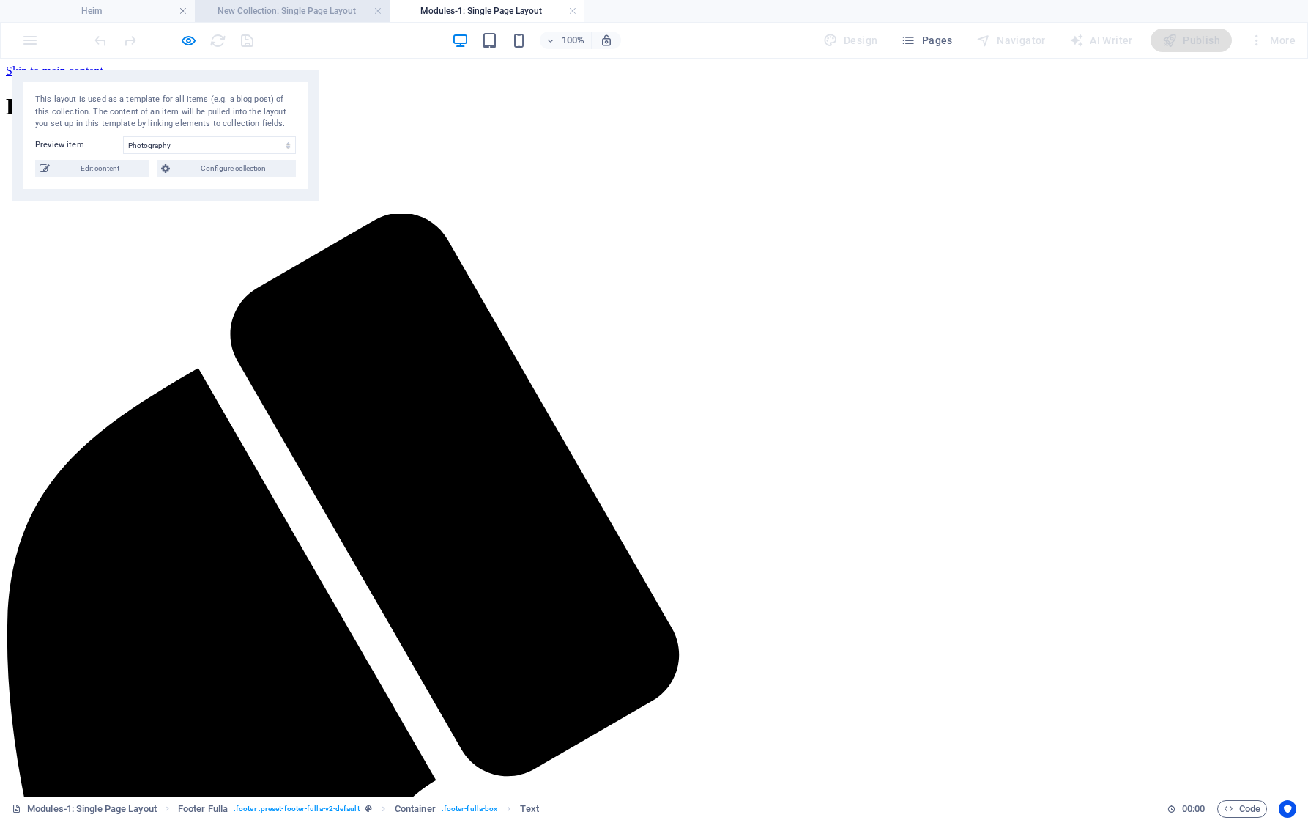
click at [250, 14] on h4 "New Collection: Single Page Layout" at bounding box center [292, 11] width 195 height 16
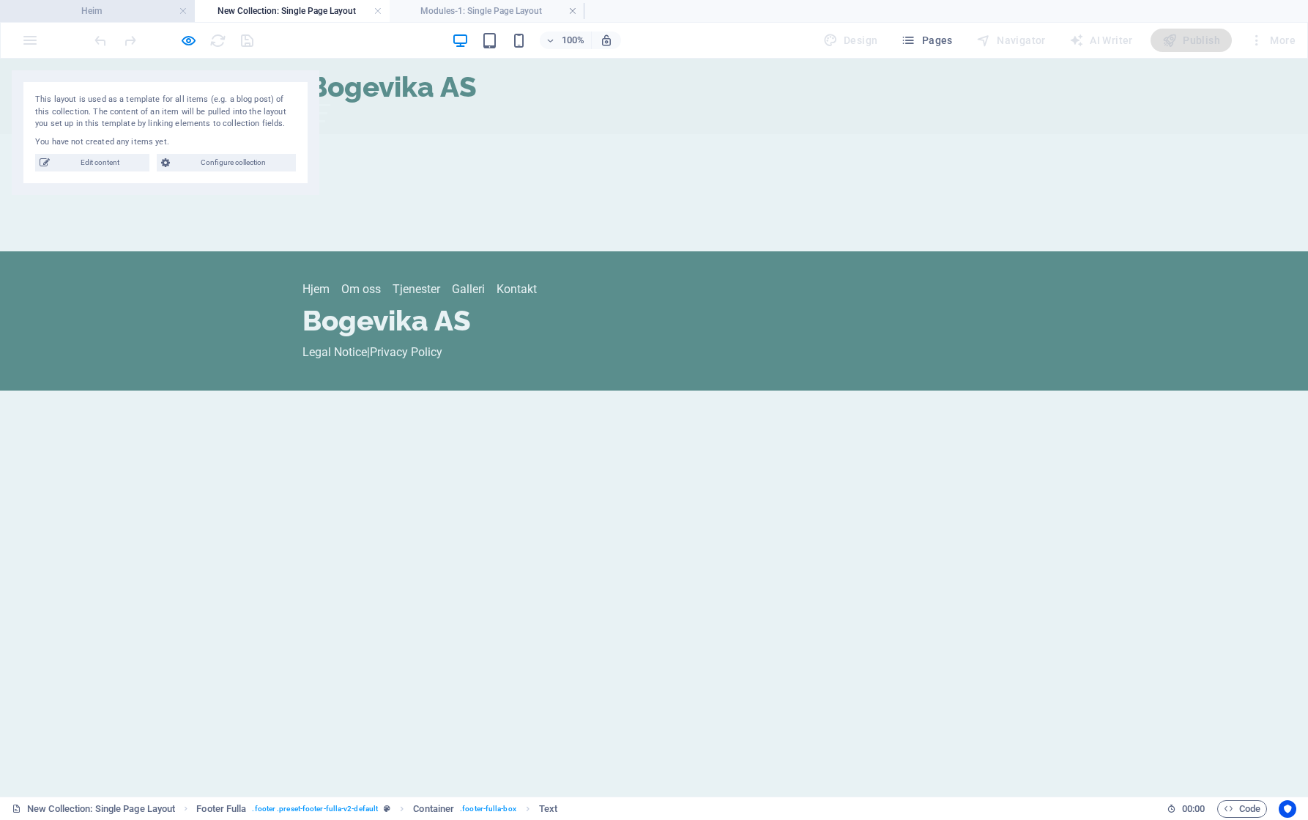
click at [110, 15] on h4 "Heim" at bounding box center [97, 11] width 195 height 16
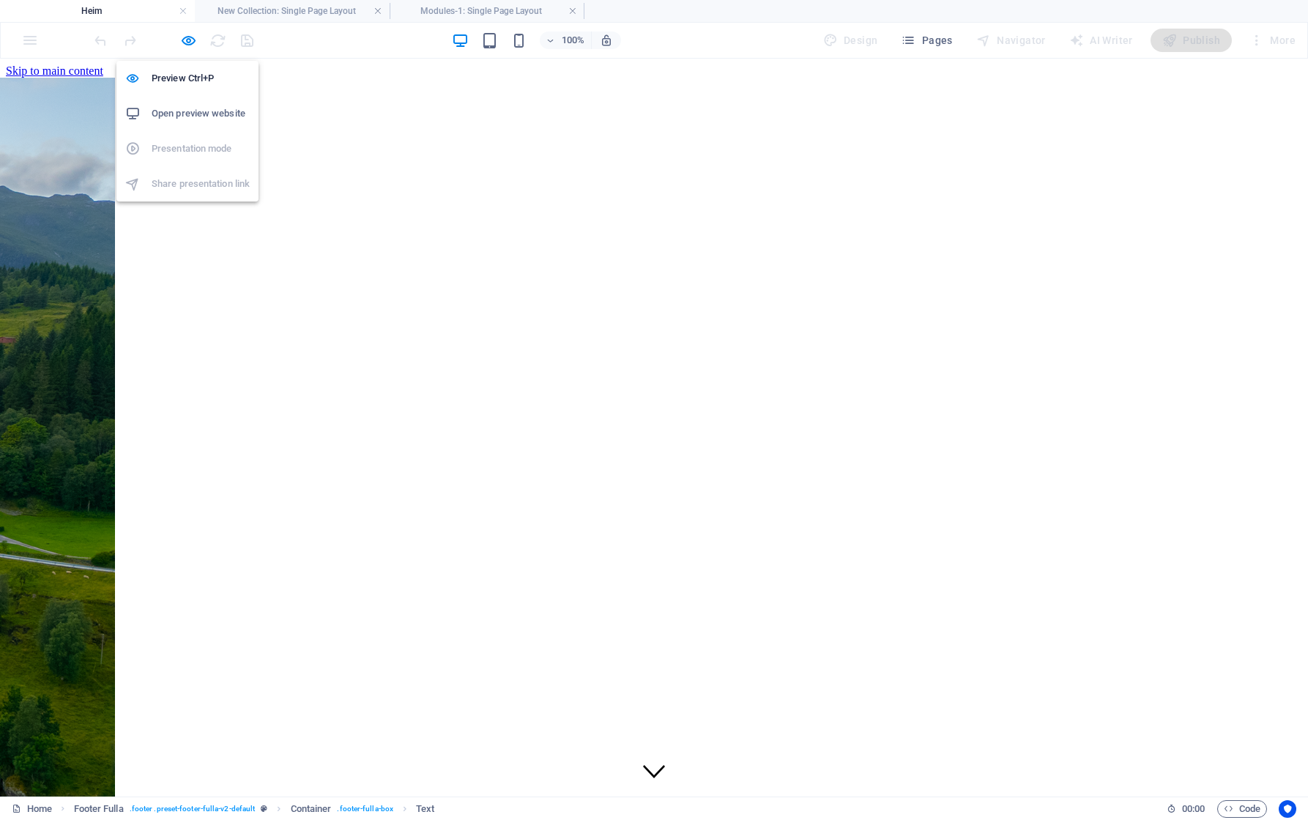
click at [196, 149] on ul "Preview Ctrl+P Open preview website Presentation mode Share presentation link" at bounding box center [187, 131] width 142 height 141
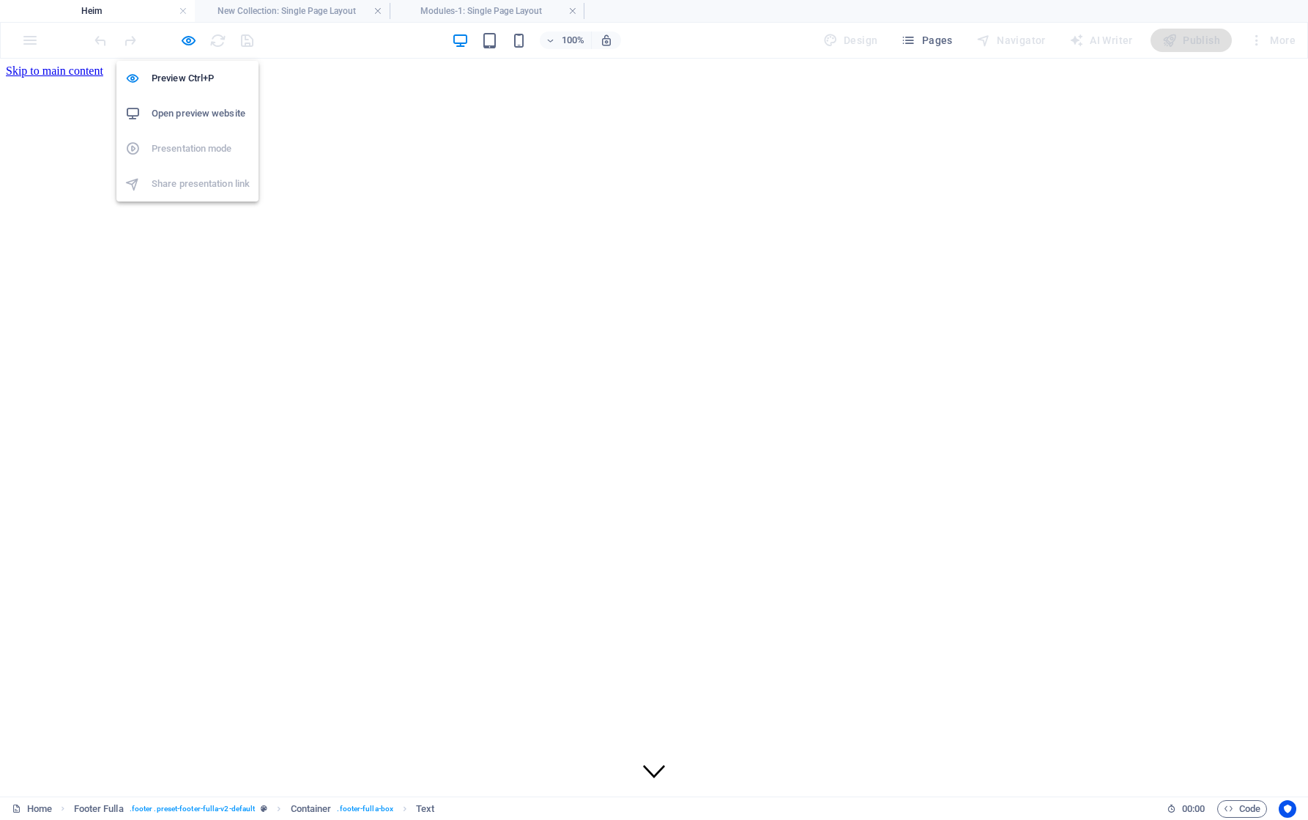
click at [196, 116] on h6 "Open preview website" at bounding box center [201, 114] width 98 height 18
click at [188, 114] on h6 "Open preview website" at bounding box center [201, 114] width 98 height 18
click at [206, 39] on div at bounding box center [174, 40] width 164 height 23
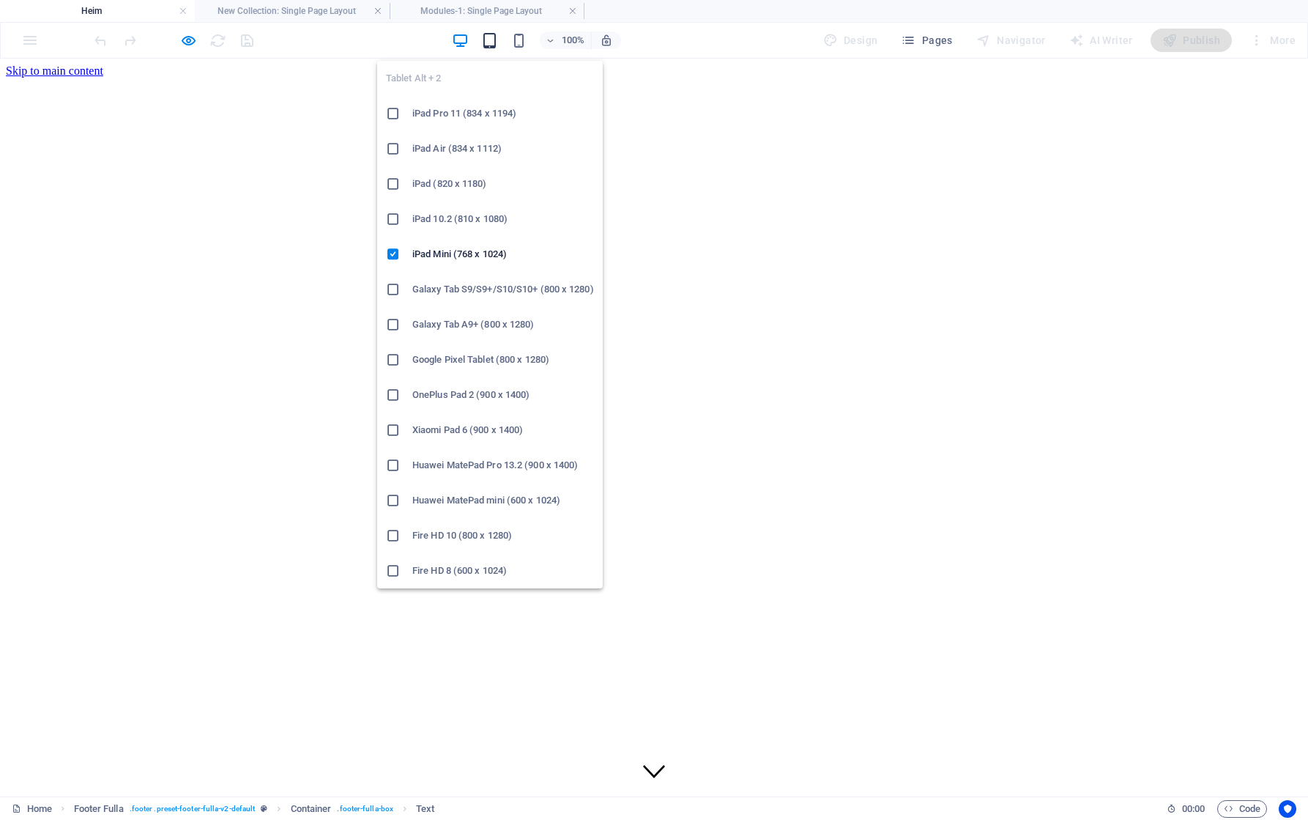
click at [497, 39] on icon "button" at bounding box center [489, 40] width 17 height 17
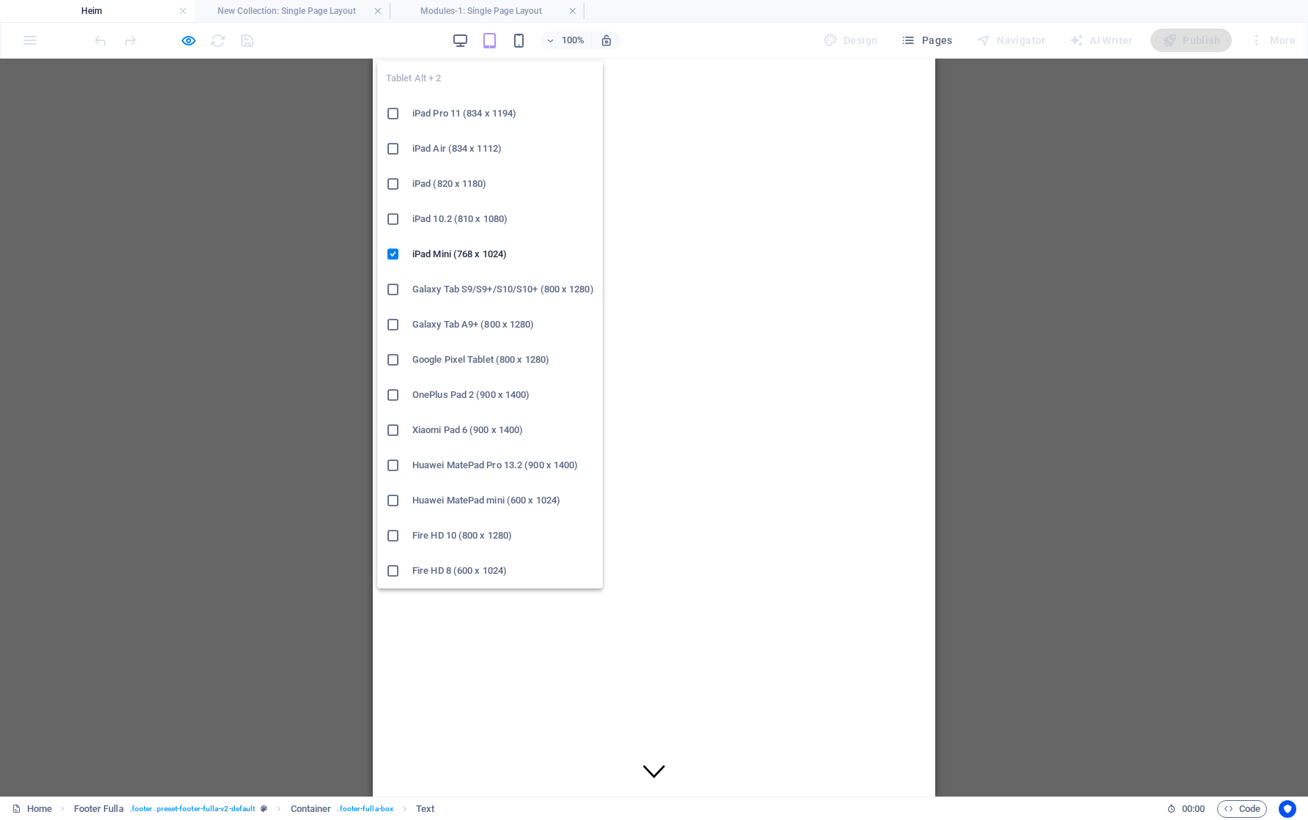
scroll to position [2712, 0]
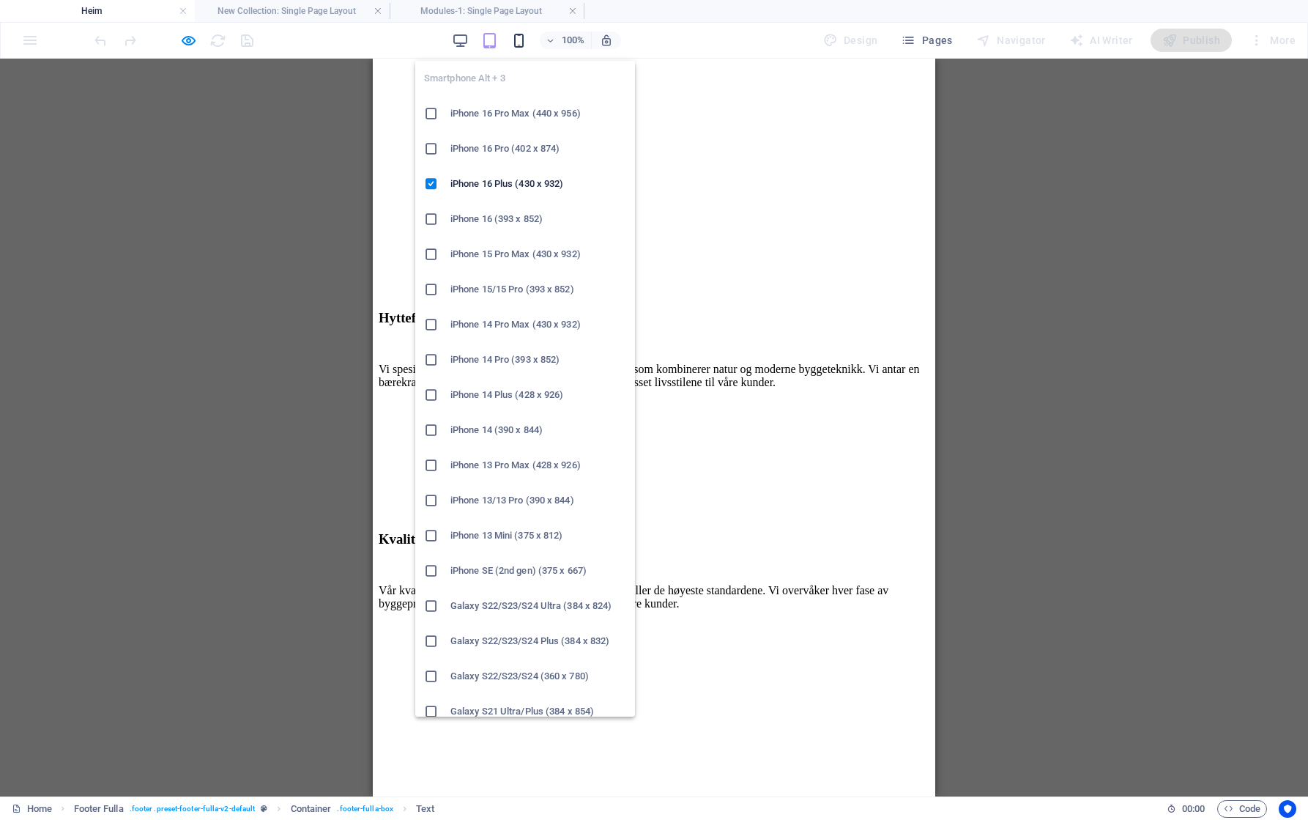
click at [524, 43] on icon "button" at bounding box center [518, 40] width 17 height 17
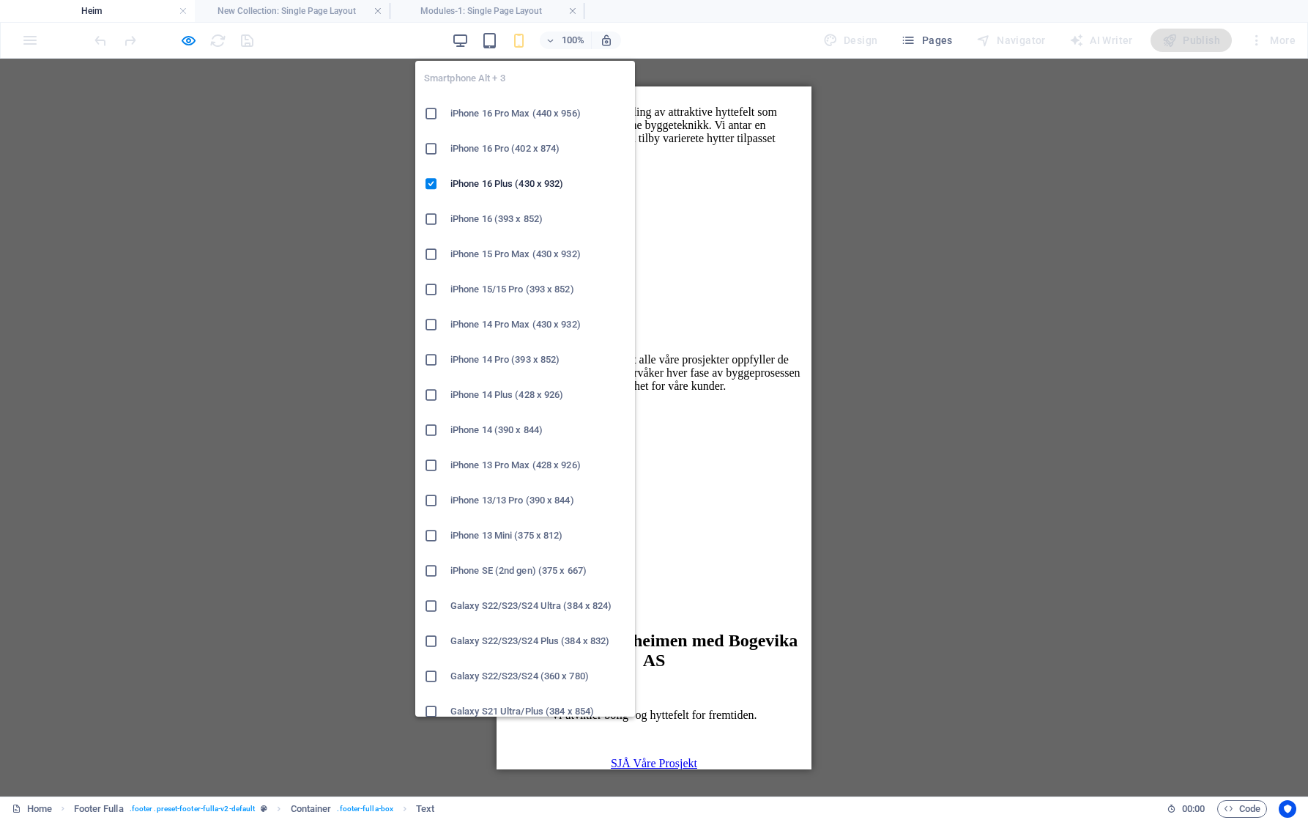
scroll to position [3582, 0]
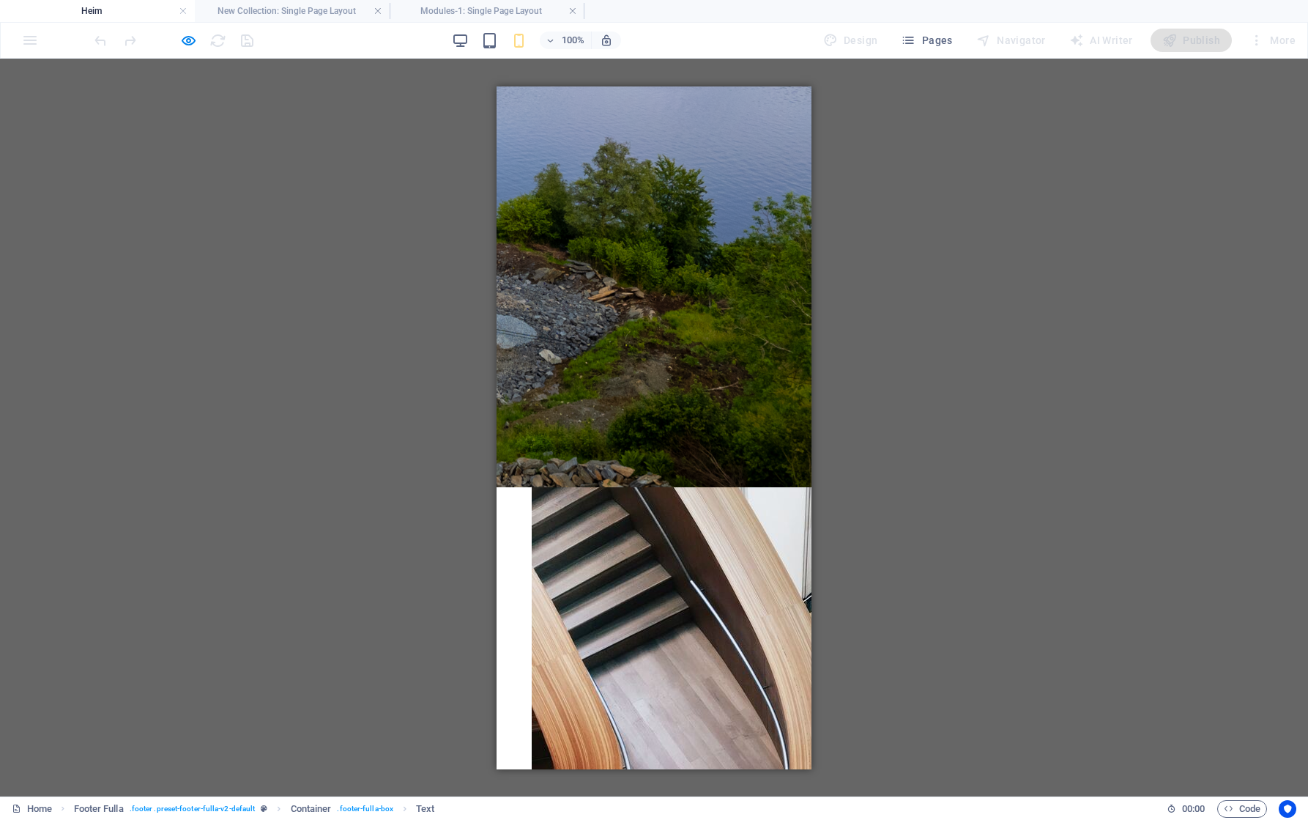
click at [299, 311] on div "Banner Container Banner Menu Bar Drag here to replace the existing content. Pre…" at bounding box center [654, 427] width 1308 height 737
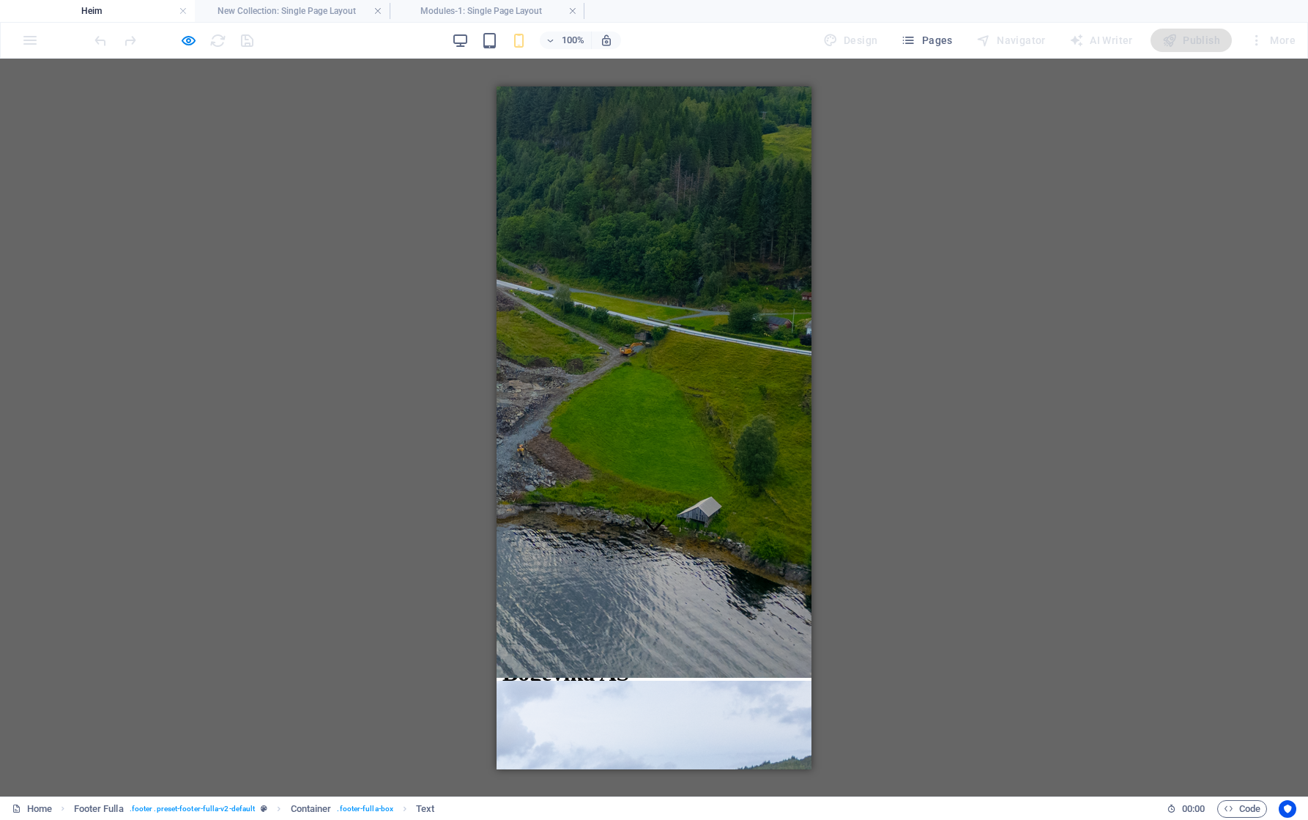
scroll to position [0, 0]
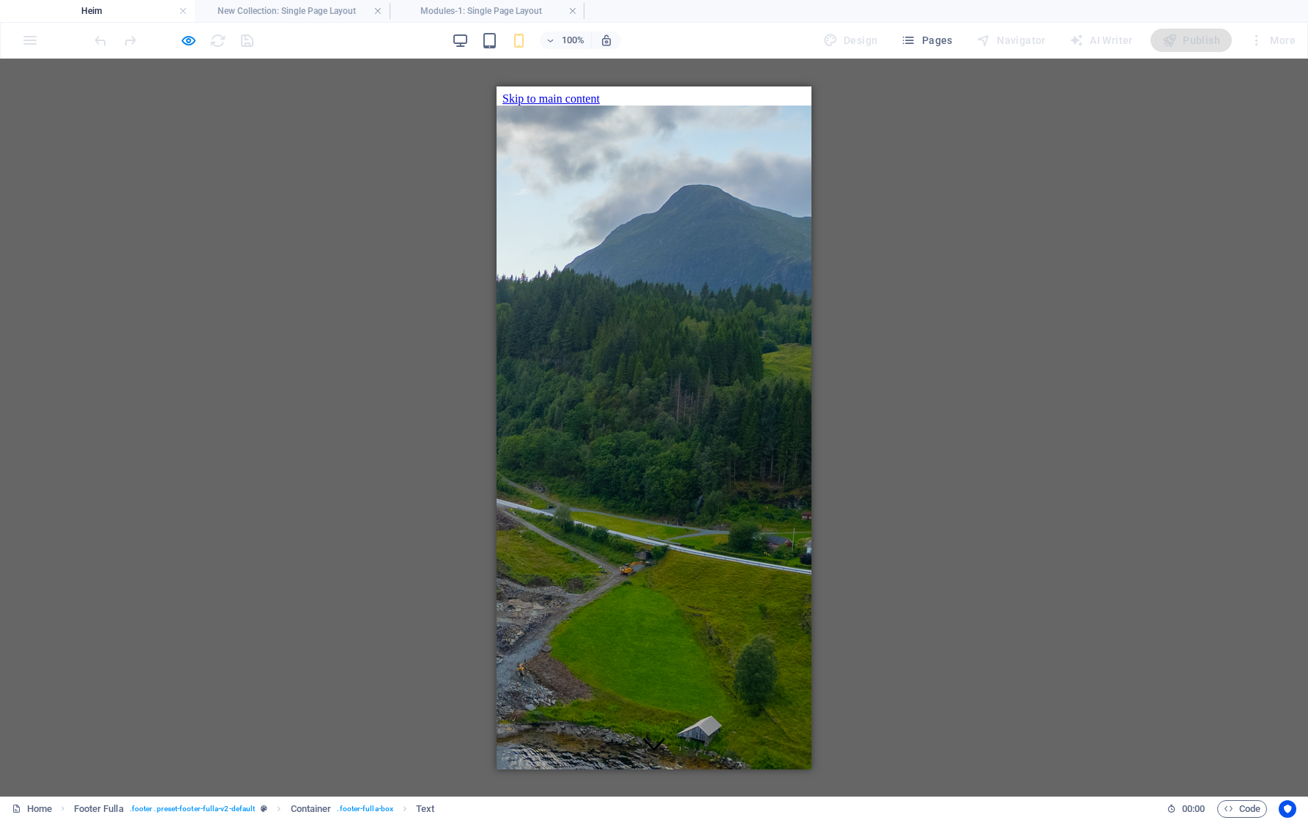
drag, startPoint x: 740, startPoint y: 521, endPoint x: 704, endPoint y: 520, distance: 35.9
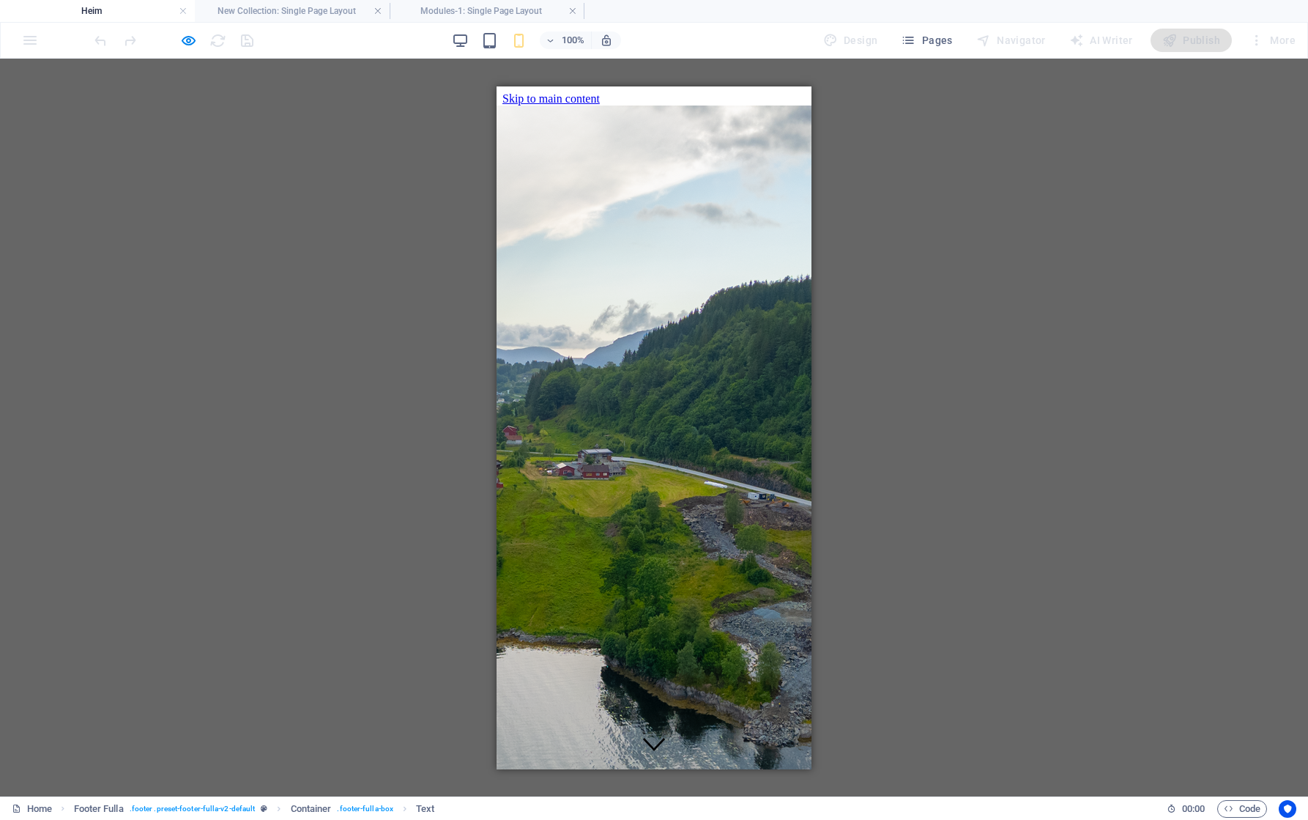
click at [385, 299] on div "Banner Container Banner Menu Bar Drag here to replace the existing content. Pre…" at bounding box center [654, 427] width 1308 height 737
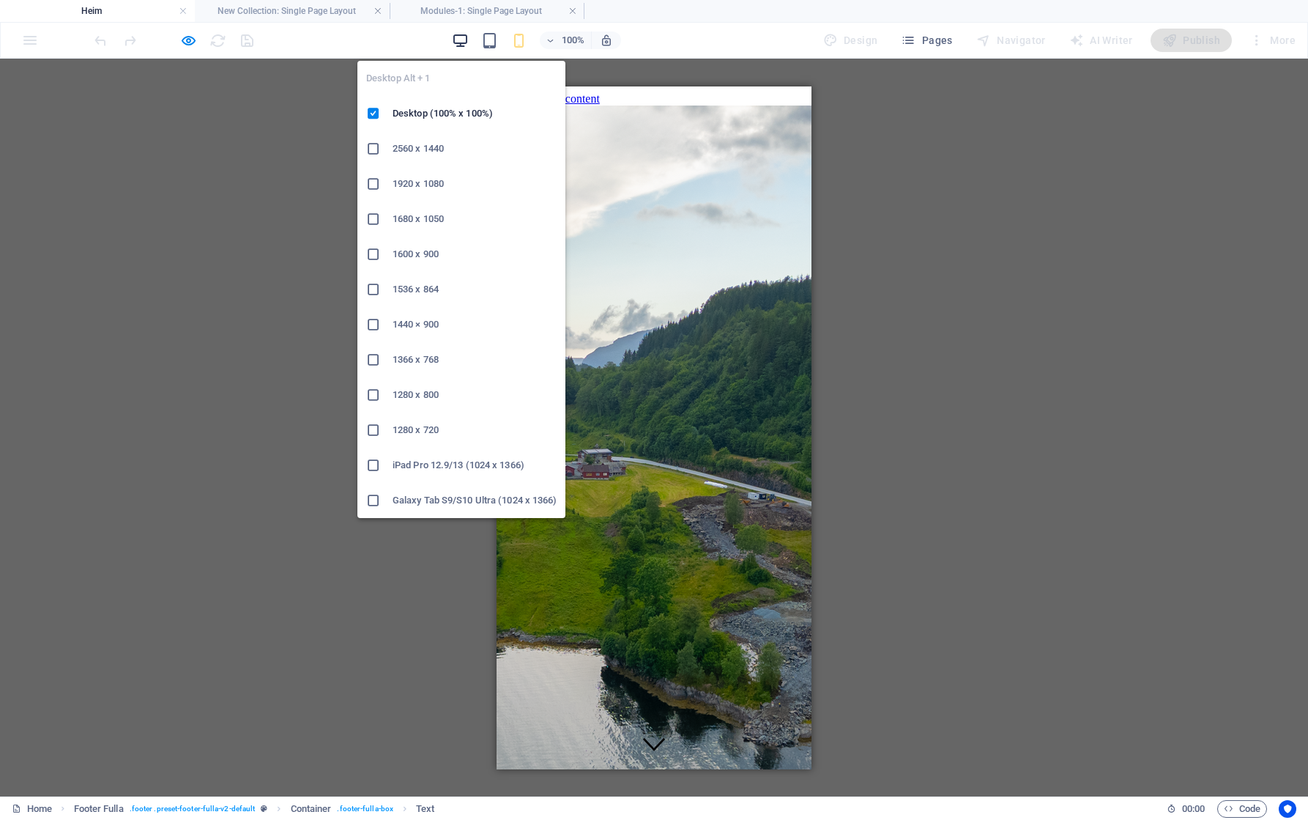
click at [467, 40] on icon "button" at bounding box center [460, 40] width 17 height 17
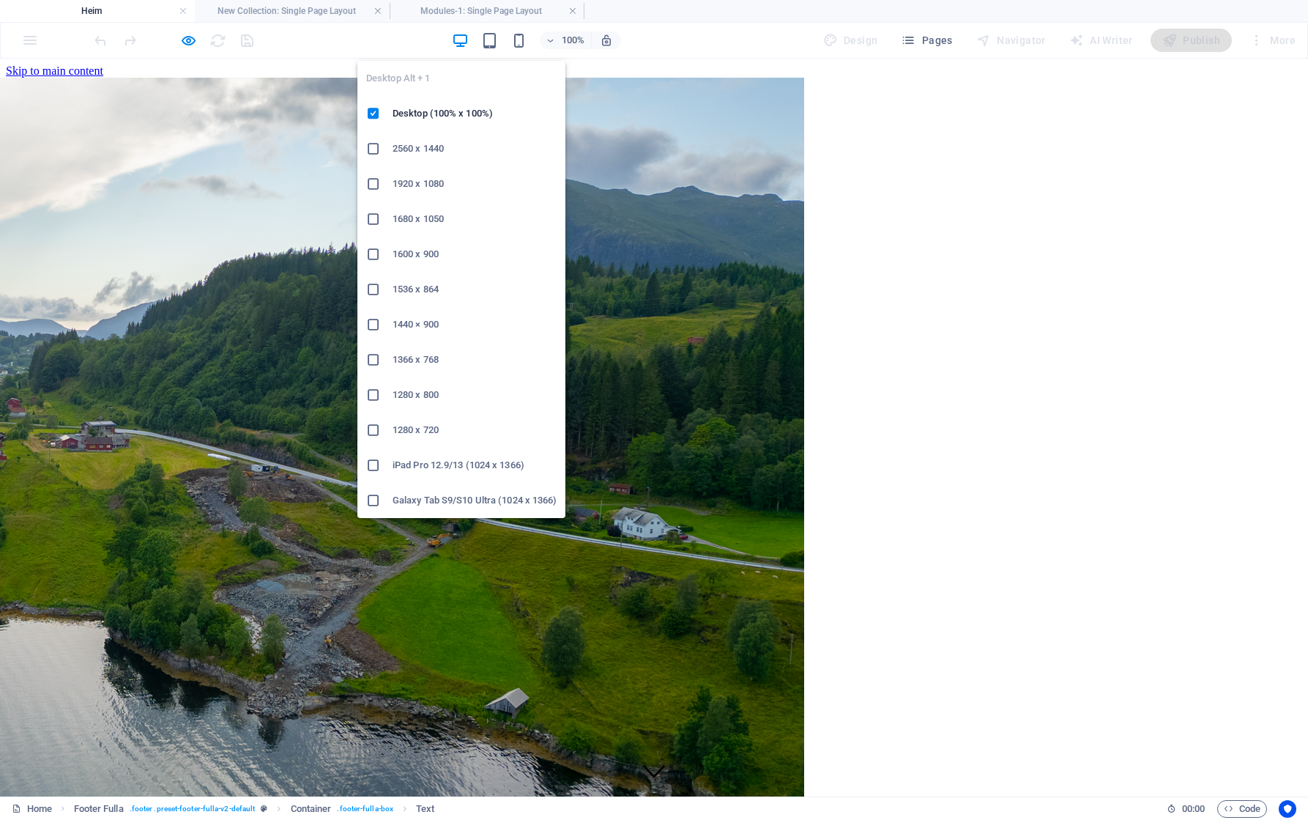
scroll to position [2435, 0]
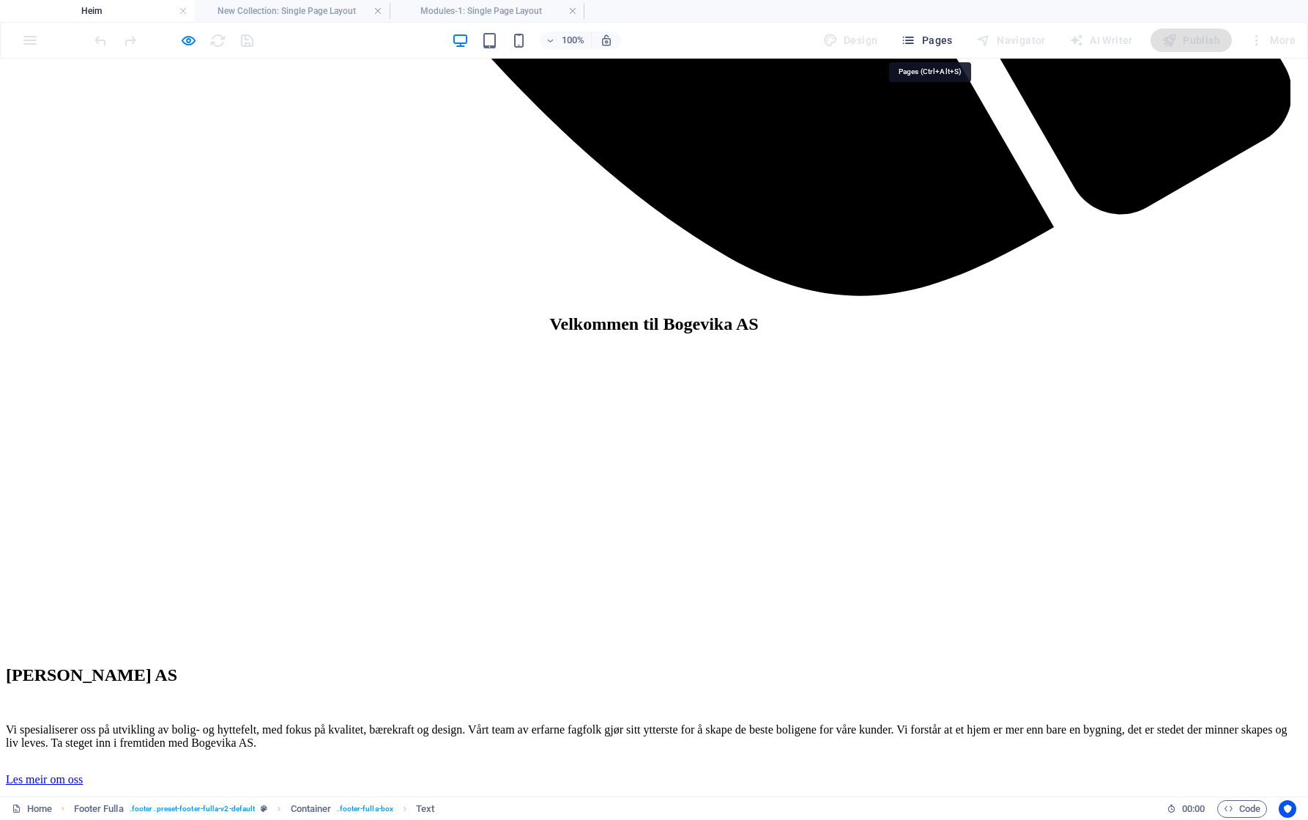
click at [934, 42] on span "Pages" at bounding box center [926, 40] width 51 height 15
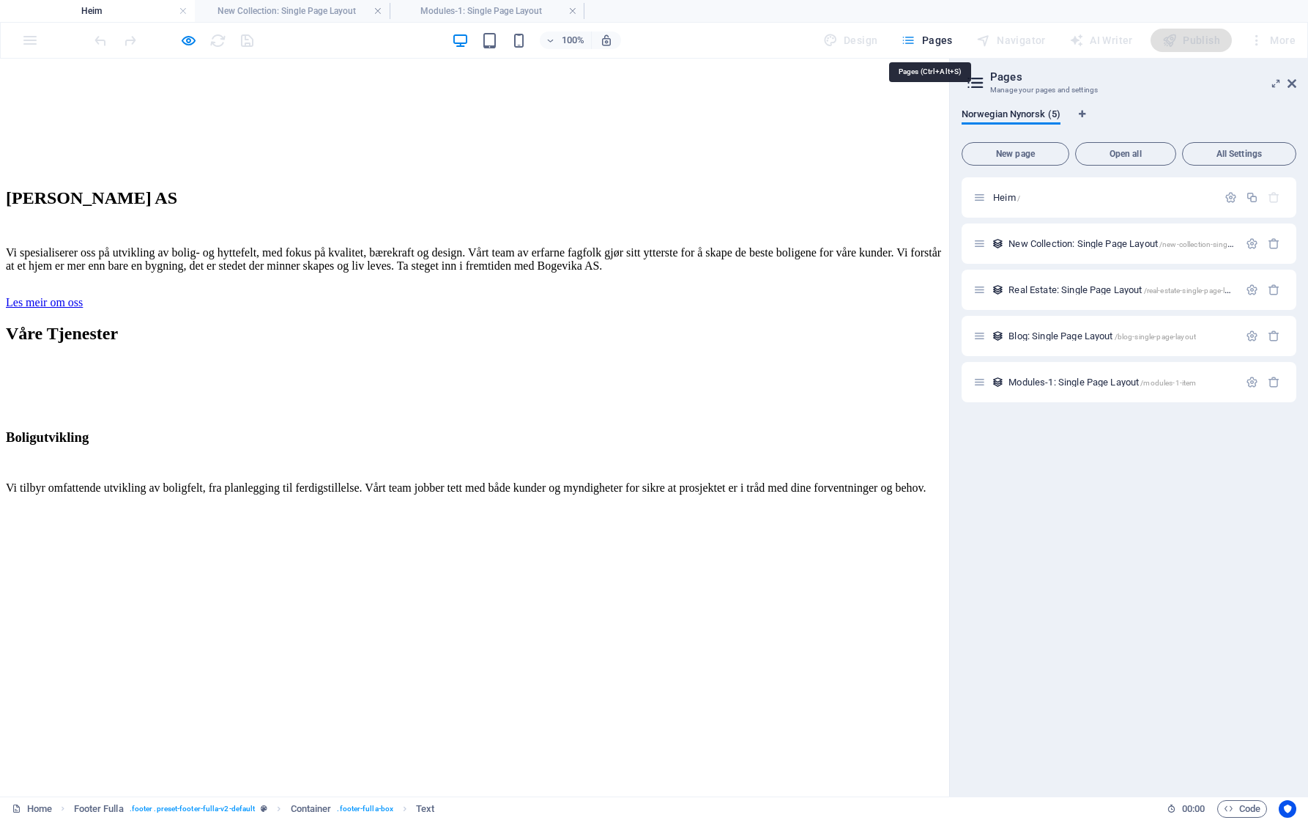
scroll to position [2363, 0]
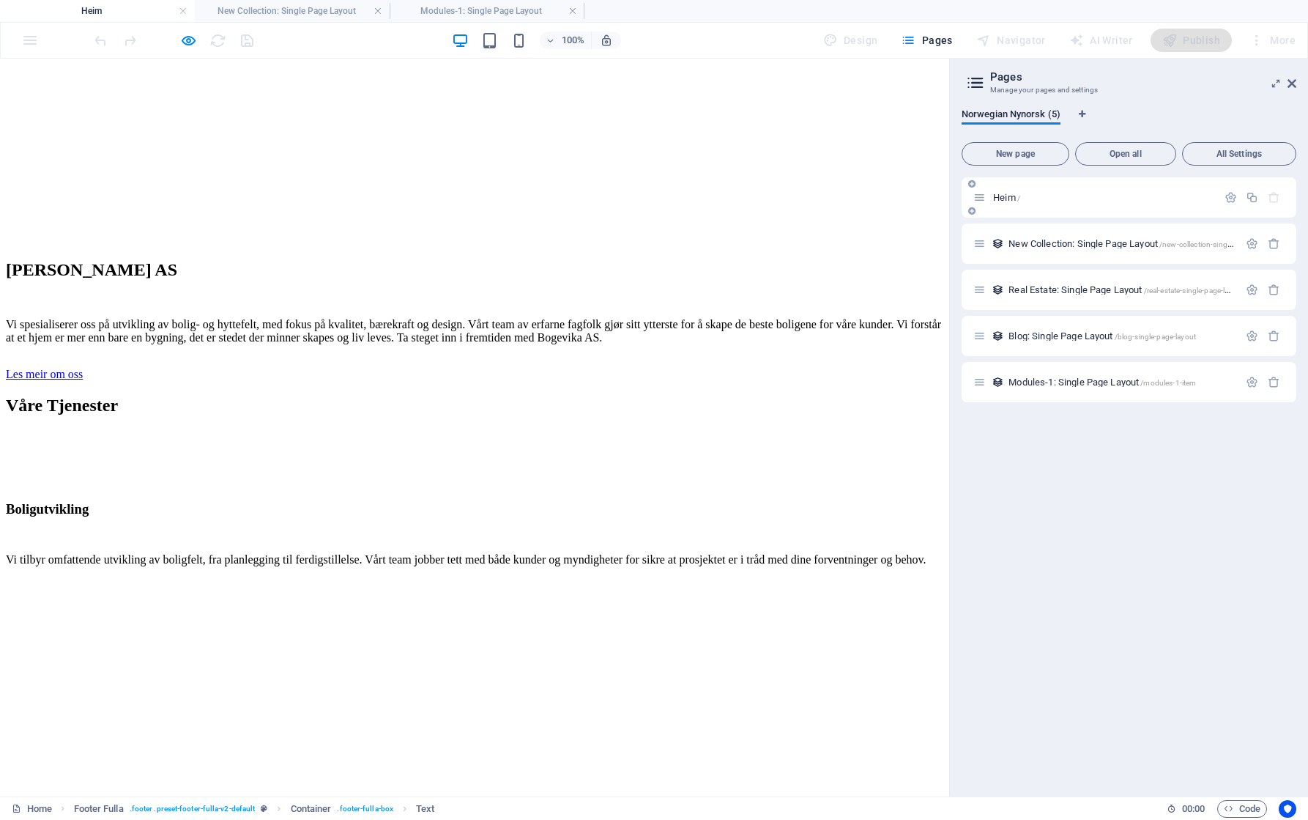
click at [1050, 200] on p "Heim /" at bounding box center [1103, 198] width 220 height 10
click at [192, 42] on icon "button" at bounding box center [188, 40] width 17 height 17
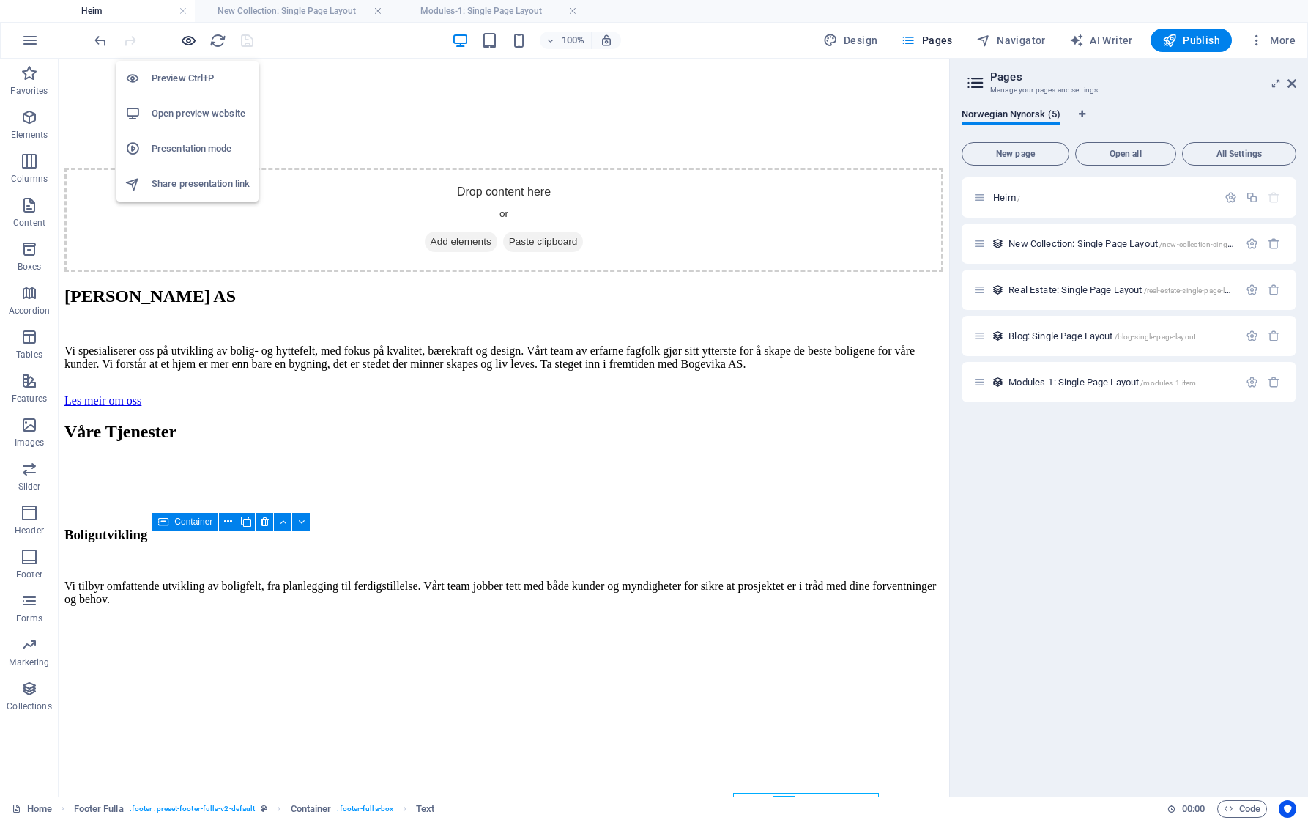
scroll to position [2312, 0]
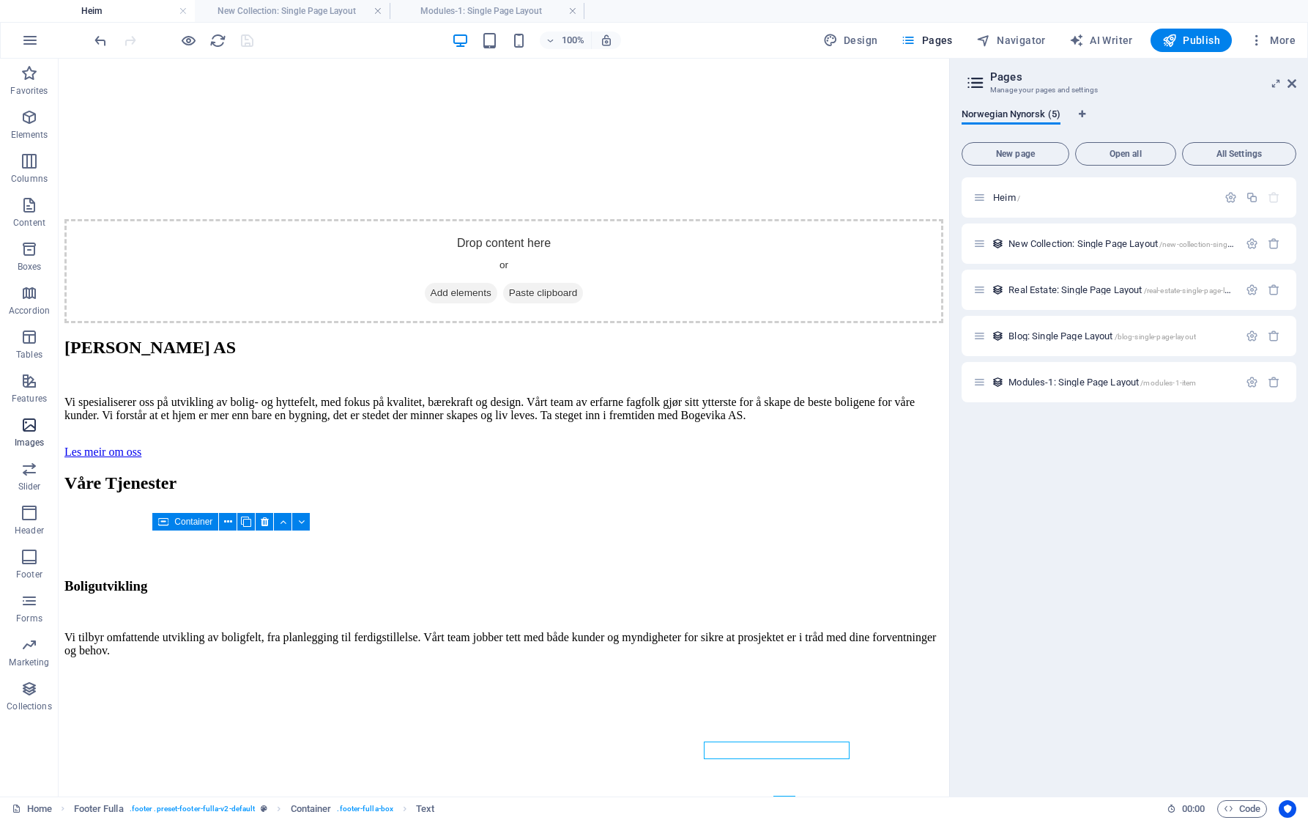
drag, startPoint x: 31, startPoint y: 424, endPoint x: 41, endPoint y: 424, distance: 9.5
click at [31, 424] on icon "button" at bounding box center [30, 425] width 18 height 18
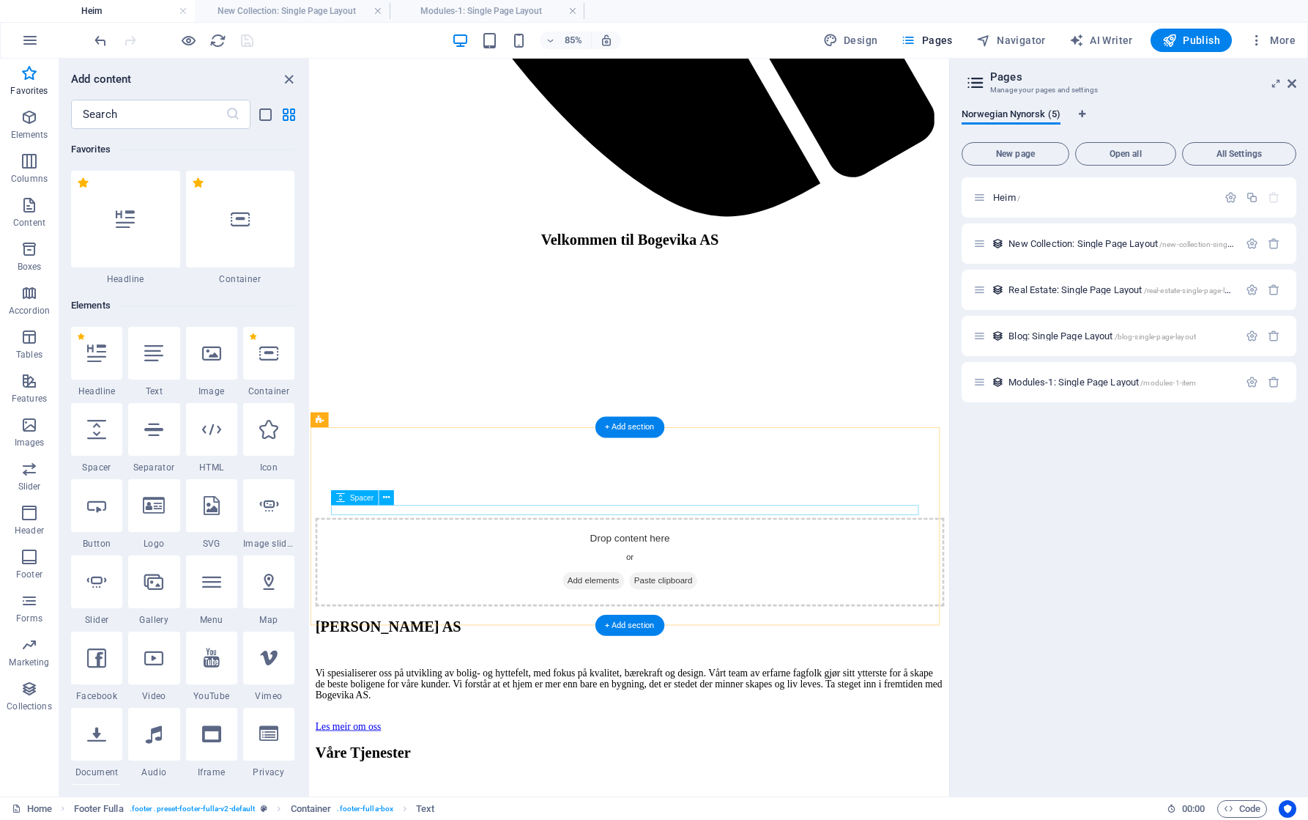
scroll to position [1991, 0]
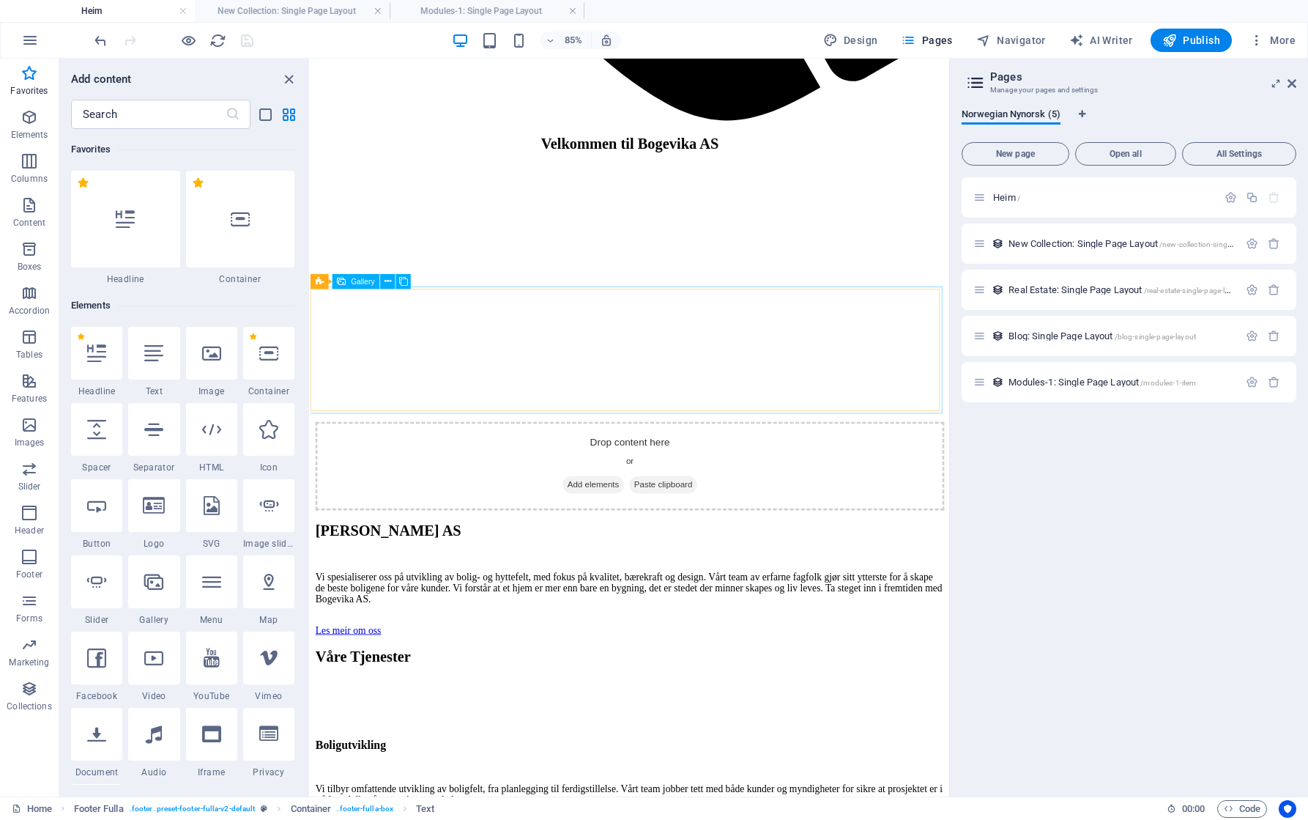
click at [360, 282] on span "Gallery" at bounding box center [362, 281] width 23 height 7
click at [391, 281] on button at bounding box center [387, 281] width 15 height 15
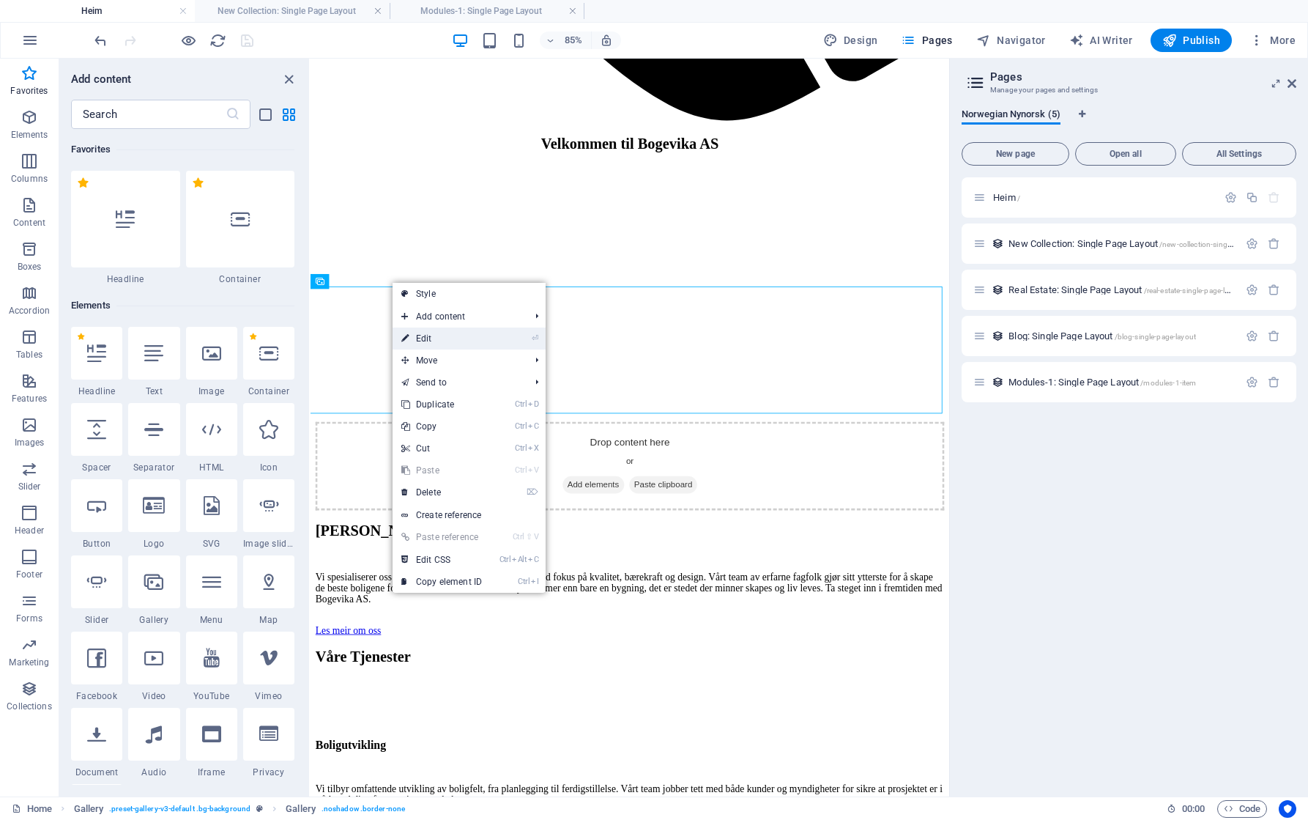
click at [443, 341] on link "⏎ Edit" at bounding box center [442, 338] width 98 height 22
select select "px"
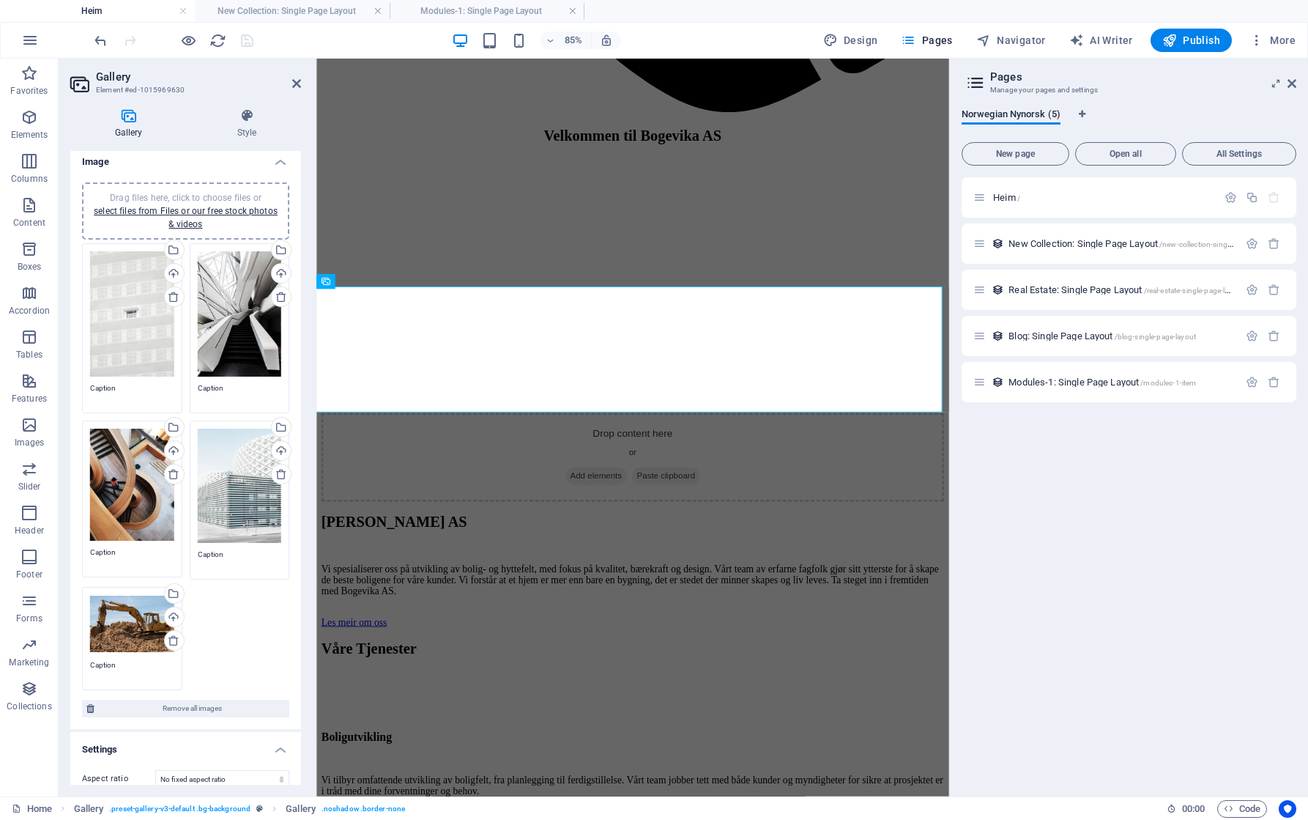
scroll to position [0, 0]
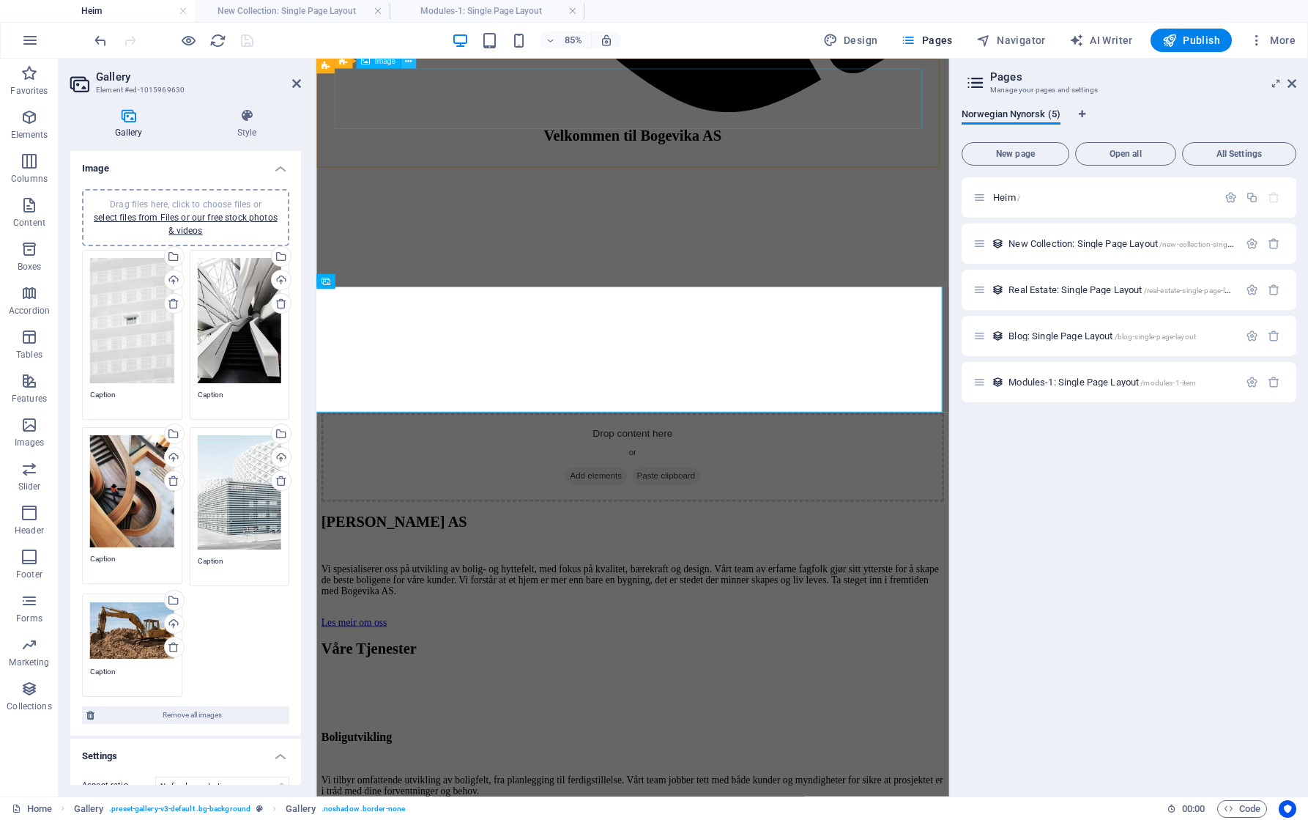
click at [404, 61] on button at bounding box center [408, 60] width 15 height 15
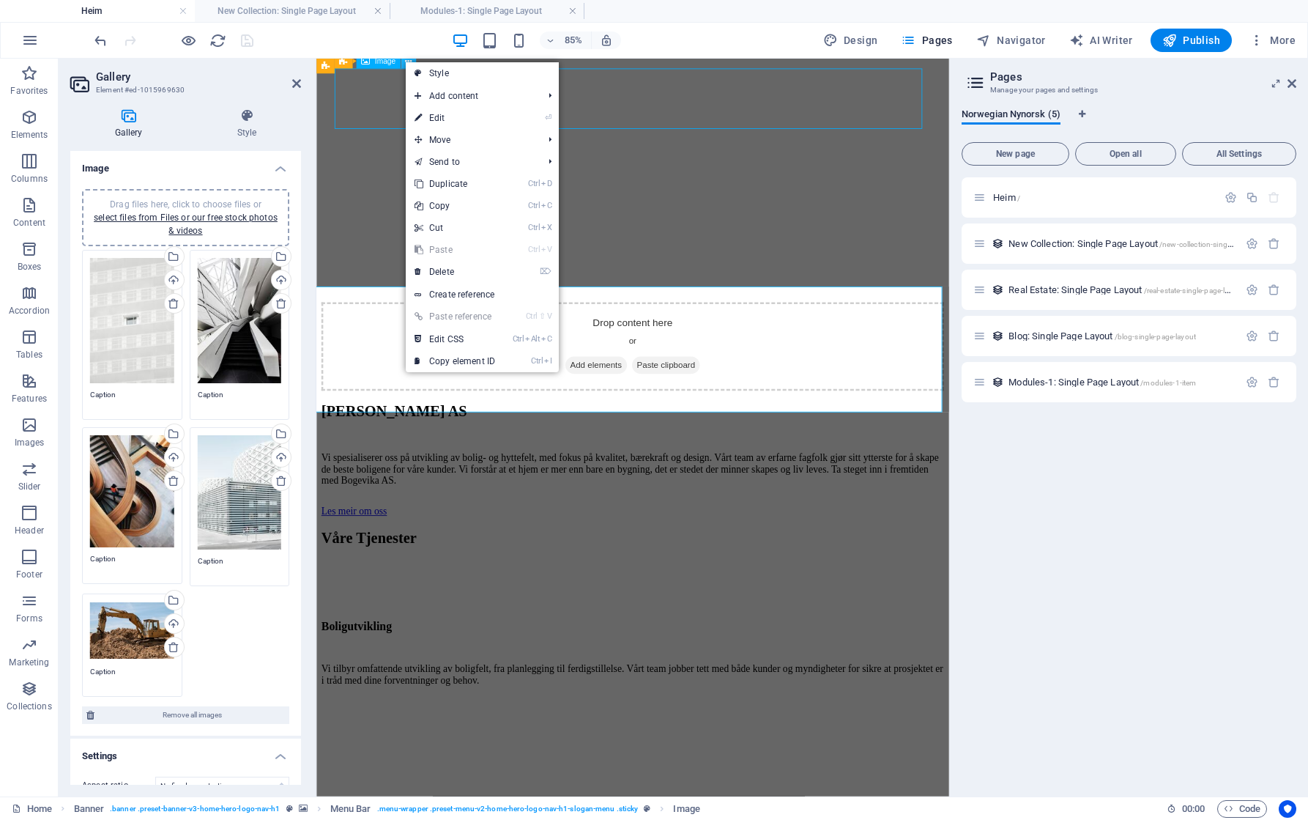
scroll to position [1861, 0]
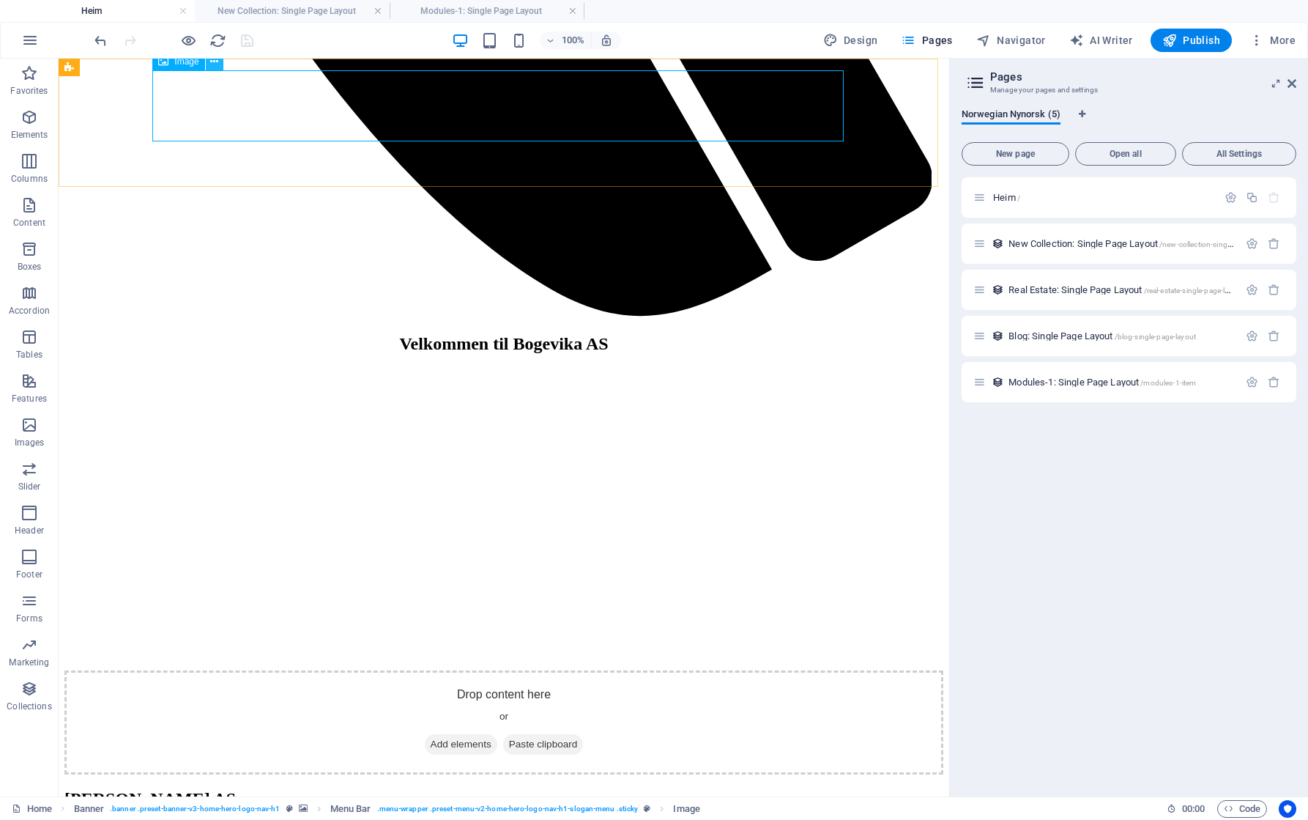
click at [218, 64] on button at bounding box center [215, 62] width 18 height 18
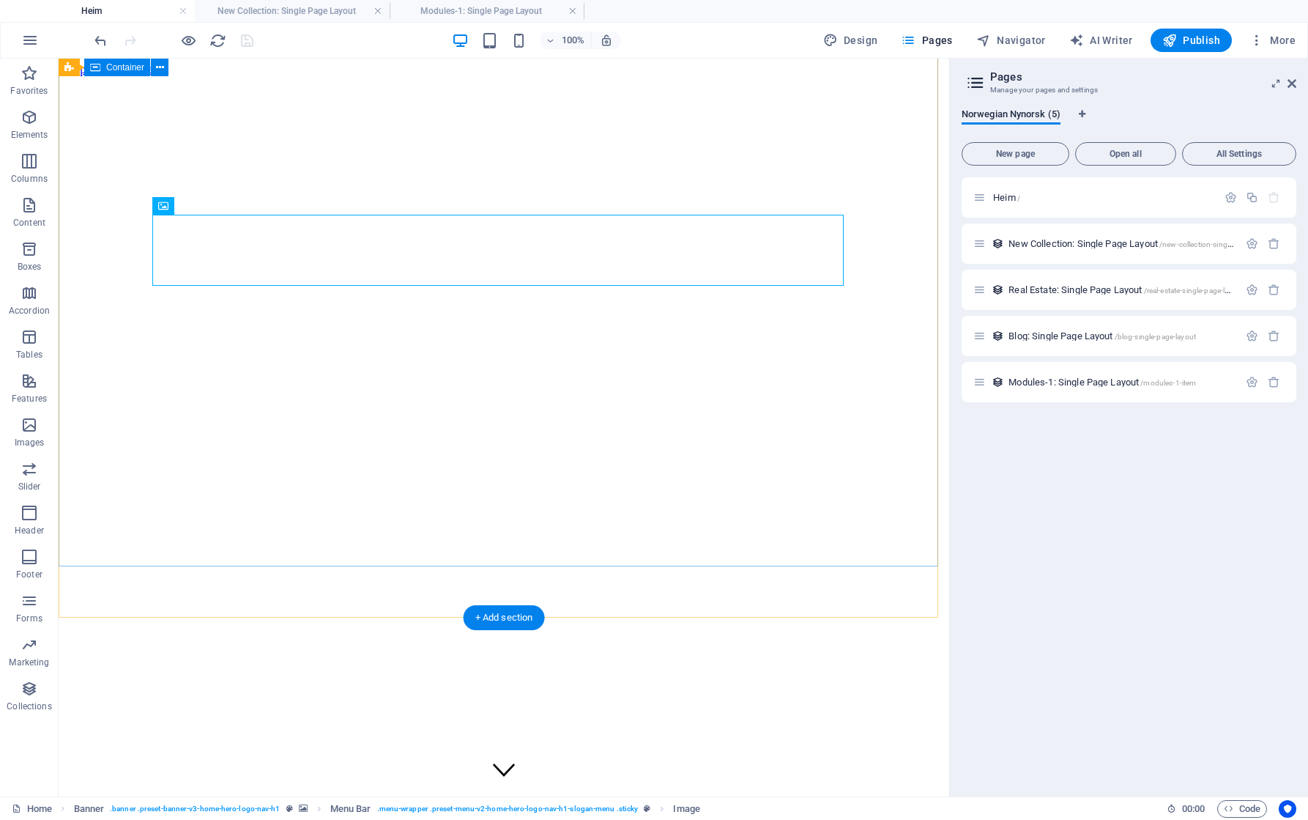
scroll to position [0, 0]
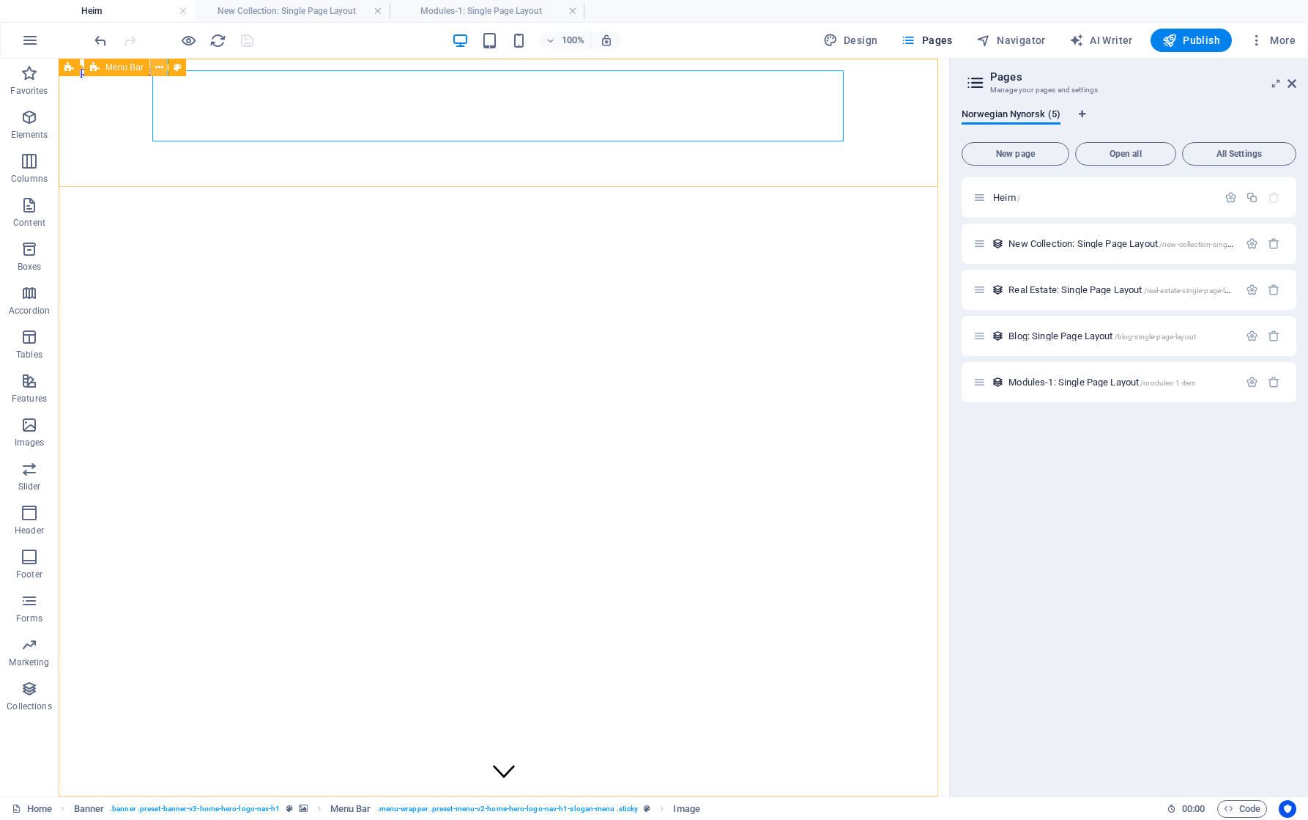
click at [158, 62] on icon at bounding box center [159, 67] width 8 height 15
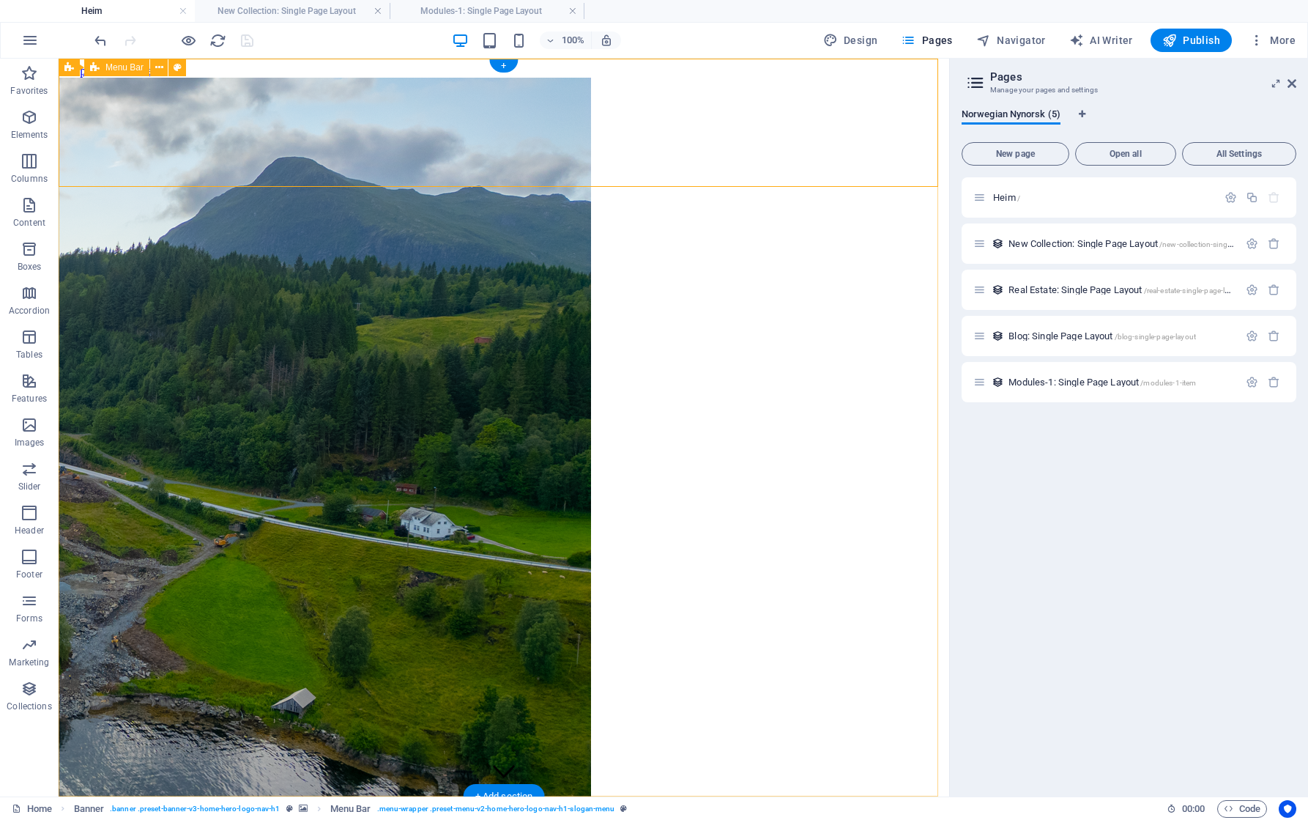
click at [160, 68] on icon at bounding box center [159, 67] width 8 height 15
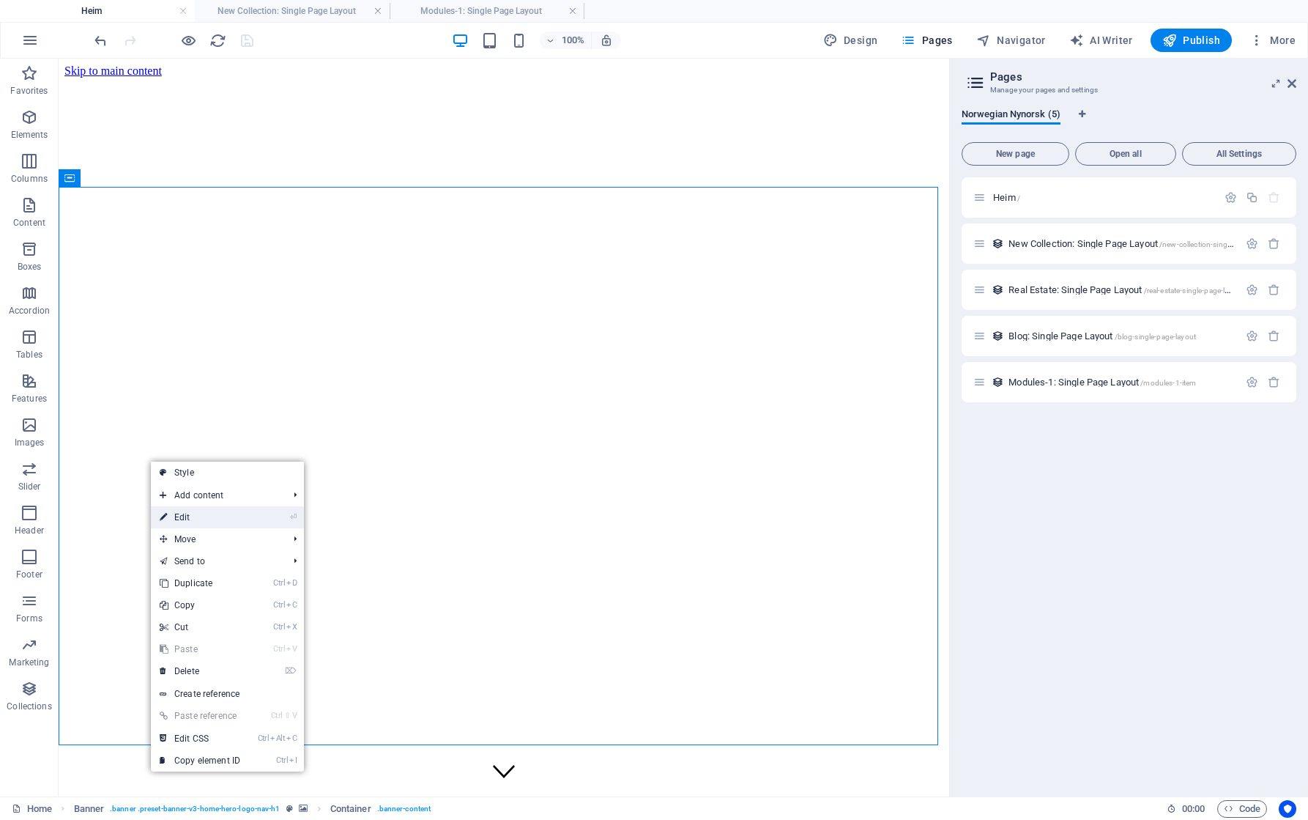
click at [217, 513] on link "⏎ Edit" at bounding box center [200, 517] width 98 height 22
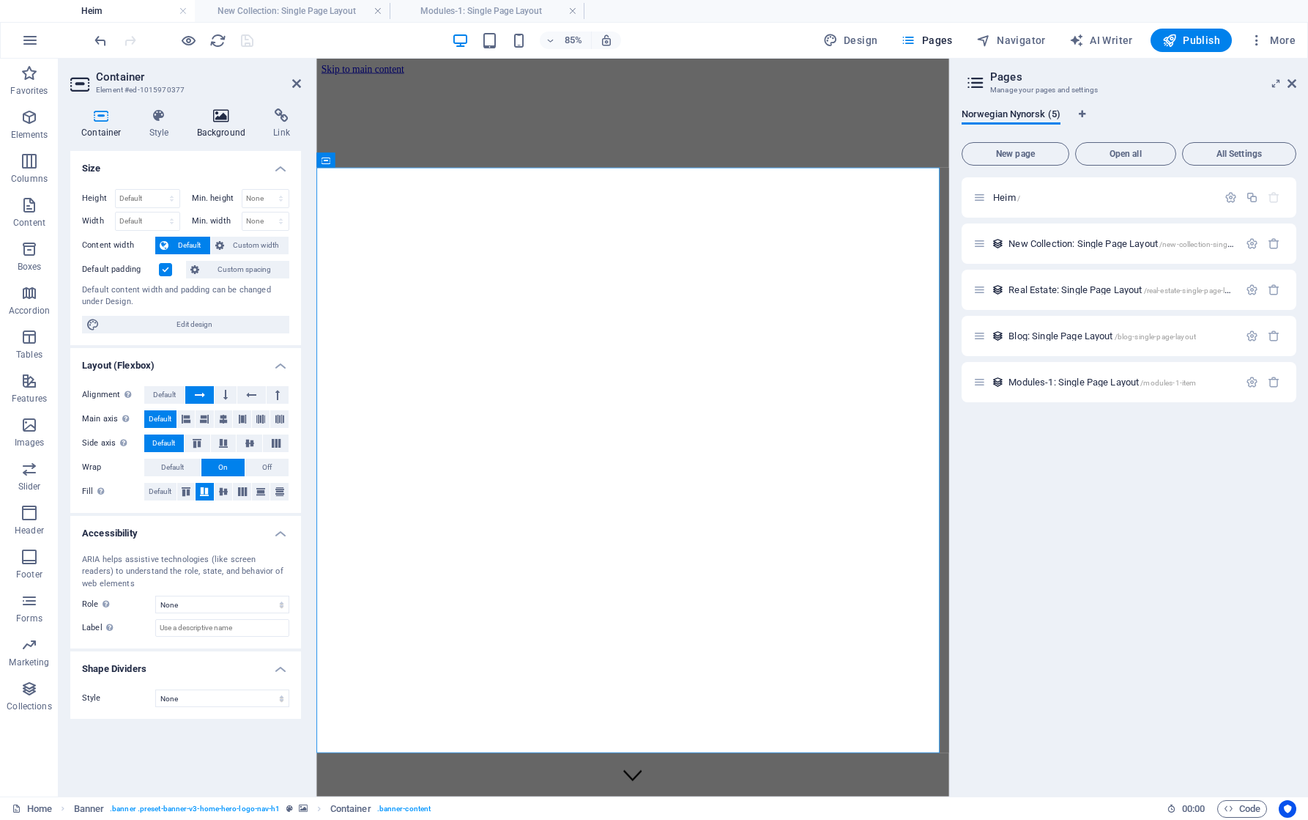
click at [229, 114] on icon at bounding box center [221, 115] width 71 height 15
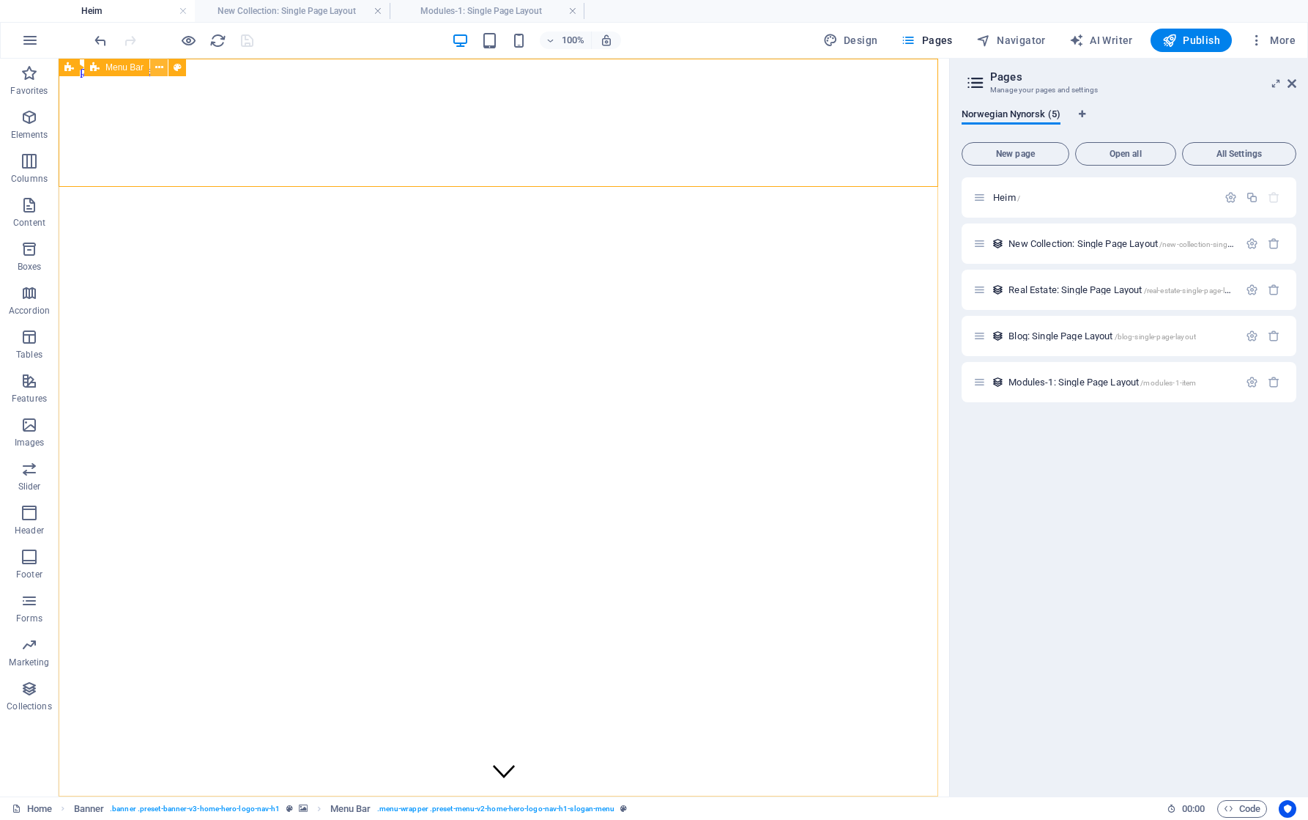
click at [155, 65] on icon at bounding box center [159, 67] width 8 height 15
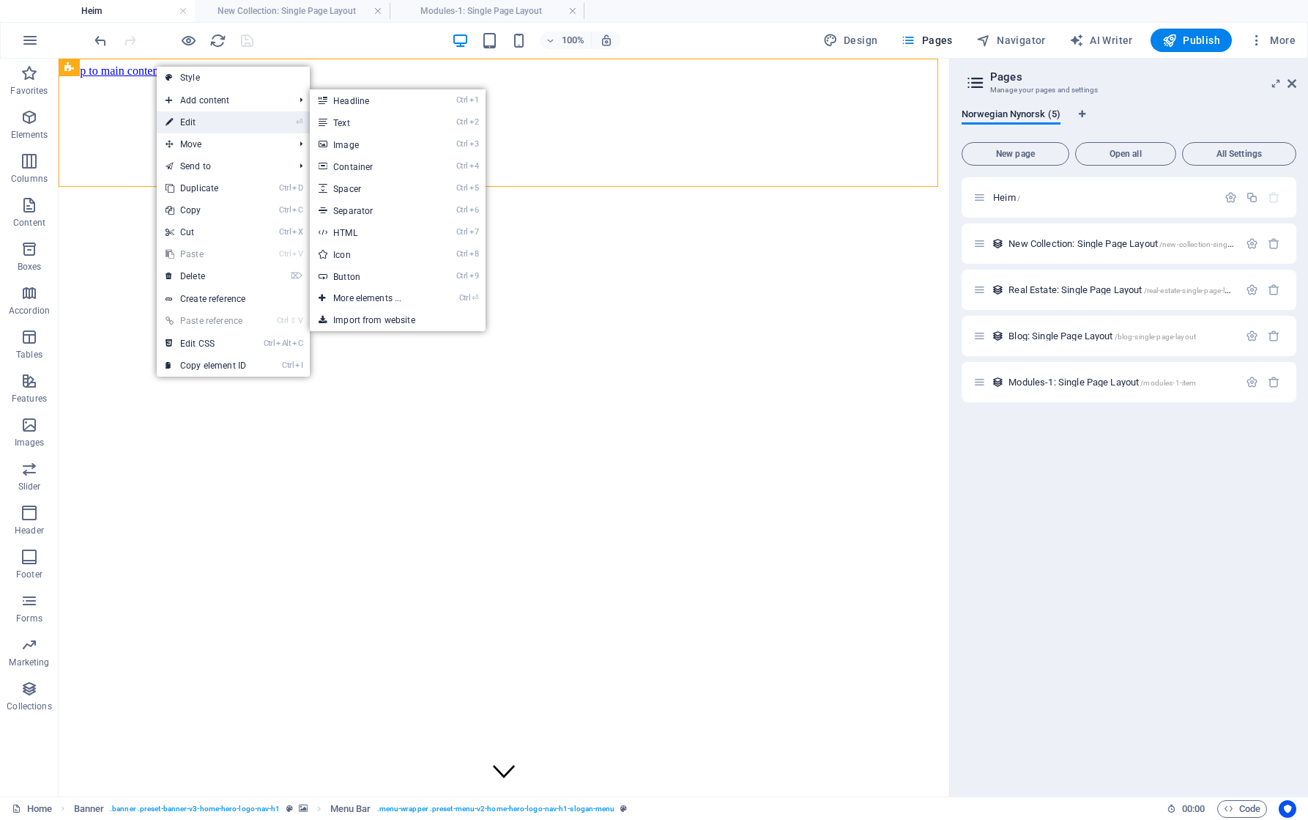
click at [193, 121] on link "⏎ Edit" at bounding box center [206, 122] width 98 height 22
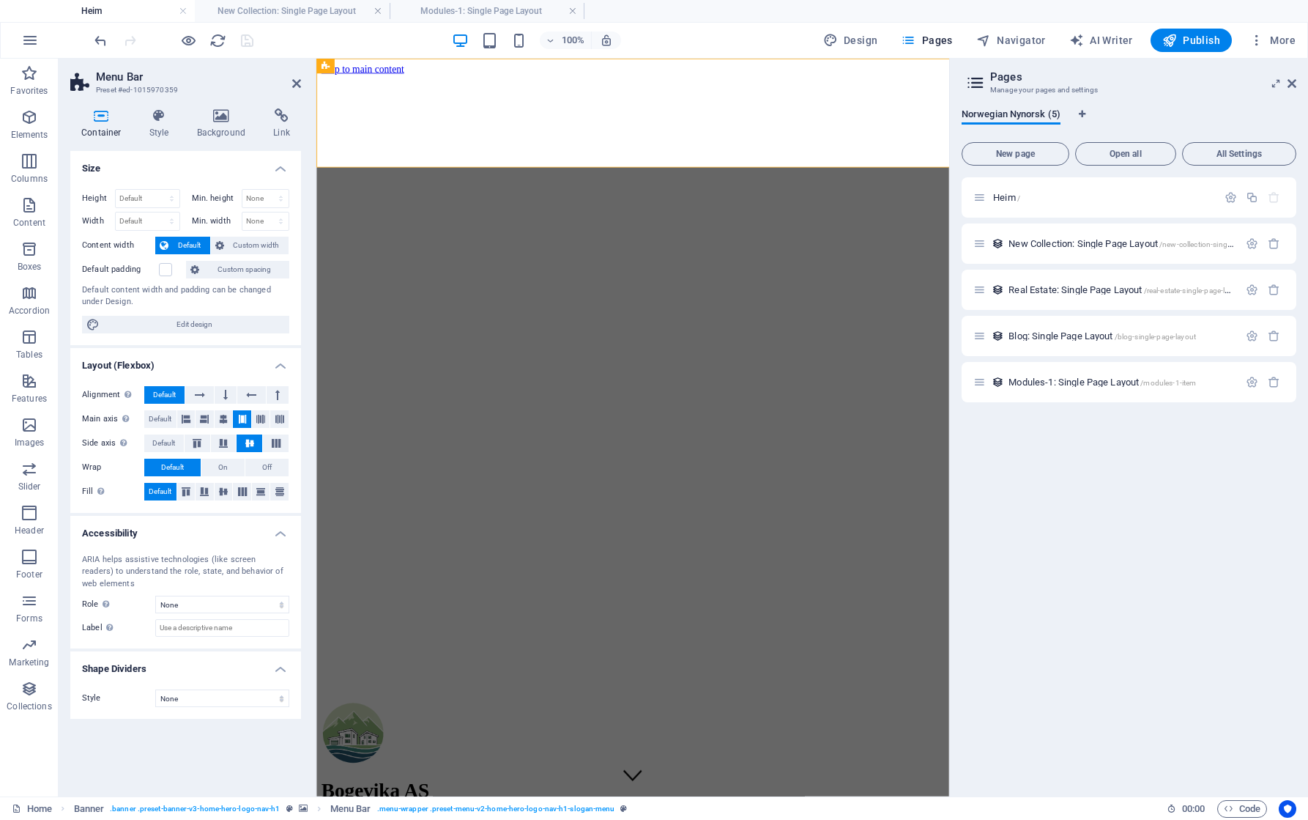
click at [227, 119] on icon at bounding box center [221, 115] width 71 height 15
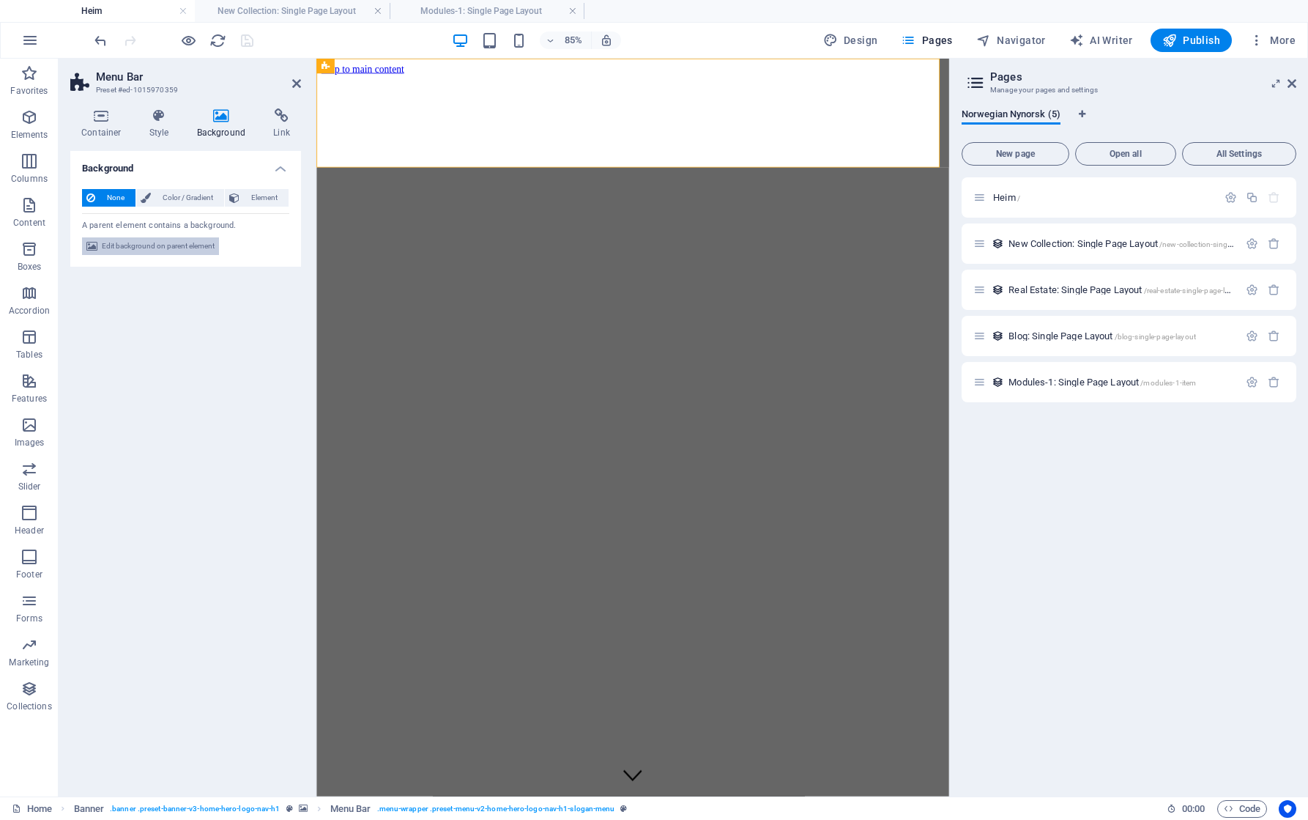
click at [144, 247] on span "Edit background on parent element" at bounding box center [158, 246] width 113 height 18
select select "ms"
select select "s"
select select "progressive"
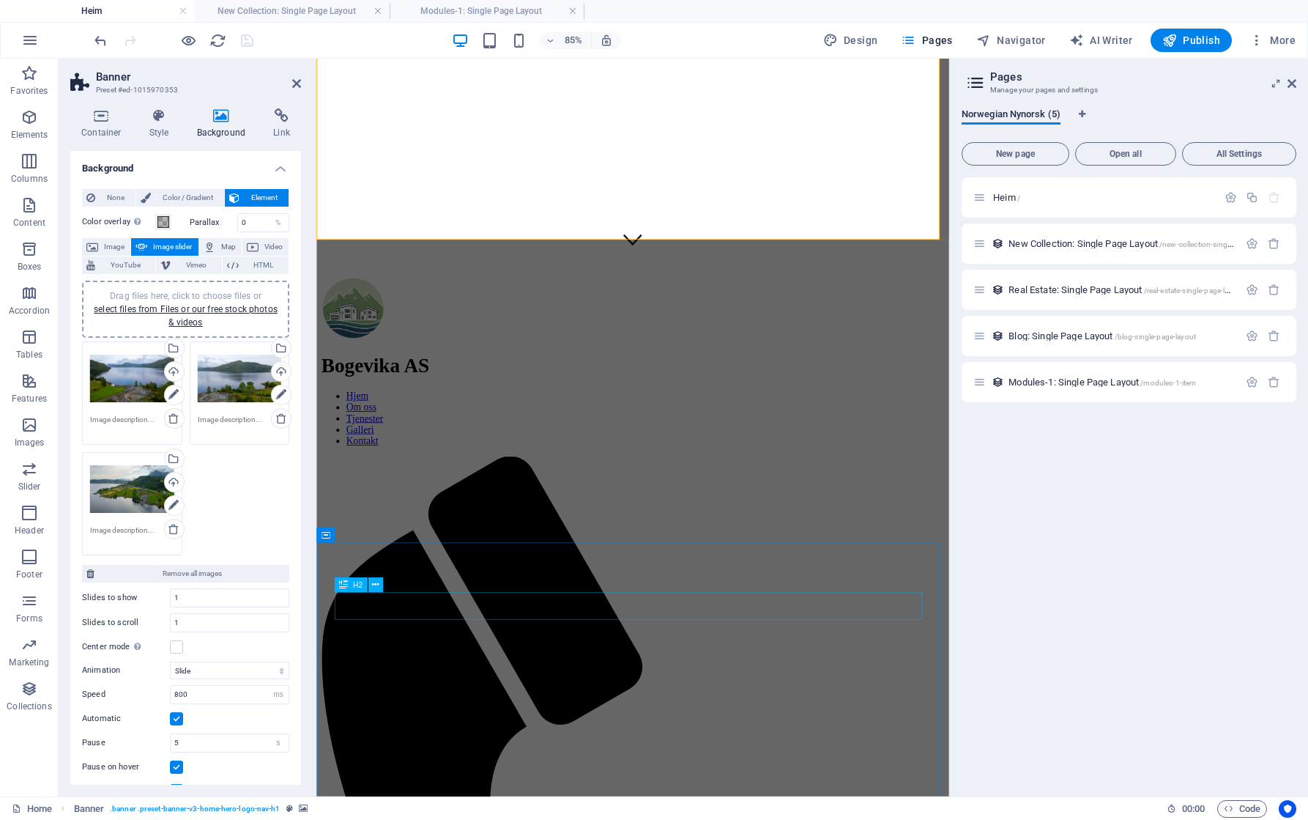
scroll to position [586, 0]
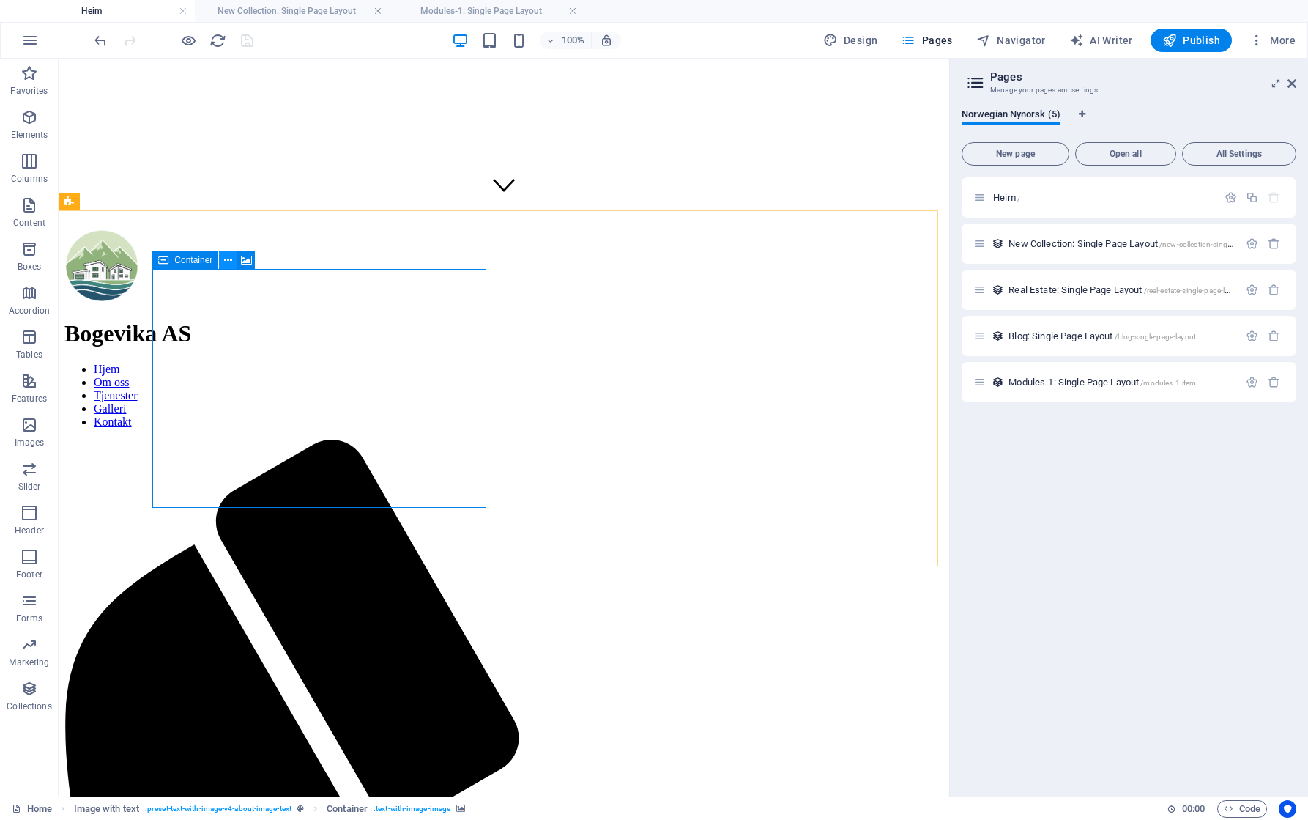
click at [230, 261] on icon at bounding box center [228, 260] width 8 height 15
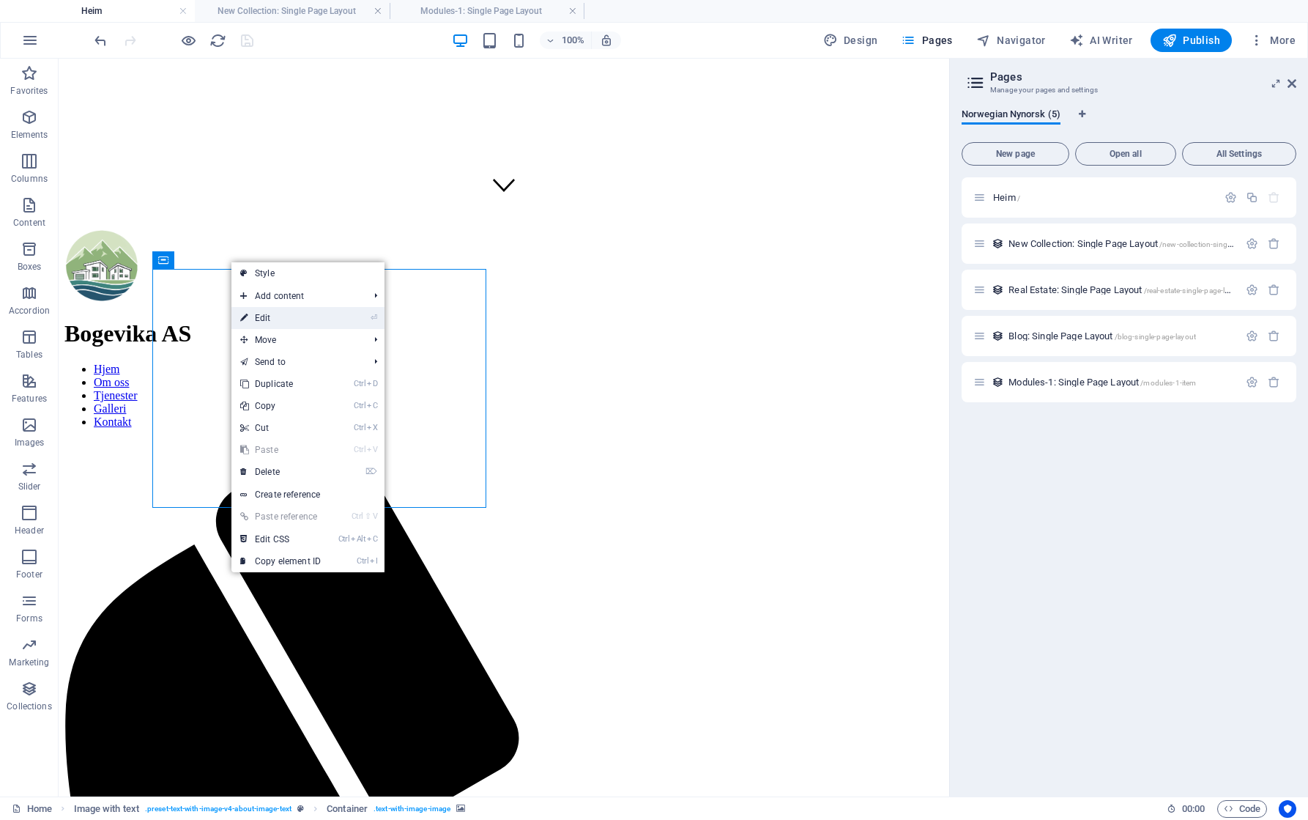
click at [287, 316] on link "⏎ Edit" at bounding box center [280, 318] width 98 height 22
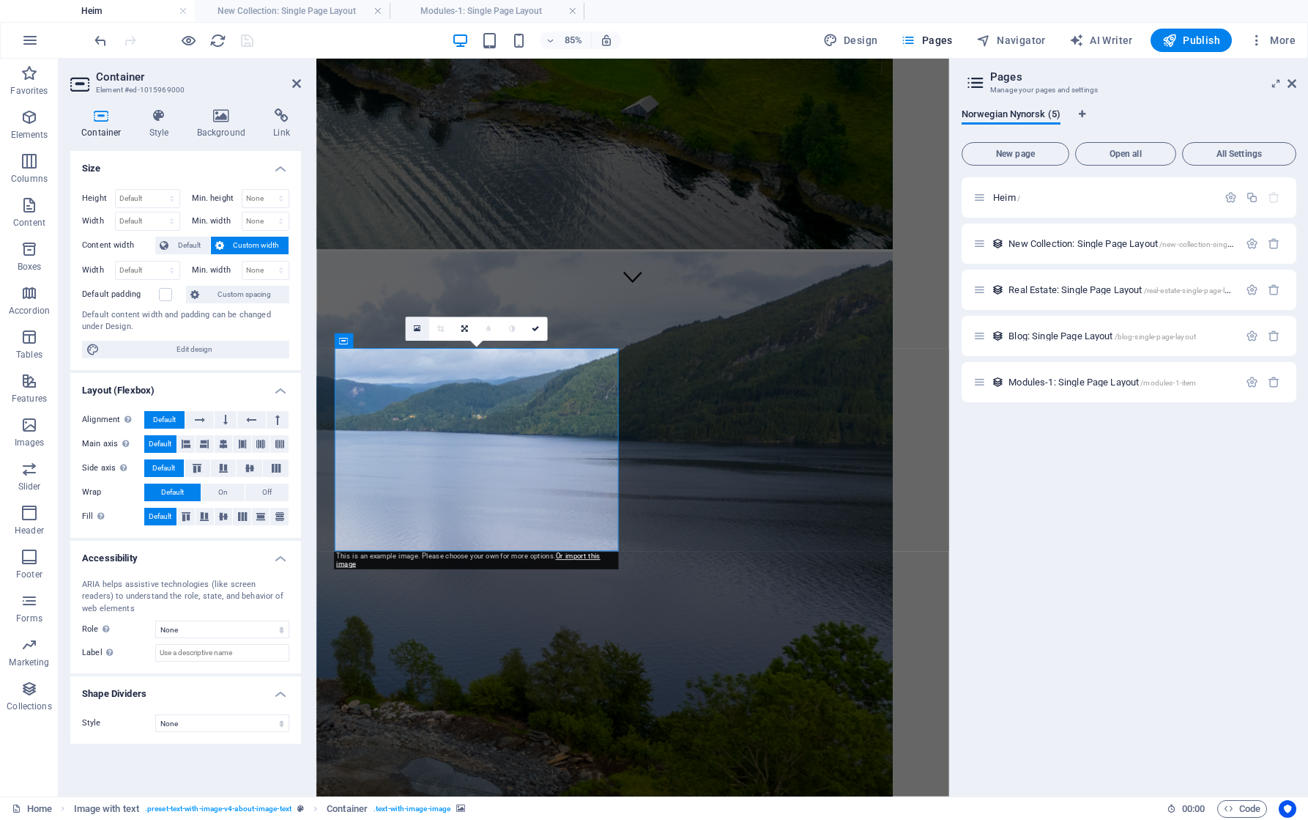
click at [415, 330] on icon at bounding box center [417, 328] width 7 height 9
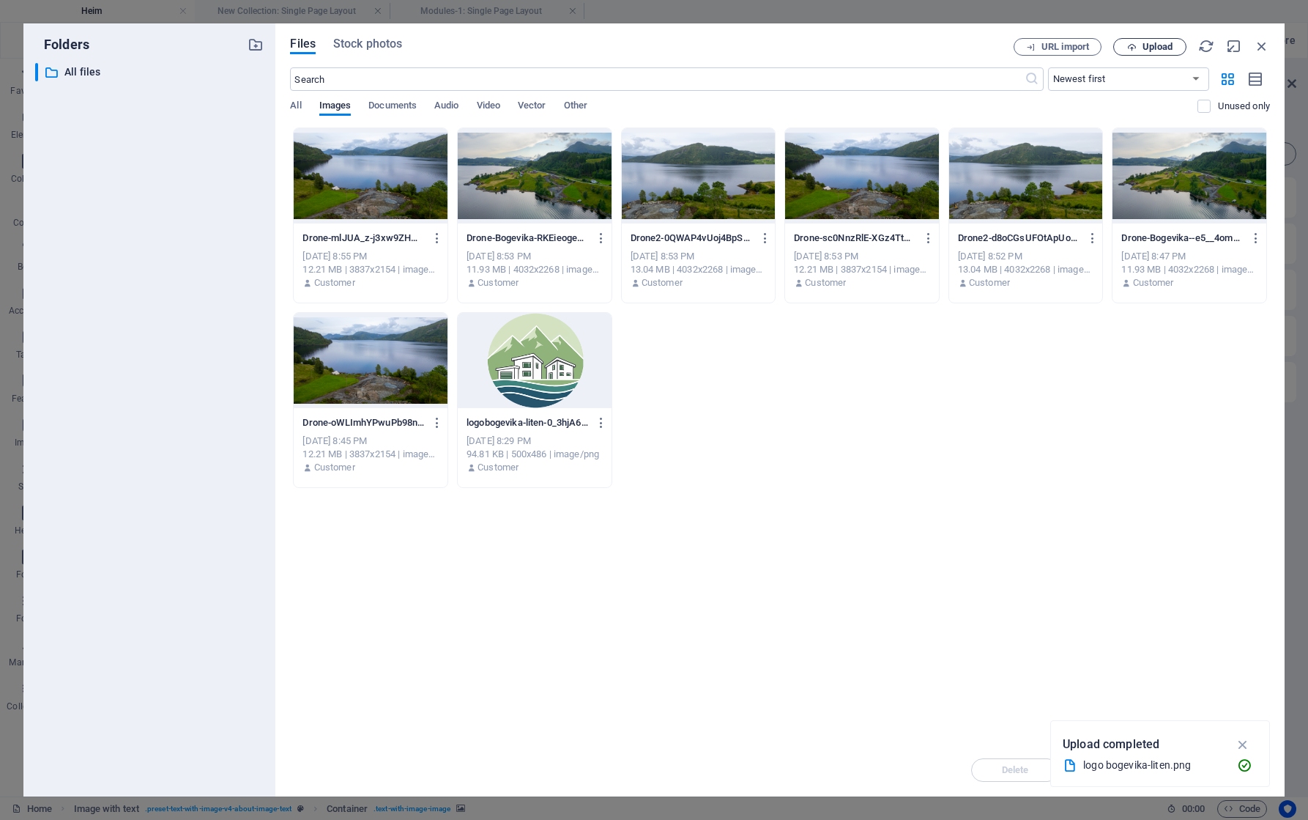
click at [1159, 45] on span "Upload" at bounding box center [1157, 46] width 30 height 9
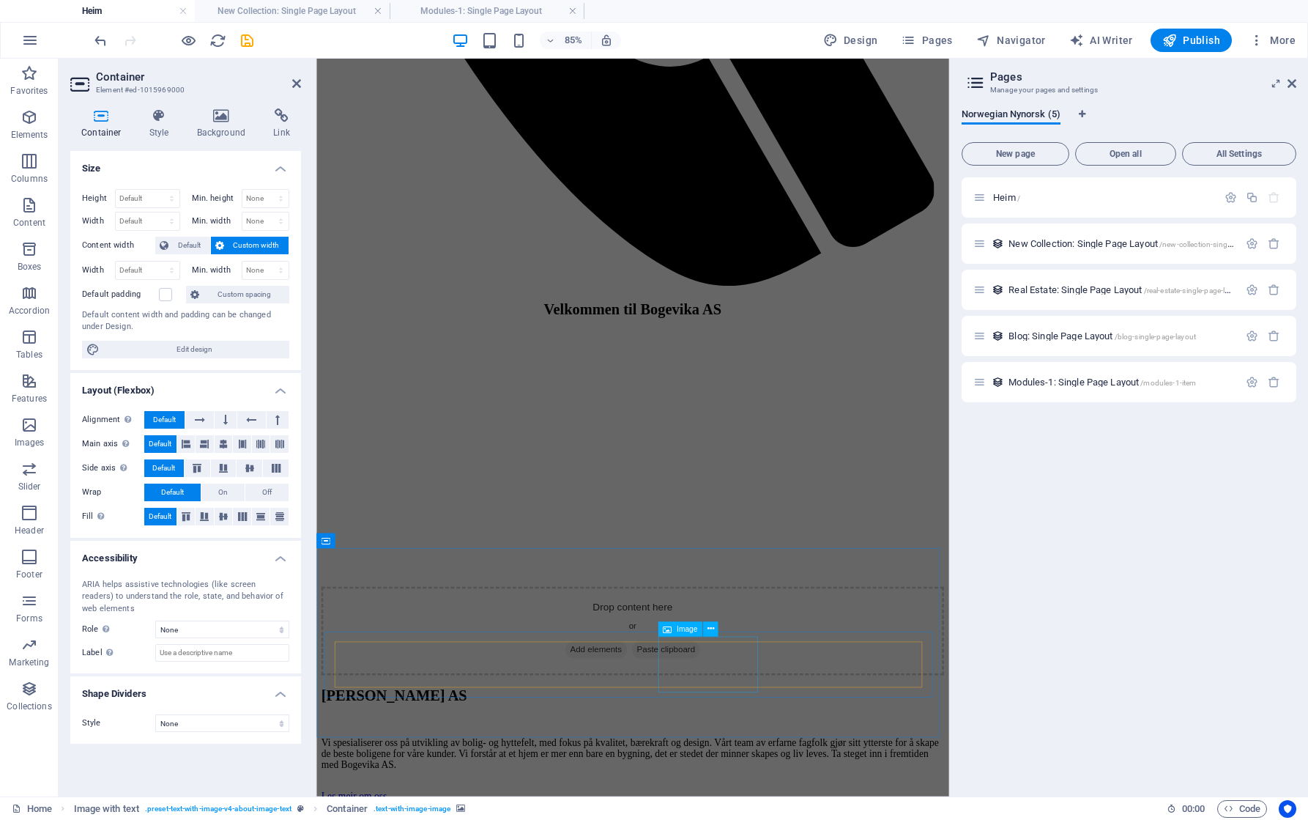
scroll to position [1904, 0]
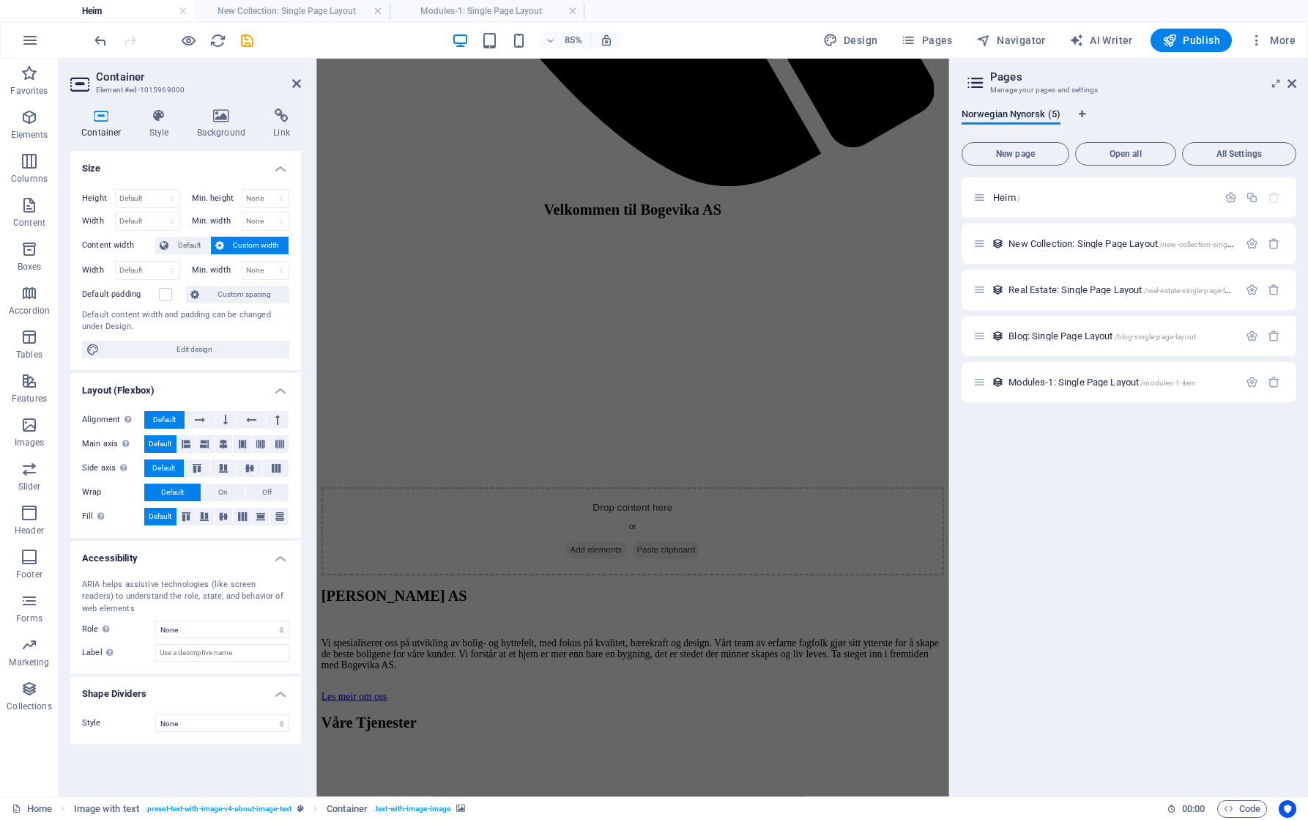
click at [1084, 614] on div "Heim / New Collection: Single Page Layout /new-collection-single-page-layout Re…" at bounding box center [1129, 480] width 335 height 607
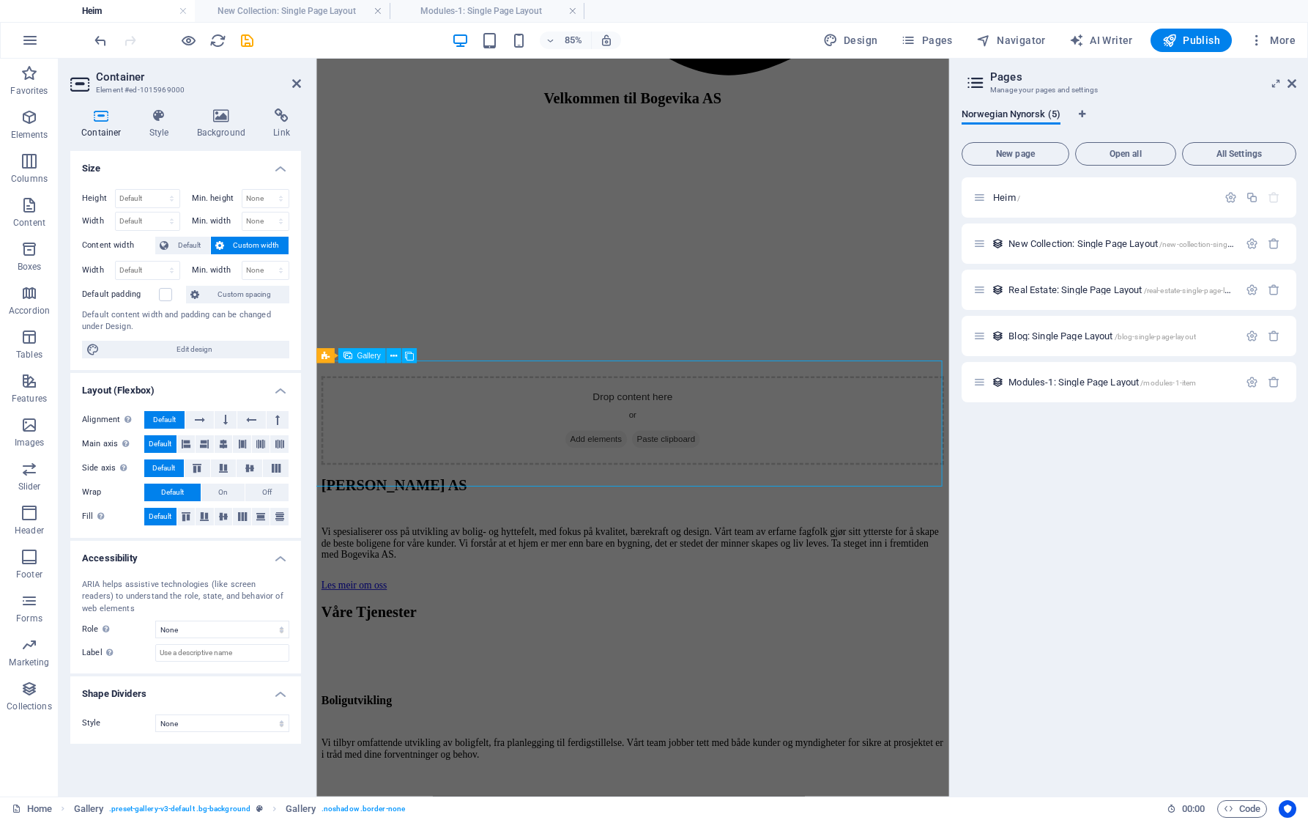
scroll to position [1774, 0]
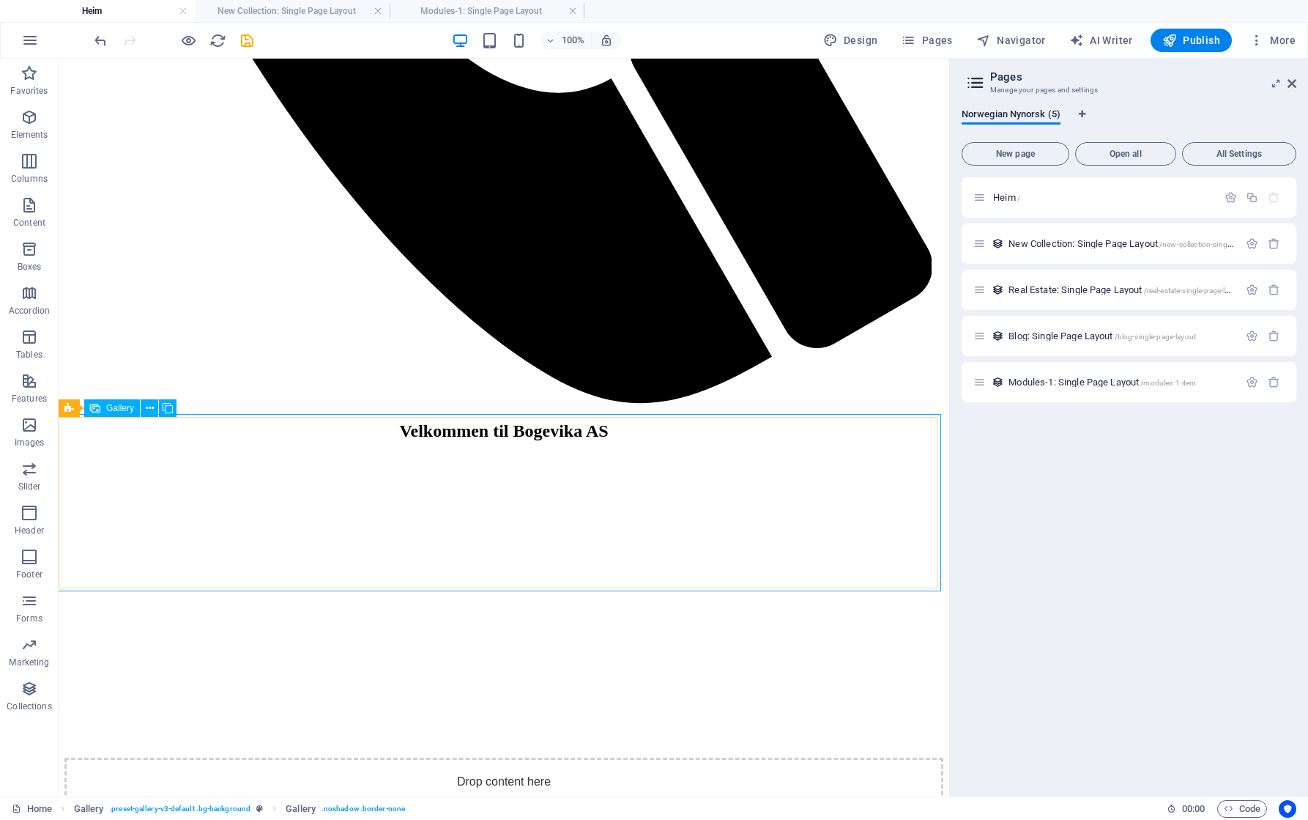
click at [118, 408] on span "Gallery" at bounding box center [120, 408] width 28 height 9
click at [147, 409] on icon at bounding box center [150, 408] width 8 height 15
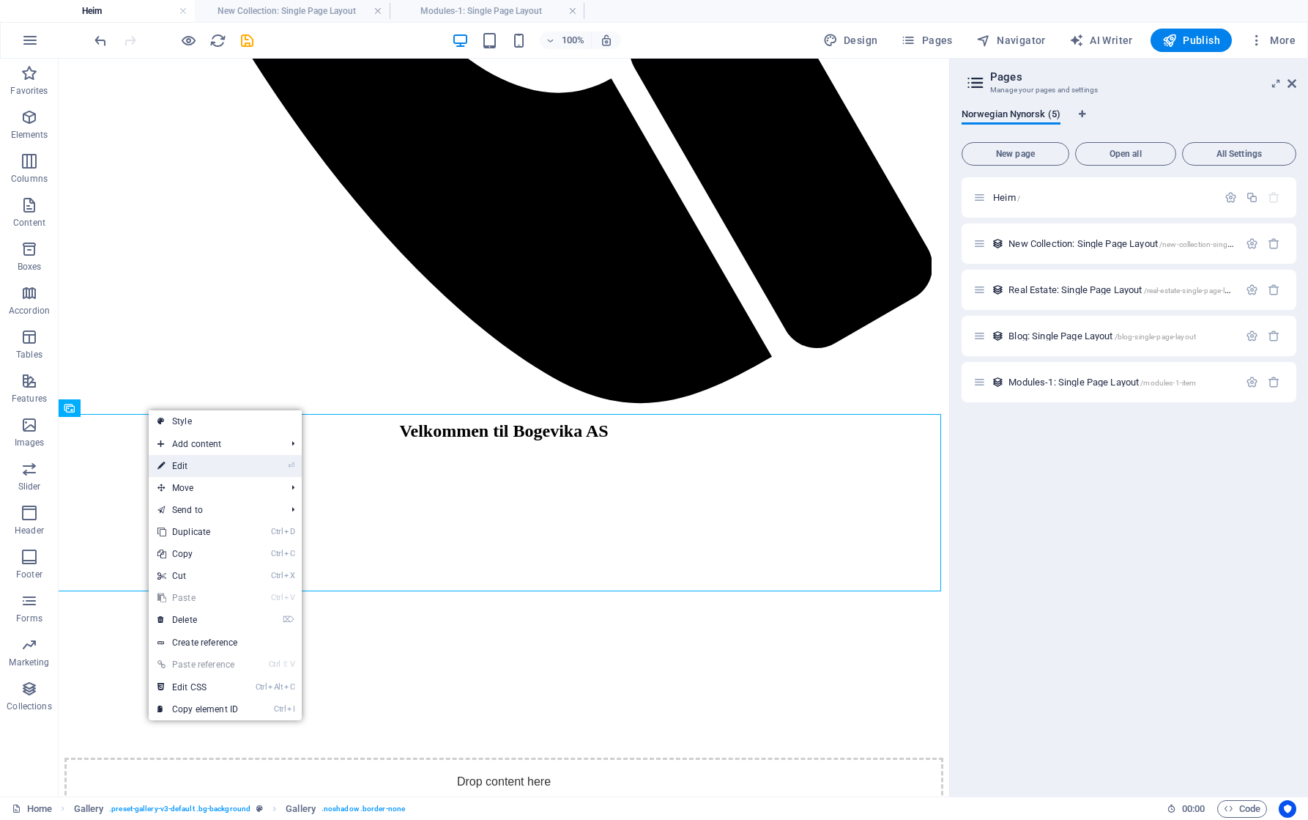
click at [189, 462] on link "⏎ Edit" at bounding box center [198, 466] width 98 height 22
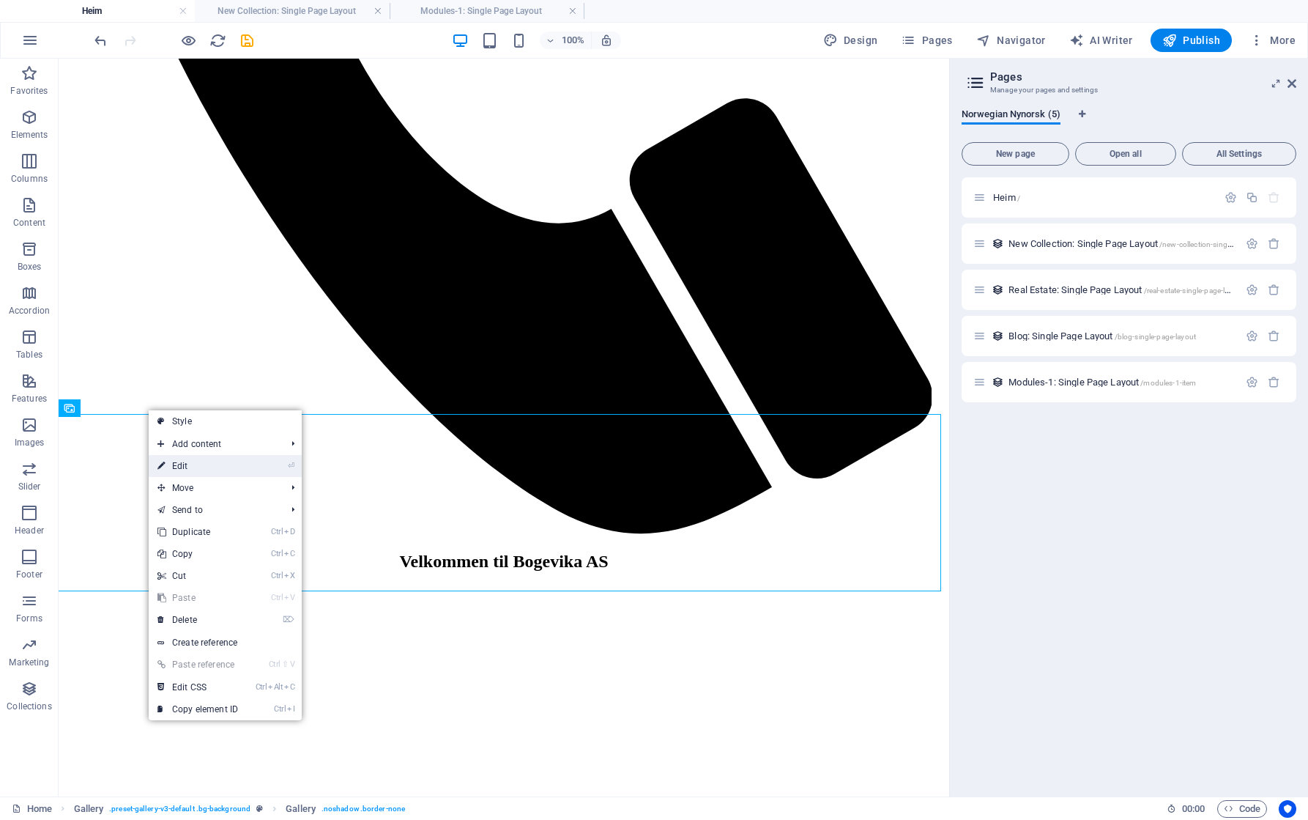
scroll to position [1904, 0]
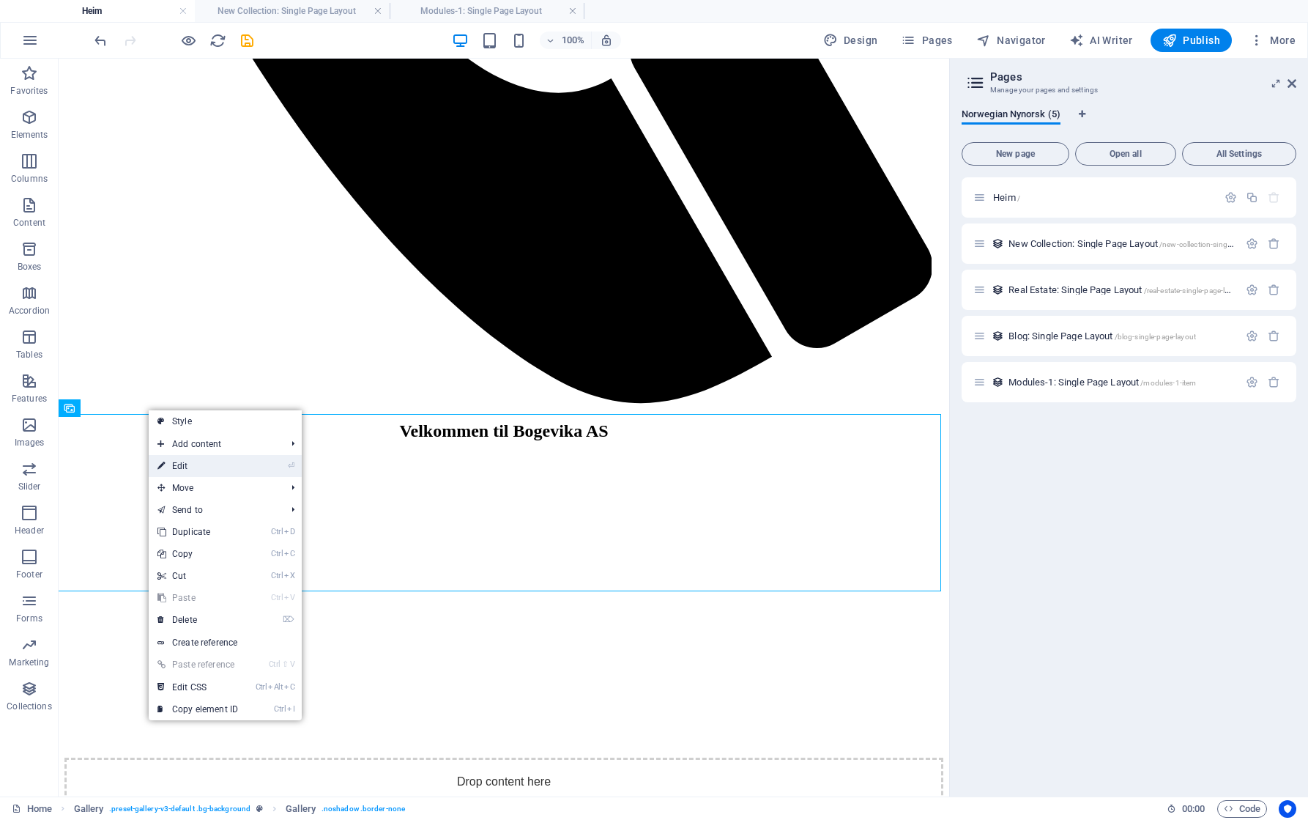
select select "px"
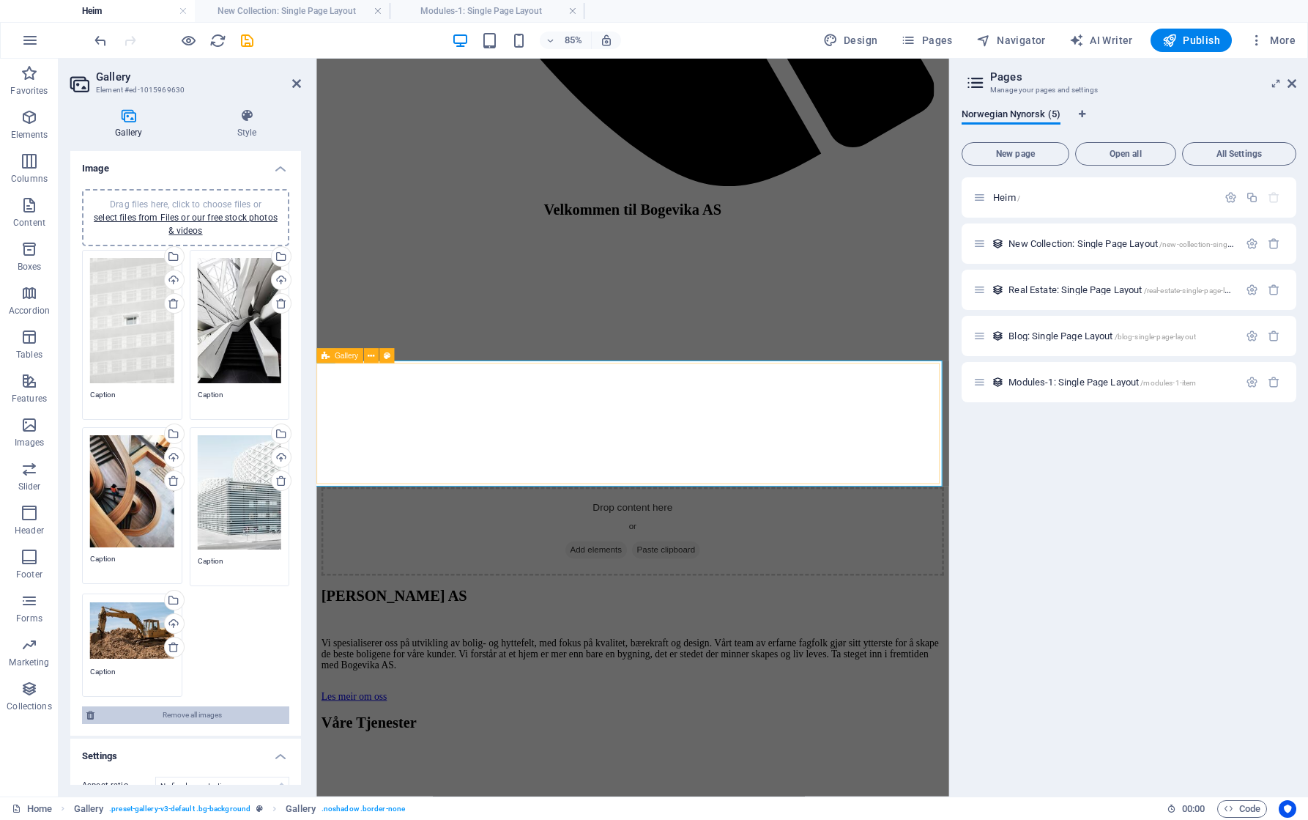
click at [174, 708] on span "Remove all images" at bounding box center [192, 715] width 186 height 18
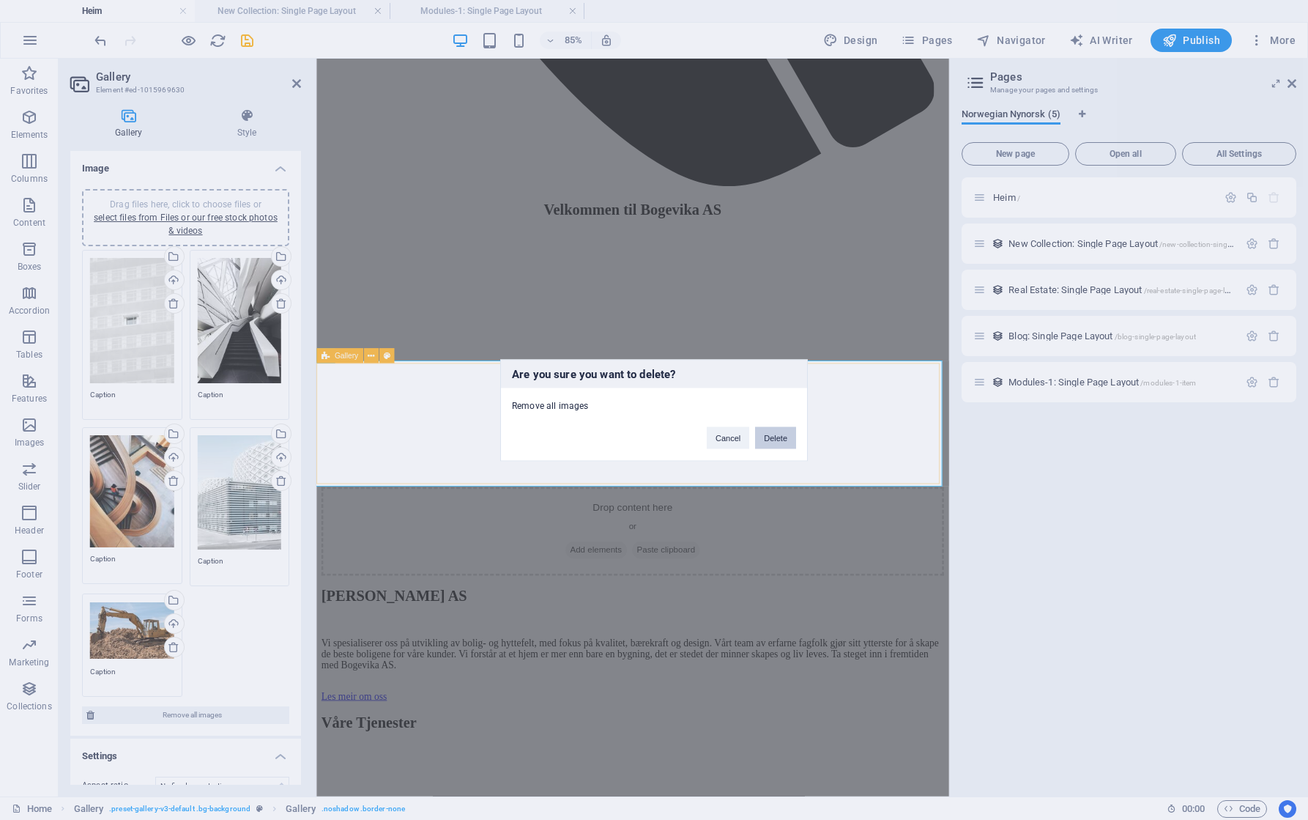
click at [779, 435] on button "Delete" at bounding box center [775, 437] width 41 height 22
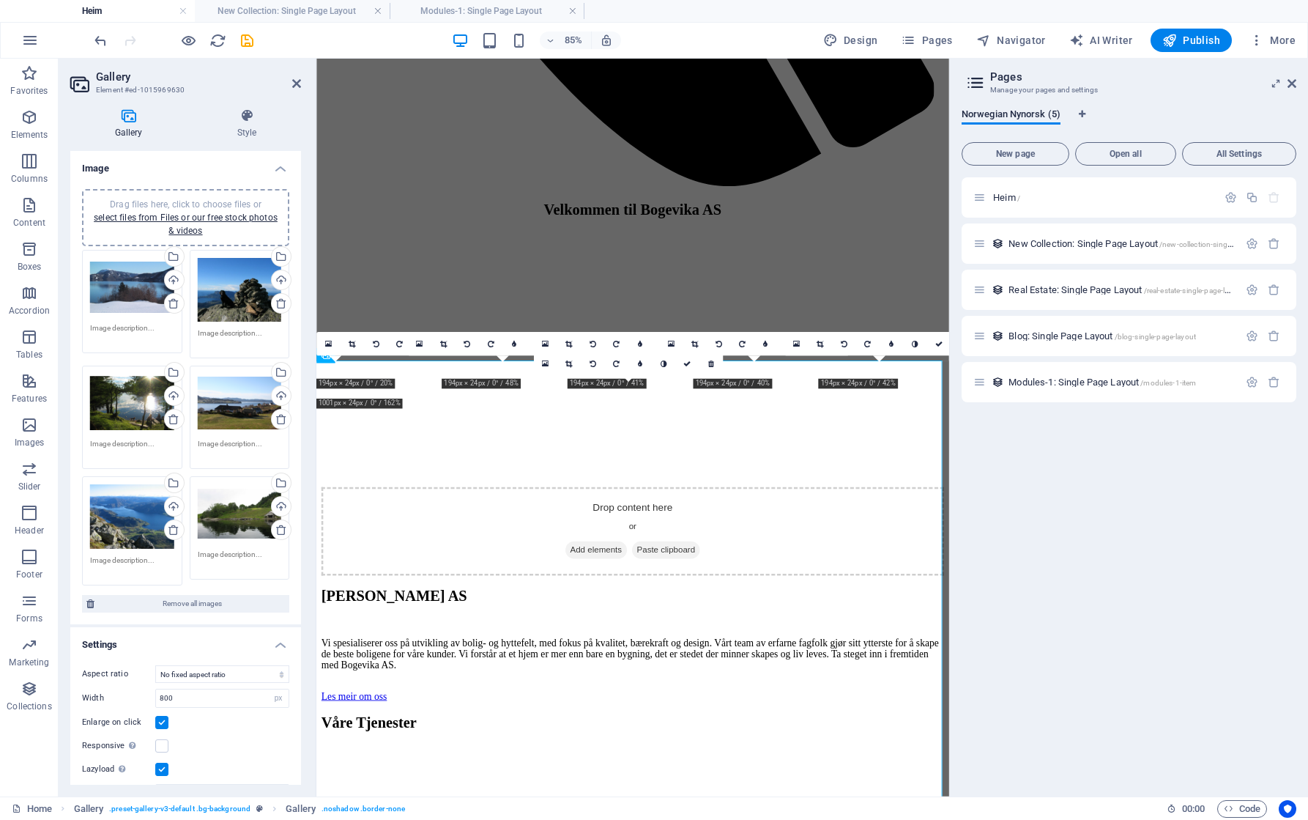
click at [119, 326] on textarea at bounding box center [132, 333] width 84 height 22
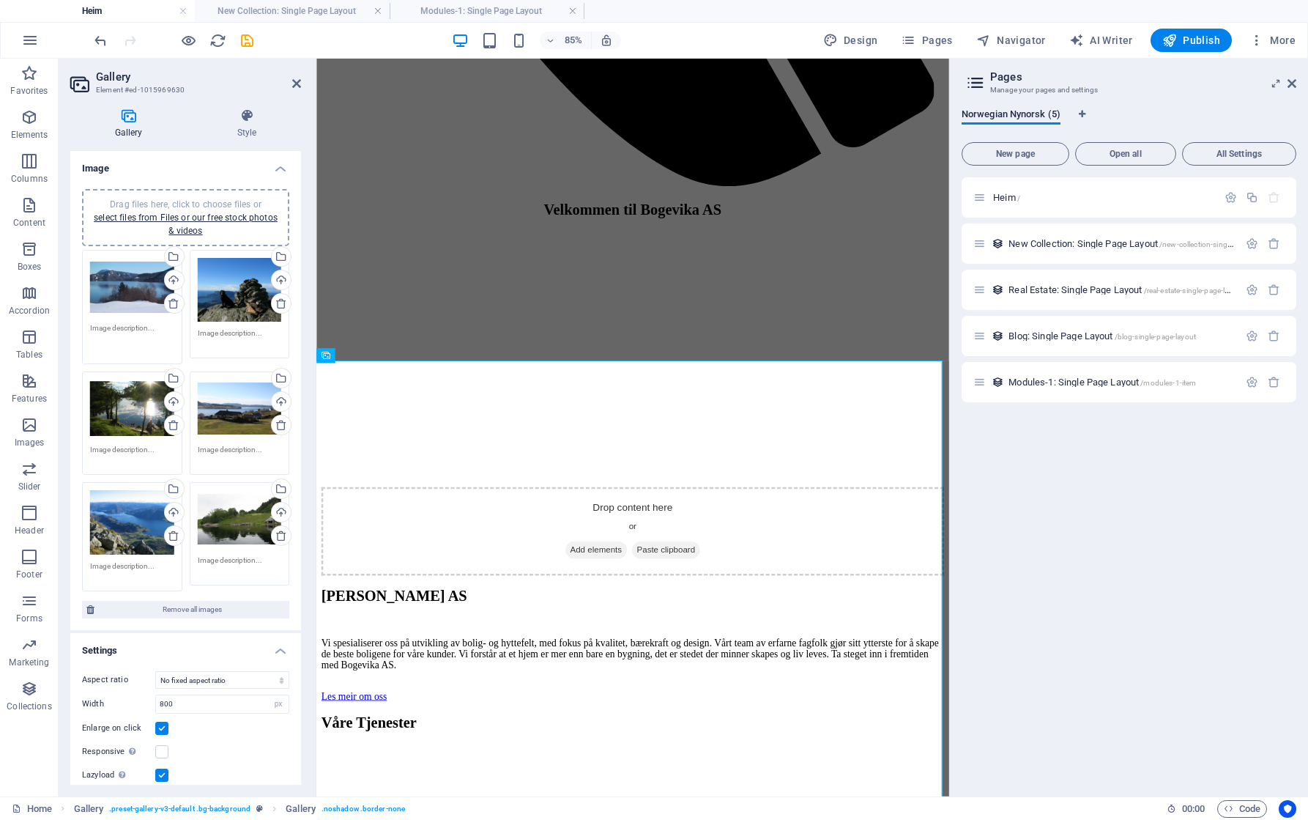
drag, startPoint x: 160, startPoint y: 330, endPoint x: 67, endPoint y: 326, distance: 92.4
click at [67, 326] on div "Gallery Style Image Drag files here, click to choose files or select files from…" at bounding box center [186, 446] width 254 height 699
drag, startPoint x: 91, startPoint y: 327, endPoint x: 167, endPoint y: 333, distance: 76.4
click at [166, 332] on textarea at bounding box center [132, 338] width 84 height 33
click at [132, 328] on textarea at bounding box center [132, 338] width 84 height 33
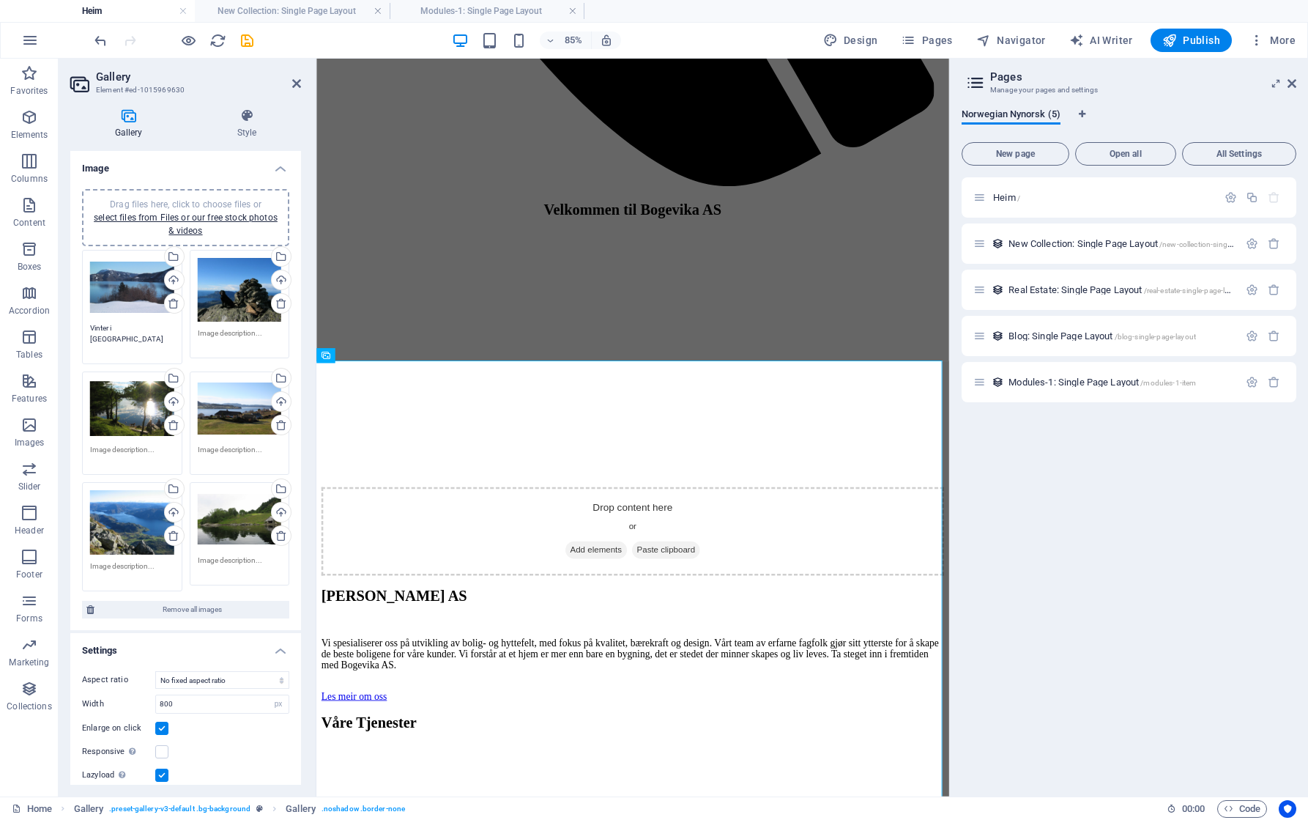
type textarea "Vinter i Bogevika"
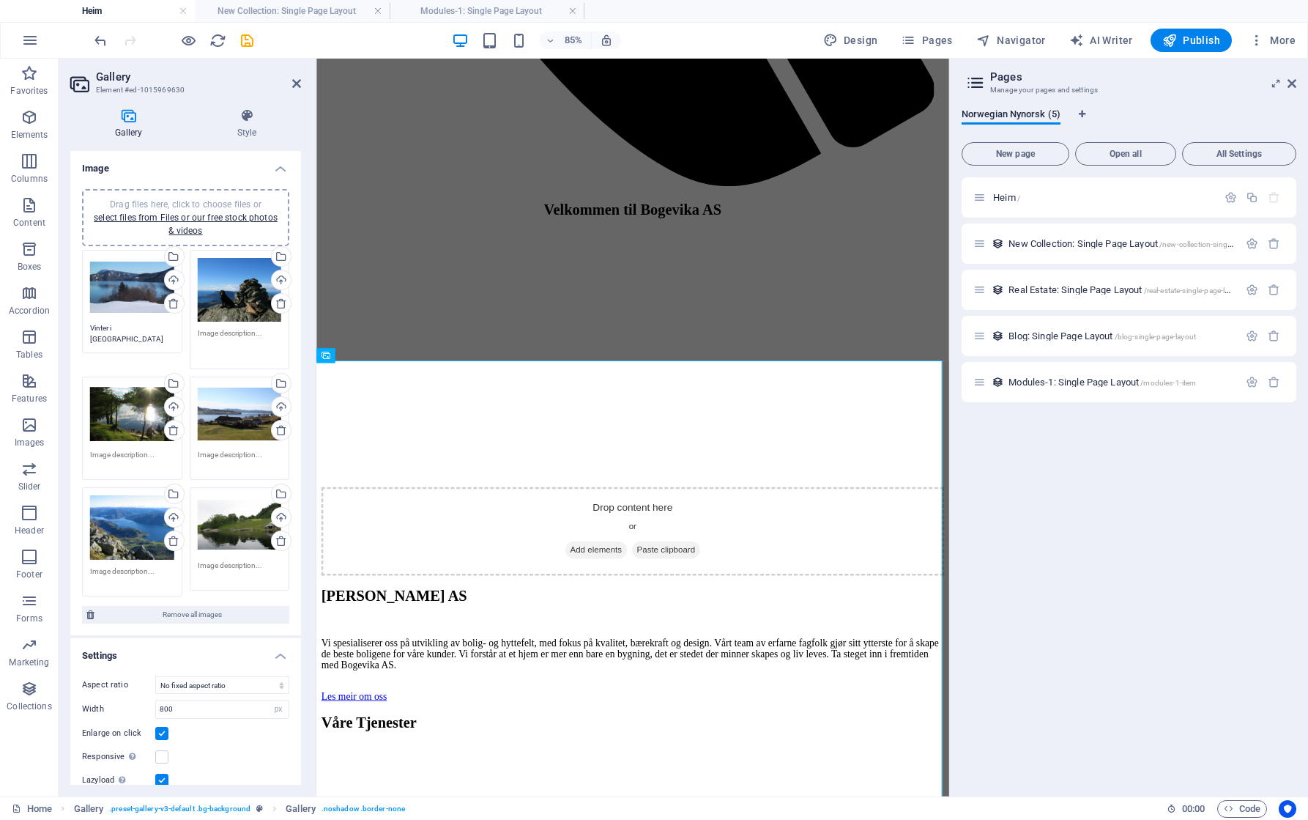
click at [250, 335] on textarea at bounding box center [240, 343] width 84 height 33
drag, startPoint x: 264, startPoint y: 334, endPoint x: 162, endPoint y: 333, distance: 101.8
click at [162, 333] on div "Drag files here, click to choose files or select files from Files or our free s…" at bounding box center [185, 423] width 215 height 354
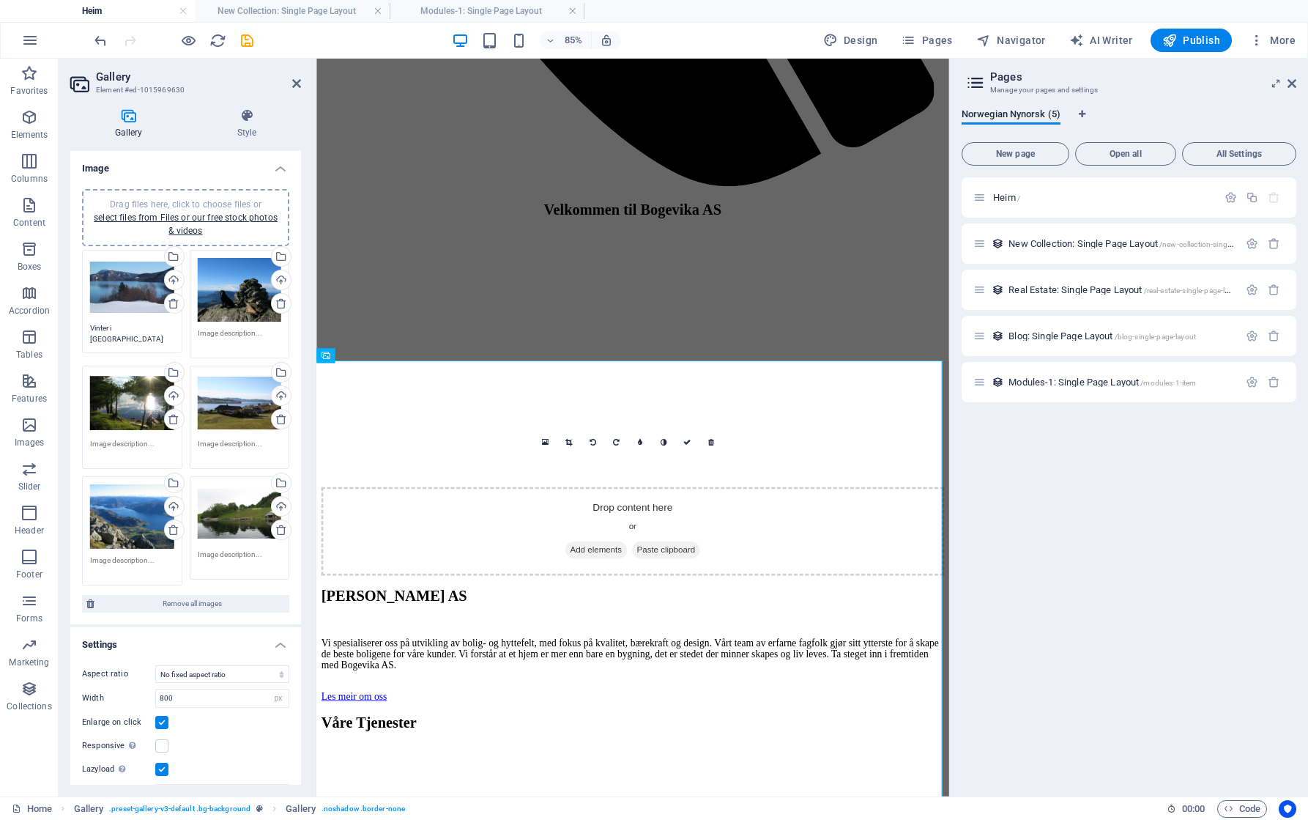
click at [674, 812] on div "Home Gallery . preset-gallery-v3-default .bg-background Gallery . noshadow .bor…" at bounding box center [583, 809] width 1143 height 18
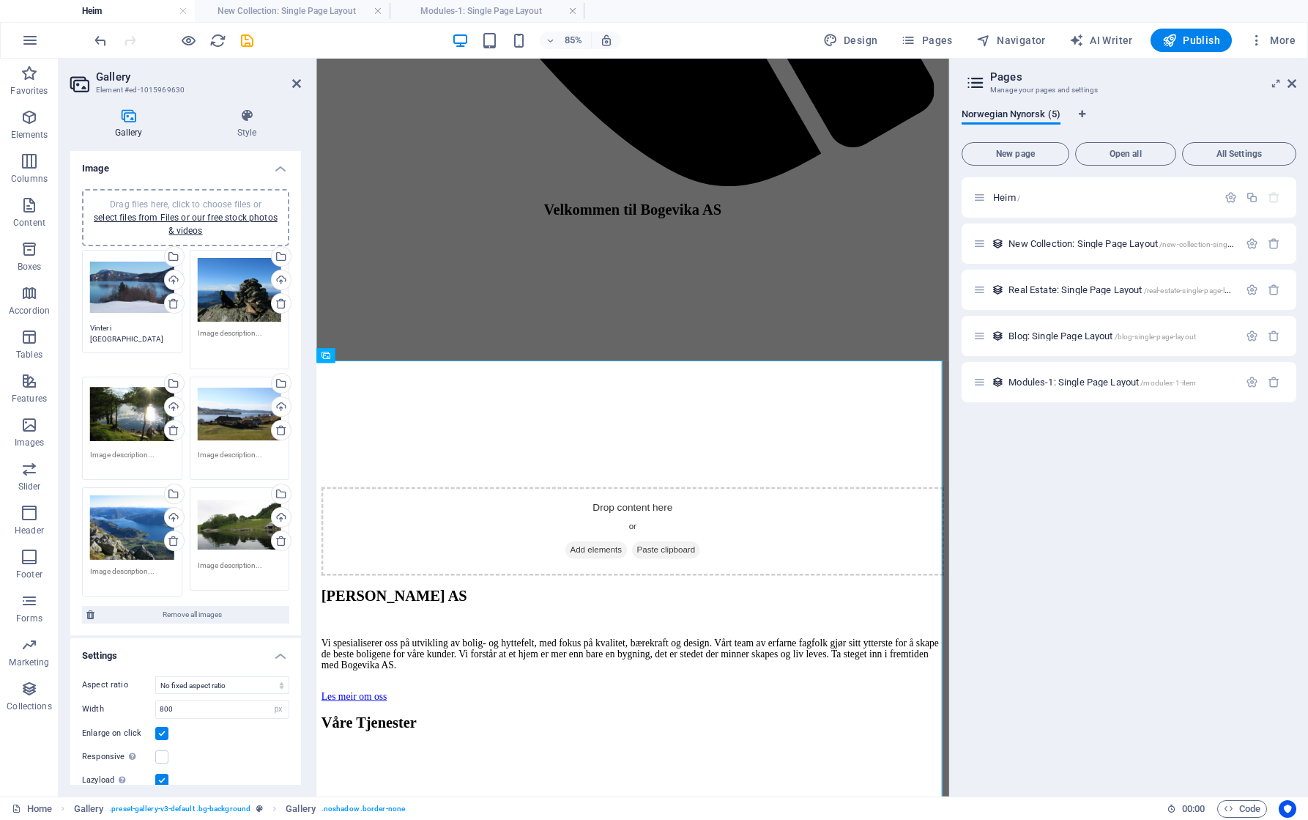
click at [234, 333] on textarea at bounding box center [240, 343] width 84 height 33
drag, startPoint x: 263, startPoint y: 333, endPoint x: 149, endPoint y: 329, distance: 113.6
click at [149, 329] on div "Drag files here, click to choose files or select files from Files or our free s…" at bounding box center [185, 423] width 215 height 354
click at [257, 330] on textarea "Utsikt frå Fj" at bounding box center [240, 343] width 84 height 33
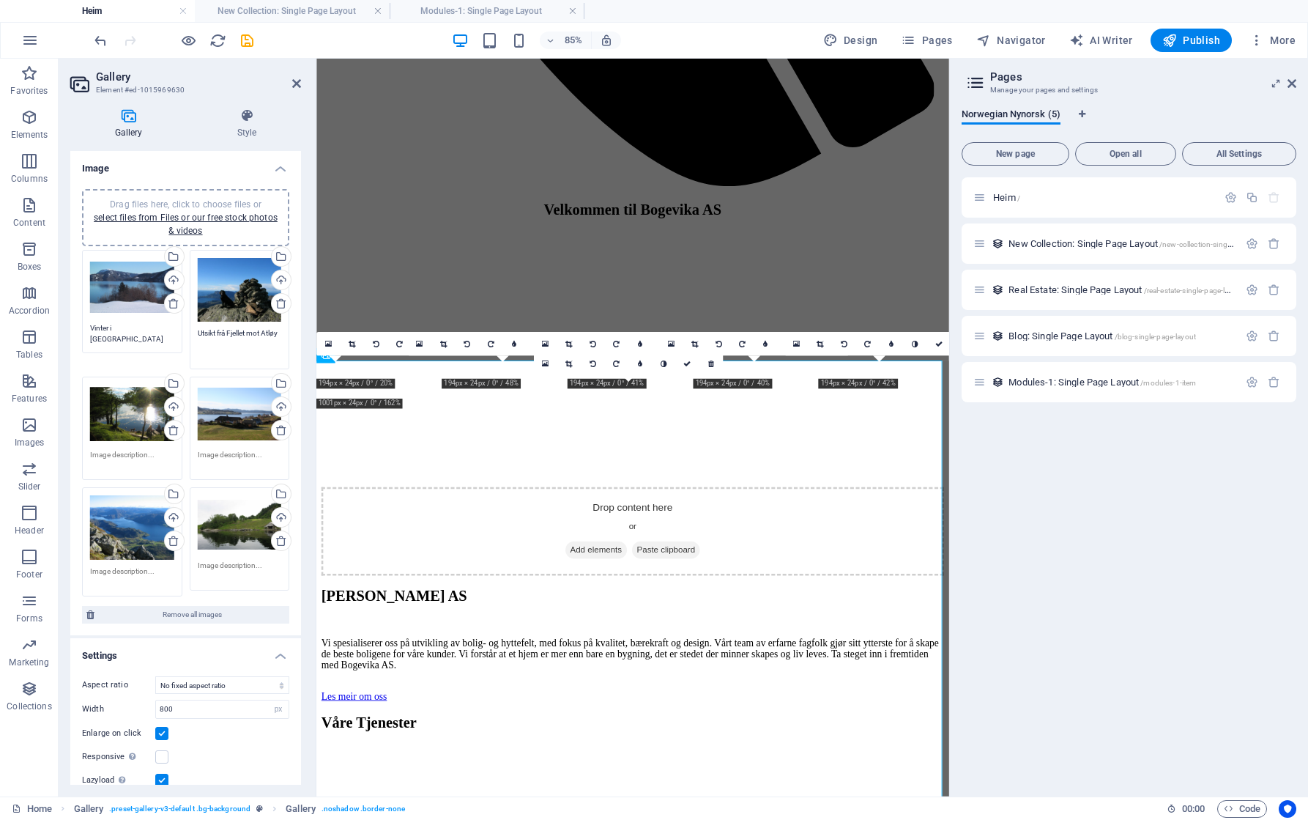
click at [230, 331] on textarea "Utsikt frå Fjellet mot Atløy" at bounding box center [240, 343] width 84 height 33
type textarea "Utsikt frå fjellet mot Atløy"
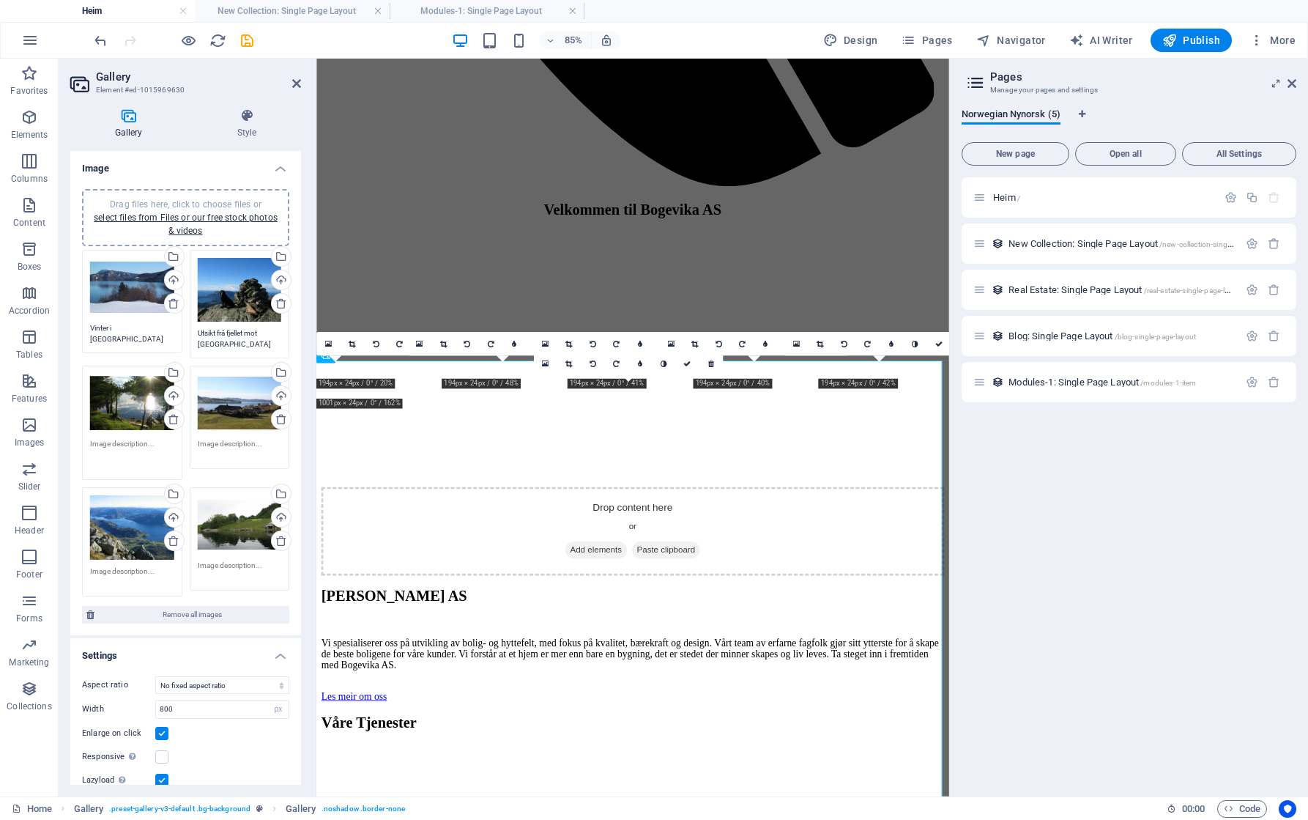
click at [132, 452] on textarea at bounding box center [132, 454] width 84 height 33
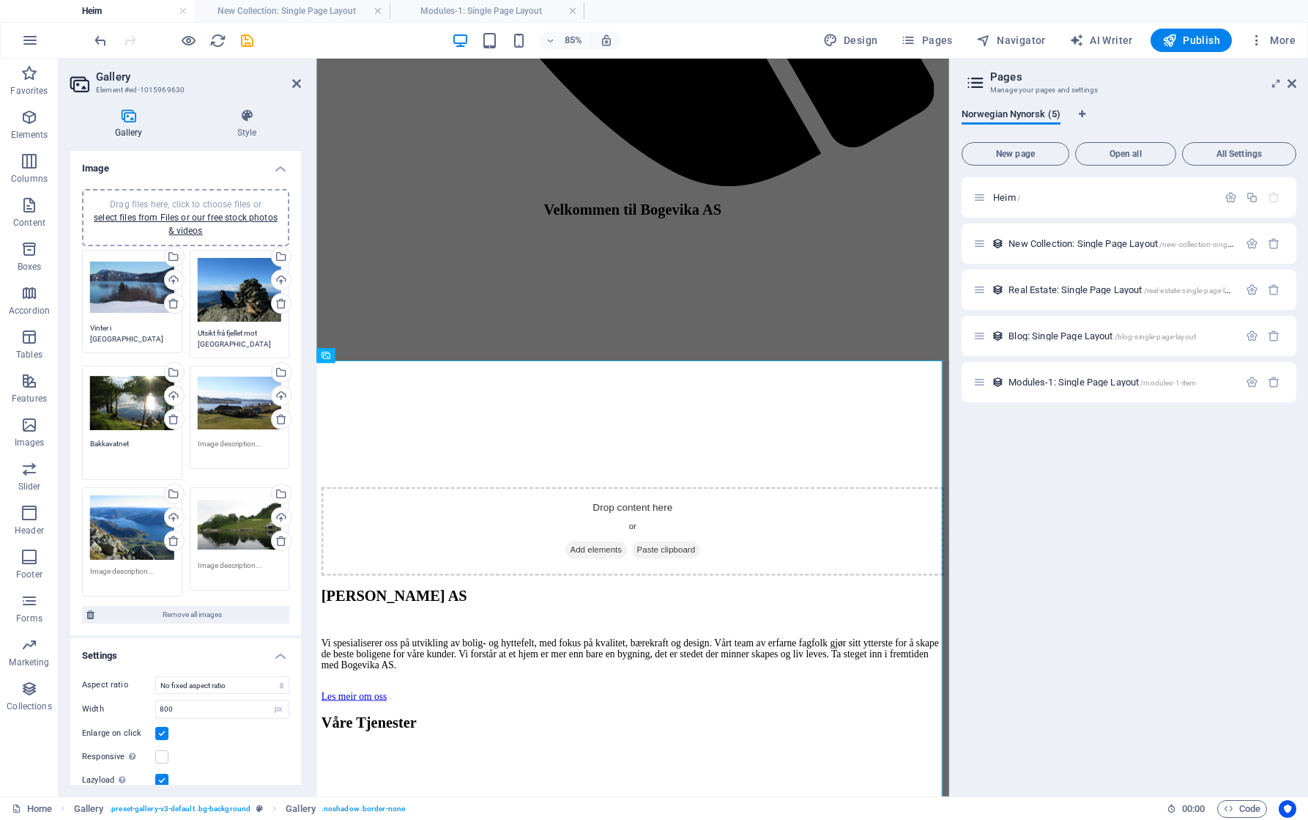
type textarea "Bakkavatnet"
click at [233, 440] on textarea at bounding box center [240, 454] width 84 height 33
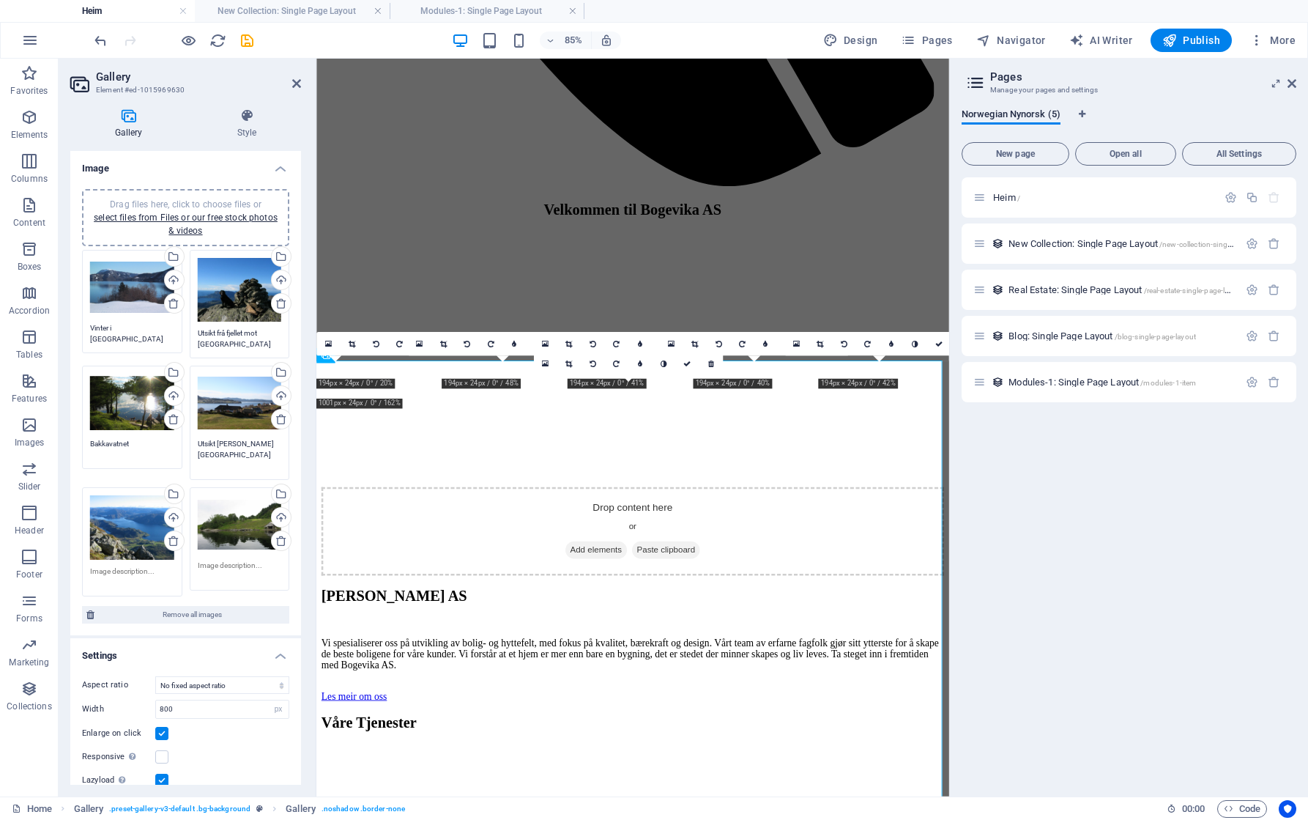
type textarea "Utsikt frå Boge"
click at [138, 566] on textarea at bounding box center [132, 570] width 84 height 33
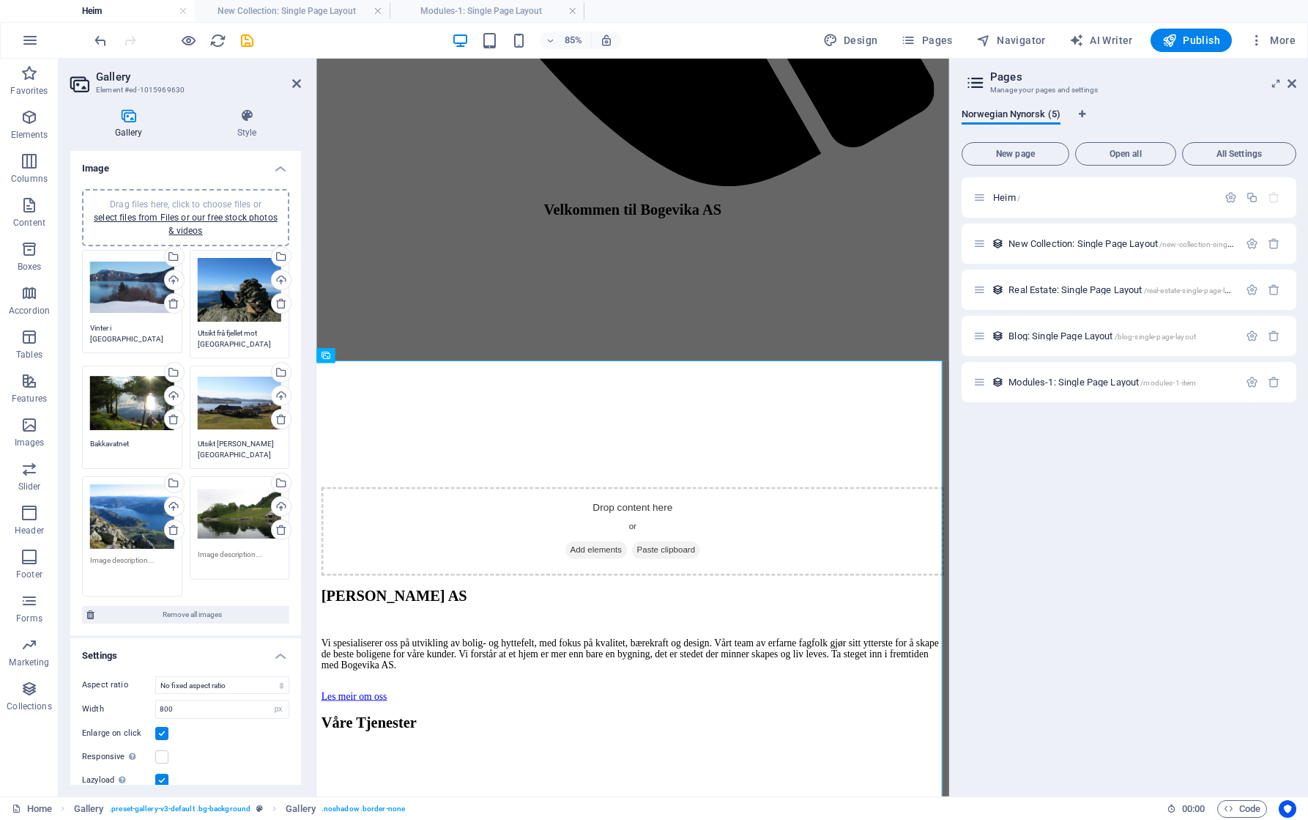
click at [226, 553] on textarea at bounding box center [240, 560] width 84 height 22
paste textarea "Utsikt frå fjellet Dokka"
type textarea "Utsikt frå fjellet Dokka"
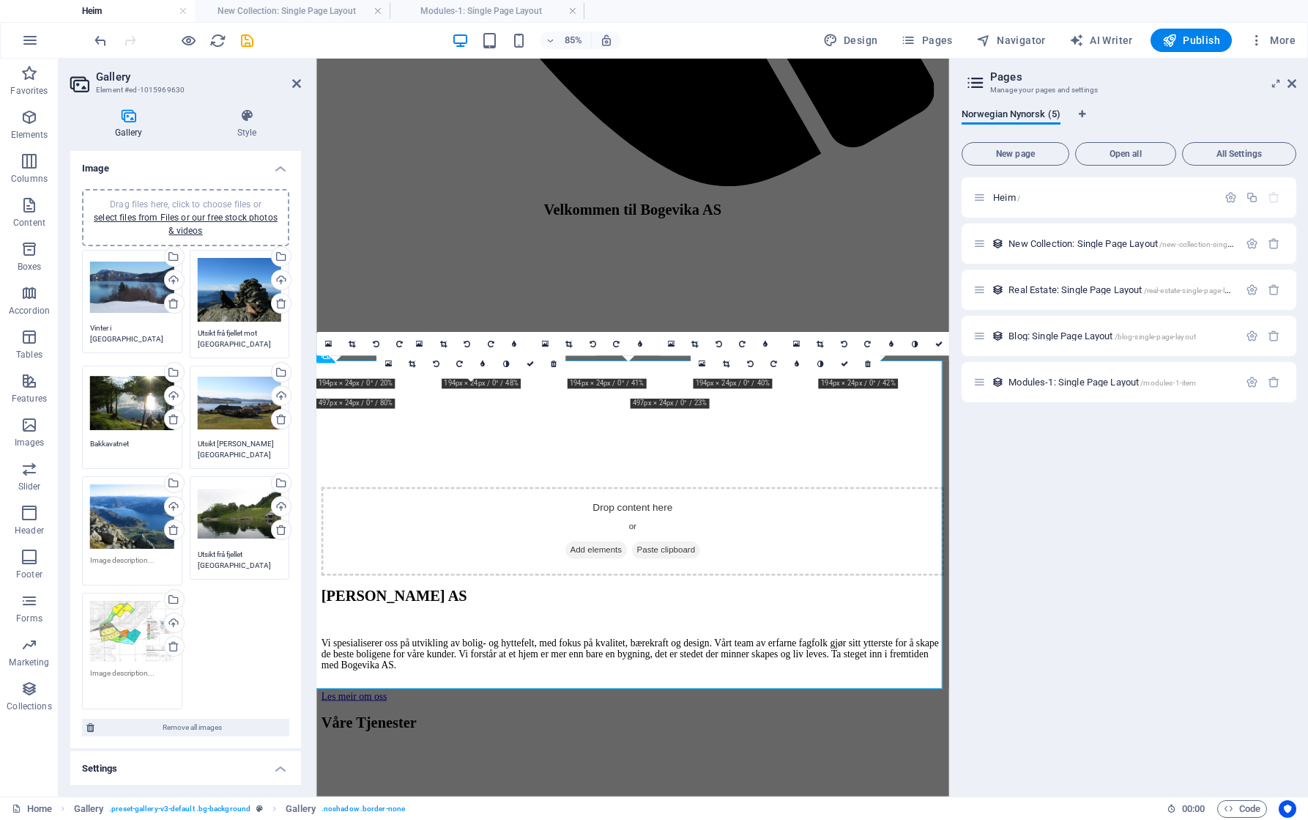
click at [115, 676] on textarea at bounding box center [132, 683] width 84 height 33
type textarea "K"
type textarea "Planteikning"
click at [252, 676] on div "Drag files here, click to choose files or select files from Files or our free s…" at bounding box center [185, 474] width 215 height 456
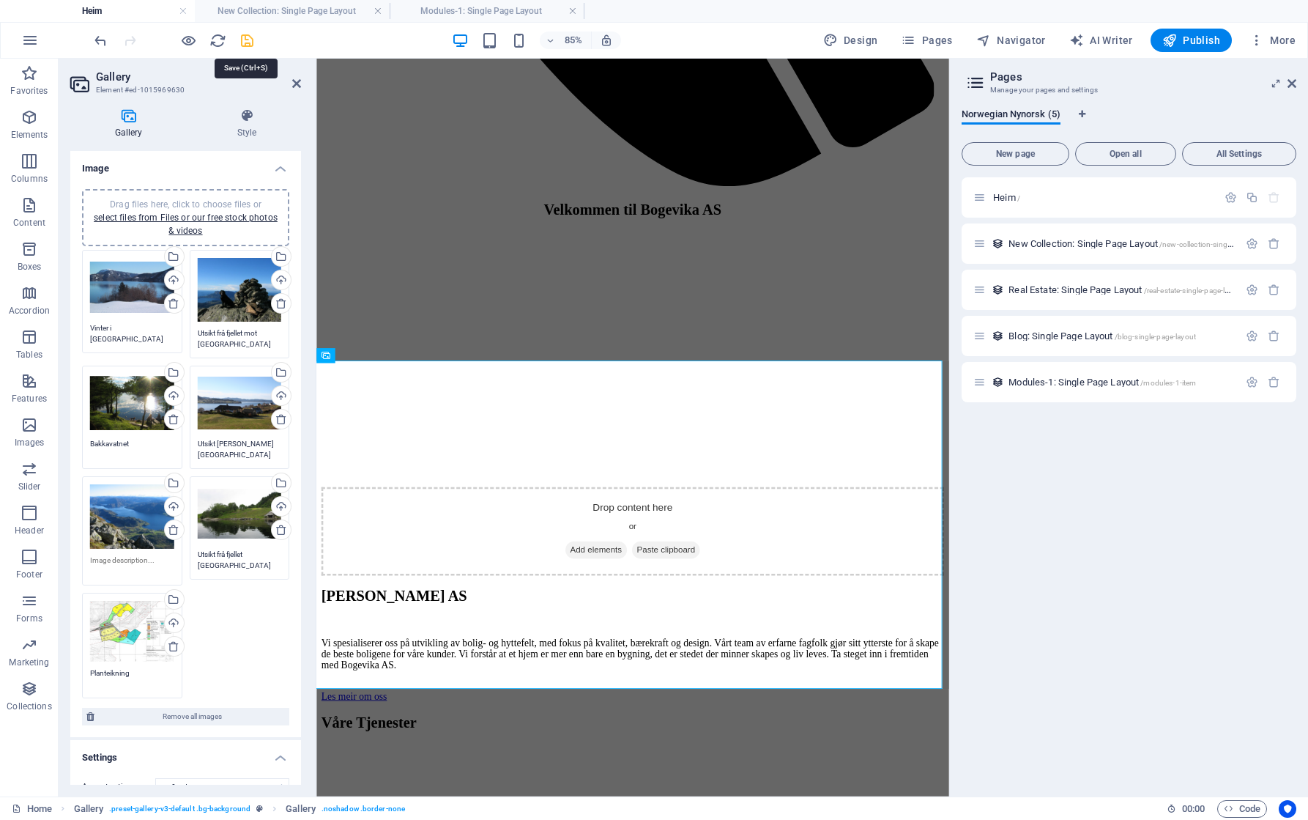
click at [245, 42] on icon "save" at bounding box center [247, 40] width 17 height 17
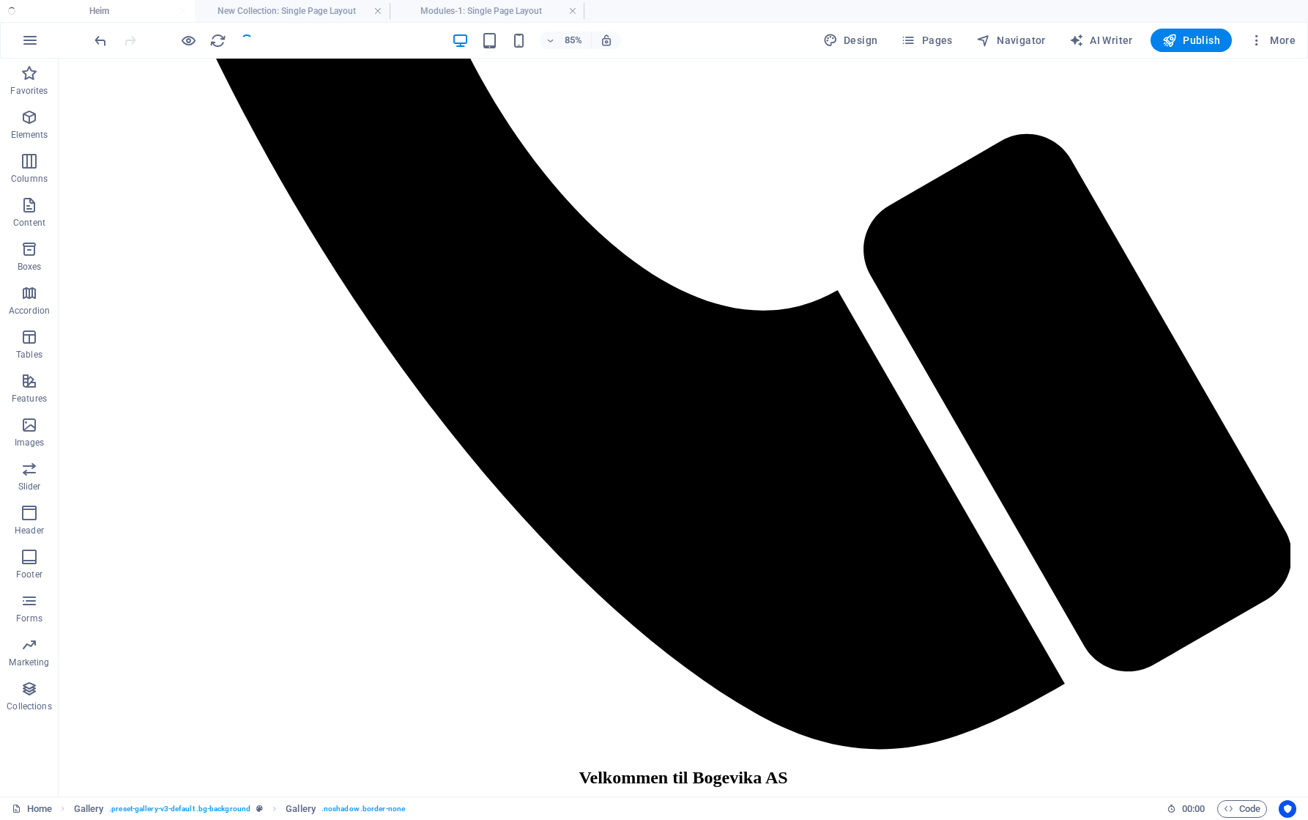
checkbox input "false"
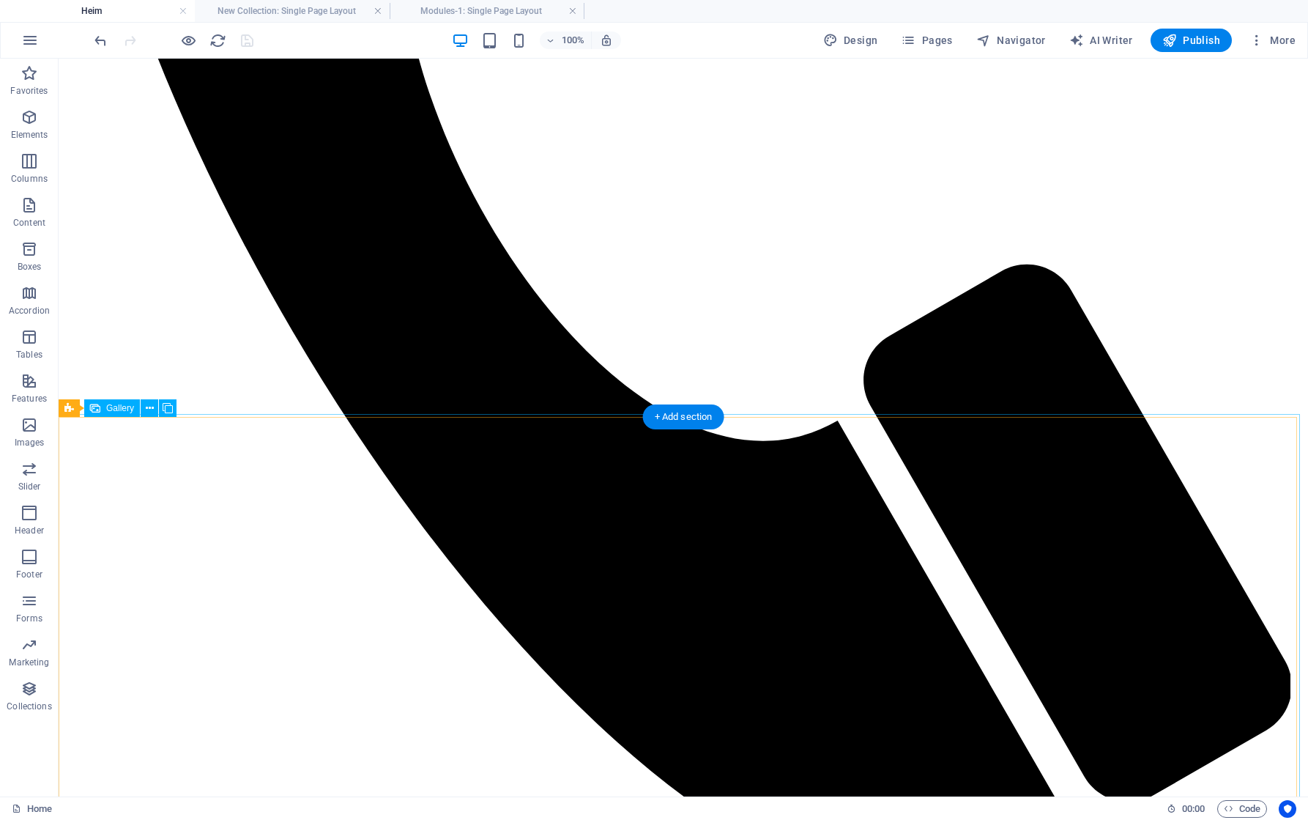
click at [116, 405] on span "Gallery" at bounding box center [120, 408] width 28 height 9
click at [152, 409] on icon at bounding box center [150, 408] width 8 height 15
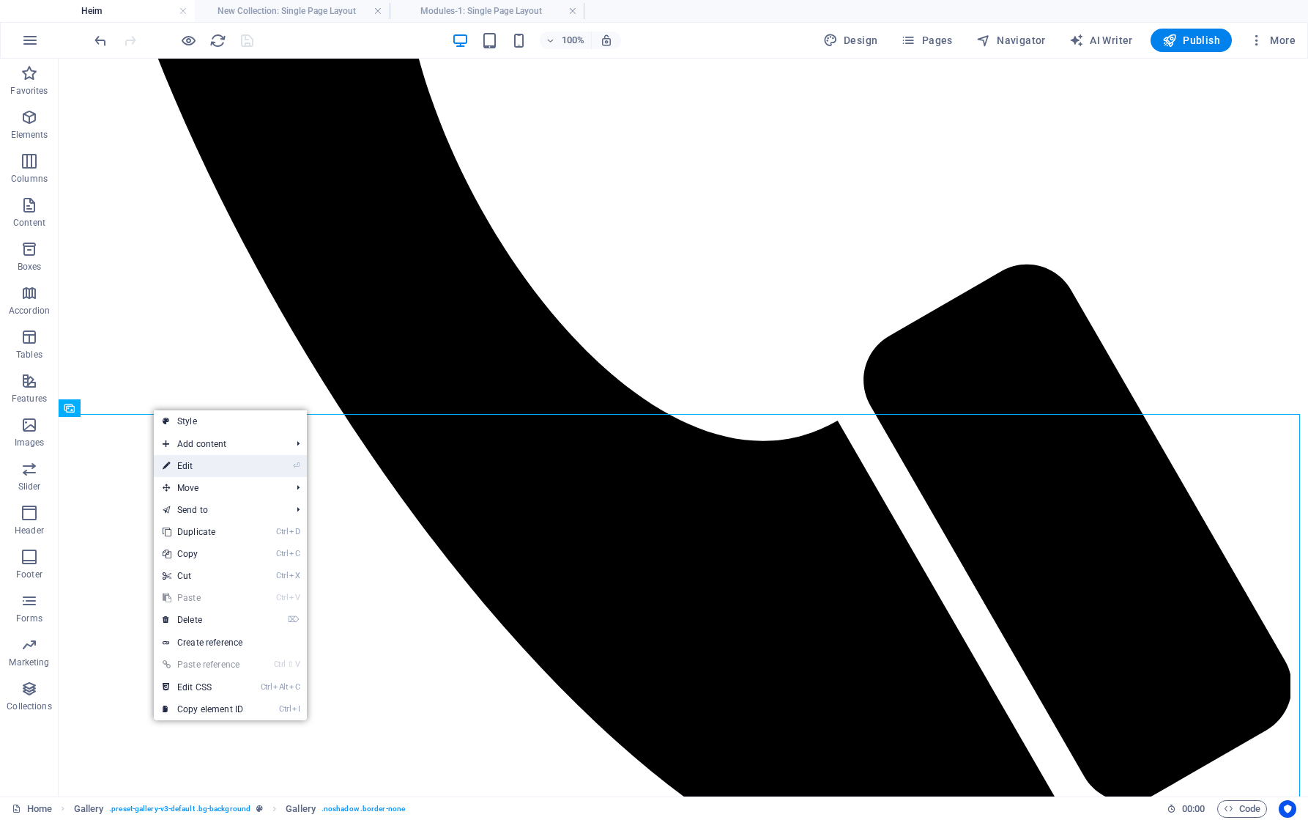
click at [204, 461] on link "⏎ Edit" at bounding box center [203, 466] width 98 height 22
select select "px"
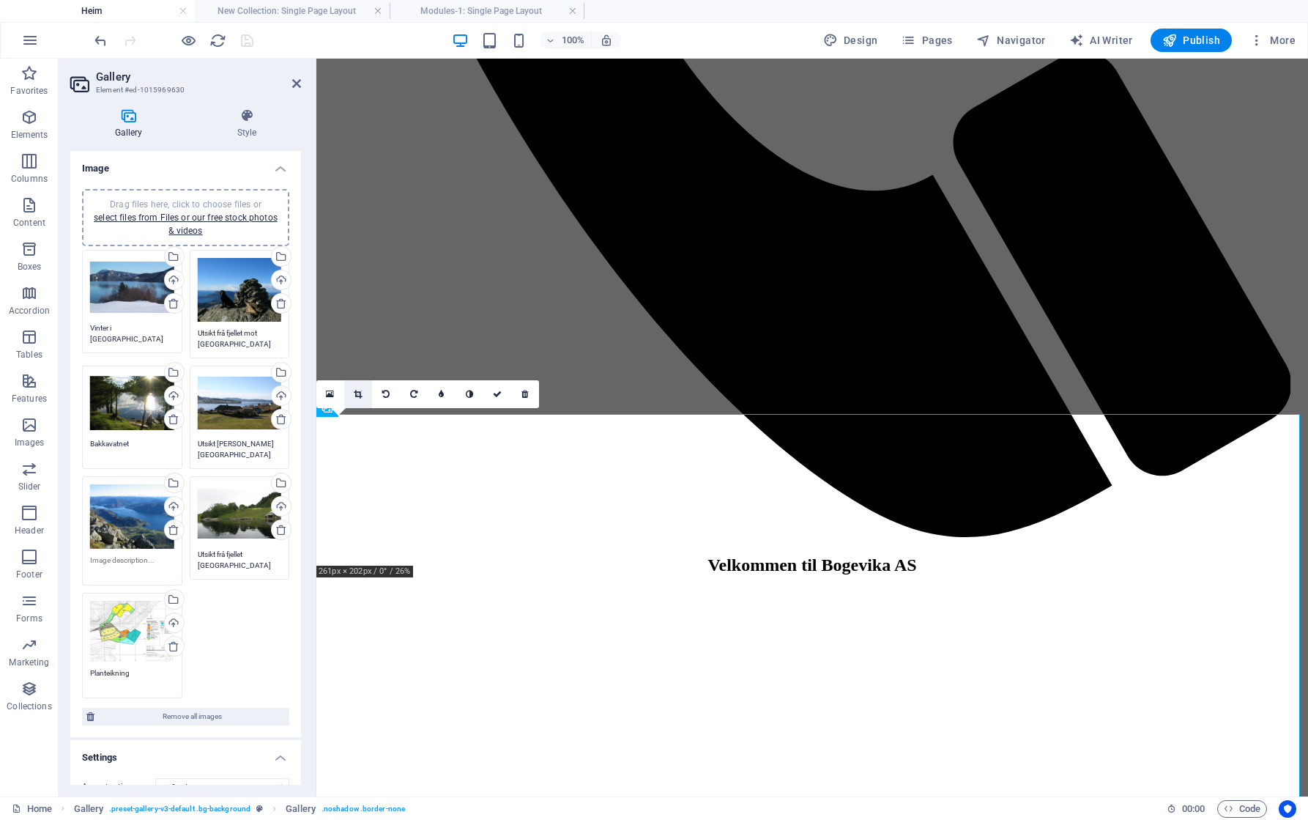
click at [357, 394] on icon at bounding box center [358, 394] width 8 height 9
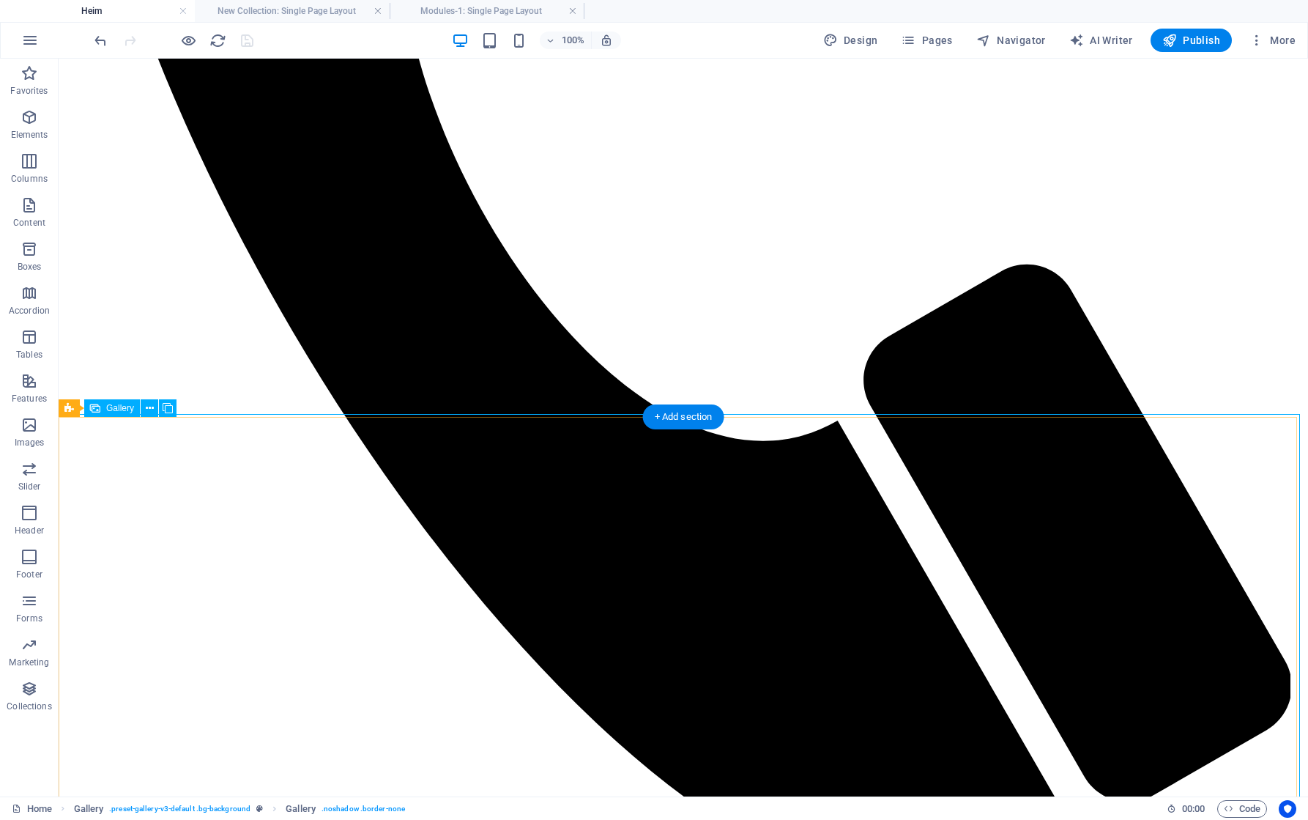
click at [147, 409] on icon at bounding box center [150, 408] width 8 height 15
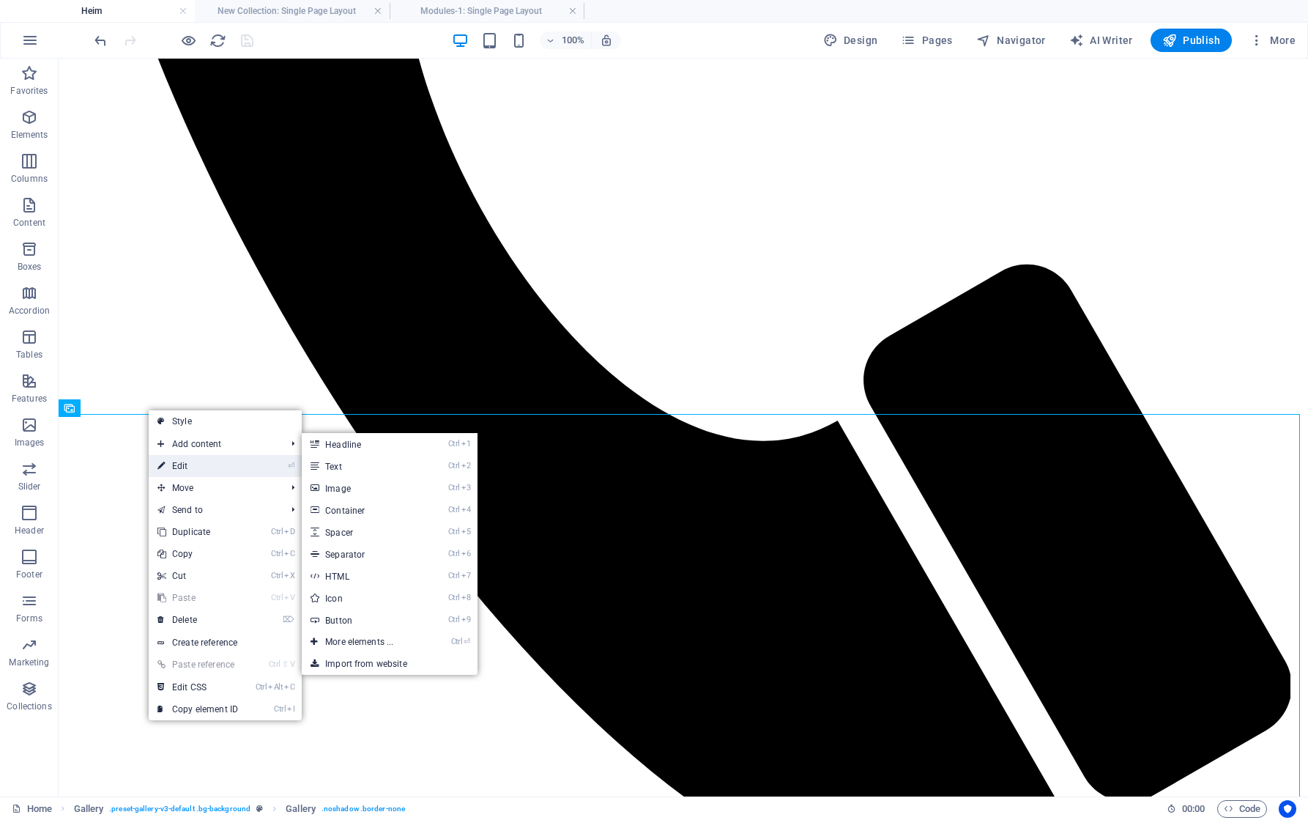
click at [198, 464] on link "⏎ Edit" at bounding box center [198, 466] width 98 height 22
select select "px"
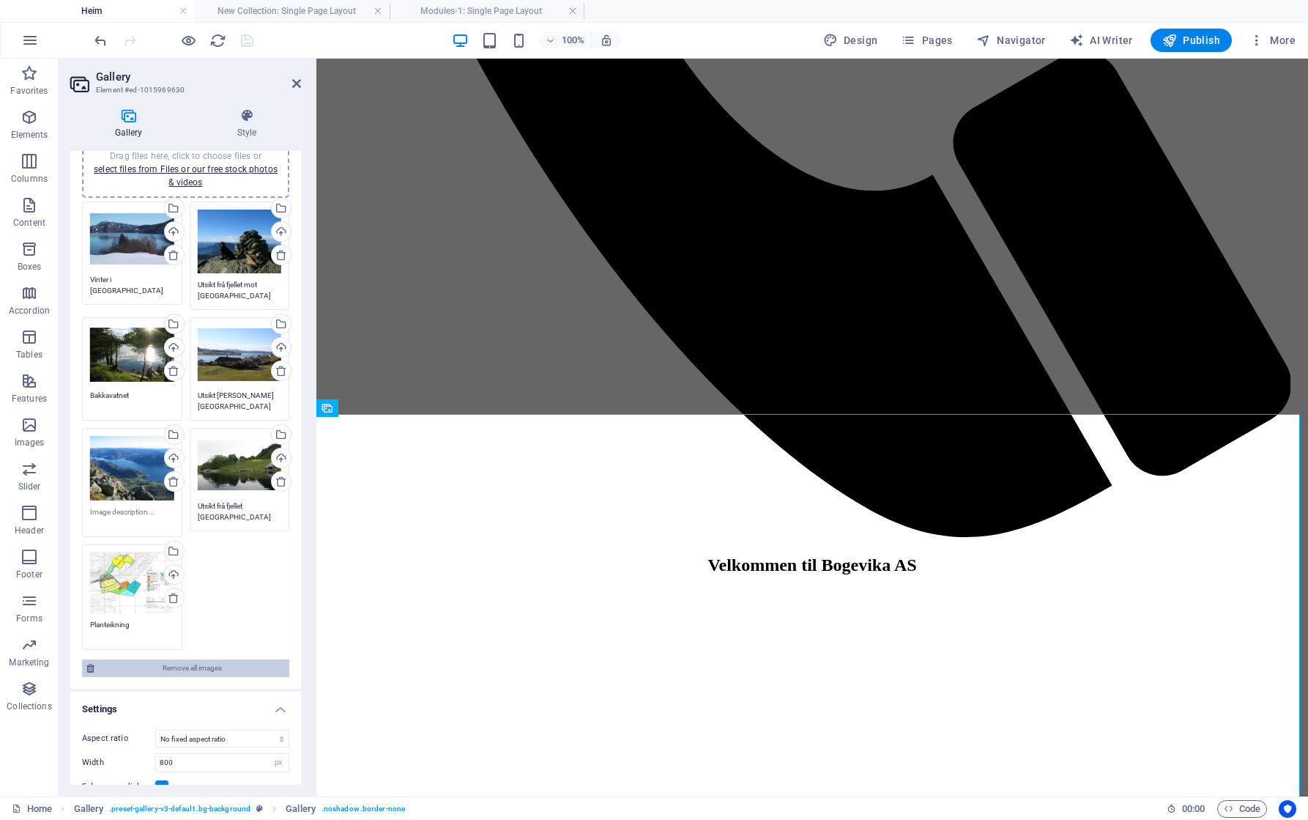
scroll to position [163, 0]
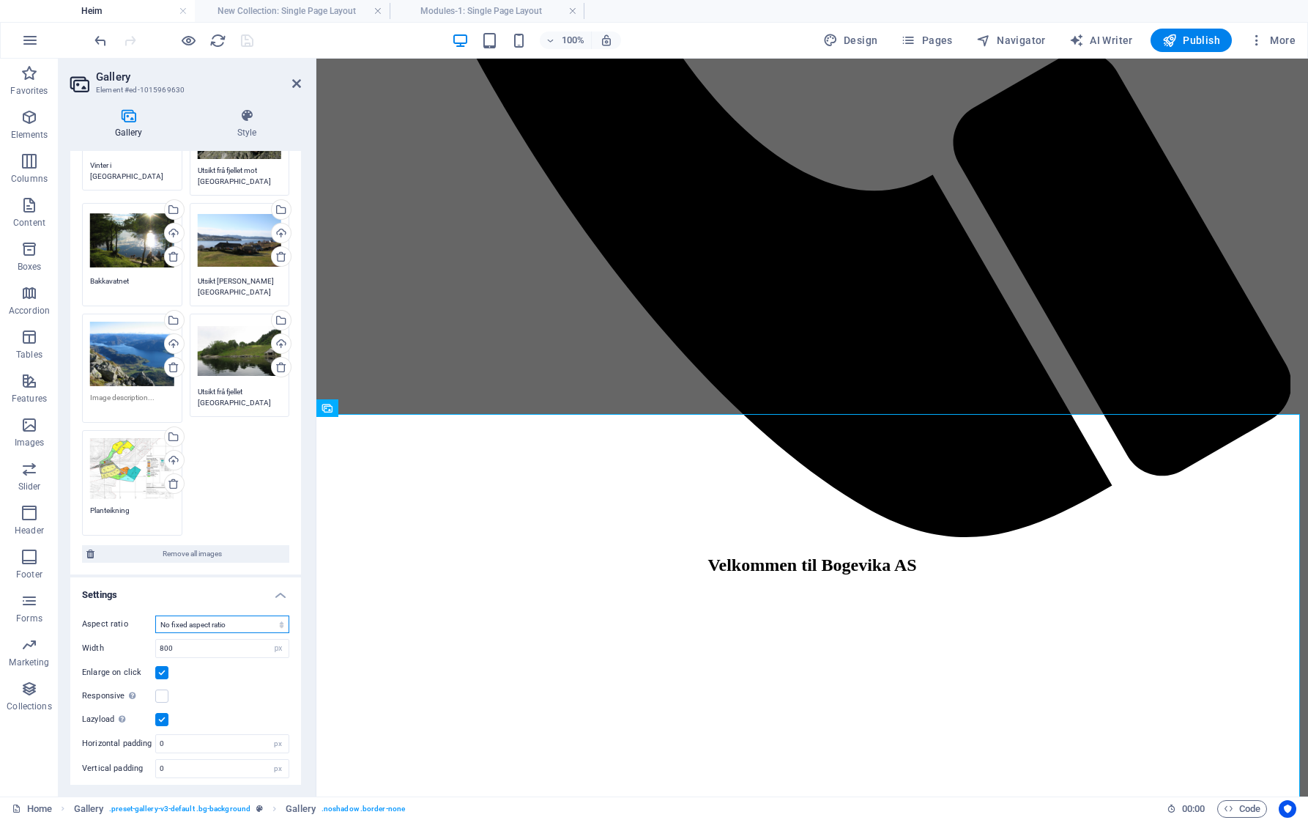
click at [218, 615] on select "No fixed aspect ratio 16:9 16:10 4:3 1:1 1:2 2:1" at bounding box center [222, 624] width 134 height 18
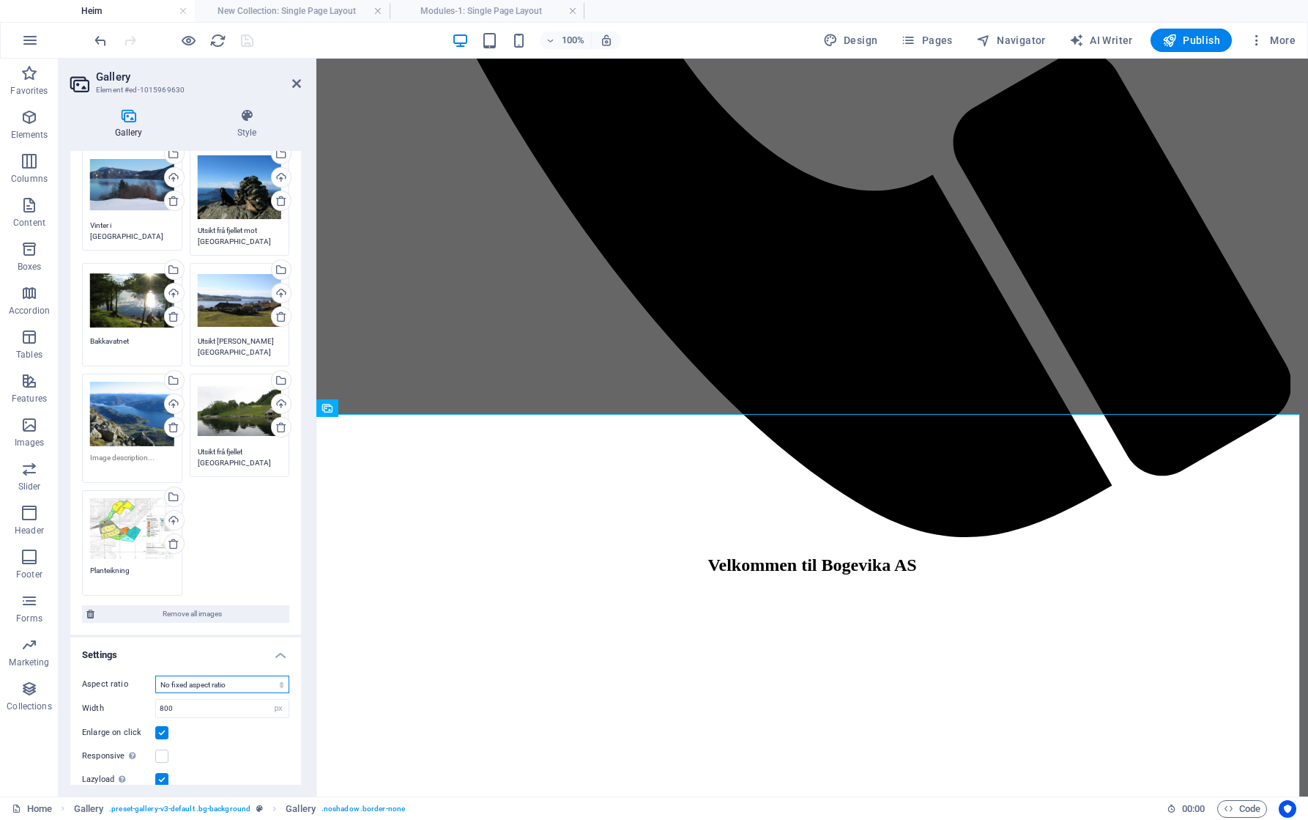
scroll to position [0, 0]
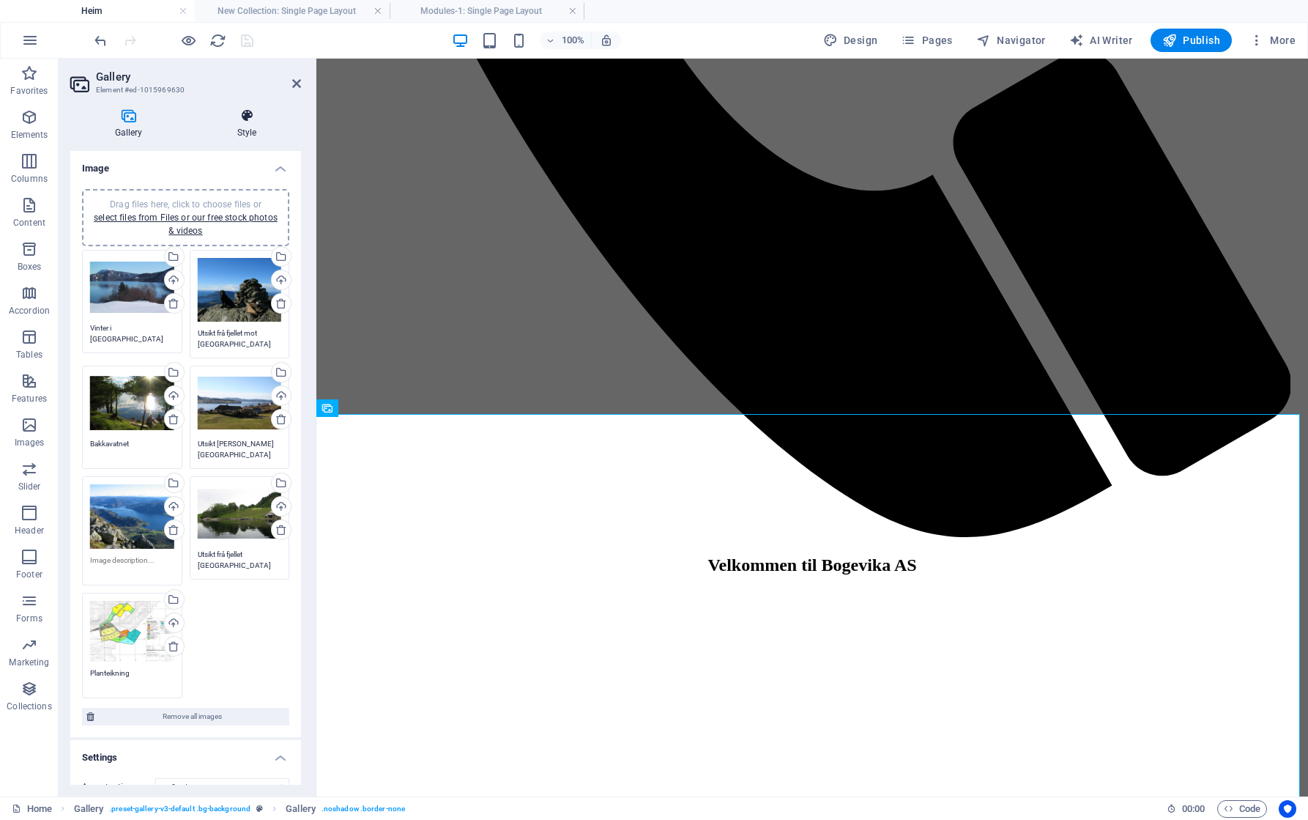
click at [254, 118] on icon at bounding box center [247, 115] width 108 height 15
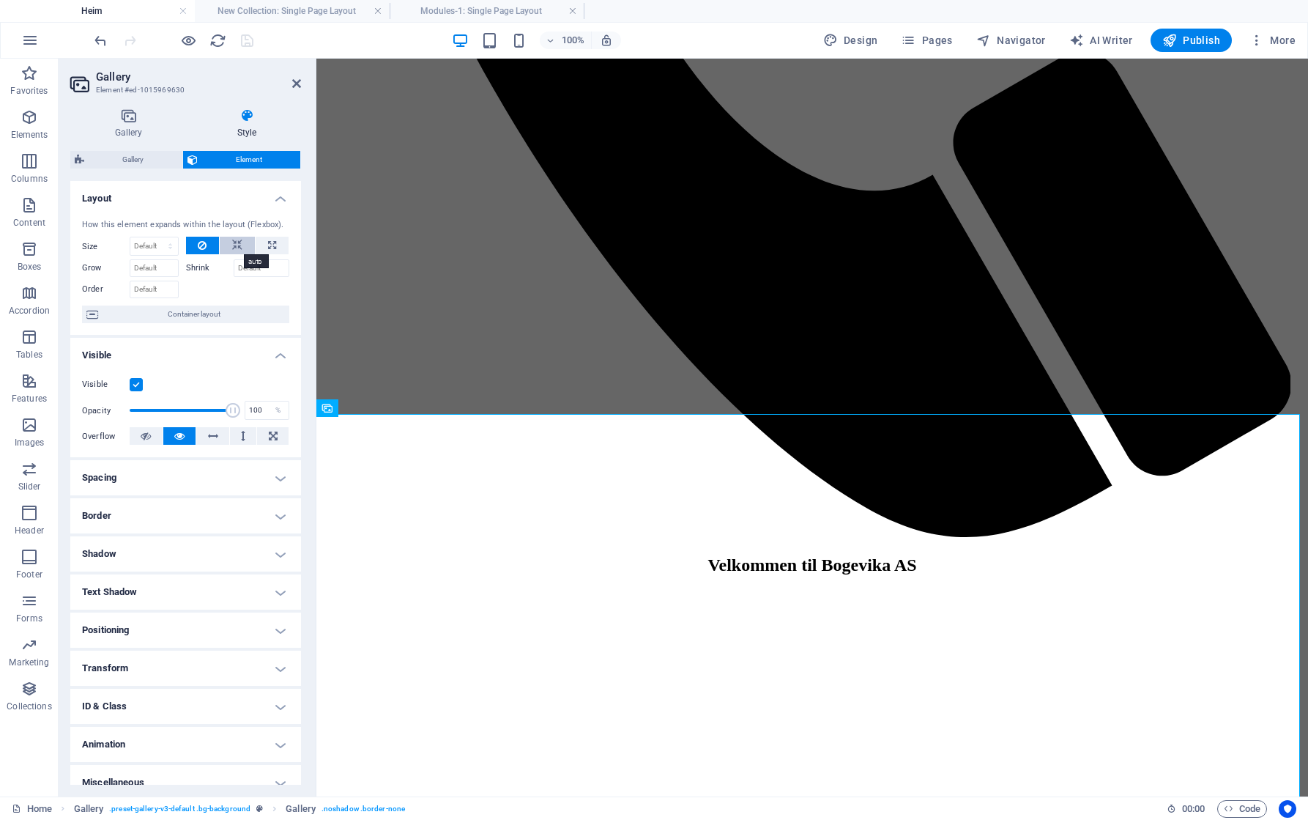
click at [235, 244] on icon at bounding box center [237, 246] width 10 height 18
click at [271, 245] on icon at bounding box center [272, 246] width 8 height 18
type input "100"
select select "%"
click at [201, 268] on label "Shrink" at bounding box center [210, 268] width 48 height 18
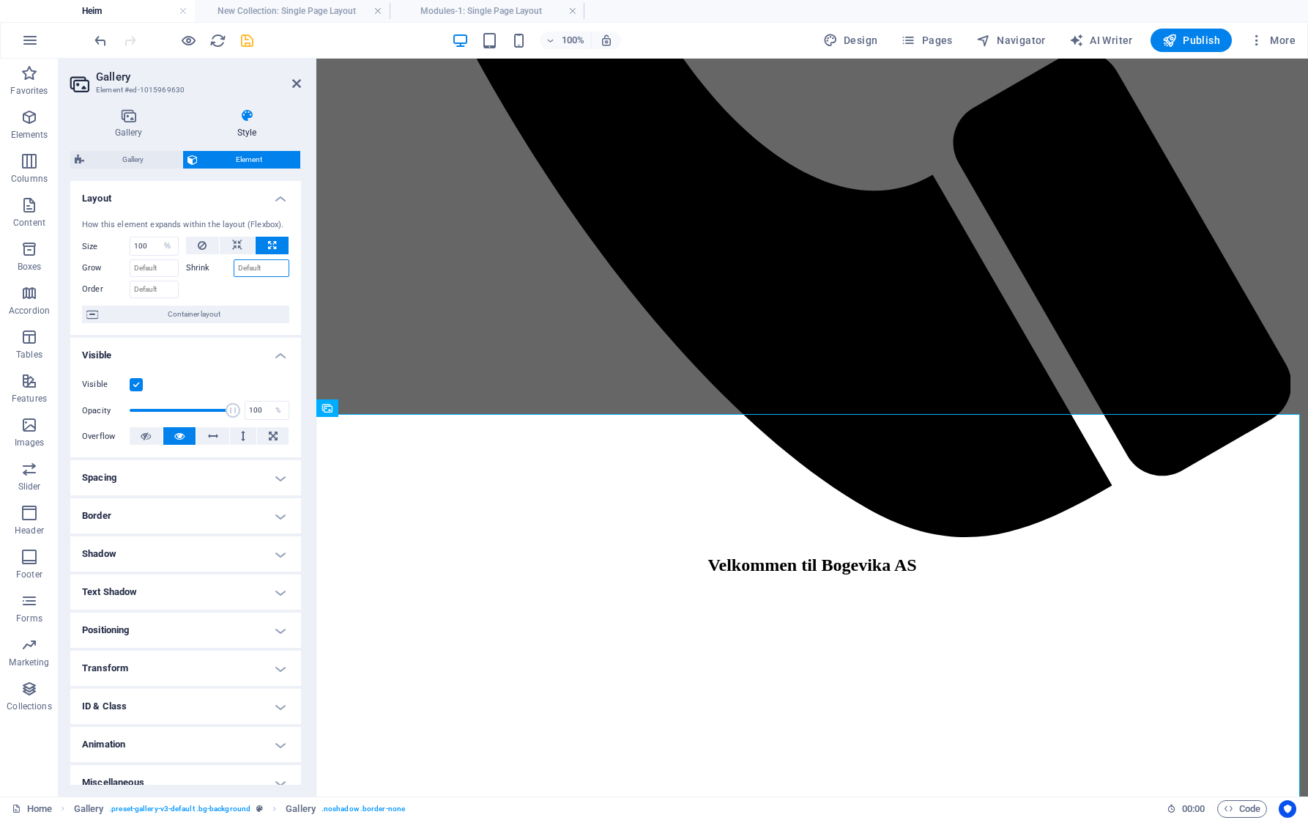
click at [234, 268] on input "Shrink" at bounding box center [262, 268] width 56 height 18
click at [232, 242] on icon at bounding box center [237, 246] width 10 height 18
select select "DISABLED_OPTION_VALUE"
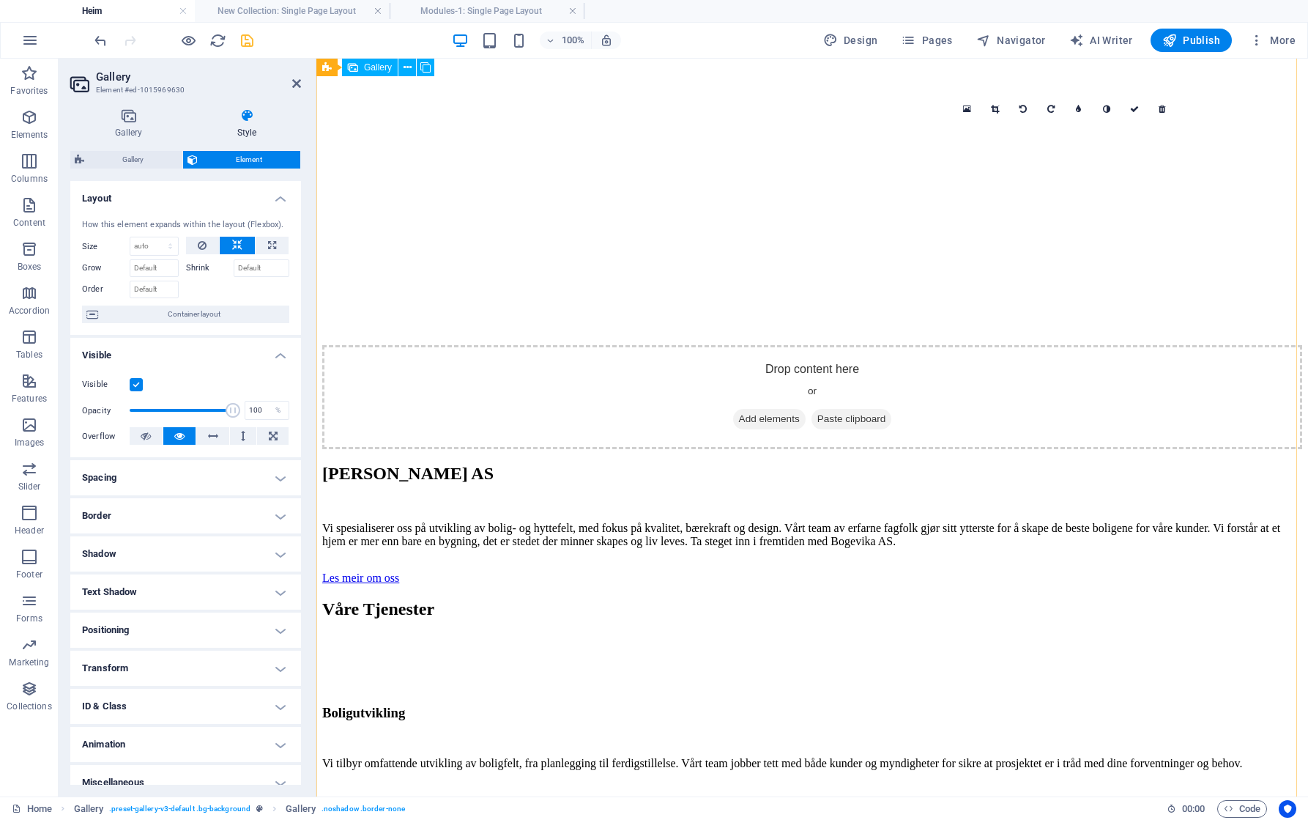
scroll to position [2286, 0]
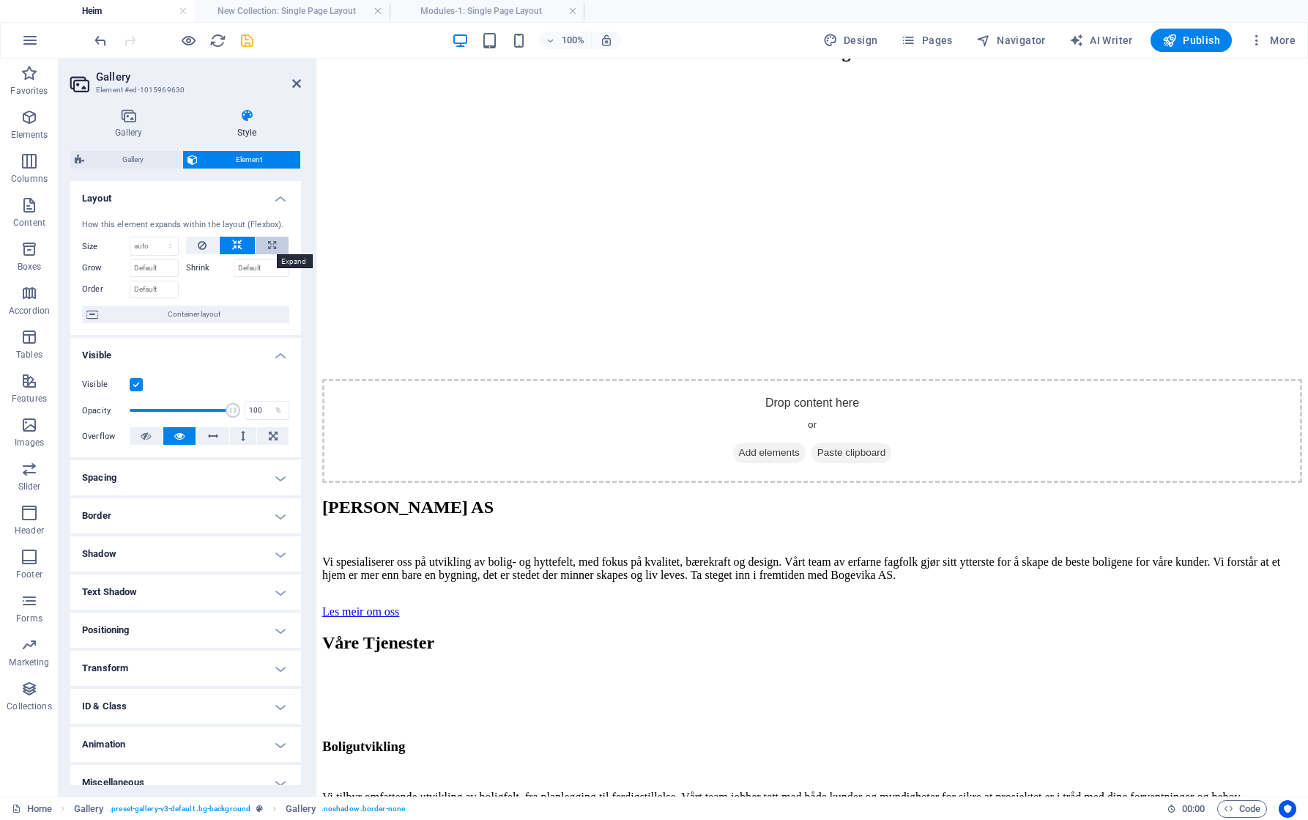
click at [261, 252] on button at bounding box center [272, 246] width 33 height 18
type input "100"
select select "%"
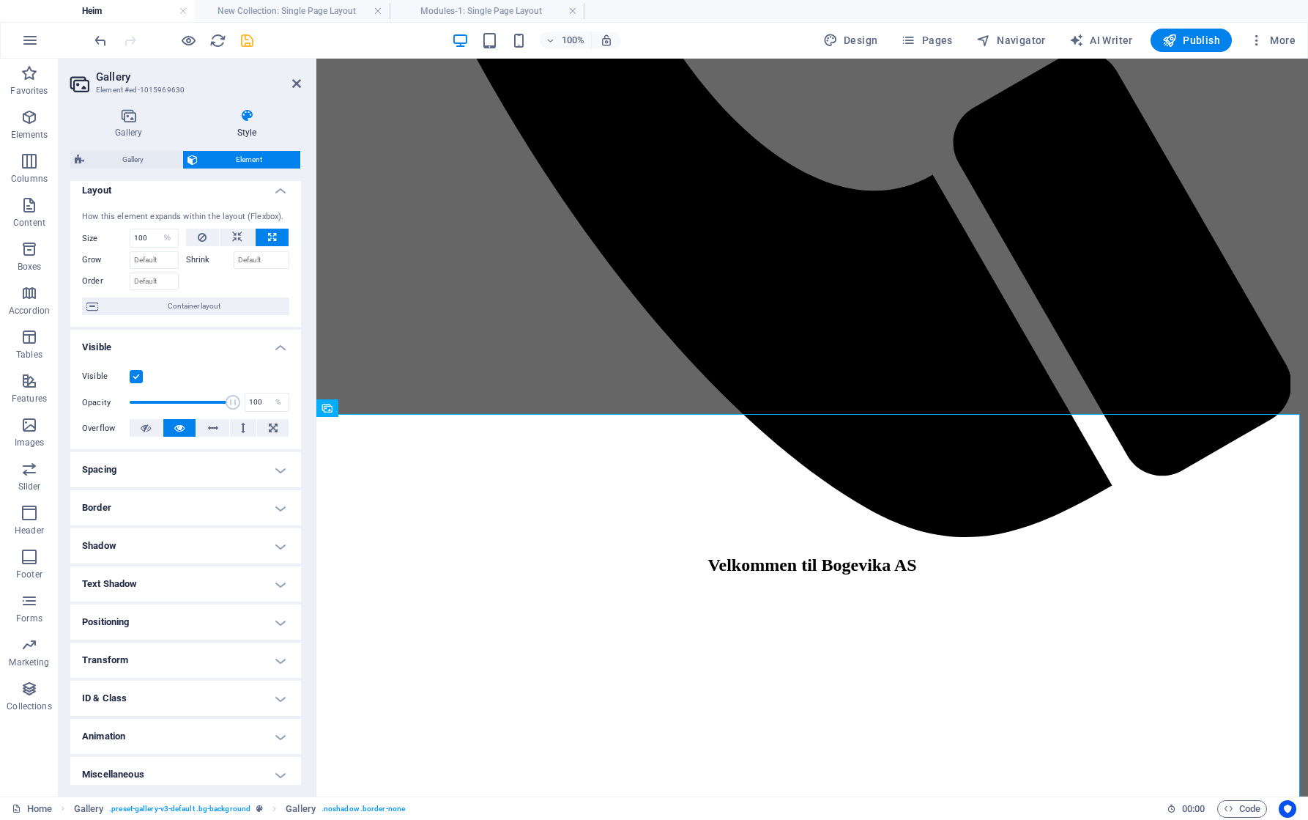
scroll to position [0, 0]
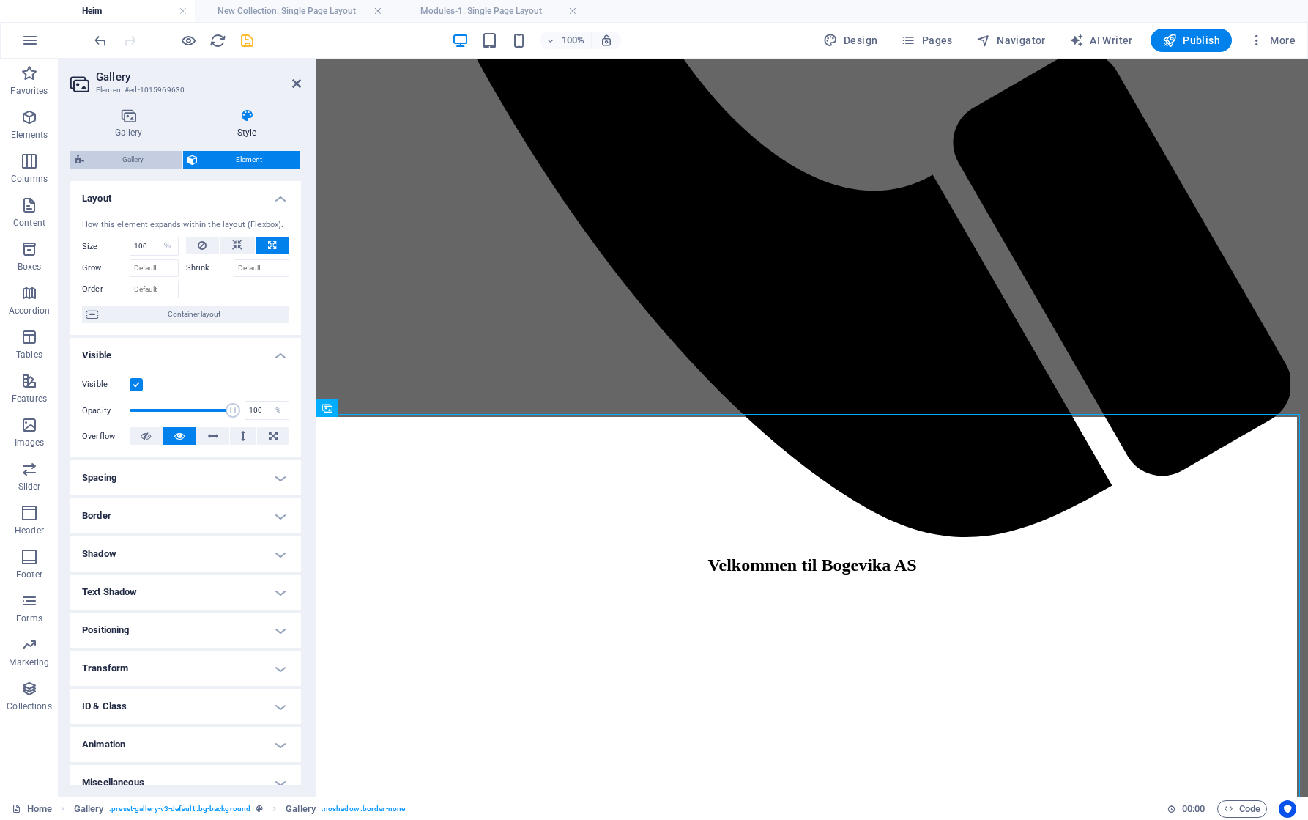
click at [135, 160] on span "Gallery" at bounding box center [133, 160] width 89 height 18
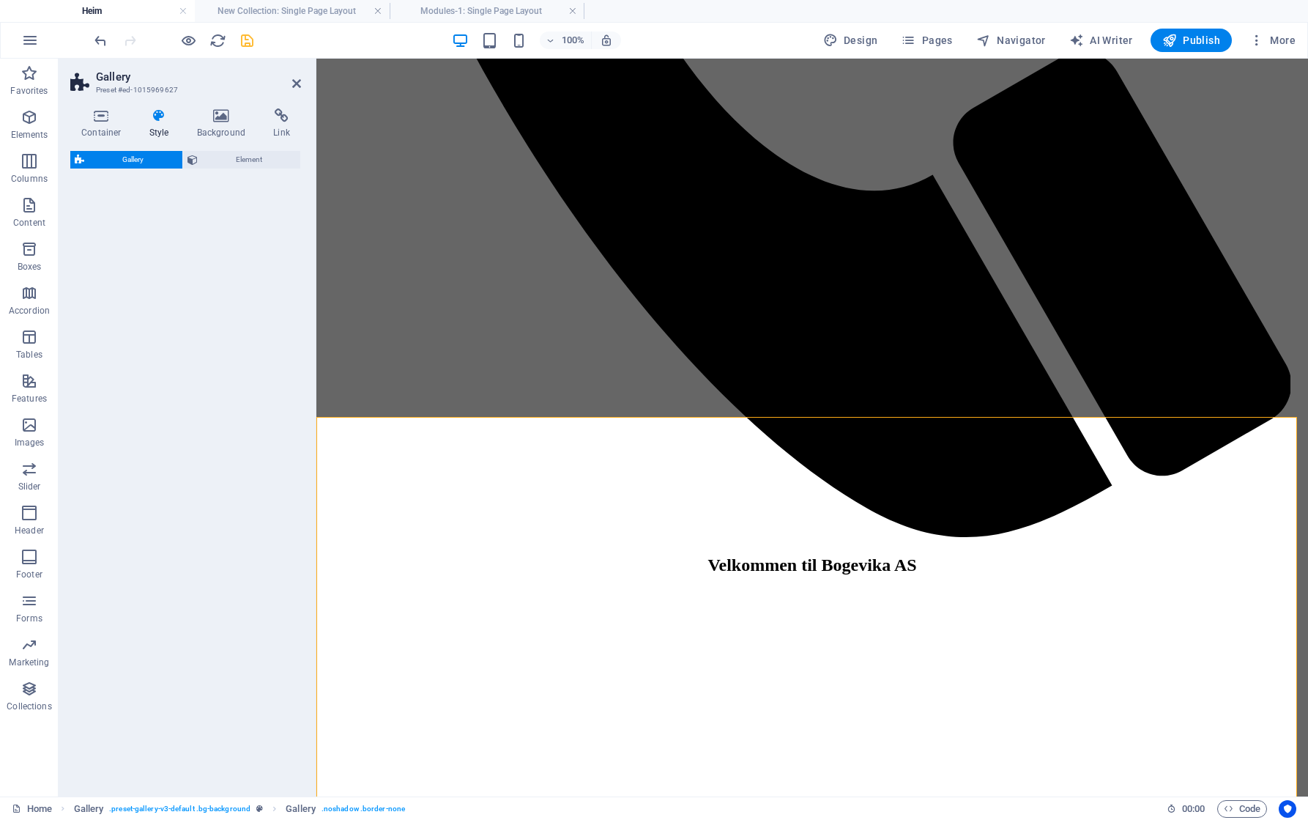
select select "rem"
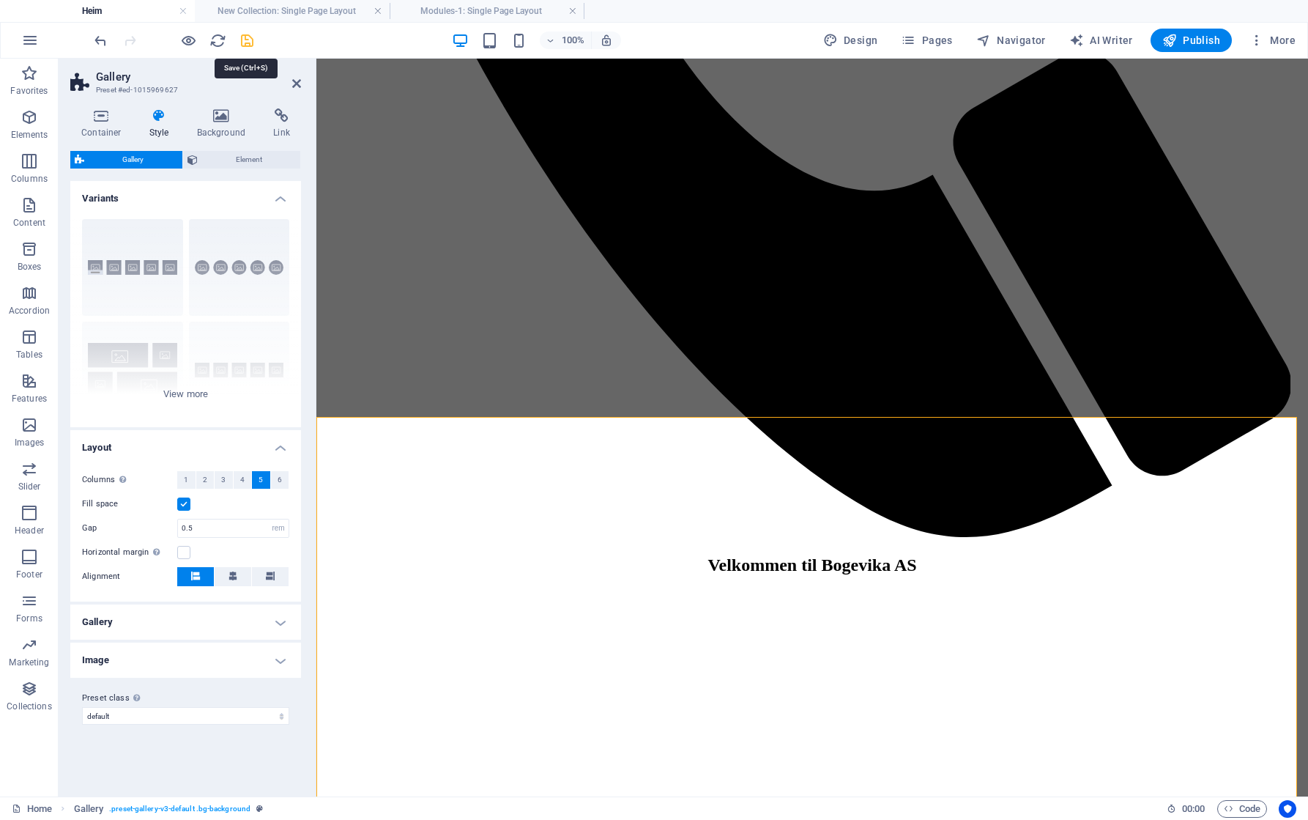
click at [244, 40] on icon "save" at bounding box center [247, 40] width 17 height 17
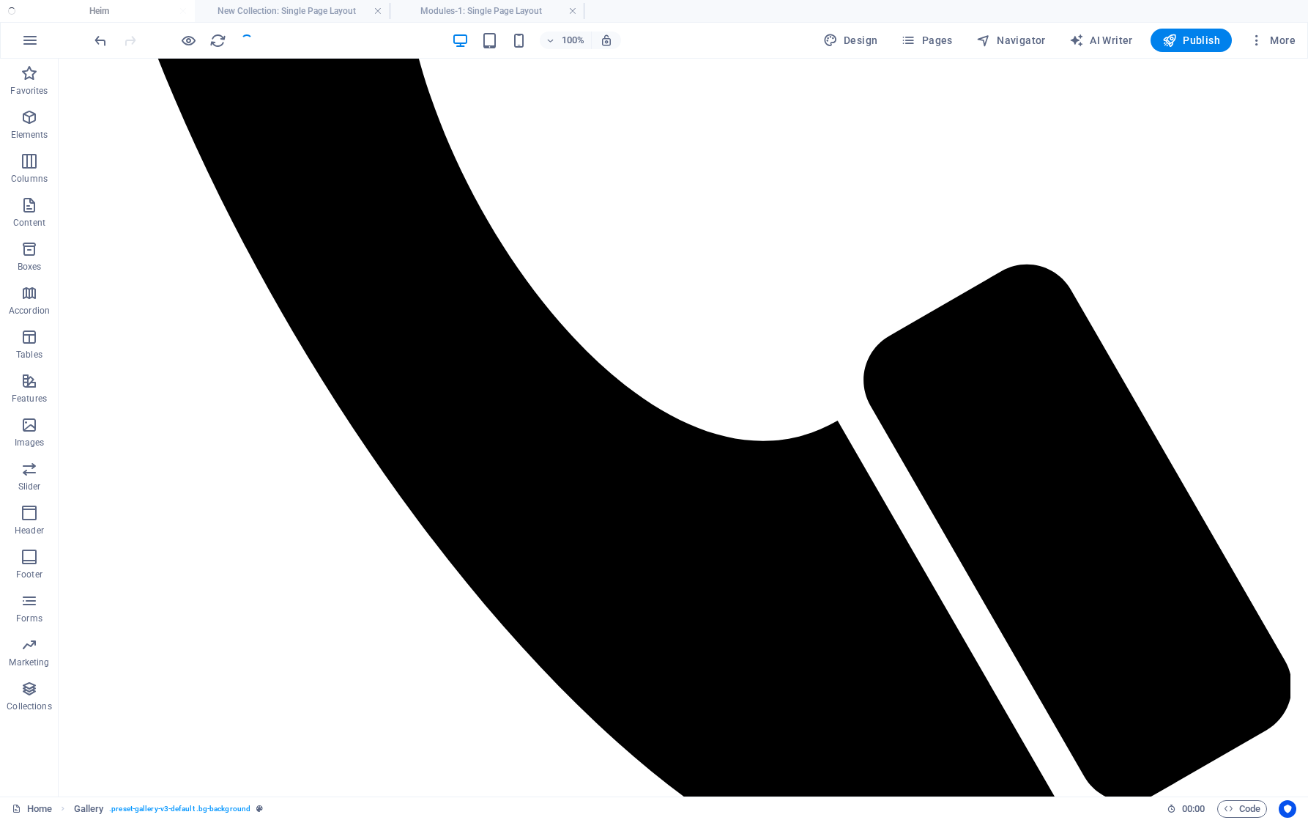
checkbox input "false"
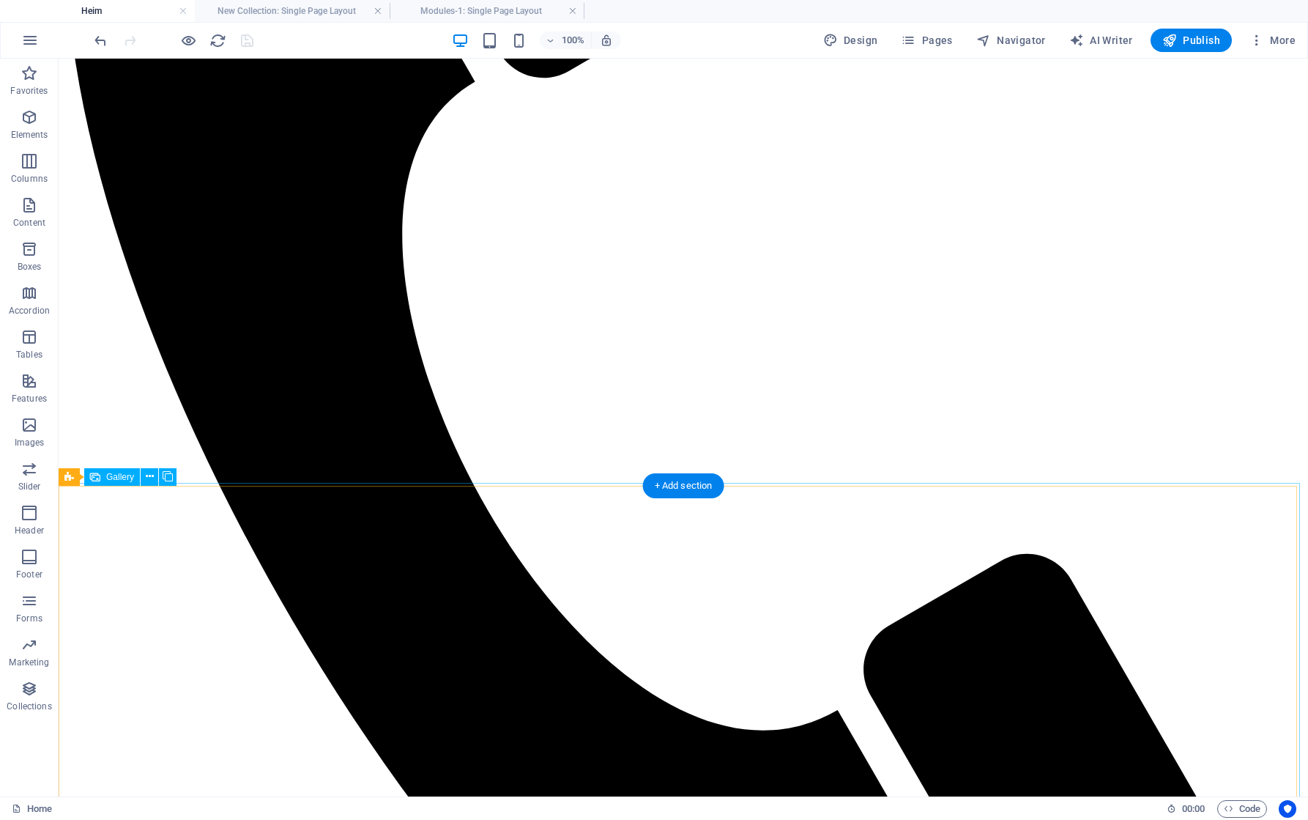
scroll to position [1245, 0]
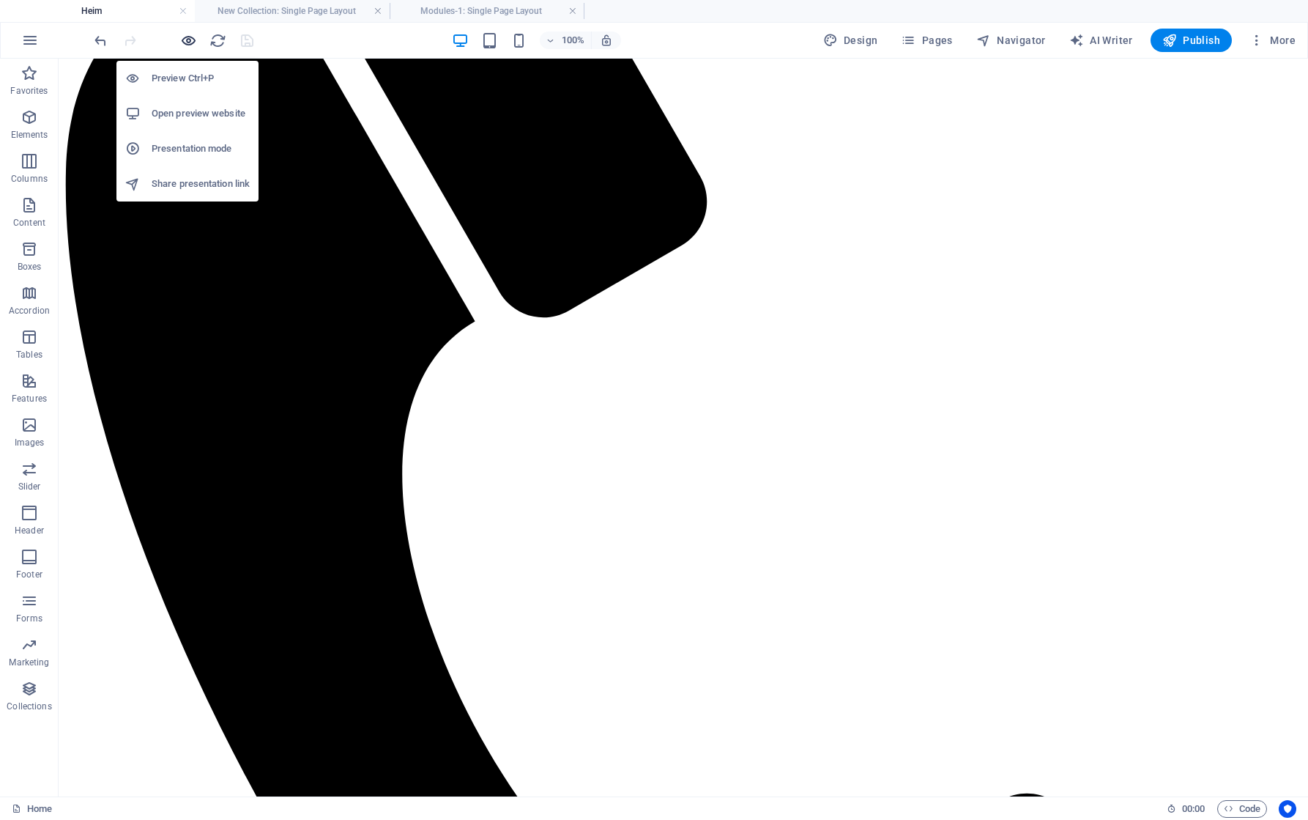
click at [192, 39] on icon "button" at bounding box center [188, 40] width 17 height 17
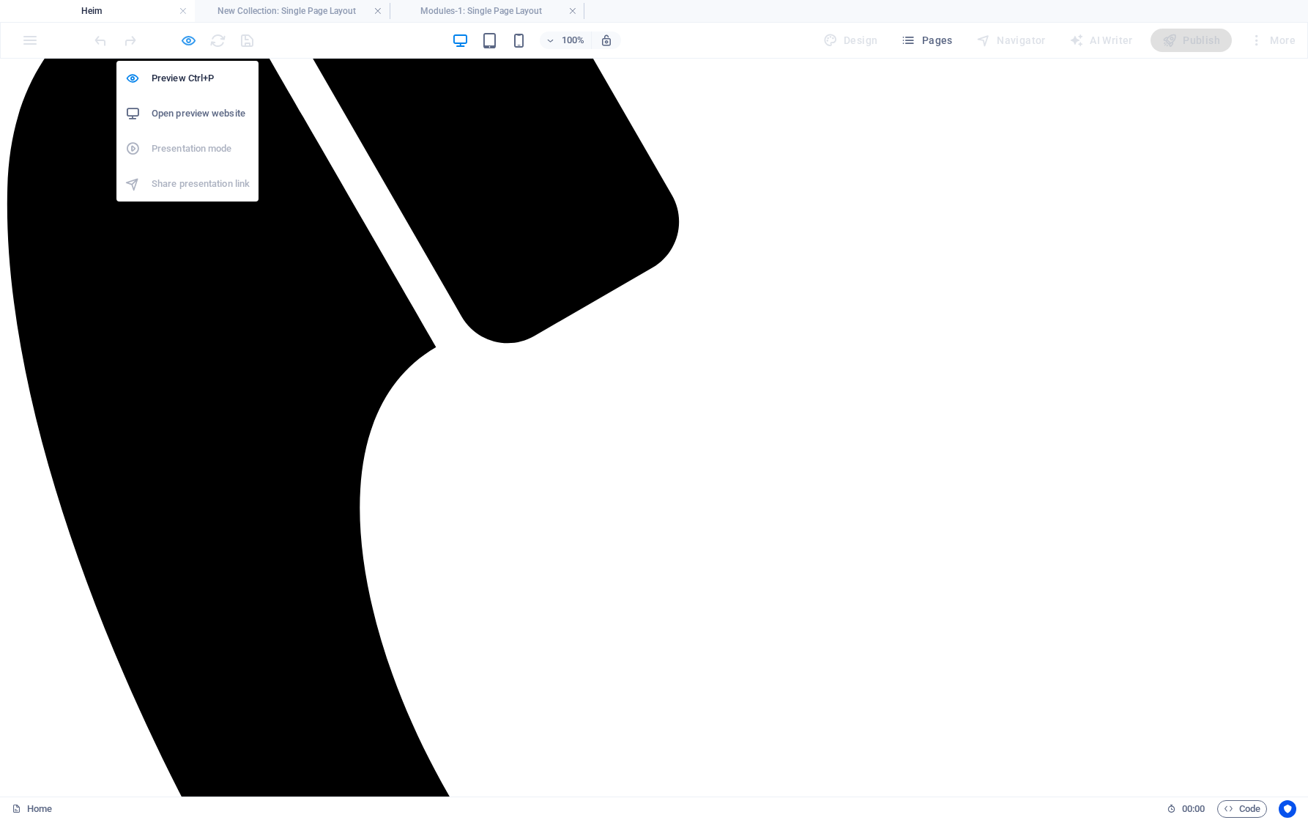
click at [192, 39] on icon "button" at bounding box center [188, 40] width 17 height 17
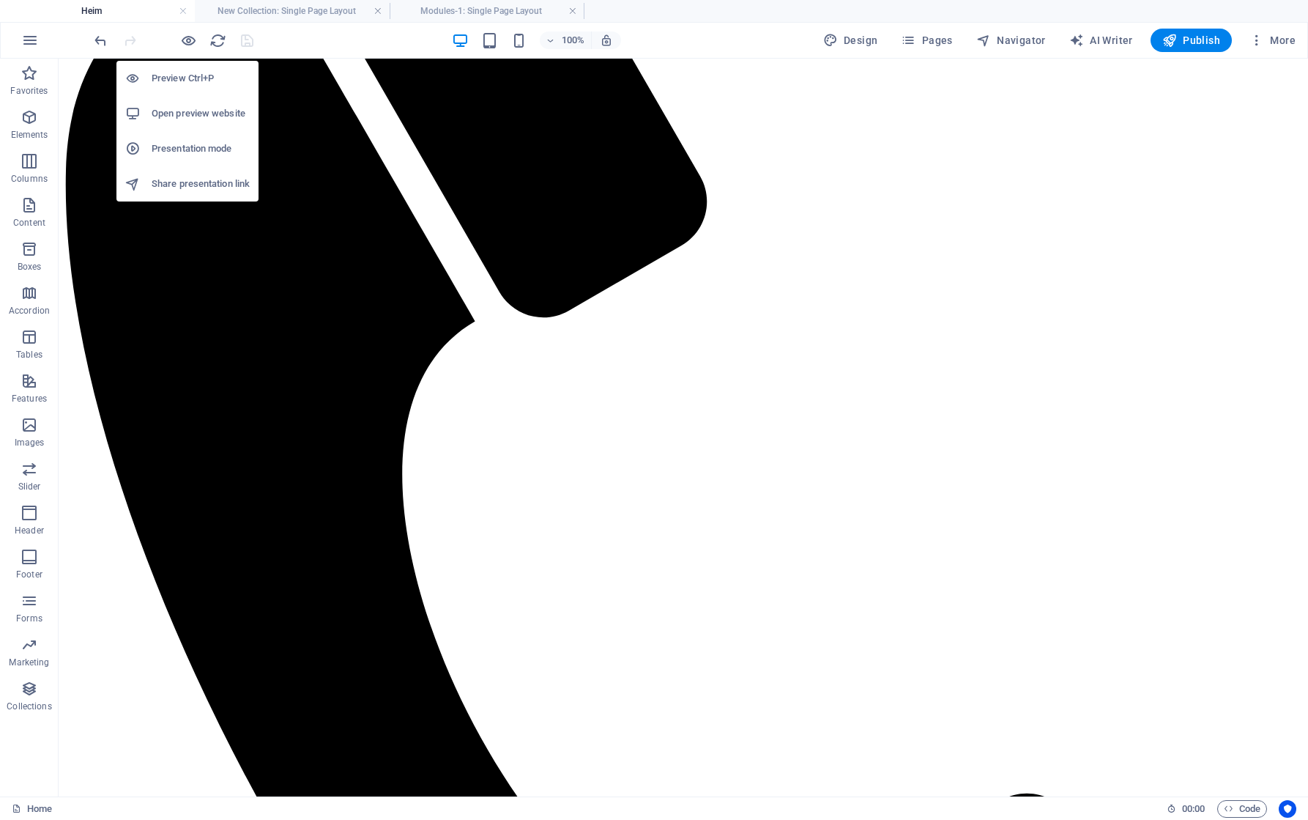
click at [196, 184] on h6 "Share presentation link" at bounding box center [201, 184] width 98 height 18
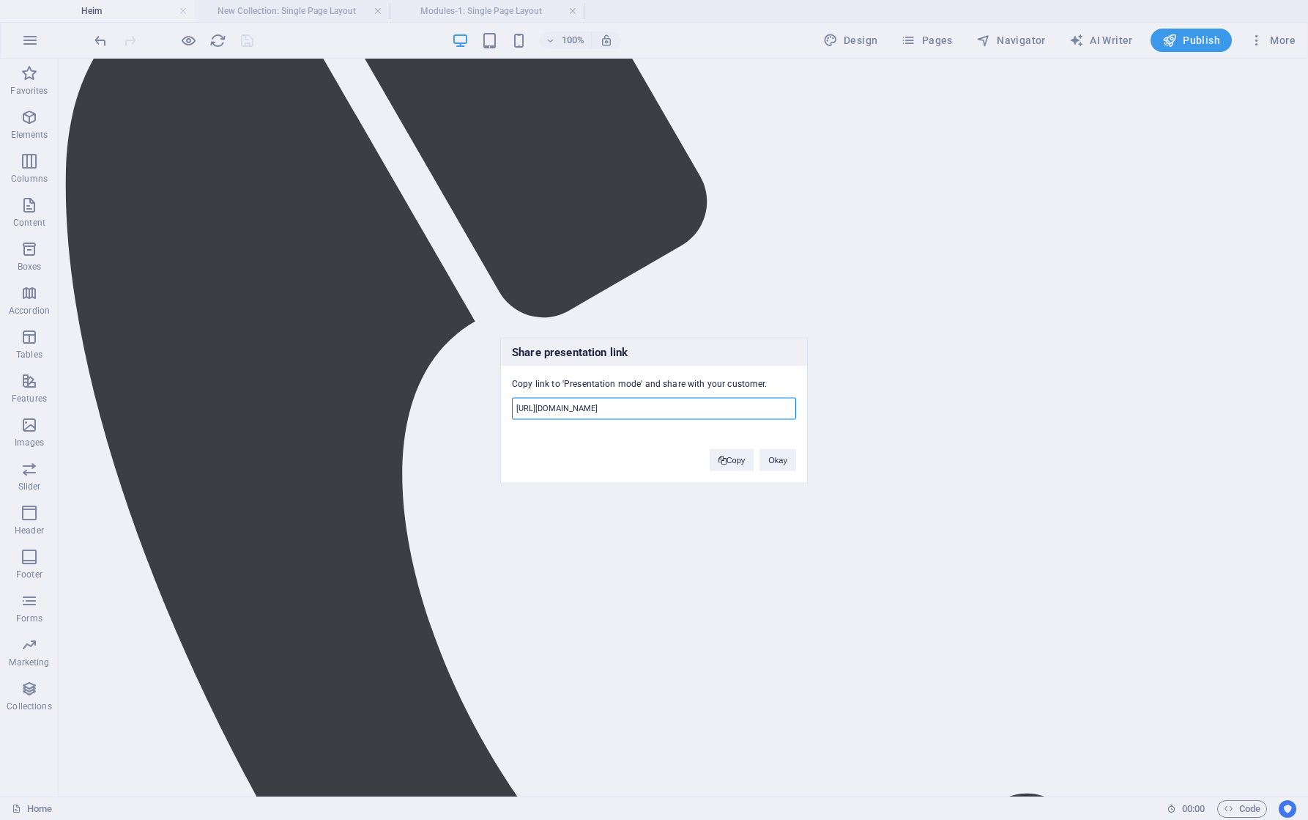
click at [523, 406] on input "https://cms.sitehub.io/presentation/2289311/7be13f4b93c64bcfce3094666372f367671…" at bounding box center [654, 408] width 284 height 22
click at [519, 407] on input "https://cms.sitehub.io/presentation/2289311/7be13f4b93c64bcfce3094666372f367671…" at bounding box center [654, 408] width 284 height 22
drag, startPoint x: 516, startPoint y: 408, endPoint x: 1129, endPoint y: 421, distance: 613.1
click at [1129, 421] on div "Share presentation link Copy link to 'Presentation mode' and share with your cu…" at bounding box center [654, 410] width 1308 height 820
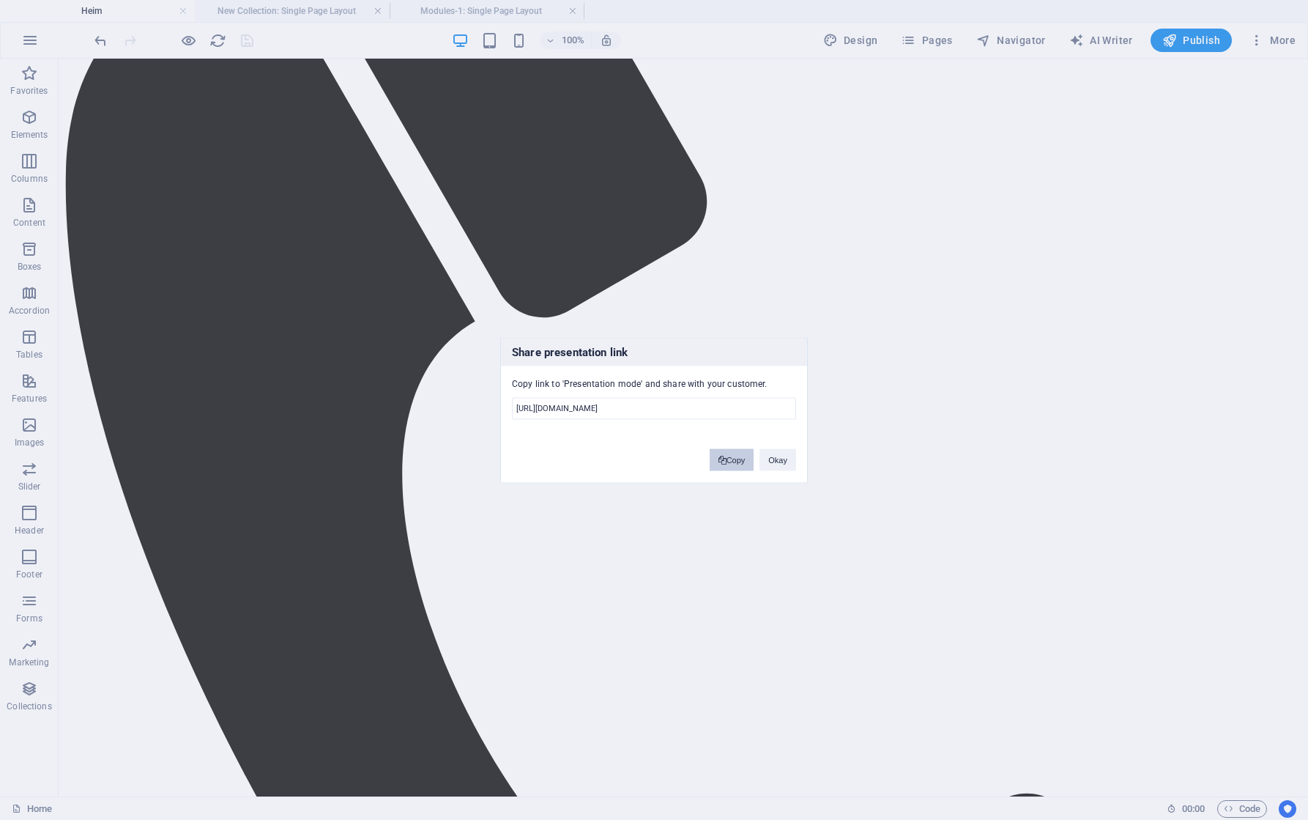
scroll to position [0, 0]
click at [746, 464] on button "Copy" at bounding box center [732, 459] width 45 height 22
